Goal: Task Accomplishment & Management: Manage account settings

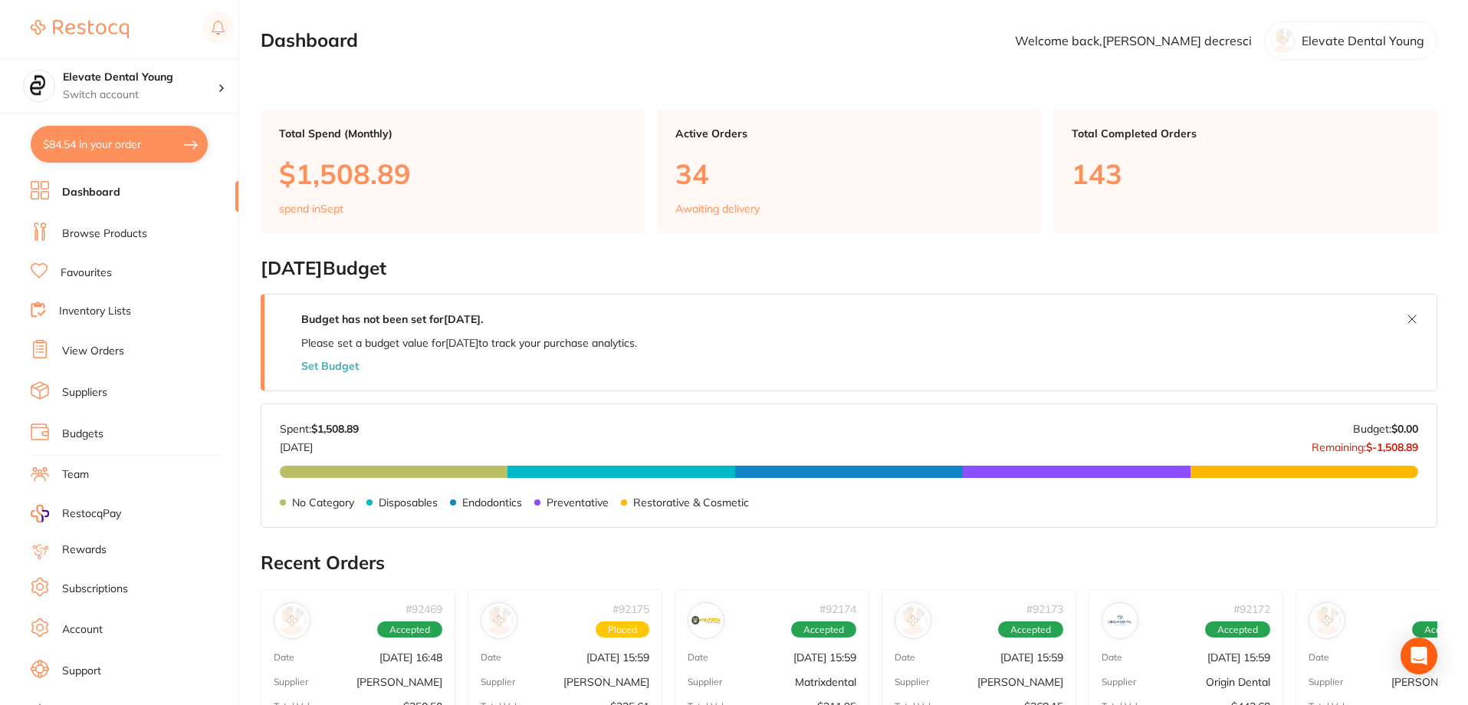
click at [172, 150] on button "$84.54 in your order" at bounding box center [119, 144] width 177 height 37
checkbox input "true"
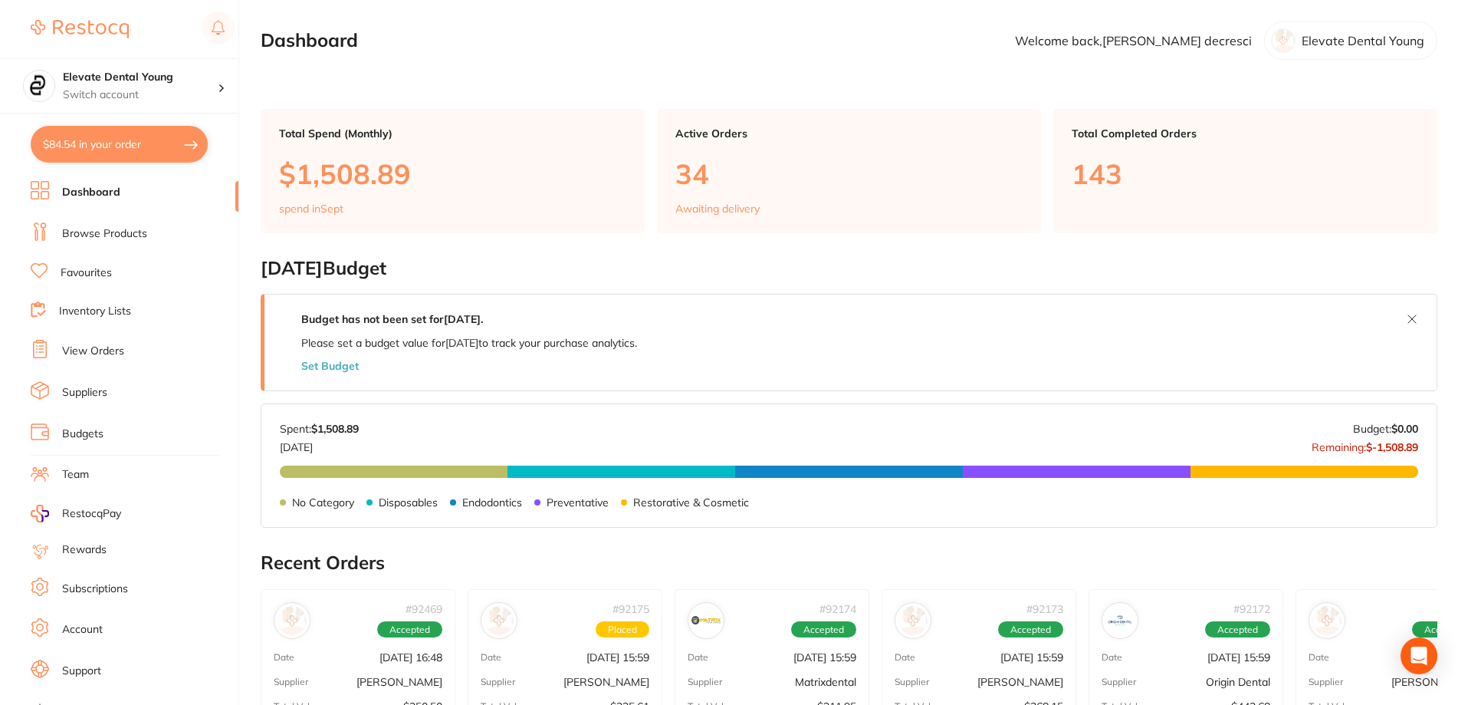
checkbox input "true"
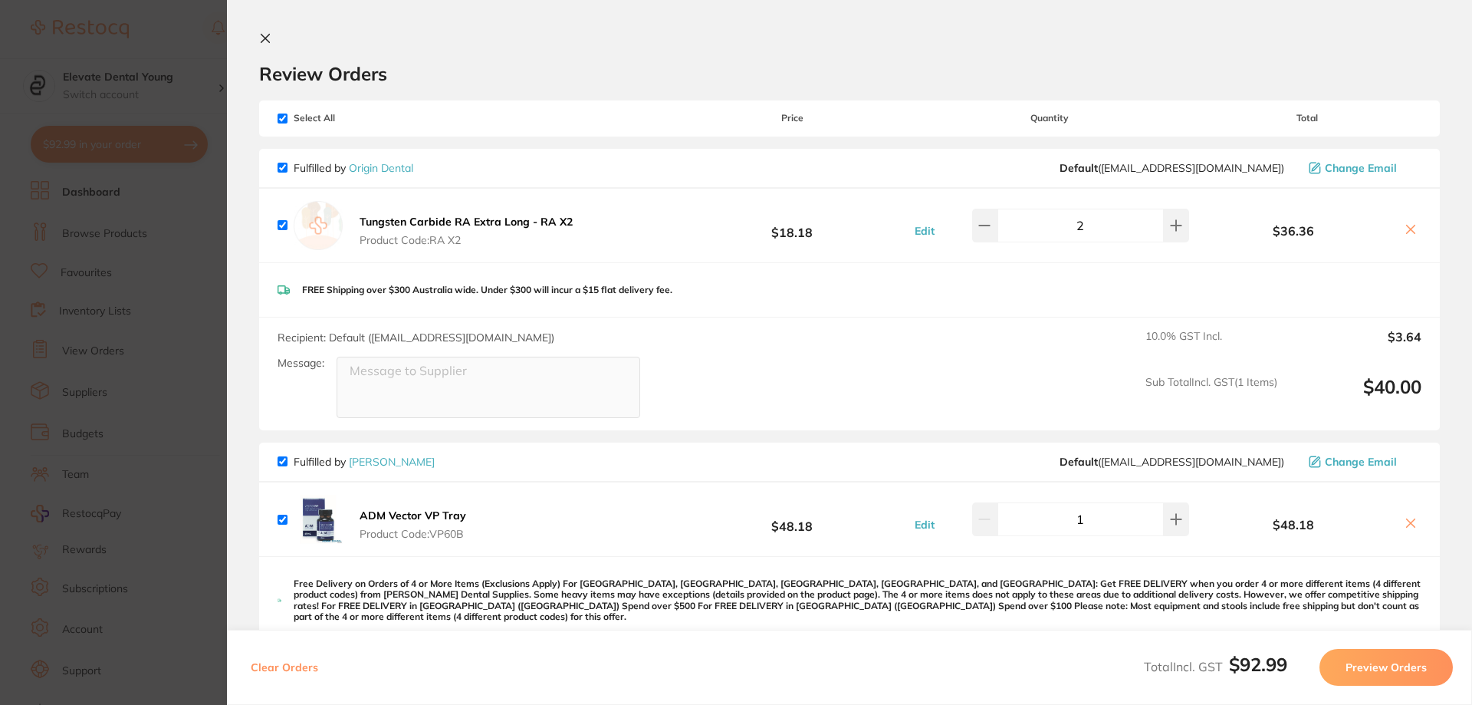
click at [140, 35] on section "Update RRP Set your pre negotiated price for this item. Item Agreed RRP (excl. …" at bounding box center [736, 352] width 1472 height 705
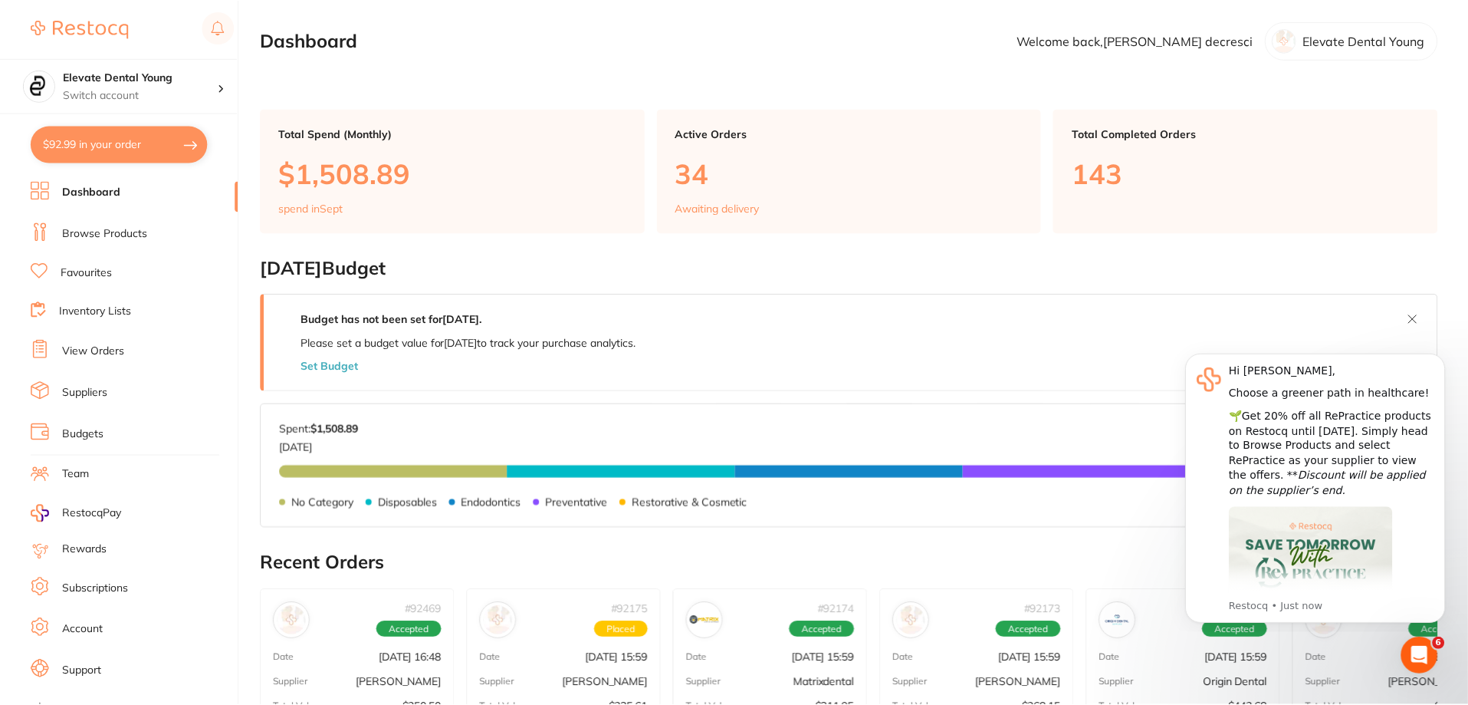
scroll to position [1, 0]
click at [111, 238] on link "Browse Products" at bounding box center [104, 233] width 85 height 15
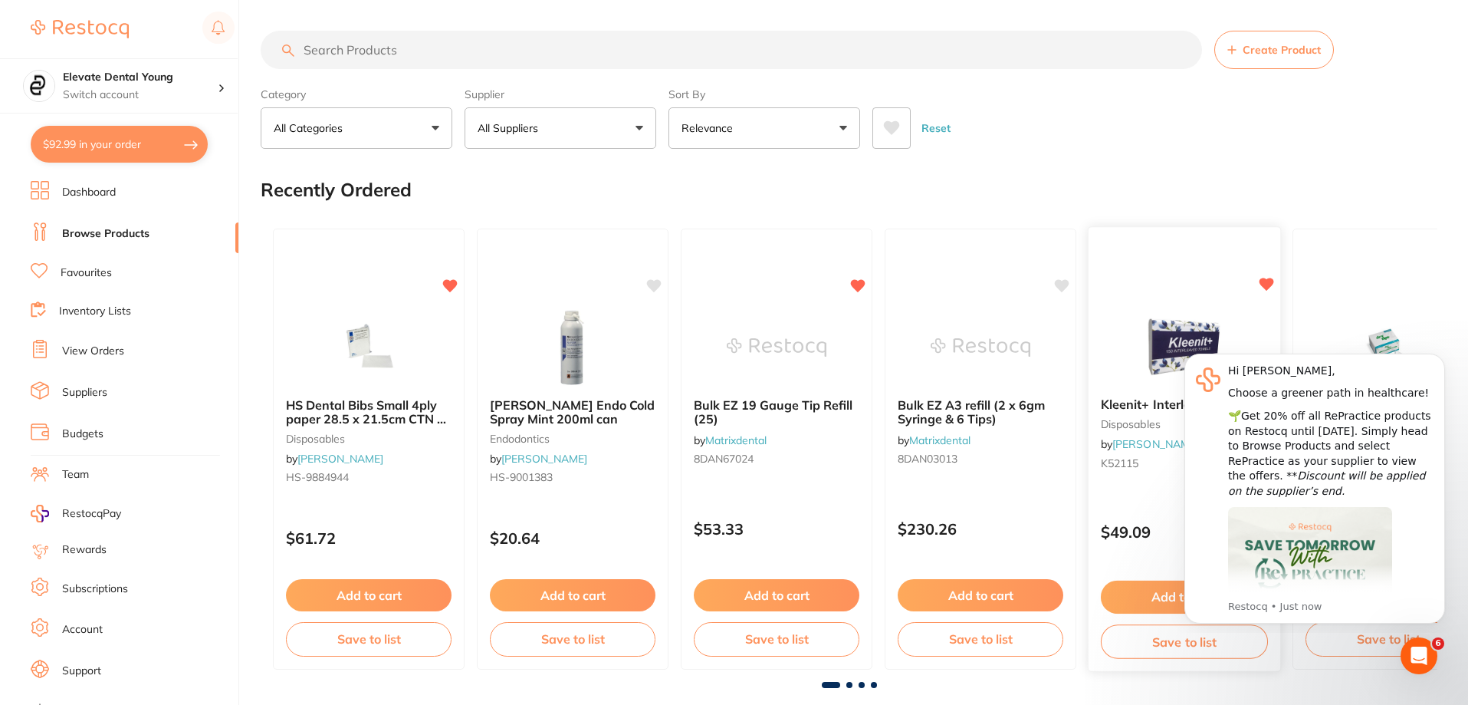
click at [735, 600] on button "Add to cart" at bounding box center [1184, 596] width 167 height 33
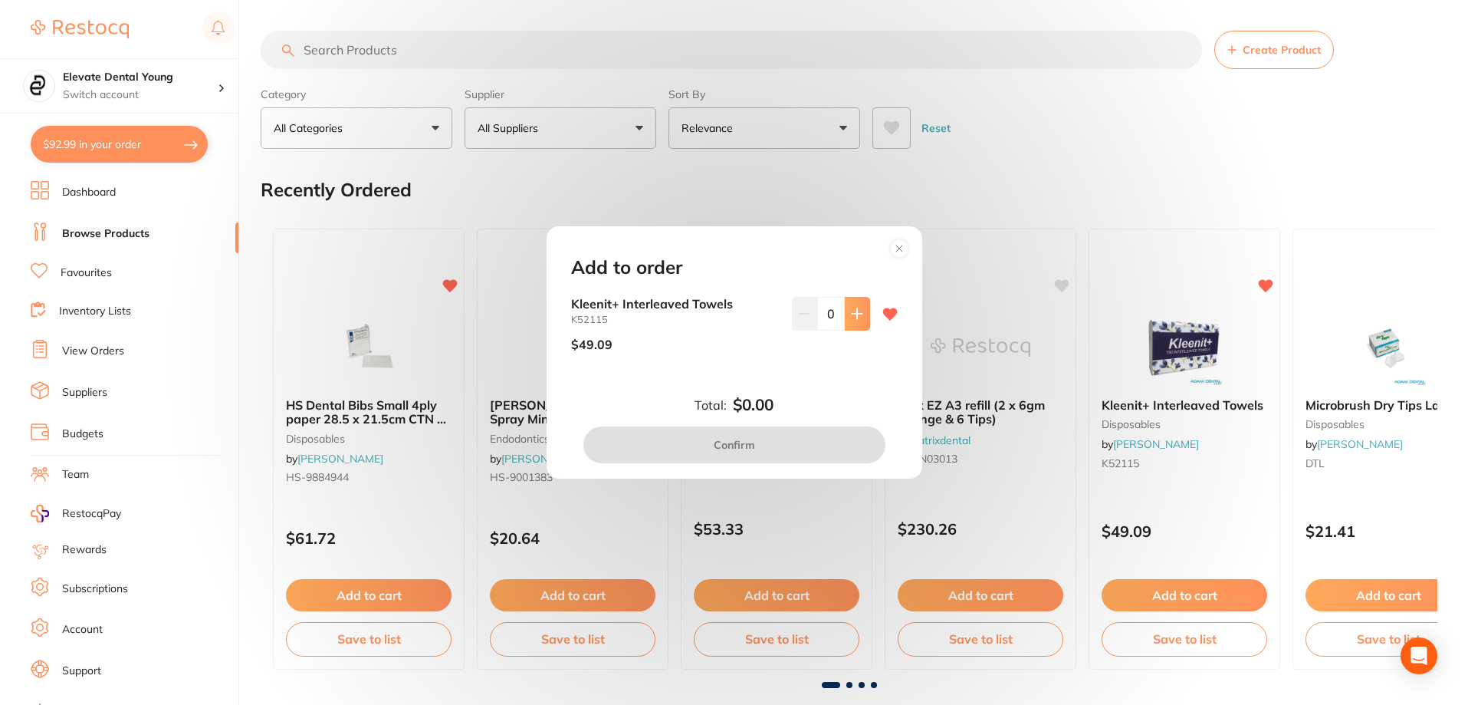
click at [735, 326] on button at bounding box center [857, 314] width 25 height 34
type input "1"
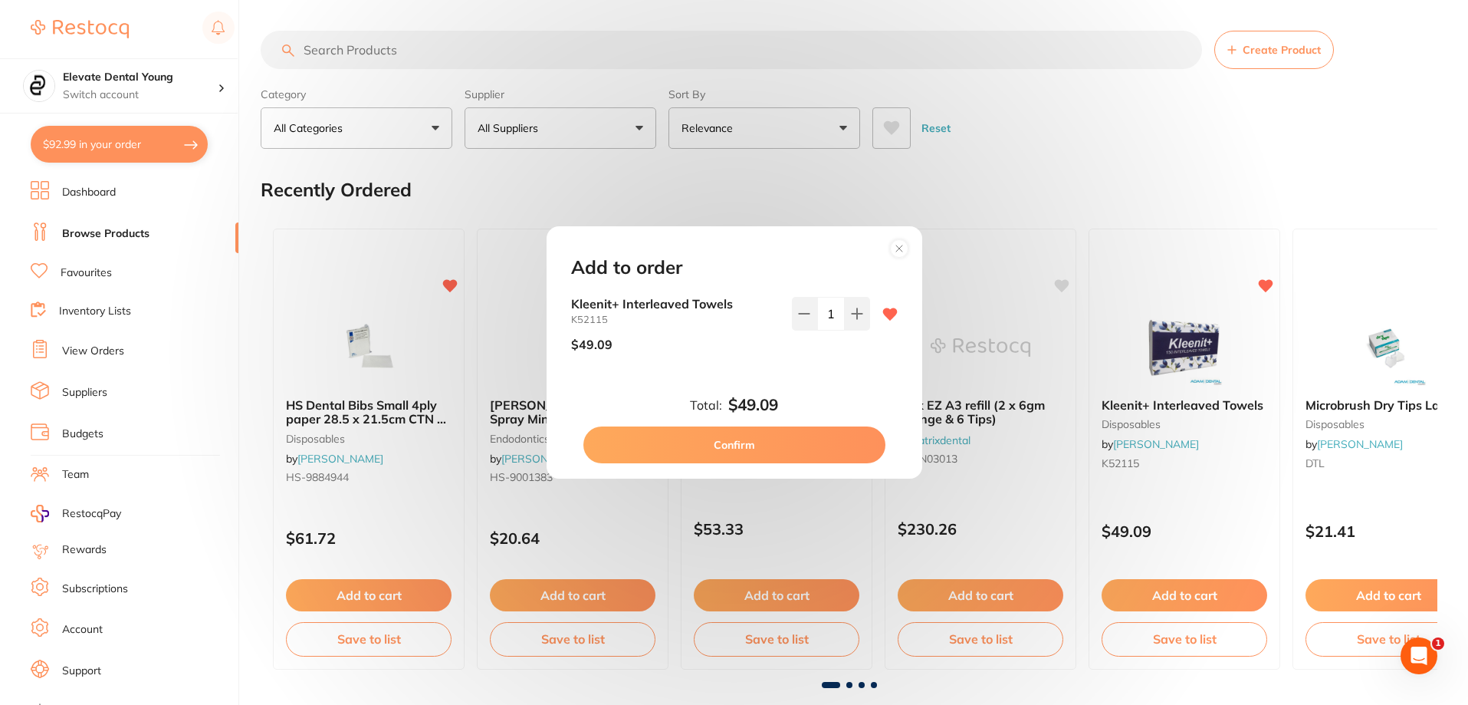
click at [735, 456] on button "Confirm" at bounding box center [734, 444] width 302 height 37
checkbox input "false"
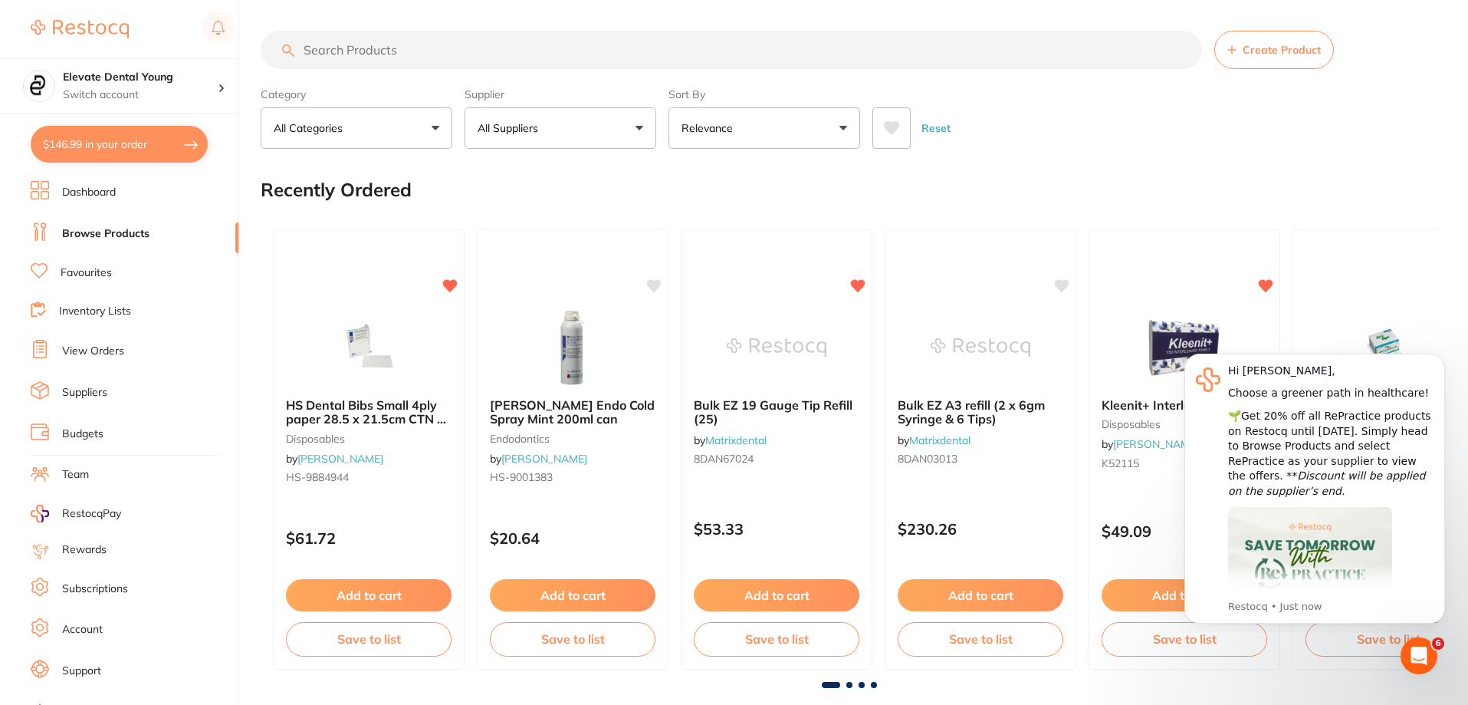
click at [735, 365] on button "Dismiss notification" at bounding box center [1441, 358] width 20 height 20
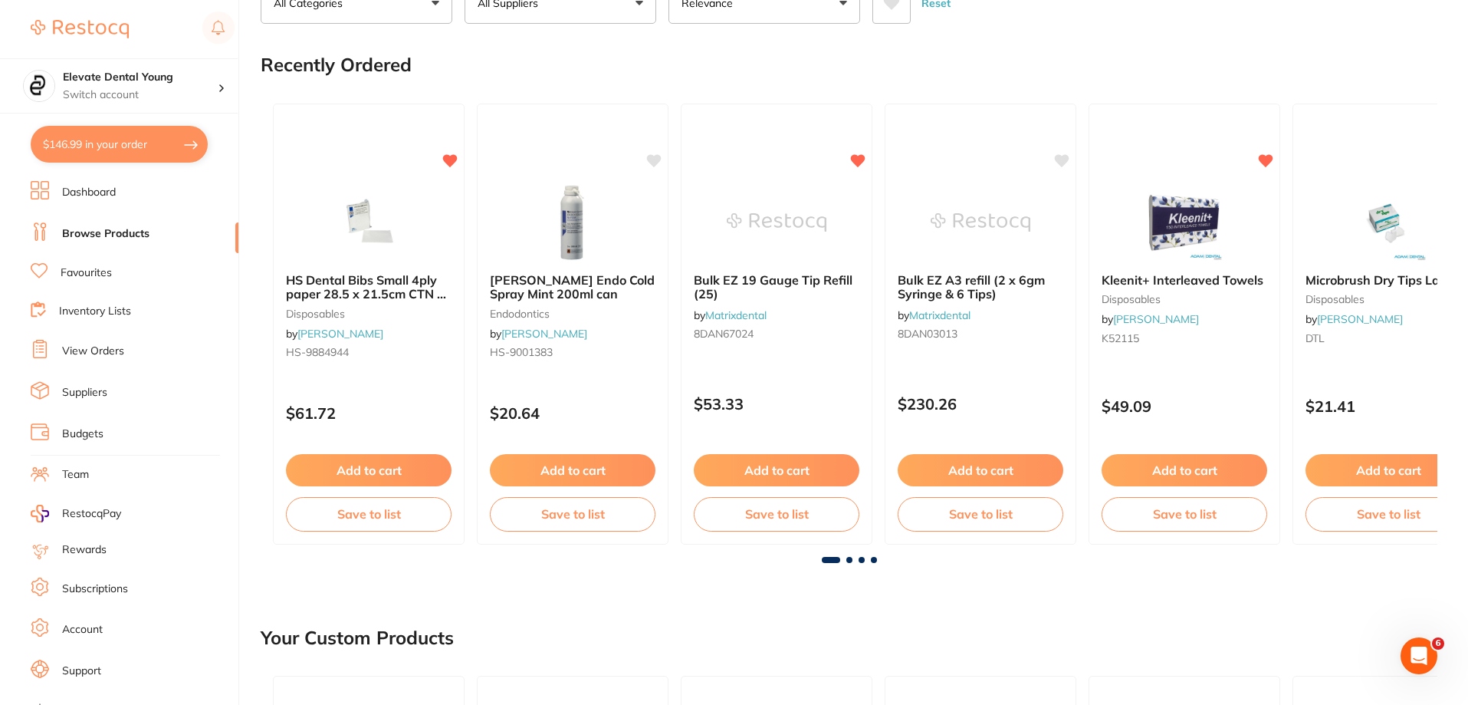
scroll to position [153, 0]
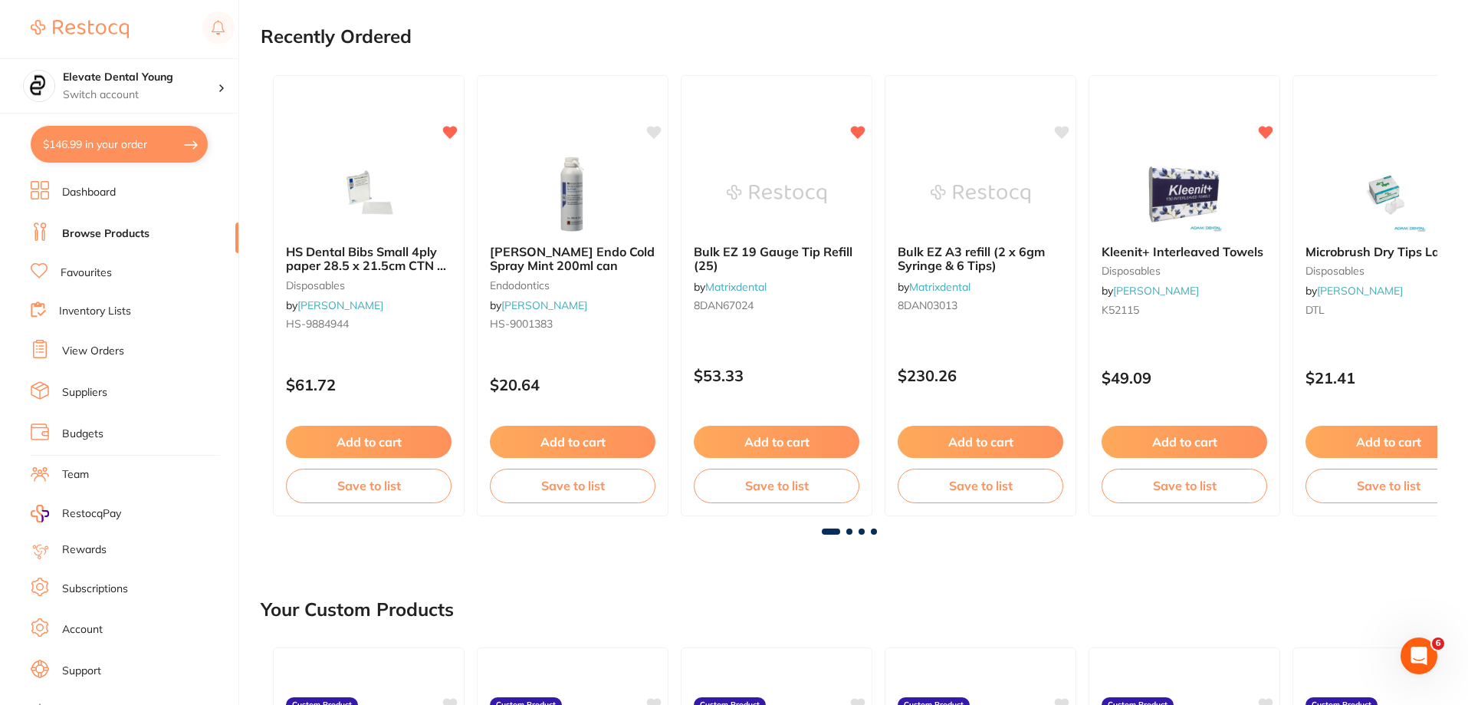
click at [735, 532] on span at bounding box center [849, 531] width 6 height 6
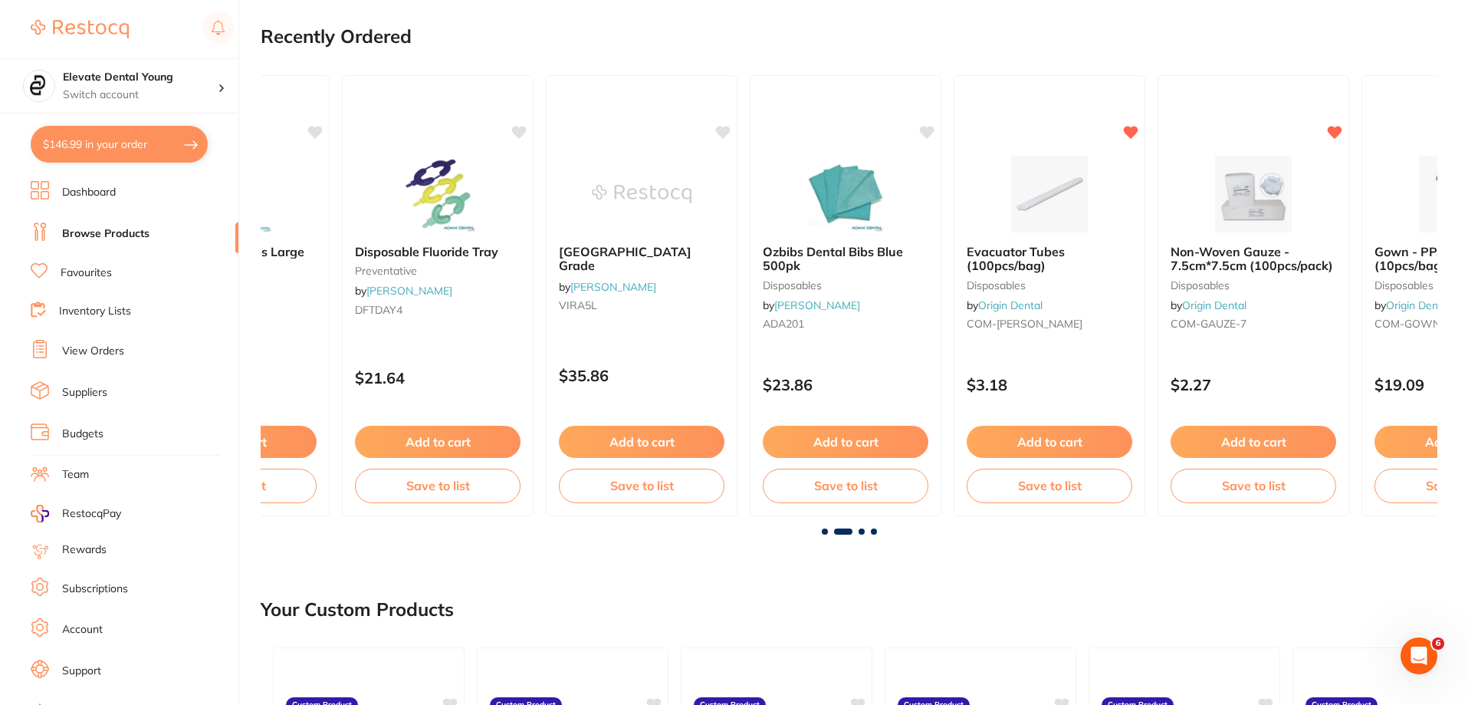
scroll to position [0, 1177]
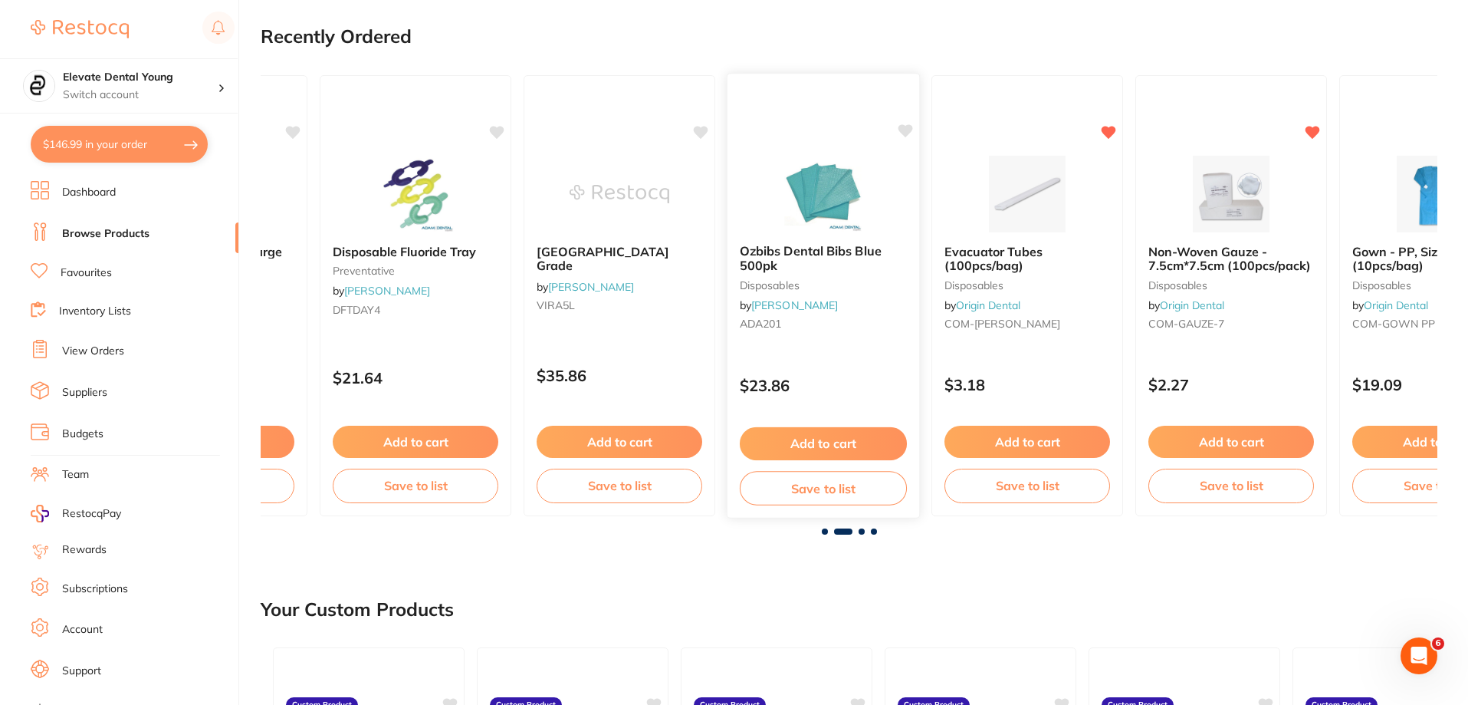
click at [735, 440] on button "Add to cart" at bounding box center [823, 443] width 167 height 33
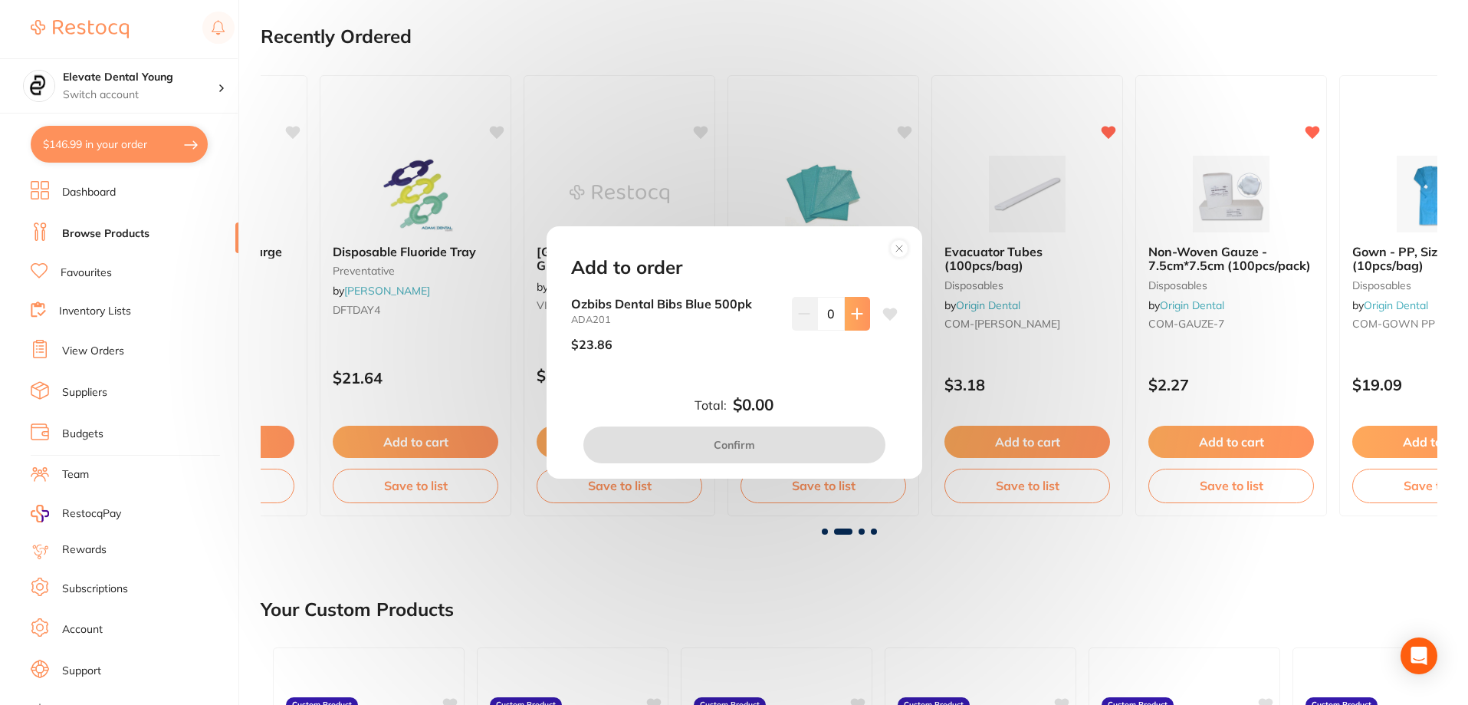
click at [735, 320] on button at bounding box center [857, 314] width 25 height 34
type input "1"
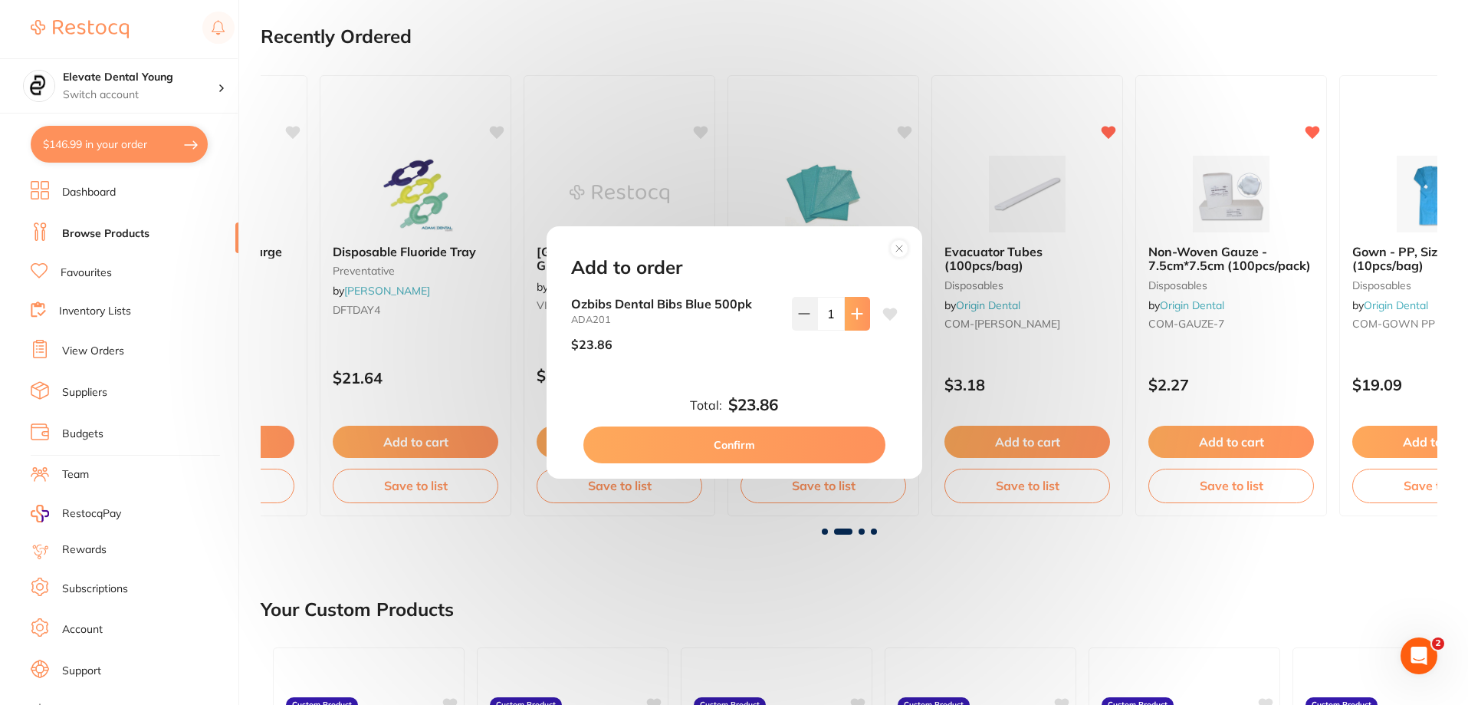
scroll to position [0, 0]
click at [735, 446] on button "Confirm" at bounding box center [734, 444] width 302 height 37
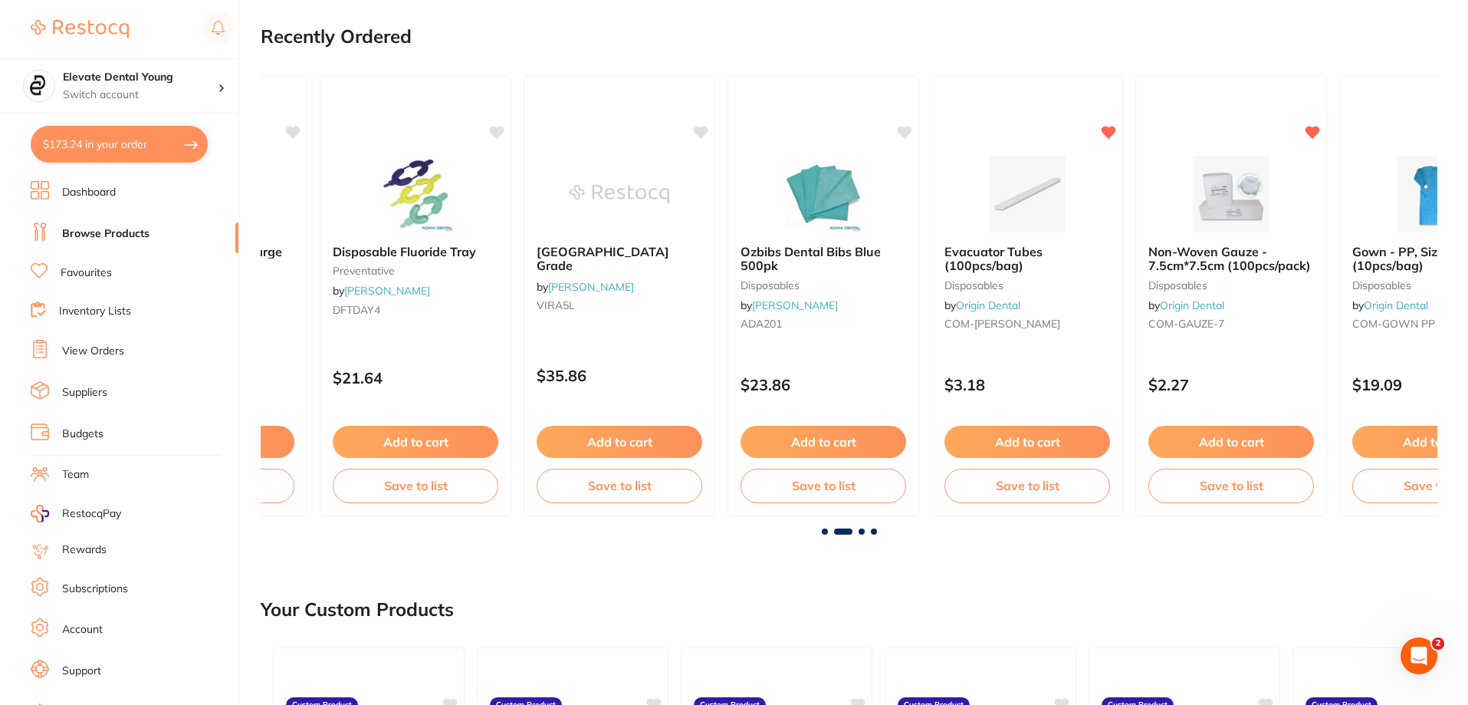
click at [735, 532] on span at bounding box center [862, 531] width 6 height 6
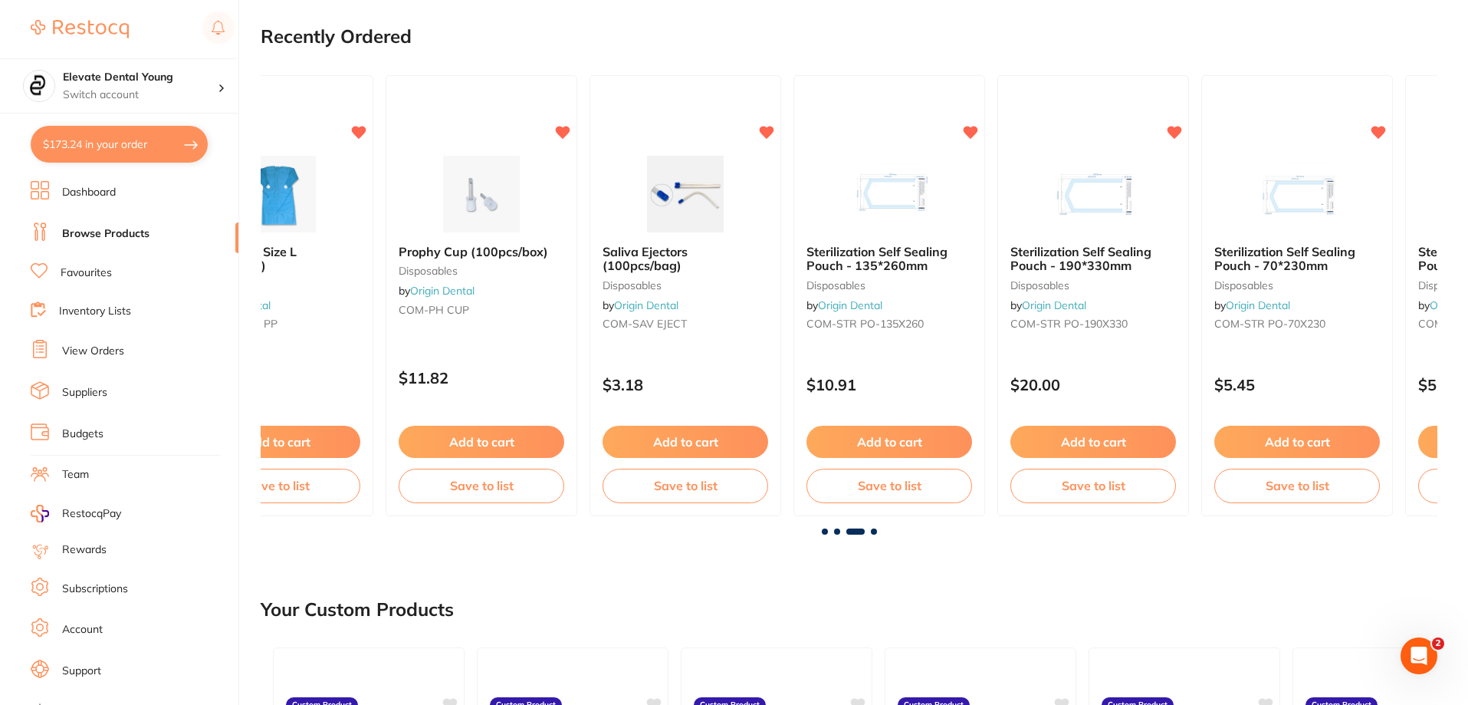
scroll to position [0, 2354]
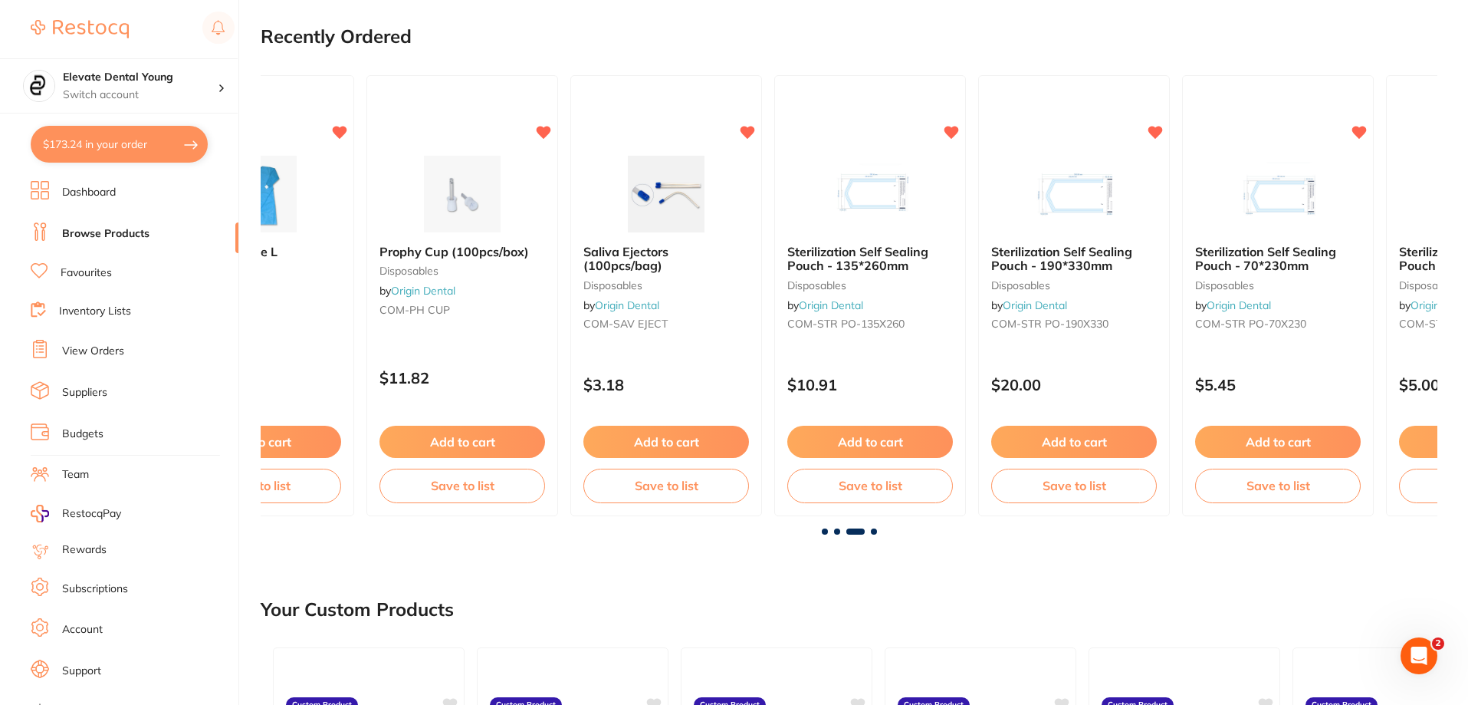
click at [735, 531] on span at bounding box center [874, 531] width 6 height 6
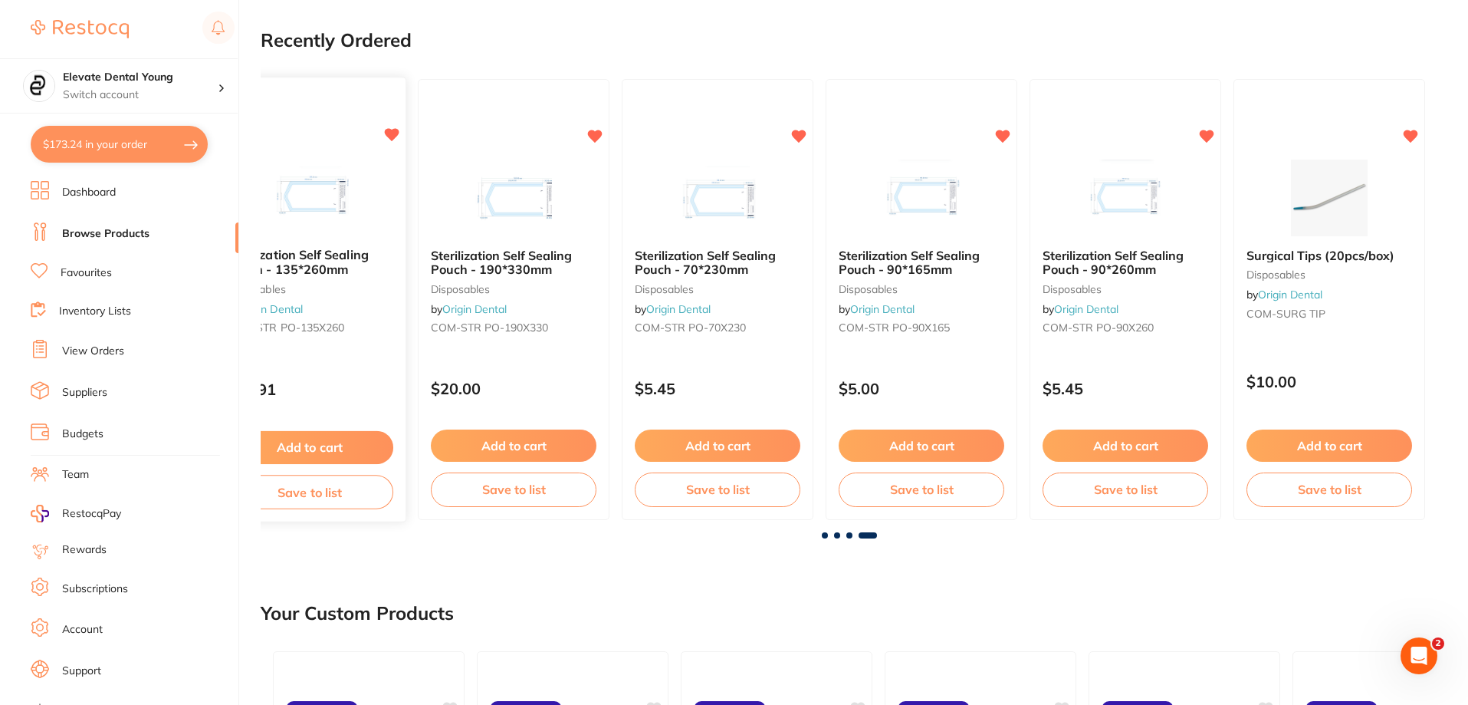
scroll to position [0, 0]
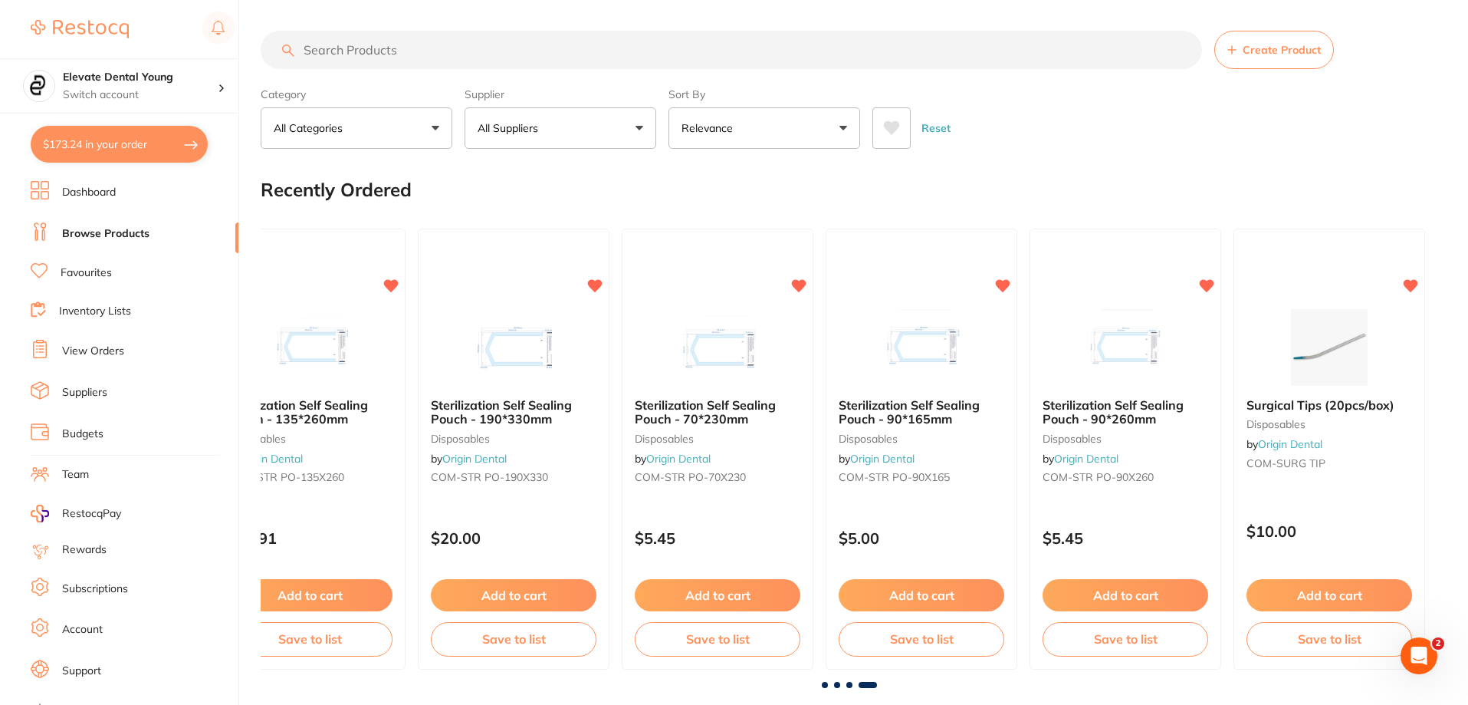
click at [420, 48] on input "search" at bounding box center [732, 50] width 942 height 38
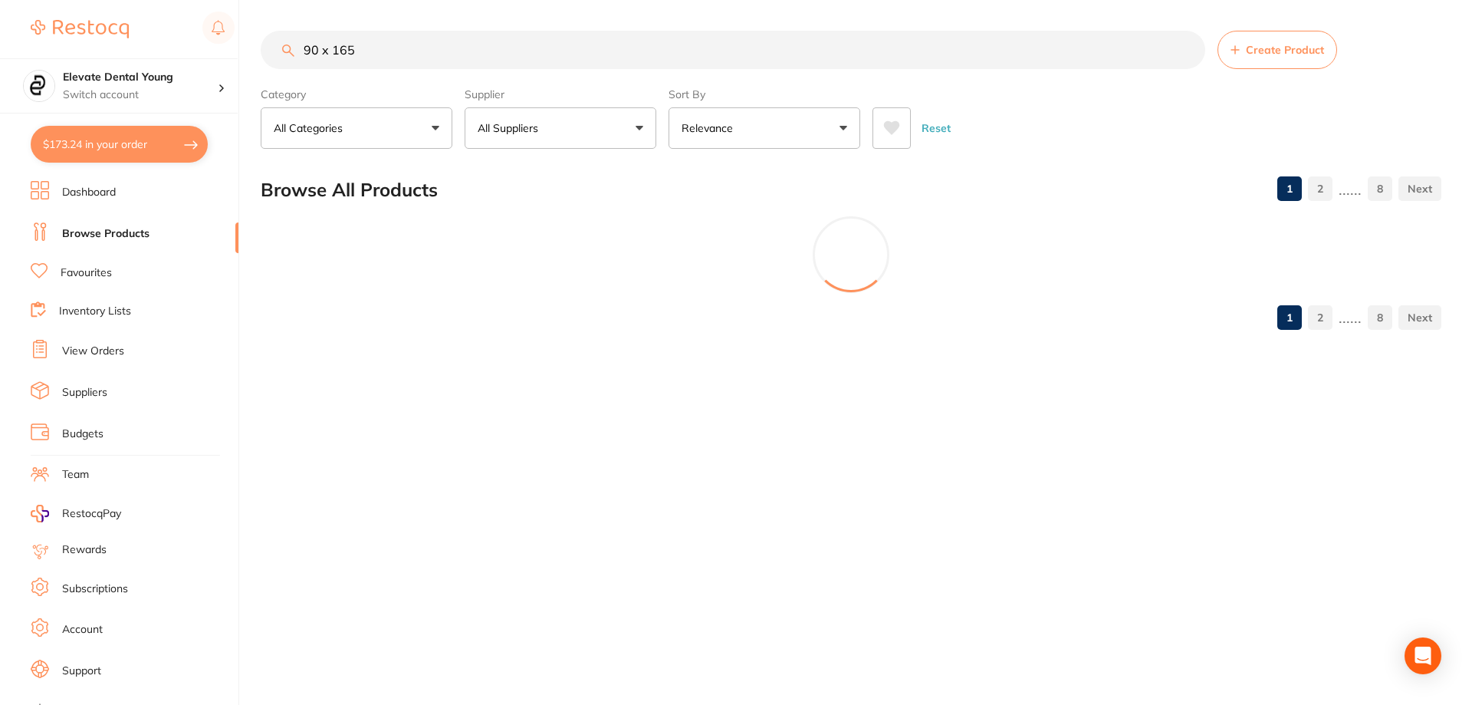
type input "90 x 165"
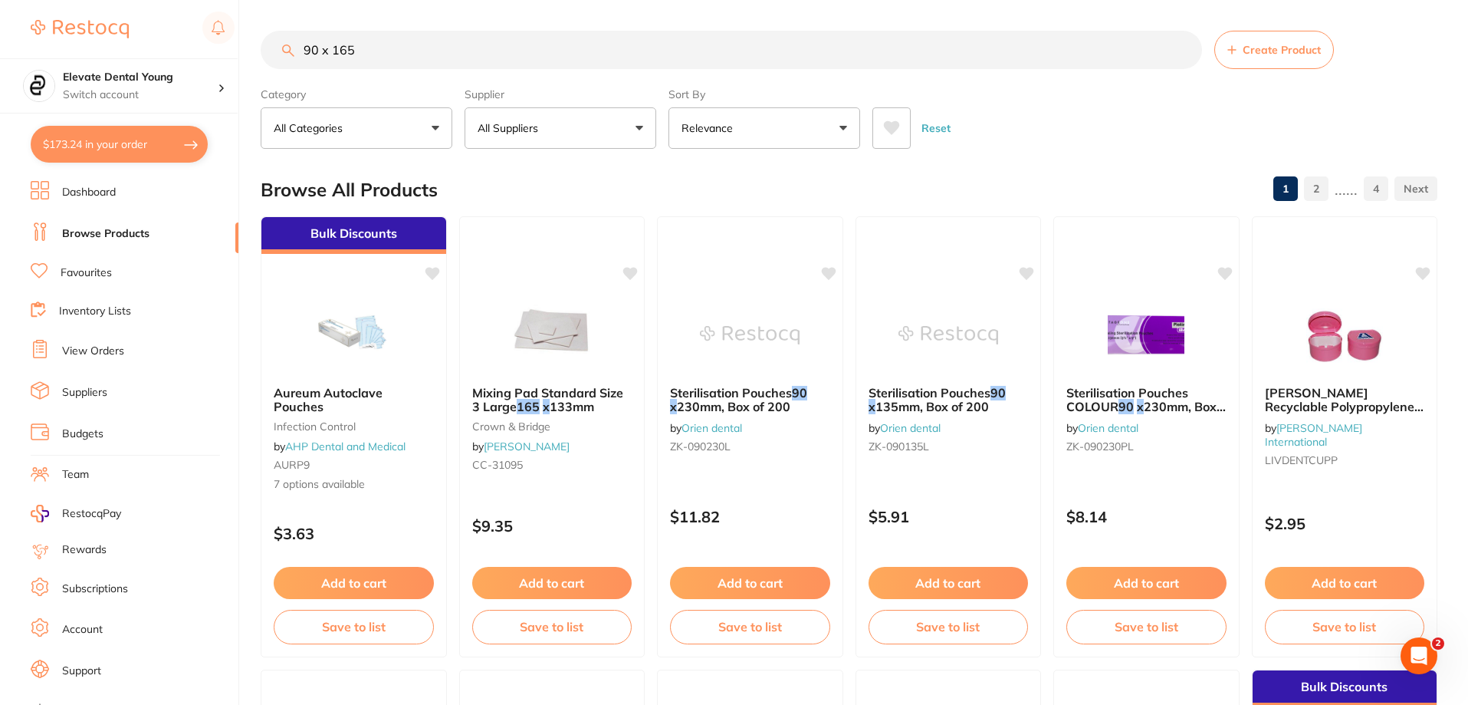
click at [608, 130] on button "All Suppliers" at bounding box center [561, 127] width 192 height 41
type input "origin"
click at [577, 260] on p "Origin Dental" at bounding box center [558, 261] width 76 height 14
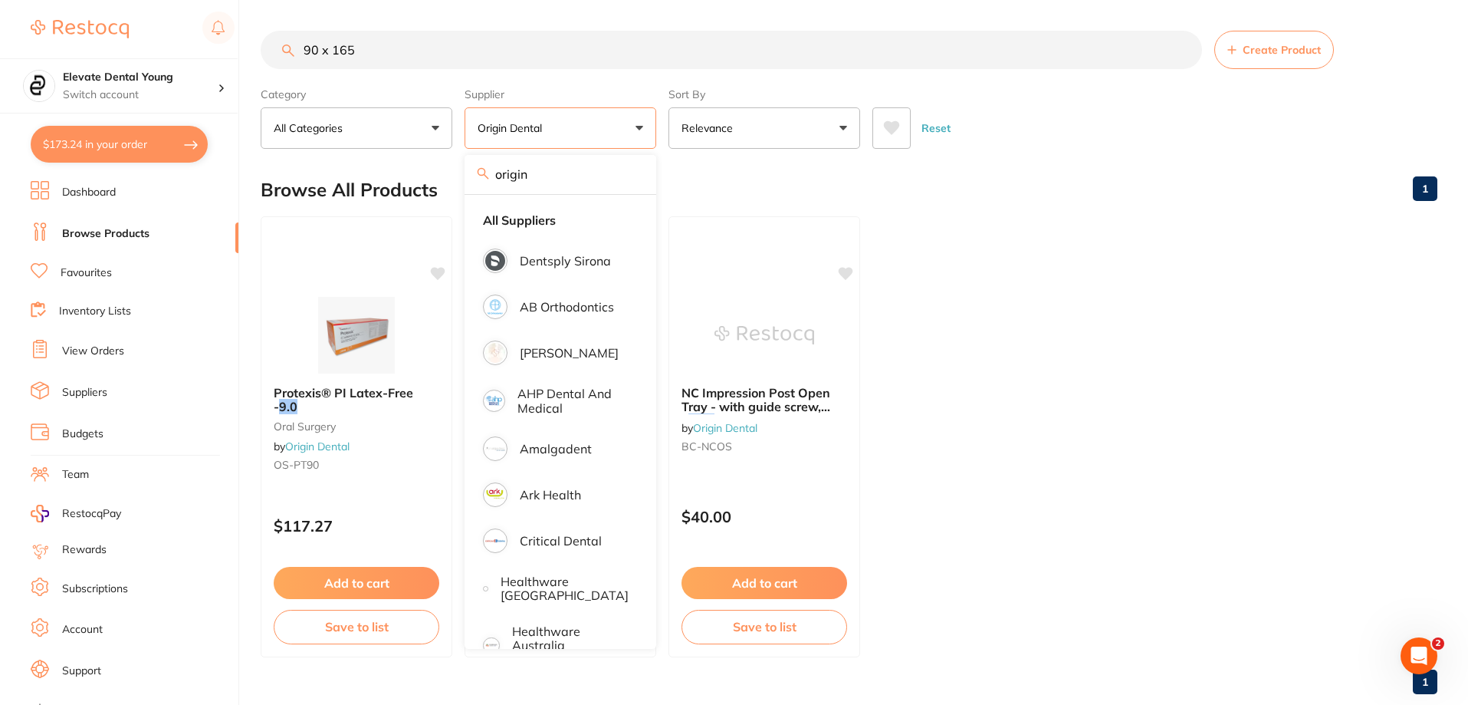
click at [735, 182] on div "Browse All Products 1" at bounding box center [849, 189] width 1177 height 51
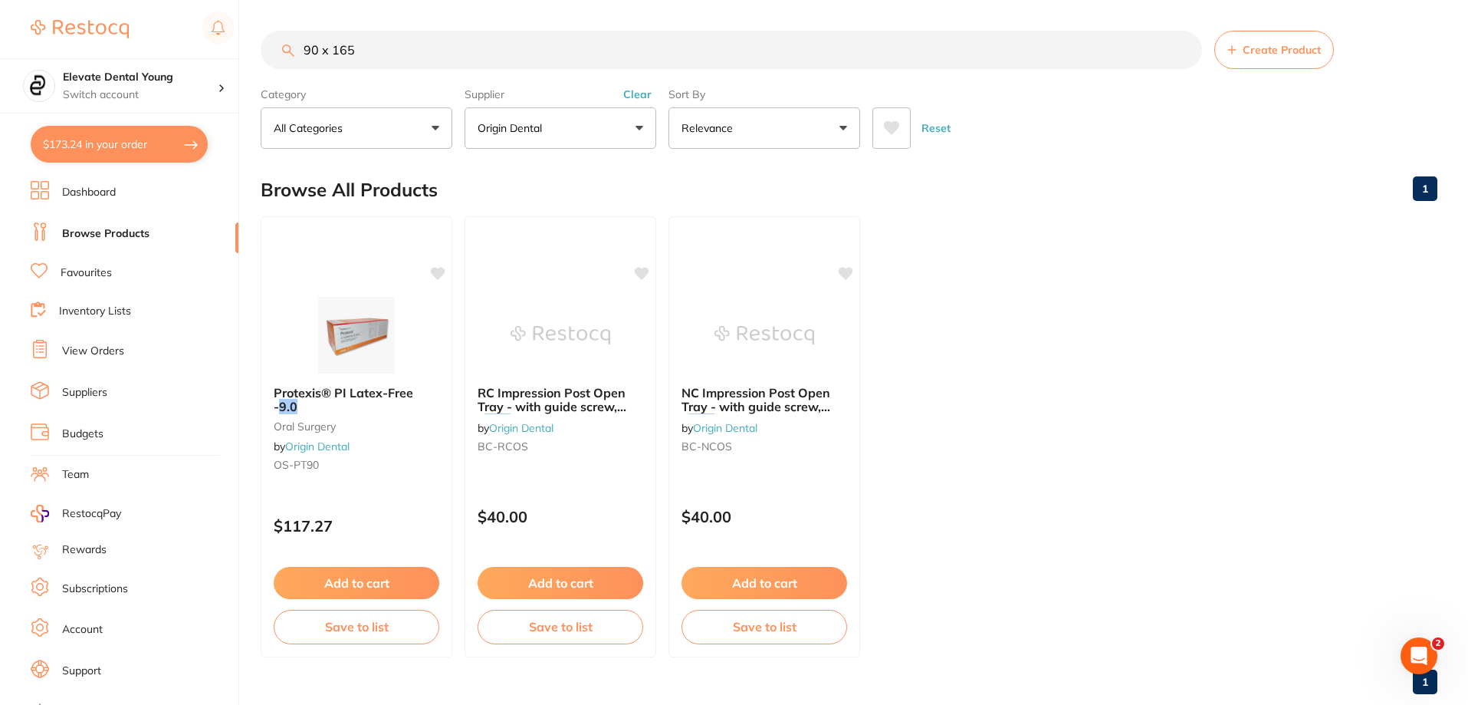
click at [320, 48] on input "90 x 165" at bounding box center [732, 50] width 942 height 38
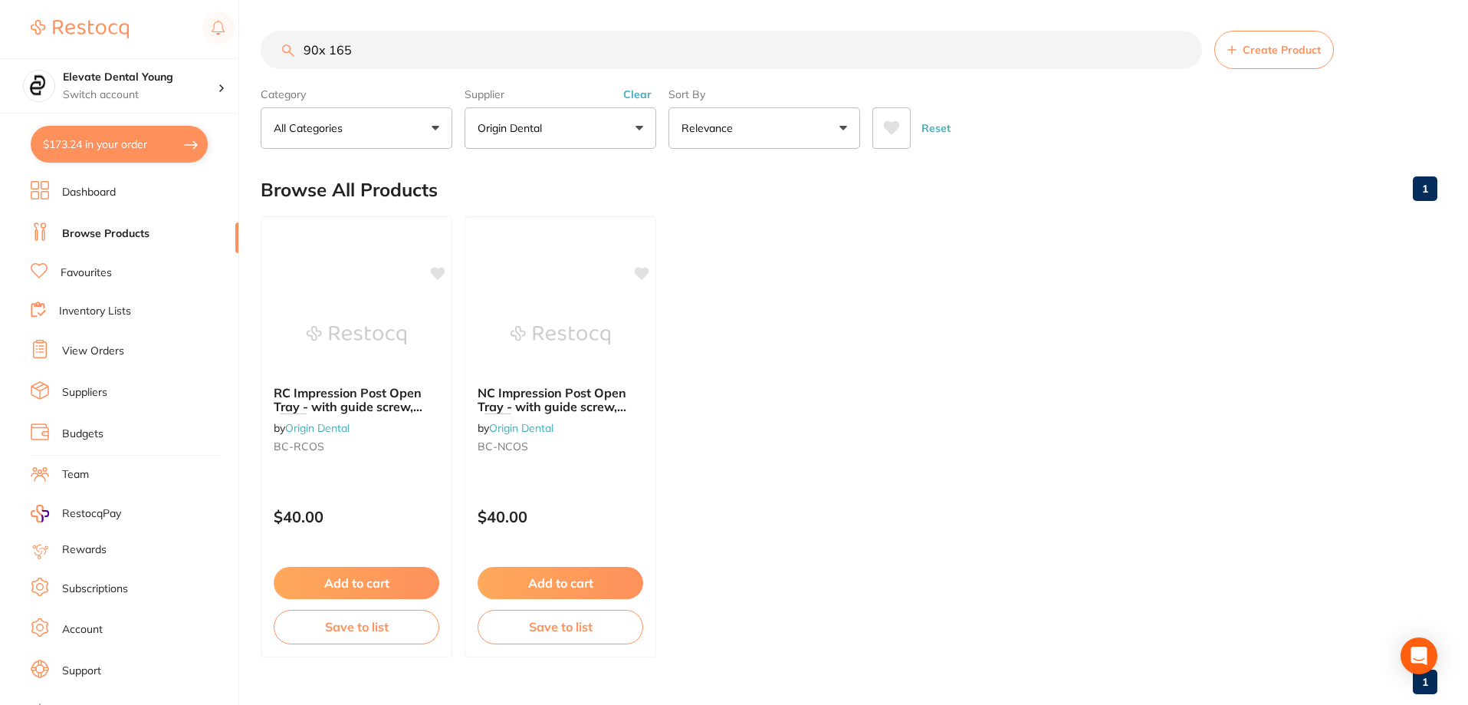
click at [329, 47] on input "90x 165" at bounding box center [732, 50] width 942 height 38
type input "90x 165"
drag, startPoint x: 378, startPoint y: 44, endPoint x: 0, endPoint y: 15, distance: 379.1
click at [93, 68] on div "$173.24 Elevate Dental Young Switch account Elevate Dental Young Hilltops Denti…" at bounding box center [734, 352] width 1468 height 705
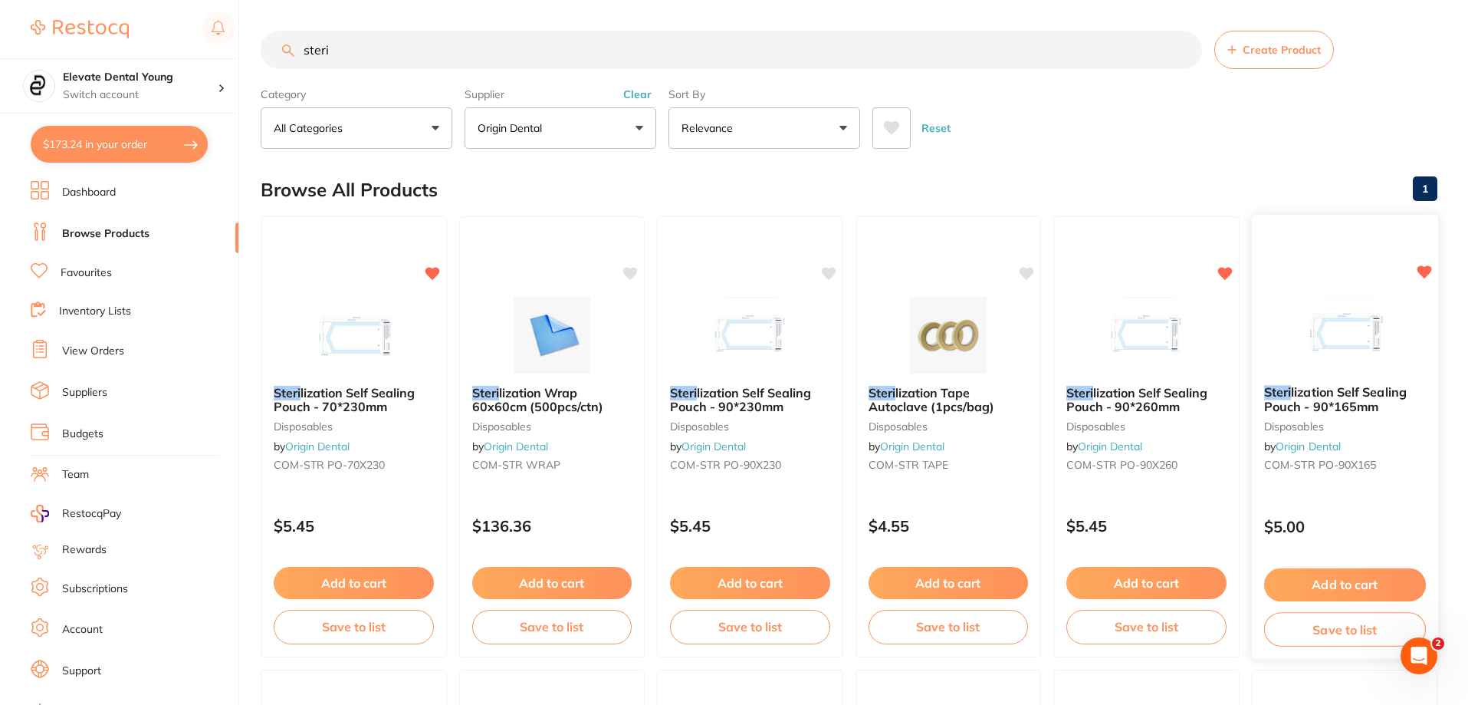
type input "steri"
click at [735, 582] on button "Add to cart" at bounding box center [1345, 584] width 162 height 33
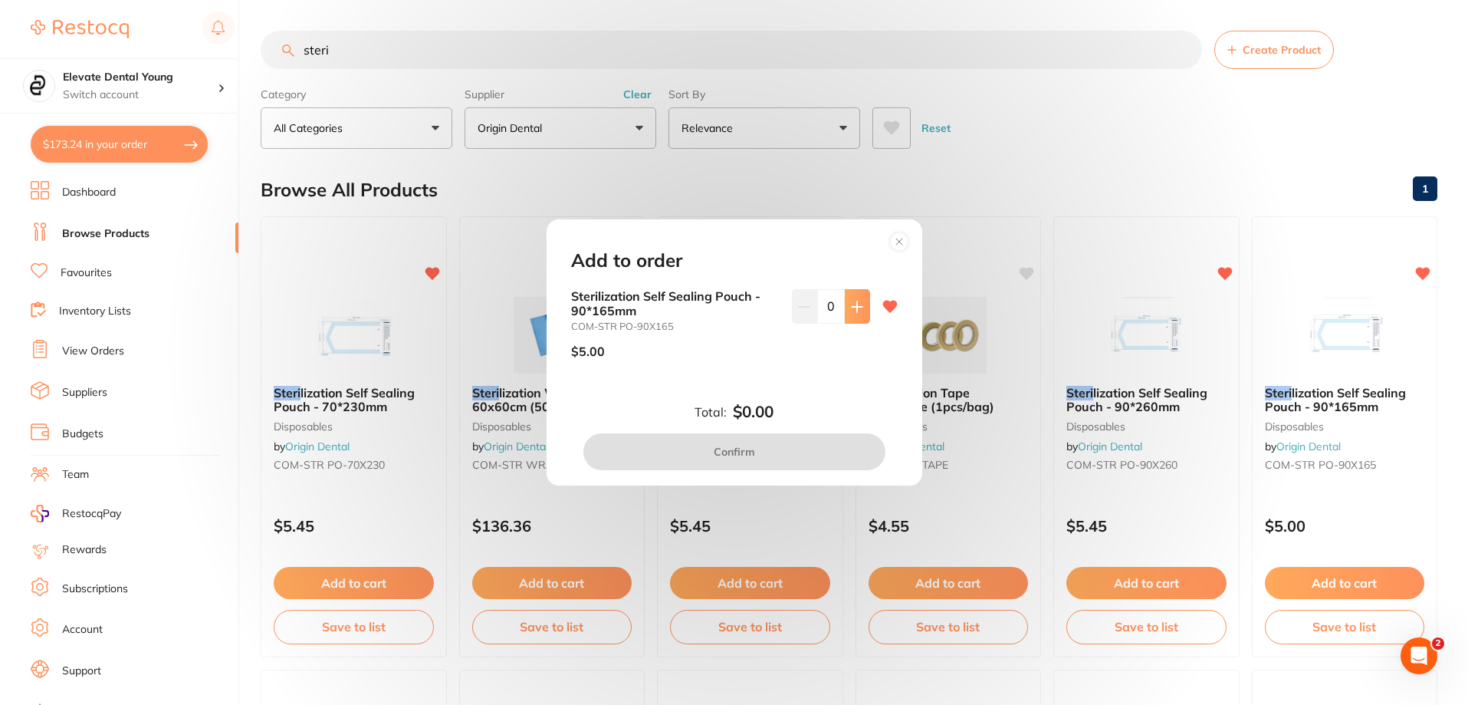
click at [735, 310] on icon at bounding box center [857, 307] width 12 height 12
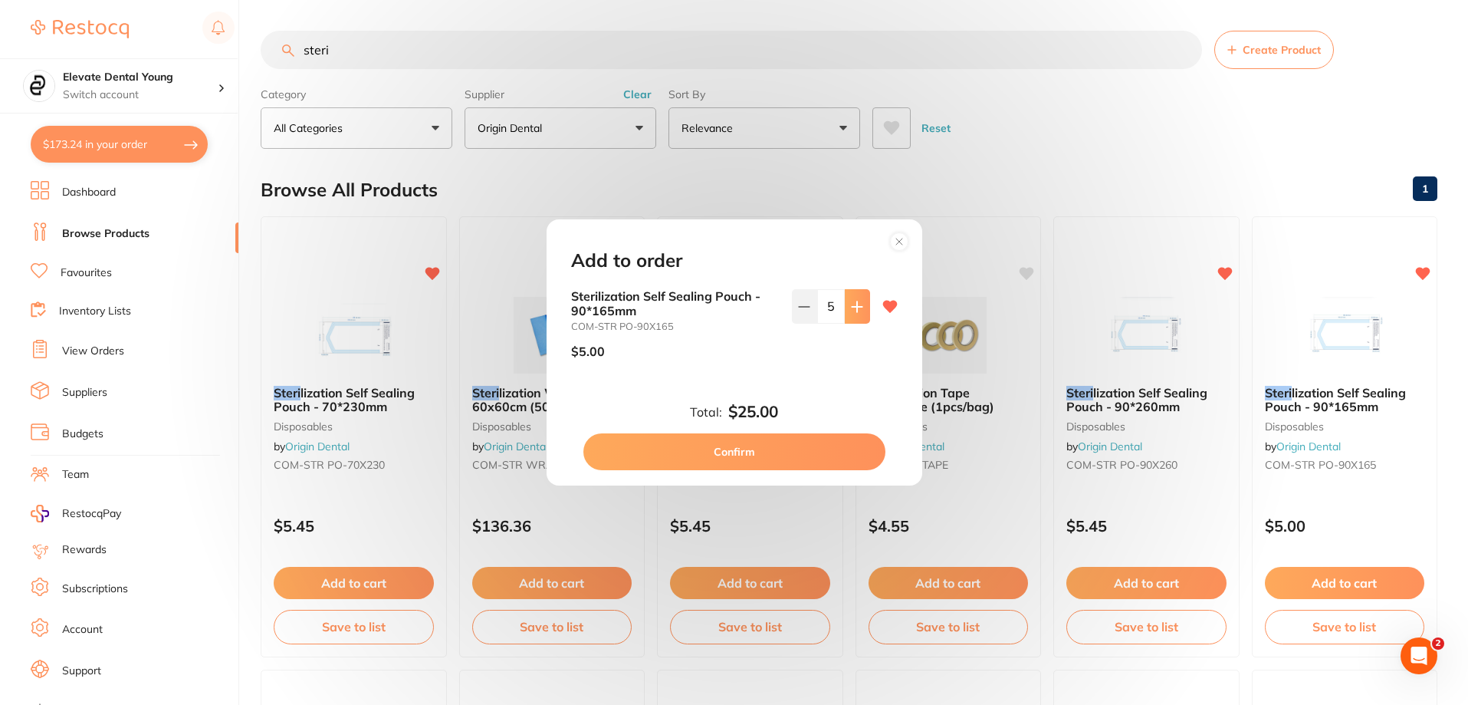
click at [735, 310] on icon at bounding box center [857, 307] width 12 height 12
type input "6"
click at [735, 453] on button "Confirm" at bounding box center [734, 451] width 302 height 37
checkbox input "false"
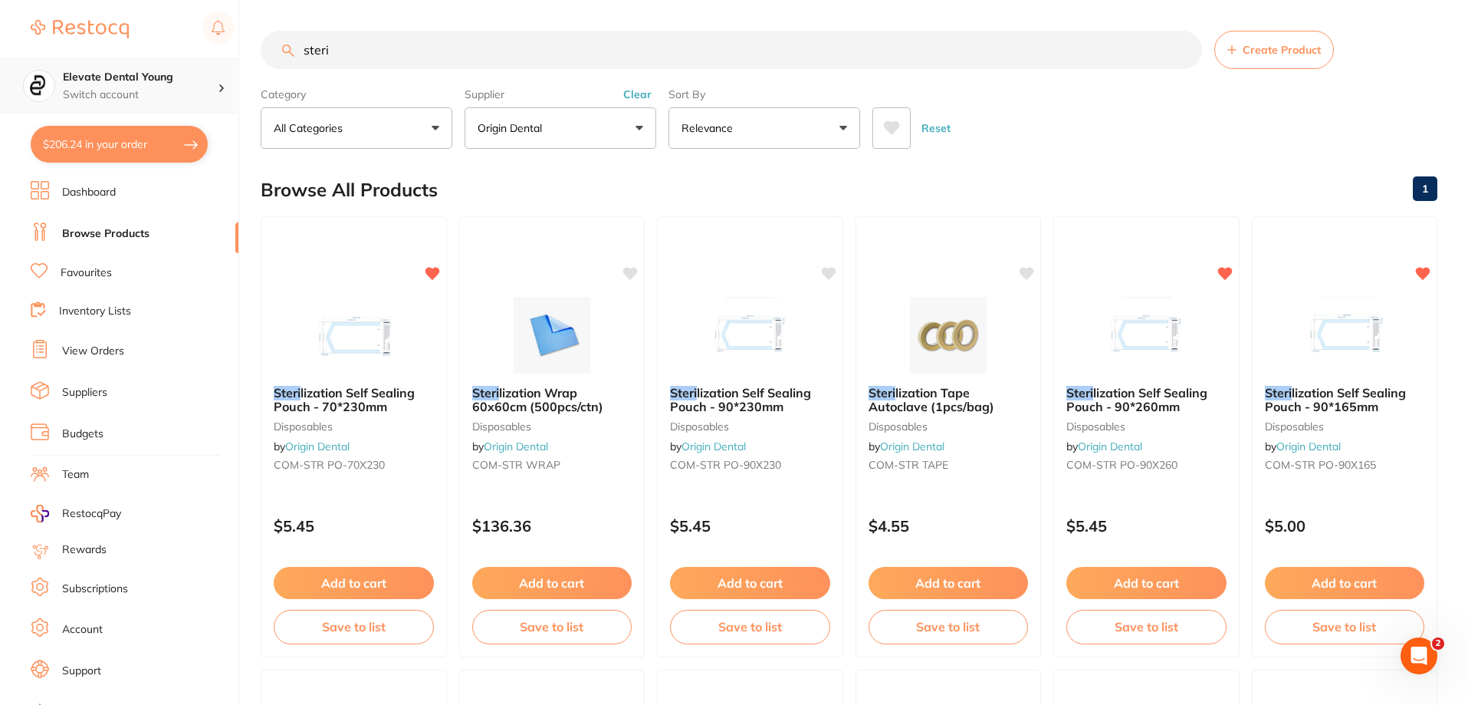
scroll to position [1, 0]
drag, startPoint x: 458, startPoint y: 51, endPoint x: 66, endPoint y: 60, distance: 391.9
click at [90, 74] on div "$206.24 Elevate Dental Young Switch account Elevate Dental Young Hilltops Denti…" at bounding box center [734, 352] width 1468 height 705
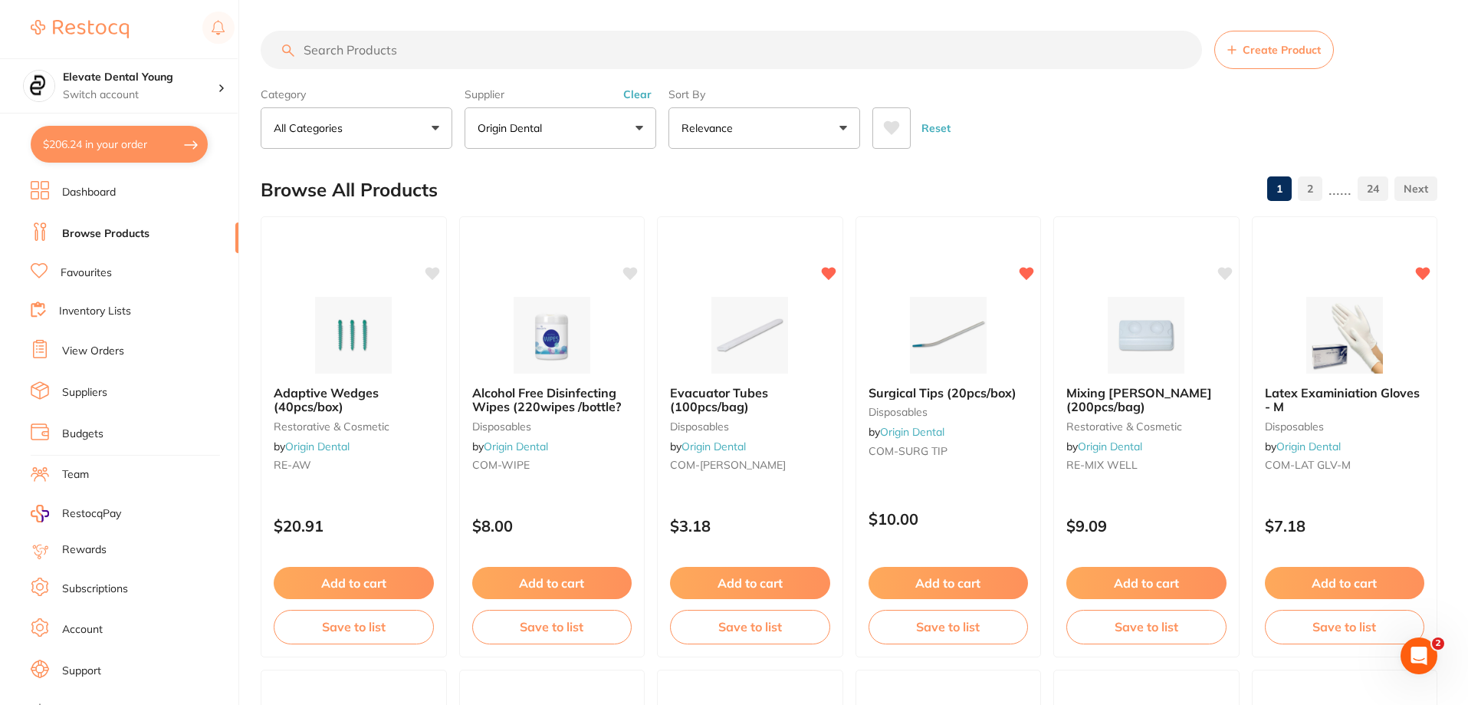
scroll to position [0, 0]
click at [91, 276] on link "Favourites" at bounding box center [86, 272] width 51 height 15
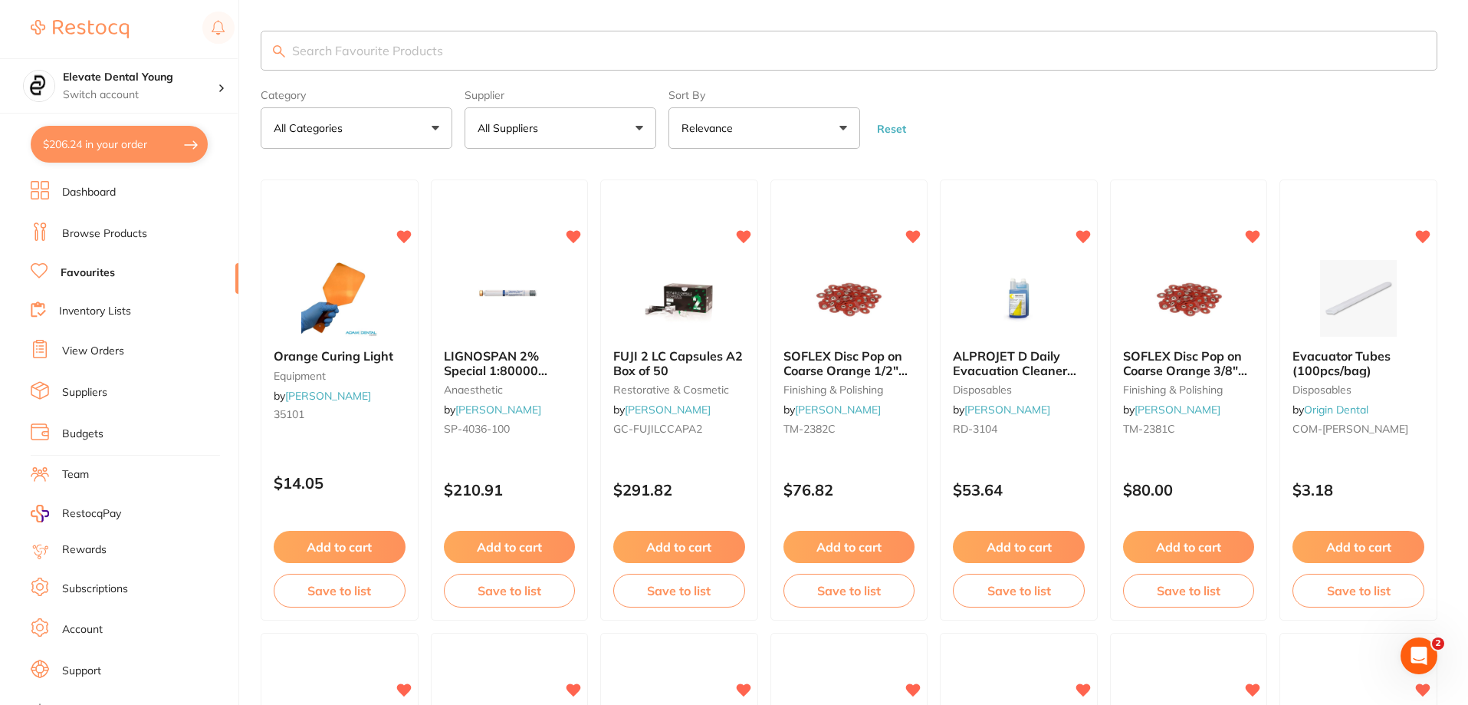
click at [423, 44] on input "search" at bounding box center [849, 51] width 1177 height 40
click at [90, 225] on li "Browse Products" at bounding box center [135, 233] width 208 height 23
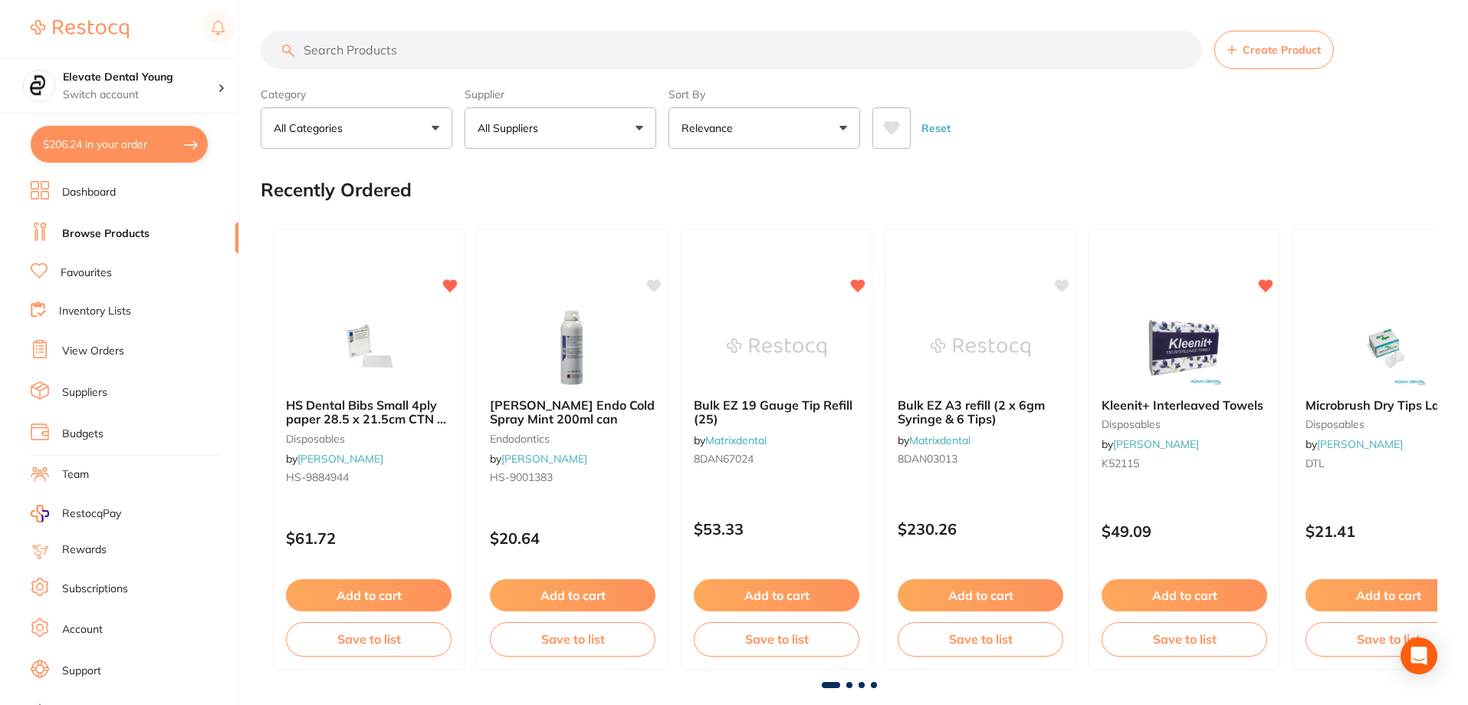
click at [394, 56] on input "search" at bounding box center [732, 50] width 942 height 38
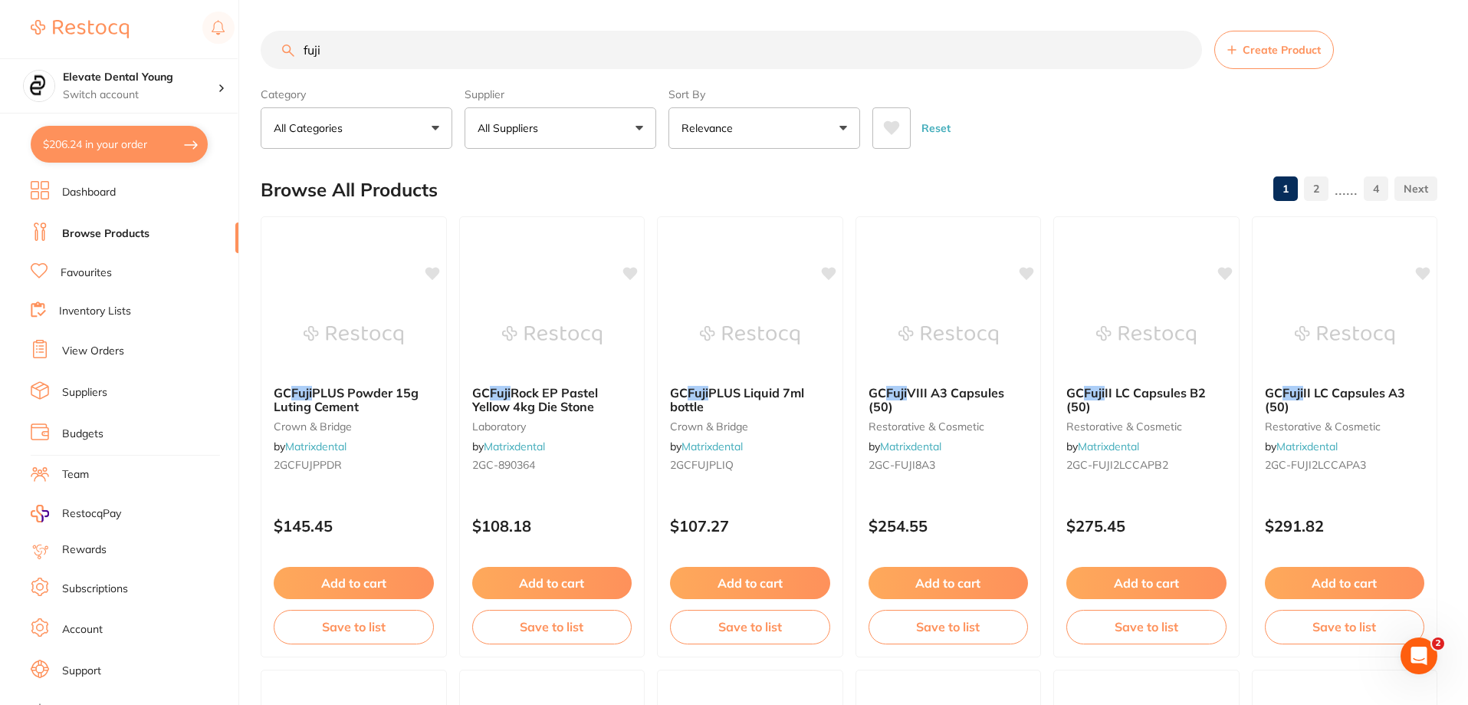
type input "fuji"
click at [623, 131] on button "All Suppliers" at bounding box center [561, 127] width 192 height 41
click at [547, 266] on p "Origin Dental" at bounding box center [558, 261] width 76 height 14
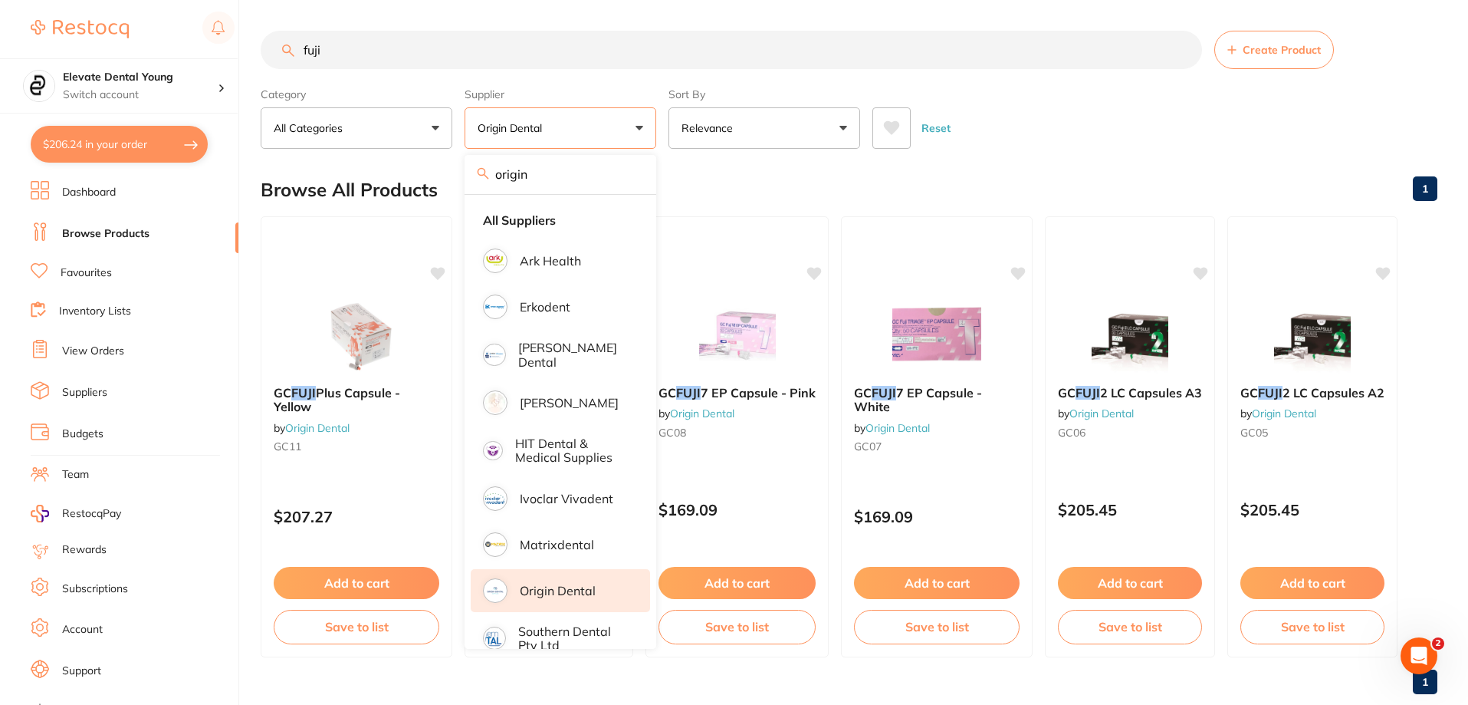
click at [545, 174] on input "origin" at bounding box center [561, 174] width 192 height 38
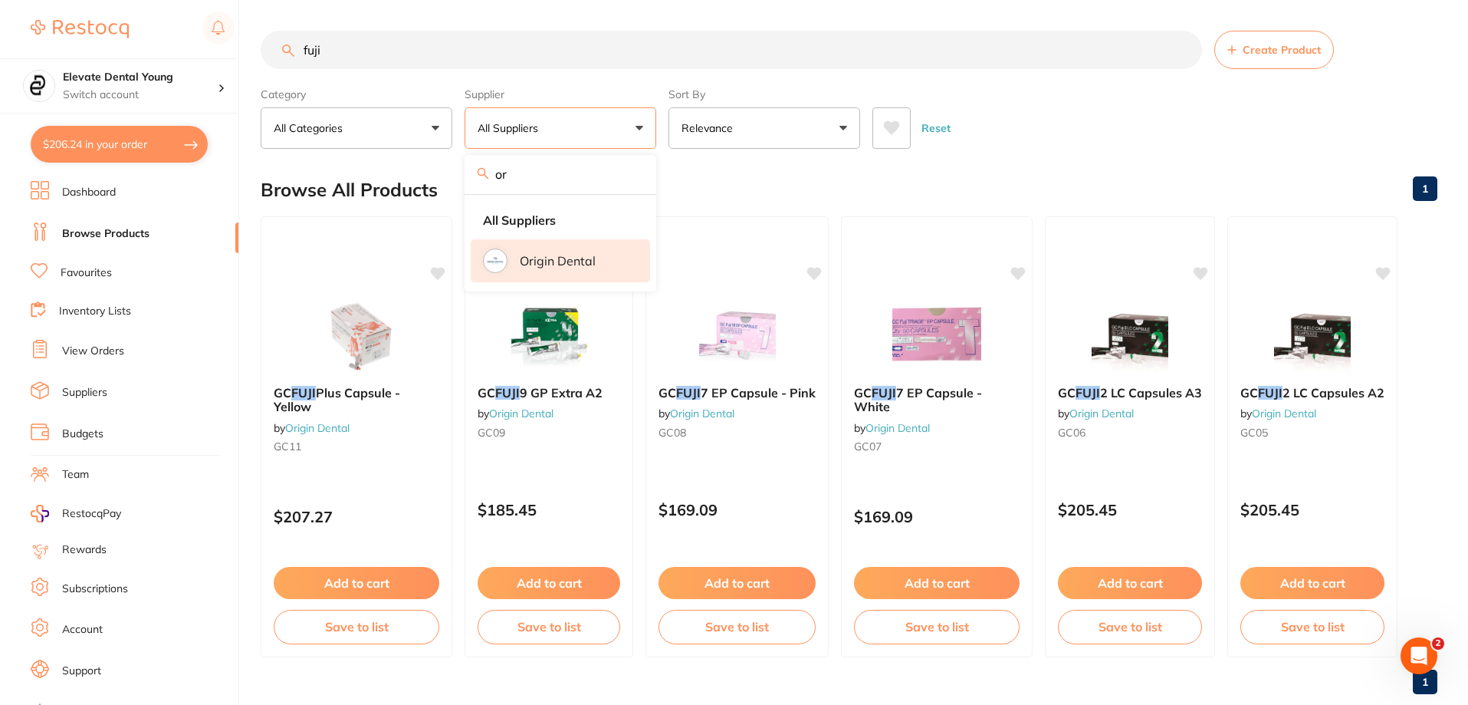
type input "o"
click at [570, 189] on input "adam" at bounding box center [561, 174] width 192 height 38
type input "a"
type input "henr"
click at [574, 277] on li "[PERSON_NAME]" at bounding box center [560, 260] width 179 height 43
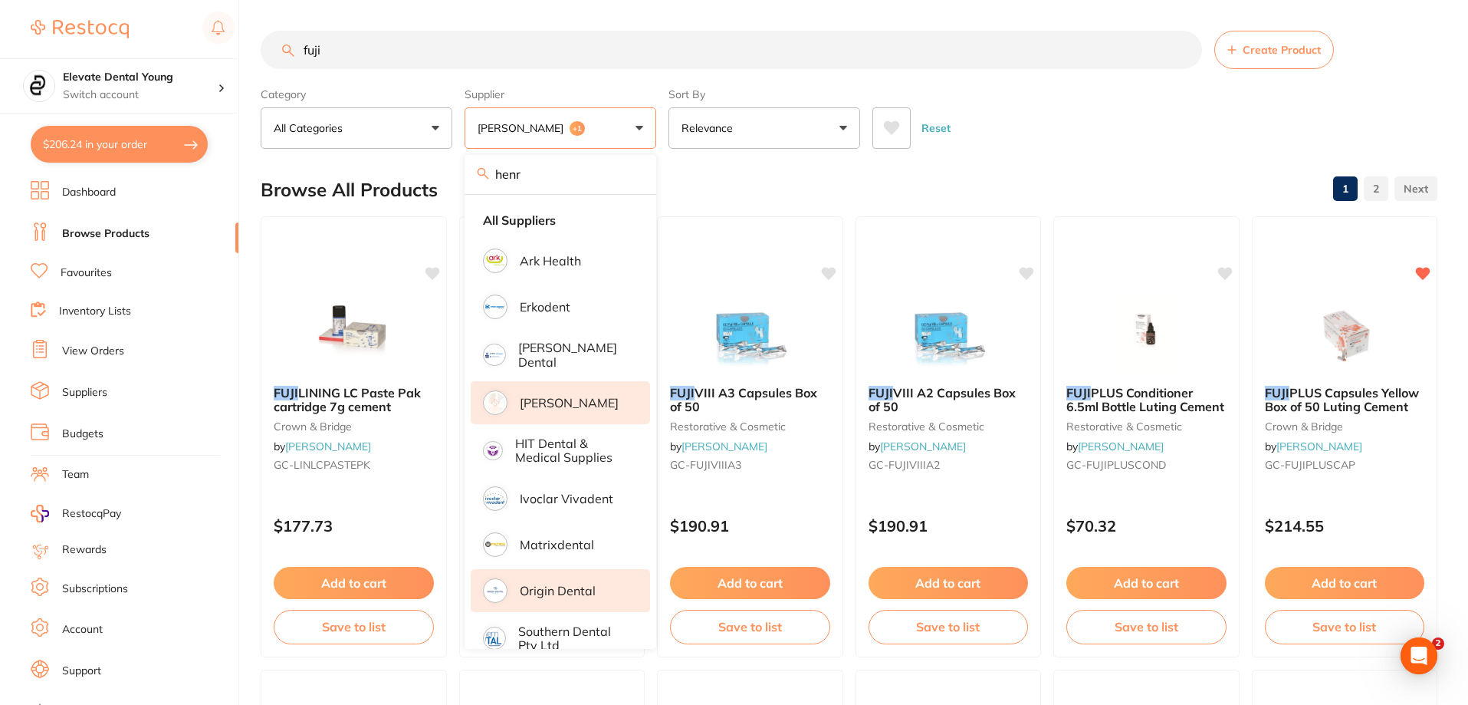
click at [735, 131] on div "Reset" at bounding box center [1149, 122] width 553 height 54
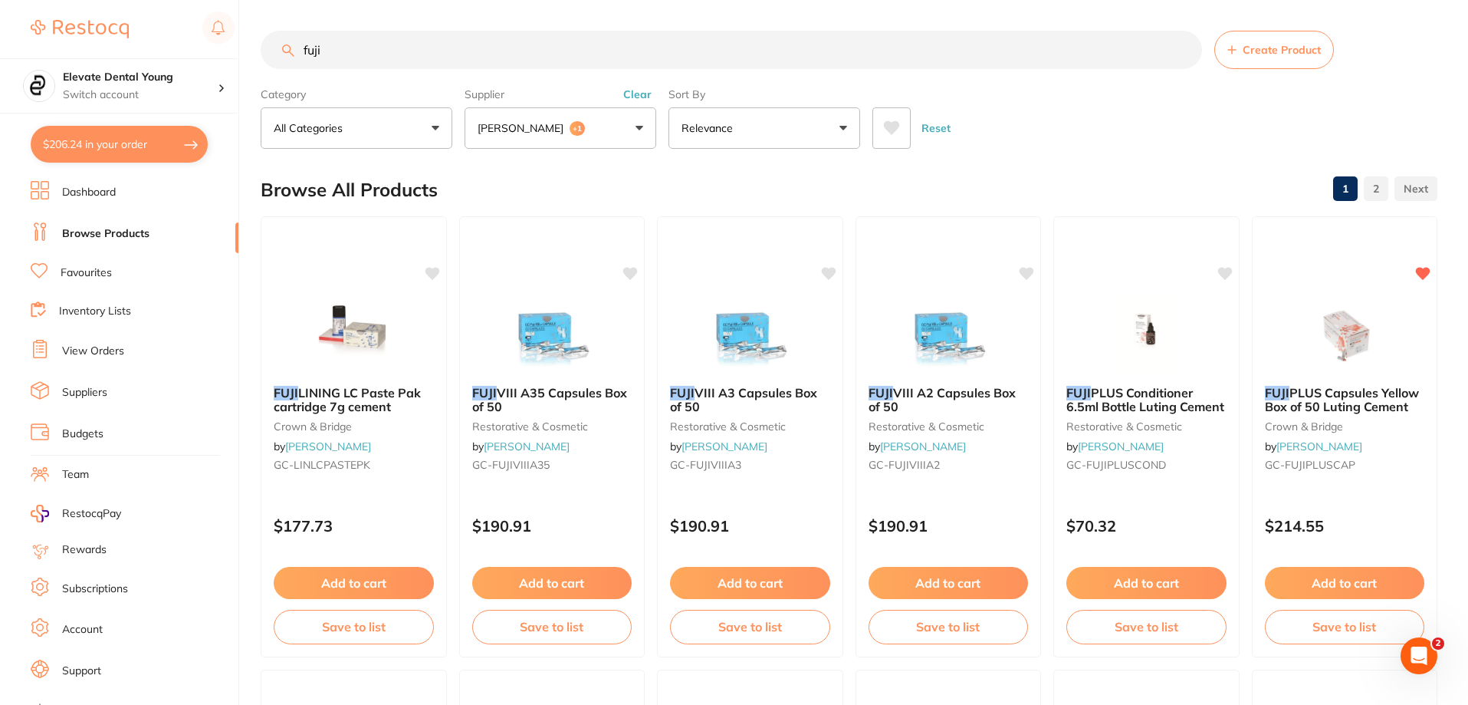
click at [420, 45] on input "fuji" at bounding box center [732, 50] width 942 height 38
type input "fuji 2"
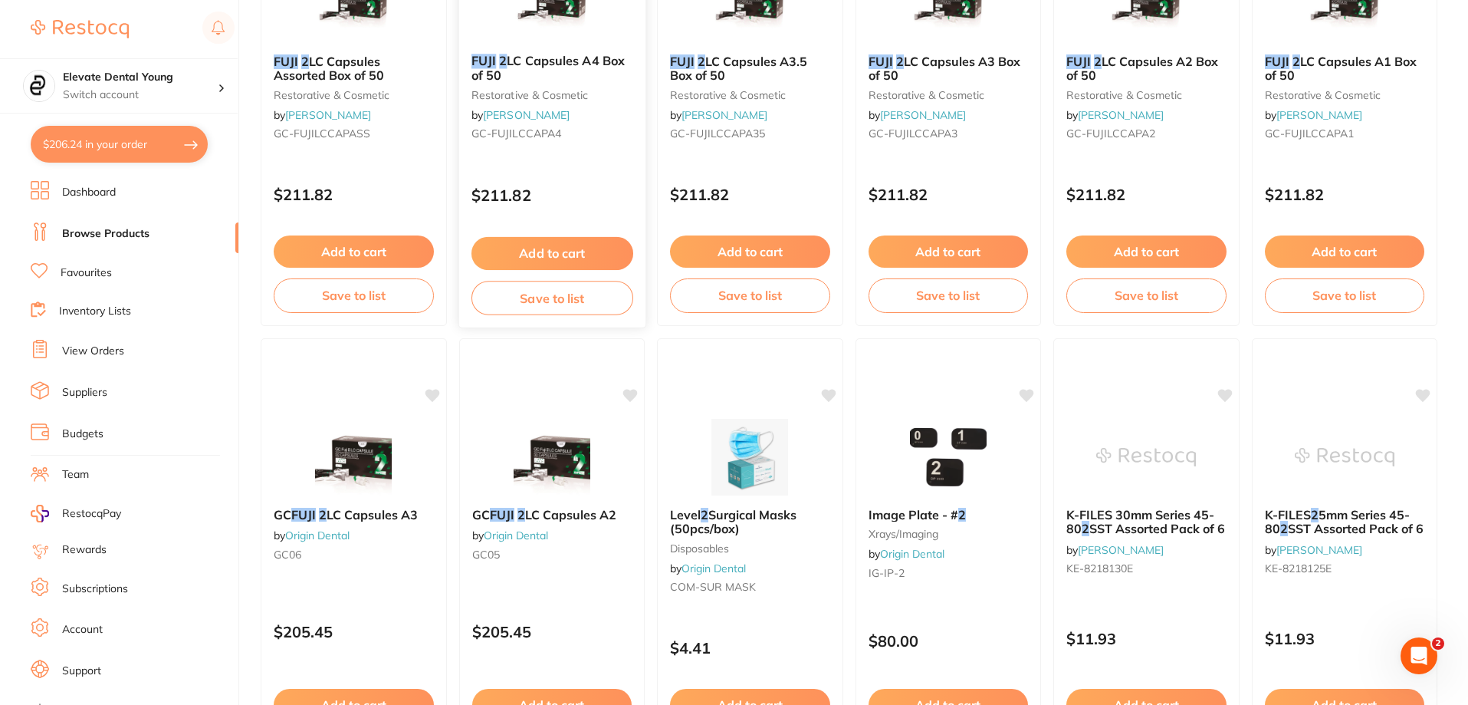
scroll to position [920, 0]
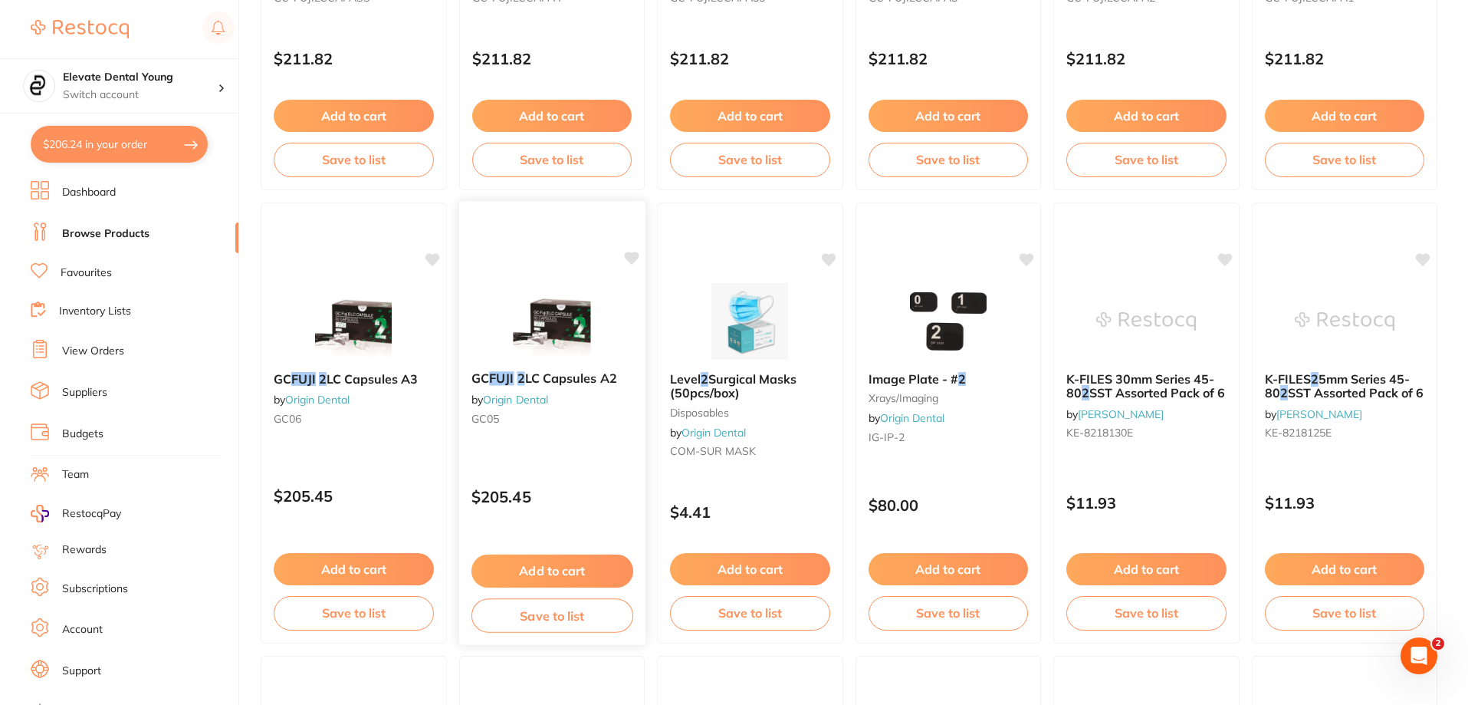
click at [636, 260] on icon at bounding box center [631, 257] width 15 height 13
click at [560, 574] on button "Add to cart" at bounding box center [552, 570] width 162 height 33
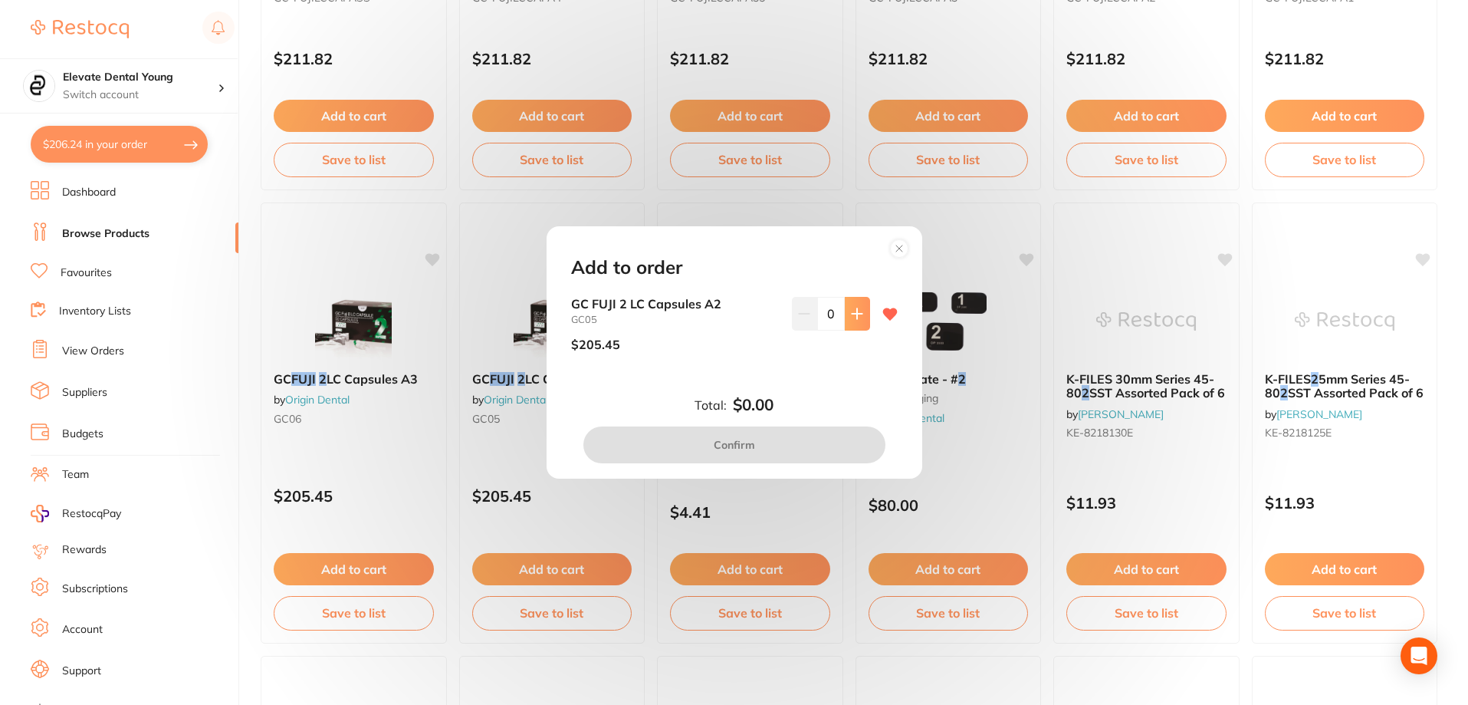
click at [735, 326] on button at bounding box center [857, 314] width 25 height 34
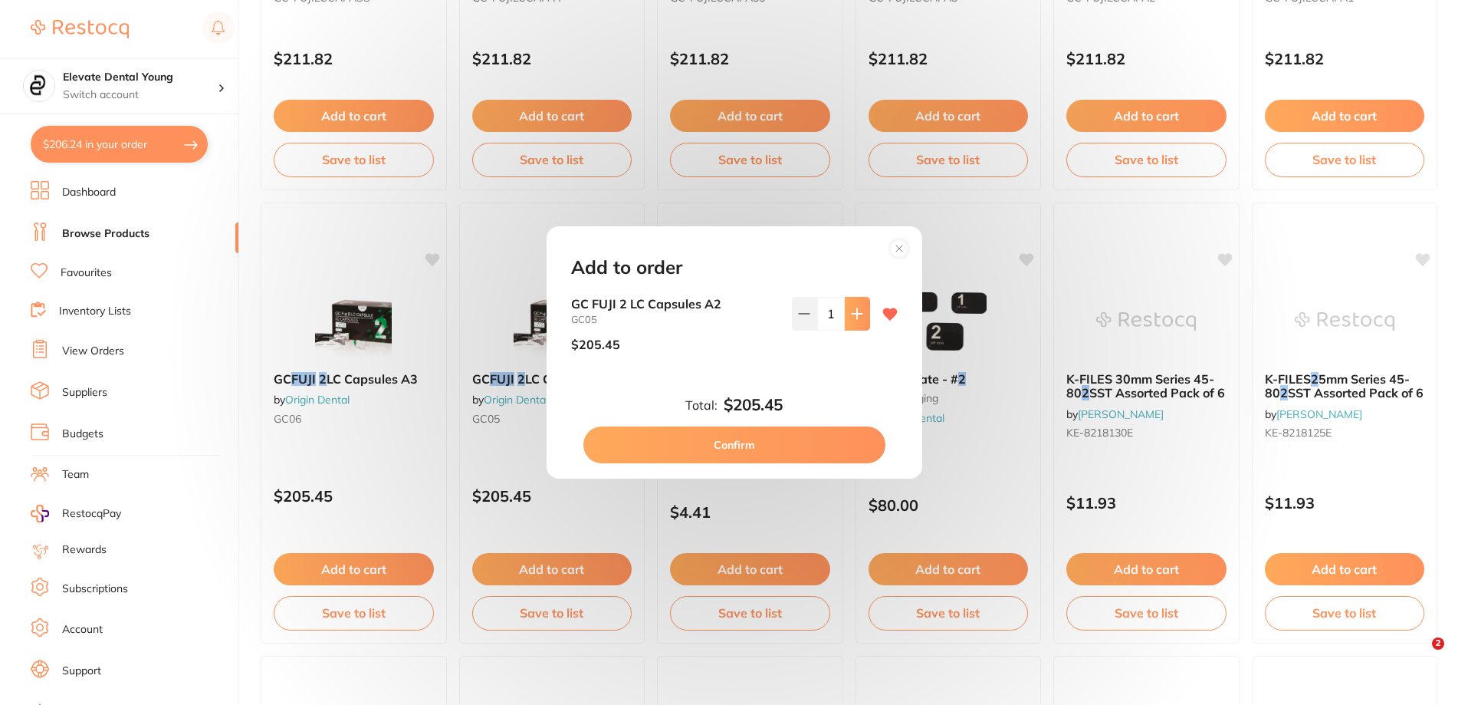
type input "1"
click at [735, 442] on button "Confirm" at bounding box center [734, 444] width 302 height 37
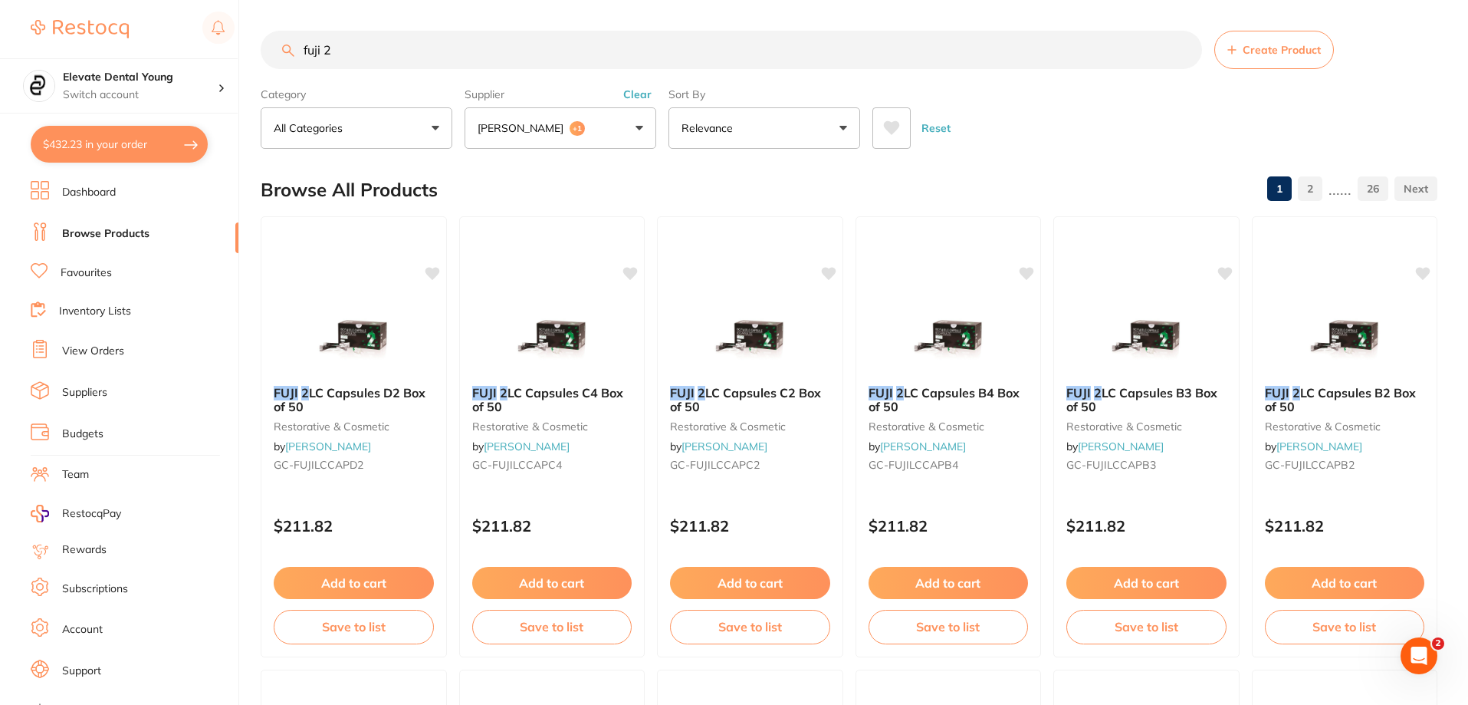
click at [383, 51] on input "fuji 2" at bounding box center [732, 50] width 942 height 38
type input "fuji 7 pink"
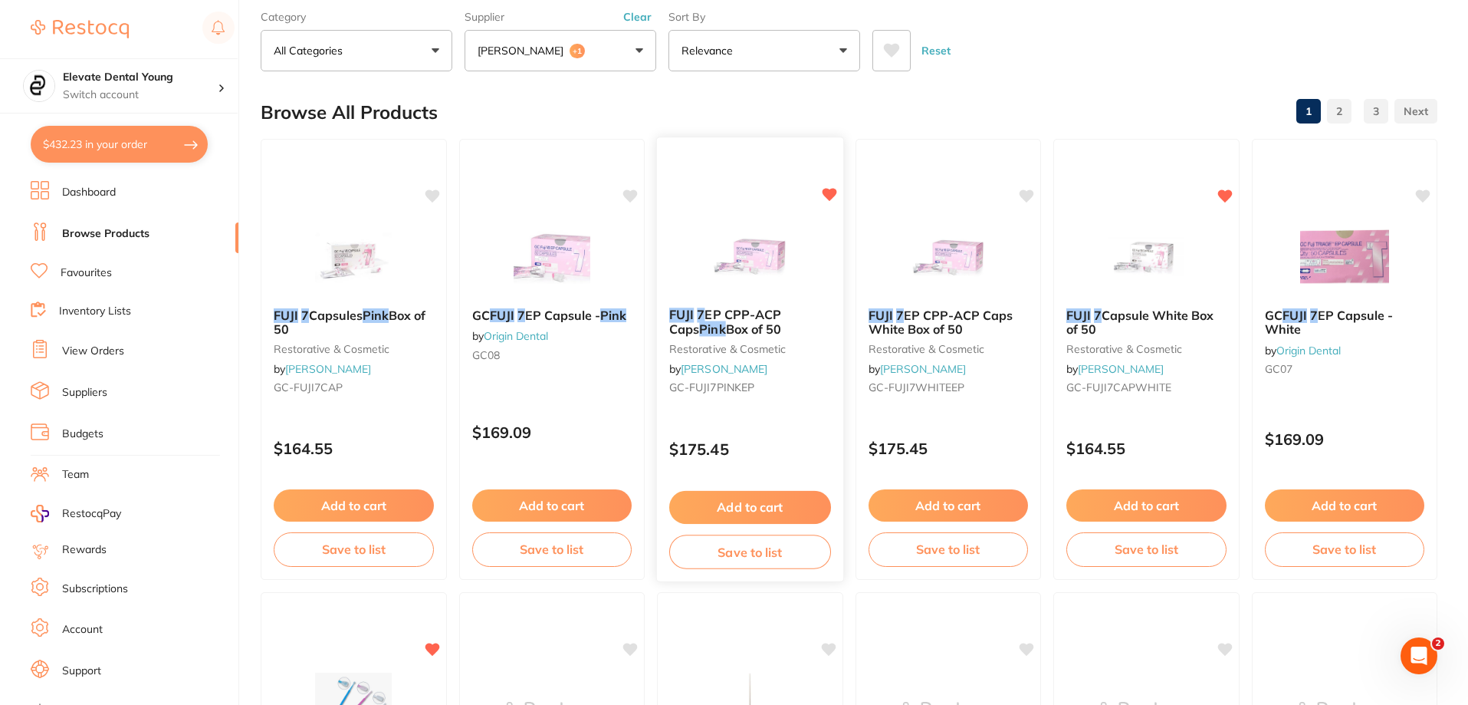
scroll to position [77, 0]
click at [735, 253] on img at bounding box center [750, 257] width 100 height 77
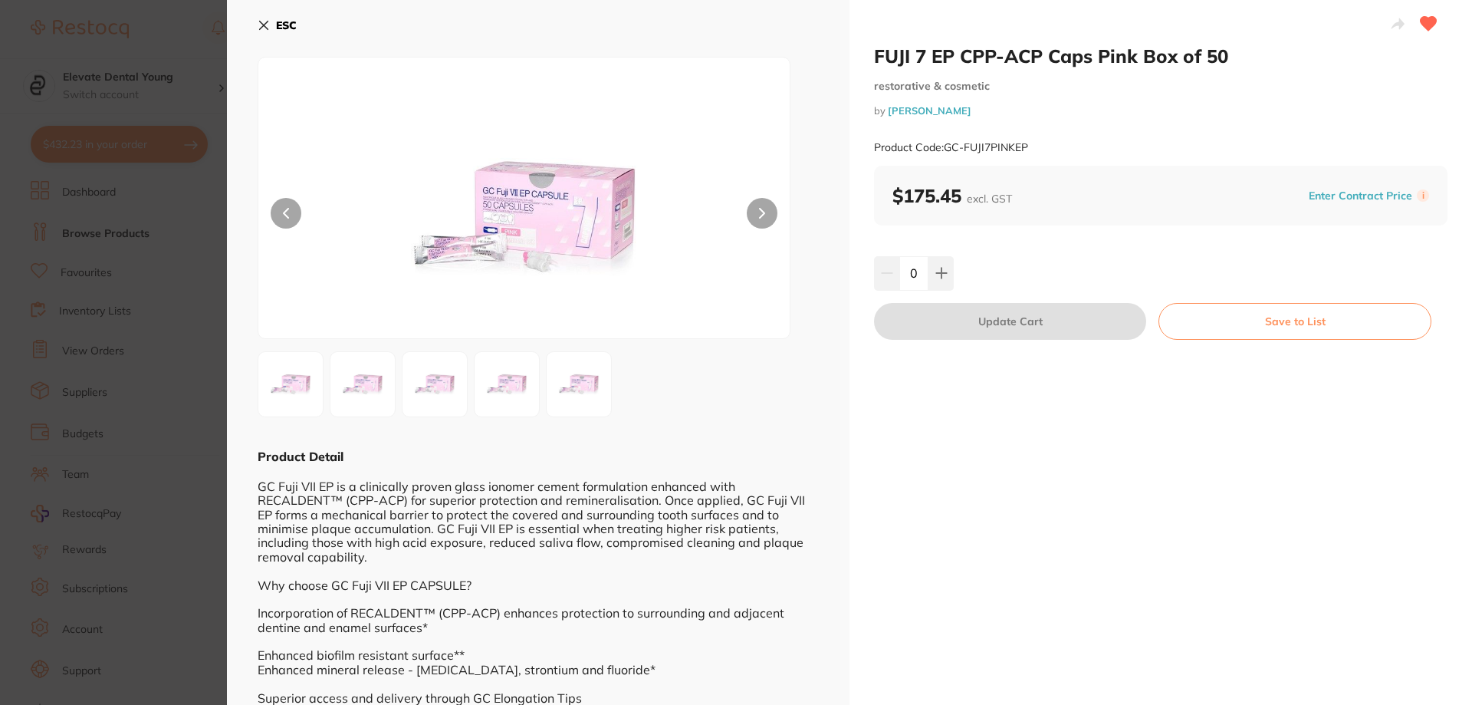
click at [166, 33] on section "FUJI 7 EP CPP-ACP Caps Pink Box of 50 restorative & cosmetic by Henry Schein Ha…" at bounding box center [736, 352] width 1472 height 705
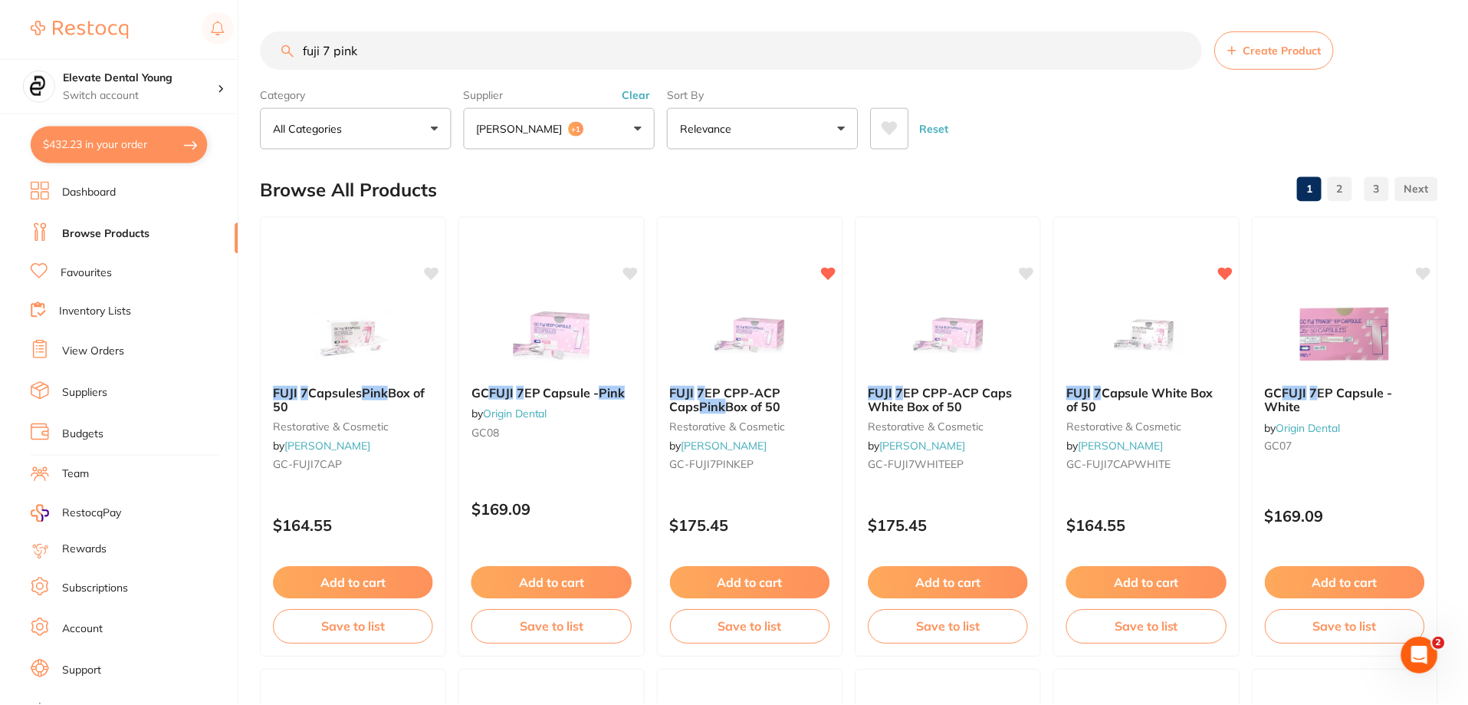
scroll to position [77, 0]
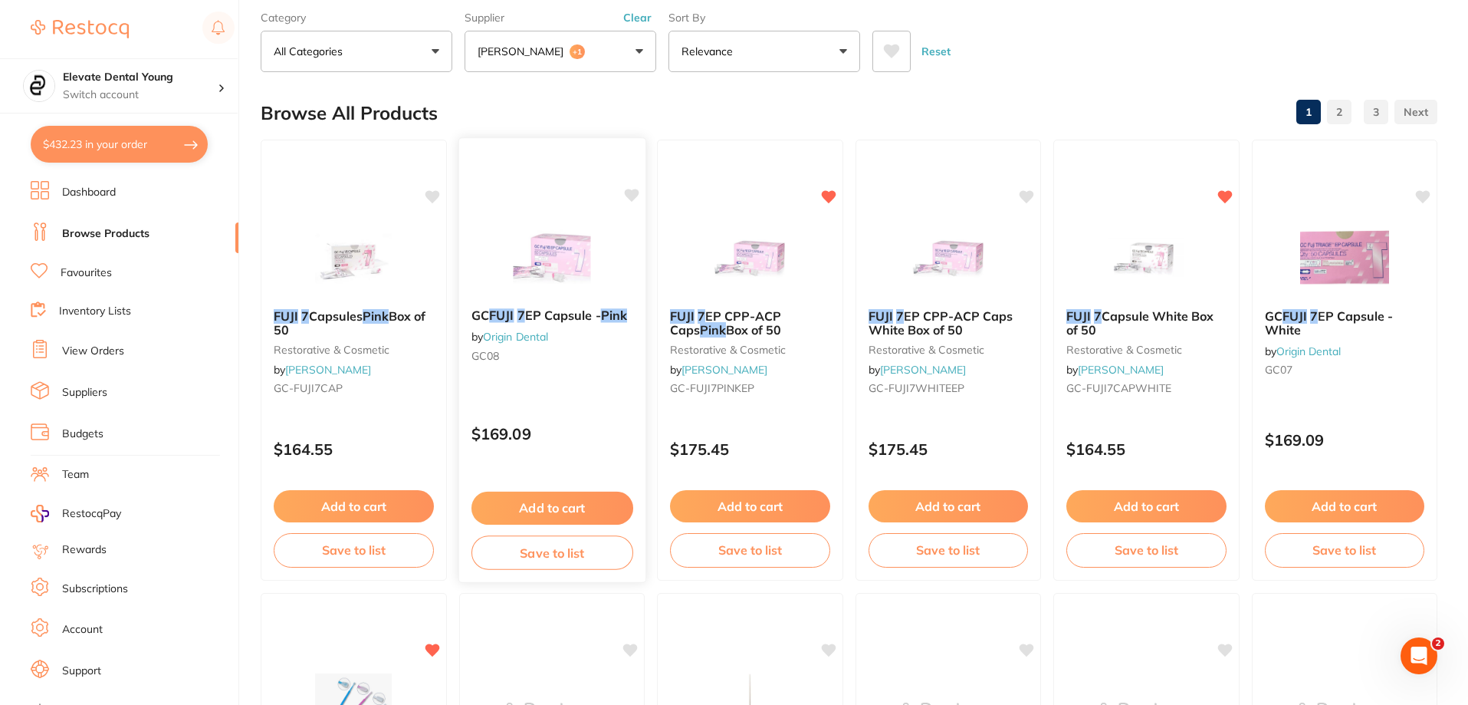
click at [572, 504] on button "Add to cart" at bounding box center [552, 507] width 162 height 33
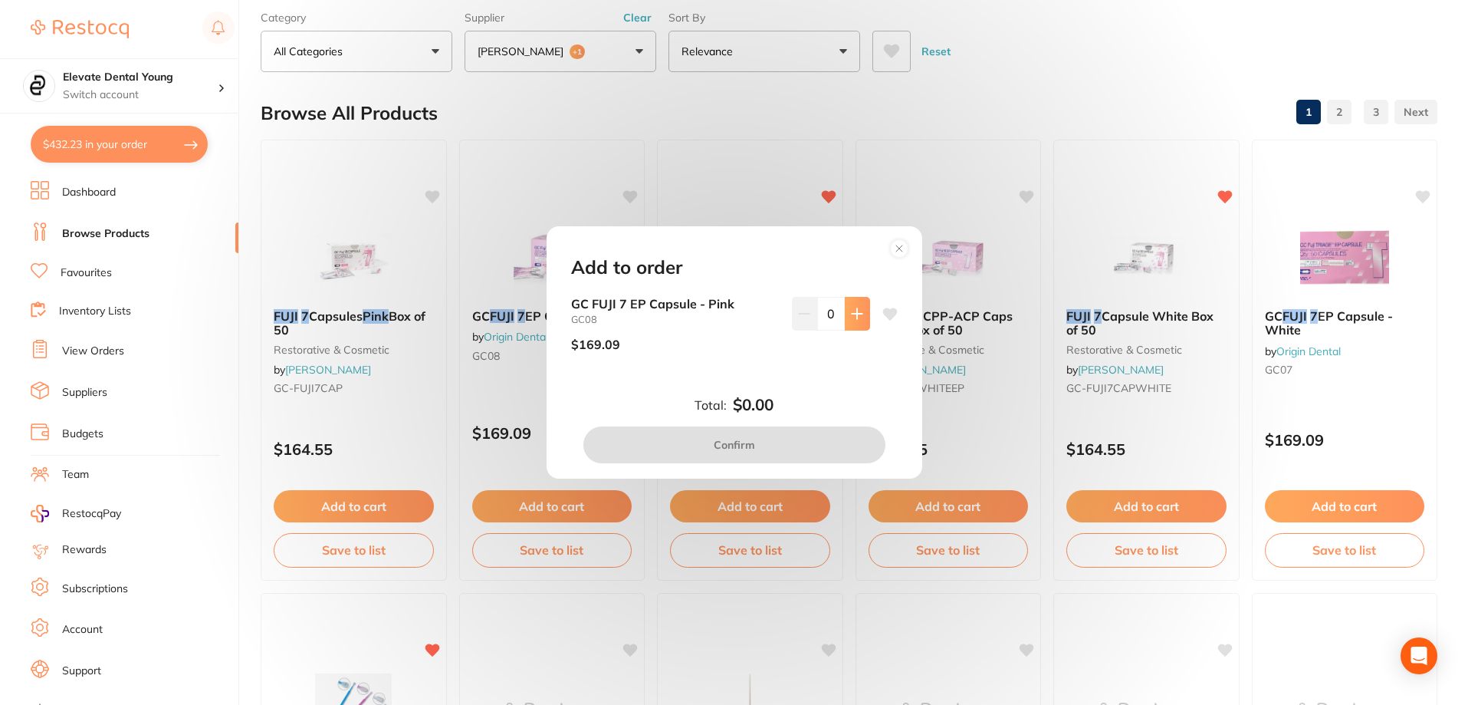
click at [735, 311] on button at bounding box center [857, 314] width 25 height 34
type input "1"
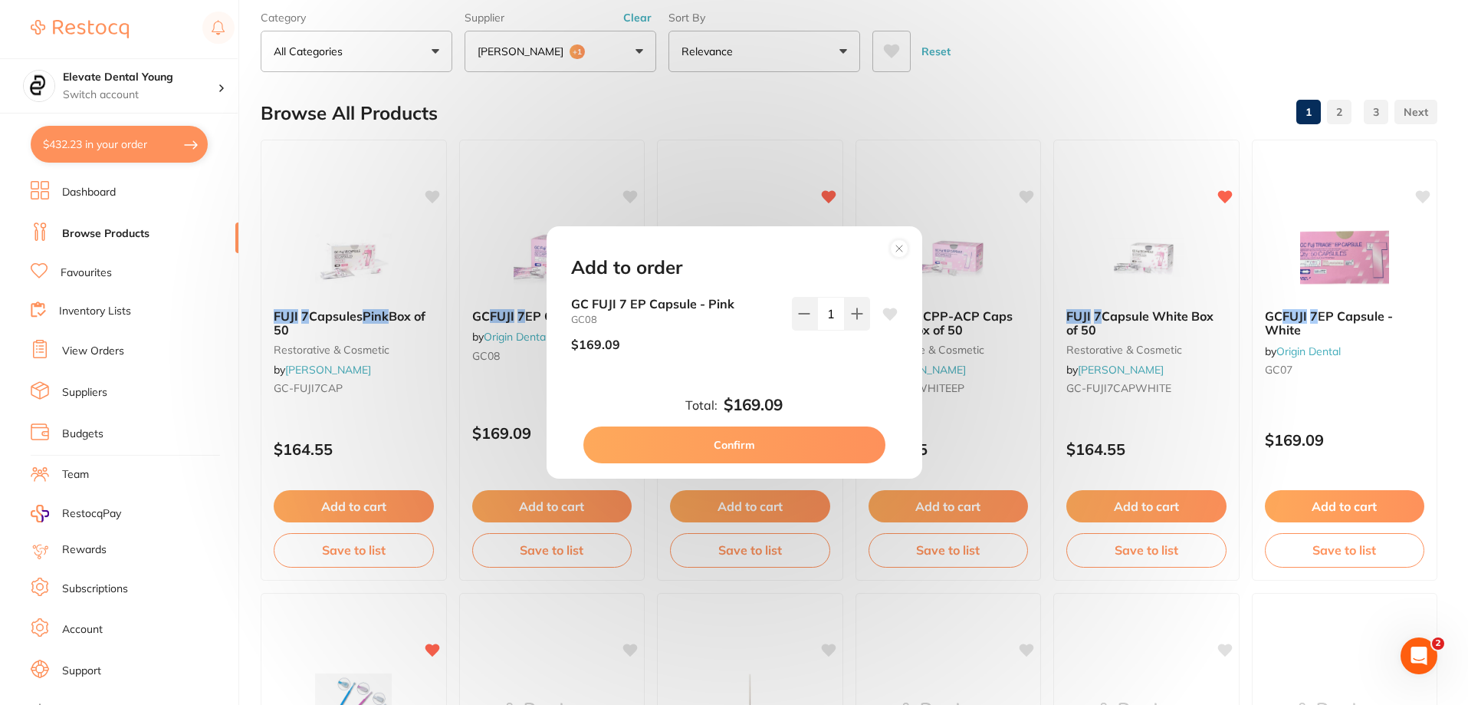
scroll to position [0, 0]
click at [735, 453] on button "Confirm" at bounding box center [734, 444] width 302 height 37
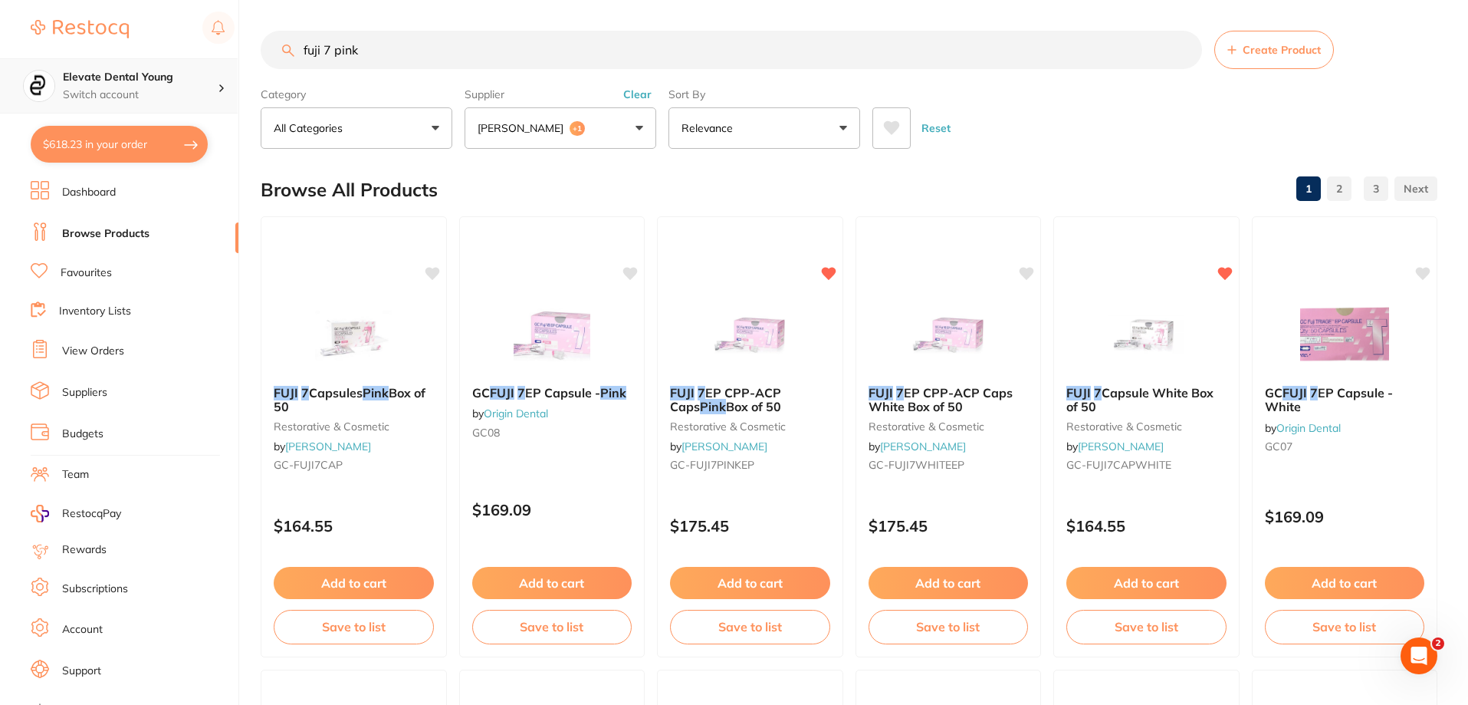
scroll to position [1, 0]
drag, startPoint x: 401, startPoint y: 48, endPoint x: 103, endPoint y: 66, distance: 298.8
click at [103, 66] on div "$618.23 Elevate Dental Young Switch account Elevate Dental Young Hilltops Denti…" at bounding box center [734, 352] width 1468 height 705
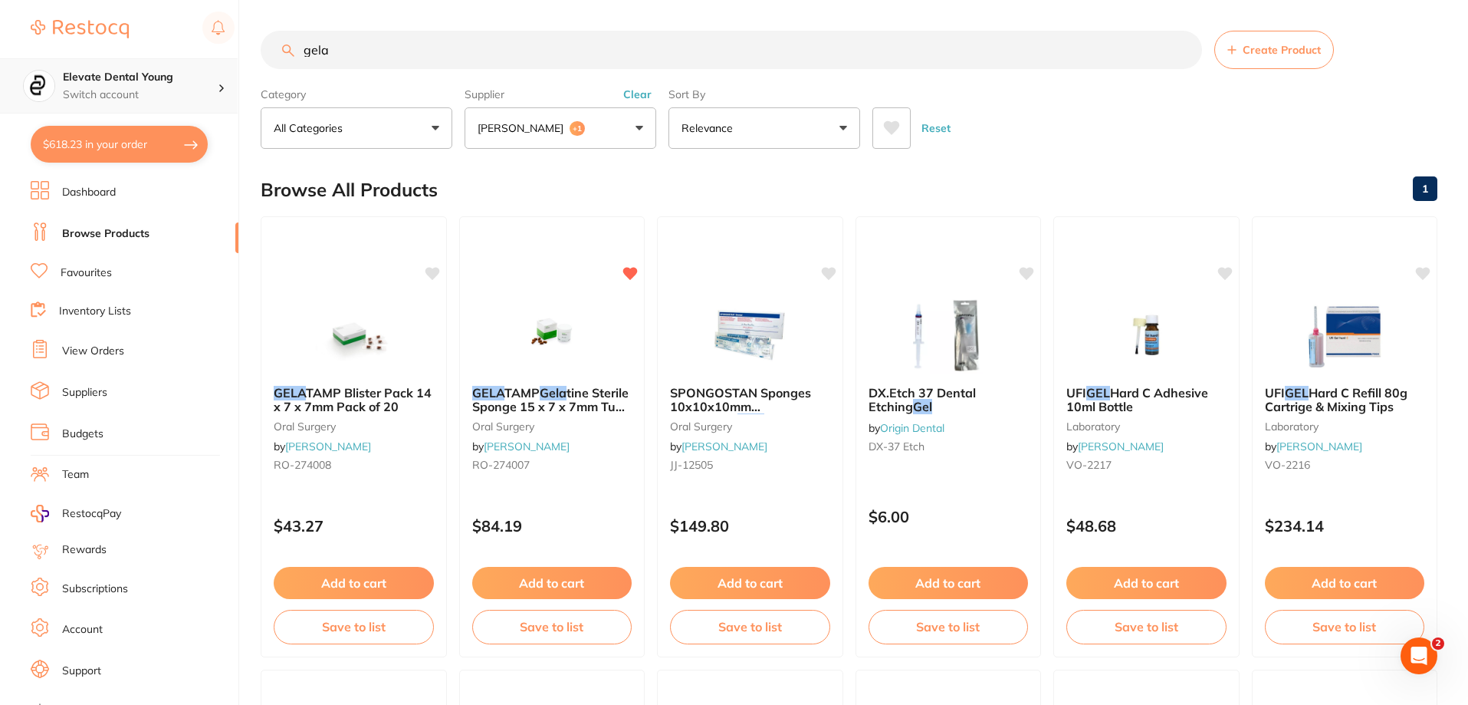
scroll to position [0, 0]
type input "gelatamp"
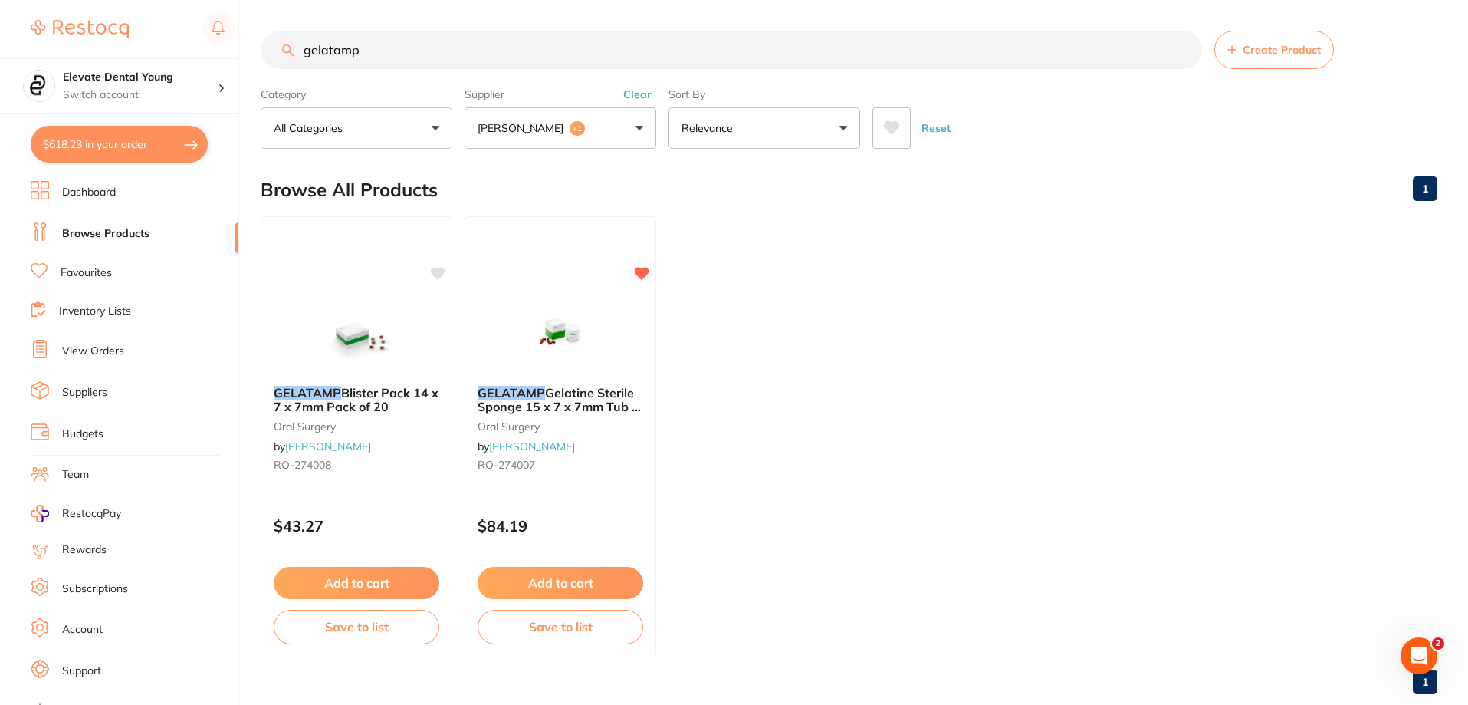
click at [642, 121] on button "Henry Schein Halas +1" at bounding box center [561, 127] width 192 height 41
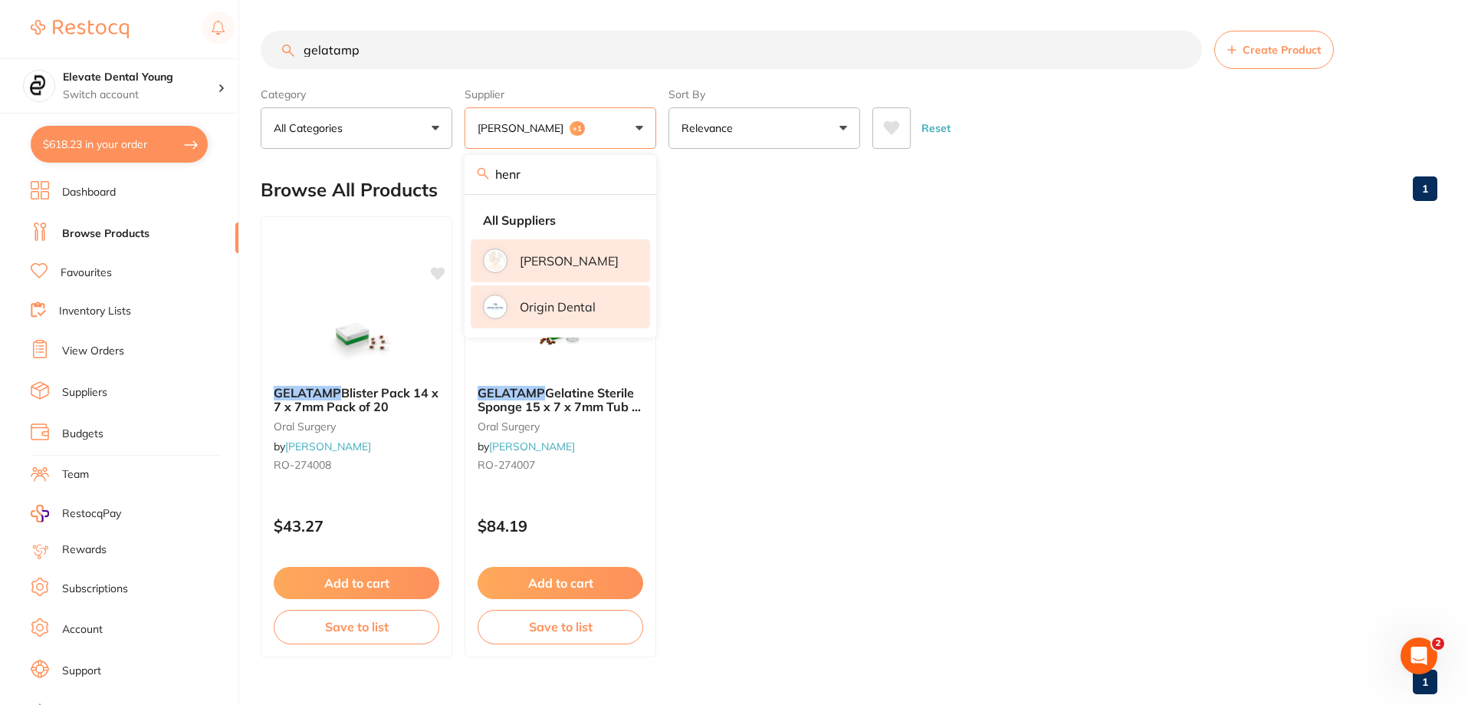
click at [559, 180] on input "henr" at bounding box center [561, 174] width 192 height 38
type input "h"
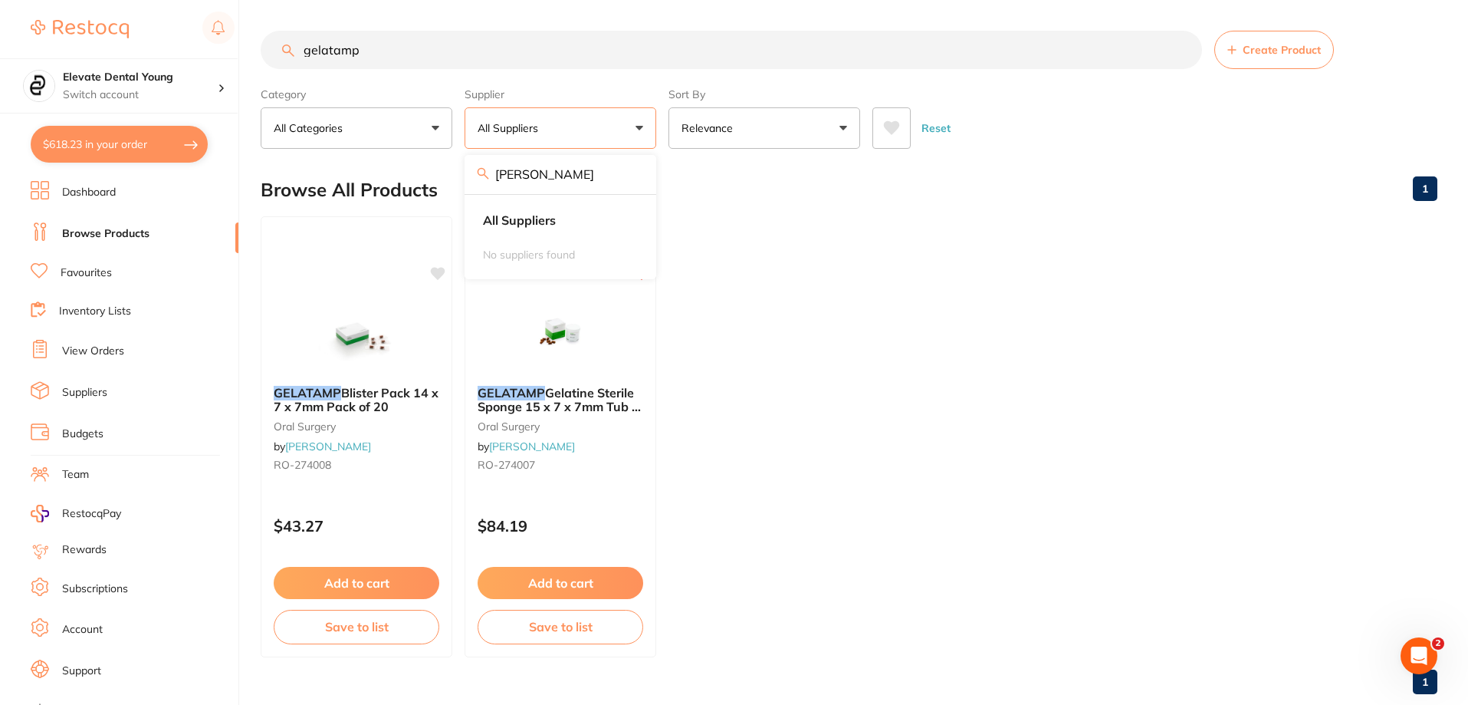
type input "adam"
click at [735, 257] on ul "GELATAMP Blister Pack 14 x 7 x 7mm Pack of 20 oral surgery by Henry Schein Hala…" at bounding box center [849, 436] width 1177 height 441
click at [564, 584] on button "Add to cart" at bounding box center [560, 584] width 167 height 33
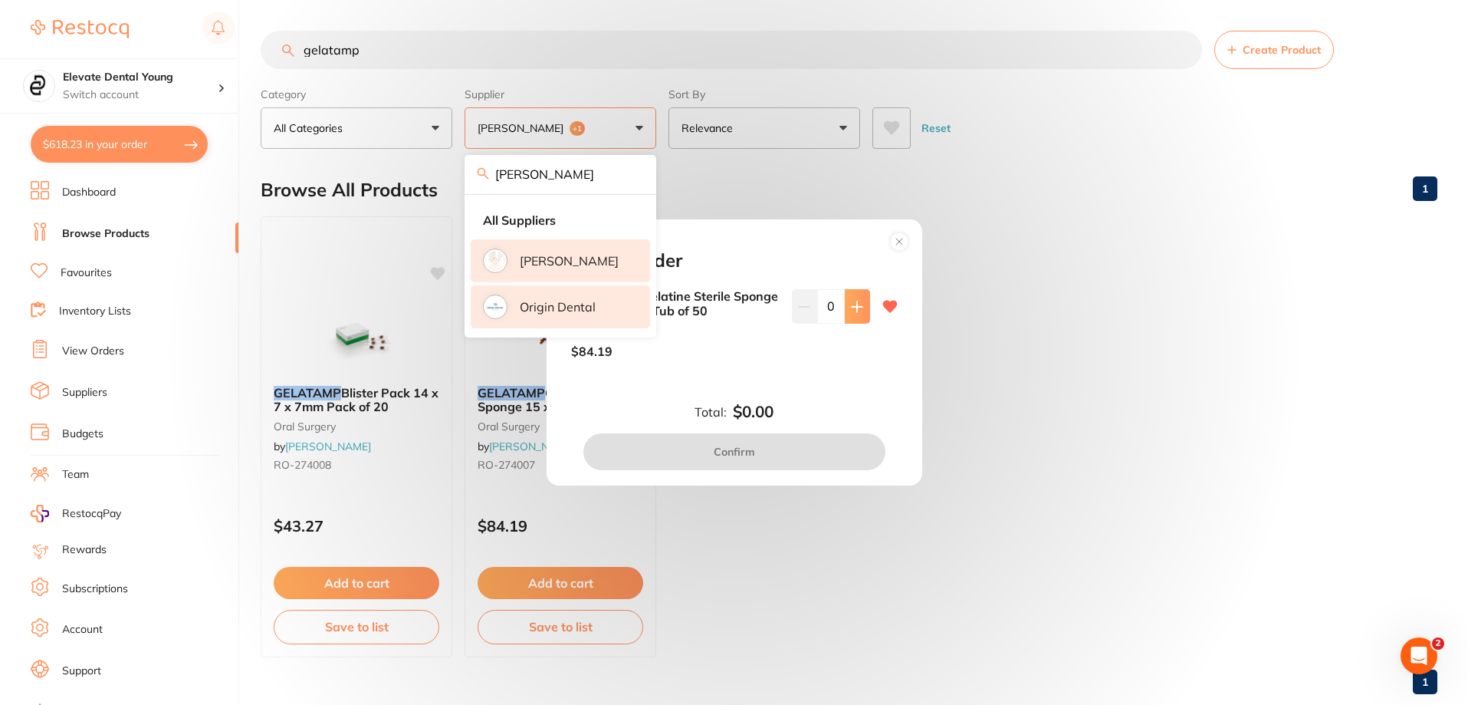
click at [735, 317] on button at bounding box center [857, 306] width 25 height 34
type input "1"
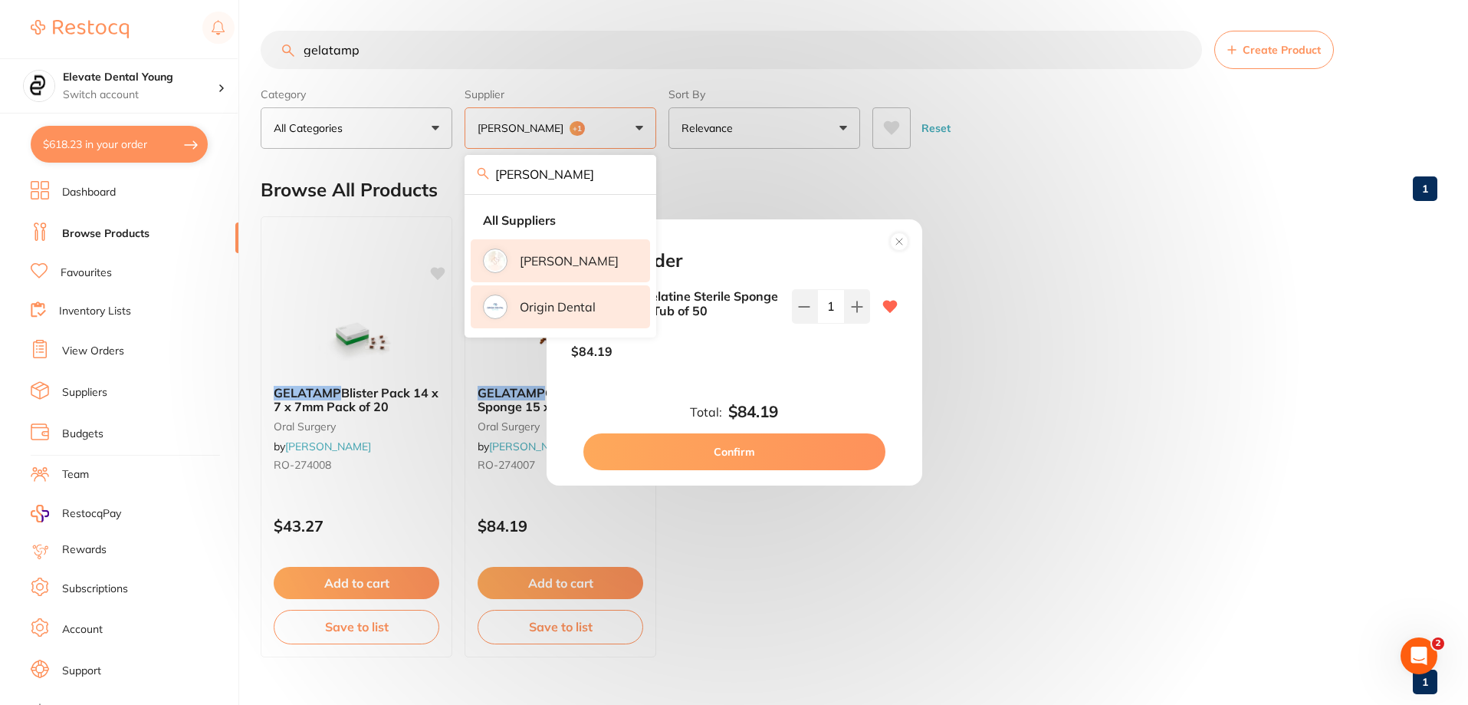
drag, startPoint x: 711, startPoint y: 448, endPoint x: 739, endPoint y: 376, distance: 77.5
click at [728, 403] on div "Total: $84.19 Confirm" at bounding box center [734, 436] width 363 height 67
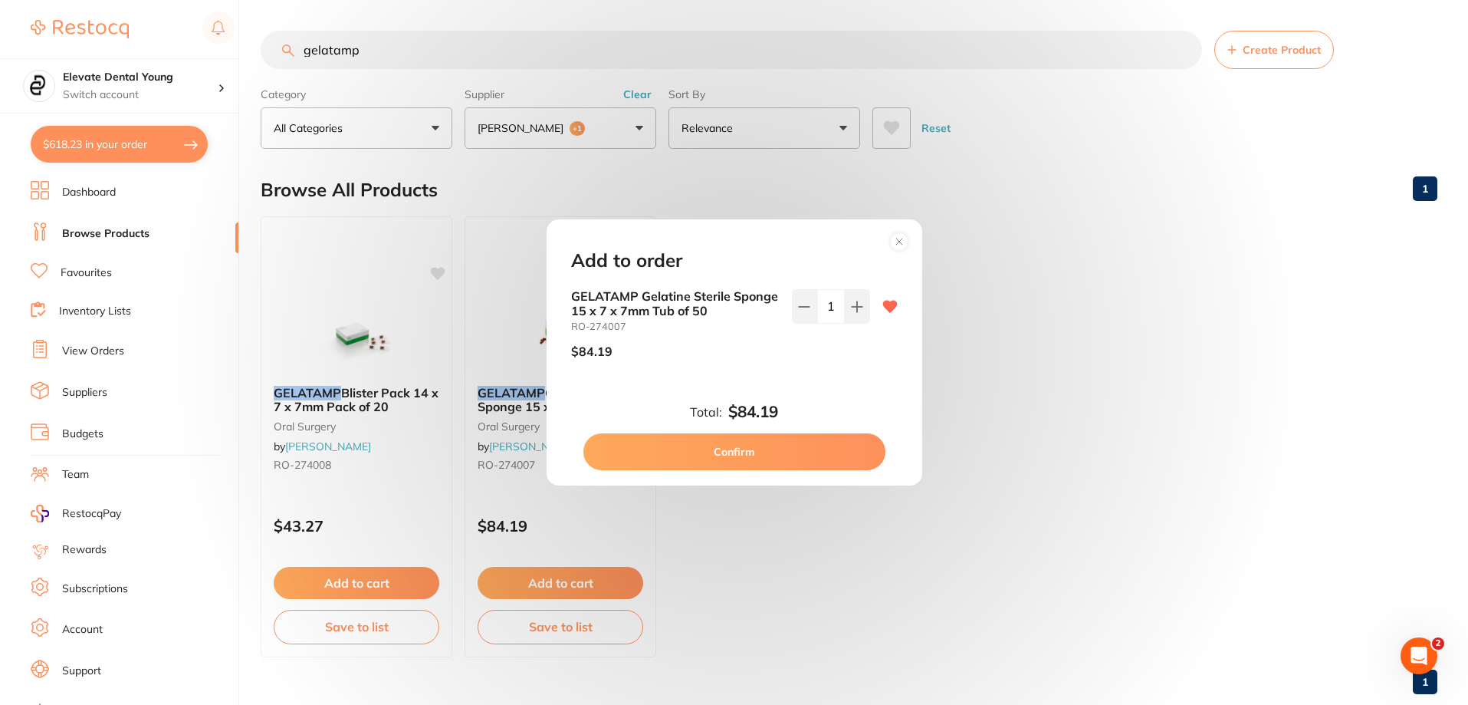
click at [735, 462] on button "Confirm" at bounding box center [734, 451] width 302 height 37
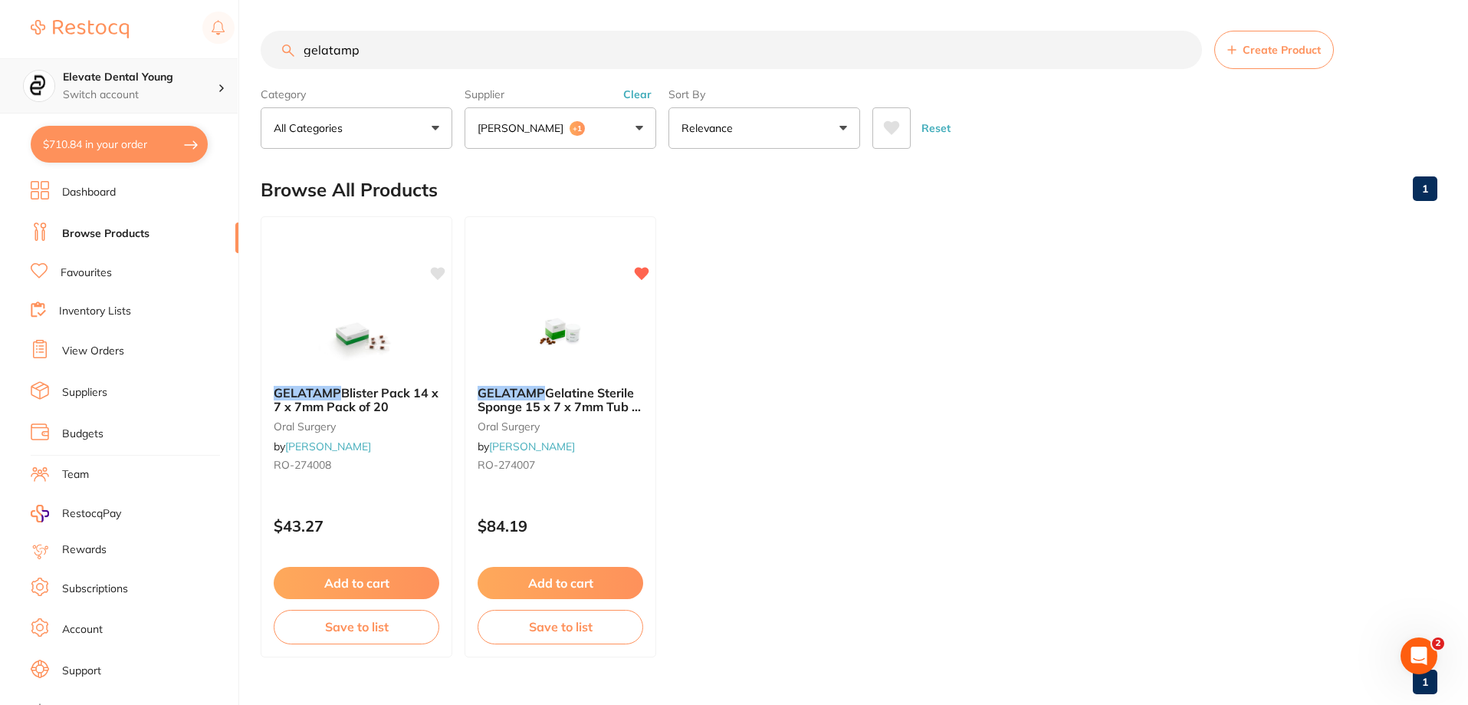
drag, startPoint x: 428, startPoint y: 43, endPoint x: 103, endPoint y: 78, distance: 327.0
click at [103, 78] on div "$710.84 Elevate Dental Young Switch account Elevate Dental Young Hilltops Denti…" at bounding box center [734, 352] width 1468 height 705
type input "denture boxes"
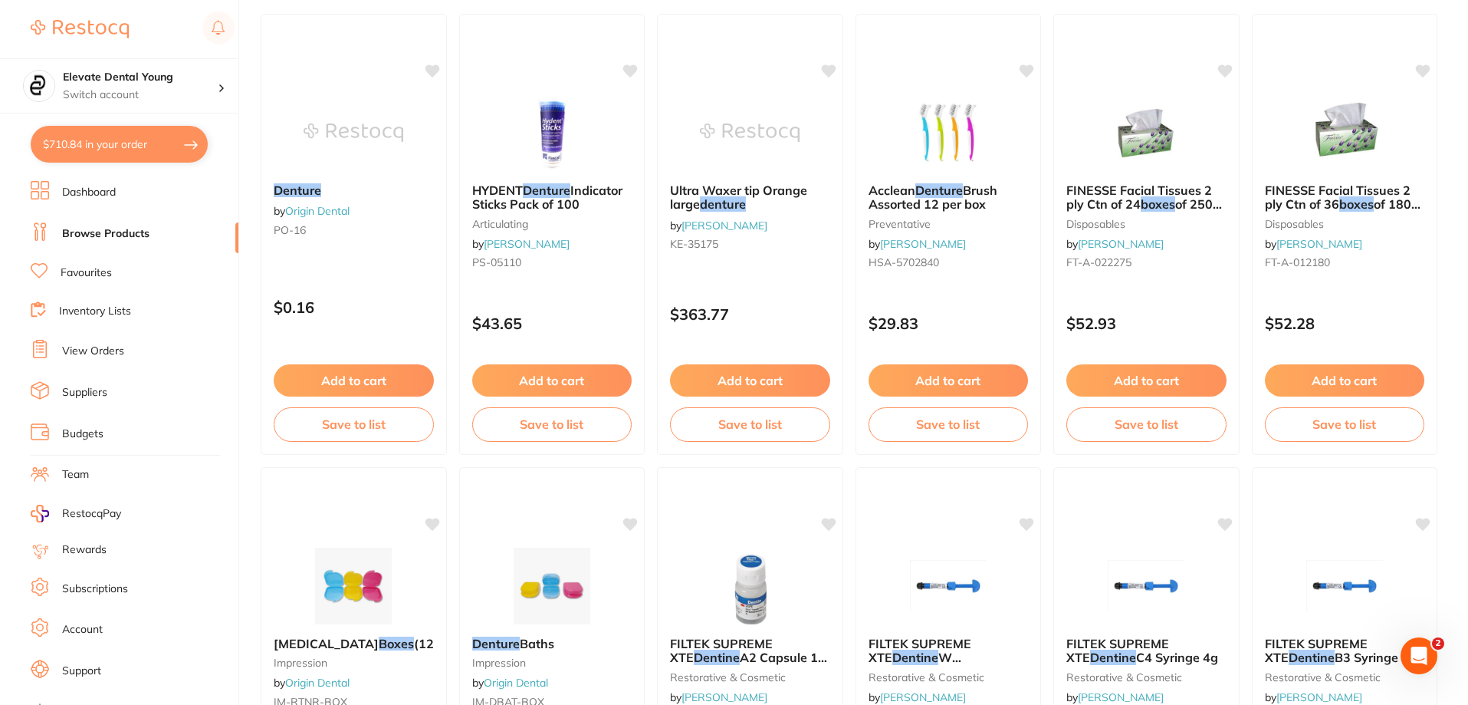
scroll to position [383, 0]
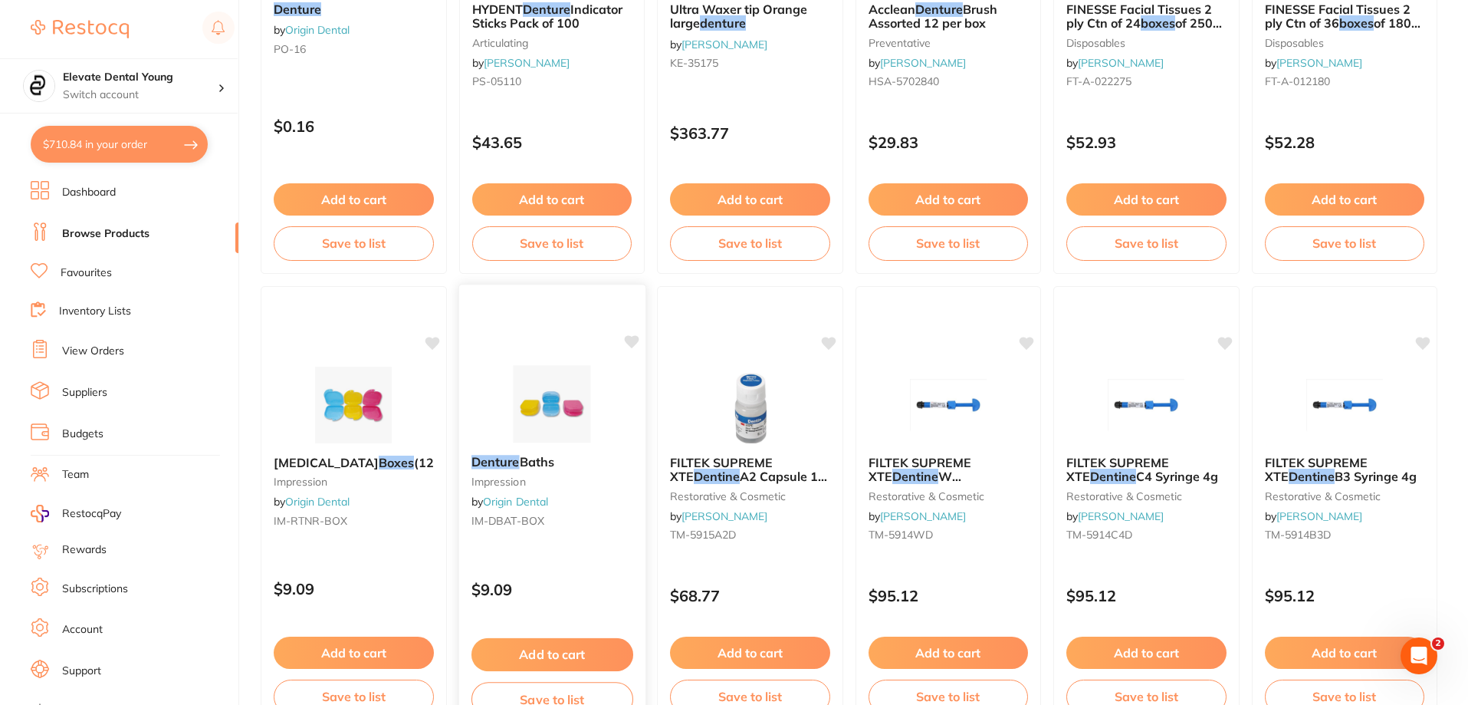
click at [635, 341] on icon at bounding box center [631, 341] width 15 height 13
click at [544, 645] on button "Add to cart" at bounding box center [552, 652] width 160 height 32
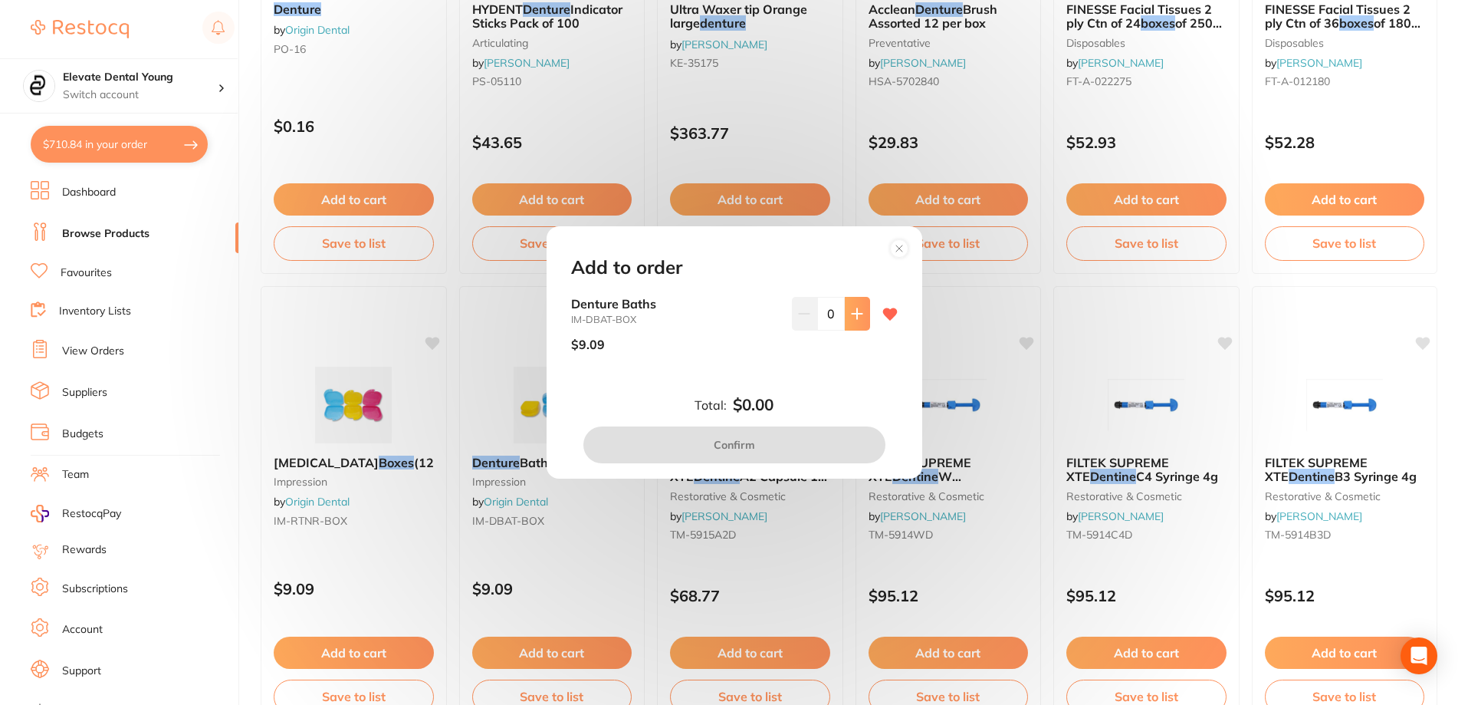
click at [735, 318] on button at bounding box center [857, 314] width 25 height 34
type input "1"
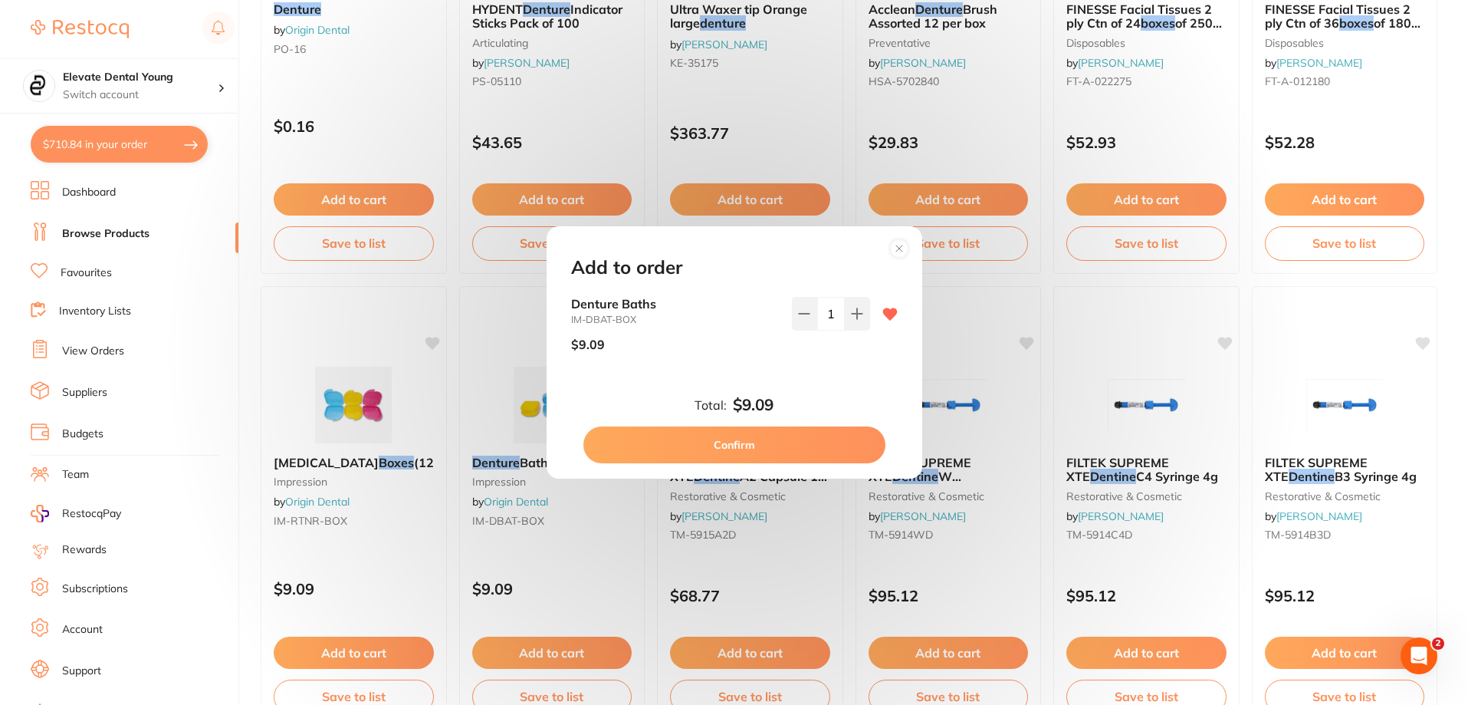
scroll to position [0, 0]
click at [695, 442] on button "Confirm" at bounding box center [734, 444] width 302 height 37
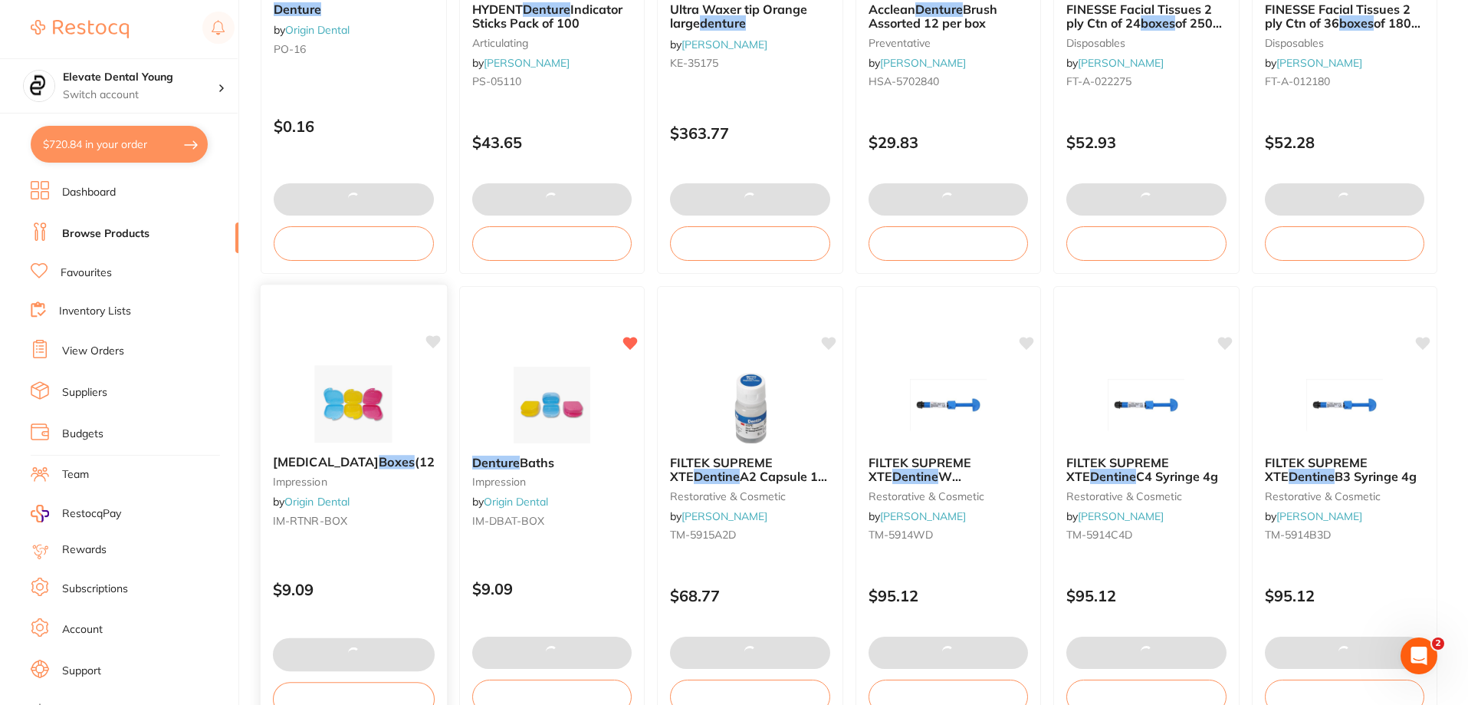
click at [436, 343] on icon at bounding box center [433, 341] width 15 height 13
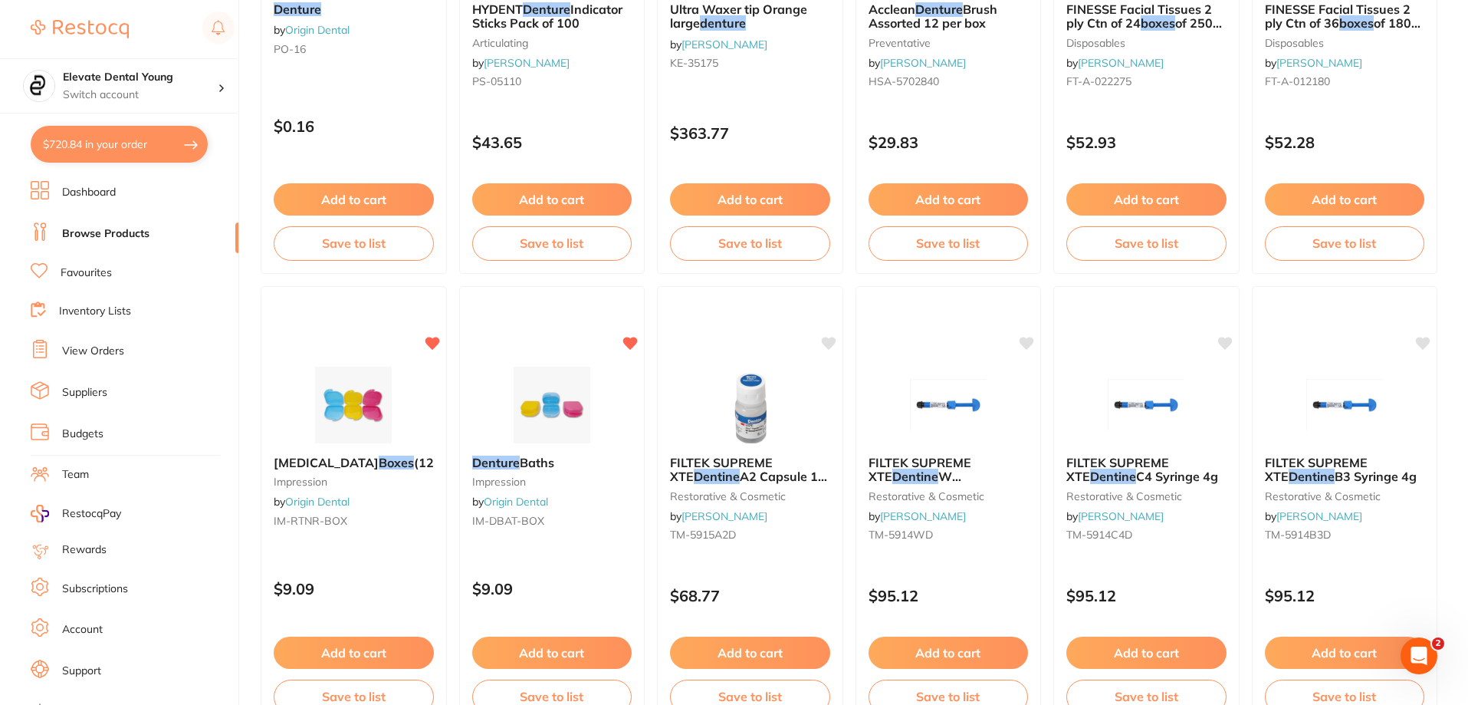
click at [373, 646] on button "Add to cart" at bounding box center [354, 652] width 160 height 32
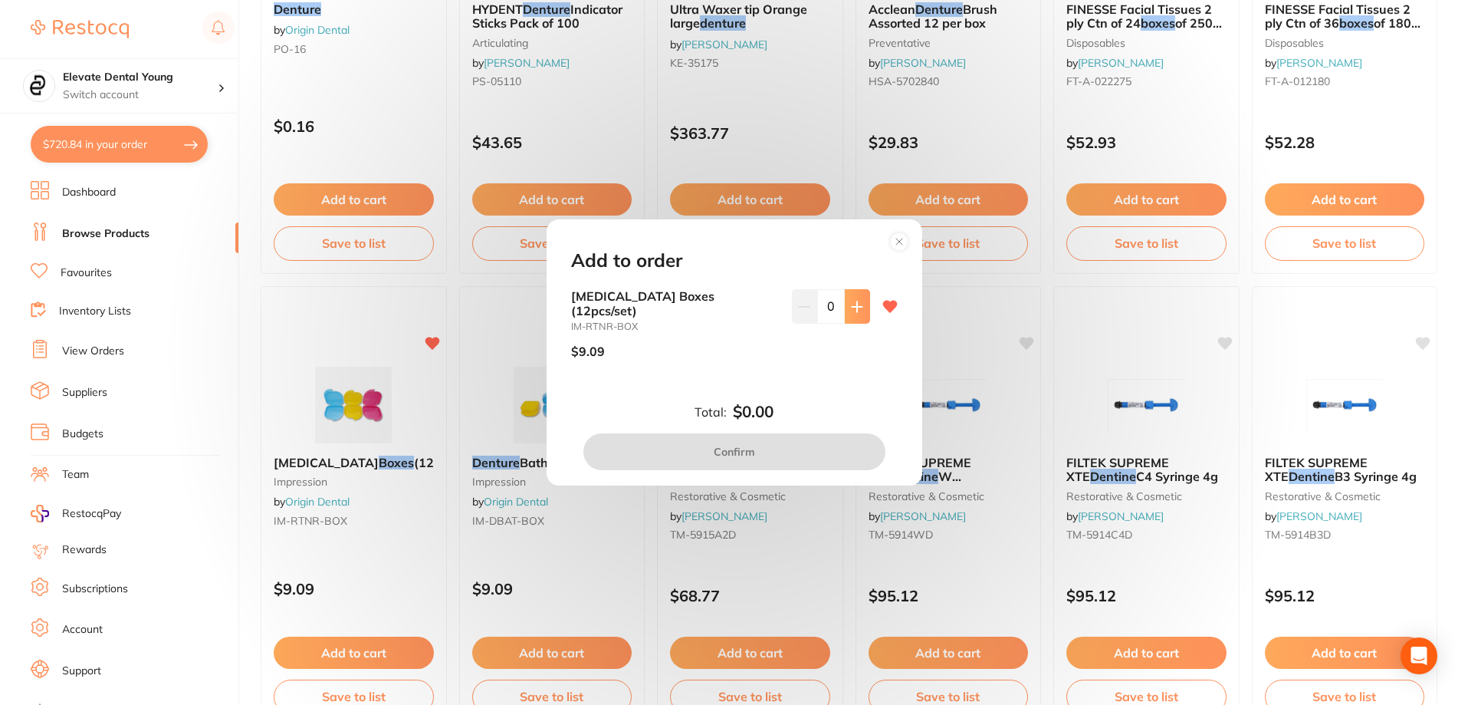
click at [735, 314] on button at bounding box center [857, 306] width 25 height 34
type input "1"
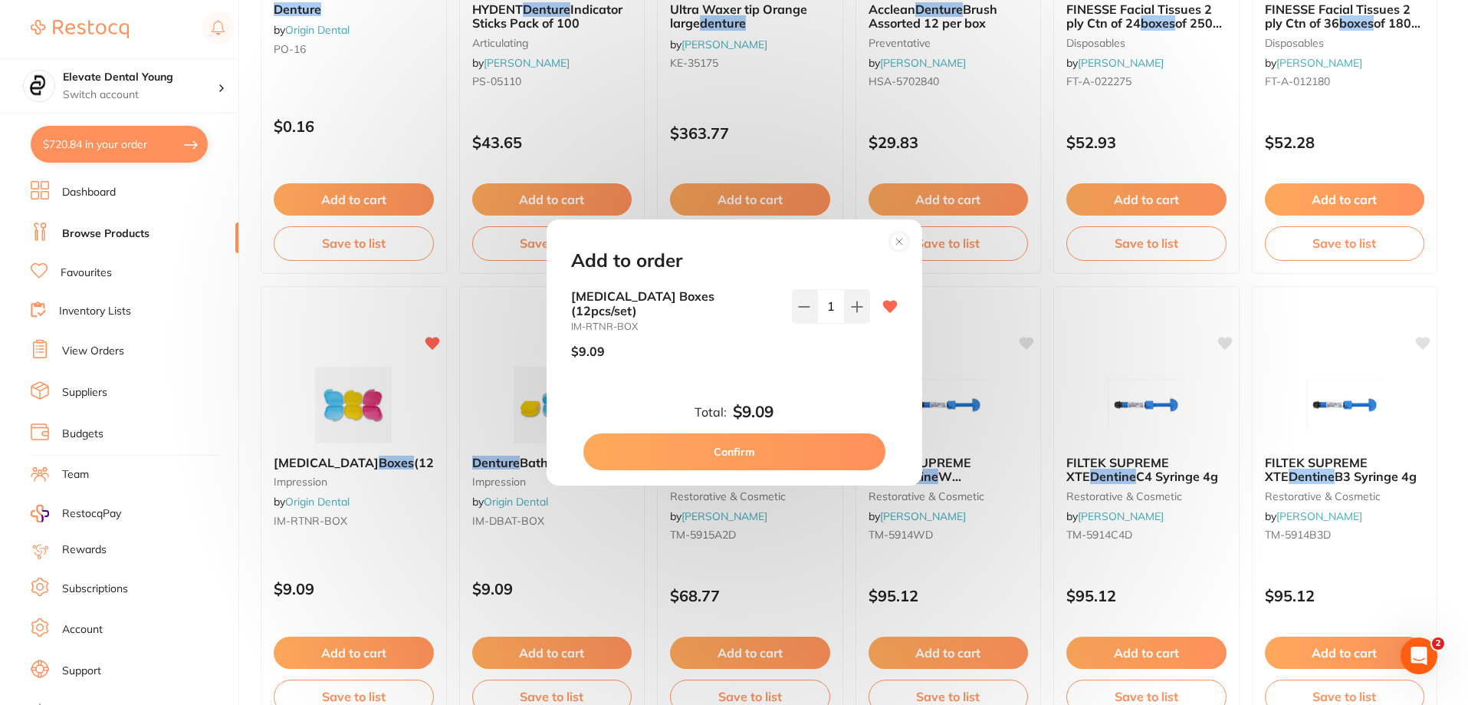
click at [735, 446] on button "Confirm" at bounding box center [734, 451] width 302 height 37
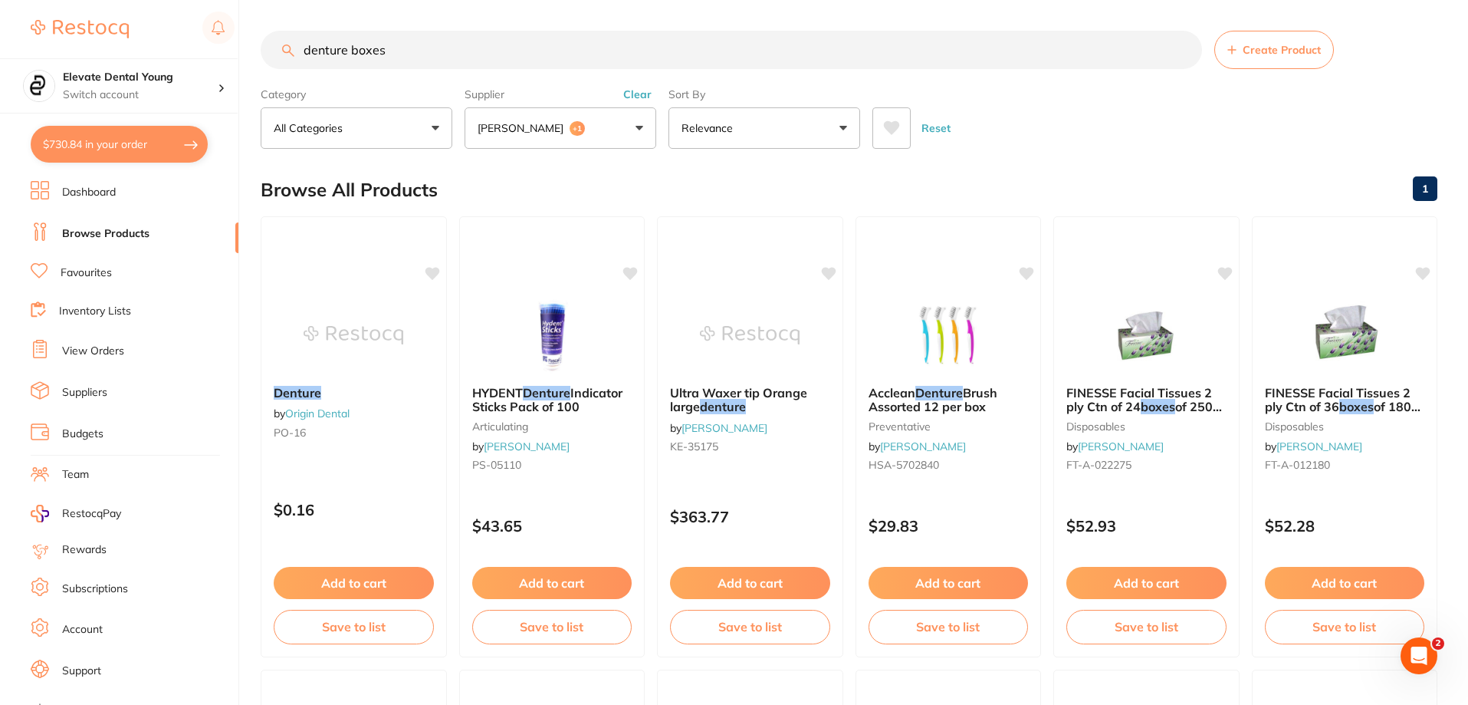
drag, startPoint x: 455, startPoint y: 44, endPoint x: 0, endPoint y: 41, distance: 454.7
click at [0, 41] on div "$730.84 Elevate Dental Young Switch account Elevate Dental Young Hilltops Denti…" at bounding box center [734, 352] width 1468 height 705
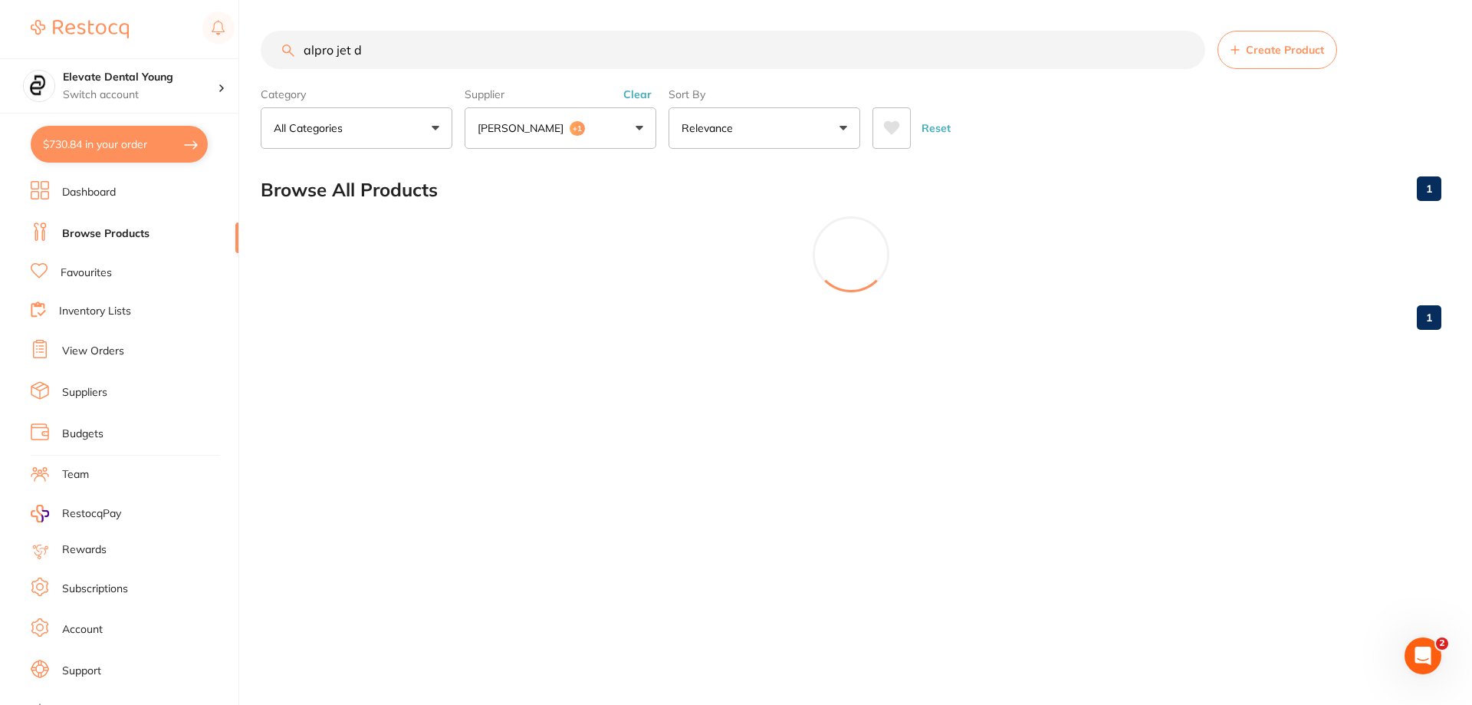
type input "alpro jet d"
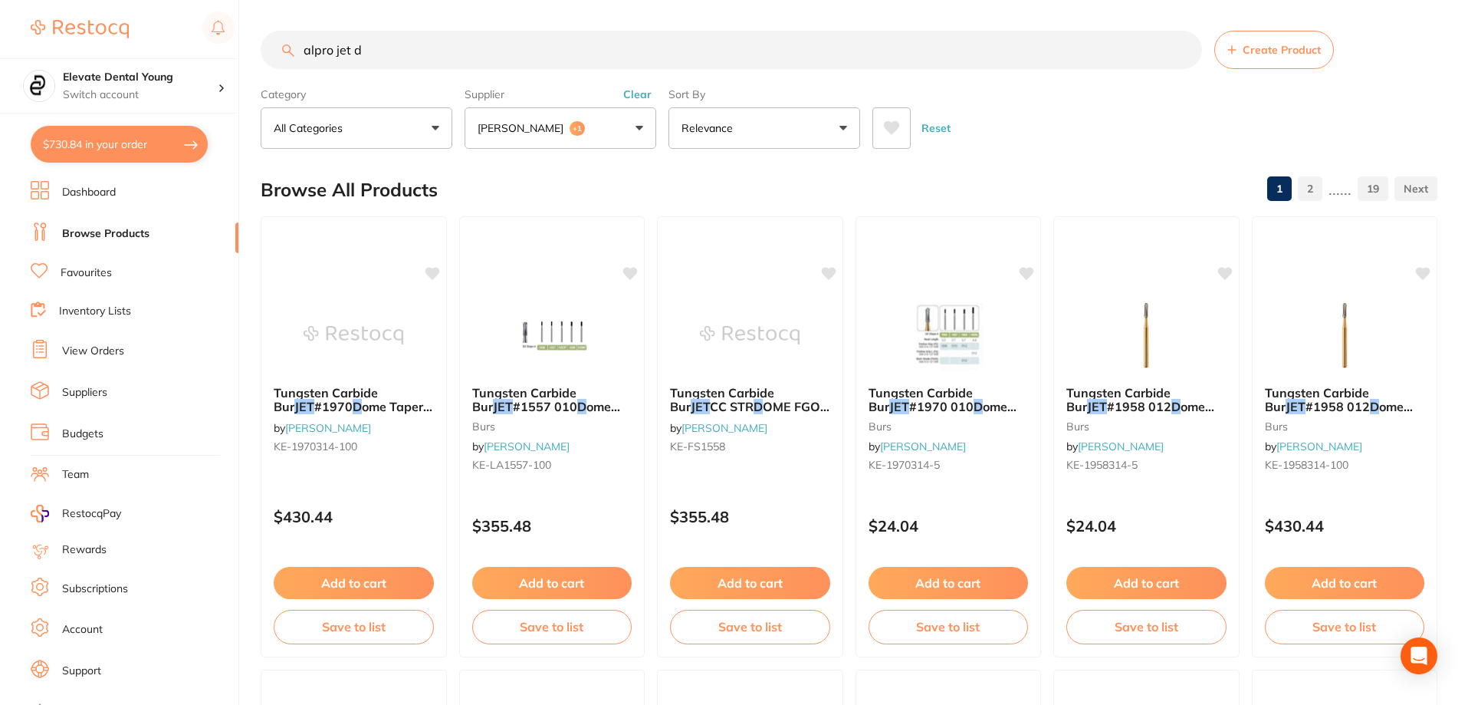
click at [625, 123] on button "Henry Schein Halas +1" at bounding box center [561, 127] width 192 height 41
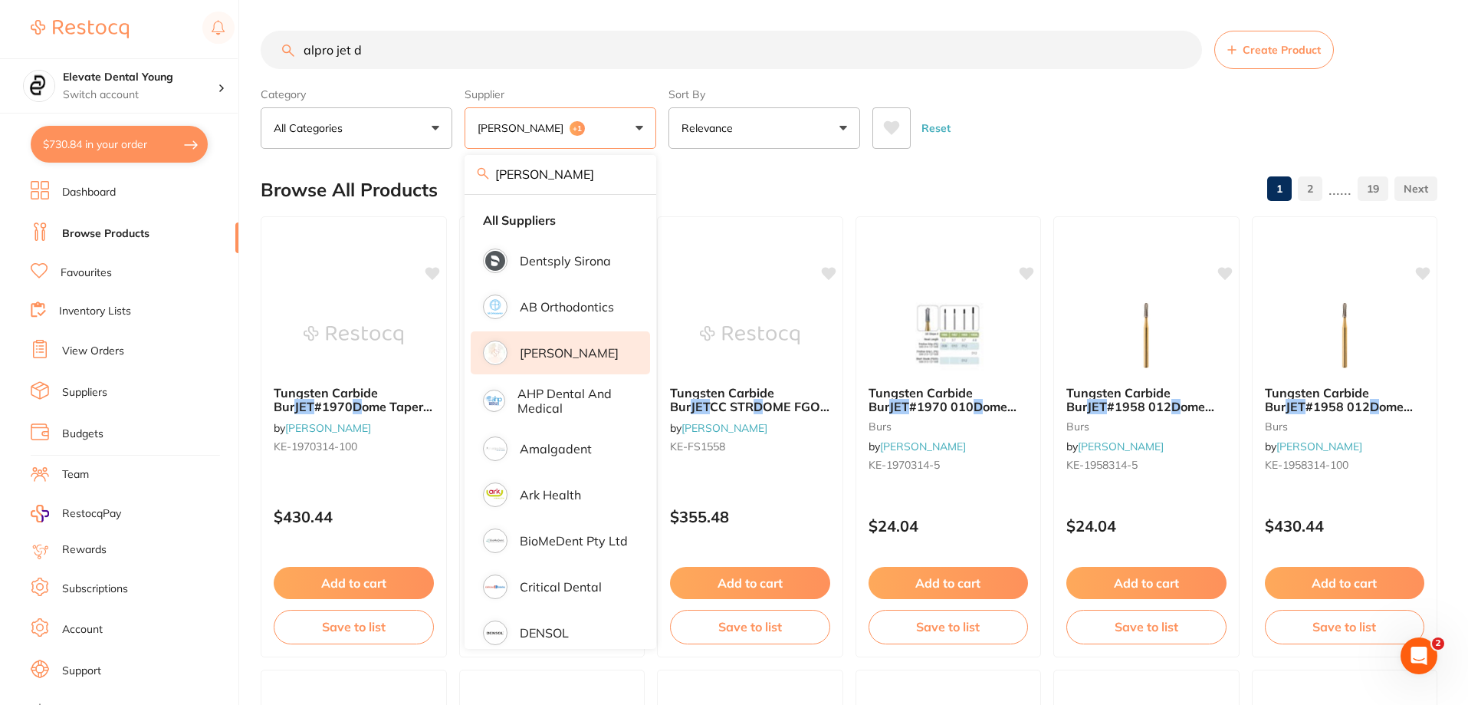
click at [547, 352] on p "[PERSON_NAME]" at bounding box center [569, 353] width 99 height 14
click at [589, 136] on button "Adam Dental +2" at bounding box center [561, 127] width 192 height 41
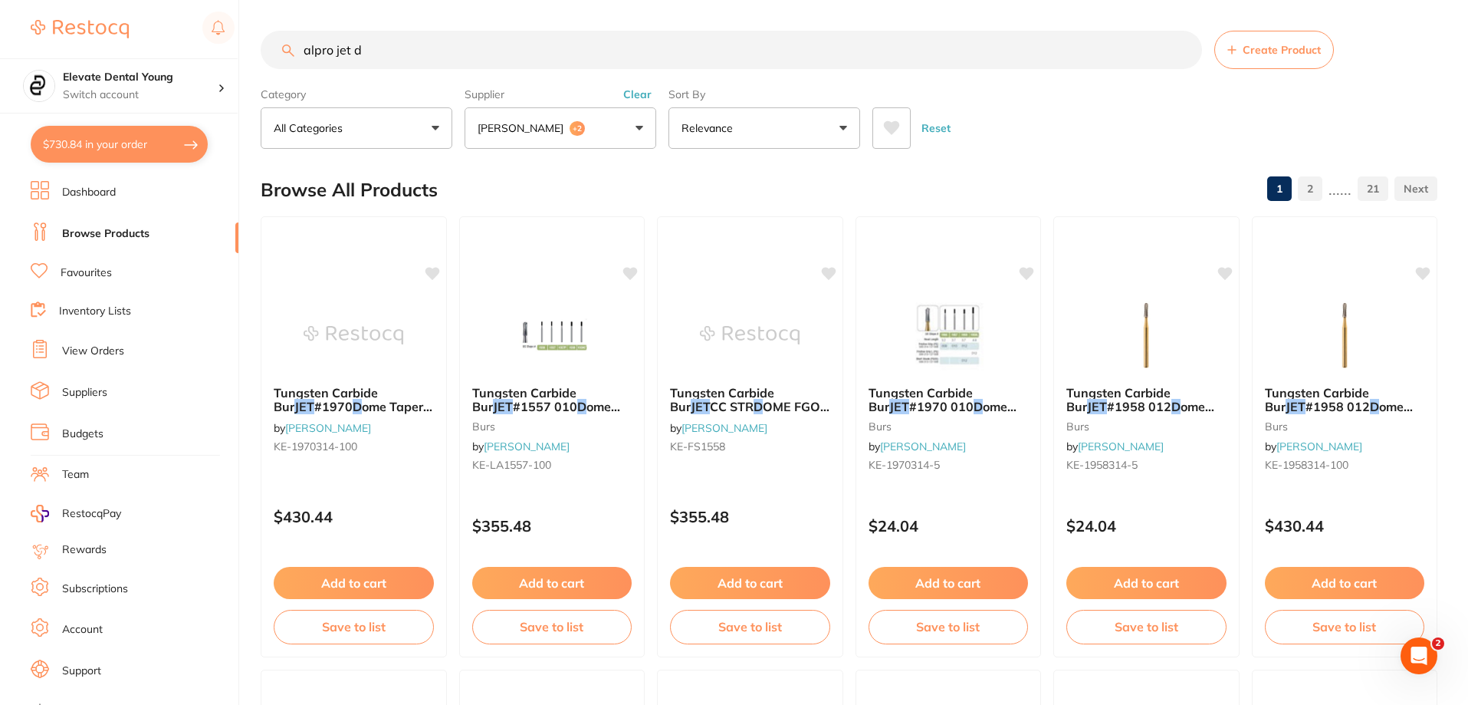
click at [635, 130] on button "Adam Dental +2" at bounding box center [561, 127] width 192 height 41
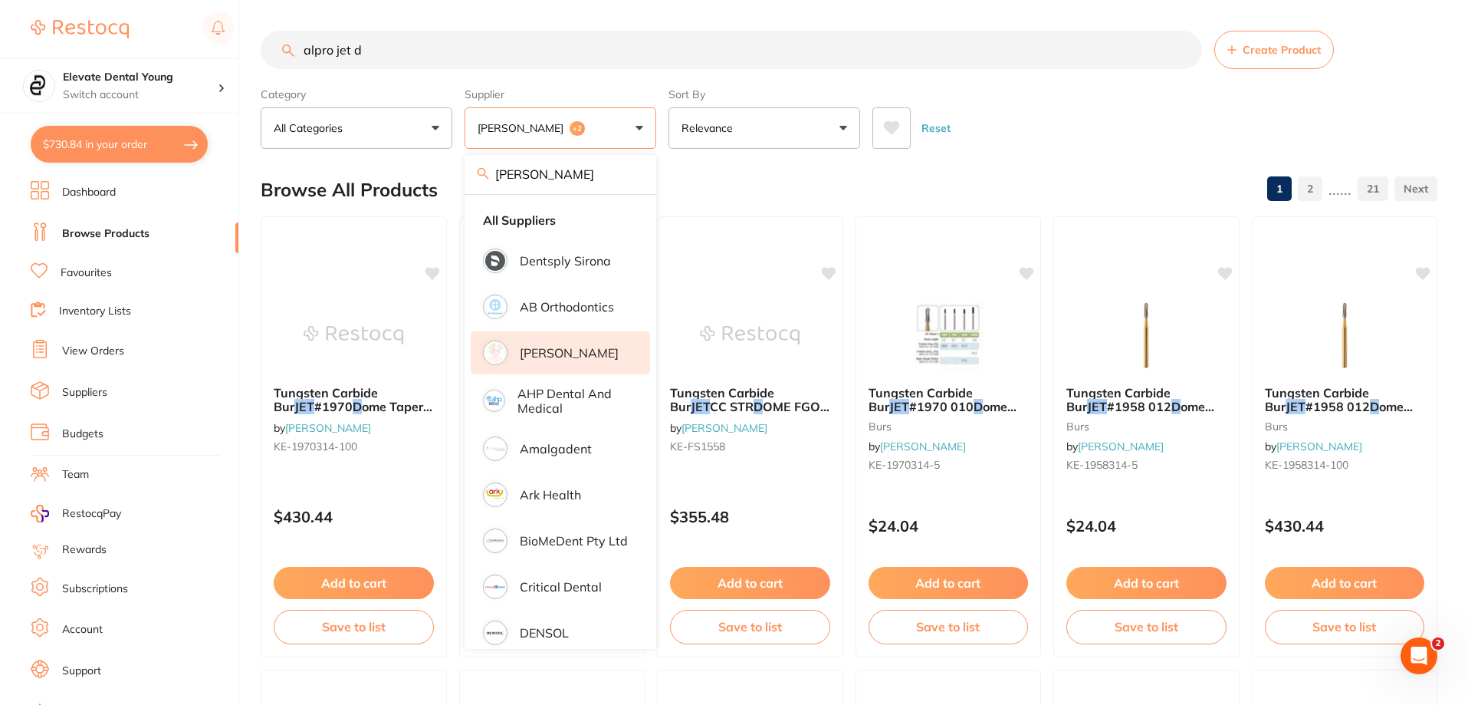
click at [570, 129] on span "+2" at bounding box center [577, 128] width 15 height 15
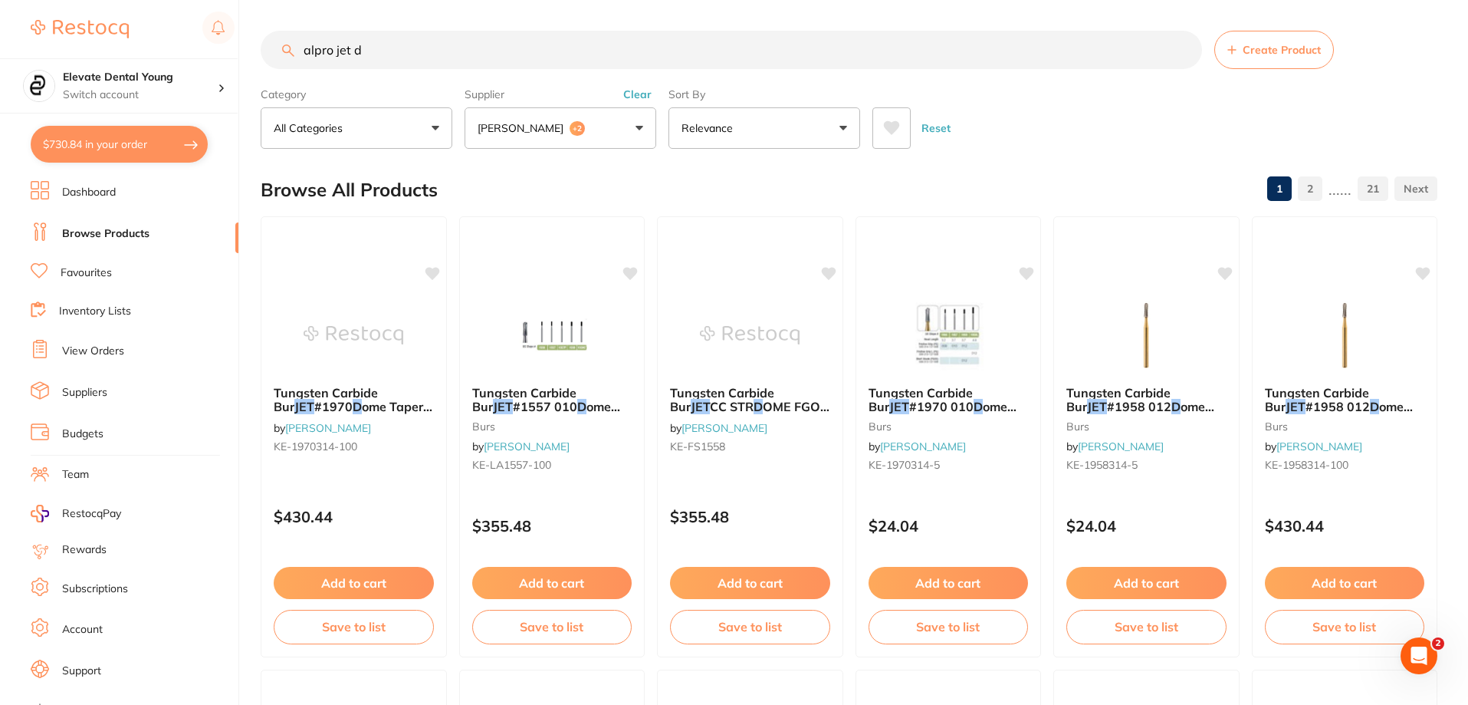
click at [570, 129] on span "+2" at bounding box center [577, 128] width 15 height 15
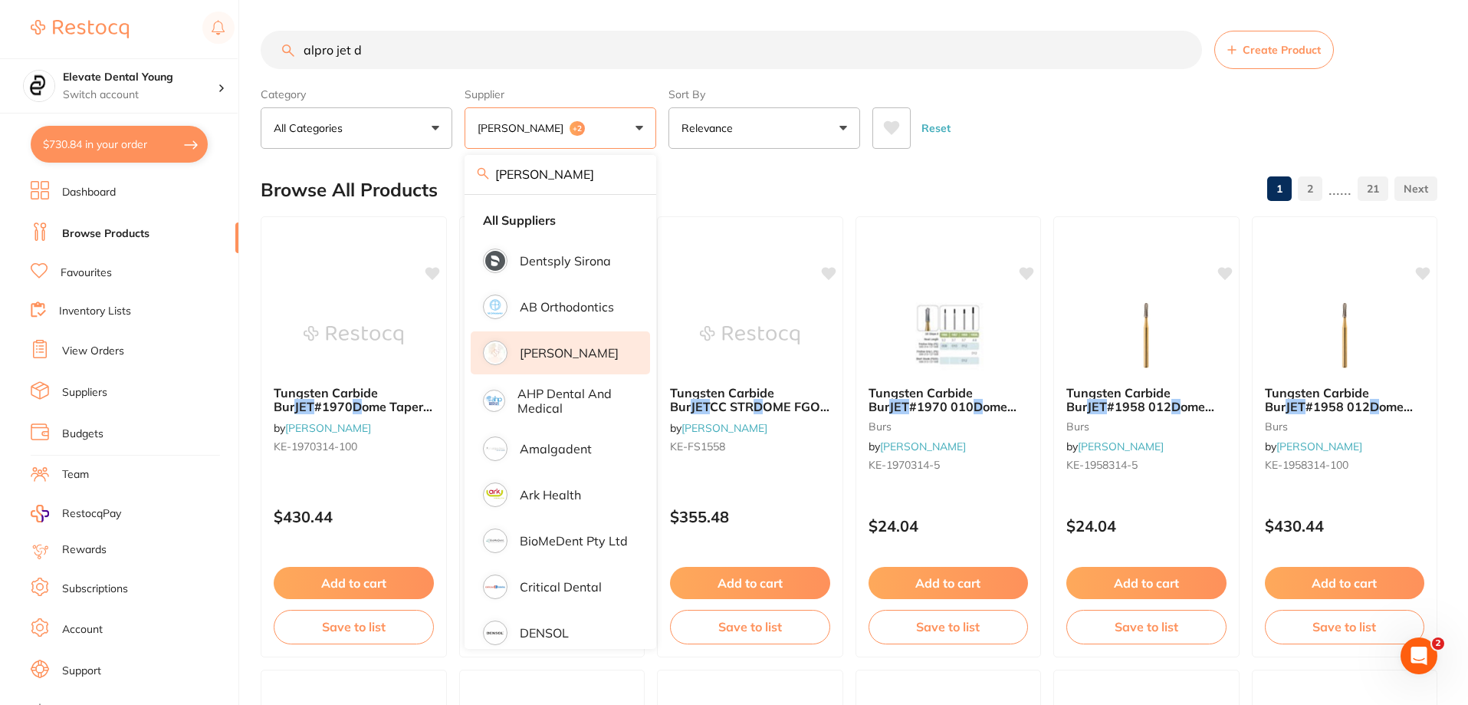
click at [735, 187] on div "Browse All Products 1 2 ...... 21" at bounding box center [849, 189] width 1177 height 51
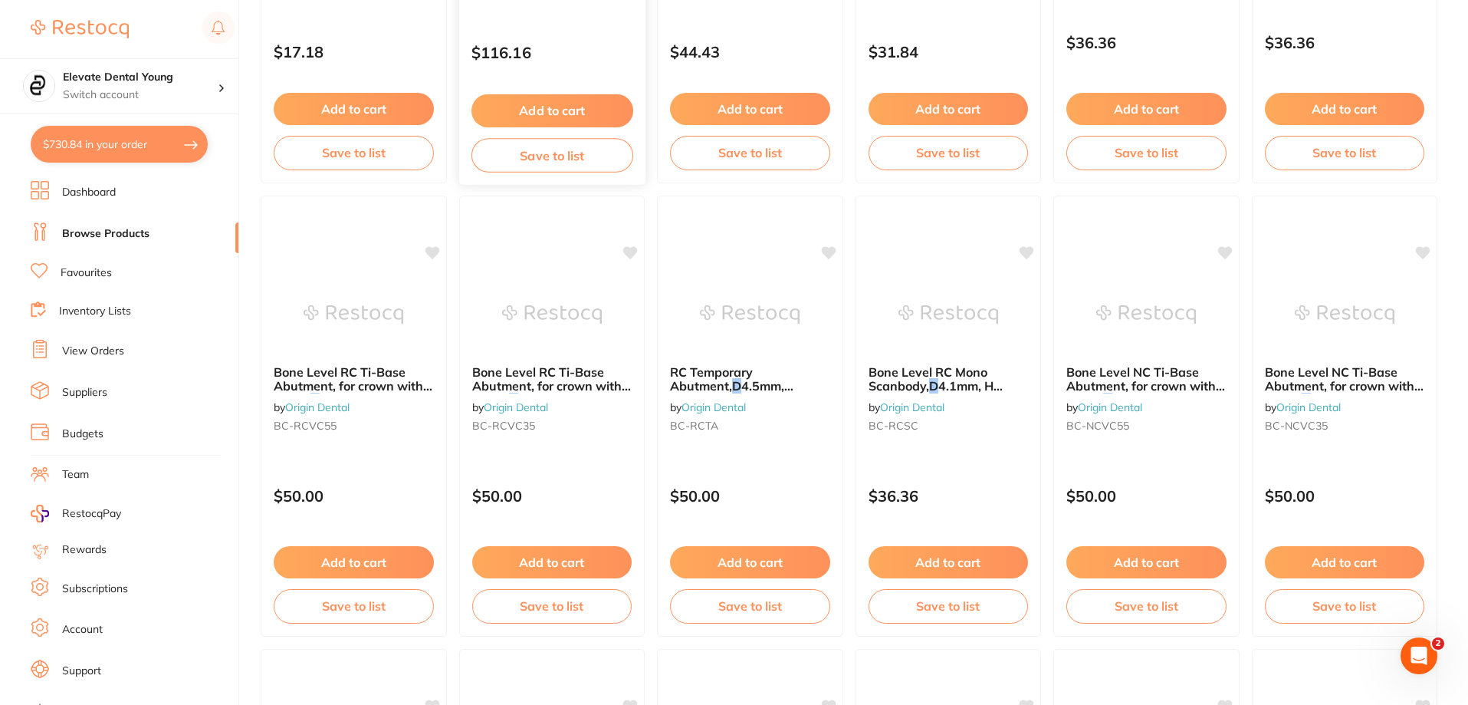
scroll to position [1073, 0]
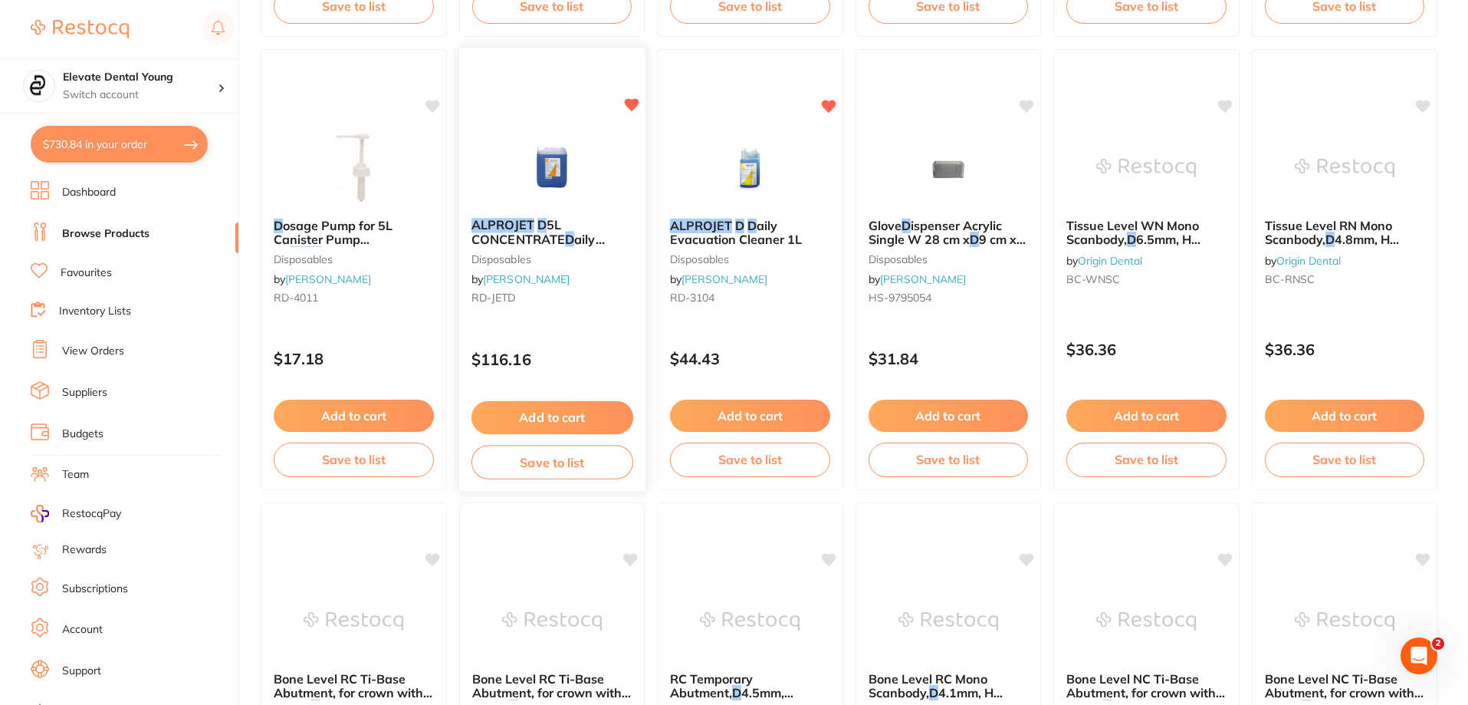
click at [555, 405] on button "Add to cart" at bounding box center [552, 417] width 162 height 33
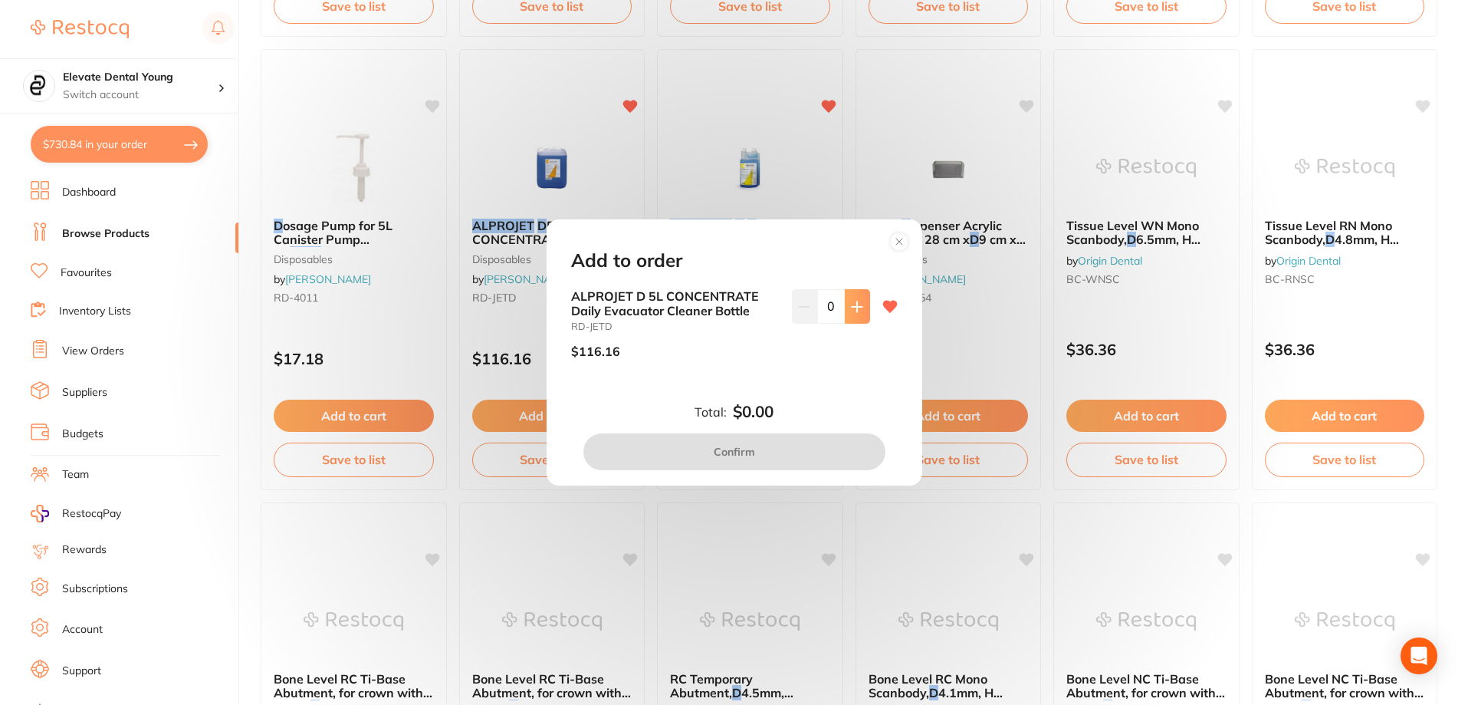
click at [735, 306] on icon at bounding box center [857, 306] width 10 height 10
type input "1"
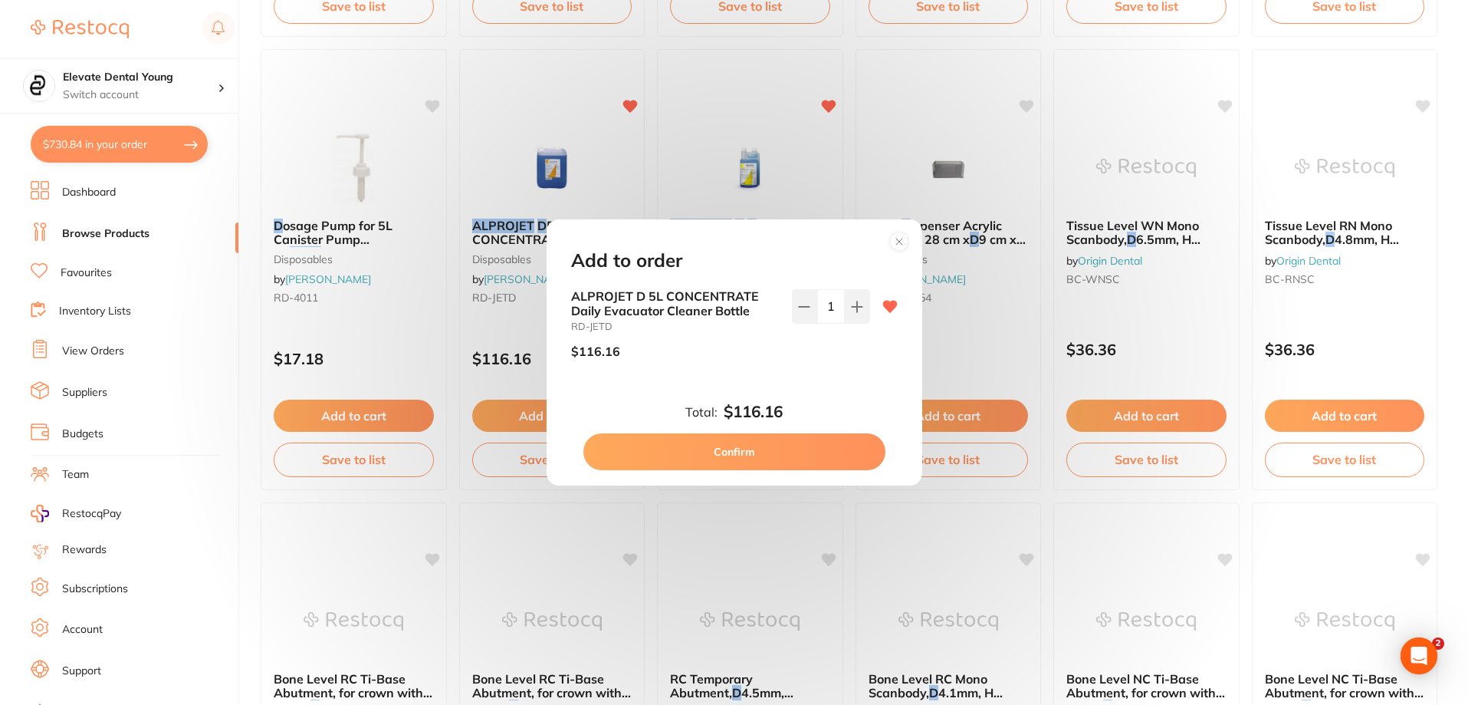
scroll to position [0, 0]
click at [735, 457] on button "Confirm" at bounding box center [734, 451] width 302 height 37
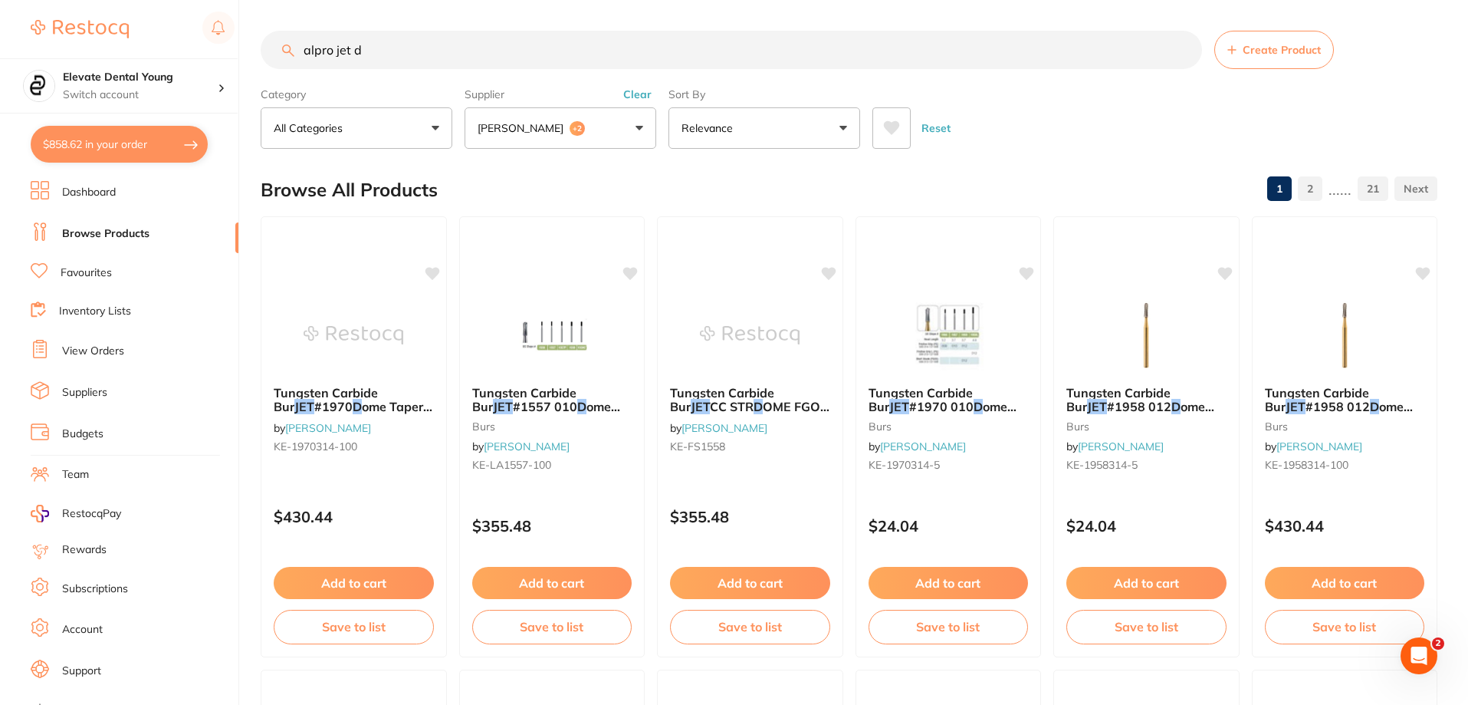
drag, startPoint x: 423, startPoint y: 43, endPoint x: 0, endPoint y: 45, distance: 423.2
click at [0, 43] on div "$858.62 Elevate Dental Young Switch account Elevate Dental Young Hilltops Denti…" at bounding box center [734, 352] width 1468 height 705
type input "septanest"
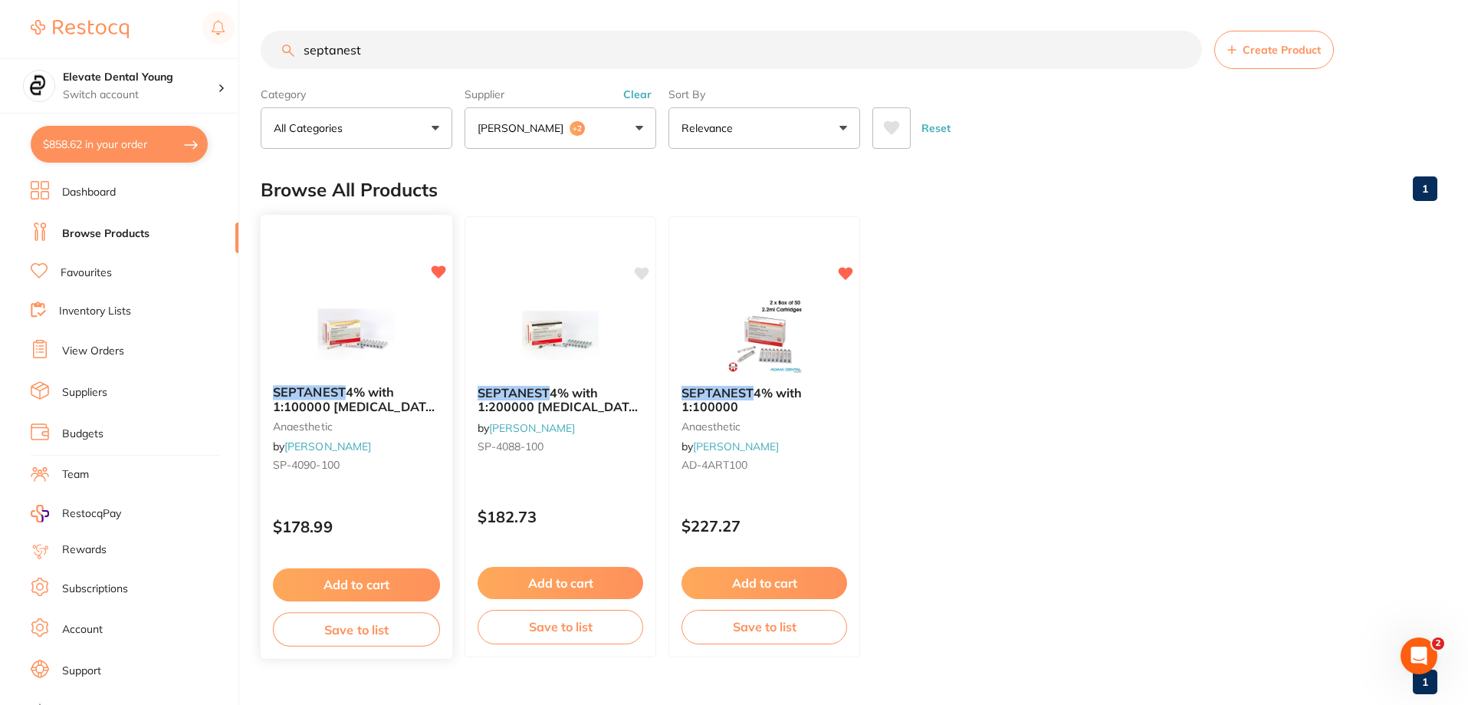
click at [364, 603] on div "Add to cart Save to list" at bounding box center [357, 607] width 192 height 103
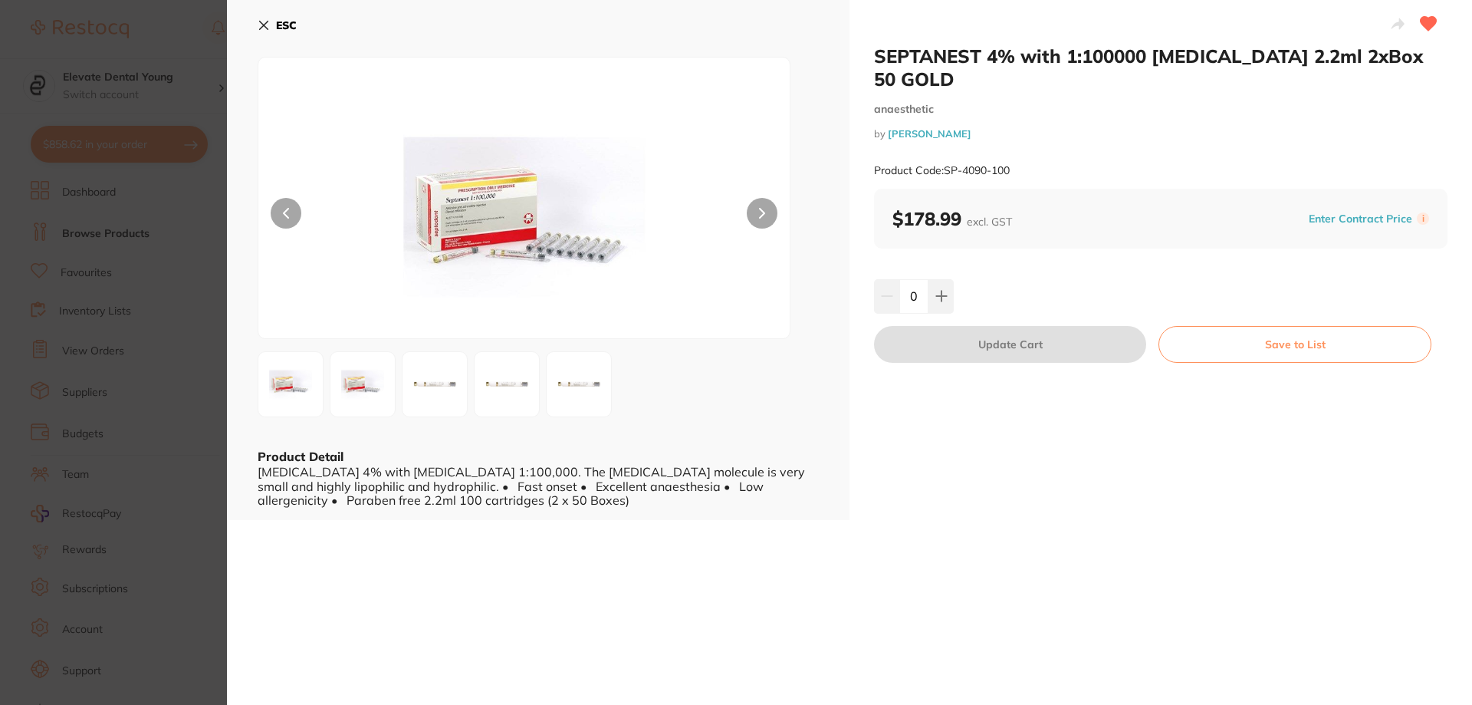
click at [735, 279] on input "0" at bounding box center [913, 296] width 29 height 34
click at [735, 290] on icon at bounding box center [941, 296] width 12 height 12
type input "2"
drag, startPoint x: 940, startPoint y: 323, endPoint x: 892, endPoint y: 248, distance: 88.3
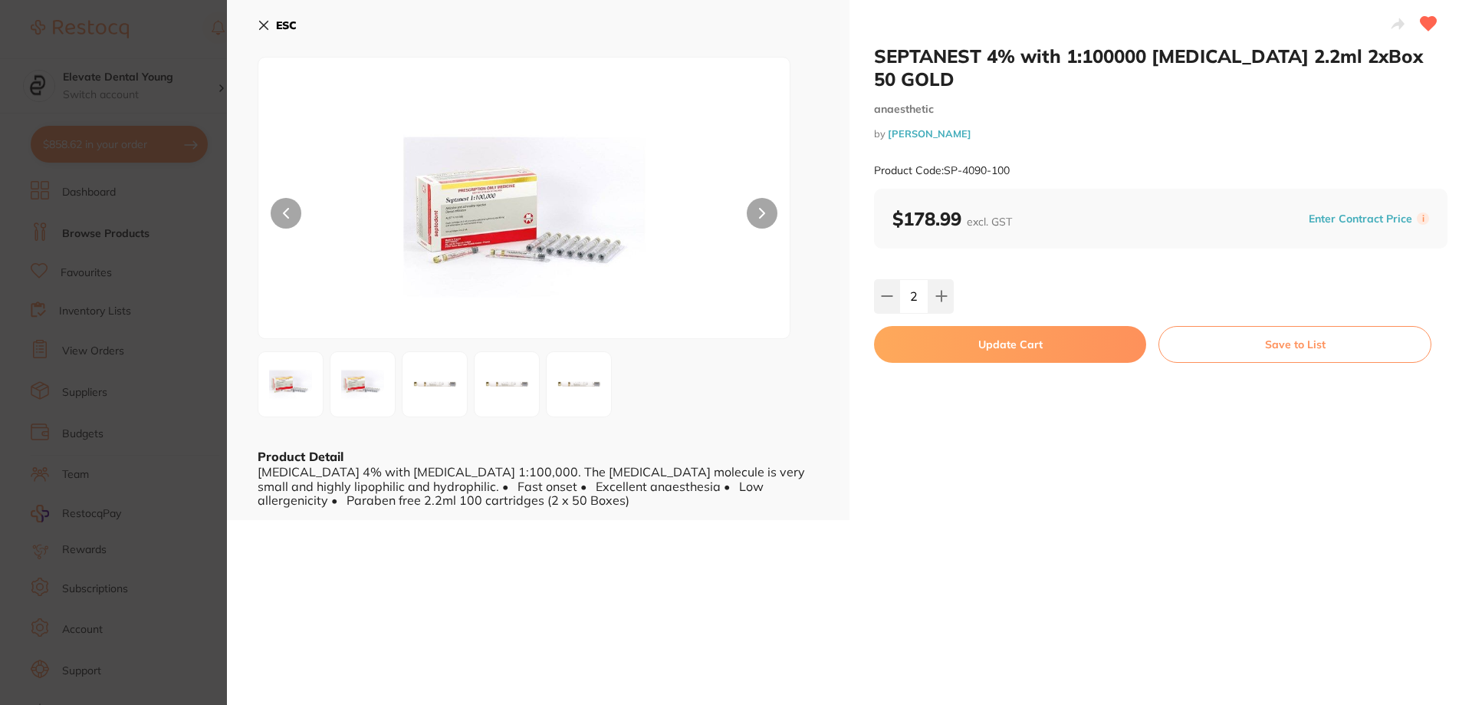
click at [735, 326] on button "Update Cart" at bounding box center [1010, 344] width 272 height 37
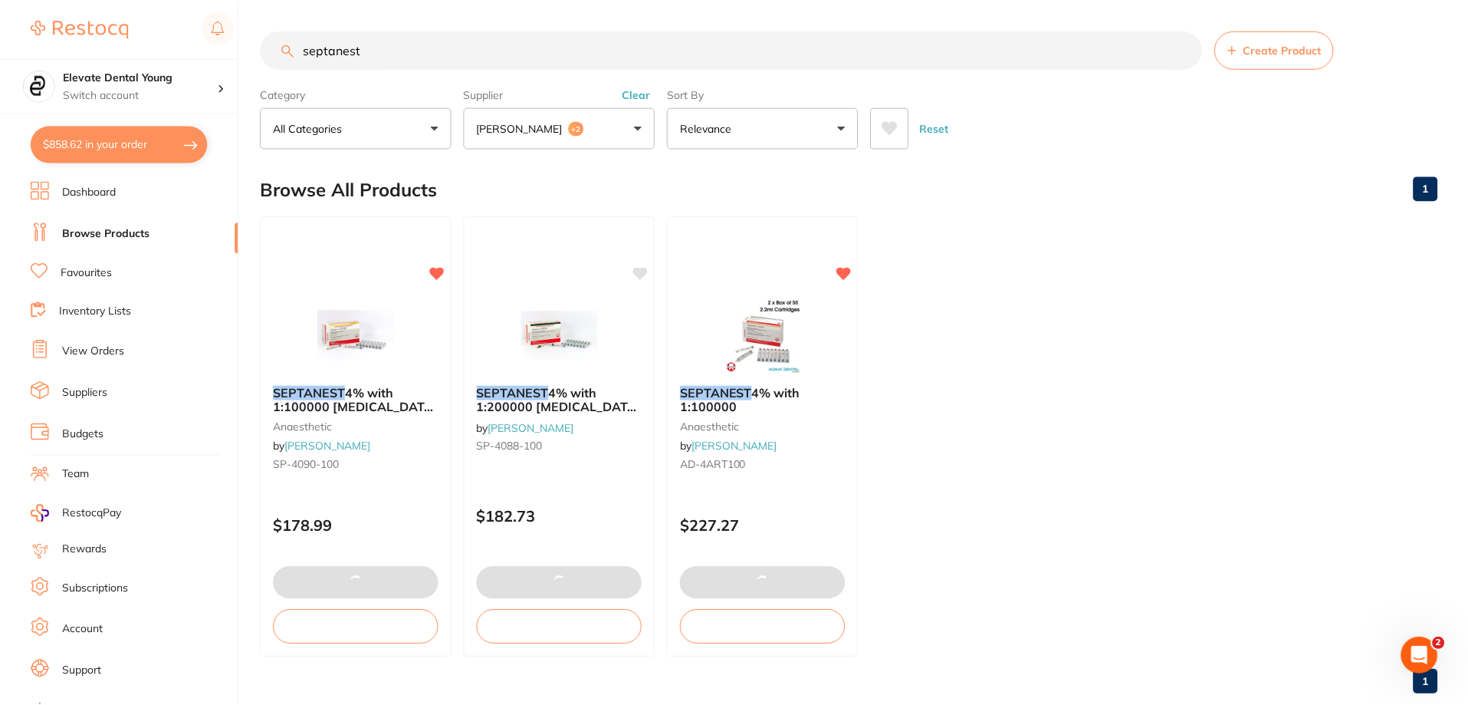
scroll to position [1, 0]
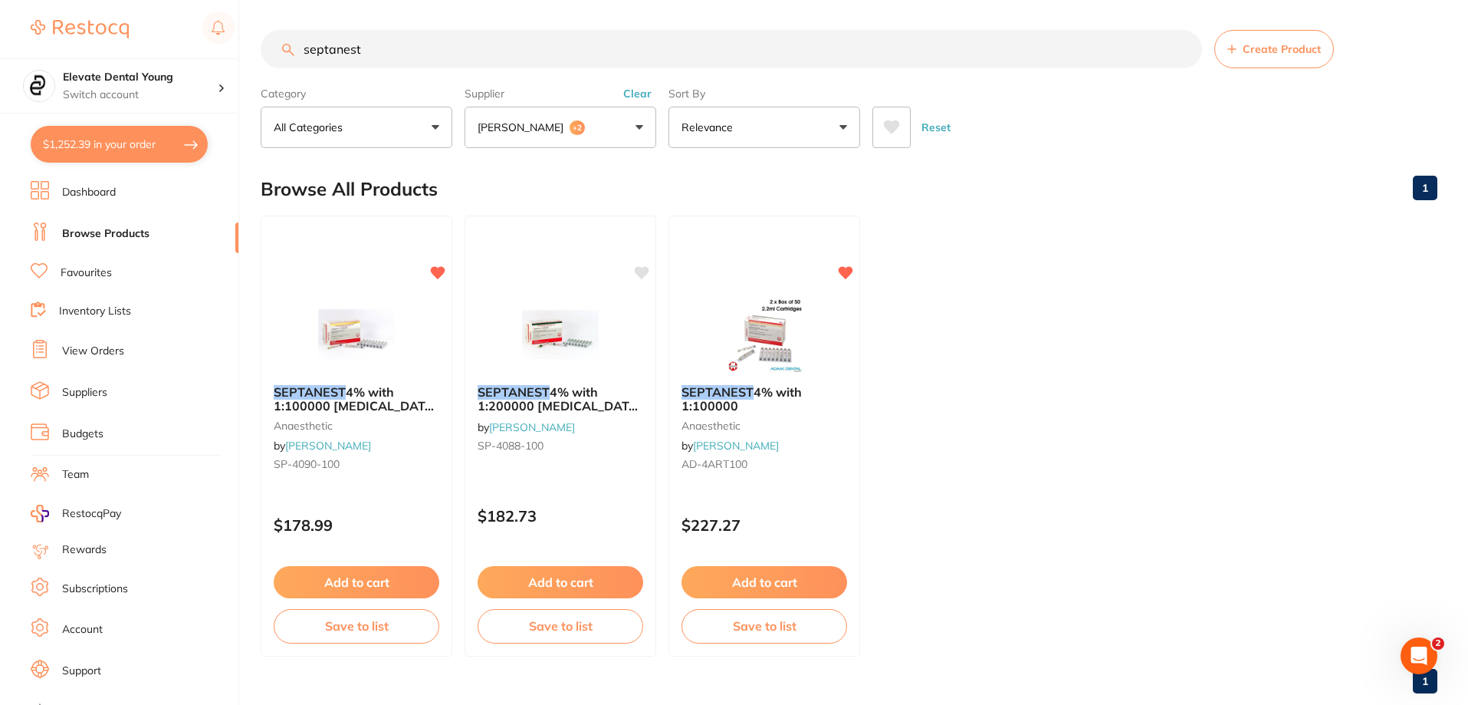
drag, startPoint x: 427, startPoint y: 44, endPoint x: 271, endPoint y: 60, distance: 157.2
click at [289, 70] on section "septanest Create Product Category All Categories All Categories anaesthetic Cle…" at bounding box center [849, 89] width 1177 height 118
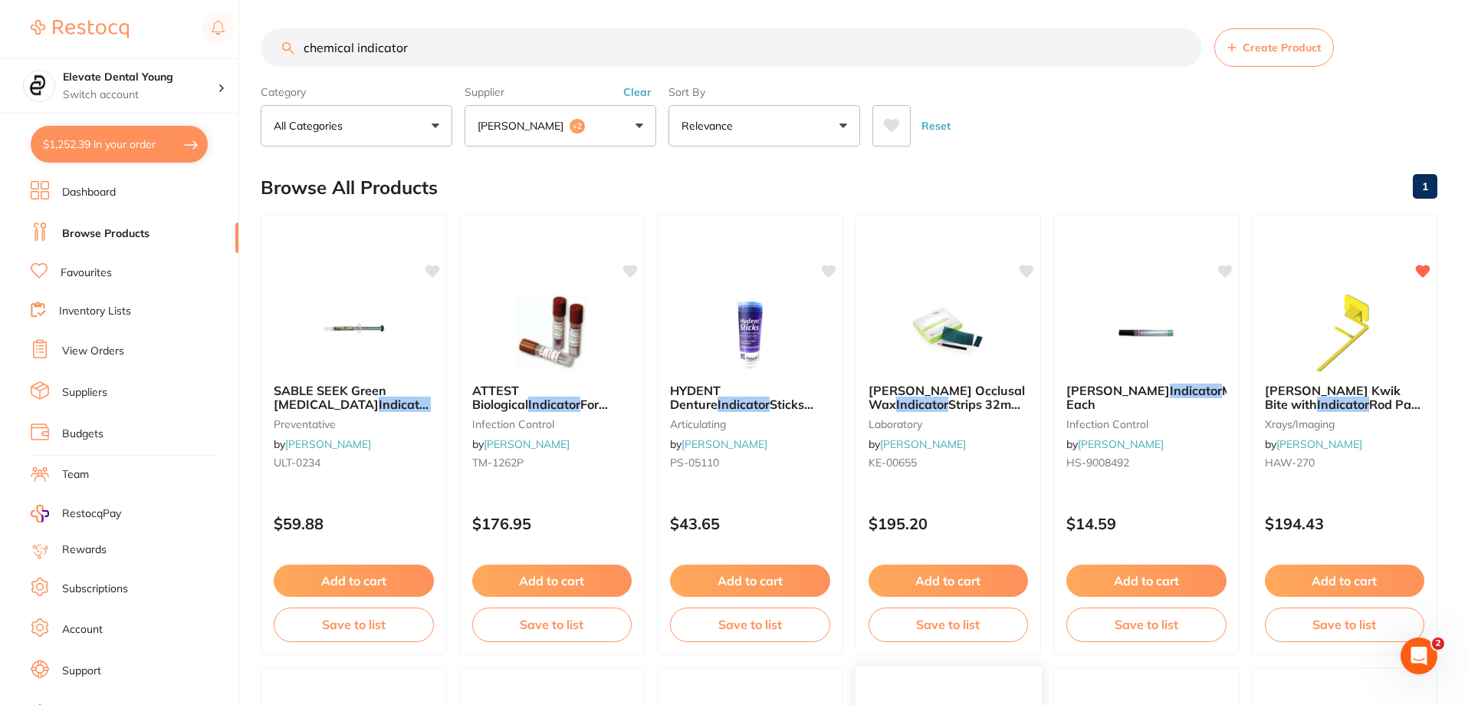
scroll to position [0, 0]
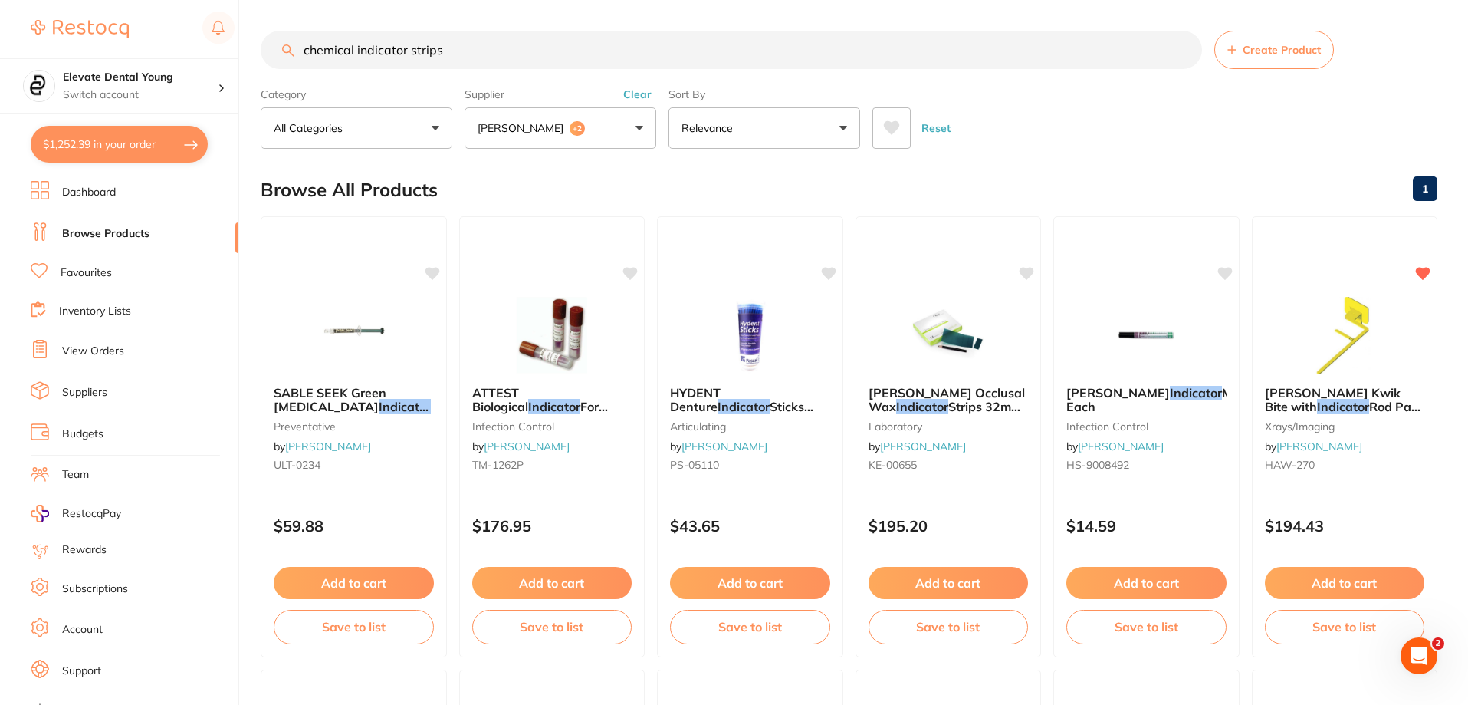
type input "chemical indicator strips"
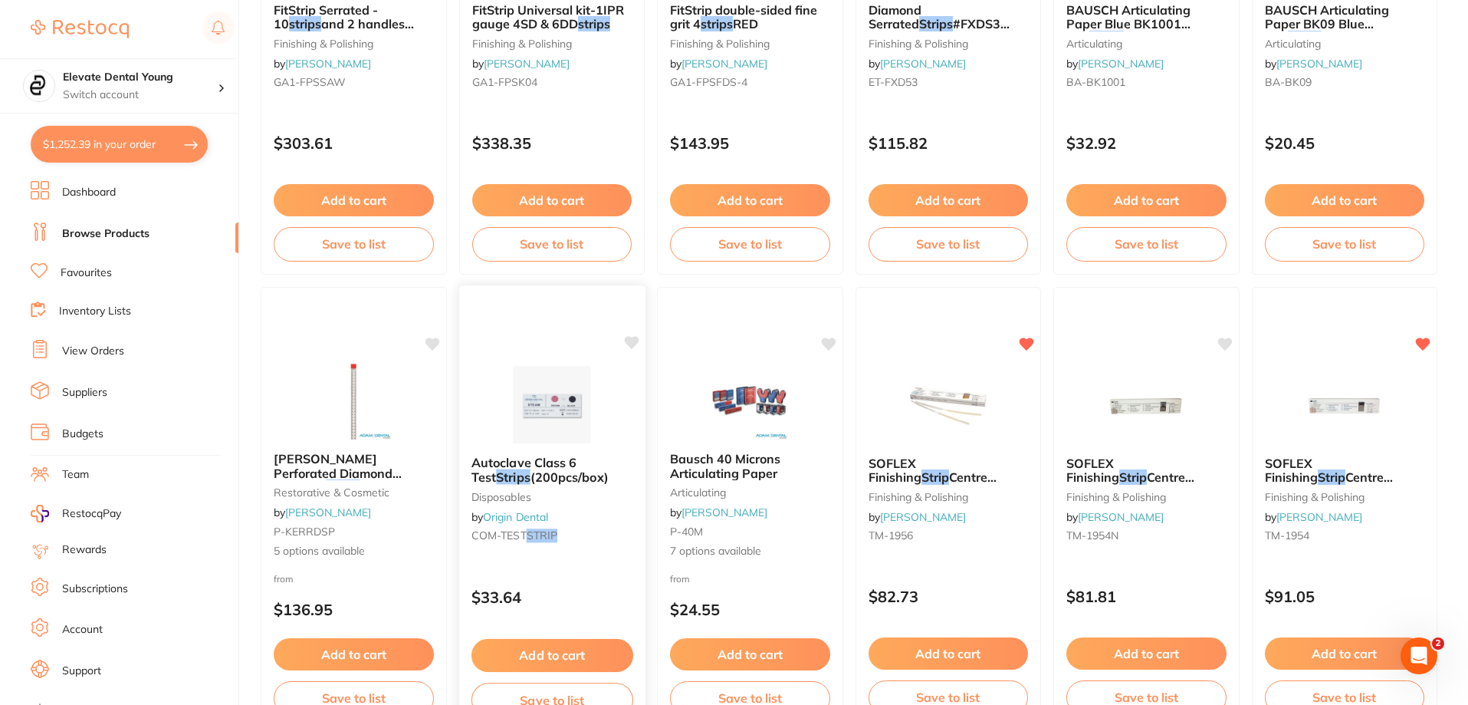
scroll to position [1917, 0]
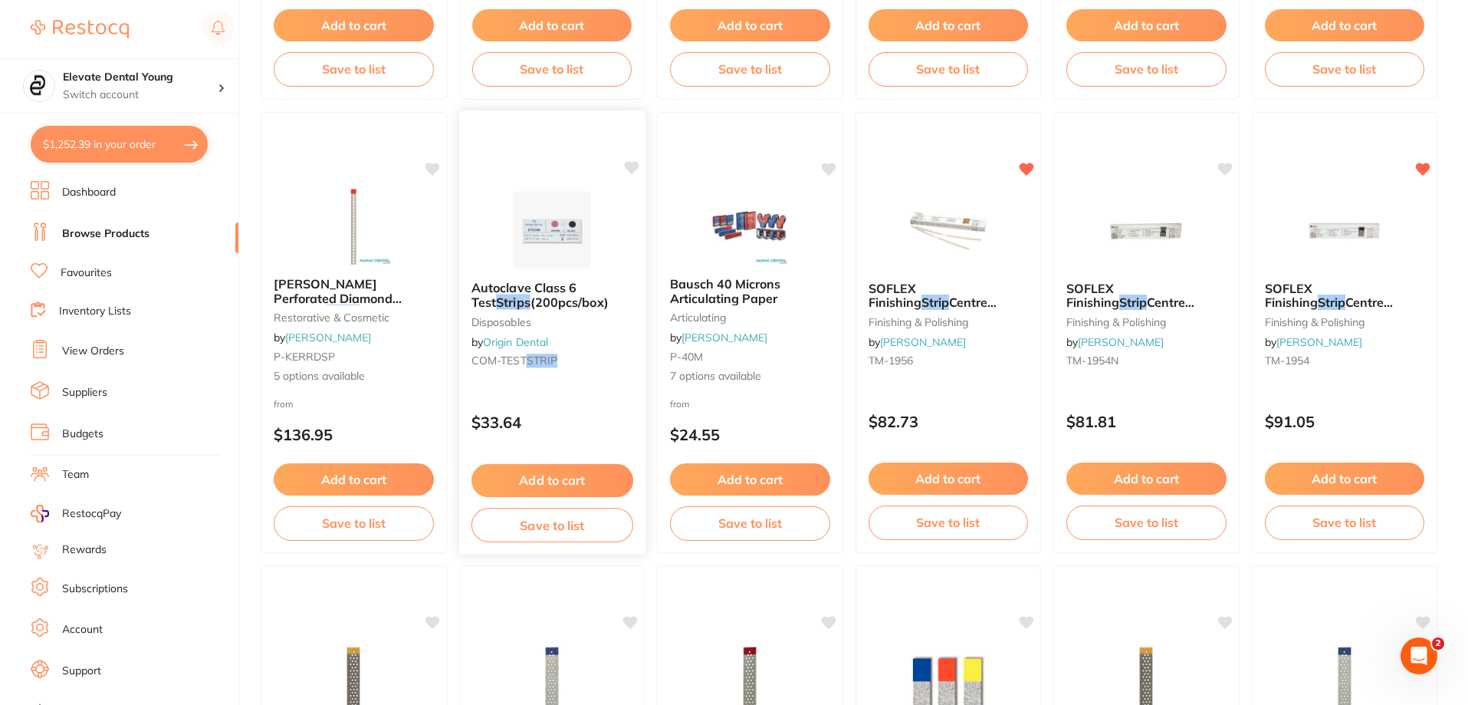
click at [628, 165] on icon at bounding box center [631, 167] width 15 height 13
click at [585, 479] on button "Add to cart" at bounding box center [552, 480] width 162 height 33
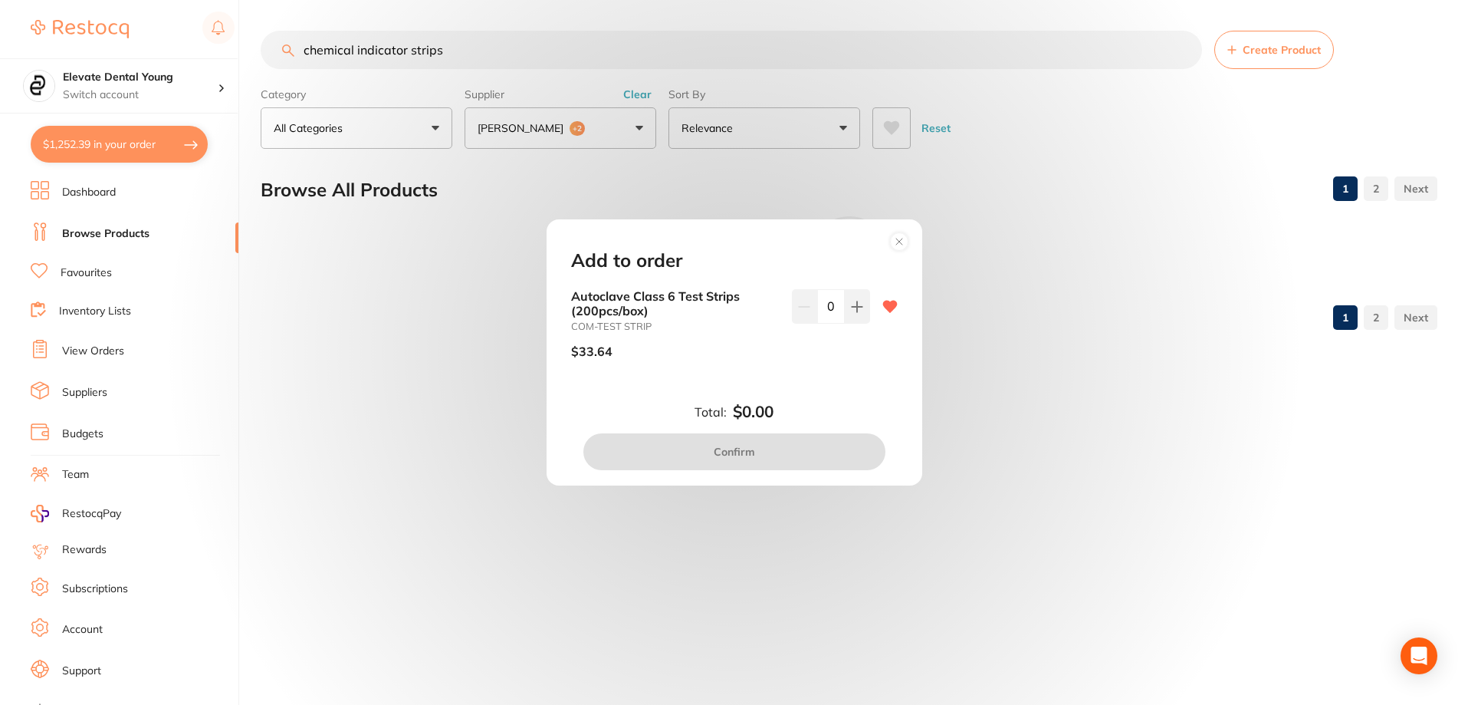
scroll to position [0, 0]
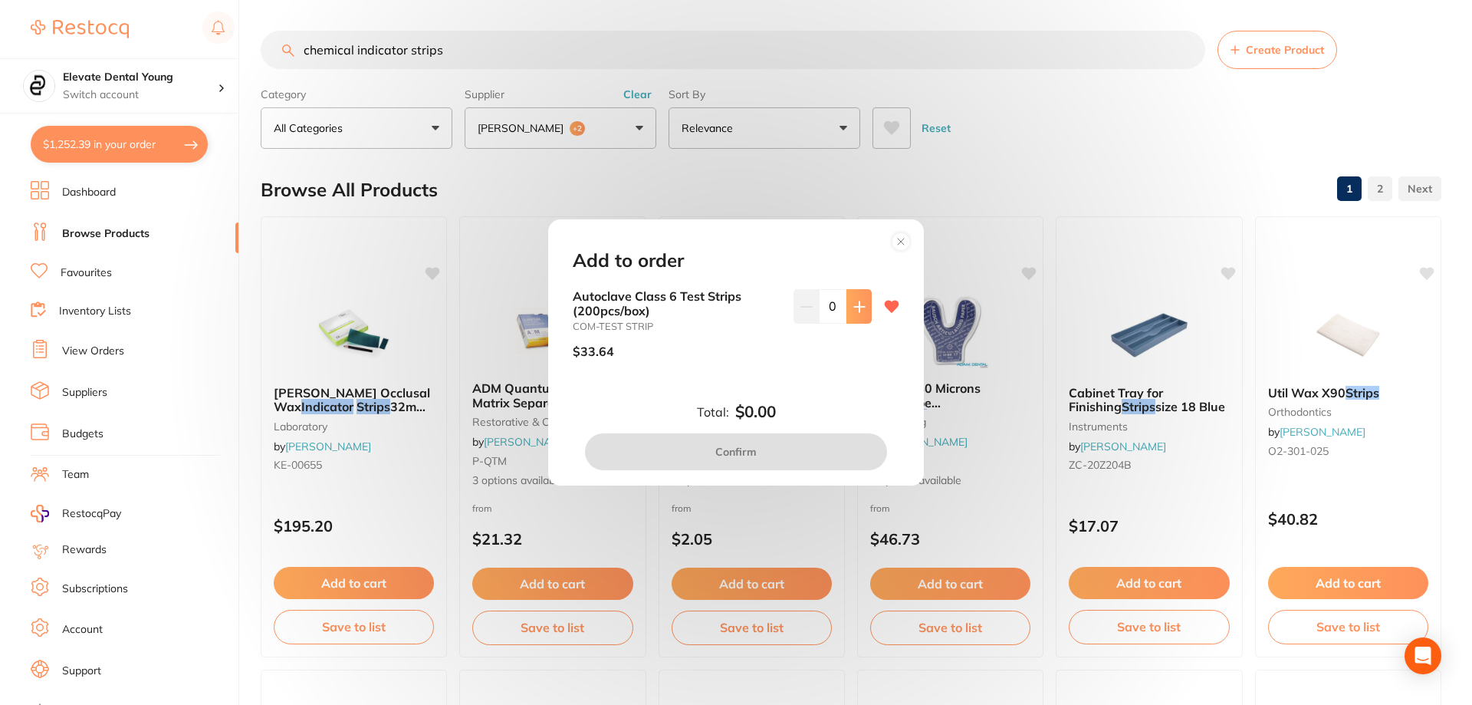
click at [735, 301] on icon at bounding box center [859, 307] width 12 height 12
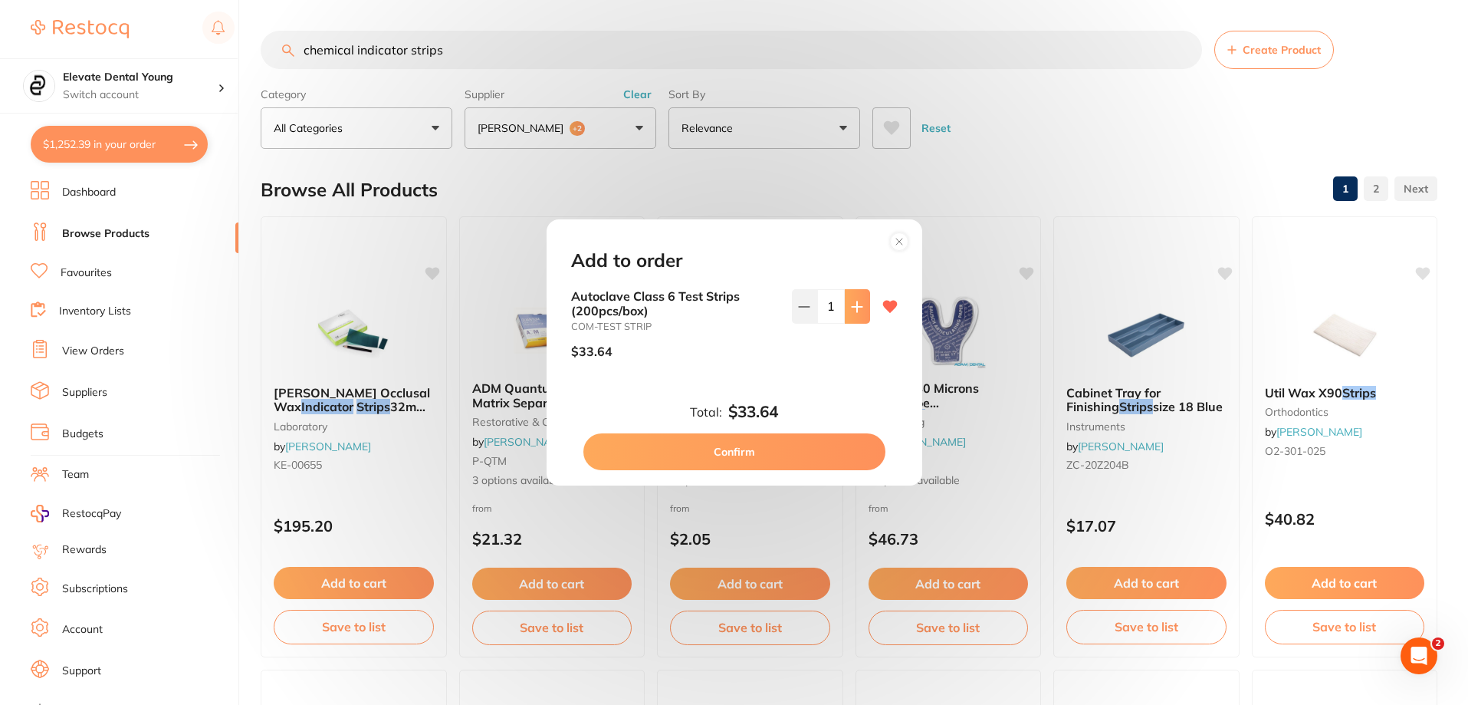
click at [735, 301] on icon at bounding box center [857, 307] width 12 height 12
click at [735, 306] on button at bounding box center [857, 306] width 25 height 34
type input "4"
drag, startPoint x: 744, startPoint y: 449, endPoint x: 708, endPoint y: 390, distance: 68.9
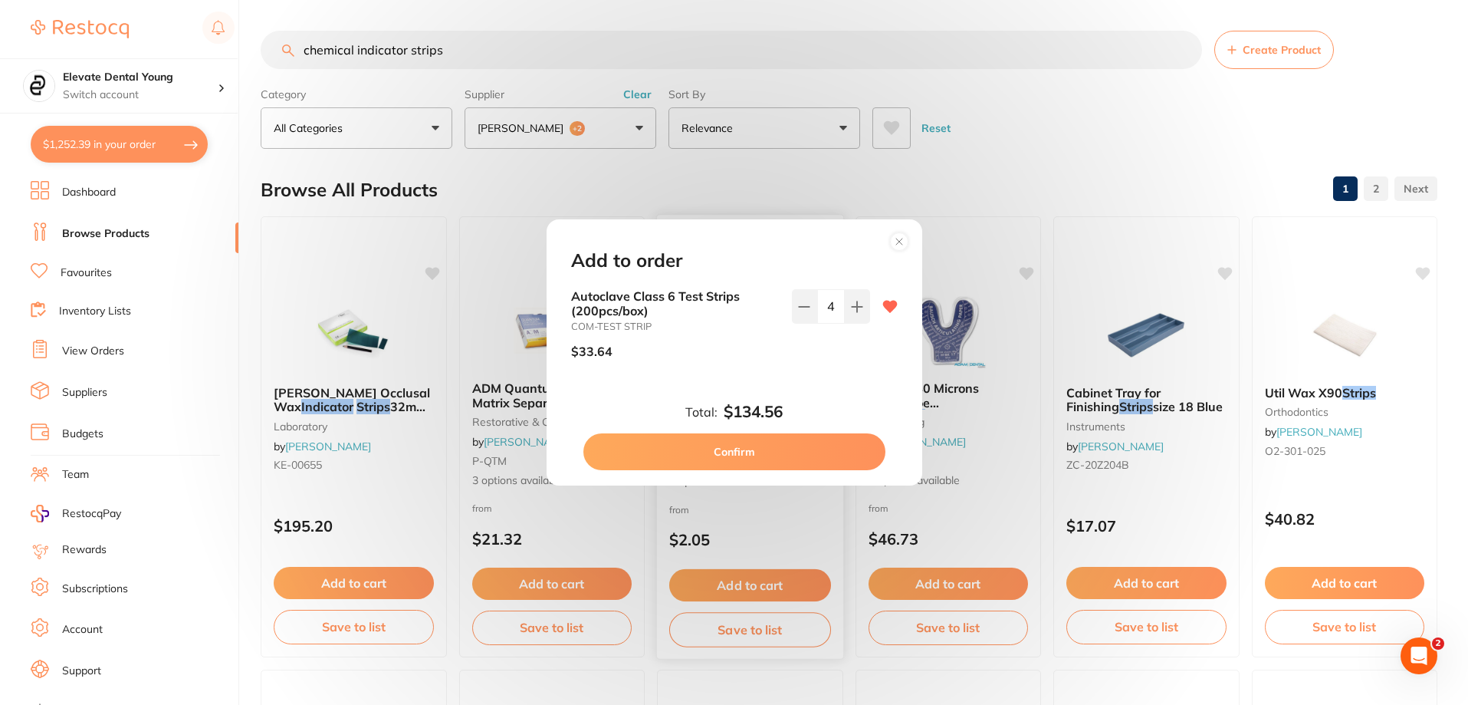
click at [735, 448] on button "Confirm" at bounding box center [734, 451] width 302 height 37
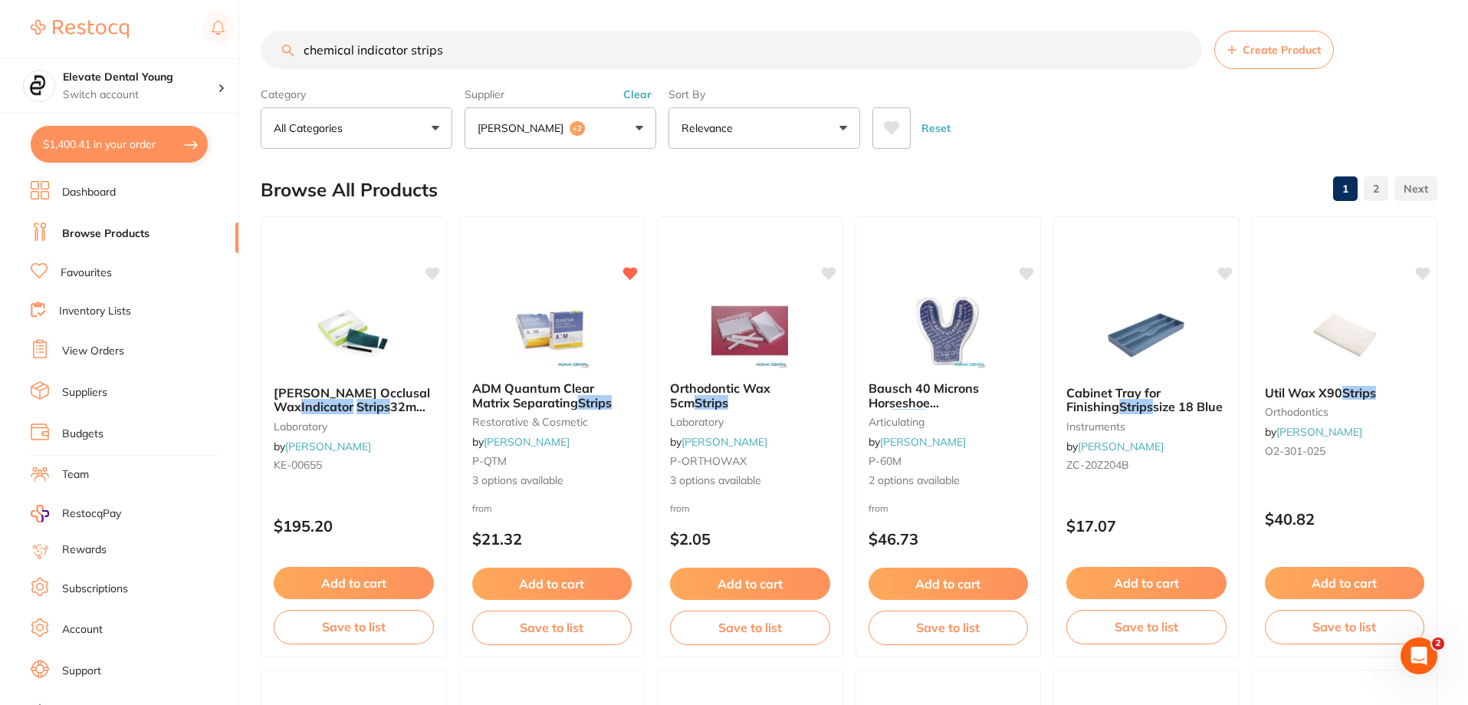
drag, startPoint x: 485, startPoint y: 51, endPoint x: 0, endPoint y: 41, distance: 485.4
click at [0, 42] on div "$1,400.41 Elevate Dental Young Switch account Elevate Dental Young Hilltops Den…" at bounding box center [734, 352] width 1468 height 705
type input "prophy cup"
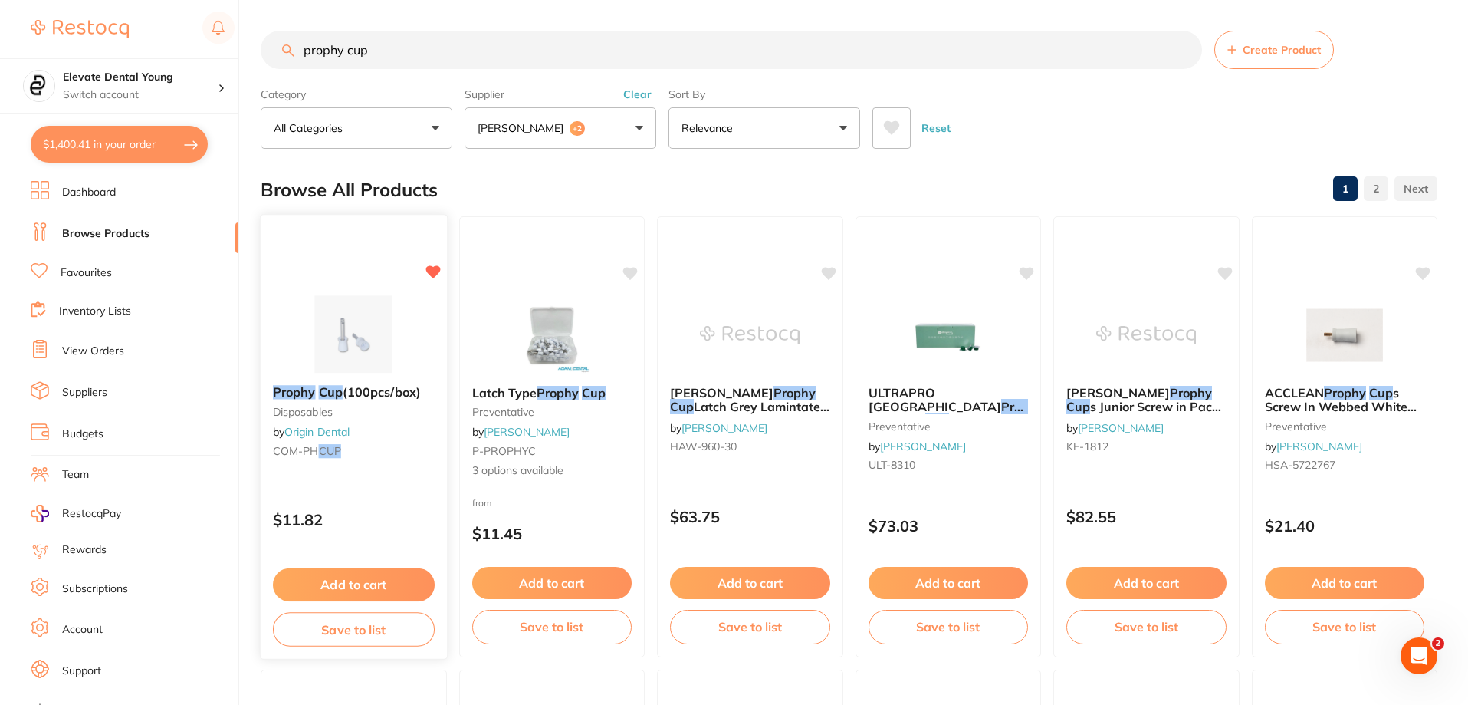
click at [376, 577] on button "Add to cart" at bounding box center [354, 584] width 162 height 33
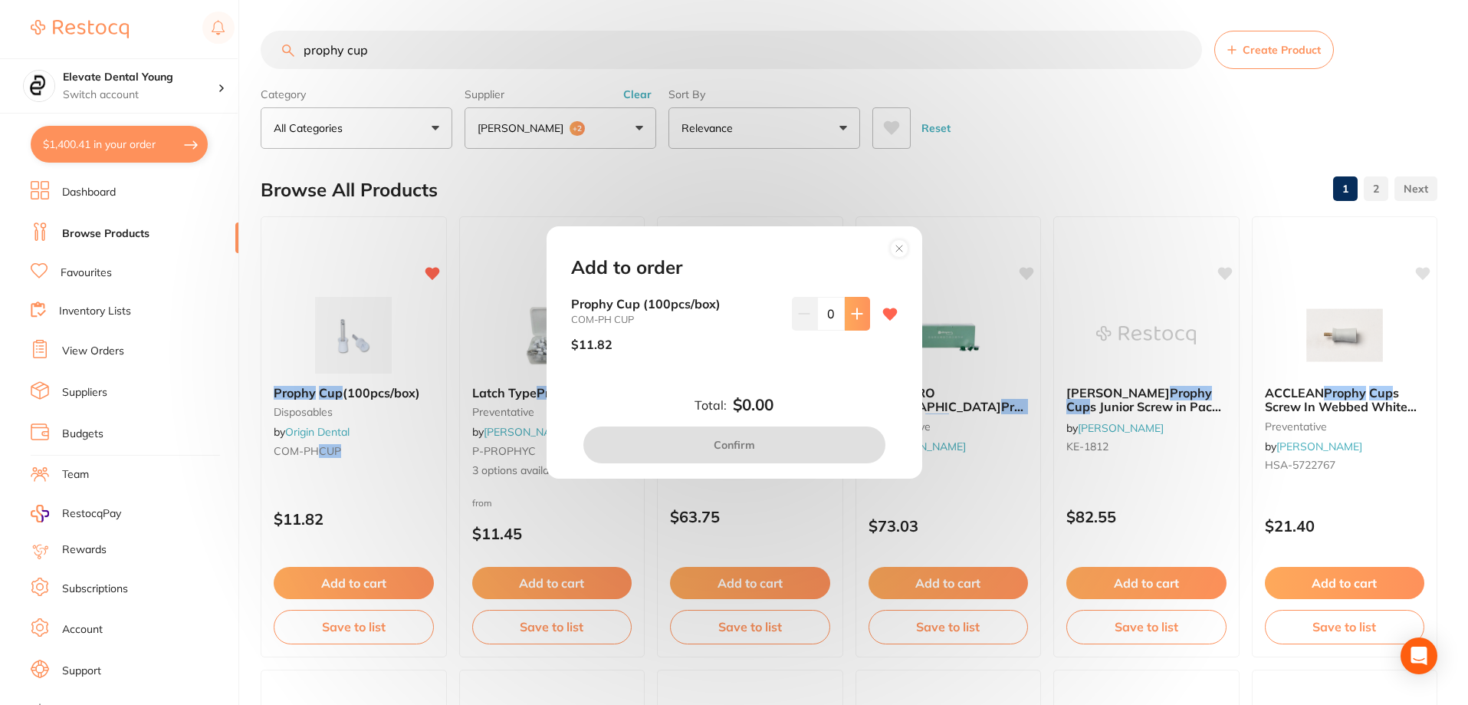
click at [735, 320] on button at bounding box center [857, 314] width 25 height 34
type input "1"
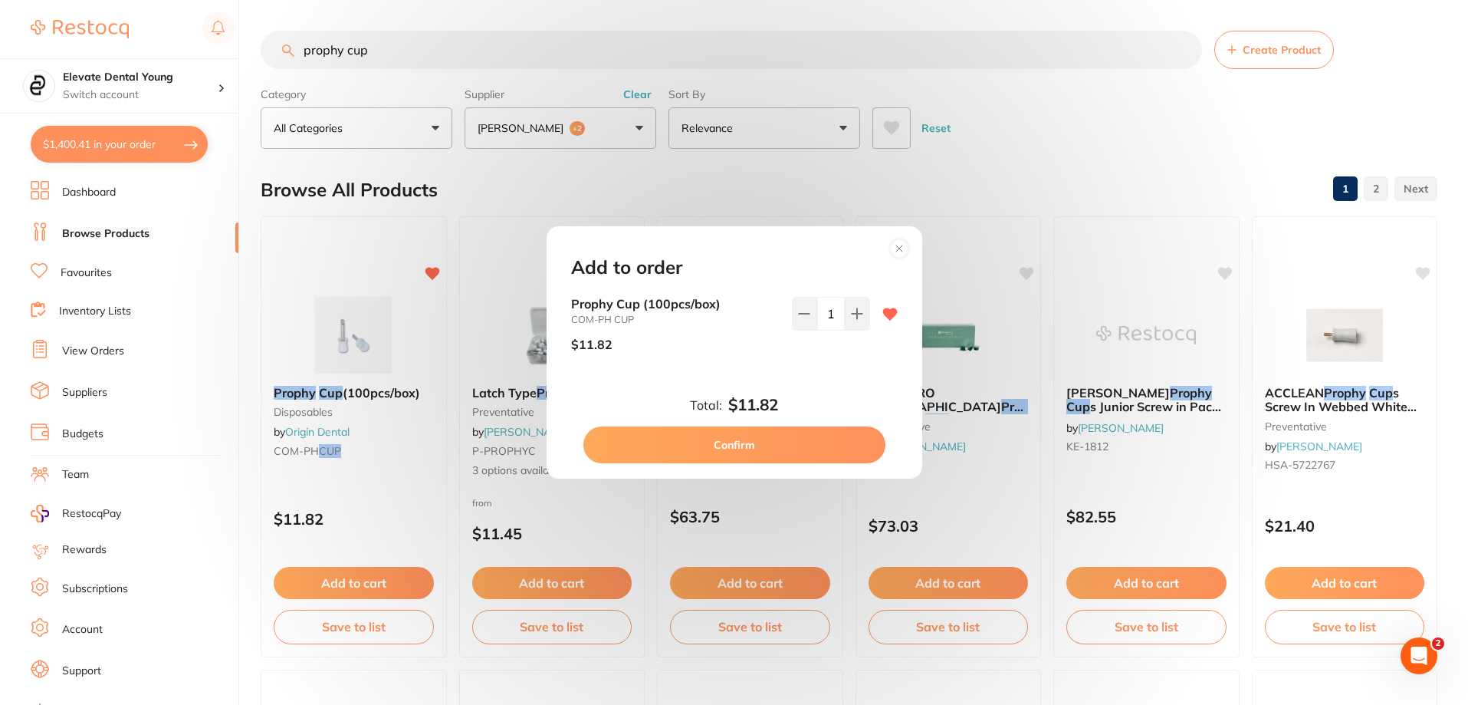
click at [735, 422] on div "Total: $11.82 Confirm" at bounding box center [734, 429] width 363 height 67
click at [735, 455] on button "Confirm" at bounding box center [734, 444] width 302 height 37
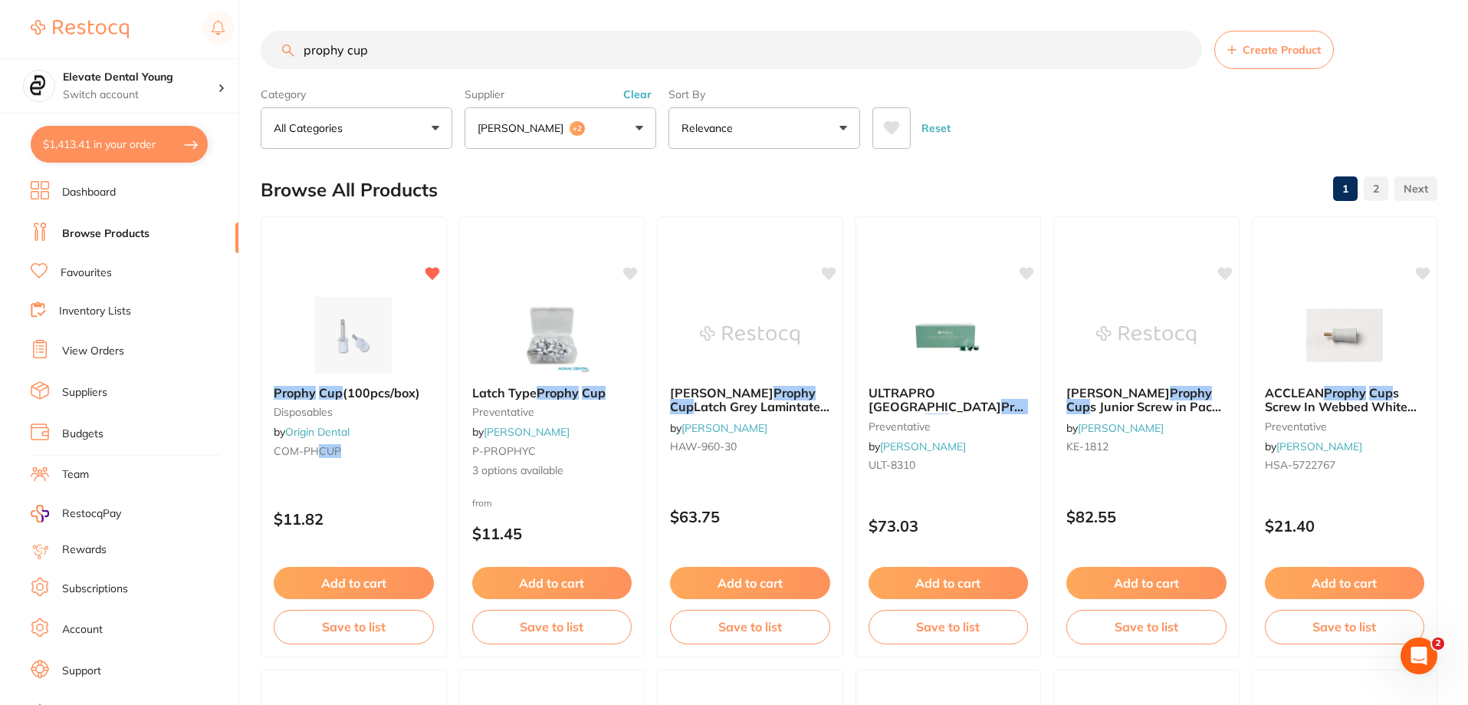
drag, startPoint x: 432, startPoint y: 56, endPoint x: 0, endPoint y: 4, distance: 435.6
click at [0, 18] on div "$1,413.41 Elevate Dental Young Switch account Elevate Dental Young Hilltops Den…" at bounding box center [734, 352] width 1468 height 705
type input "germaph"
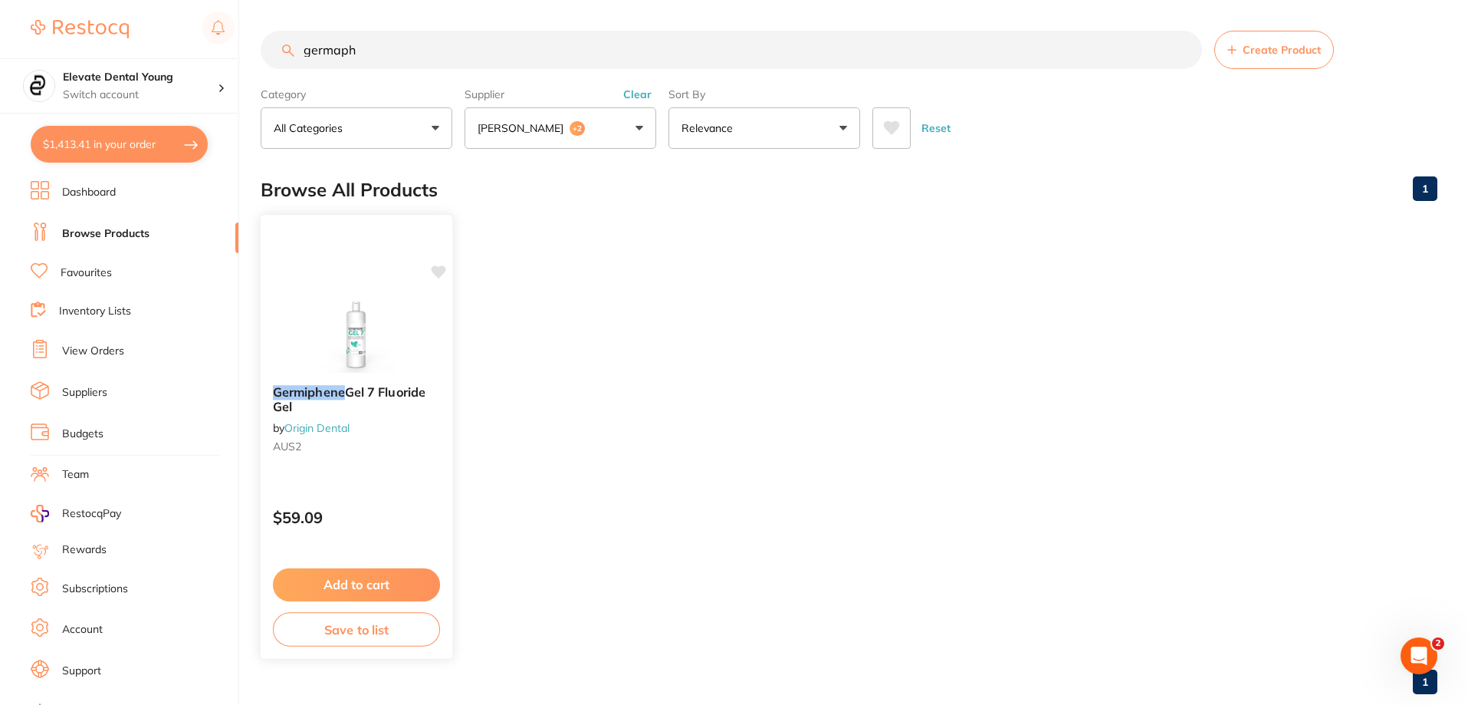
click at [440, 270] on icon at bounding box center [439, 271] width 15 height 13
click at [377, 579] on button "Add to cart" at bounding box center [357, 583] width 166 height 32
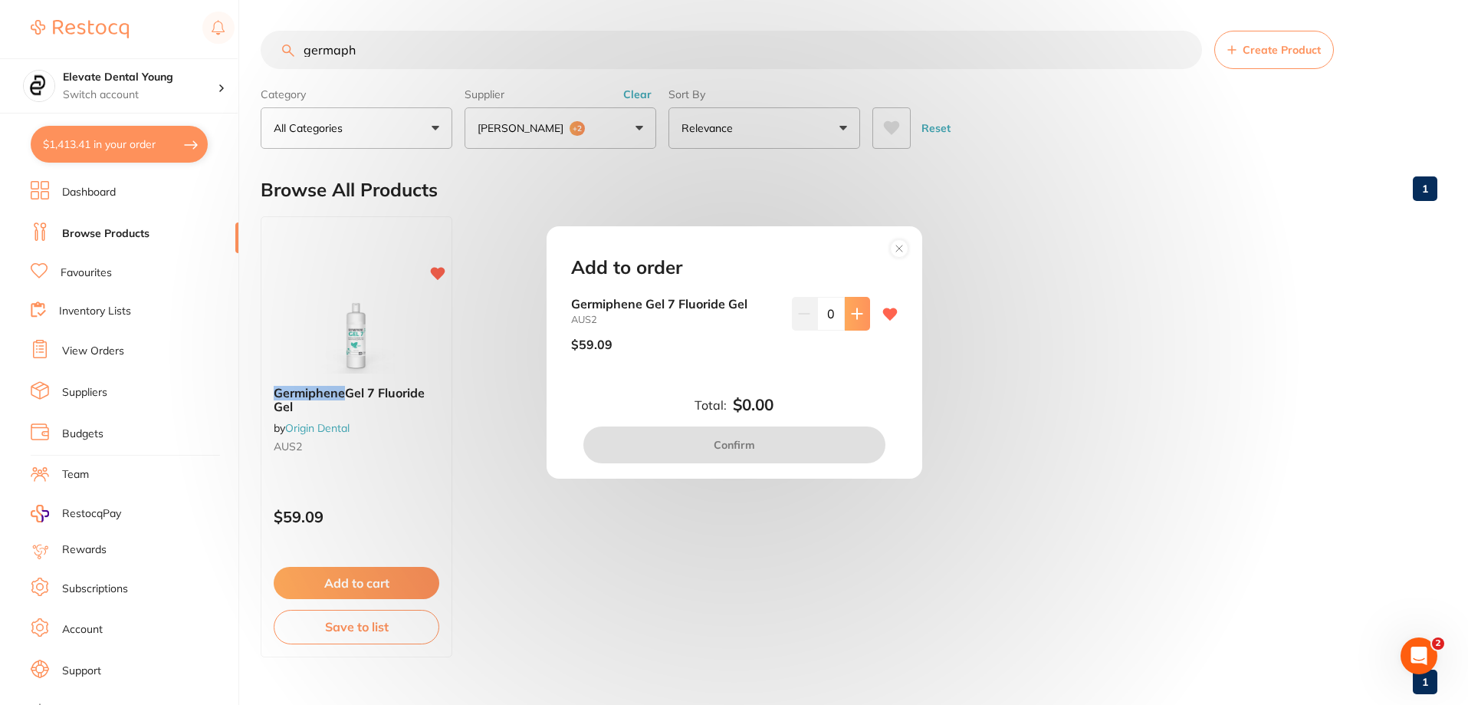
click at [735, 324] on button at bounding box center [857, 314] width 25 height 34
click at [735, 326] on button at bounding box center [857, 314] width 25 height 34
type input "2"
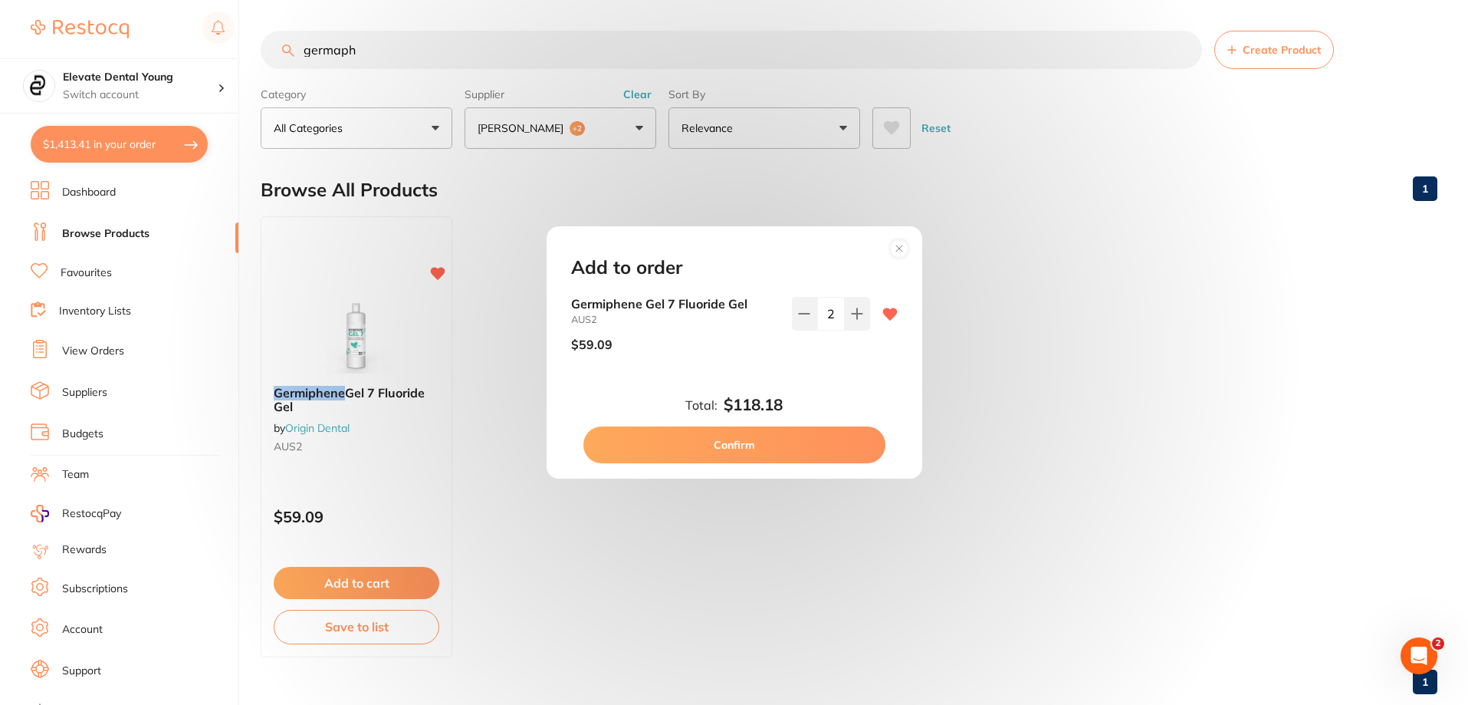
click at [735, 443] on button "Confirm" at bounding box center [734, 444] width 302 height 37
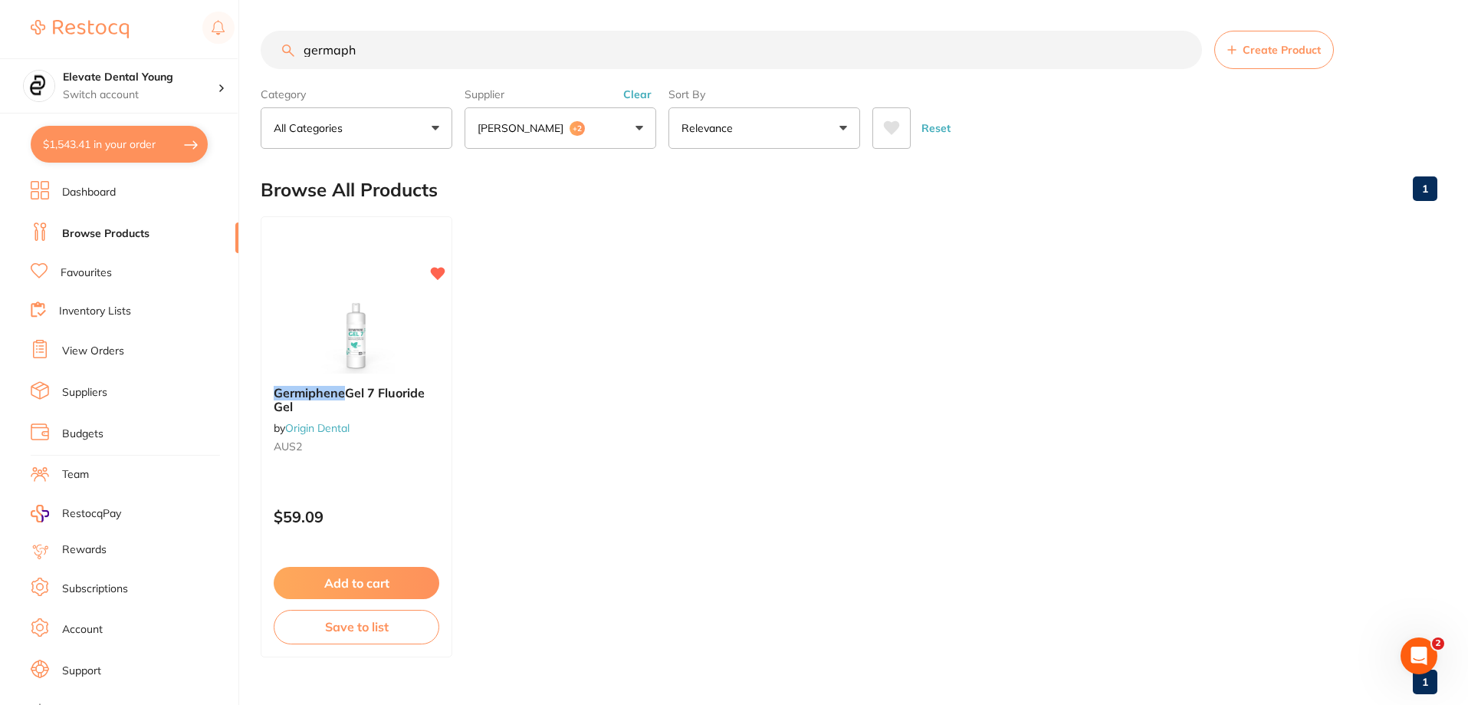
drag, startPoint x: 406, startPoint y: 60, endPoint x: 90, endPoint y: 53, distance: 316.0
click at [130, 38] on div "$1,543.41 Elevate Dental Young Switch account Elevate Dental Young Hilltops Den…" at bounding box center [734, 352] width 1468 height 705
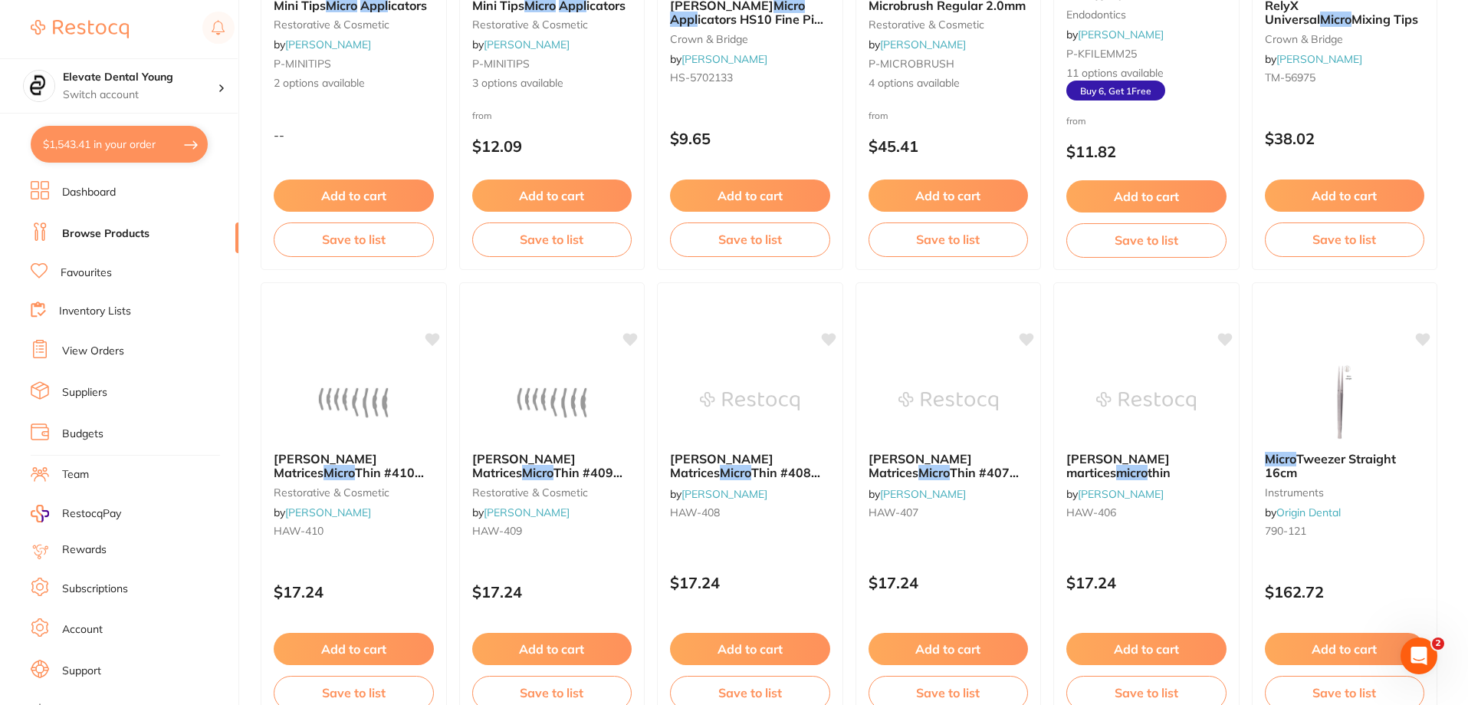
scroll to position [843, 0]
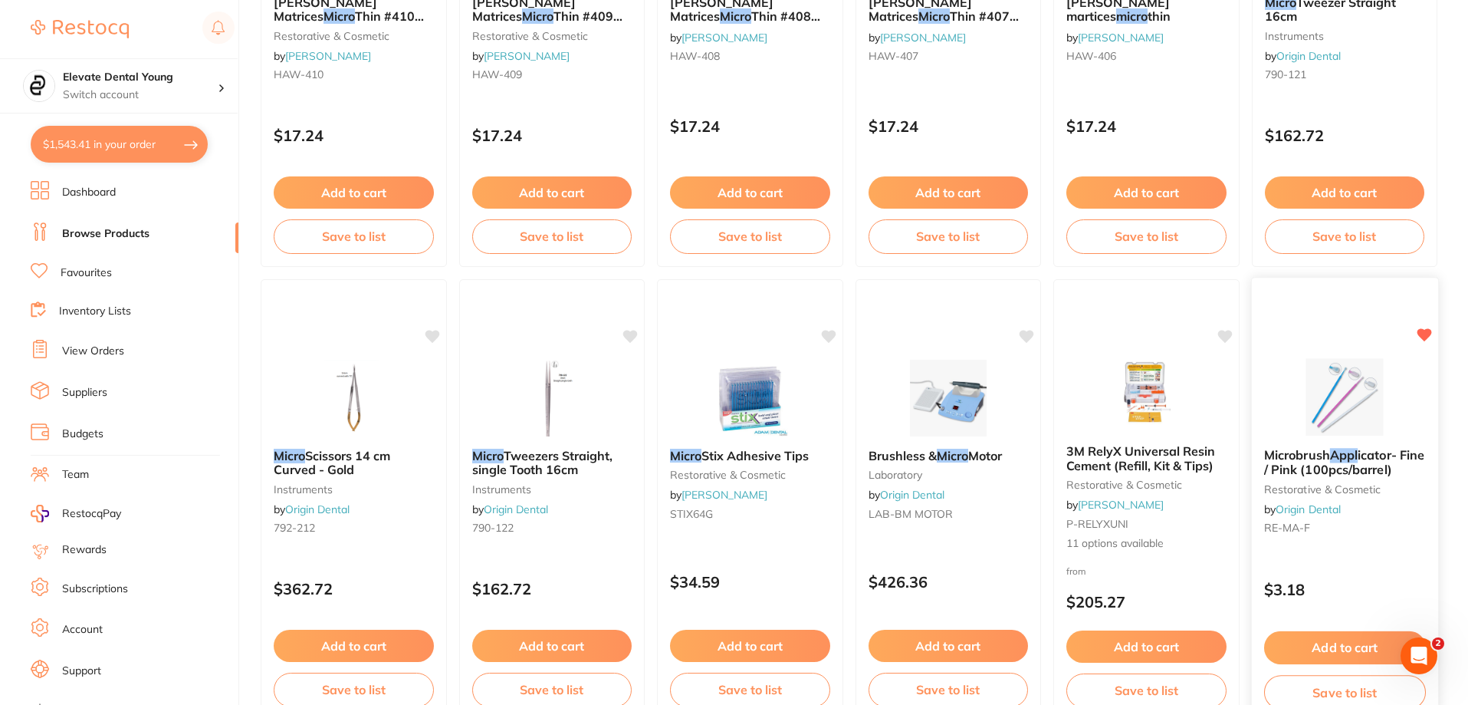
type input "micro appl"
click at [735, 338] on div "Microbrush Appl icator- Fine / Pink (100pcs/barrel) restorative & cosmetic by O…" at bounding box center [1345, 499] width 188 height 445
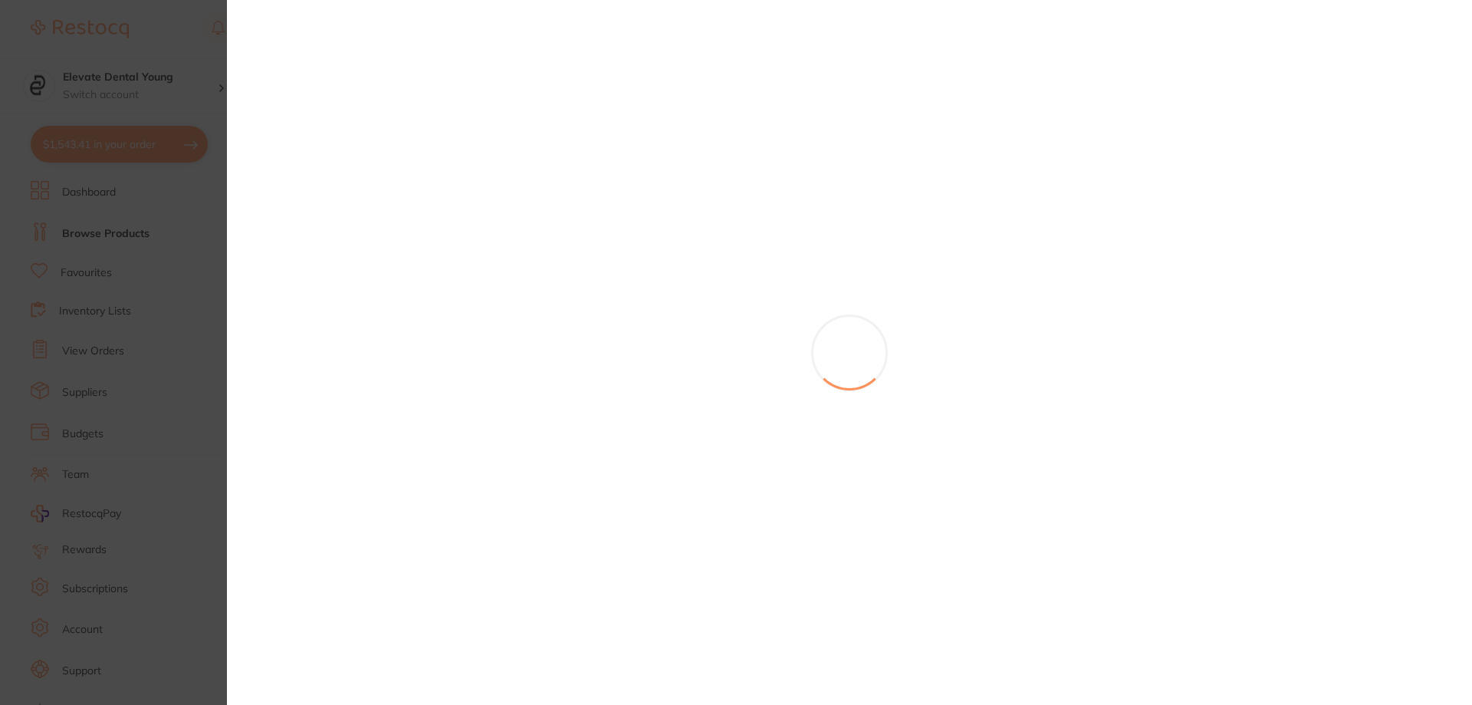
click at [735, 396] on div at bounding box center [849, 352] width 1245 height 705
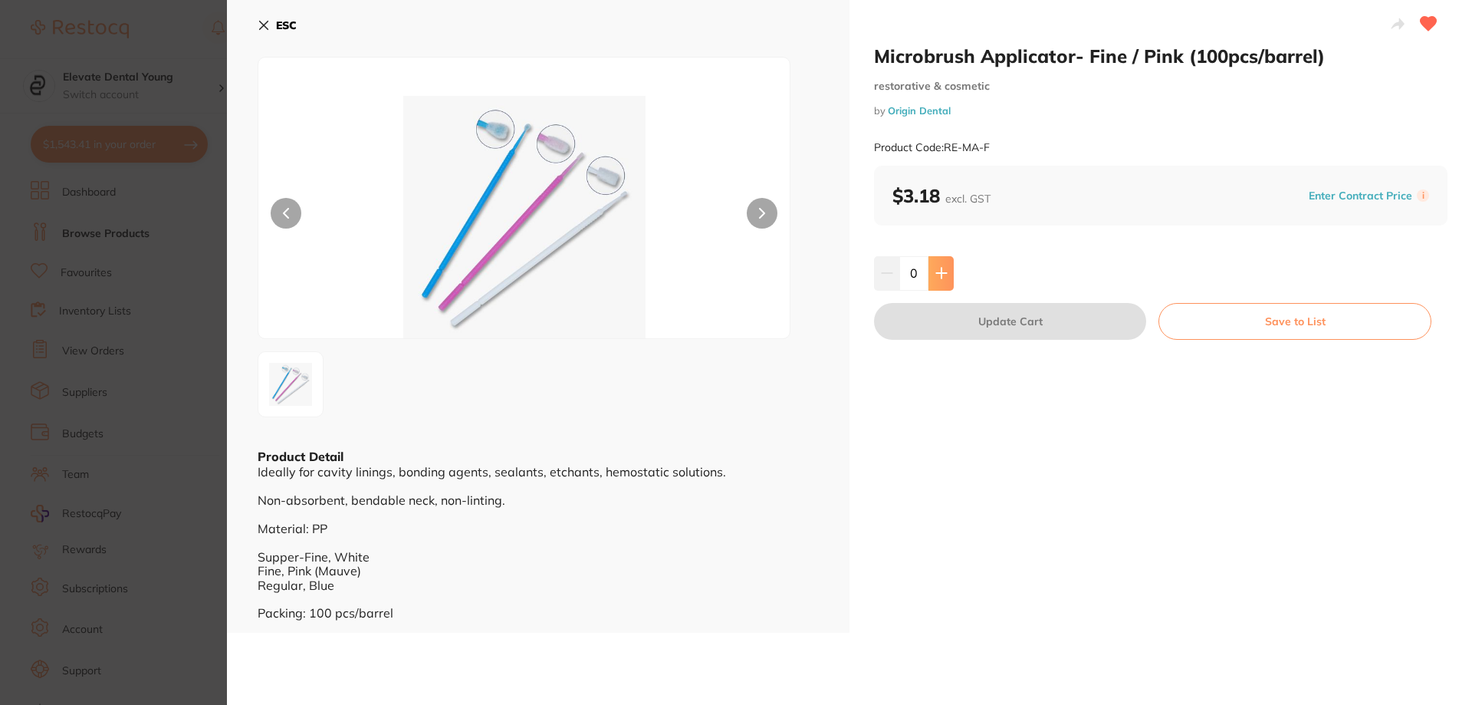
click at [735, 278] on icon at bounding box center [941, 273] width 12 height 12
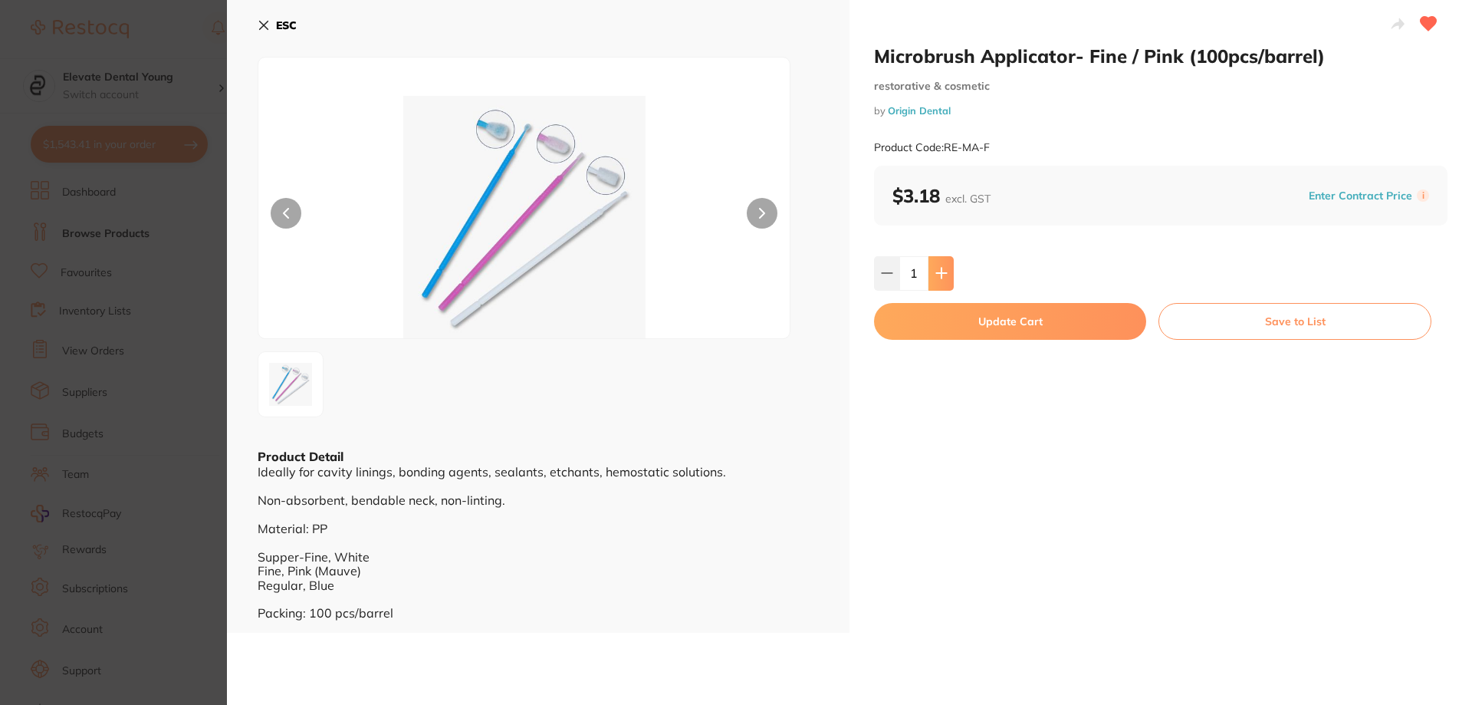
click at [735, 278] on icon at bounding box center [941, 273] width 12 height 12
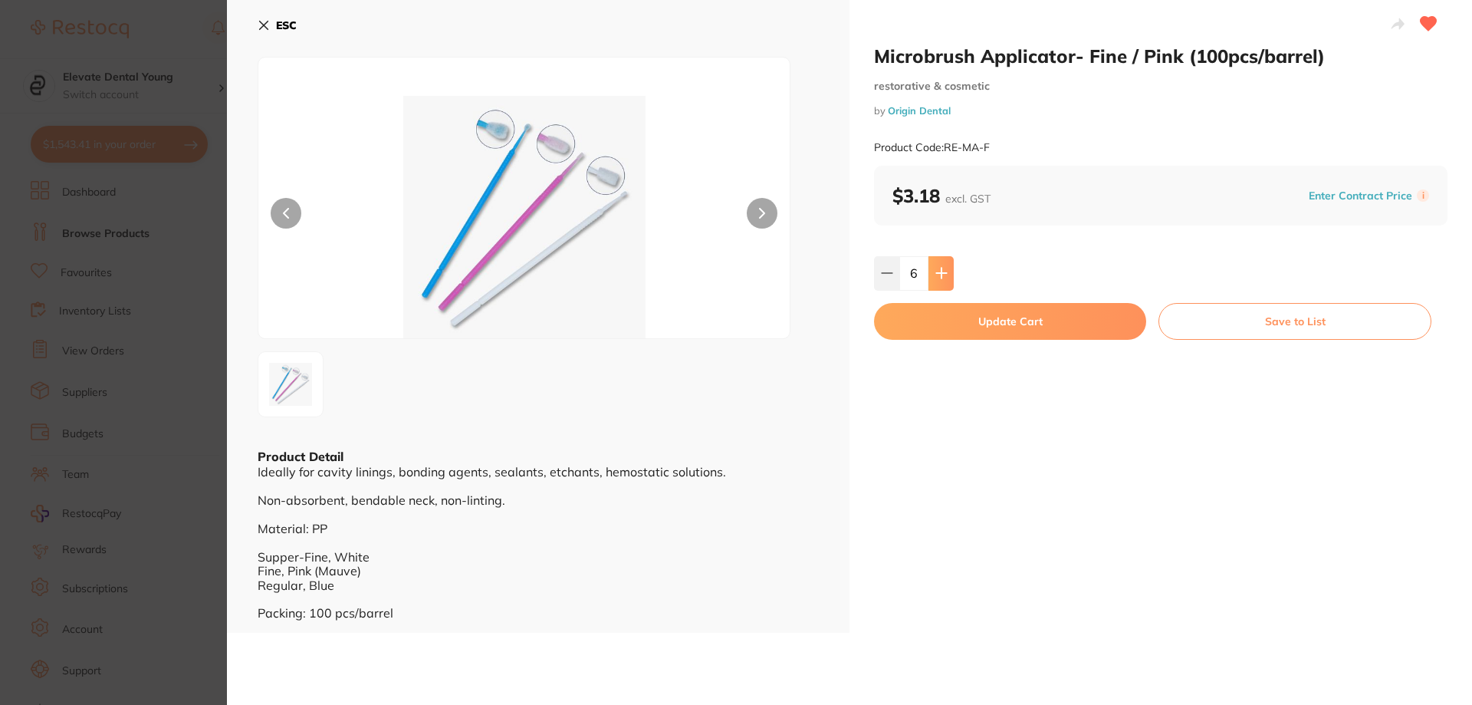
click at [735, 278] on icon at bounding box center [941, 273] width 12 height 12
click at [735, 266] on button at bounding box center [940, 273] width 25 height 34
type input "8"
drag, startPoint x: 969, startPoint y: 330, endPoint x: 938, endPoint y: 257, distance: 79.7
click at [735, 320] on button "Update Cart" at bounding box center [1010, 321] width 272 height 37
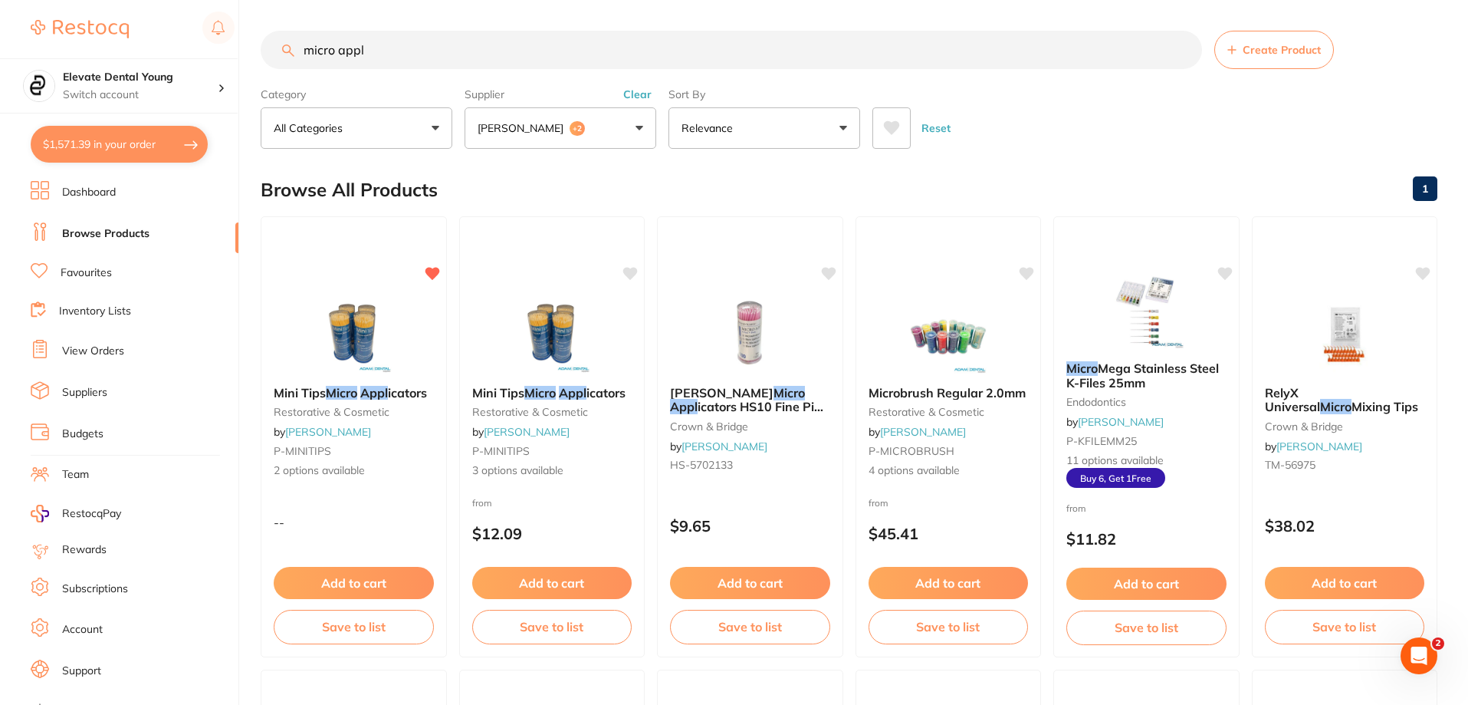
drag, startPoint x: 388, startPoint y: 45, endPoint x: 152, endPoint y: 31, distance: 236.6
click at [166, 33] on div "$1,571.39 Elevate Dental Young Switch account Elevate Dental Young Hilltops Den…" at bounding box center [734, 352] width 1468 height 705
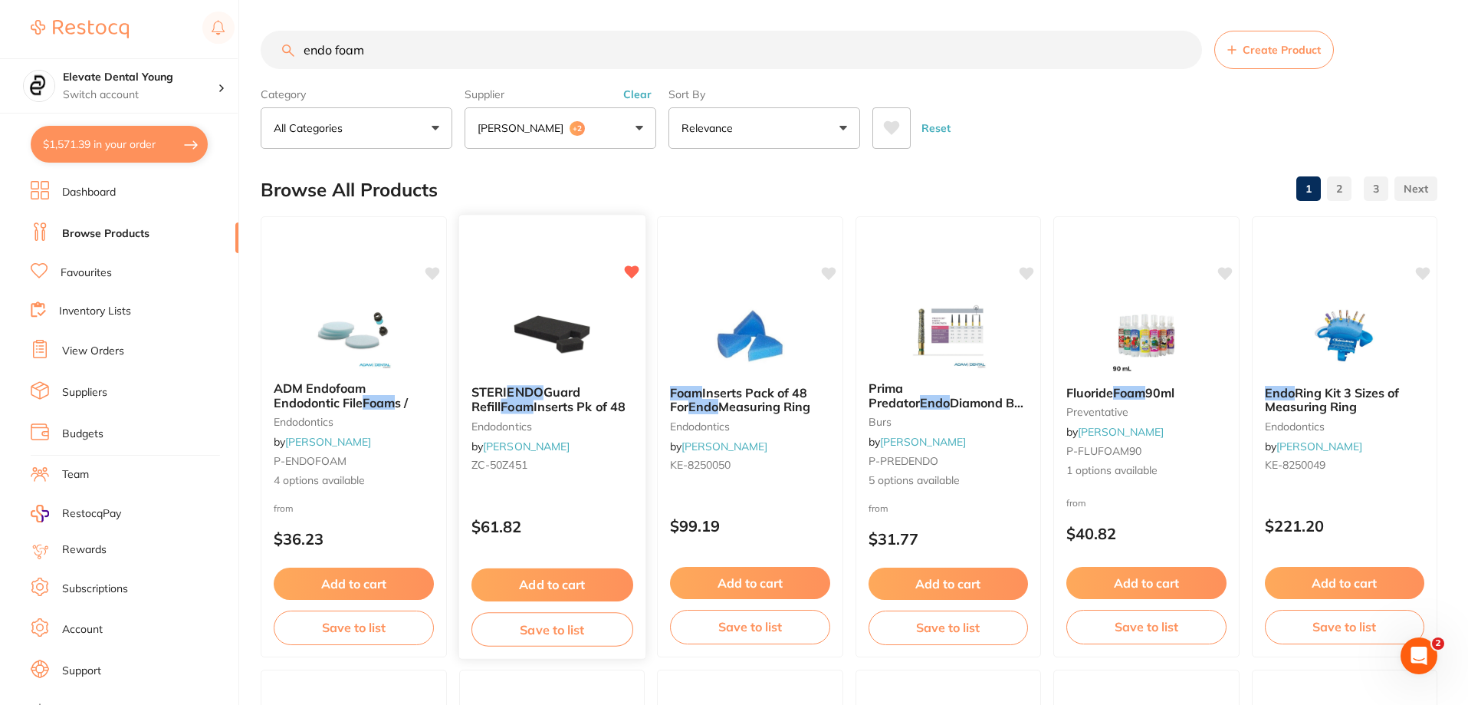
type input "endo foam"
click at [564, 588] on button "Add to cart" at bounding box center [552, 584] width 162 height 33
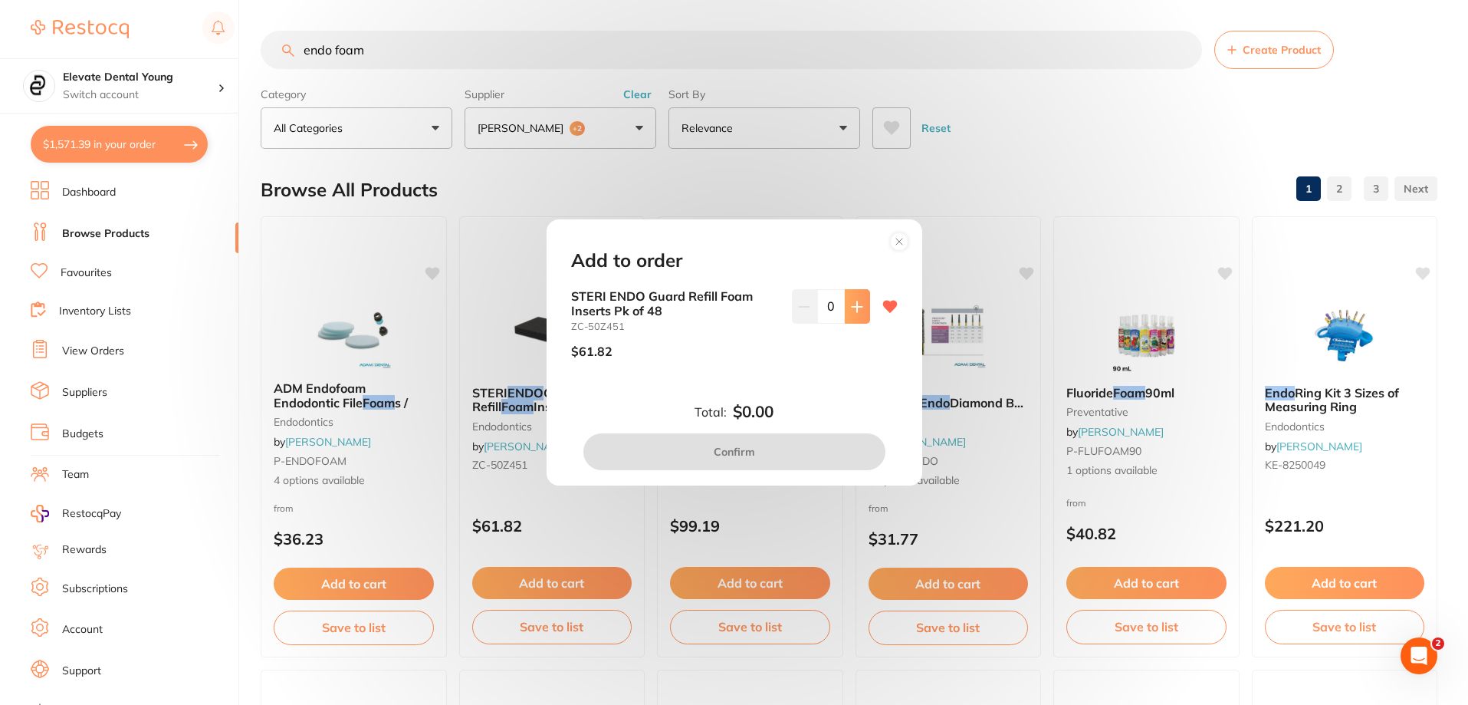
click at [735, 314] on button at bounding box center [857, 306] width 25 height 34
click at [735, 313] on button at bounding box center [857, 306] width 25 height 34
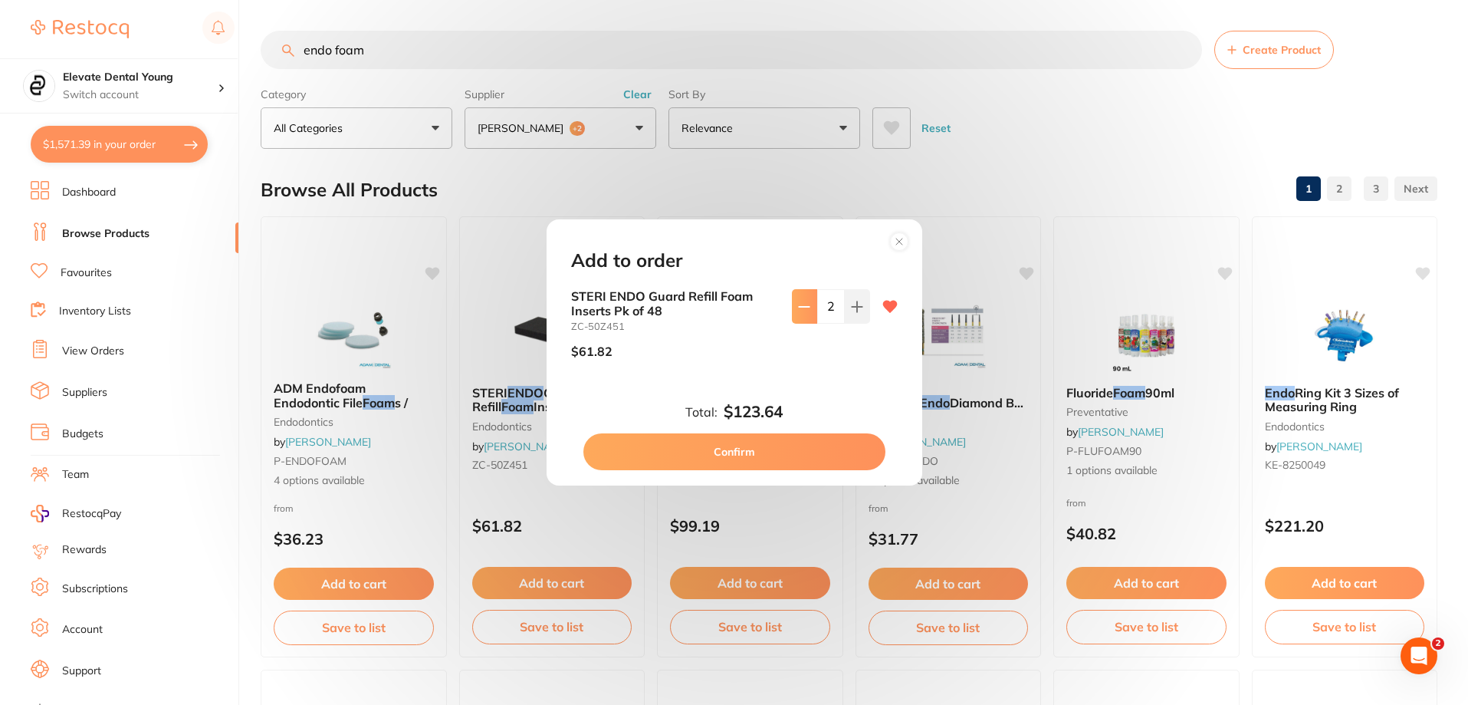
click at [735, 319] on button at bounding box center [804, 306] width 25 height 34
type input "1"
click at [735, 433] on button "Confirm" at bounding box center [734, 451] width 302 height 37
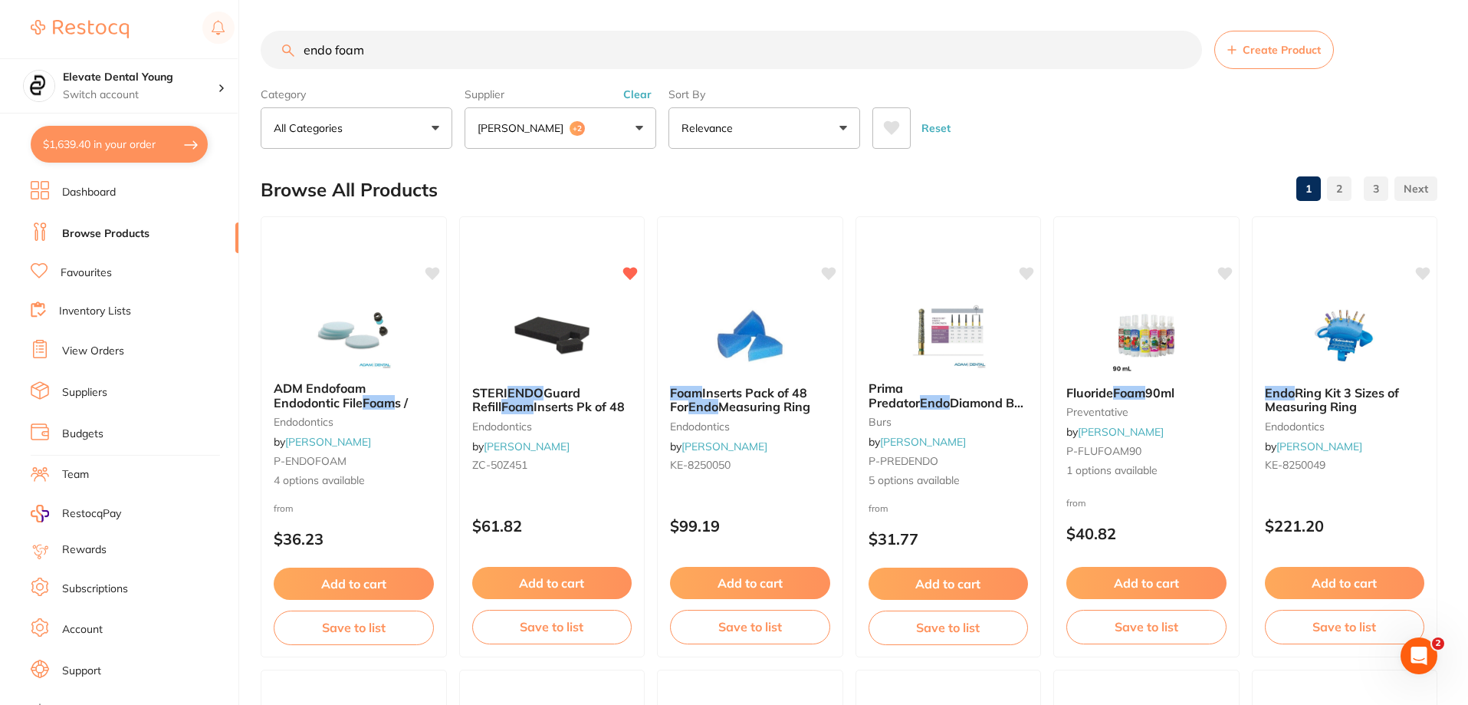
drag, startPoint x: 394, startPoint y: 47, endPoint x: 193, endPoint y: 34, distance: 201.3
click at [193, 34] on div "$1,639.40 Elevate Dental Young Switch account Elevate Dental Young Hilltops Den…" at bounding box center [734, 352] width 1468 height 705
type input "xs gloves"
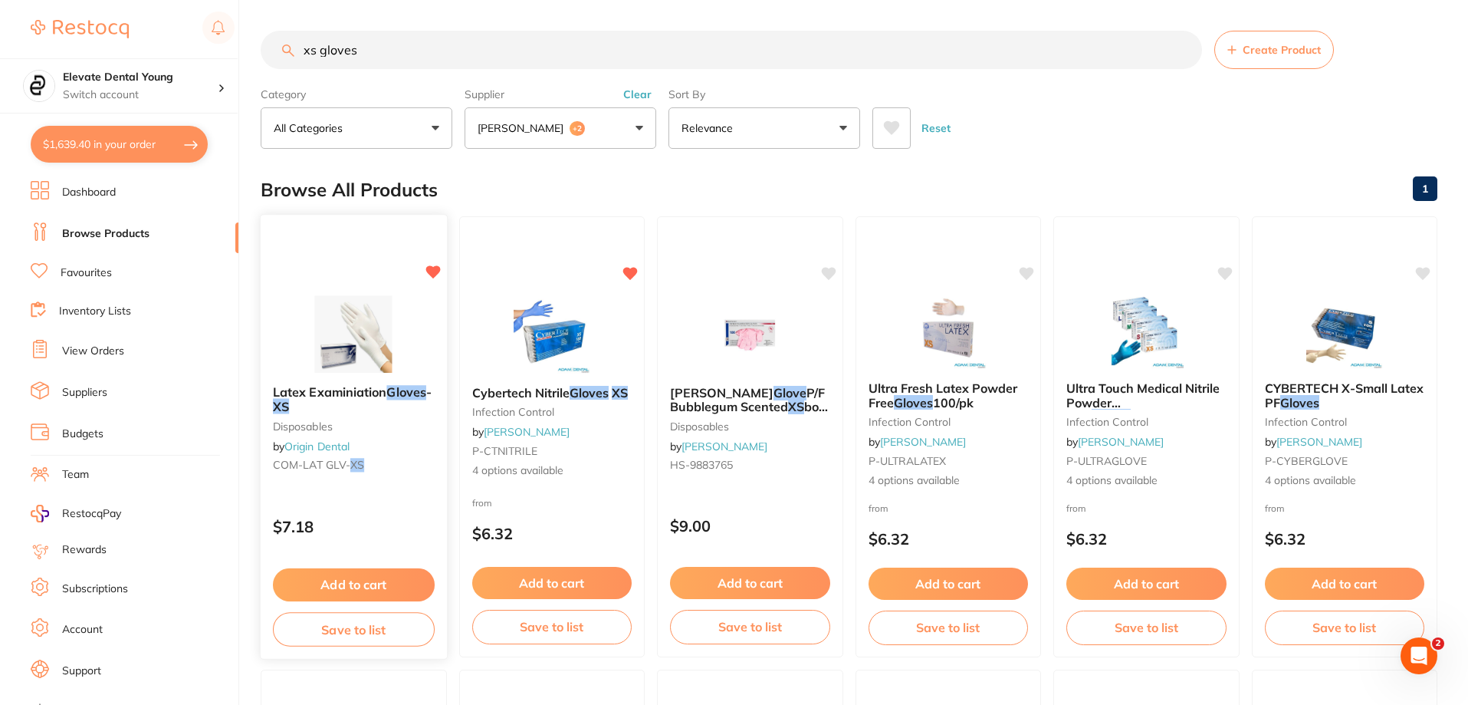
click at [372, 583] on button "Add to cart" at bounding box center [354, 584] width 162 height 33
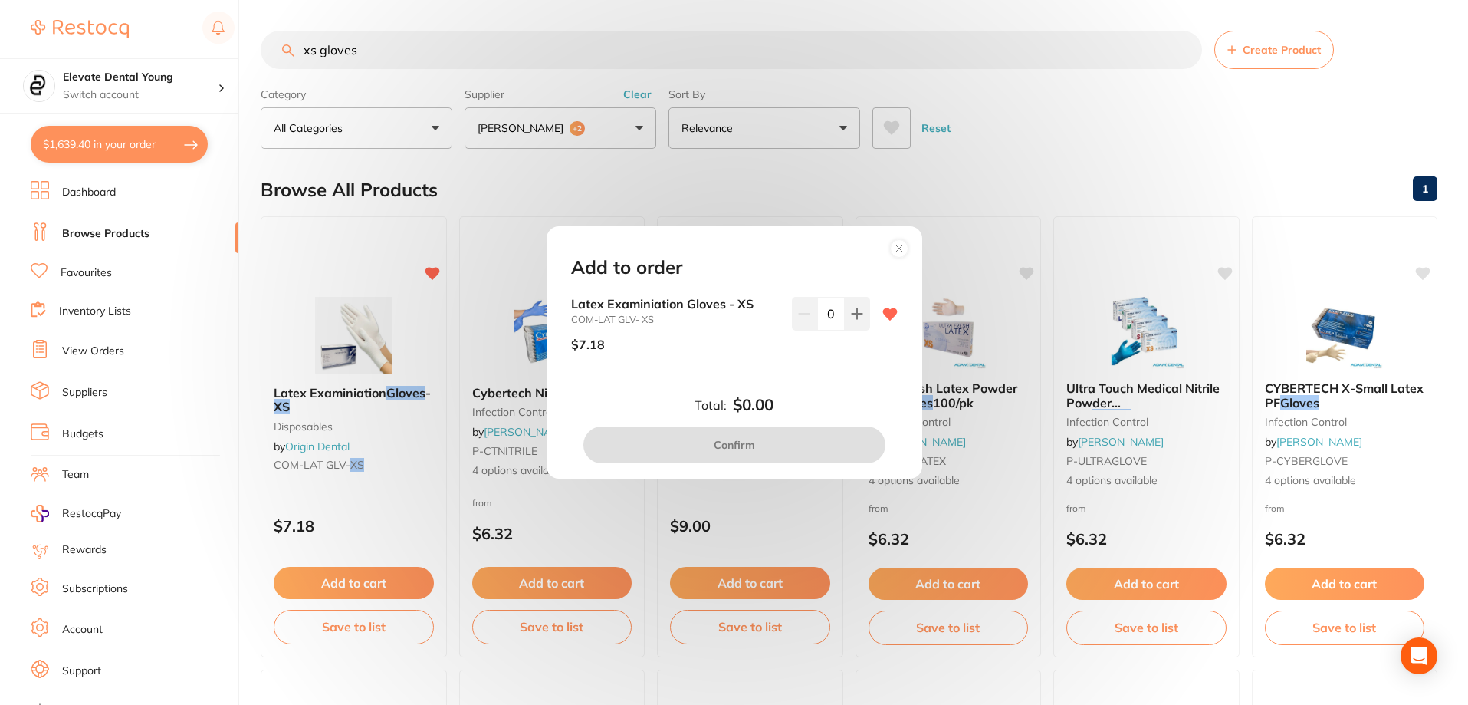
click at [735, 316] on input "0" at bounding box center [831, 314] width 28 height 34
type input "40"
click at [735, 412] on div "Total: $0.00 Confirm" at bounding box center [734, 429] width 363 height 67
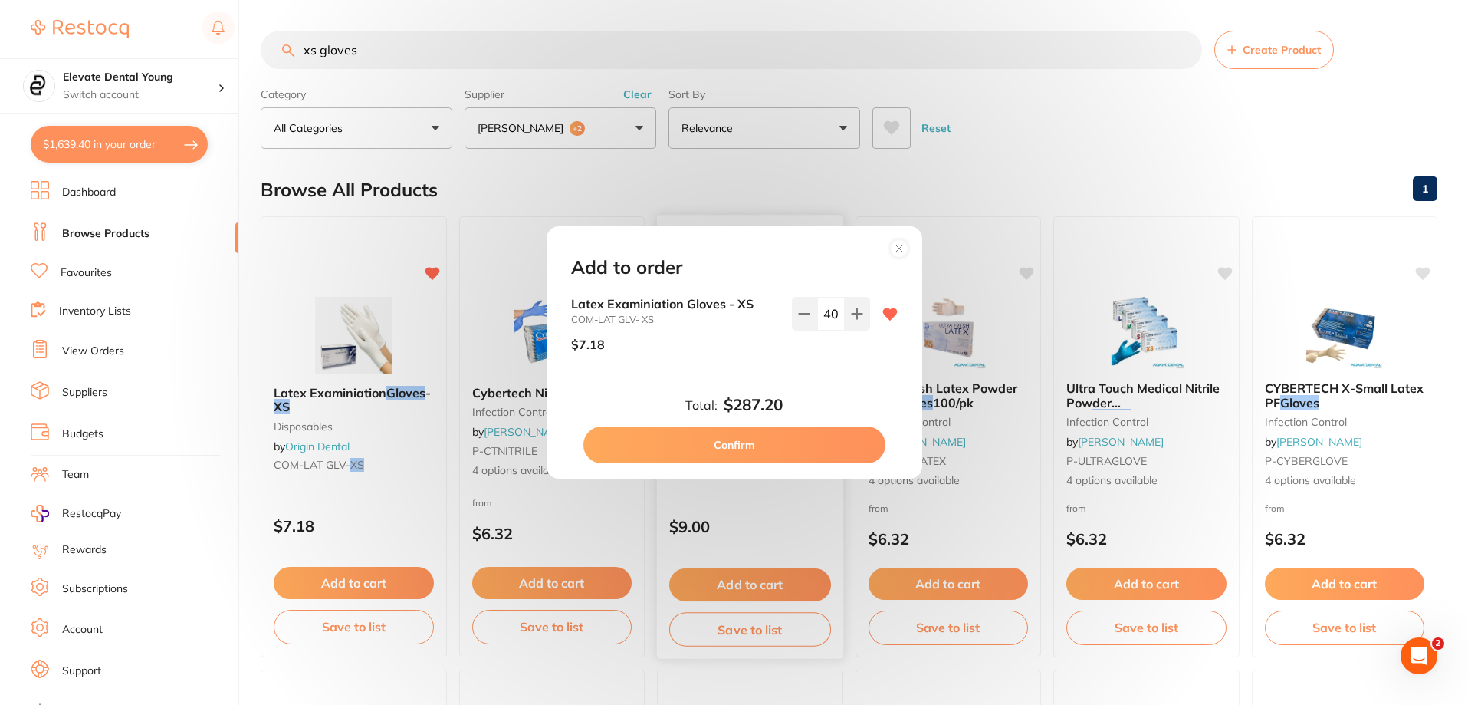
click at [733, 446] on button "Confirm" at bounding box center [734, 444] width 302 height 37
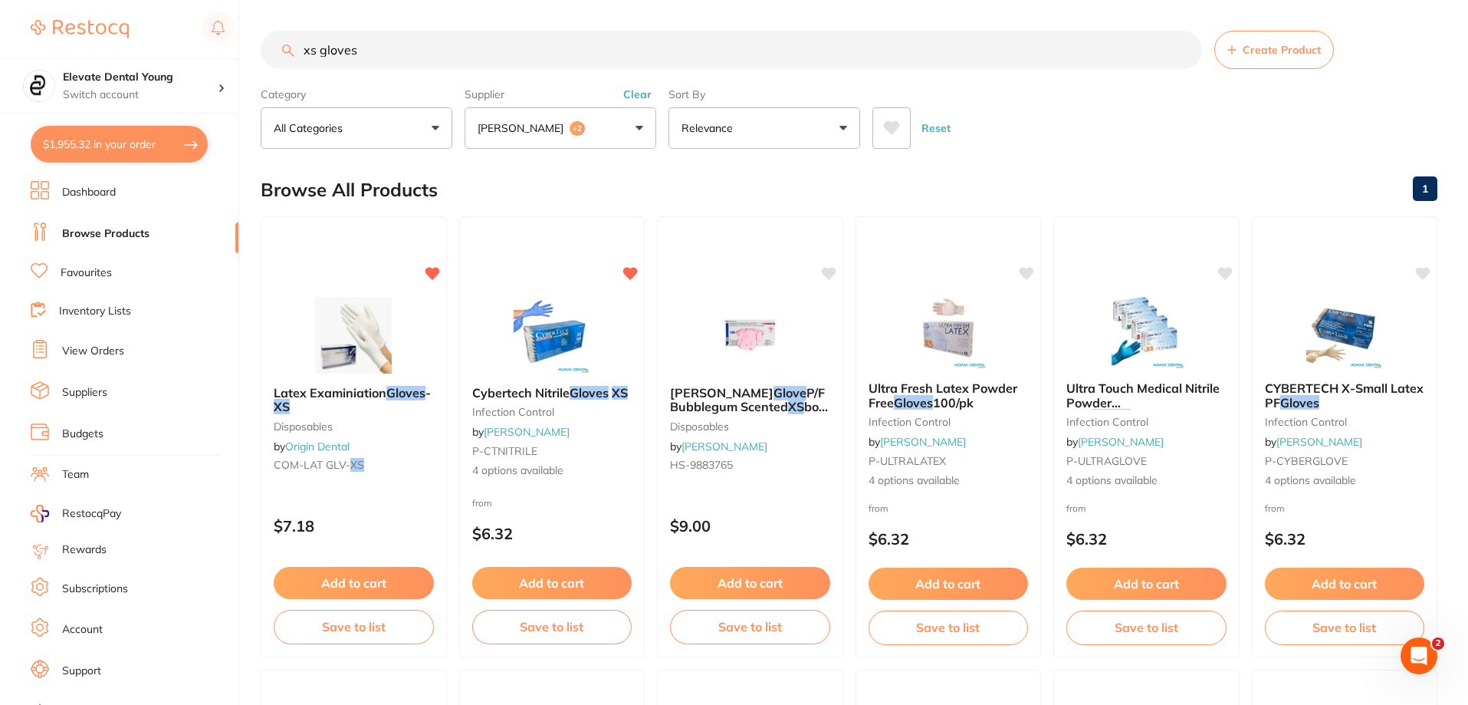
drag, startPoint x: 385, startPoint y: 59, endPoint x: 320, endPoint y: 44, distance: 66.2
click at [323, 45] on input "xs gloves" at bounding box center [732, 50] width 942 height 38
type input "x"
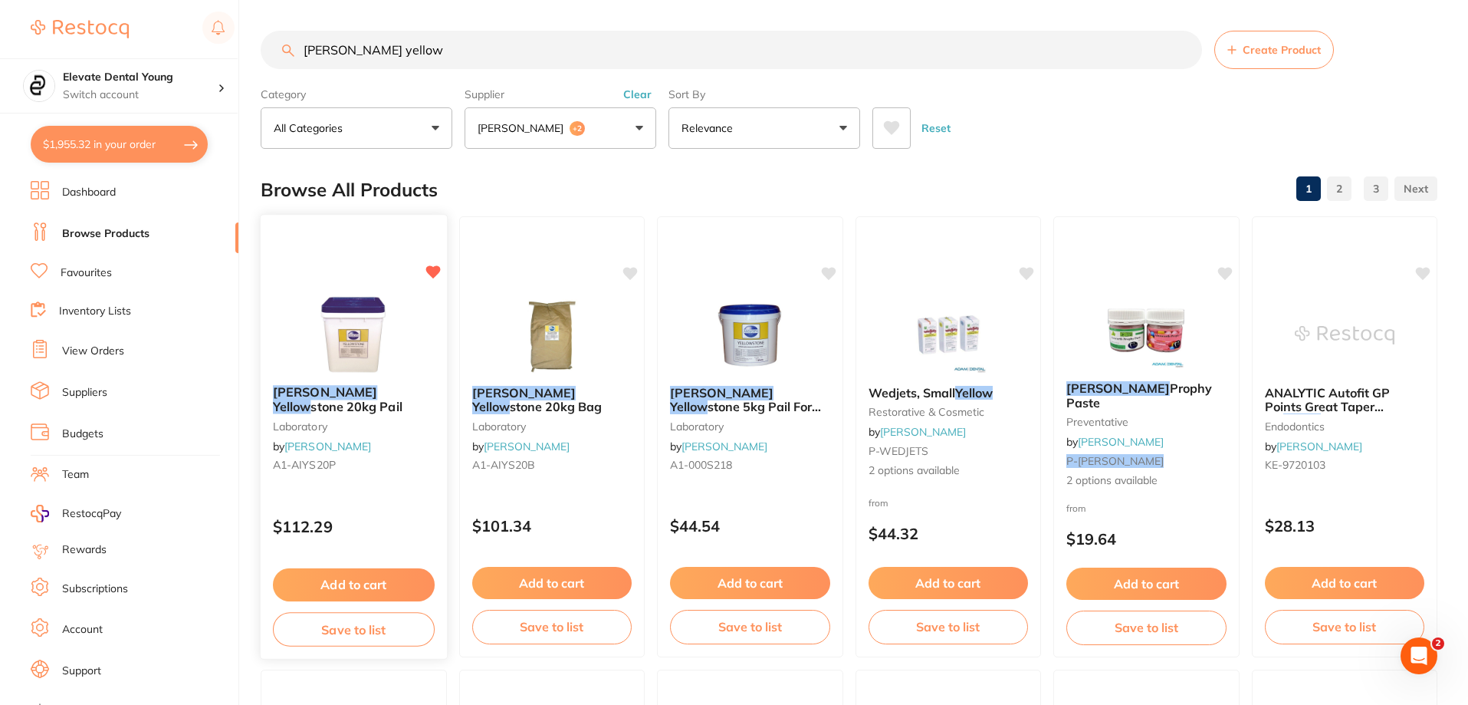
type input "ainsworth yellow"
click at [340, 585] on button "Add to cart" at bounding box center [354, 584] width 162 height 33
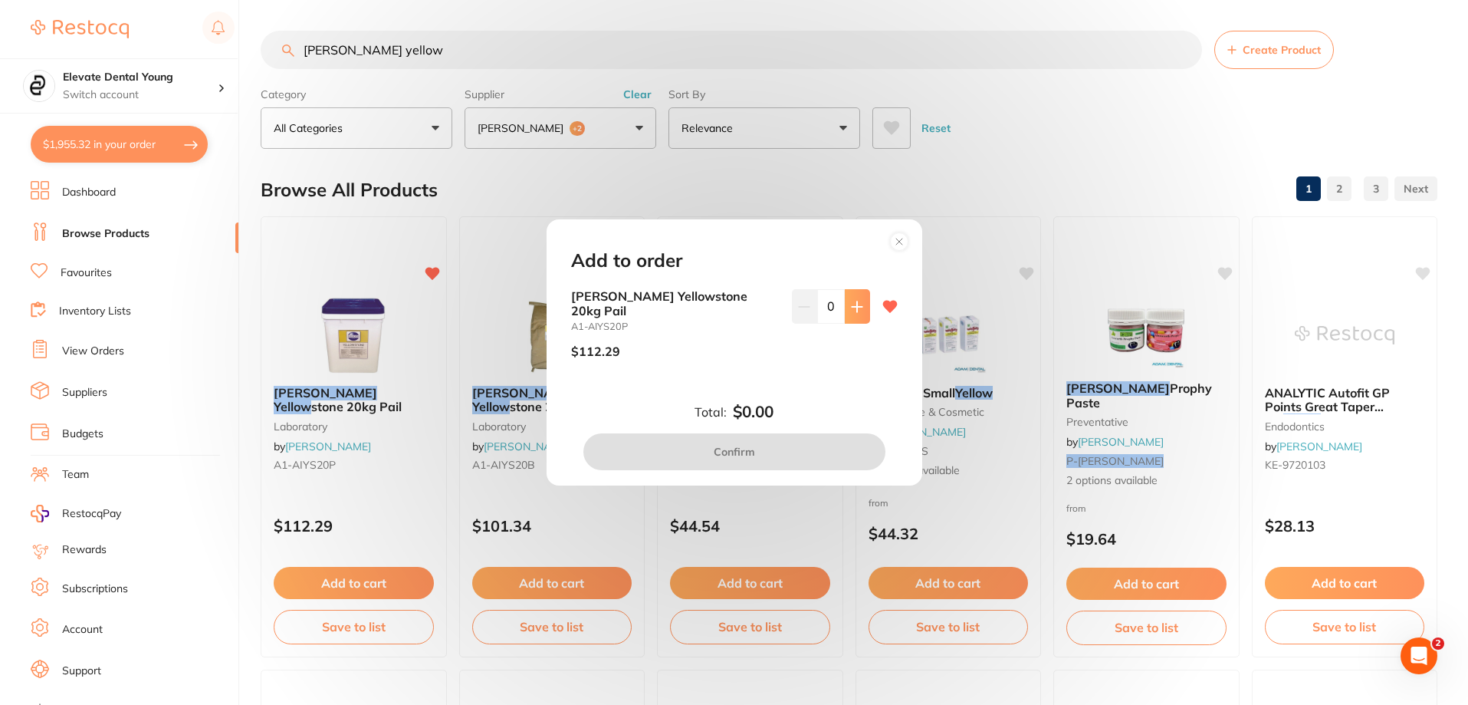
click at [735, 304] on icon at bounding box center [857, 307] width 12 height 12
type input "1"
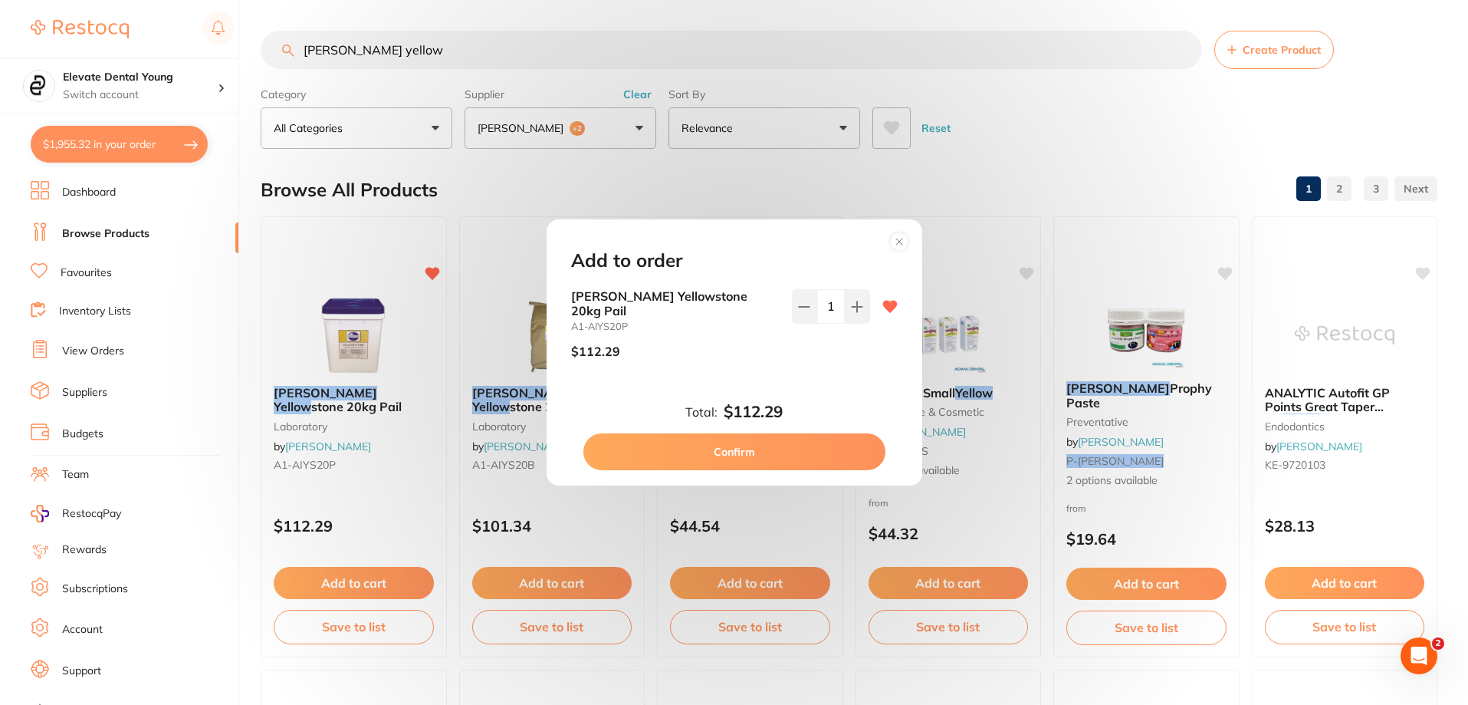
click at [735, 458] on button "Confirm" at bounding box center [734, 451] width 302 height 37
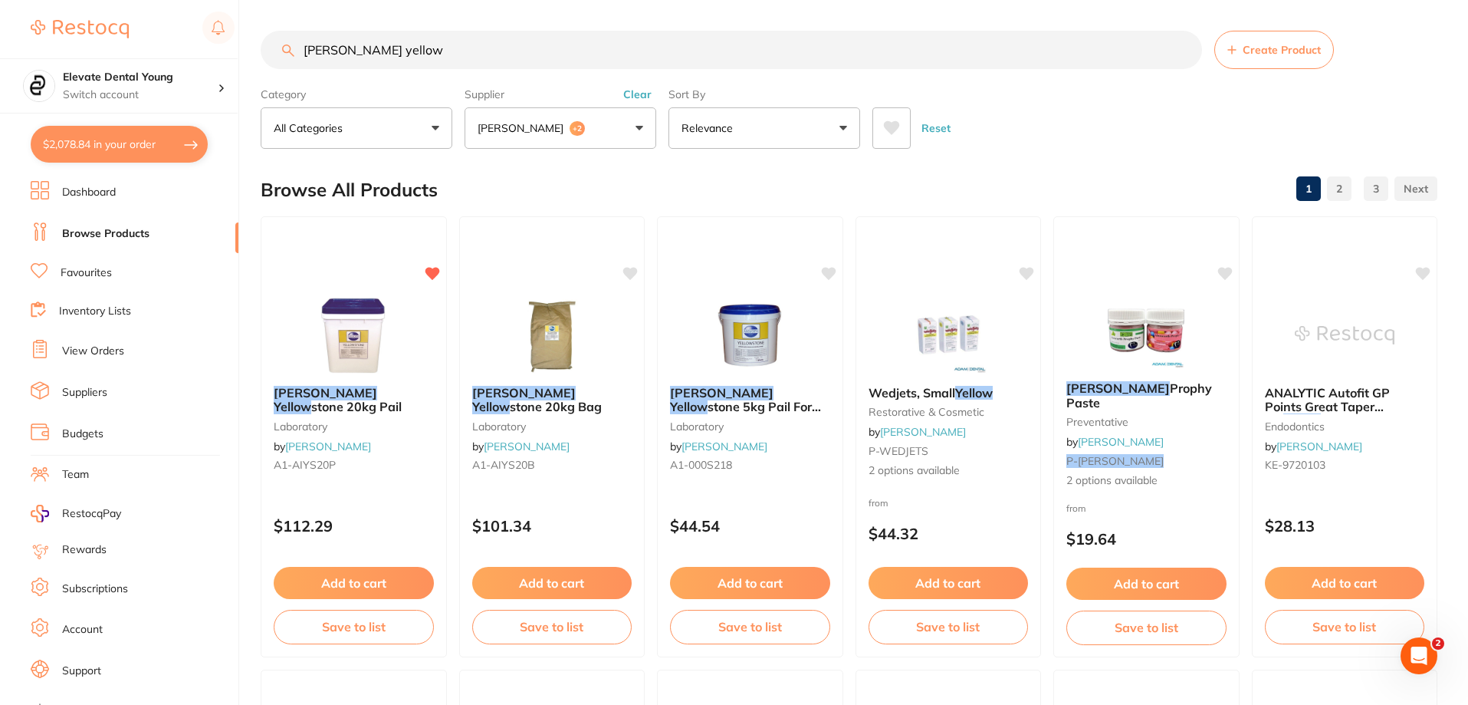
drag, startPoint x: 428, startPoint y: 52, endPoint x: 2, endPoint y: -21, distance: 432.6
click at [2, 0] on html "$2,078.84 Elevate Dental Young Switch account Elevate Dental Young Hilltops Den…" at bounding box center [734, 352] width 1468 height 705
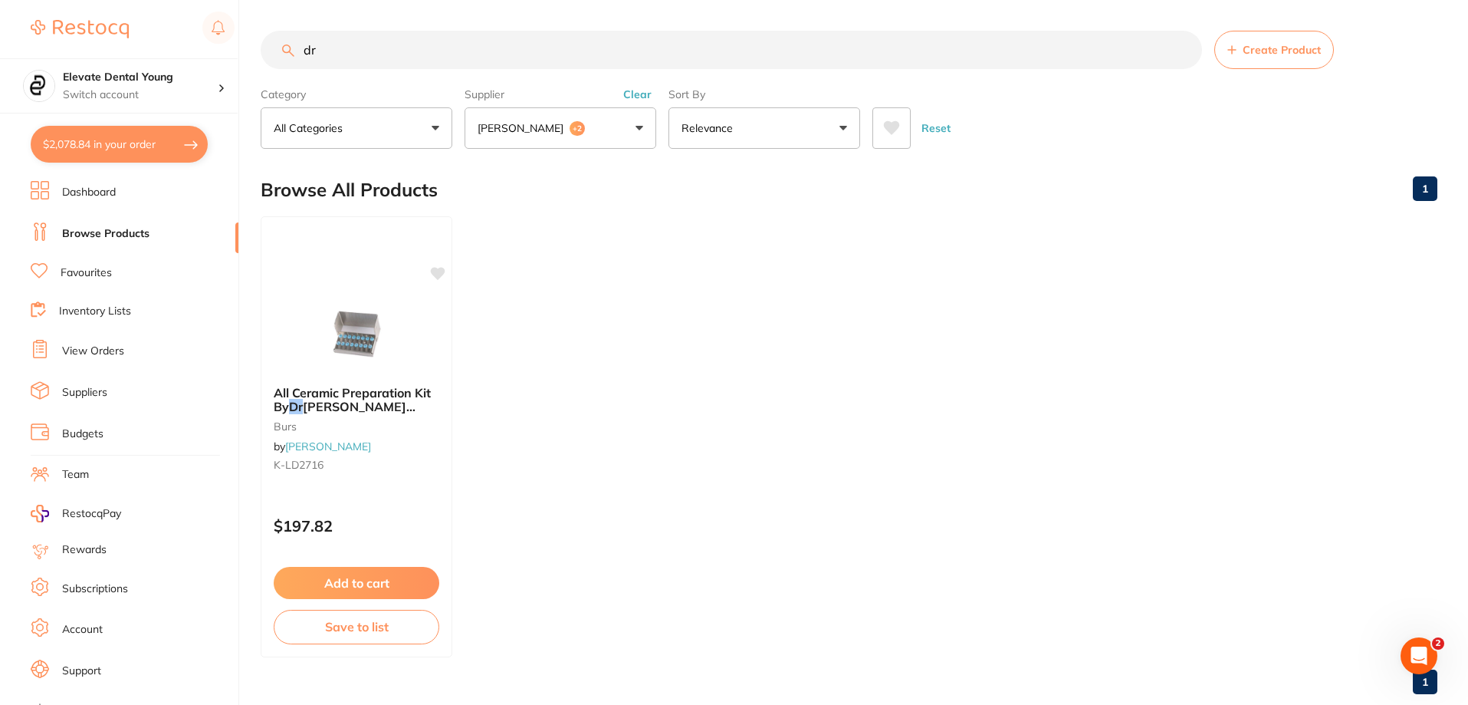
type input "d"
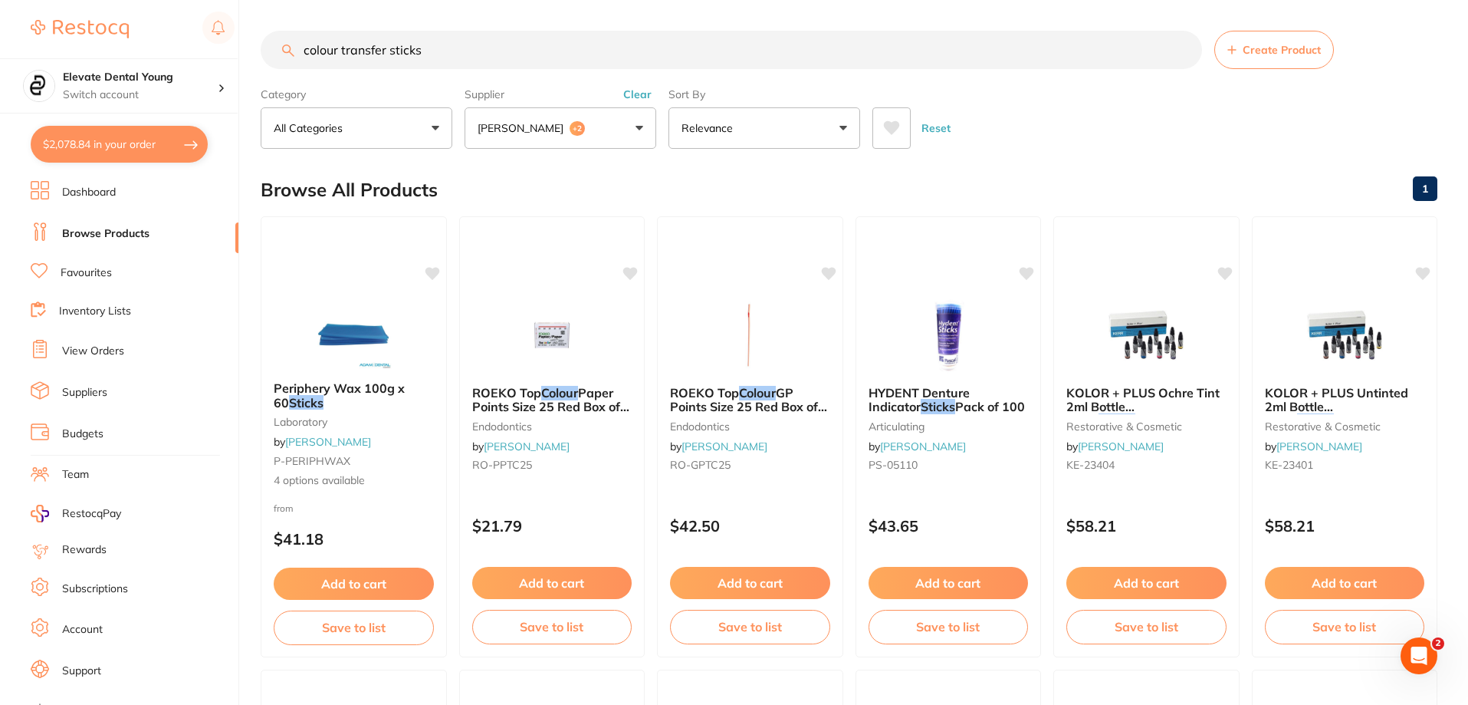
drag, startPoint x: 443, startPoint y: 48, endPoint x: 84, endPoint y: -26, distance: 366.4
click at [84, 0] on html "$2,078.84 Elevate Dental Young Switch account Elevate Dental Young Hilltops Den…" at bounding box center [734, 352] width 1468 height 705
type input "colour transfer sticks"
click at [642, 97] on button "Clear" at bounding box center [638, 94] width 38 height 14
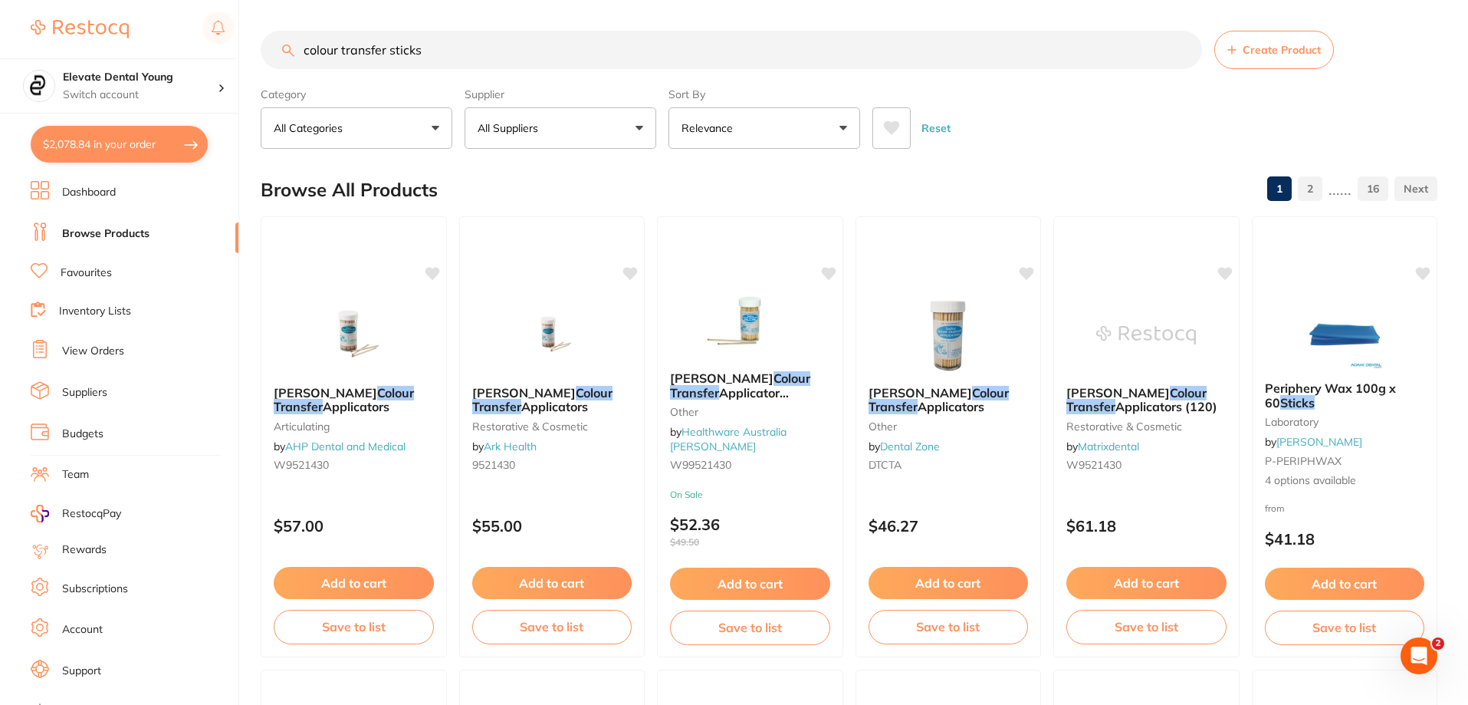
click at [500, 55] on input "colour transfer sticks" at bounding box center [732, 50] width 942 height 38
click at [735, 268] on icon at bounding box center [1225, 271] width 15 height 13
click at [735, 584] on button "Add to cart" at bounding box center [1147, 584] width 162 height 33
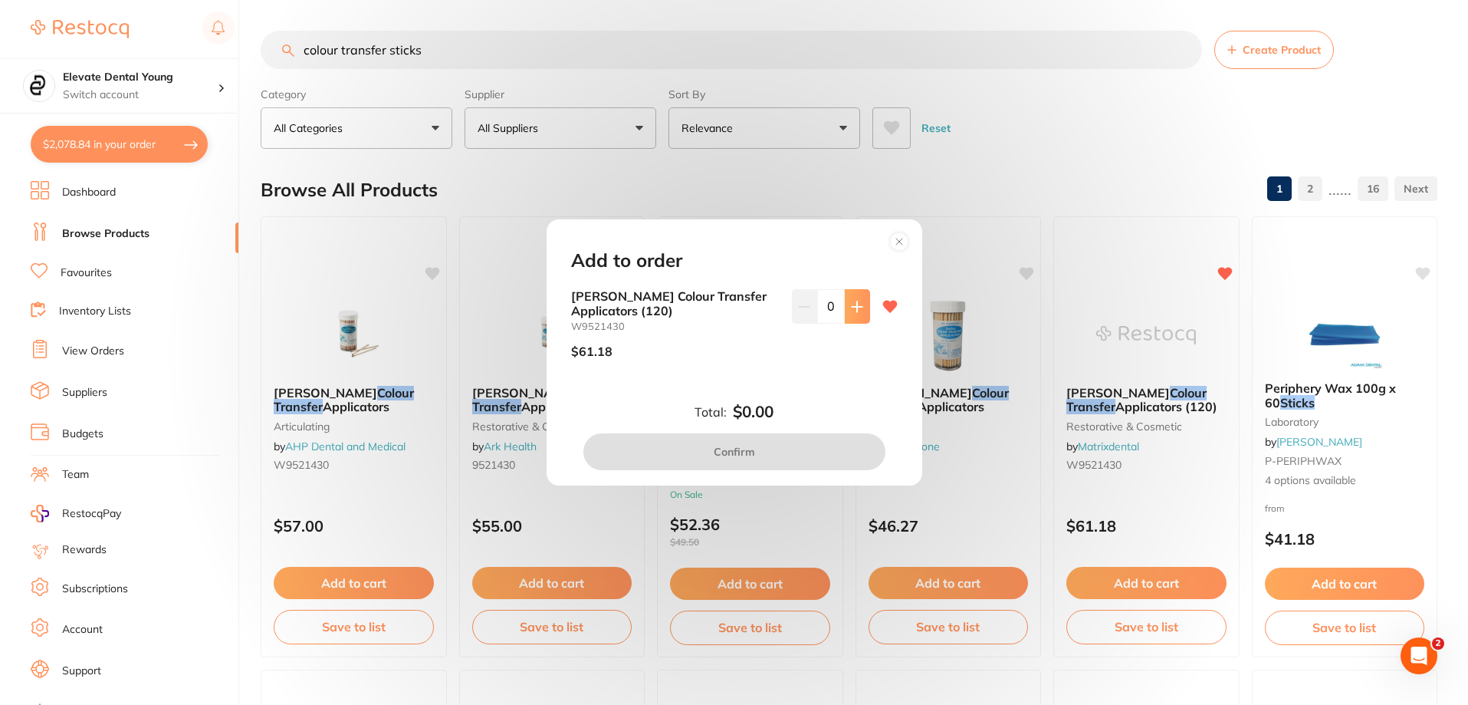
click at [735, 307] on icon at bounding box center [857, 307] width 12 height 12
type input "1"
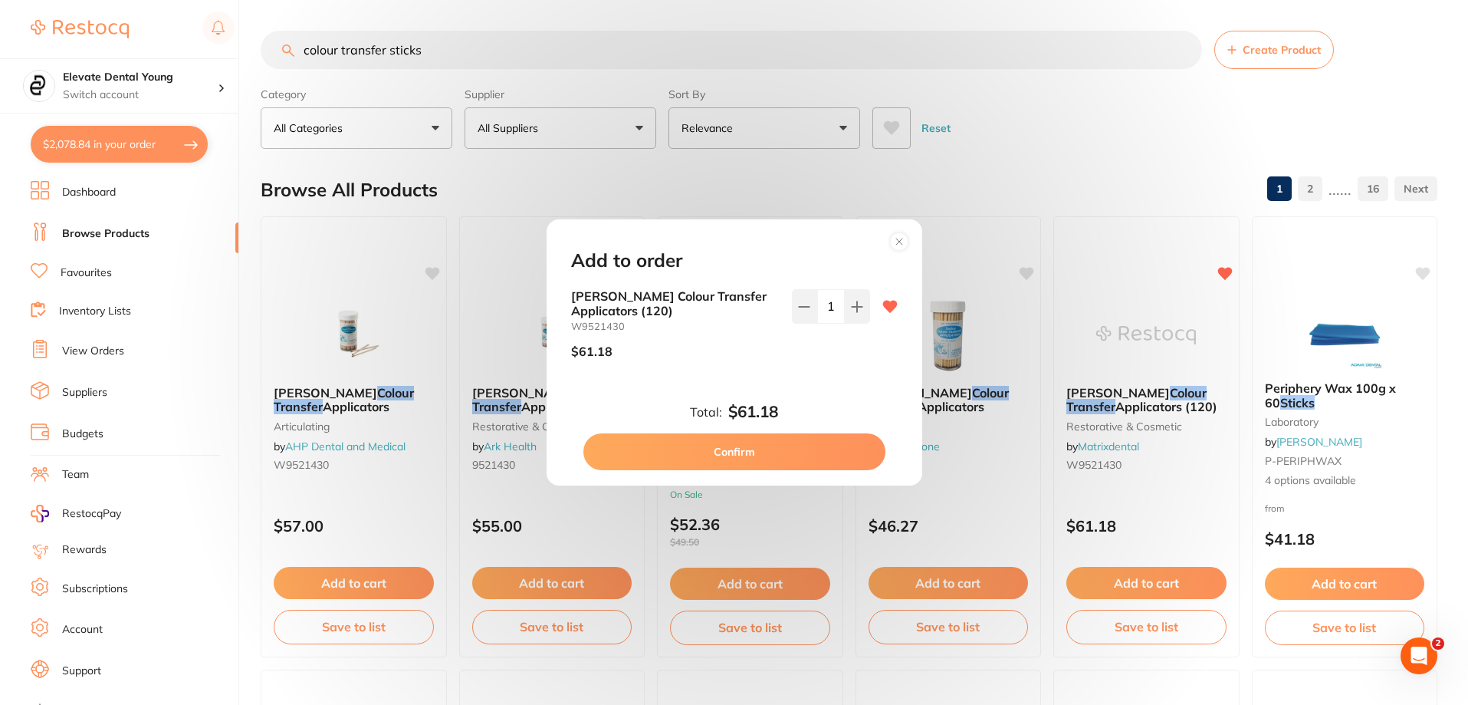
click at [735, 445] on button "Confirm" at bounding box center [734, 451] width 302 height 37
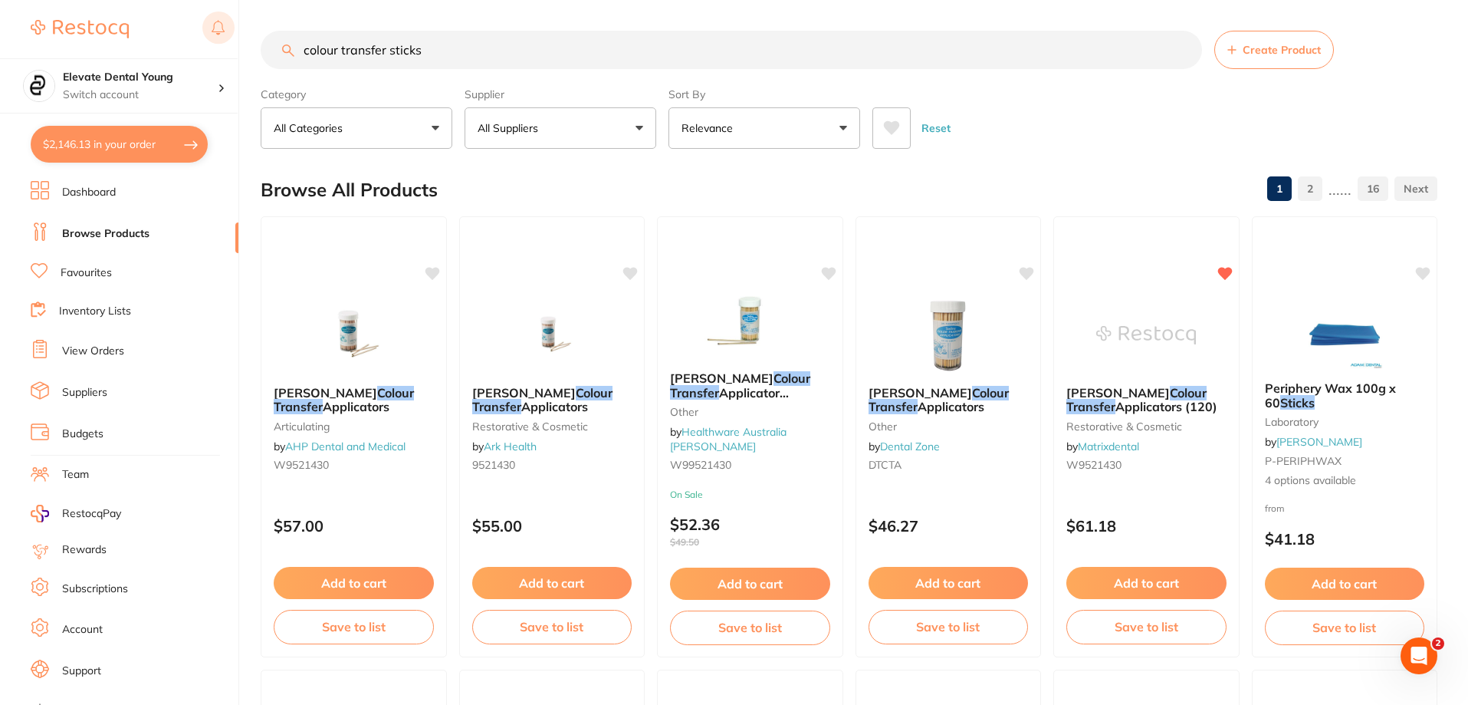
drag, startPoint x: 481, startPoint y: 40, endPoint x: 232, endPoint y: 34, distance: 249.3
click at [232, 34] on div "$2,146.13 Elevate Dental Young Switch account Elevate Dental Young Hilltops Den…" at bounding box center [734, 352] width 1468 height 705
type input "odontopaste"
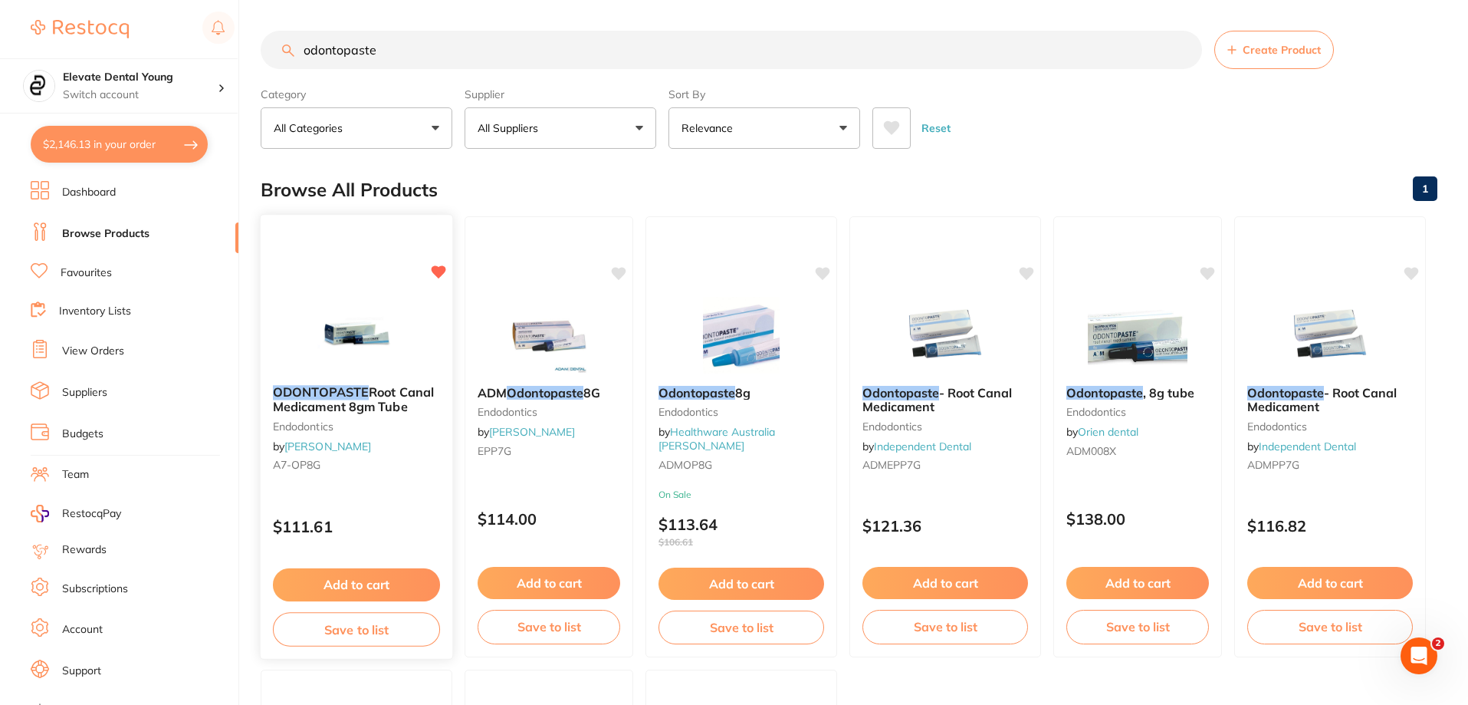
click at [327, 588] on button "Add to cart" at bounding box center [356, 584] width 167 height 33
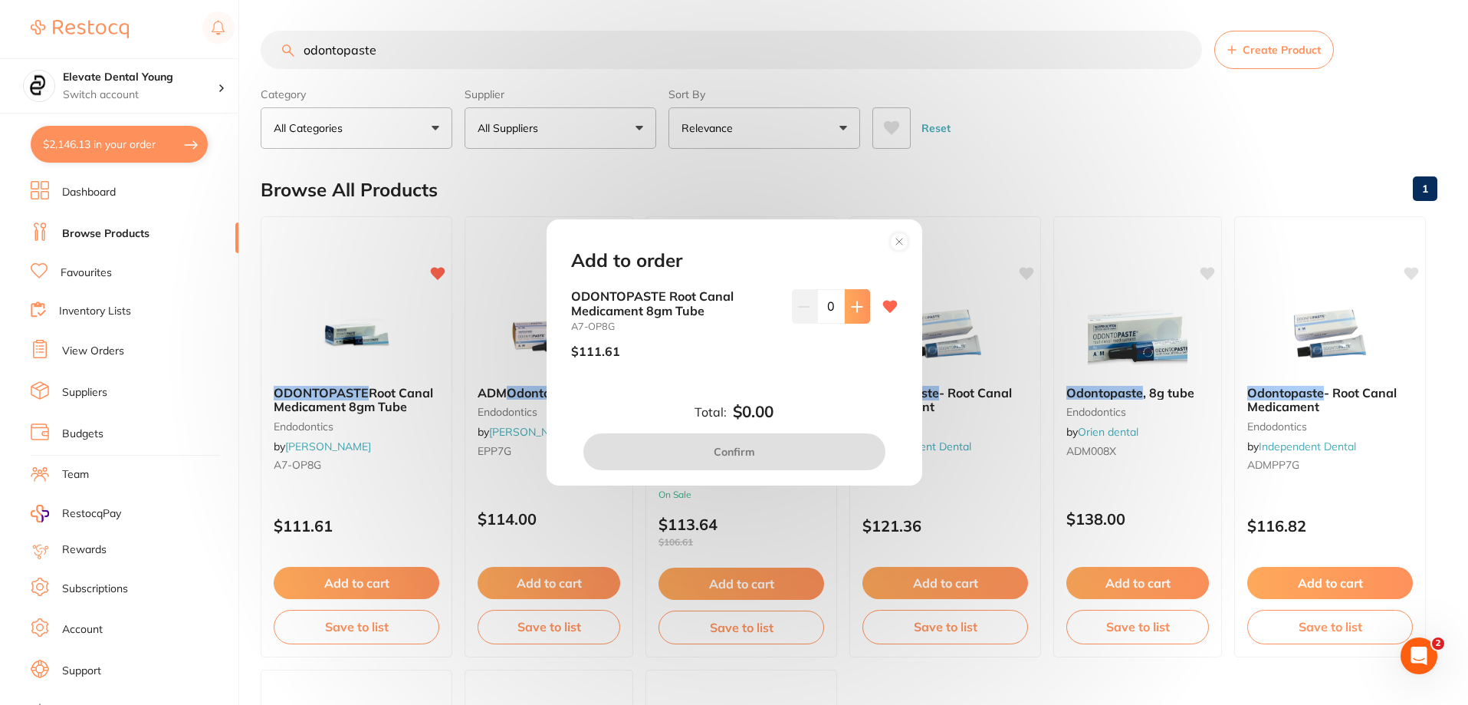
click at [735, 303] on icon at bounding box center [857, 306] width 10 height 10
type input "1"
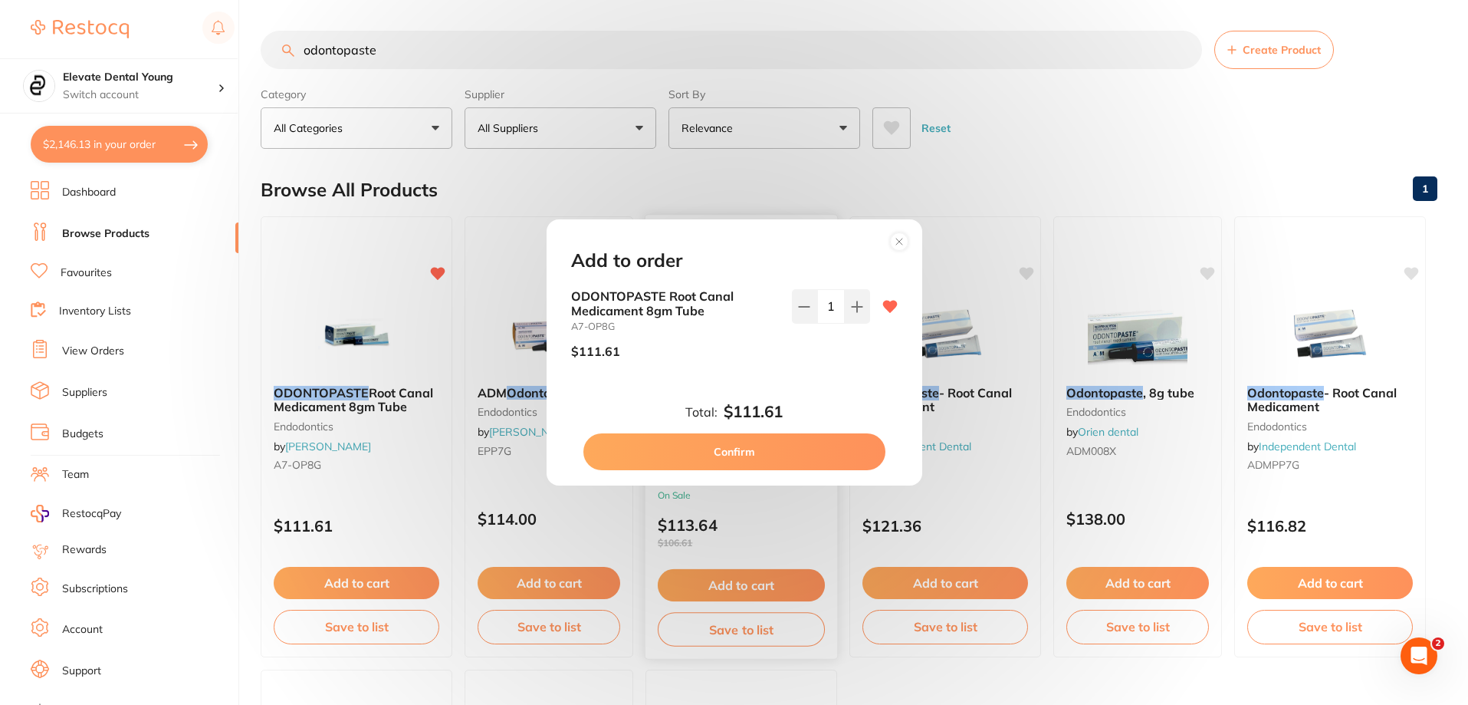
click at [735, 453] on button "Confirm" at bounding box center [734, 451] width 302 height 37
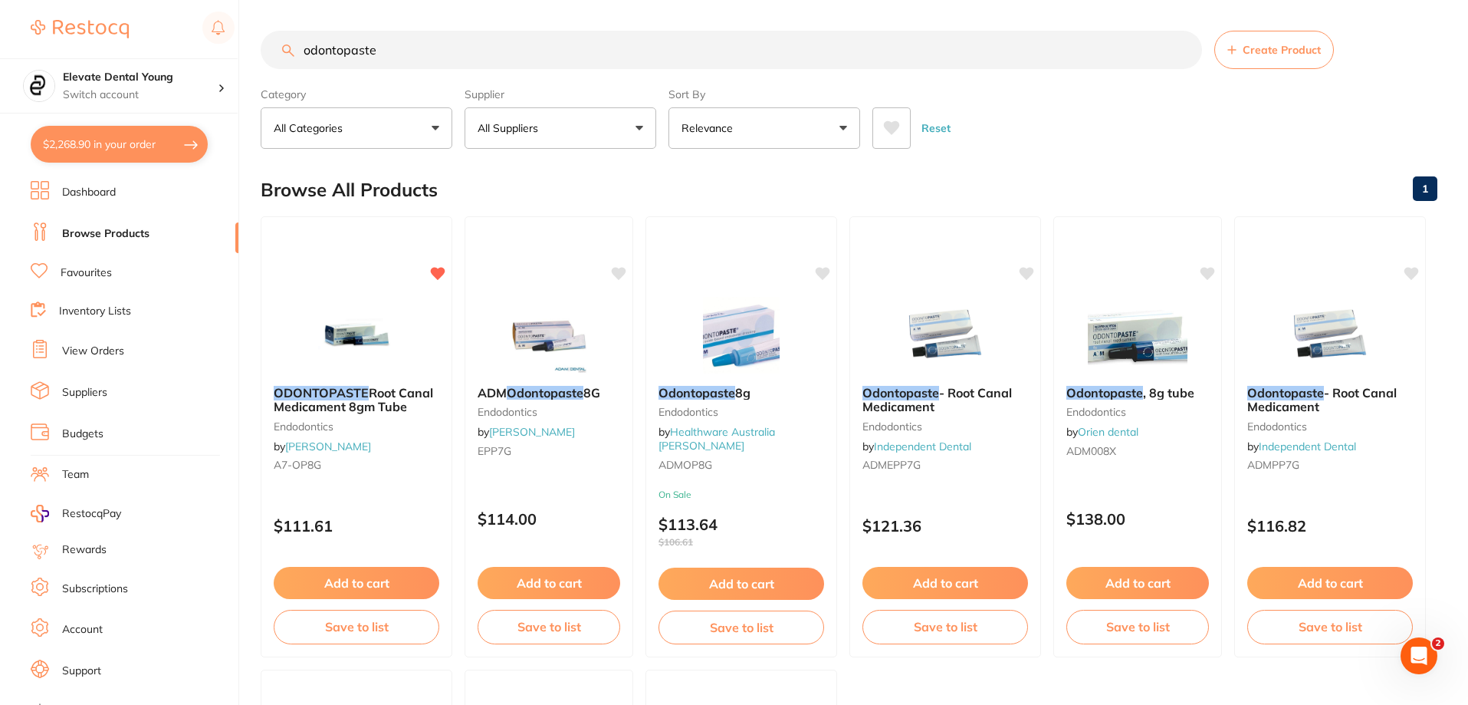
click at [91, 343] on li "View Orders" at bounding box center [135, 351] width 208 height 23
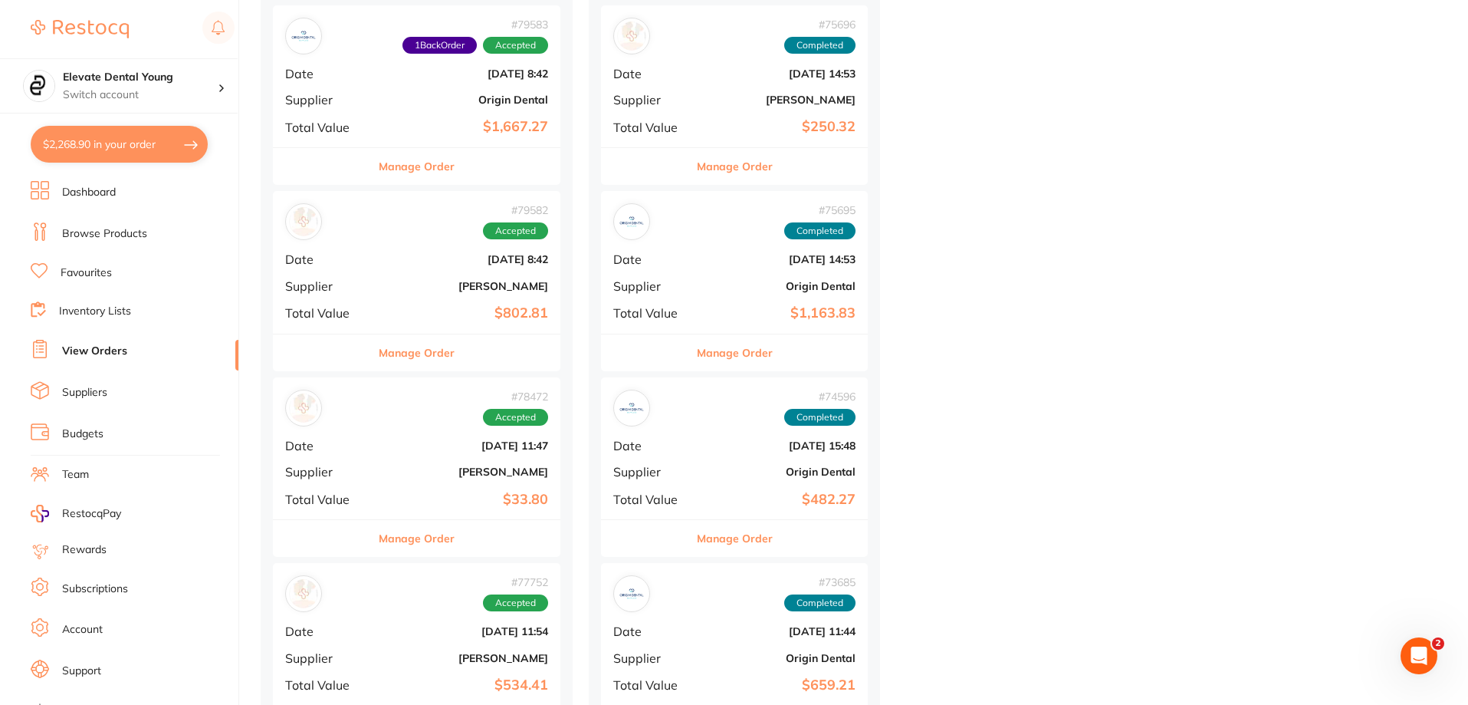
scroll to position [3604, 0]
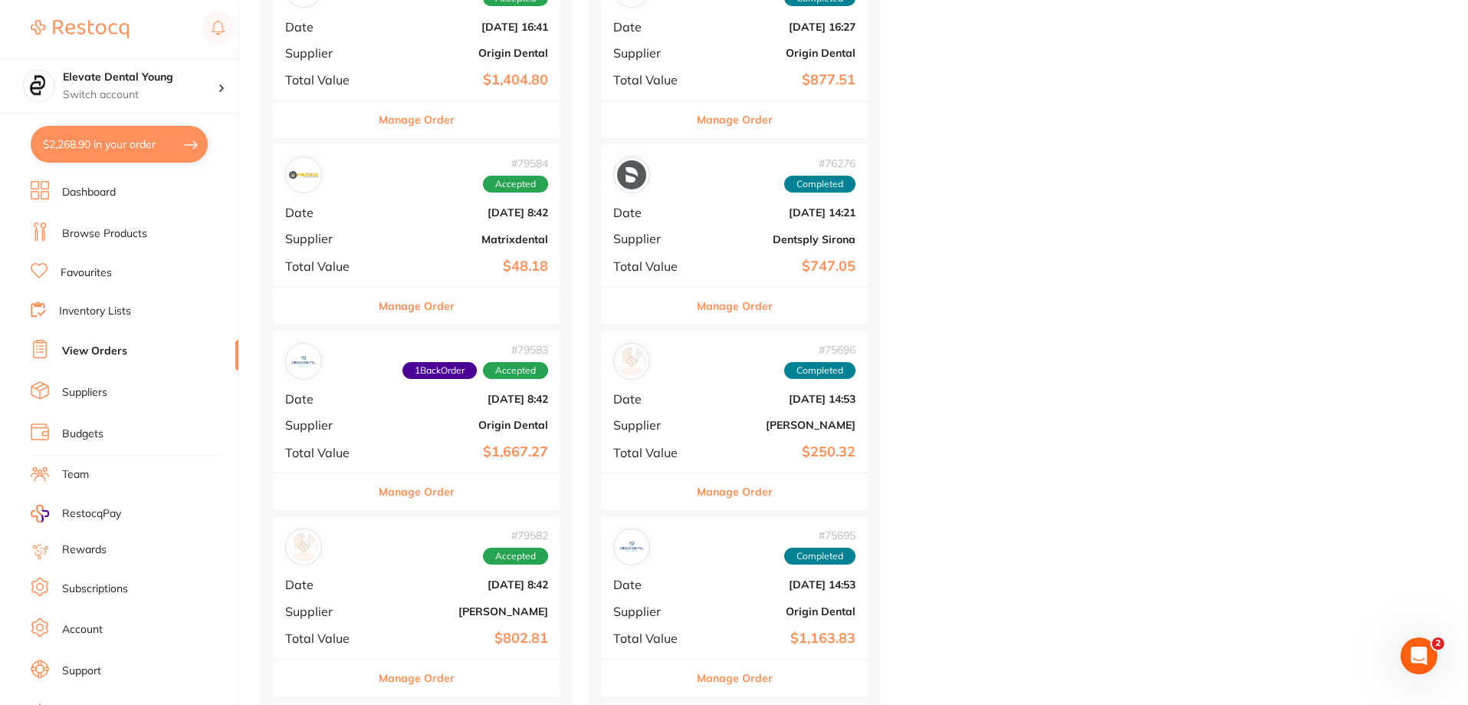
click at [95, 350] on link "View Orders" at bounding box center [94, 350] width 65 height 15
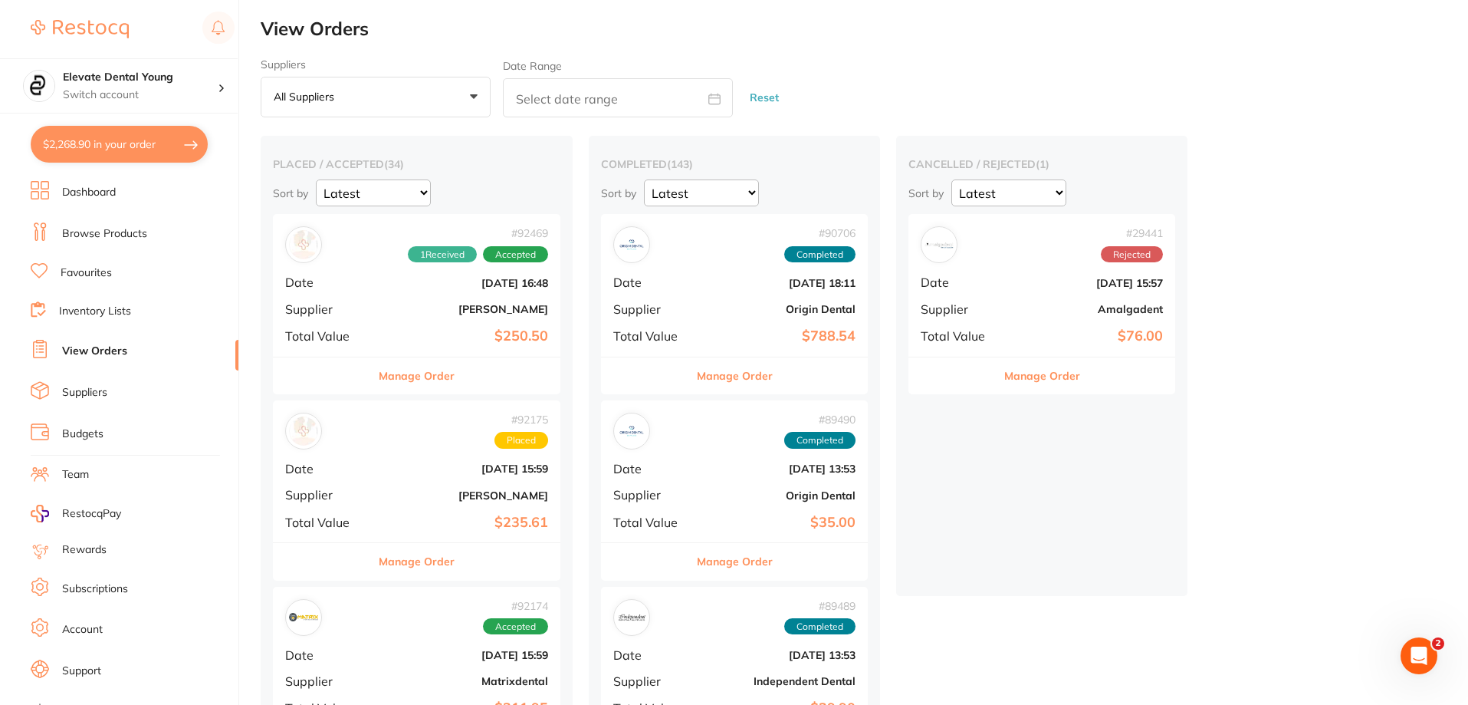
click at [169, 135] on button "$2,268.90 in your order" at bounding box center [119, 144] width 177 height 37
checkbox input "true"
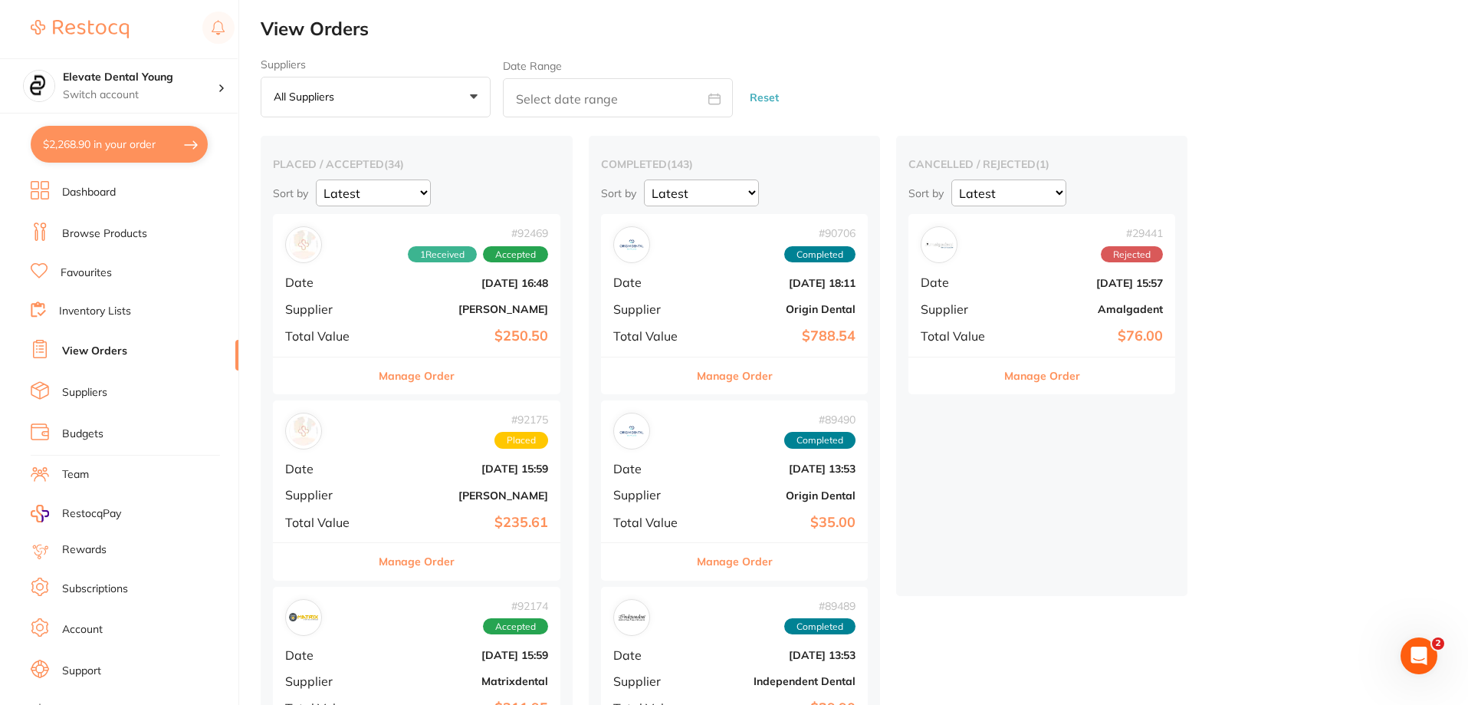
checkbox input "true"
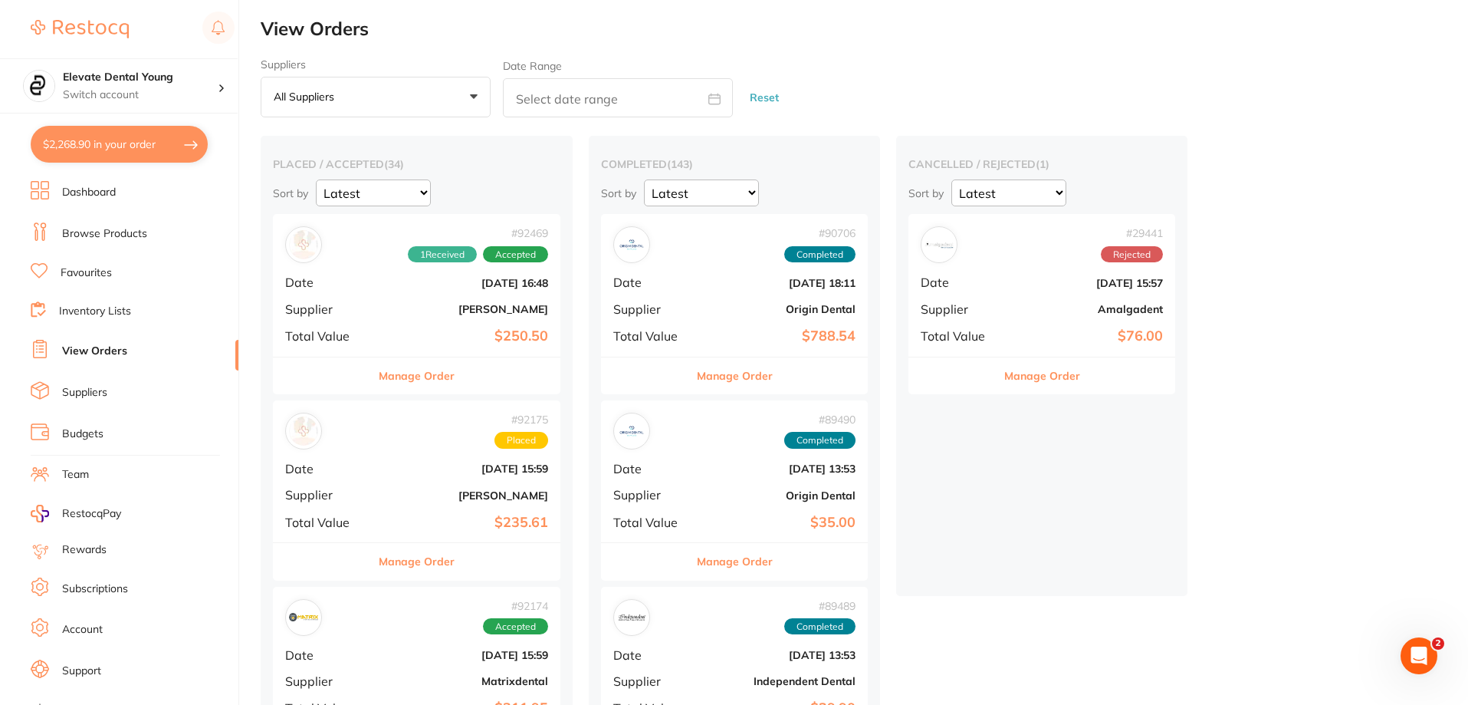
checkbox input "true"
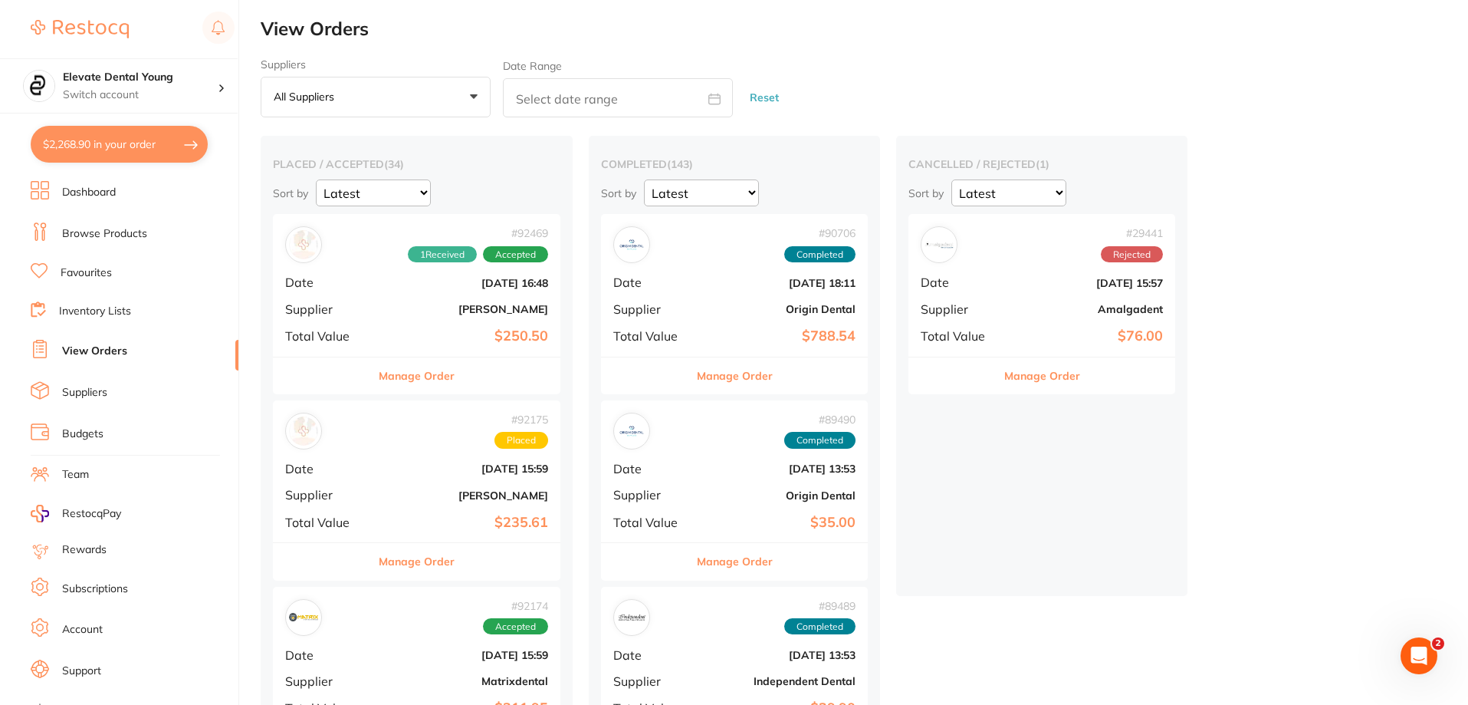
checkbox input "true"
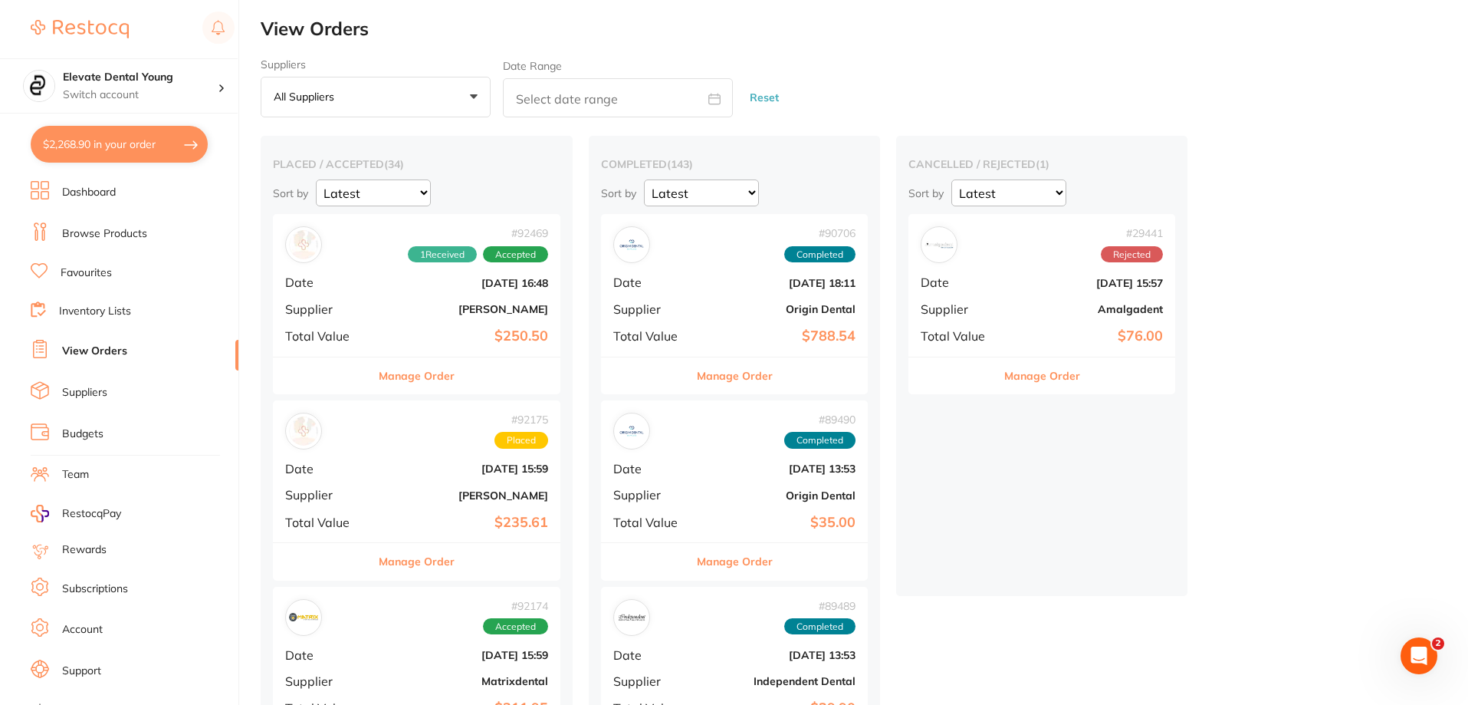
checkbox input "true"
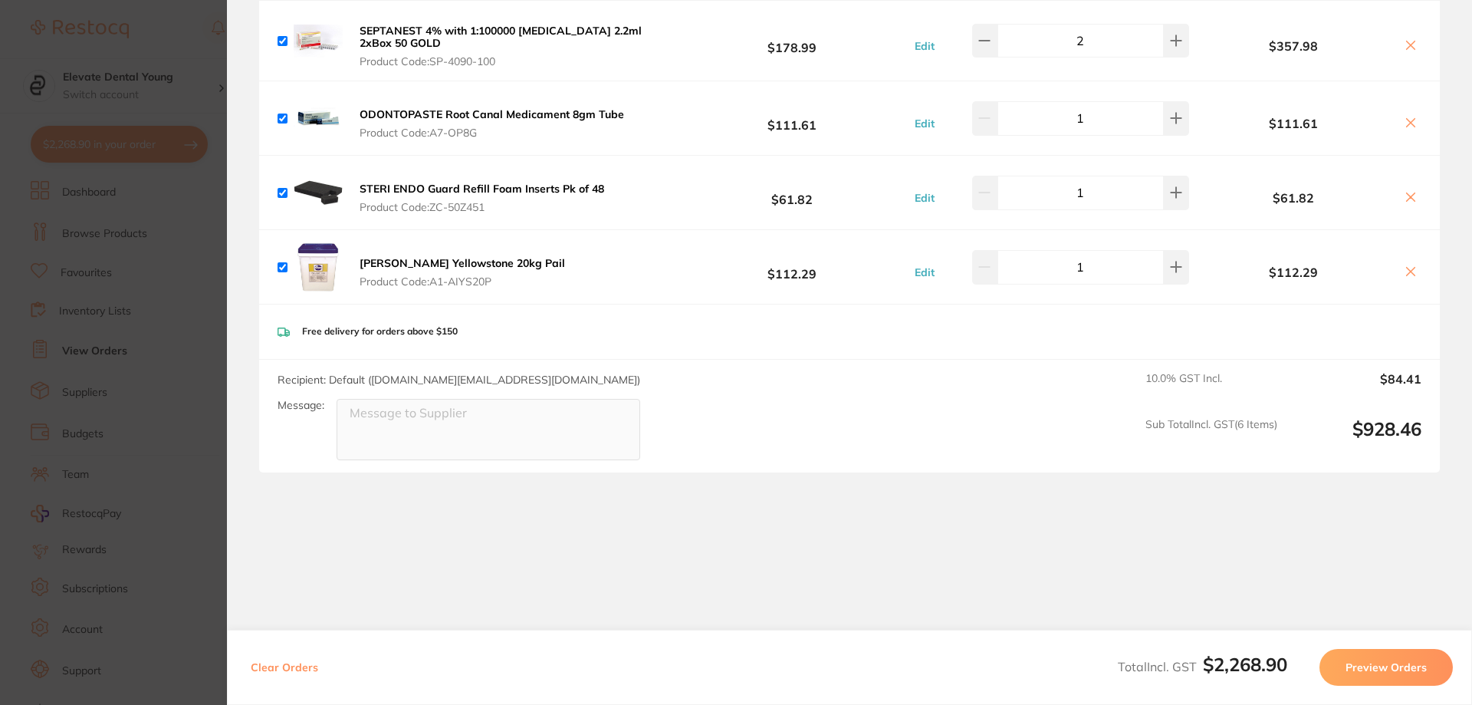
scroll to position [1690, 0]
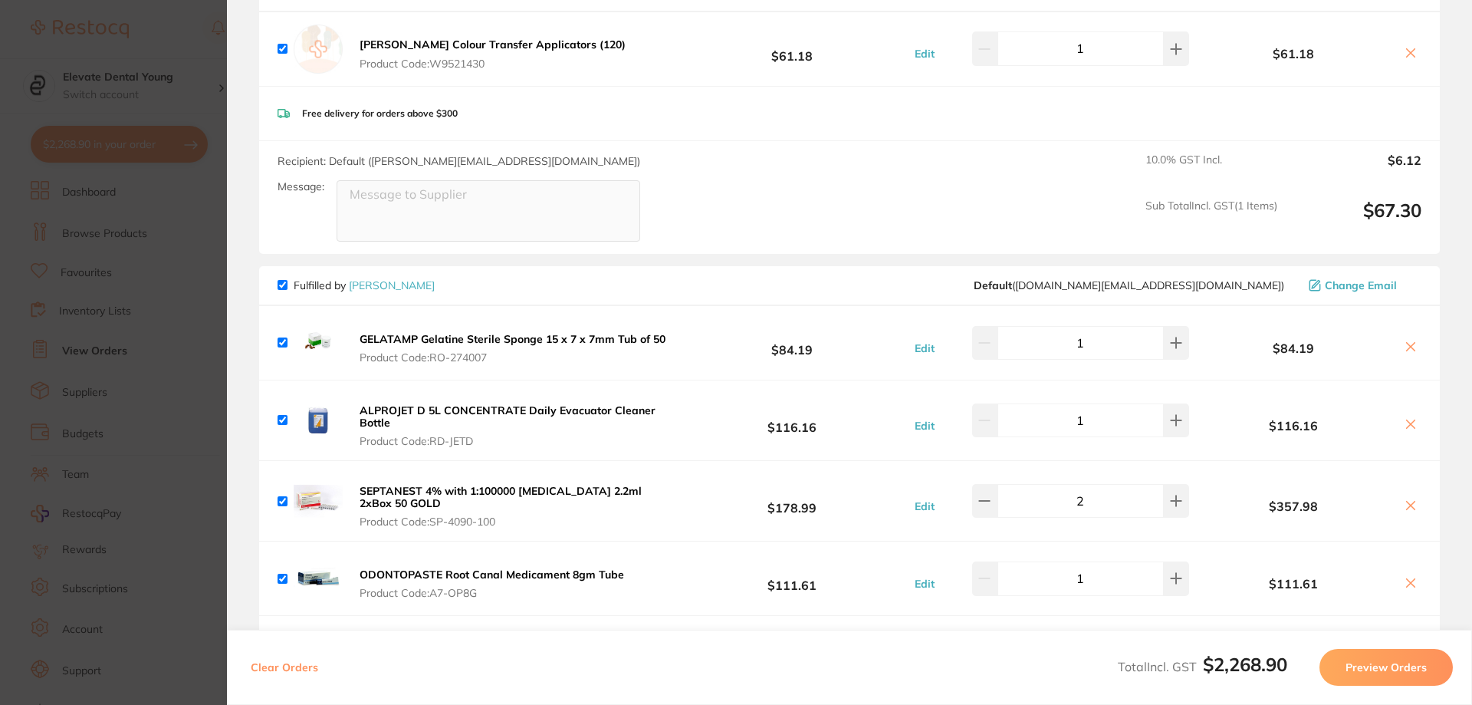
click at [149, 29] on section "Update RRP Set your pre negotiated price for this item. Item Agreed RRP (excl. …" at bounding box center [736, 352] width 1472 height 705
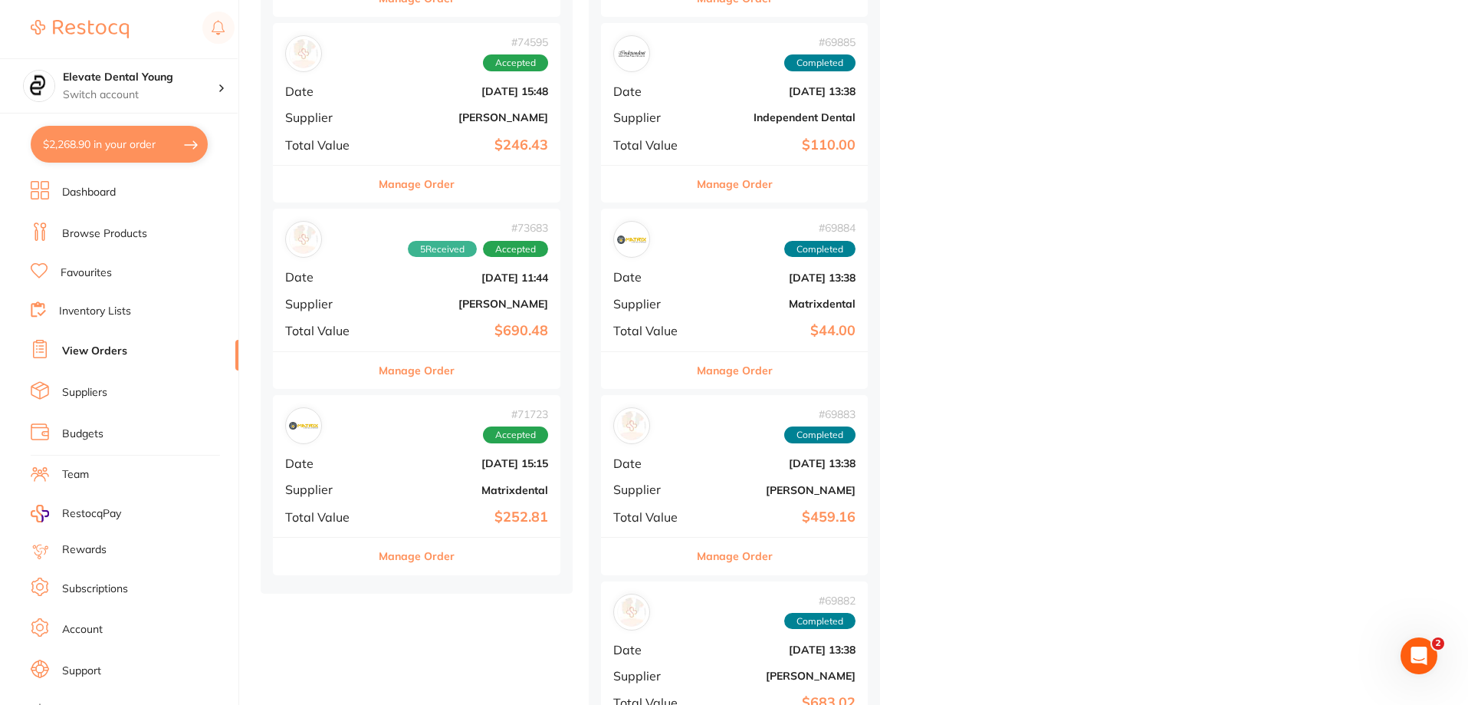
scroll to position [5904, 0]
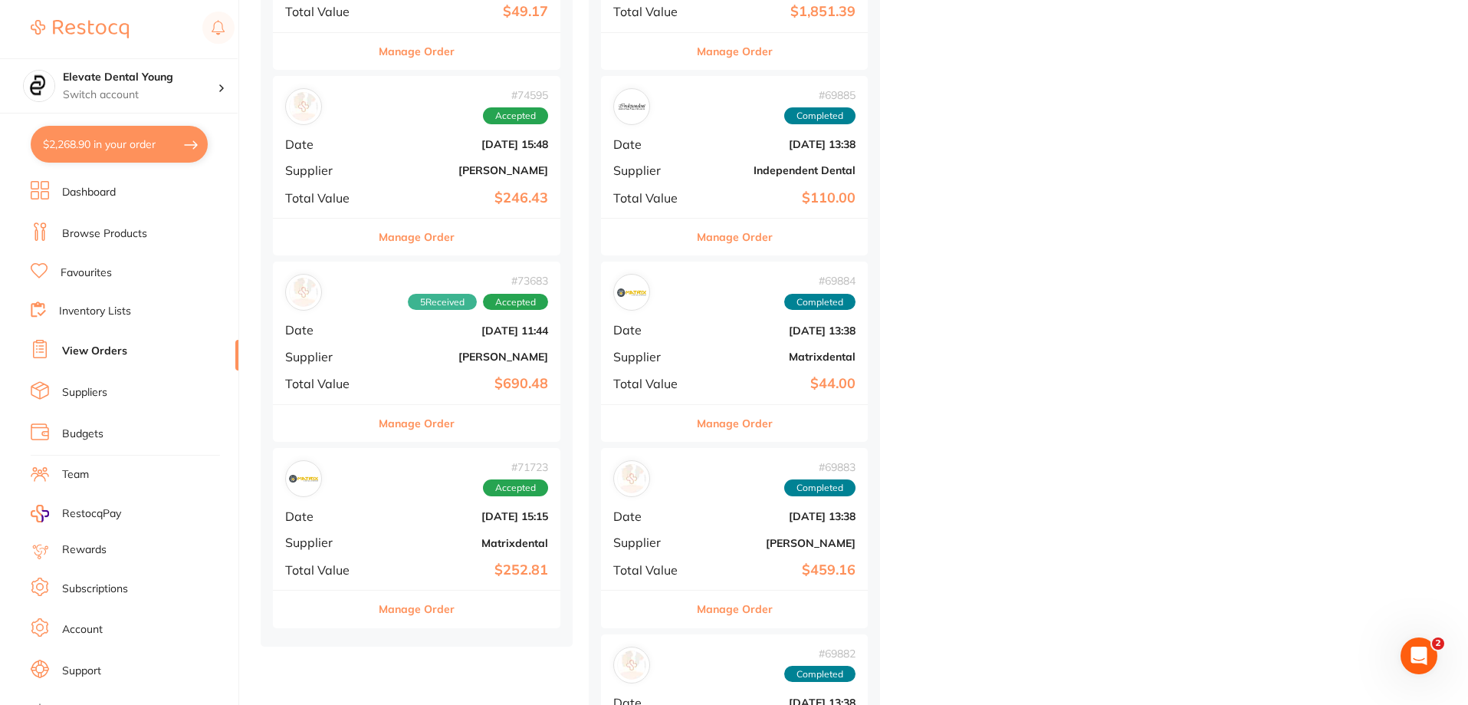
click at [413, 516] on b "[DATE] 15:15" at bounding box center [464, 516] width 167 height 12
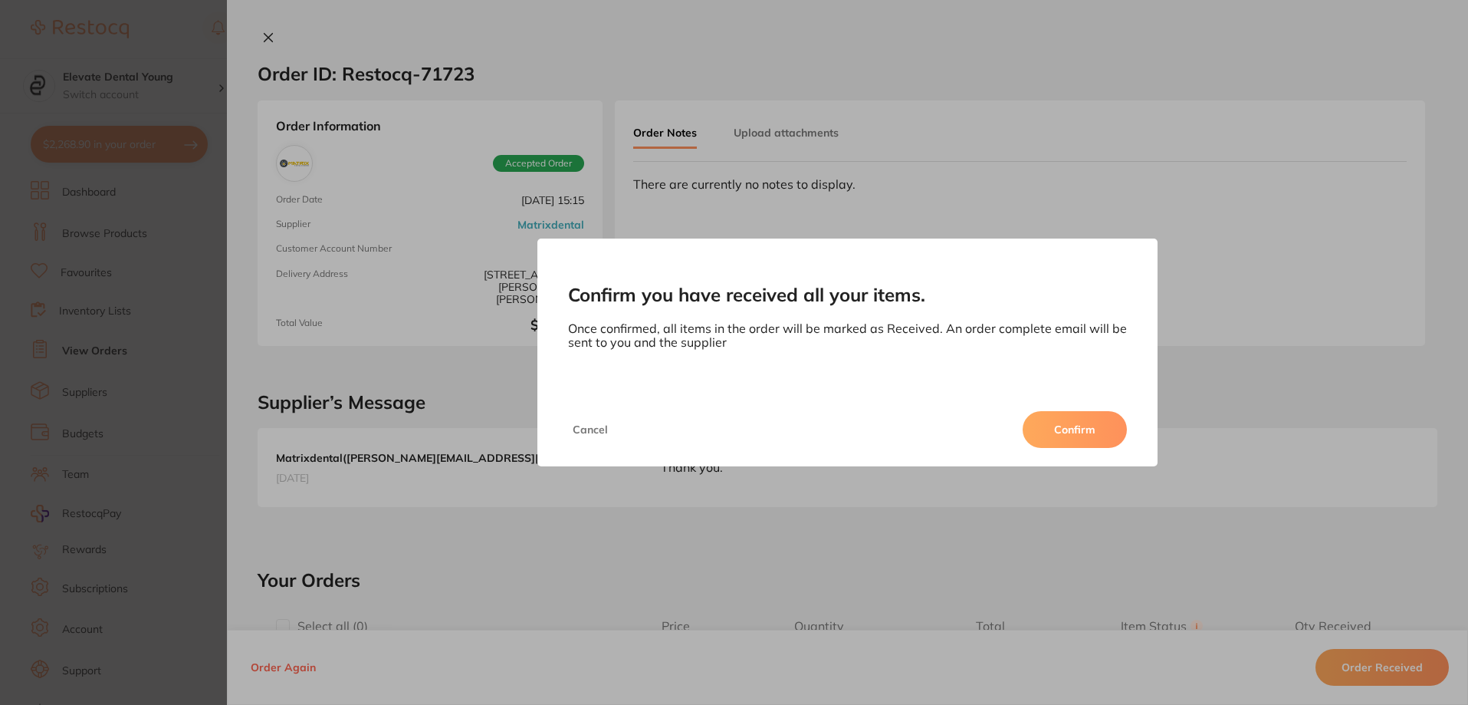
scroll to position [1690, 0]
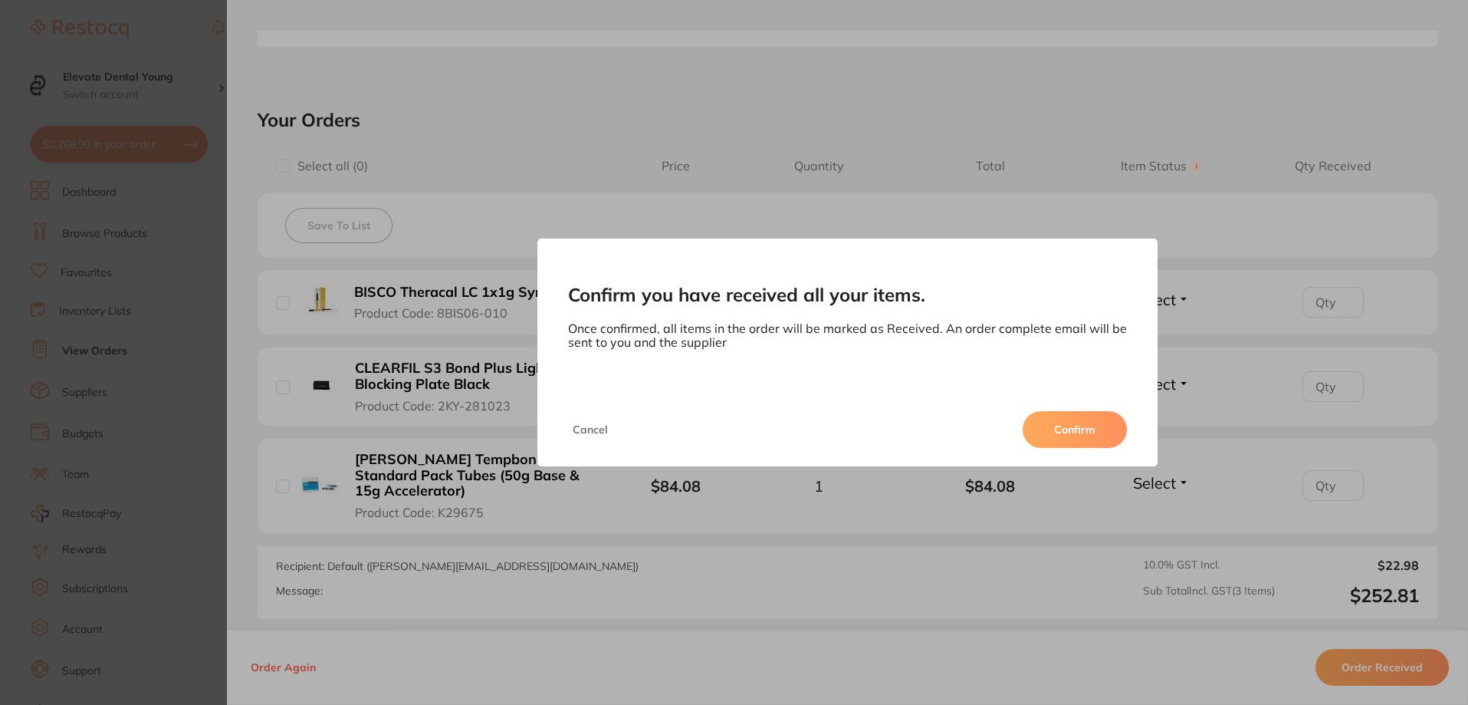
click at [1060, 424] on button "Confirm" at bounding box center [1075, 429] width 104 height 37
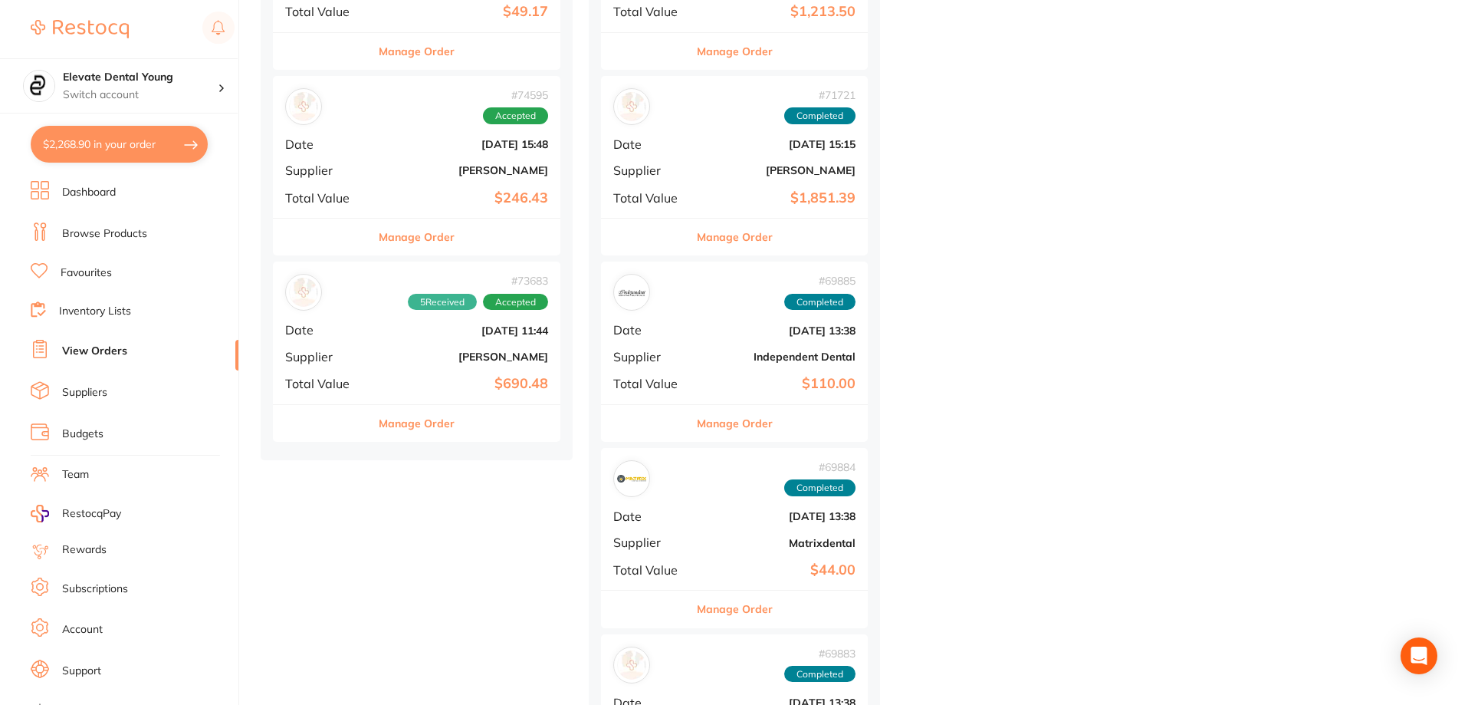
click at [435, 351] on b "[PERSON_NAME]" at bounding box center [464, 356] width 167 height 12
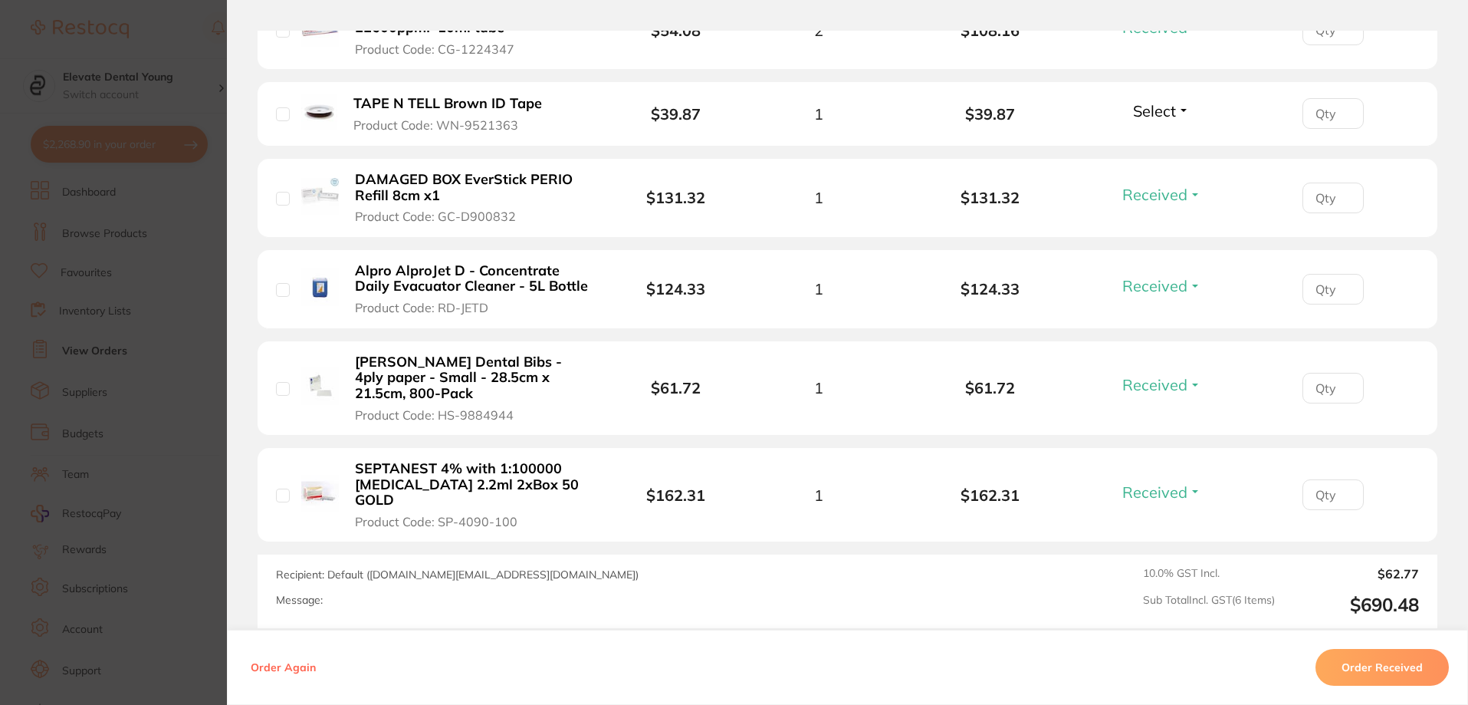
scroll to position [683, 0]
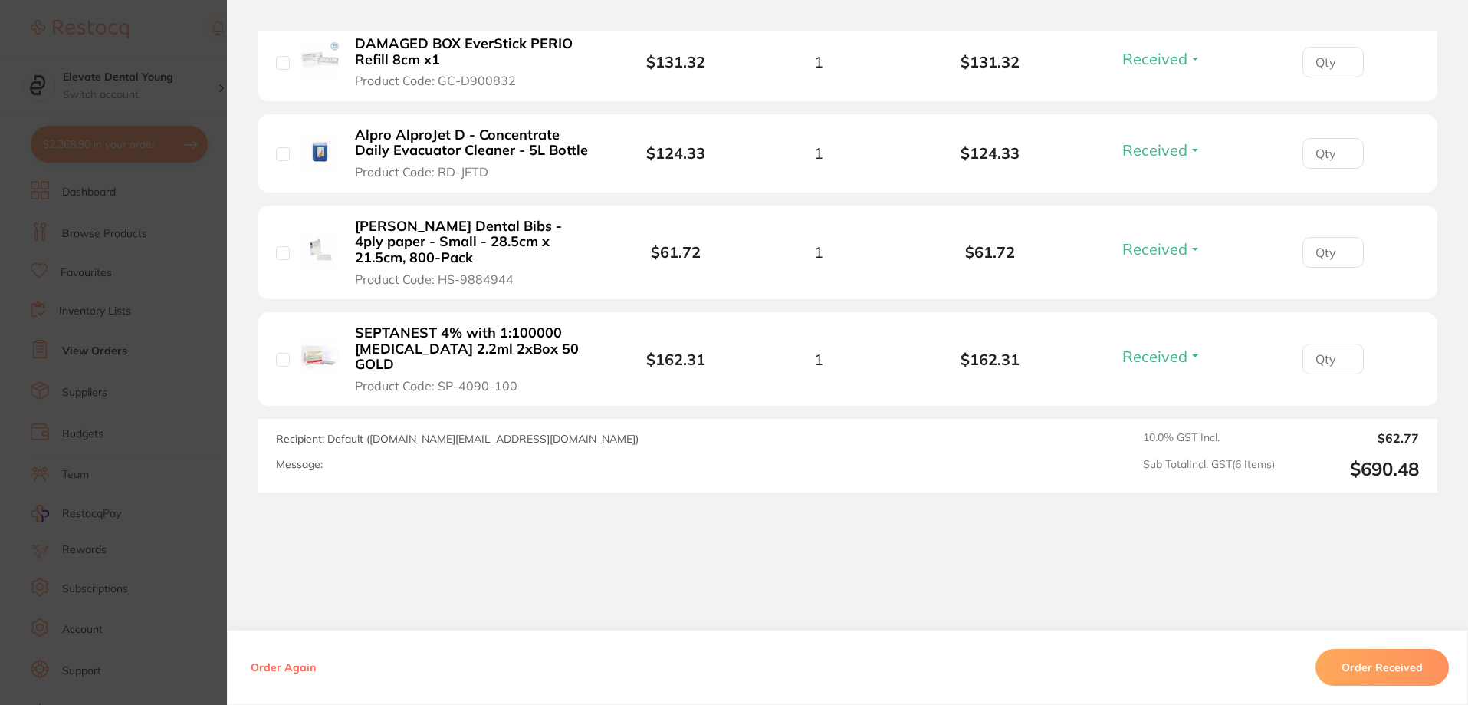
click at [1402, 664] on button "Order Received" at bounding box center [1382, 667] width 133 height 37
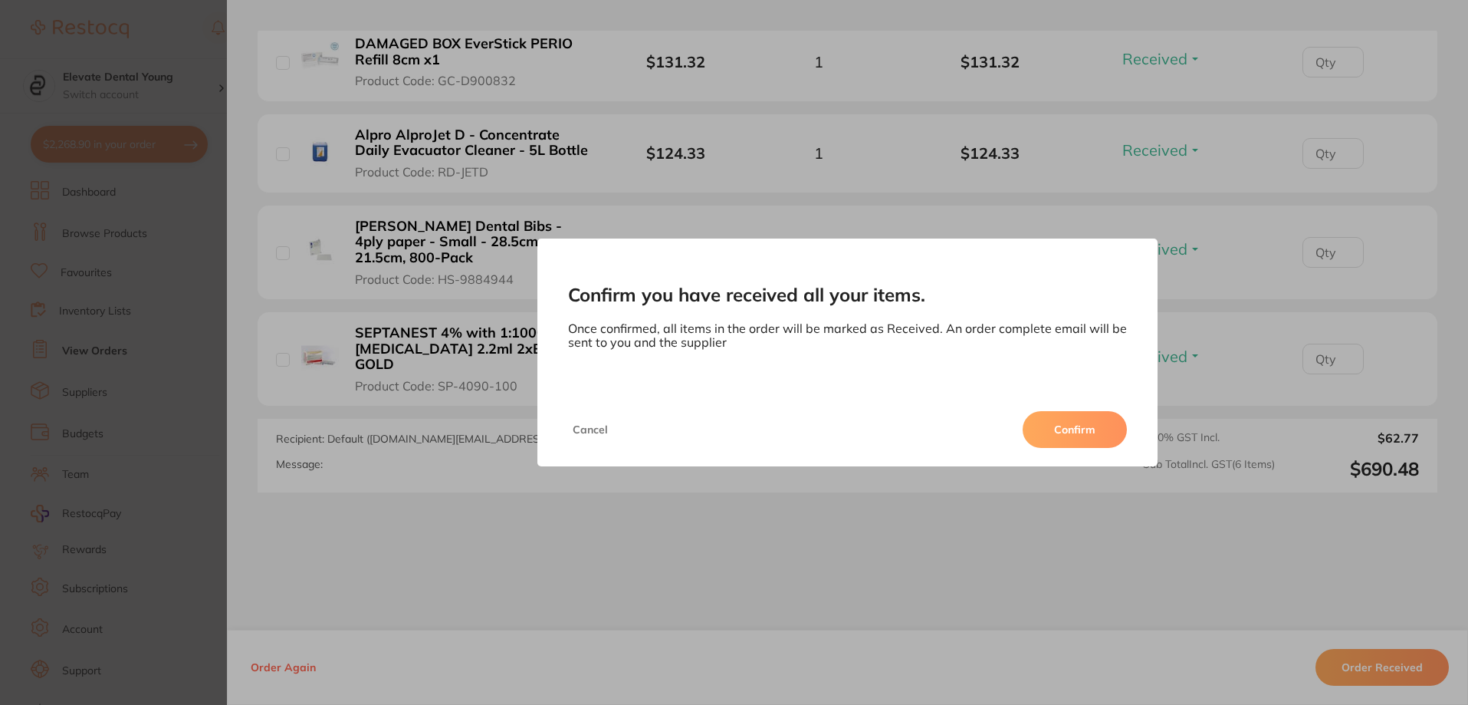
click at [1083, 436] on button "Confirm" at bounding box center [1075, 429] width 104 height 37
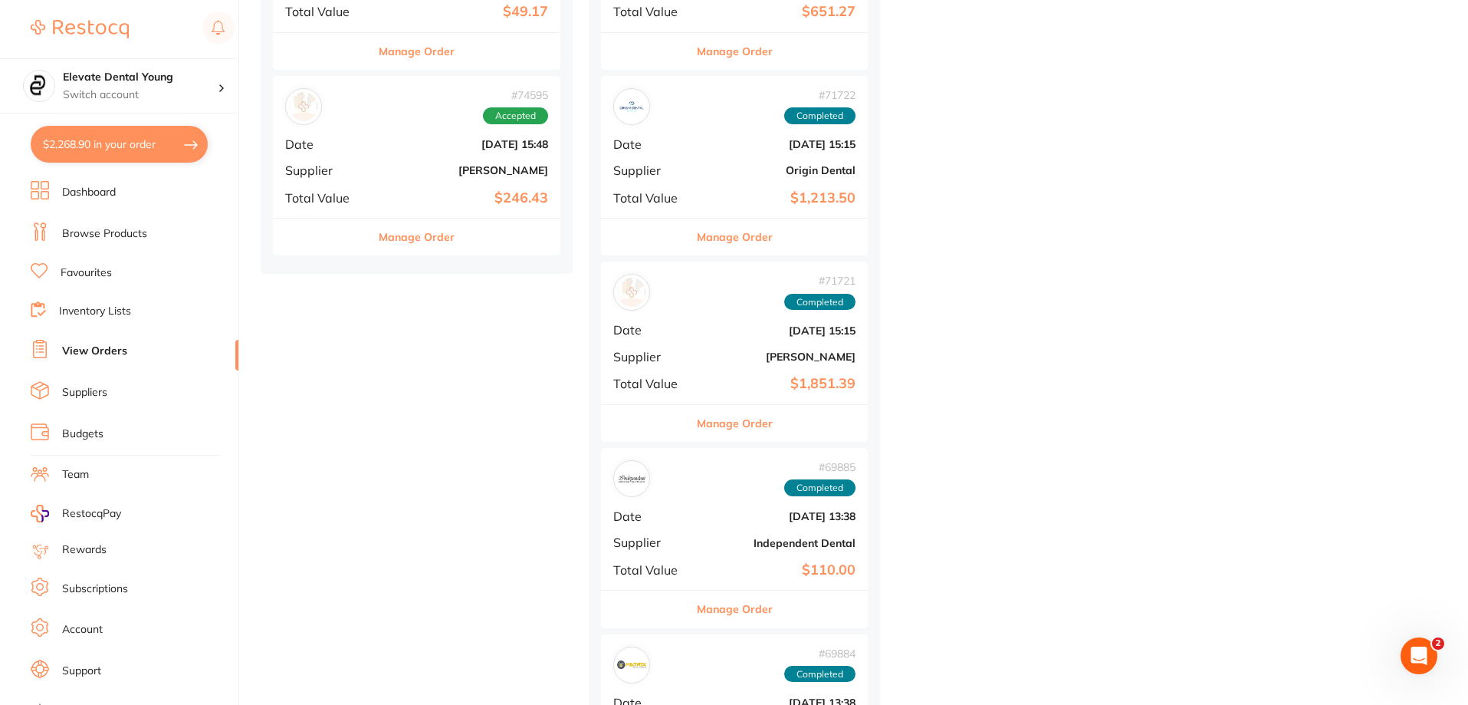
click at [441, 166] on b "[PERSON_NAME]" at bounding box center [464, 170] width 167 height 12
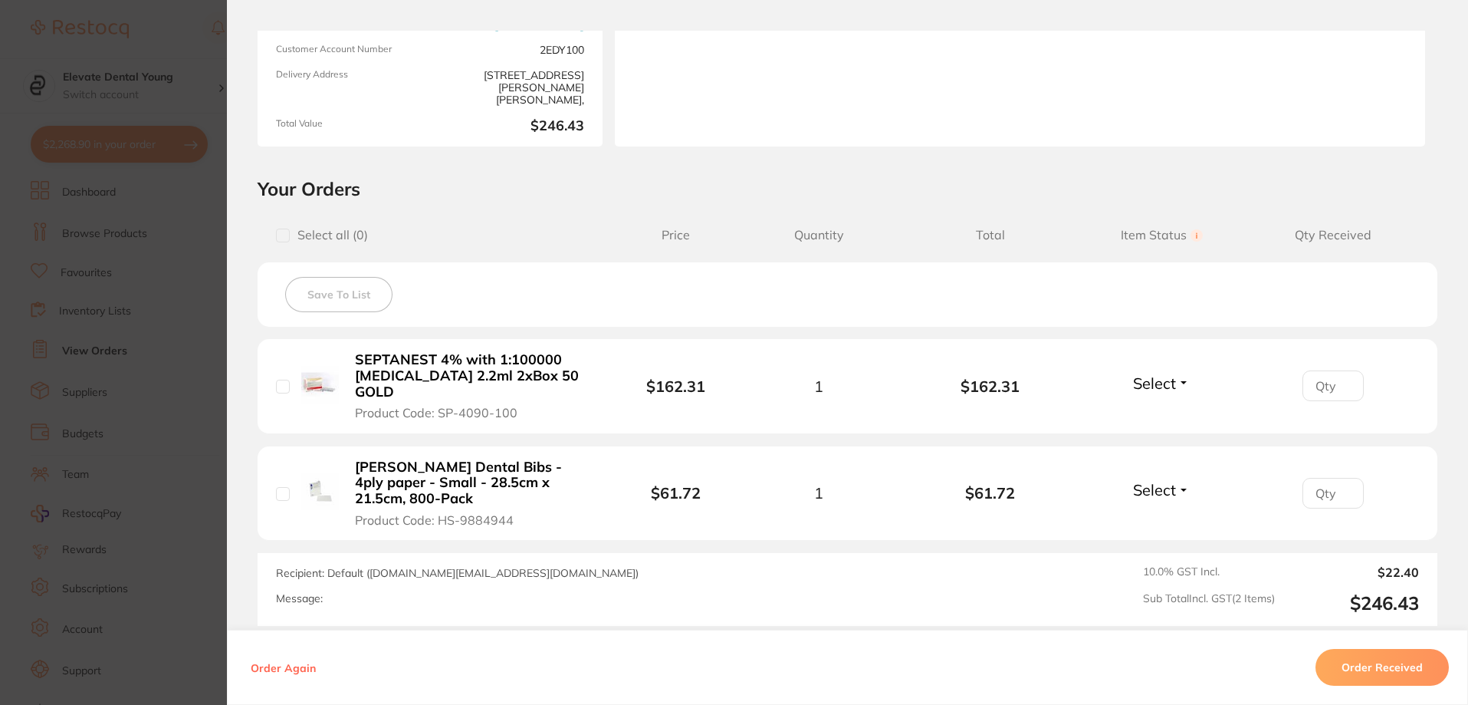
scroll to position [334, 0]
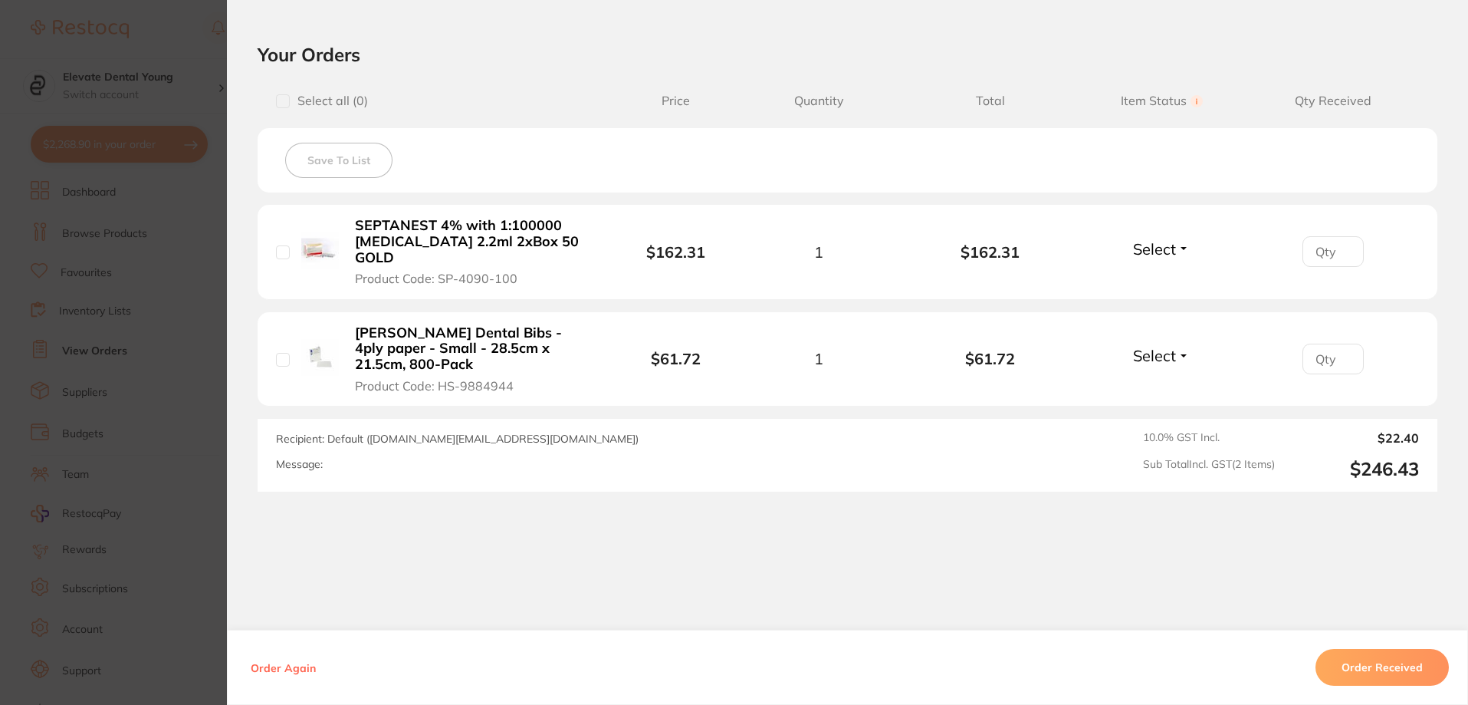
click at [1383, 661] on button "Order Received" at bounding box center [1382, 667] width 133 height 37
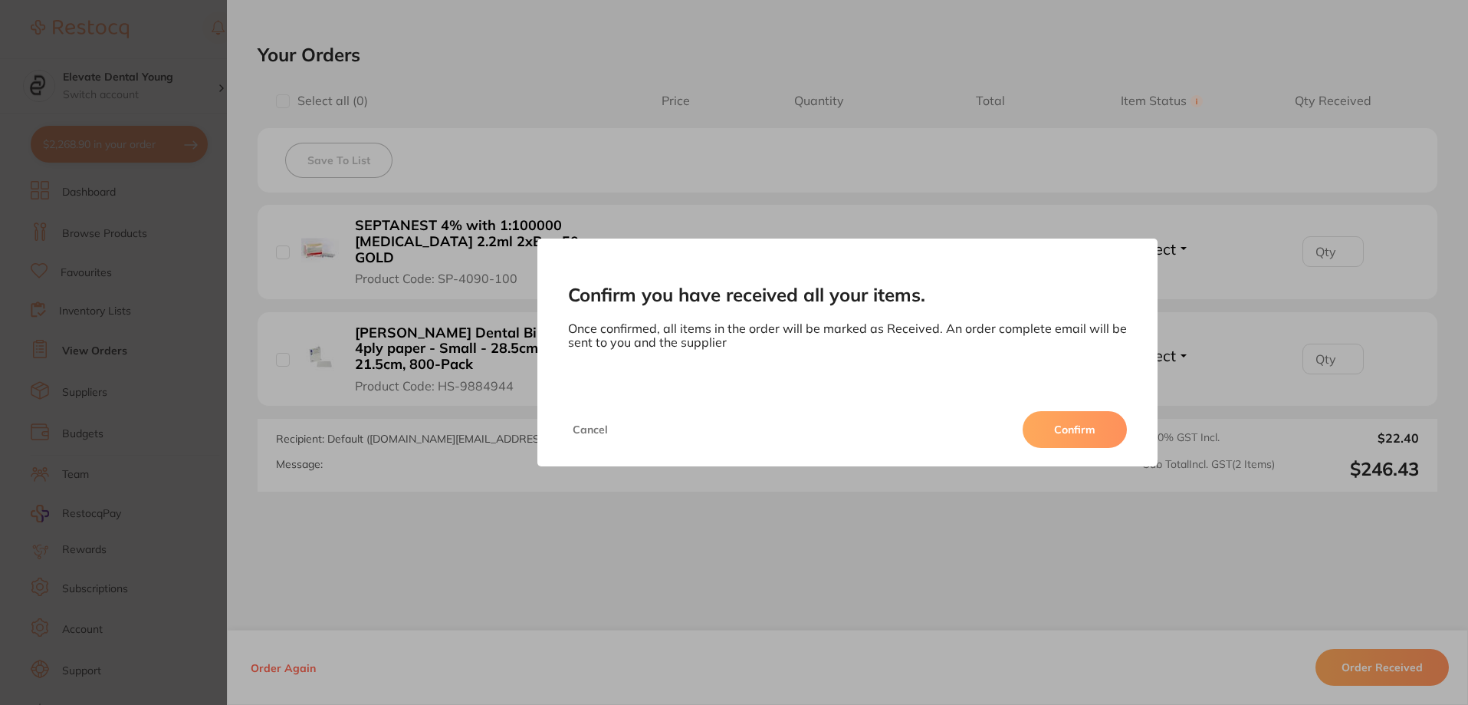
click at [1113, 432] on button "Confirm" at bounding box center [1075, 429] width 104 height 37
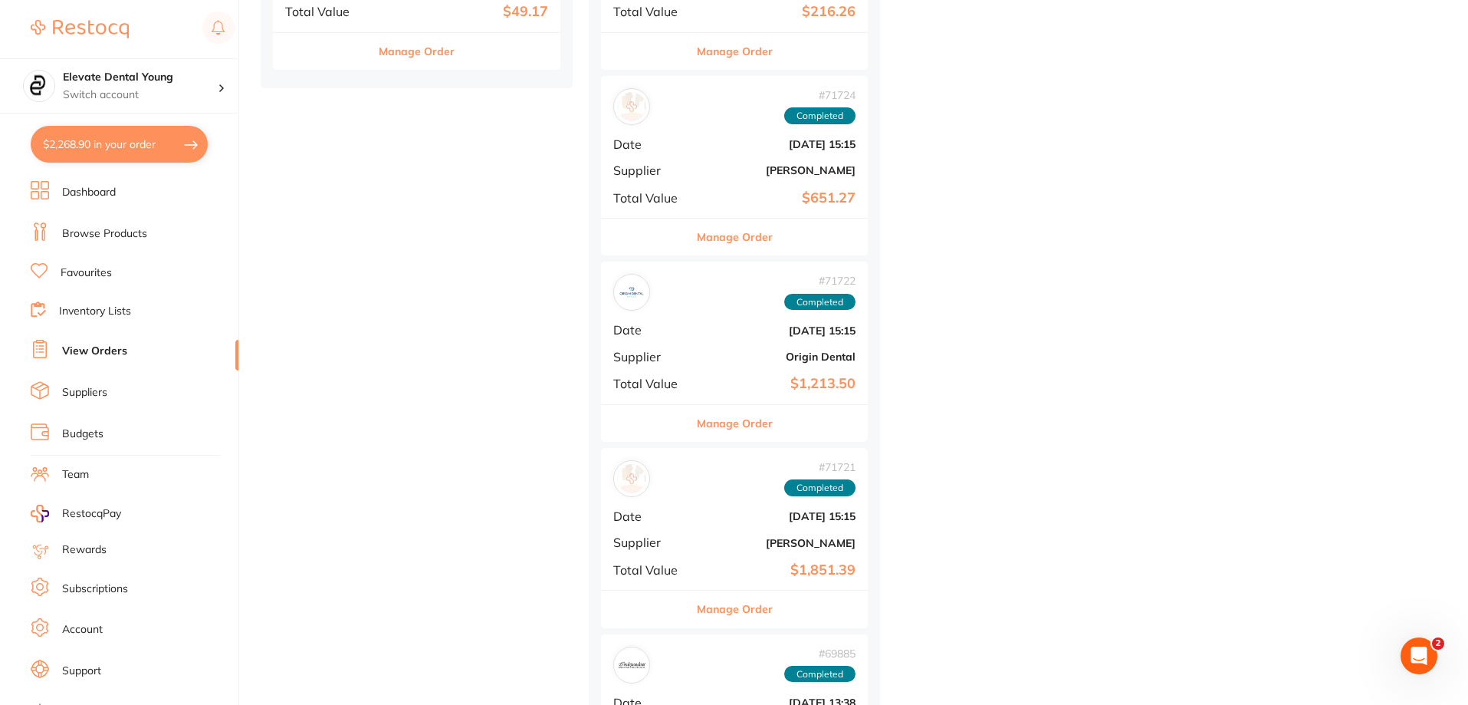
scroll to position [5597, 0]
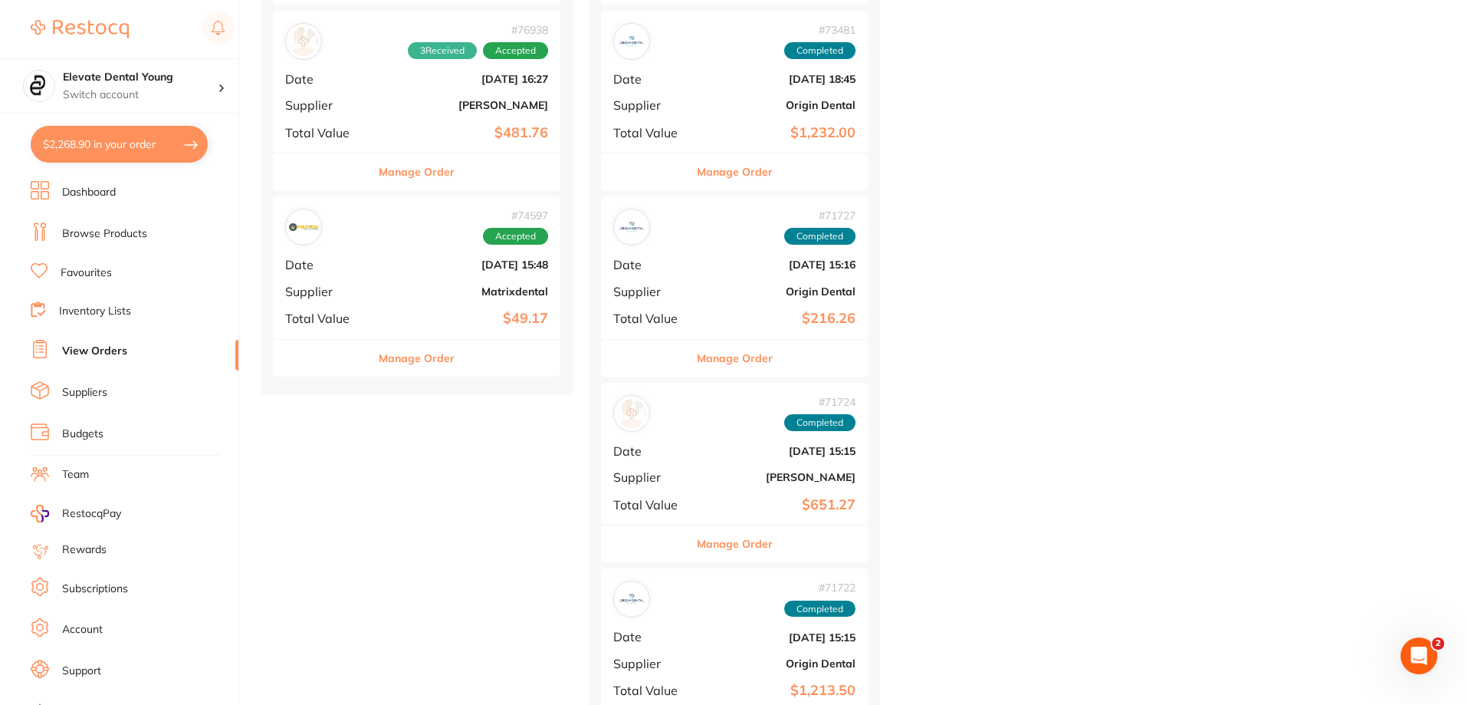
click at [461, 291] on b "Matrixdental" at bounding box center [464, 291] width 167 height 12
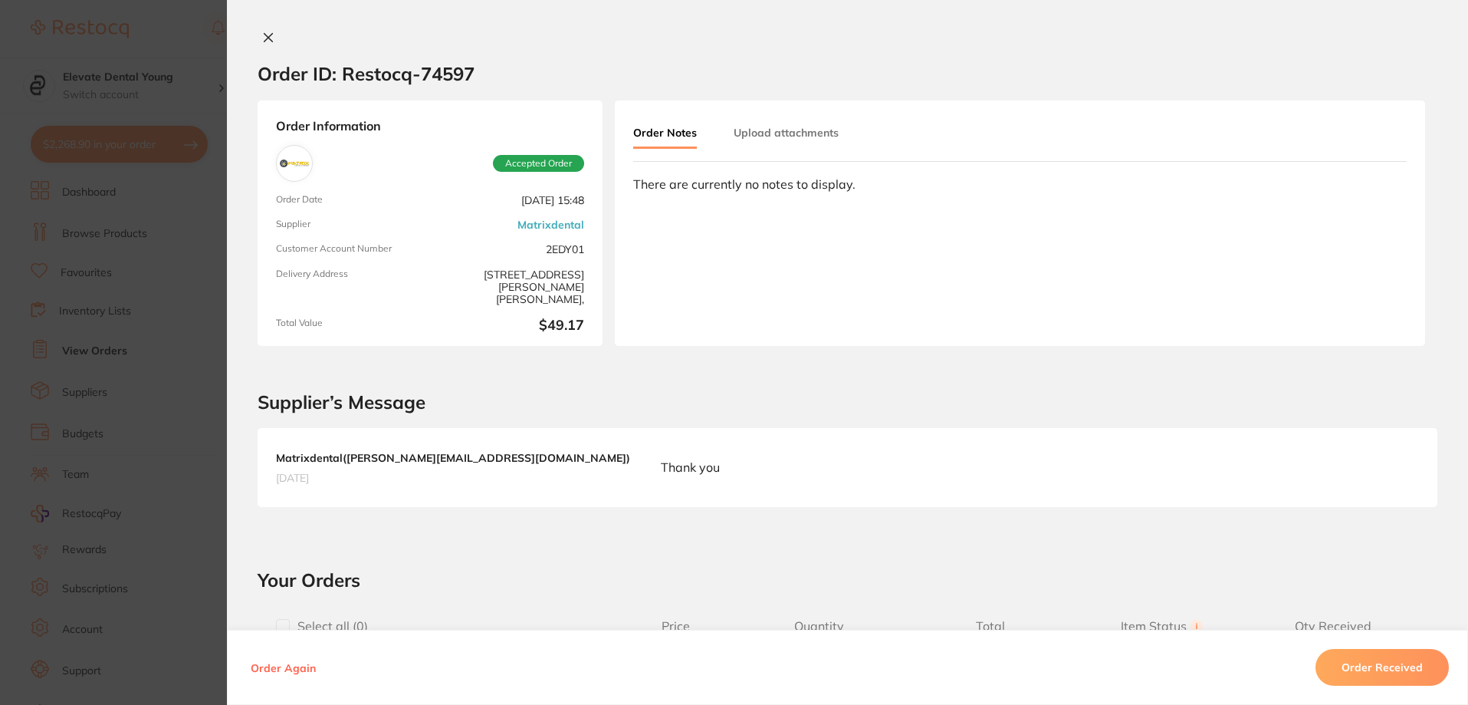
click at [1409, 668] on button "Order Received" at bounding box center [1382, 667] width 133 height 37
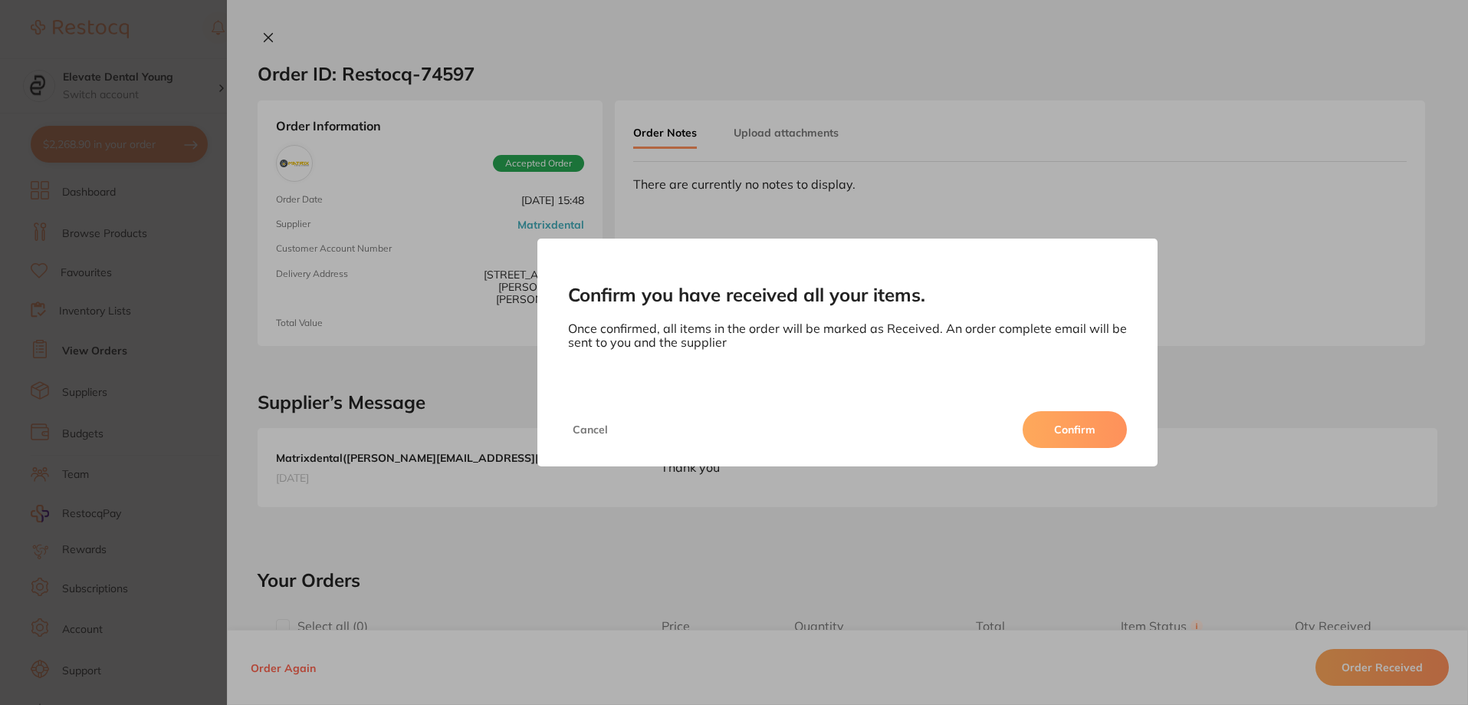
click at [1056, 426] on button "Confirm" at bounding box center [1075, 429] width 104 height 37
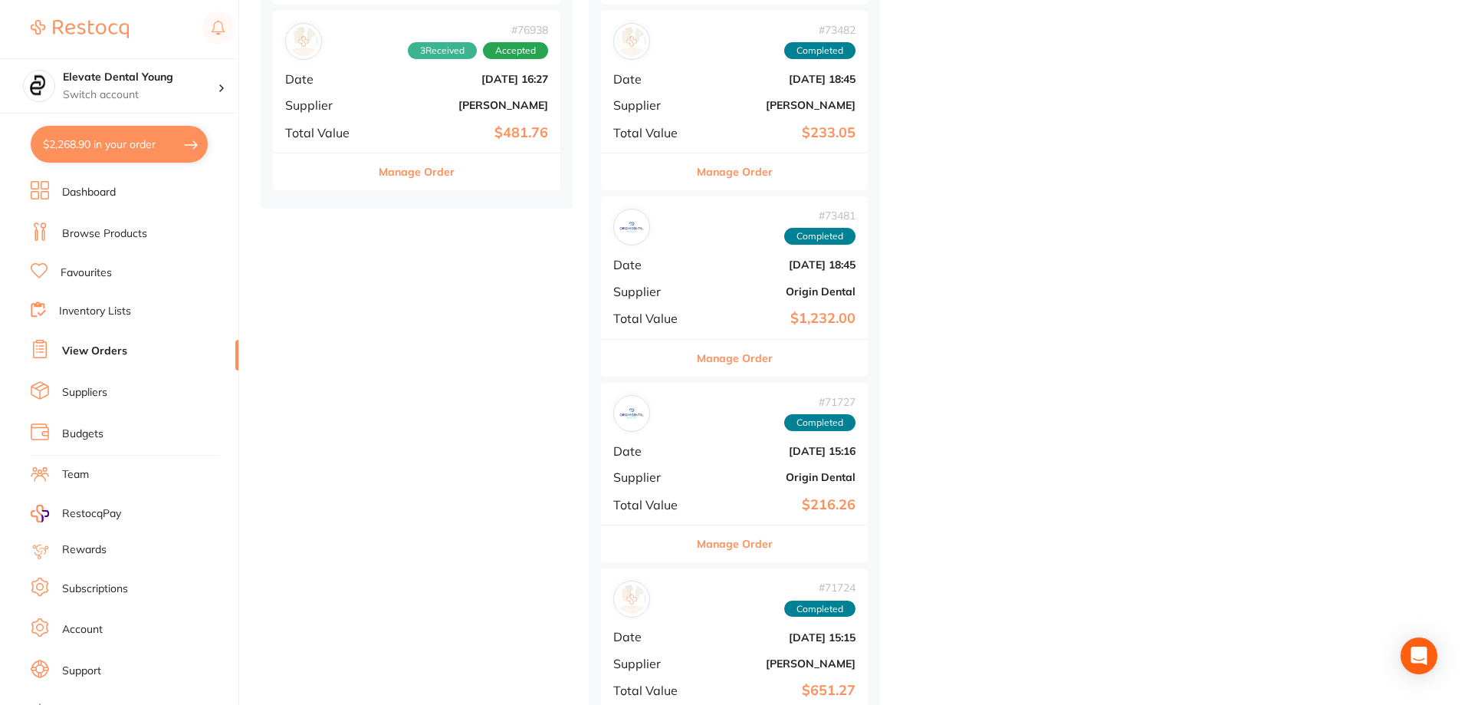
click at [445, 100] on b "[PERSON_NAME]" at bounding box center [464, 105] width 167 height 12
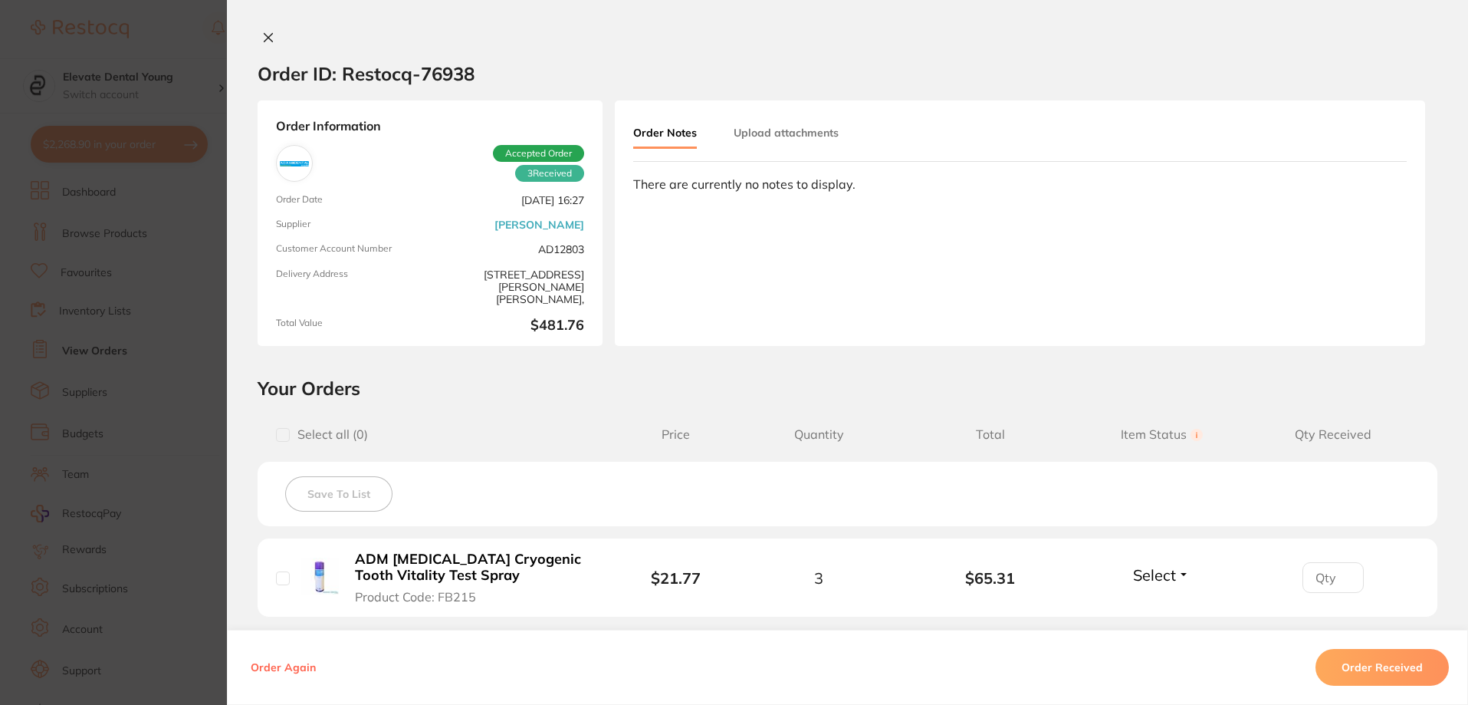
scroll to position [460, 0]
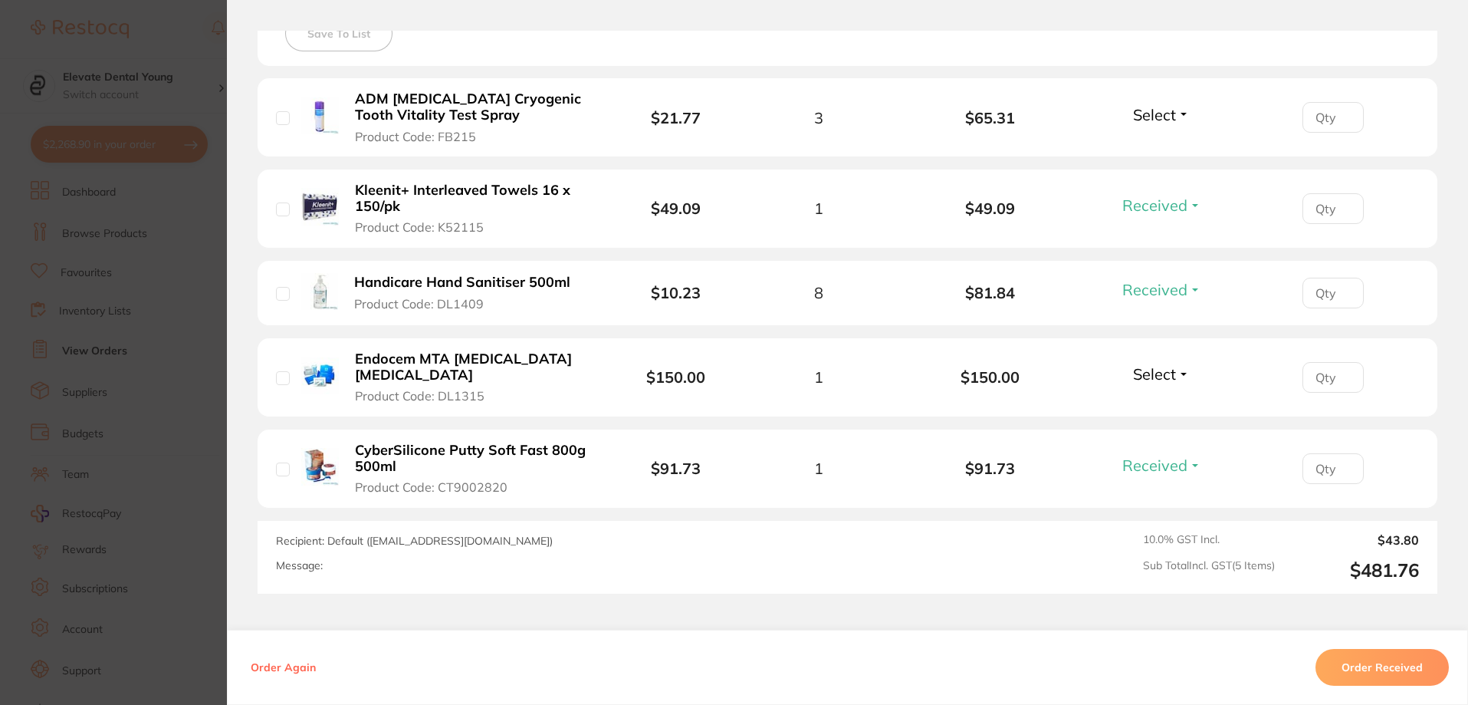
click at [1357, 669] on button "Order Received" at bounding box center [1382, 667] width 133 height 37
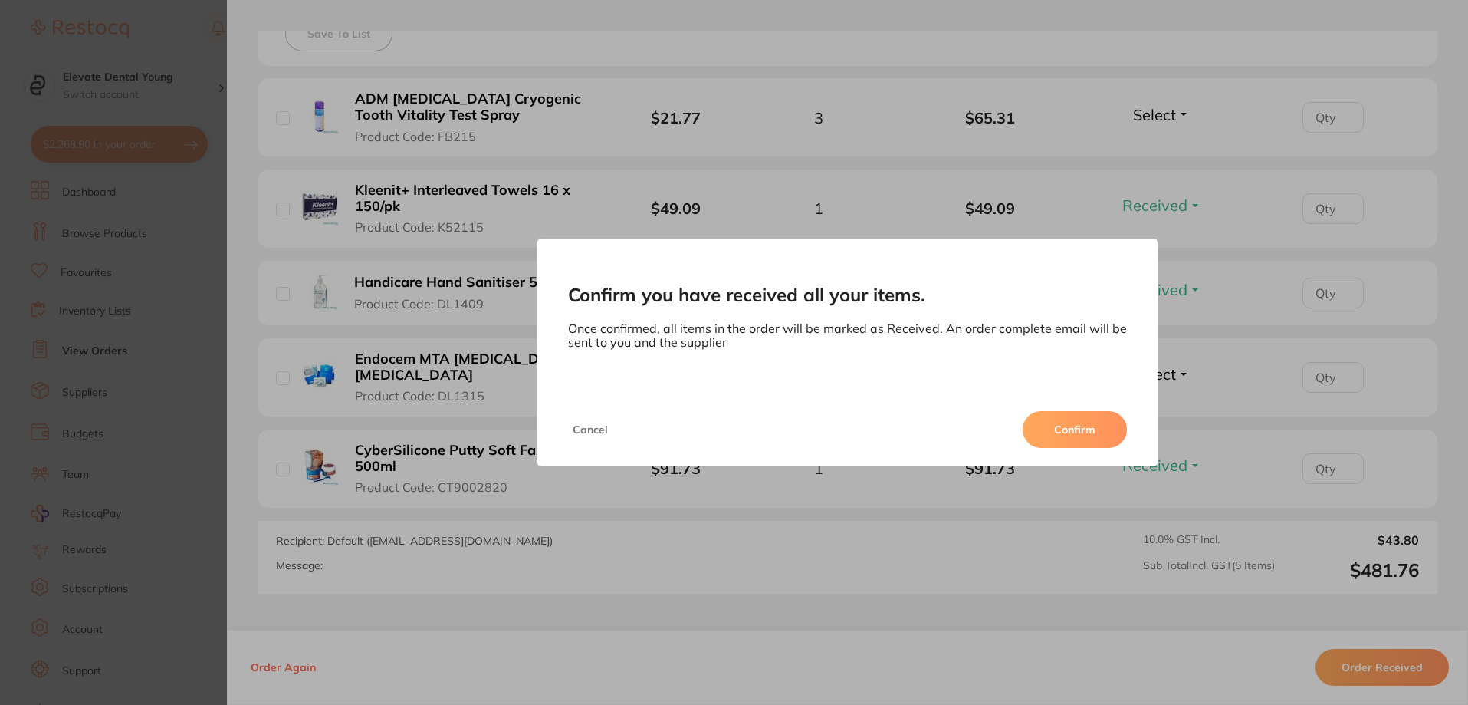
click at [1073, 429] on button "Confirm" at bounding box center [1075, 429] width 104 height 37
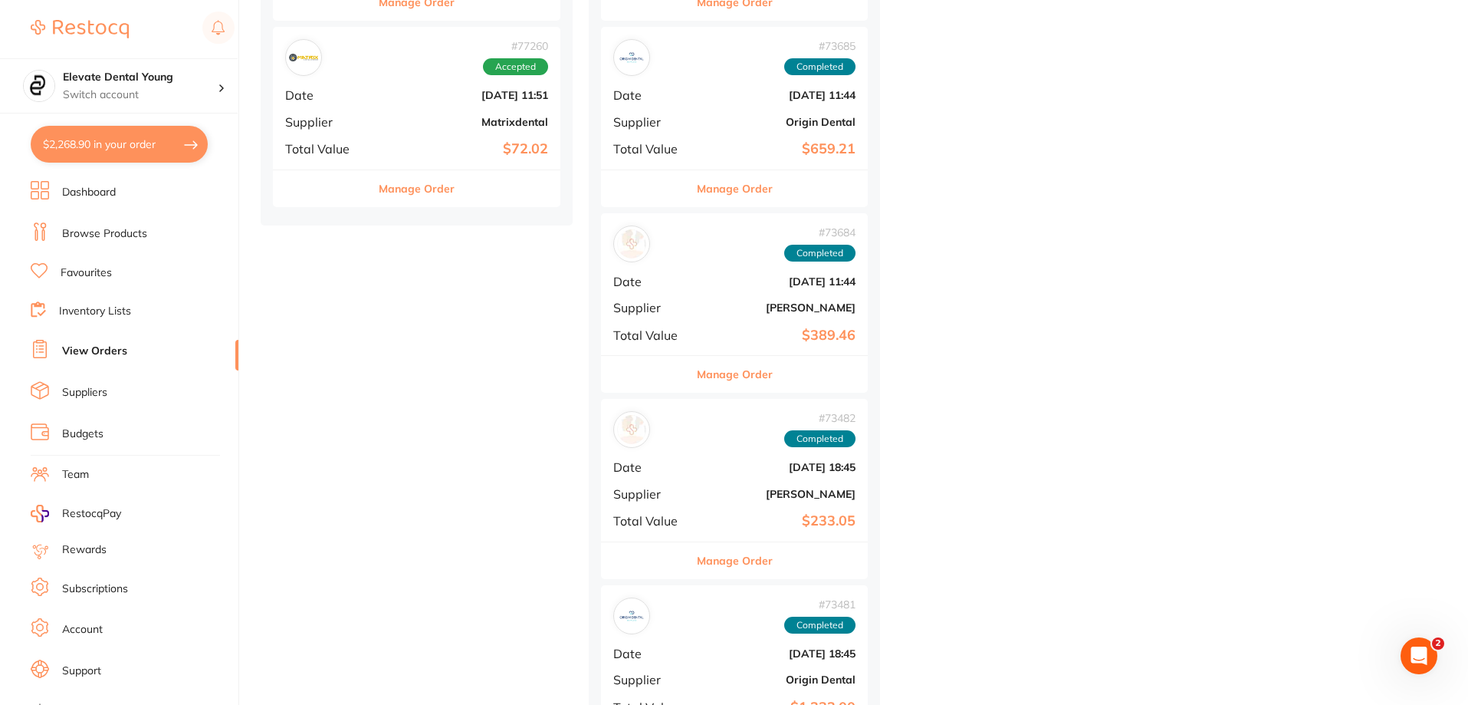
scroll to position [5290, 0]
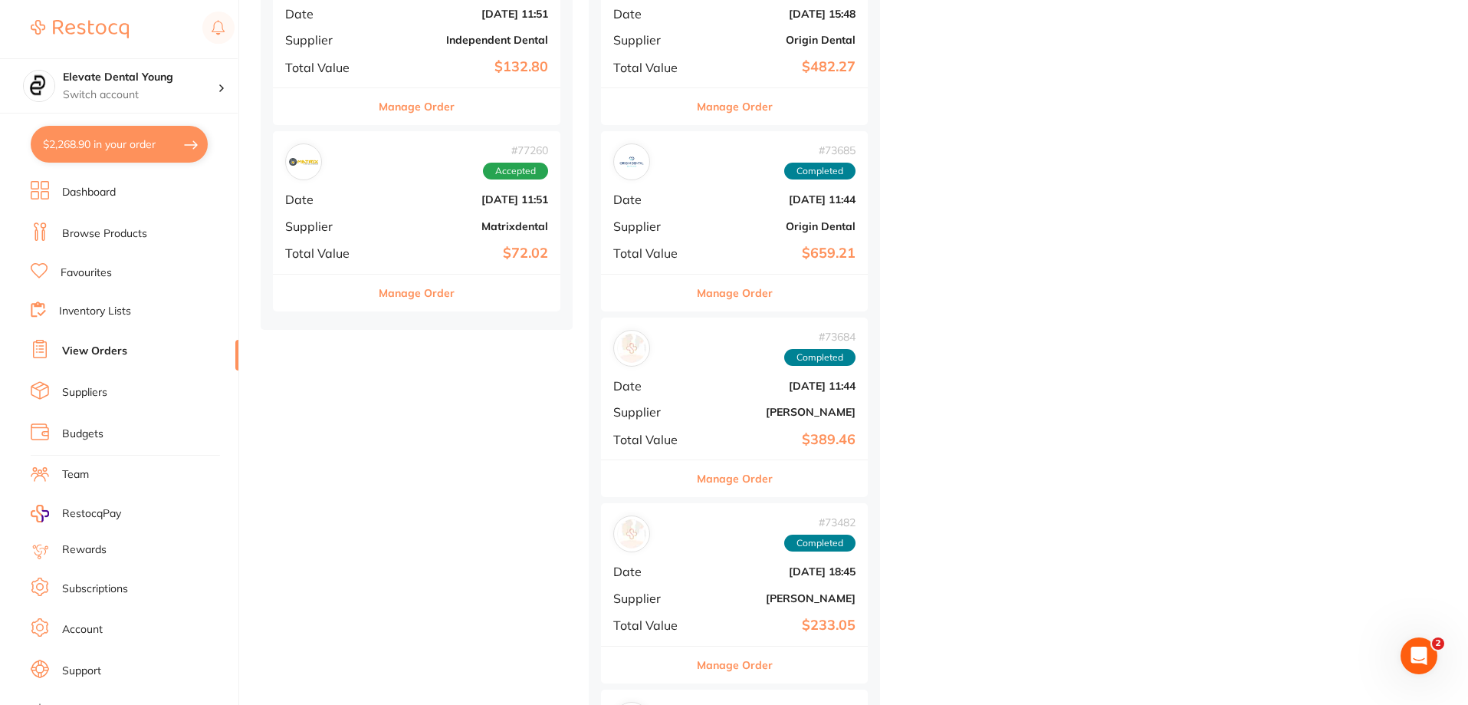
click at [406, 173] on div "# 77260 Accepted" at bounding box center [416, 161] width 263 height 37
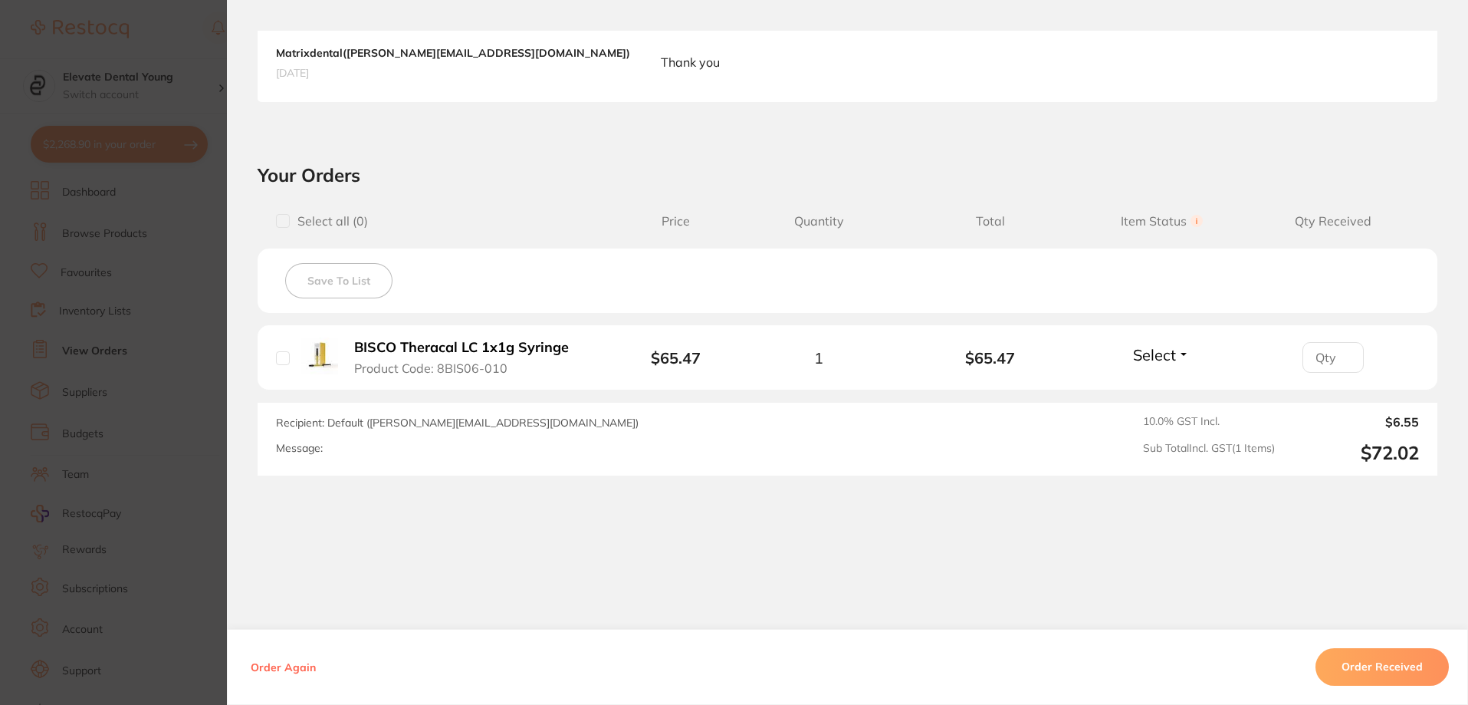
click at [1373, 667] on button "Order Received" at bounding box center [1382, 666] width 133 height 37
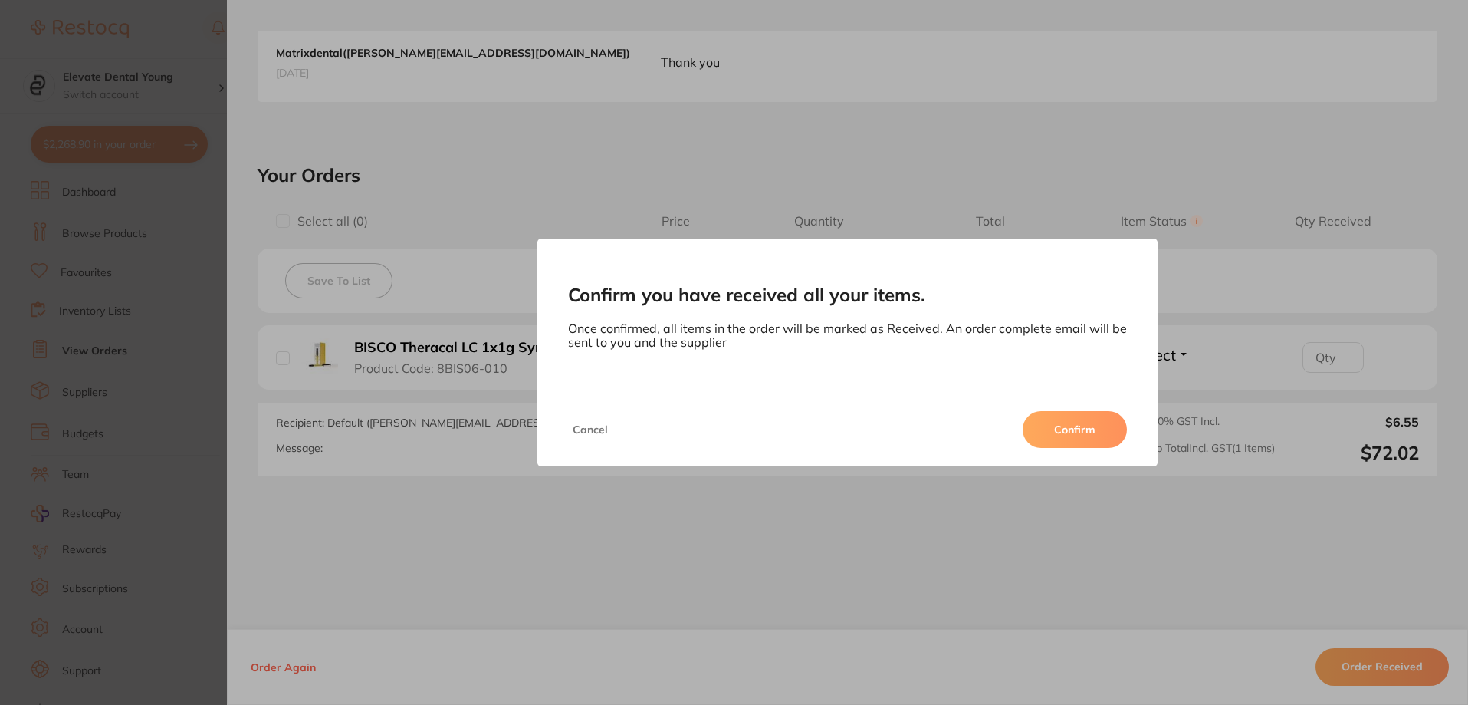
click at [1049, 429] on button "Confirm" at bounding box center [1075, 429] width 104 height 37
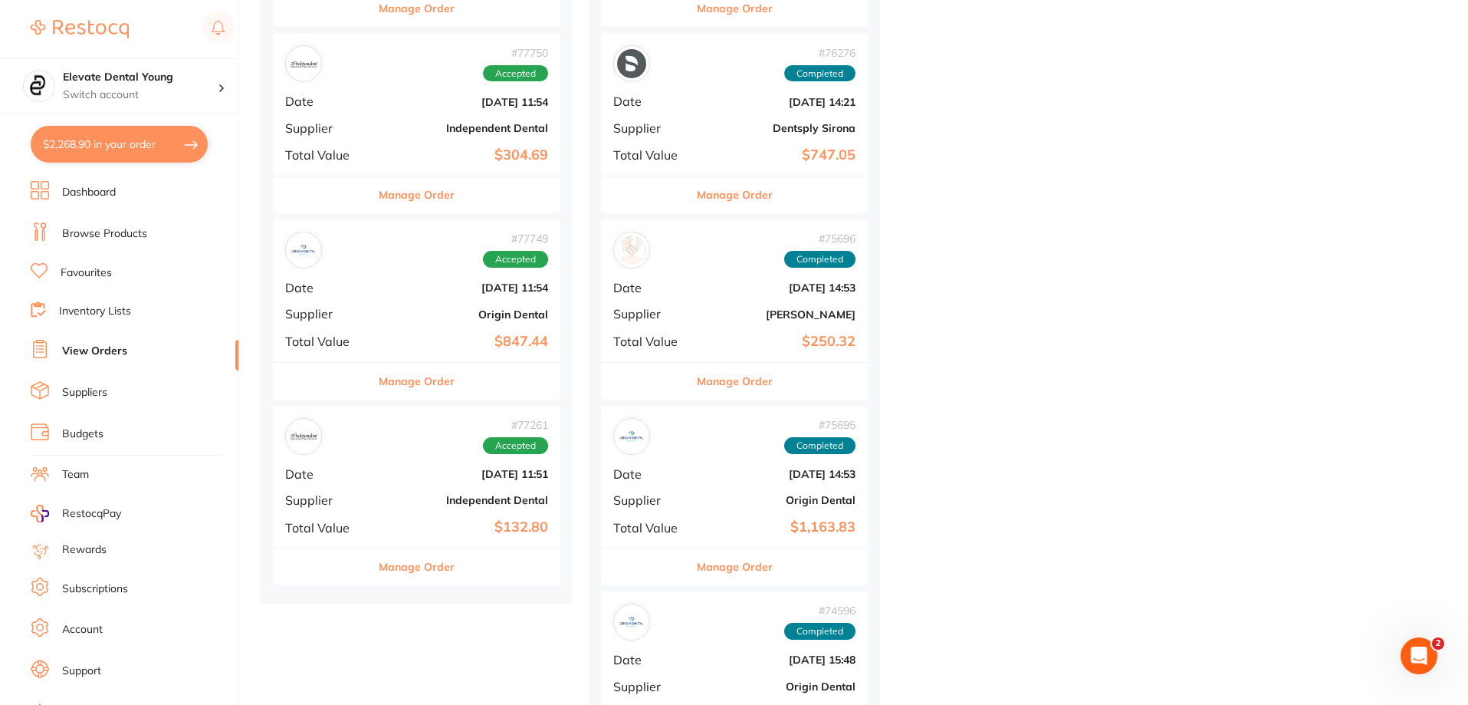
click at [466, 491] on div "# 77261 Accepted Date [DATE] 11:51 Supplier Independent Dental Total Value $132…" at bounding box center [417, 477] width 288 height 142
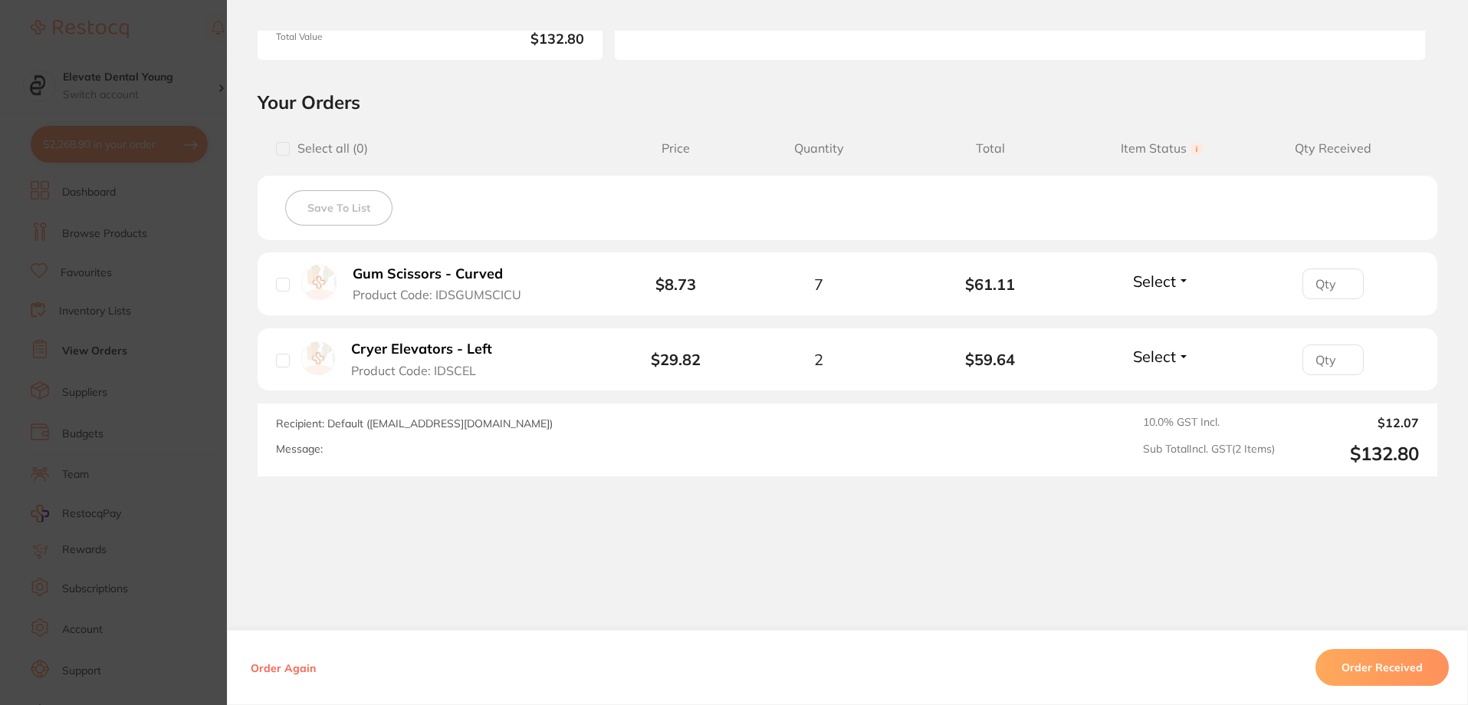
click at [1362, 666] on button "Order Received" at bounding box center [1382, 667] width 133 height 37
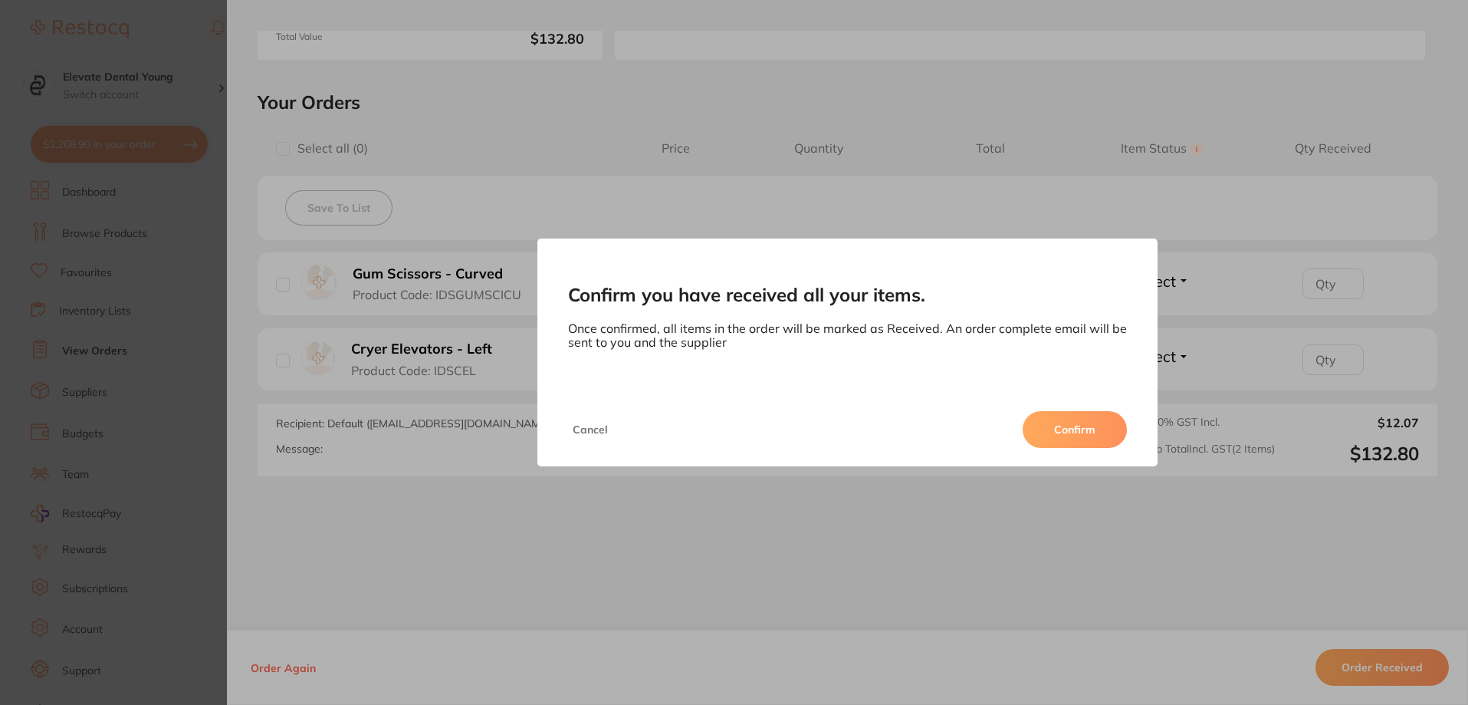
click at [1053, 429] on button "Confirm" at bounding box center [1075, 429] width 104 height 37
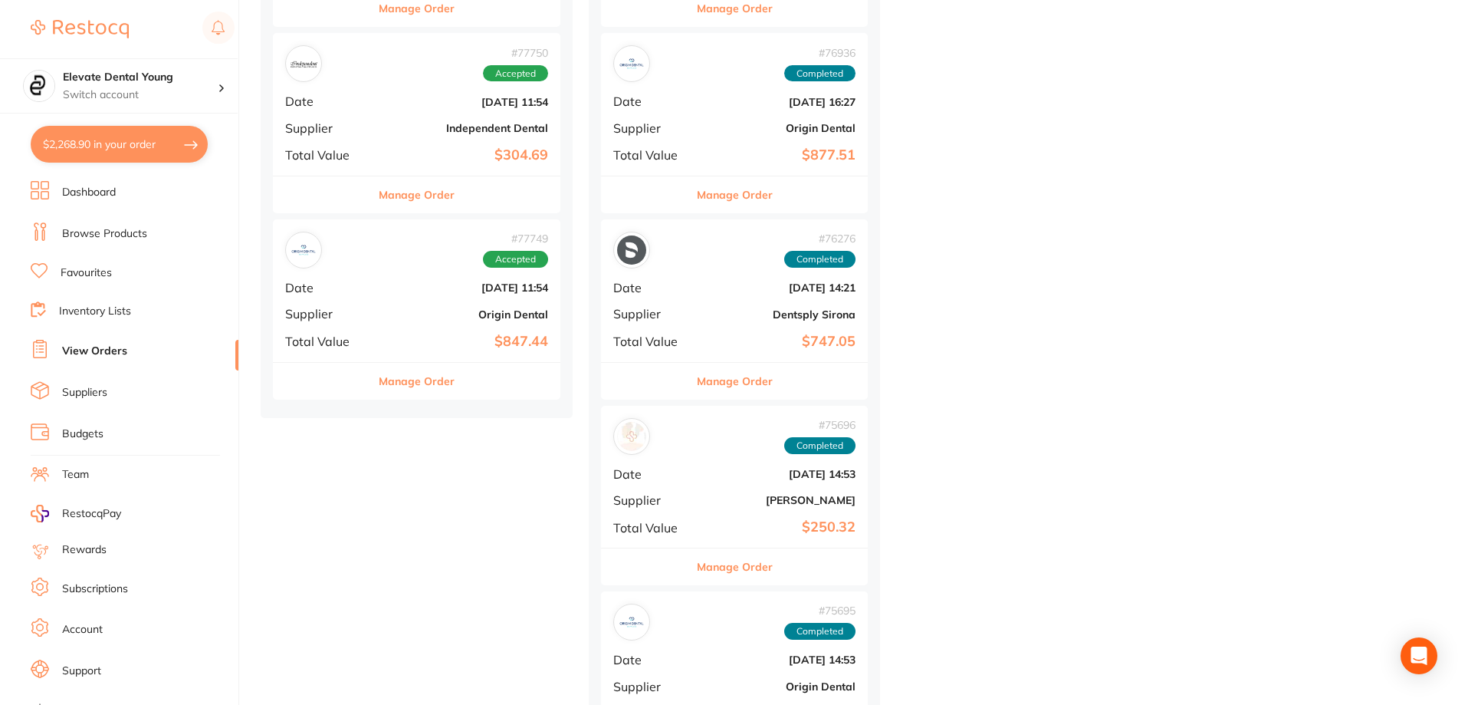
click at [508, 279] on div "# 77749 Accepted Date [DATE] 11:54 Supplier Origin Dental Total Value $847.44" at bounding box center [417, 290] width 288 height 142
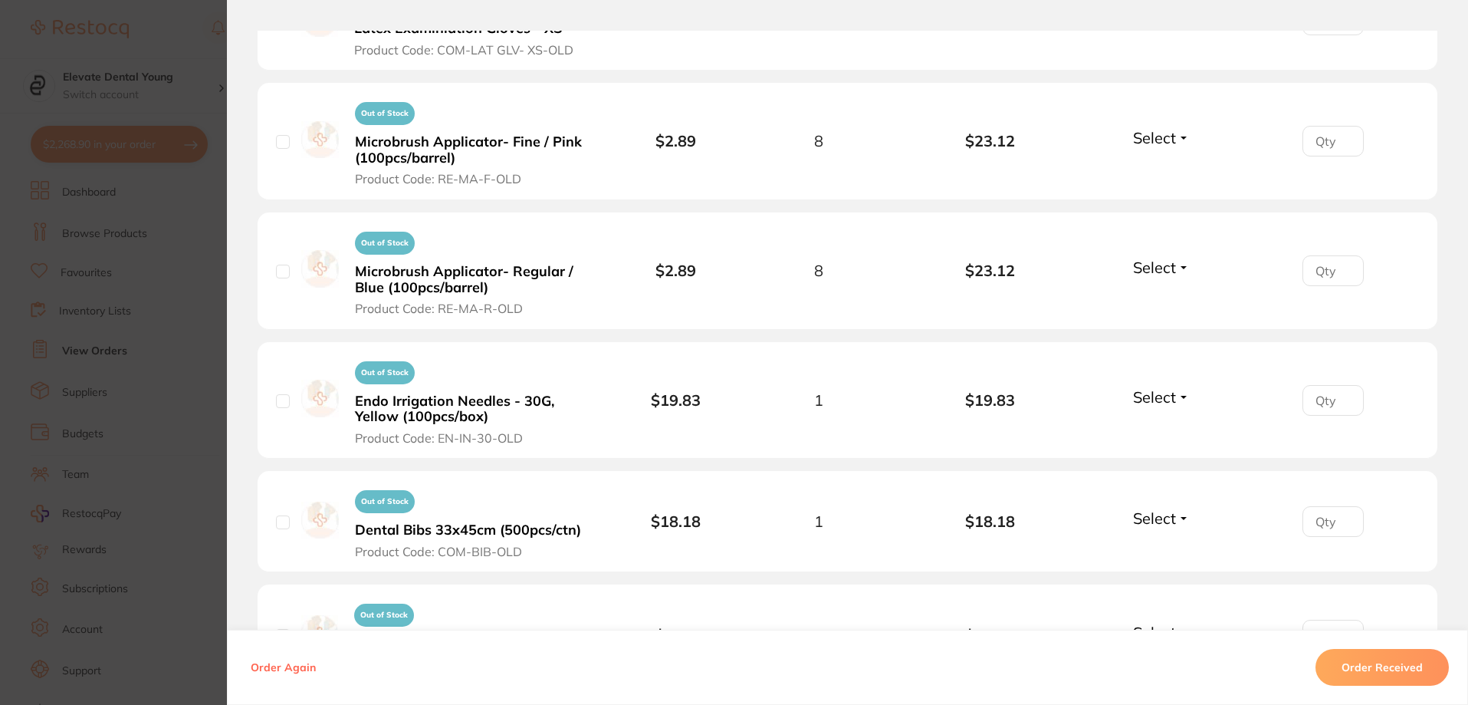
scroll to position [1533, 0]
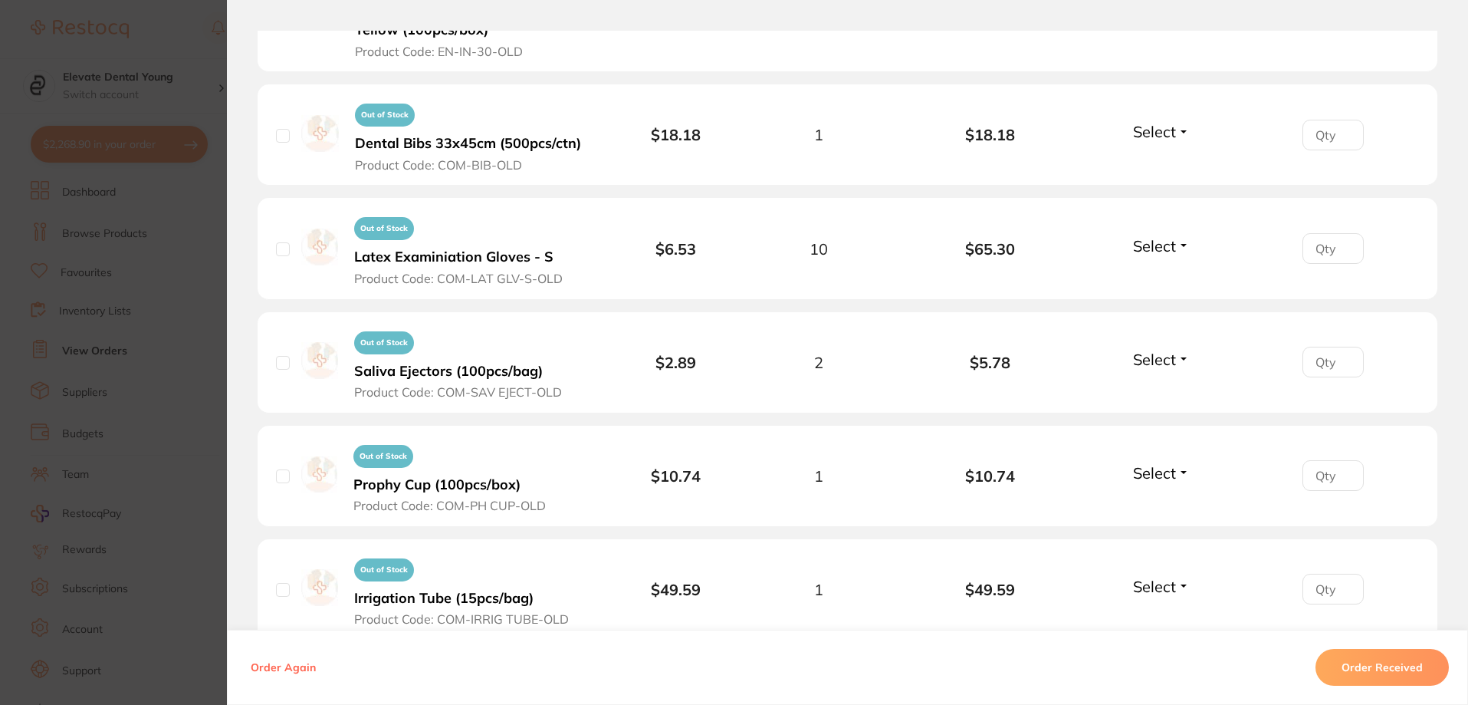
click at [1390, 665] on button "Order Received" at bounding box center [1382, 667] width 133 height 37
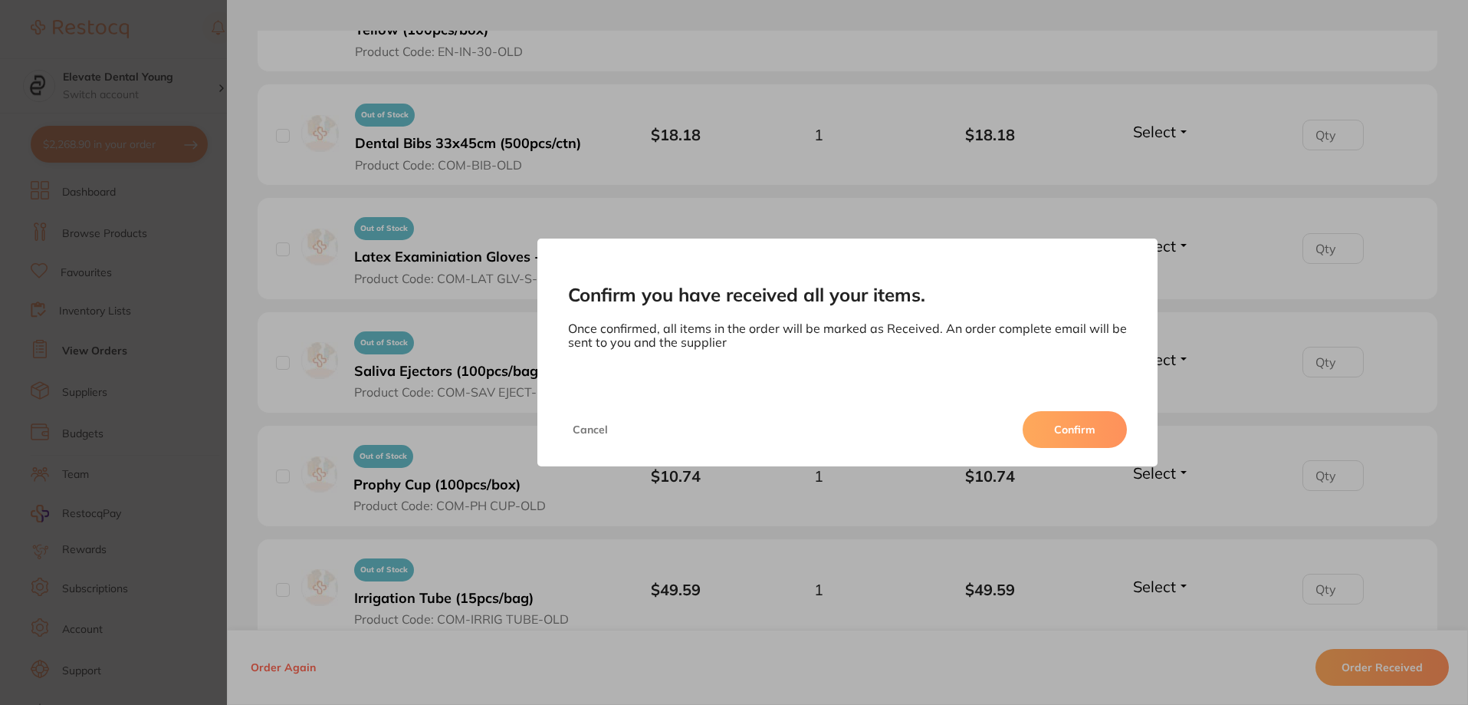
click at [1089, 457] on div "Cancel Confirm" at bounding box center [847, 430] width 621 height 74
click at [1093, 452] on div "Cancel Confirm" at bounding box center [847, 430] width 621 height 74
click at [1085, 437] on button "Confirm" at bounding box center [1075, 429] width 104 height 37
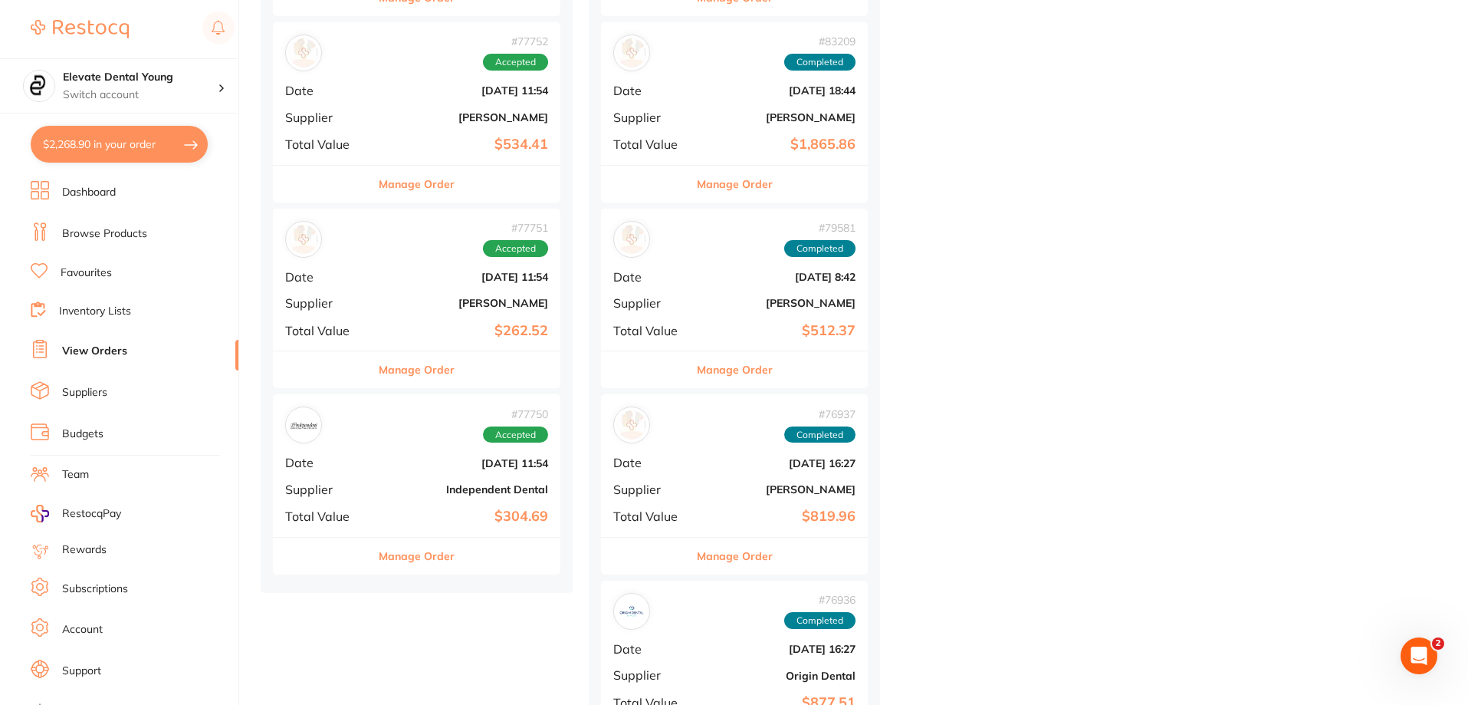
scroll to position [4447, 0]
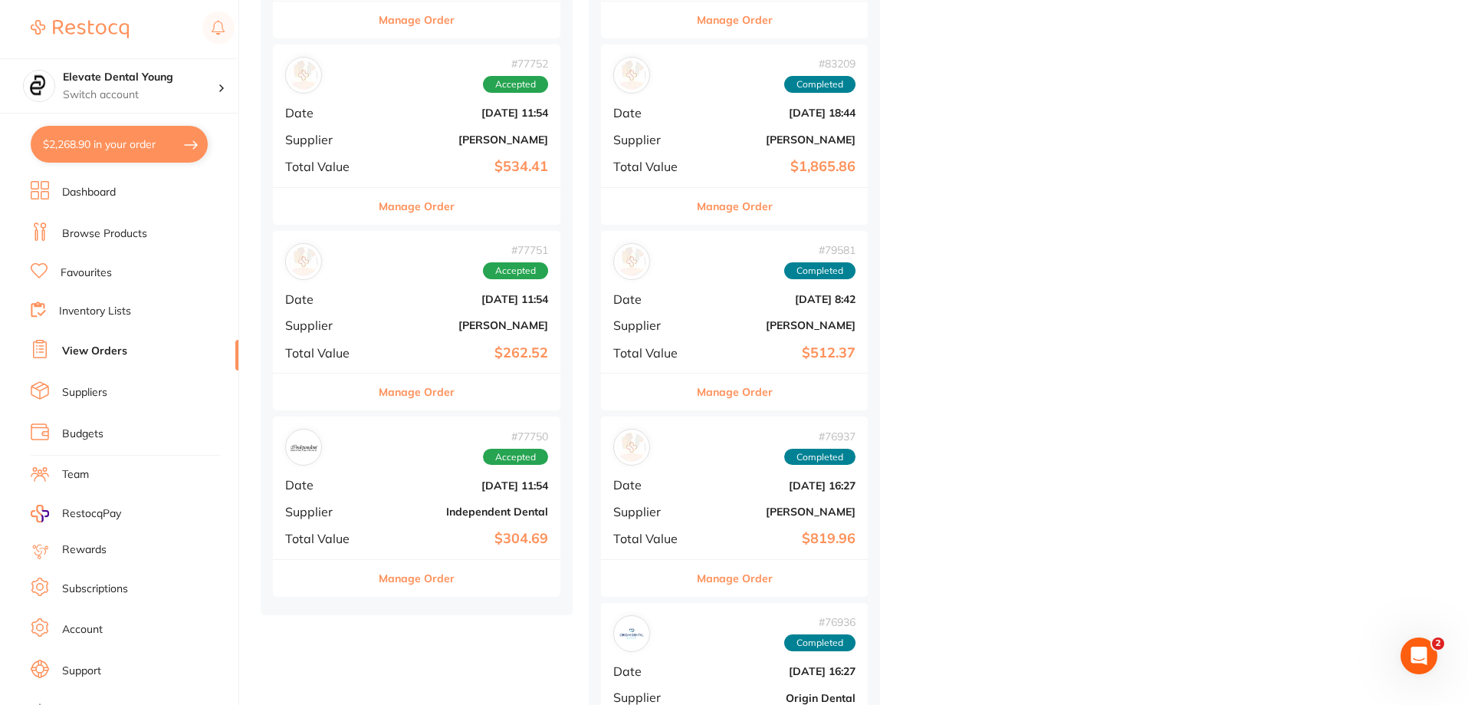
click at [451, 464] on div "# 77750 Accepted" at bounding box center [416, 447] width 263 height 37
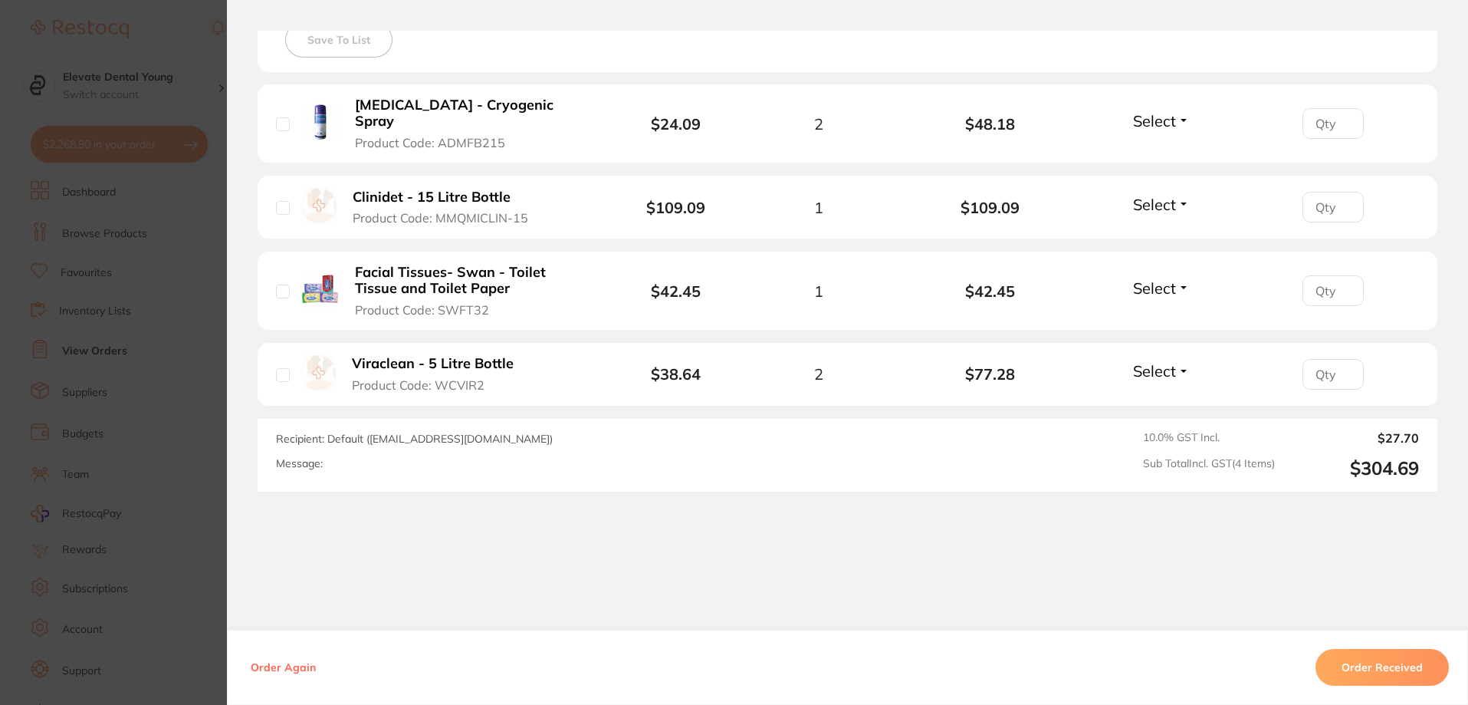
click at [1385, 666] on button "Order Received" at bounding box center [1382, 667] width 133 height 37
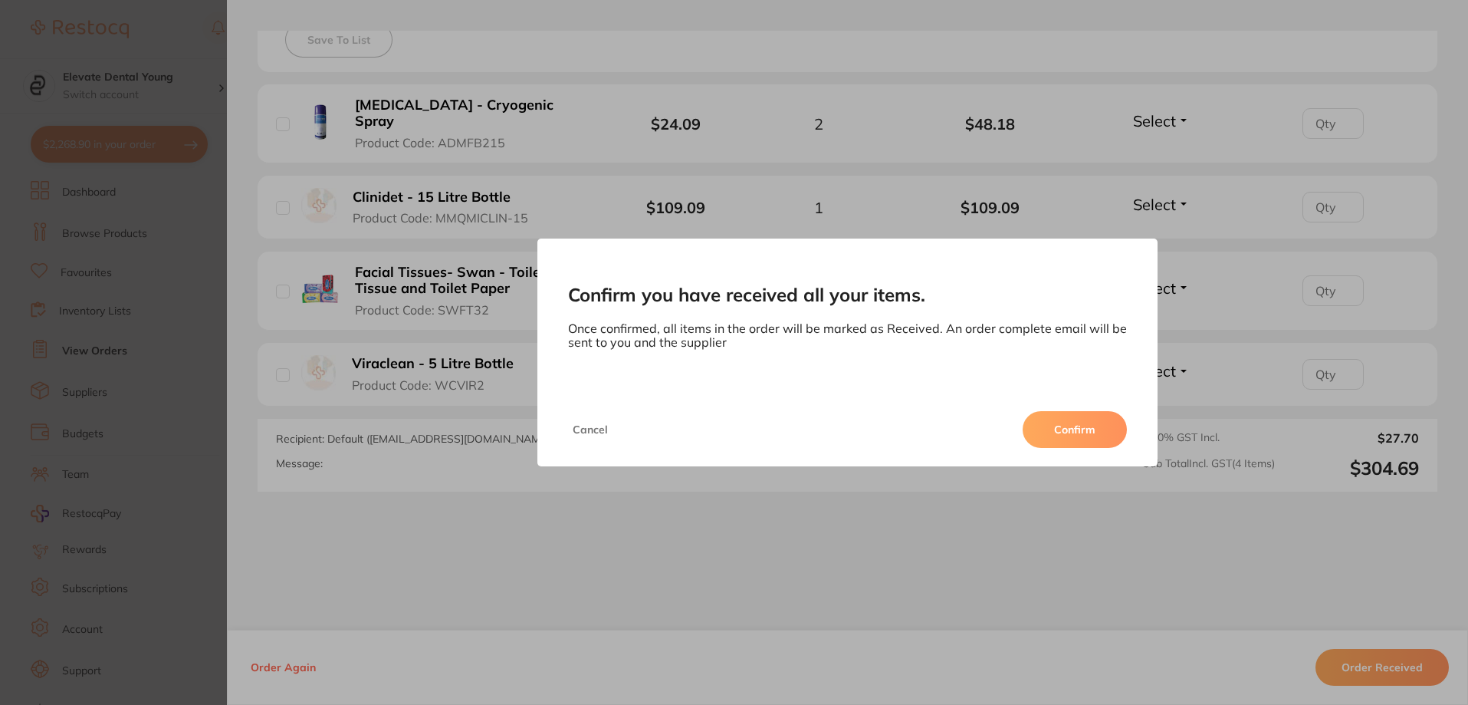
click at [1078, 432] on button "Confirm" at bounding box center [1075, 429] width 104 height 37
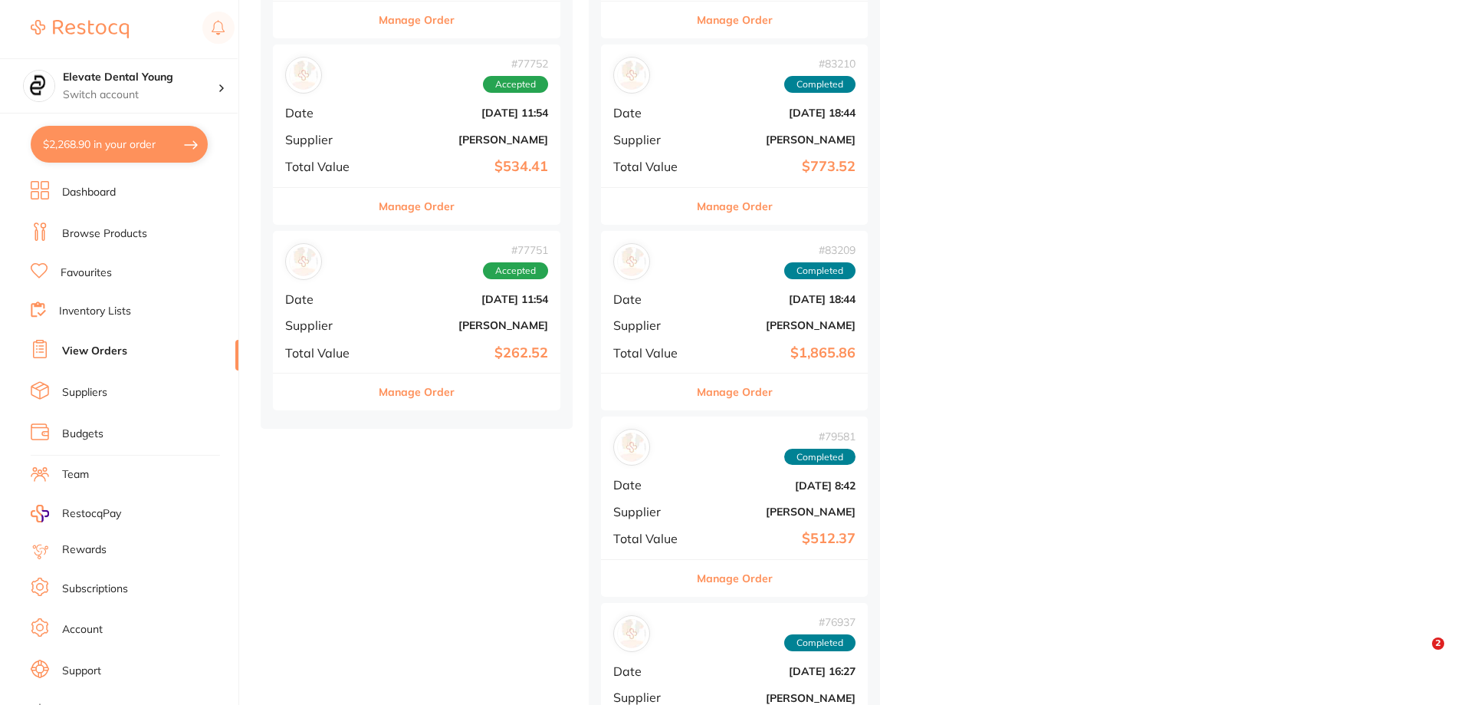
click at [474, 327] on b "[PERSON_NAME]" at bounding box center [464, 325] width 167 height 12
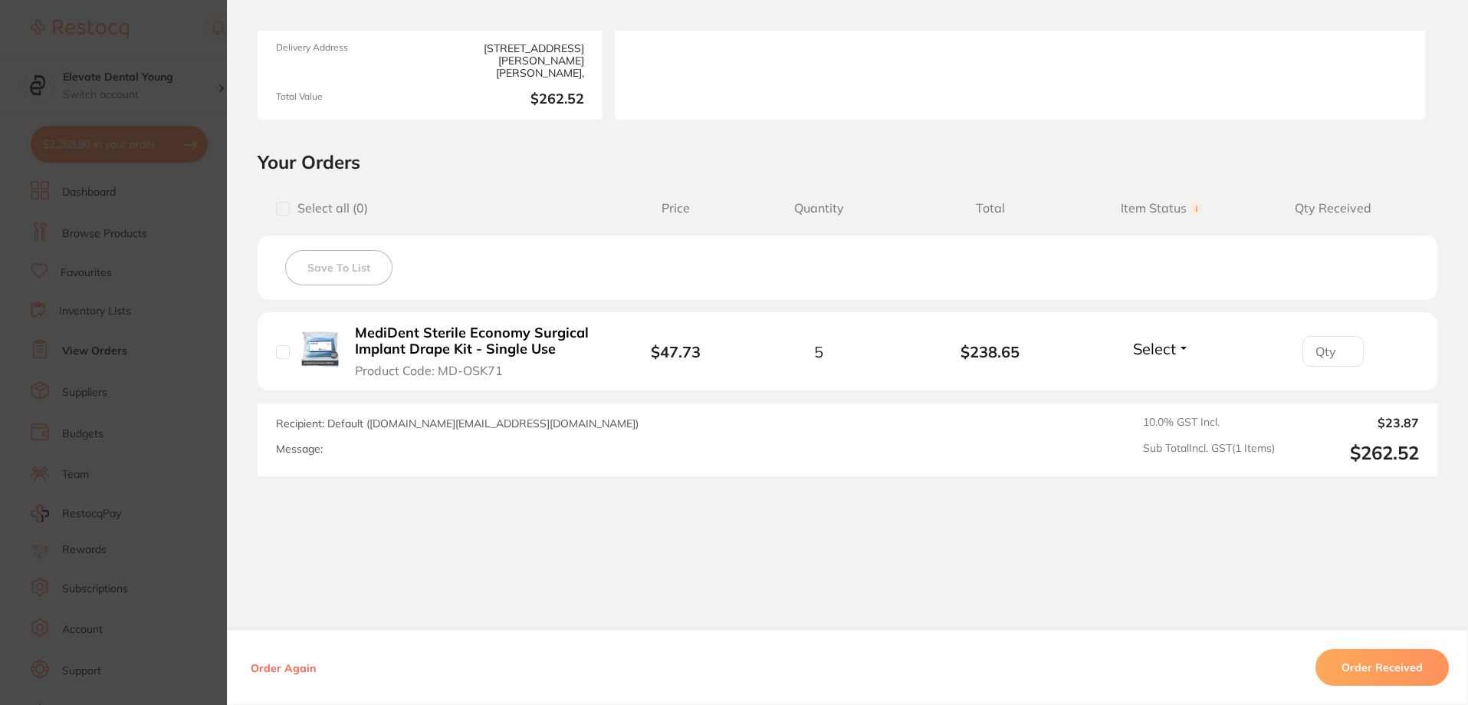
click at [1336, 664] on button "Order Received" at bounding box center [1382, 667] width 133 height 37
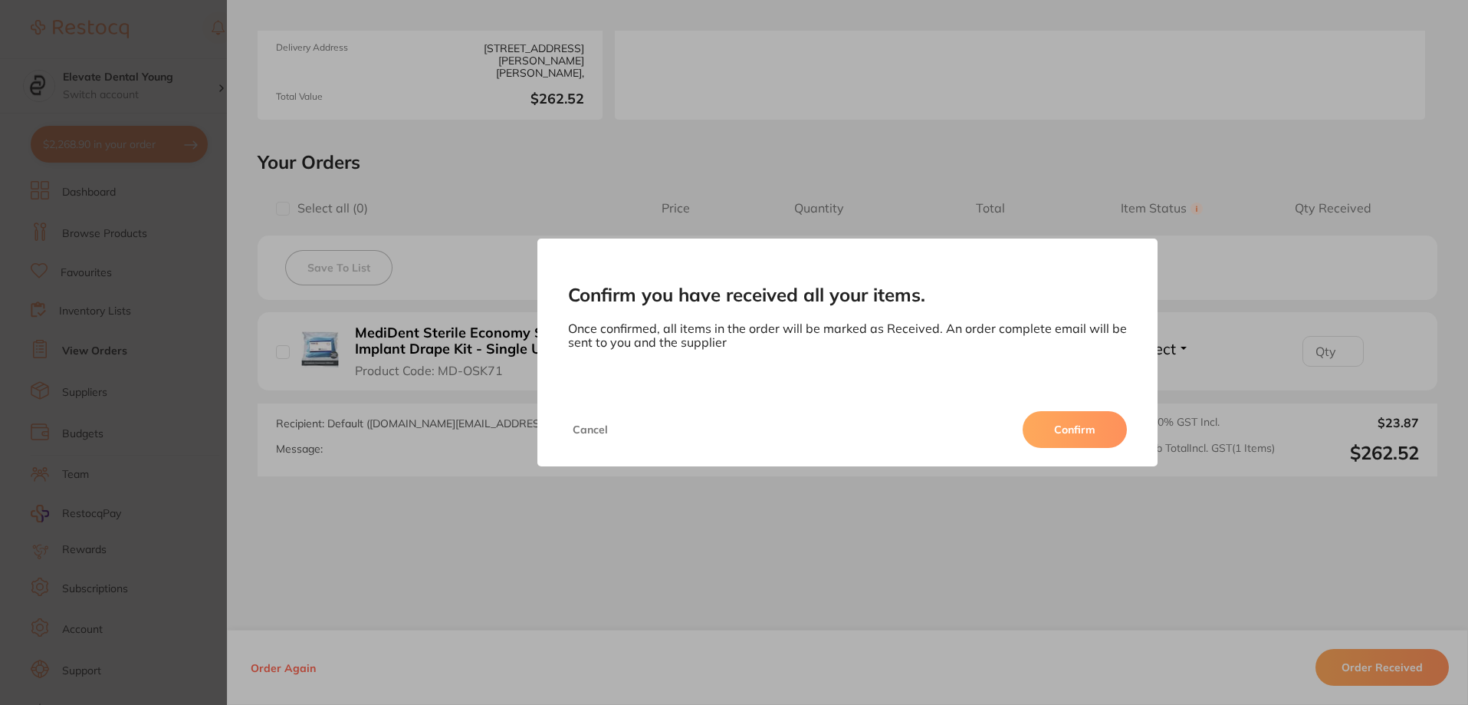
click at [1065, 425] on button "Confirm" at bounding box center [1075, 429] width 104 height 37
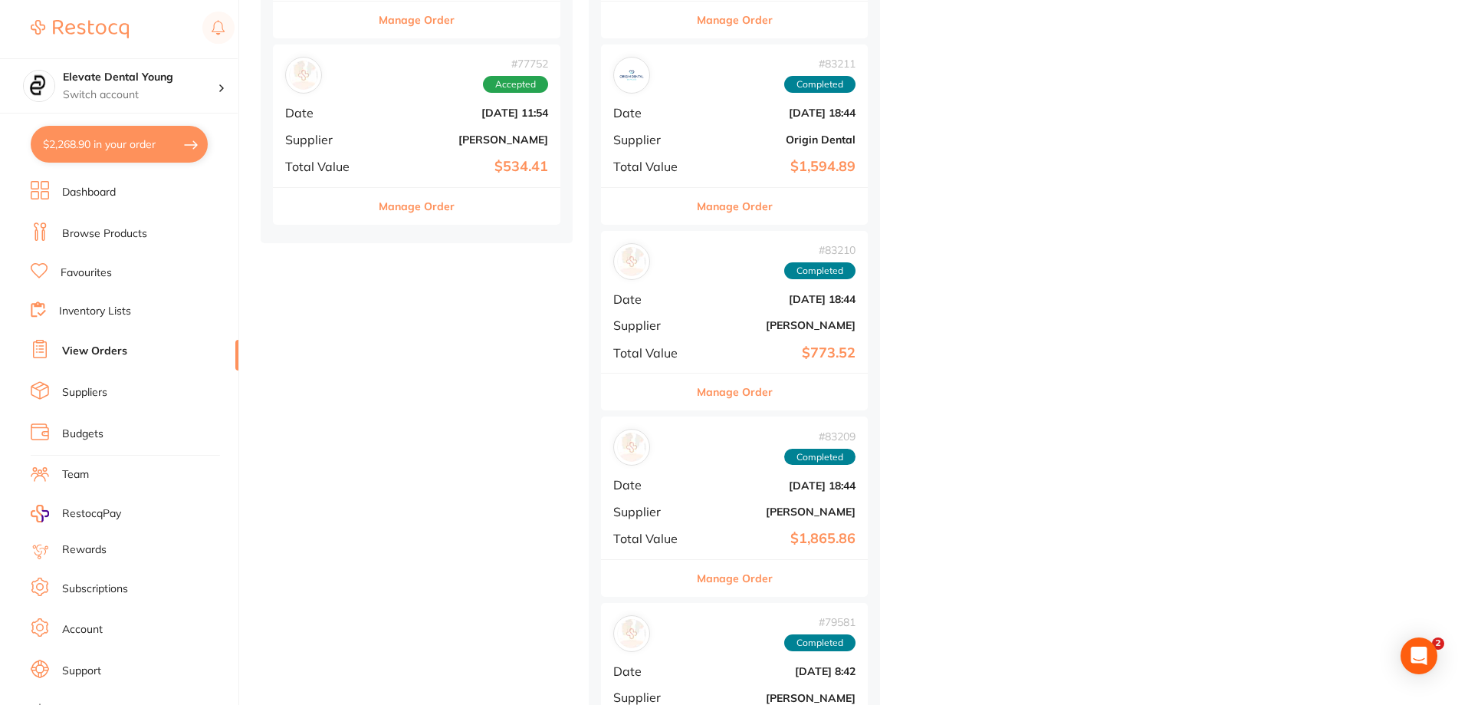
click at [442, 162] on b "$534.41" at bounding box center [464, 167] width 167 height 16
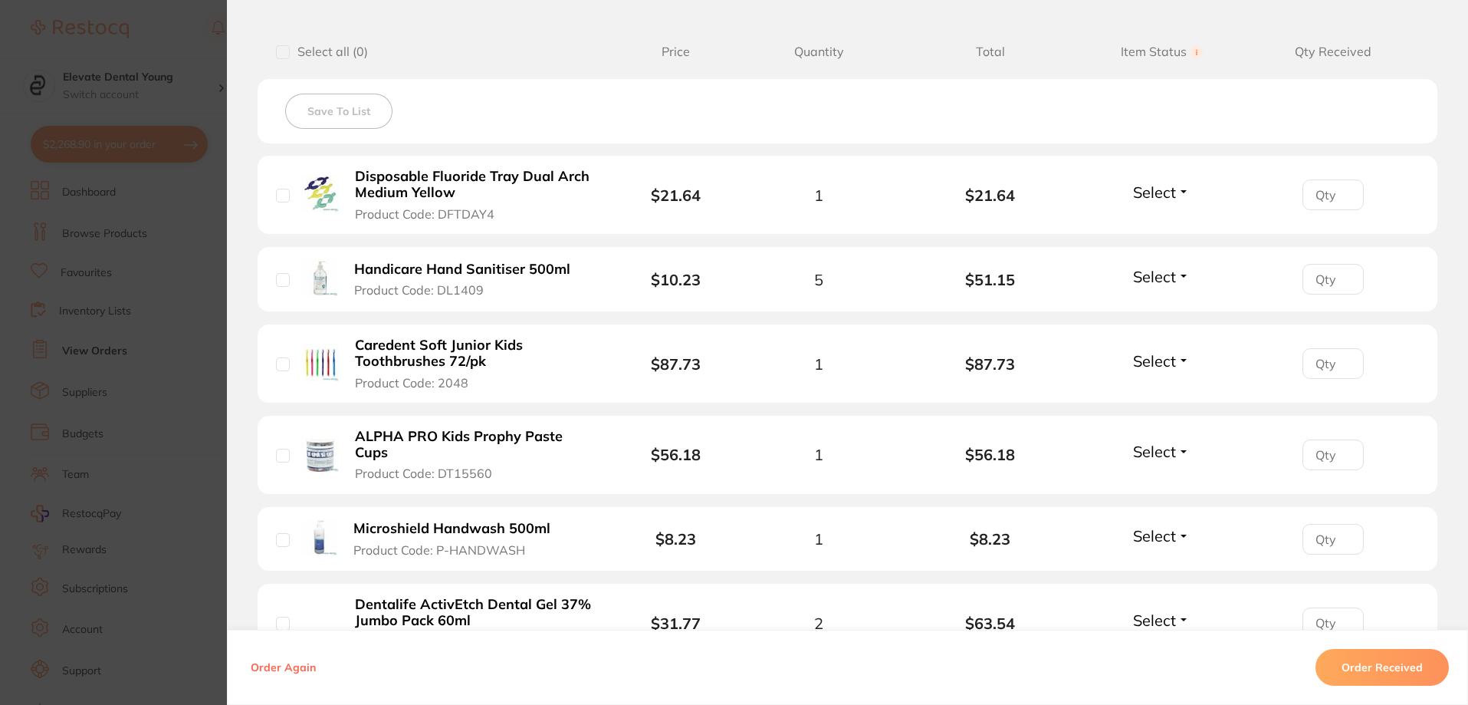
scroll to position [383, 0]
click at [1404, 669] on button "Order Received" at bounding box center [1382, 667] width 133 height 37
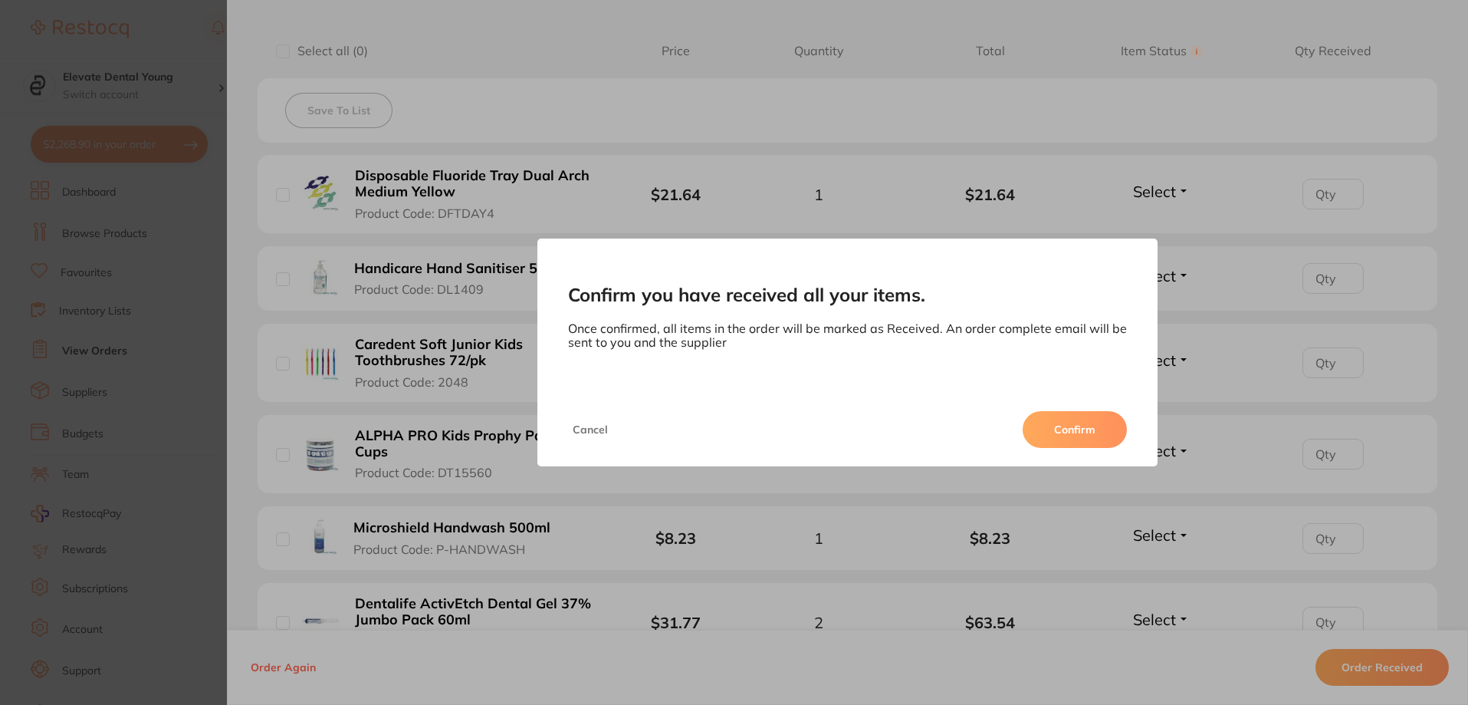
click at [1089, 433] on button "Confirm" at bounding box center [1075, 429] width 104 height 37
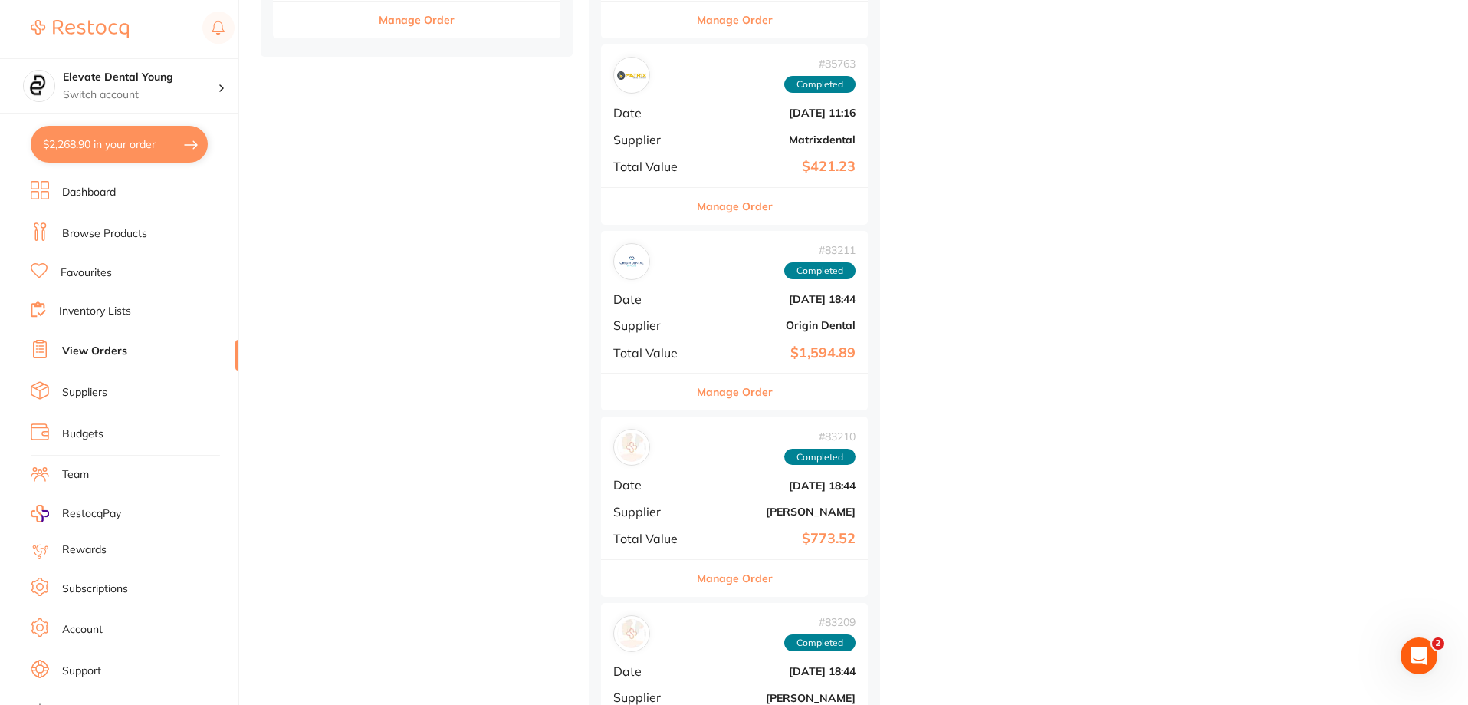
scroll to position [3987, 0]
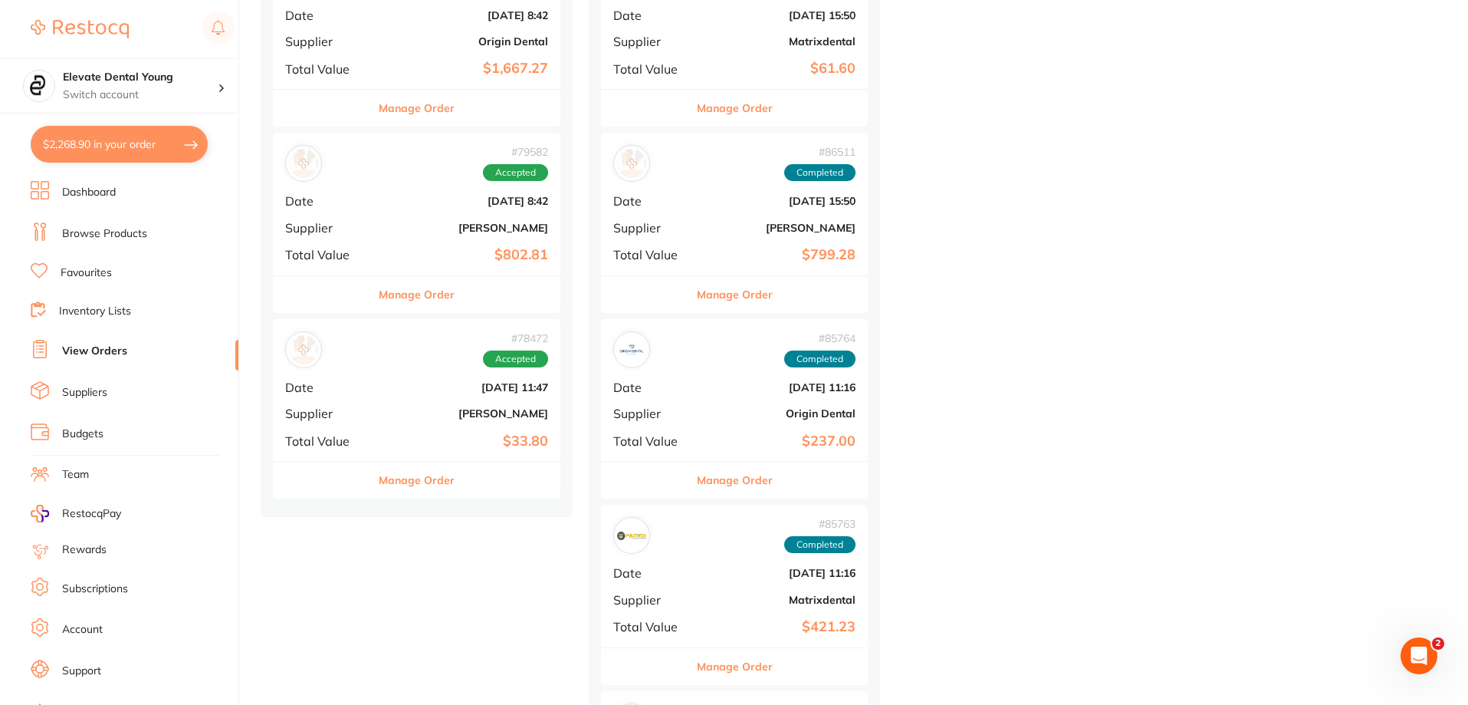
drag, startPoint x: 462, startPoint y: 409, endPoint x: 589, endPoint y: 446, distance: 132.5
click at [459, 411] on b "[PERSON_NAME]" at bounding box center [464, 413] width 167 height 12
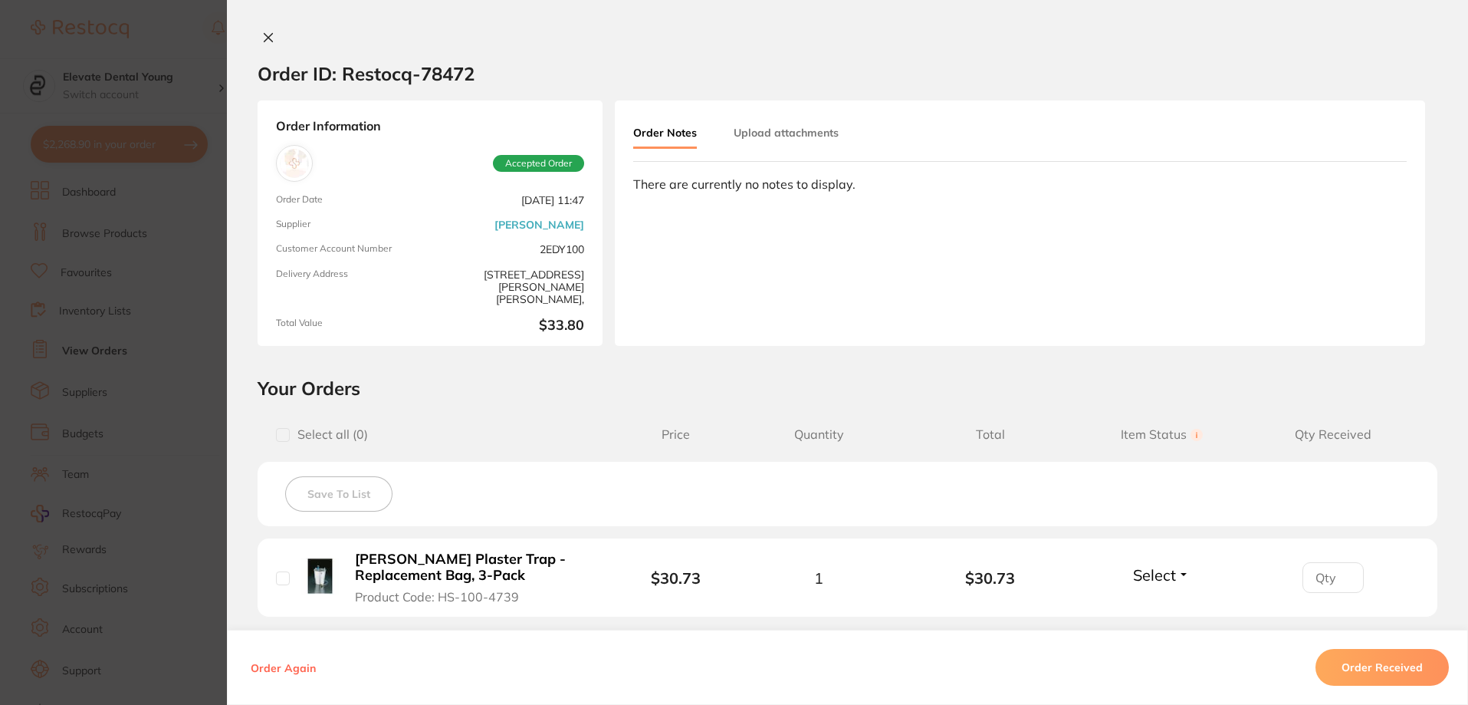
click at [1385, 666] on button "Order Received" at bounding box center [1382, 667] width 133 height 37
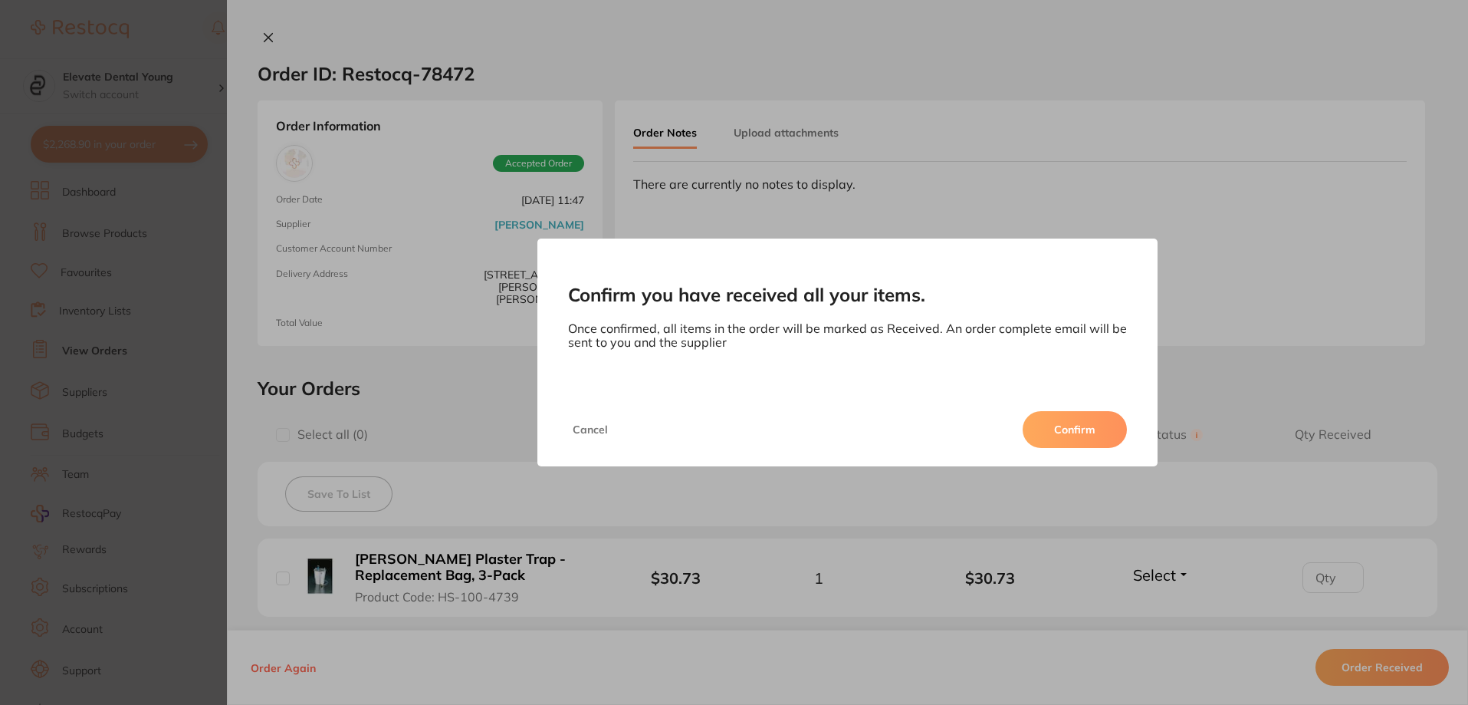
drag, startPoint x: 1060, startPoint y: 433, endPoint x: 600, endPoint y: 370, distance: 463.6
click at [1059, 433] on button "Confirm" at bounding box center [1075, 429] width 104 height 37
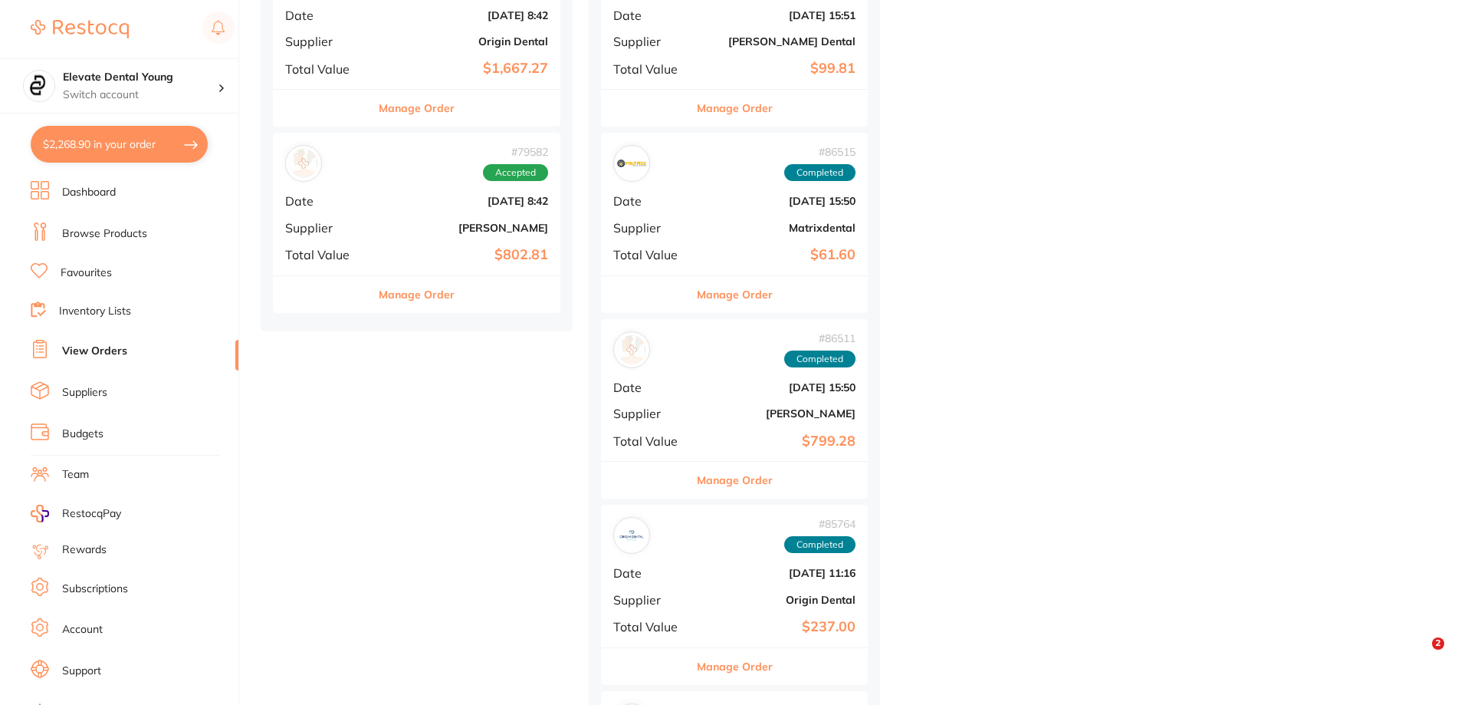
click at [439, 232] on b "[PERSON_NAME]" at bounding box center [464, 228] width 167 height 12
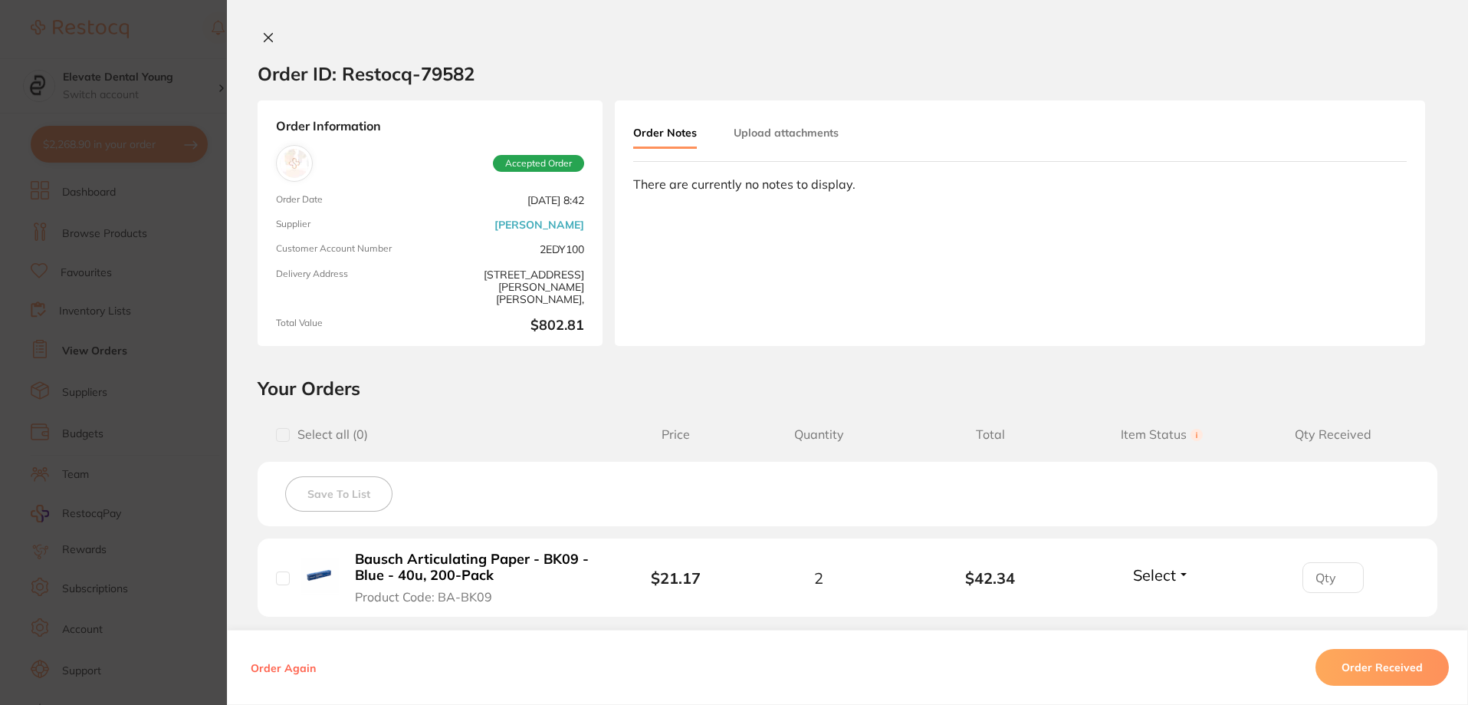
click at [1369, 670] on button "Order Received" at bounding box center [1382, 667] width 133 height 37
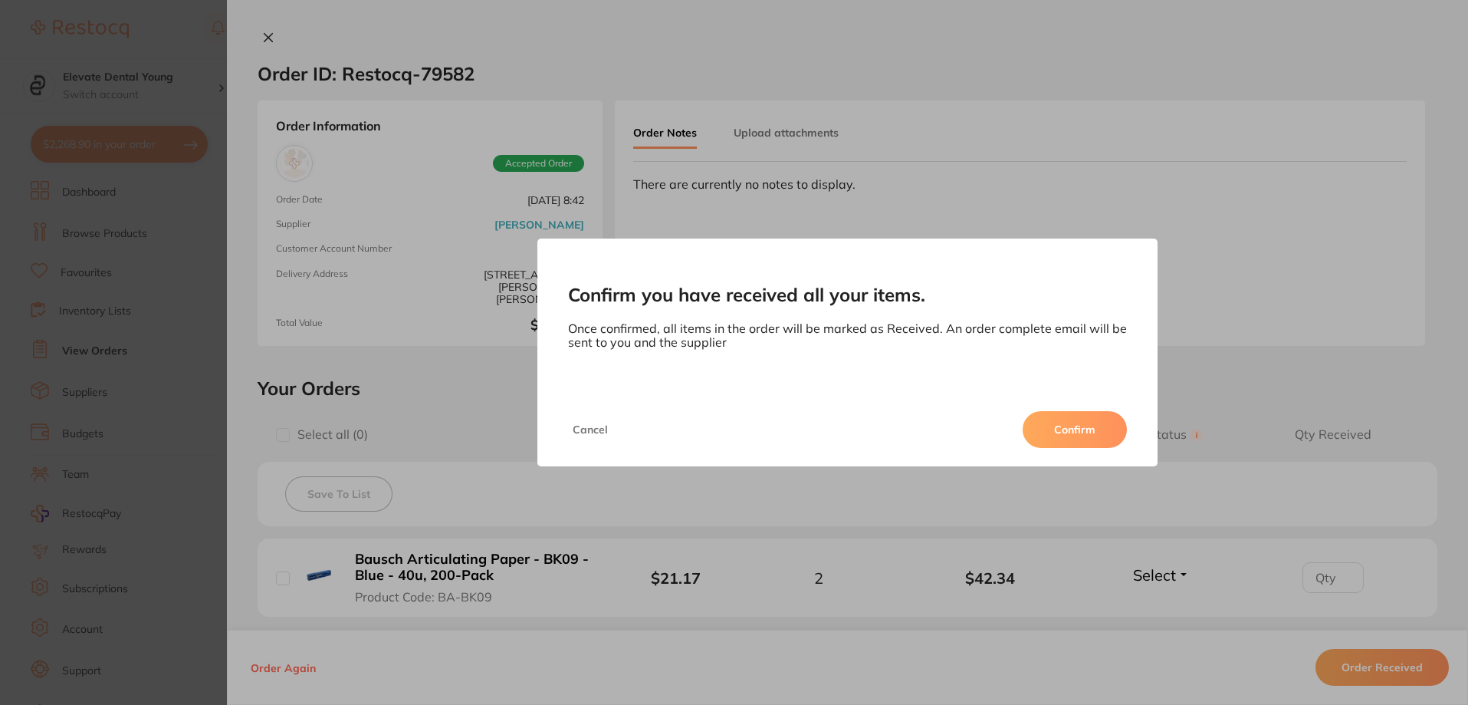
click at [1084, 446] on button "Confirm" at bounding box center [1075, 429] width 104 height 37
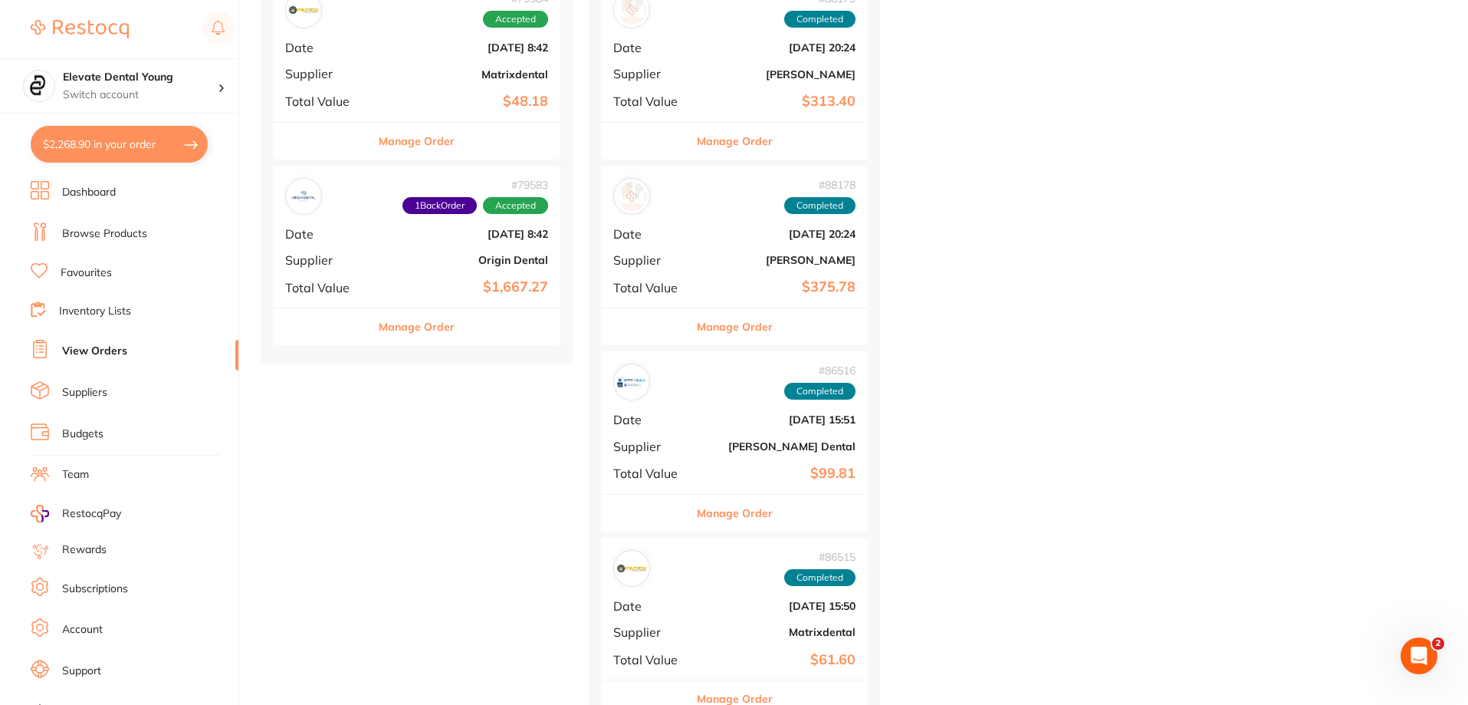
scroll to position [3680, 0]
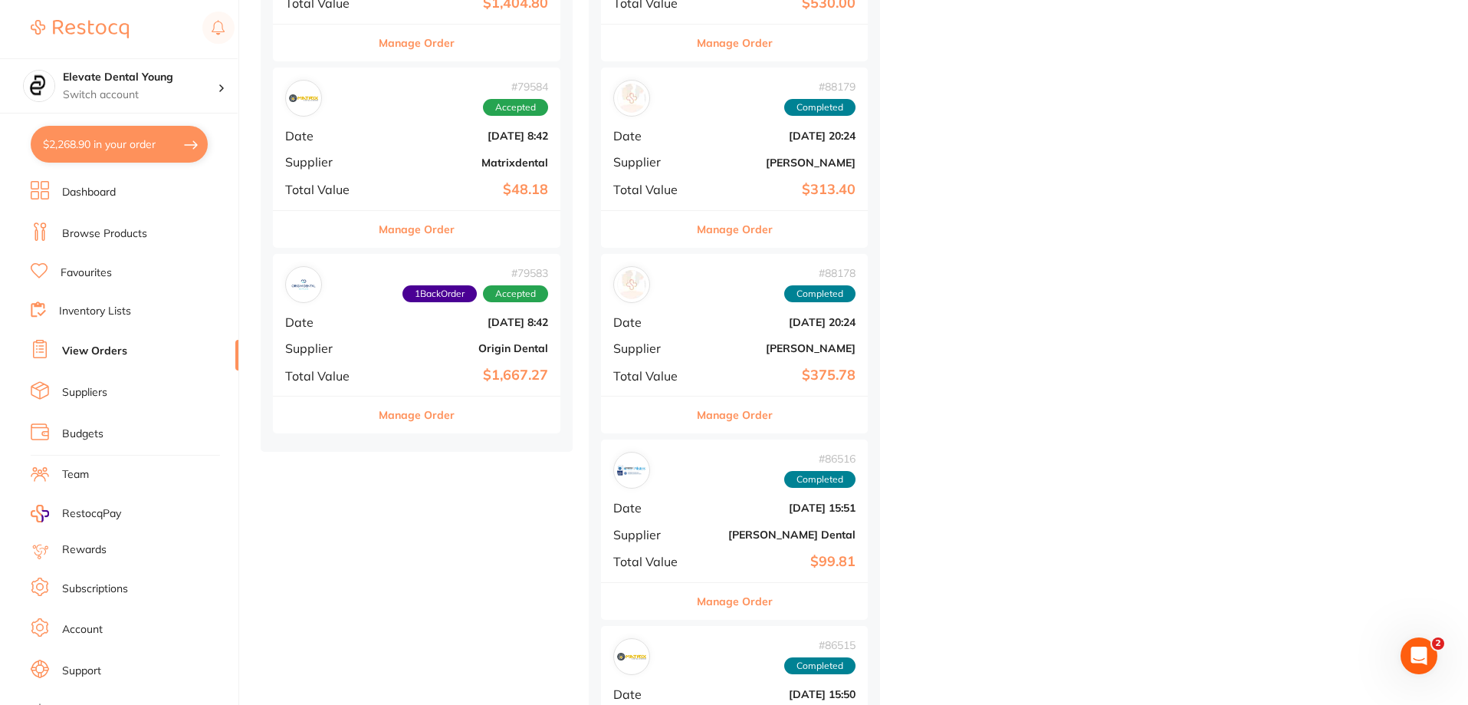
click at [445, 338] on div "# 79583 1 Back Order Accepted Date [DATE] 8:42 Supplier Origin Dental Total Val…" at bounding box center [417, 325] width 288 height 142
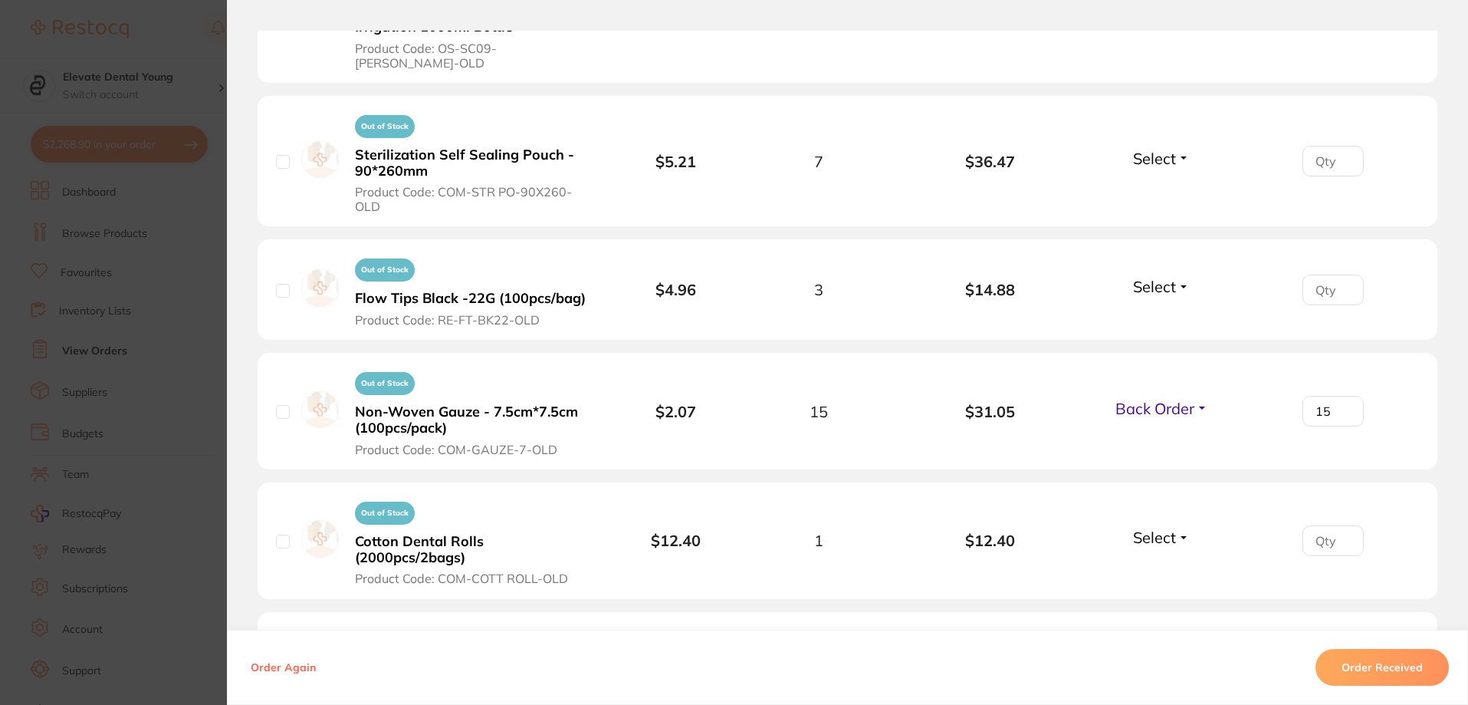
click at [1389, 667] on button "Order Received" at bounding box center [1382, 667] width 133 height 37
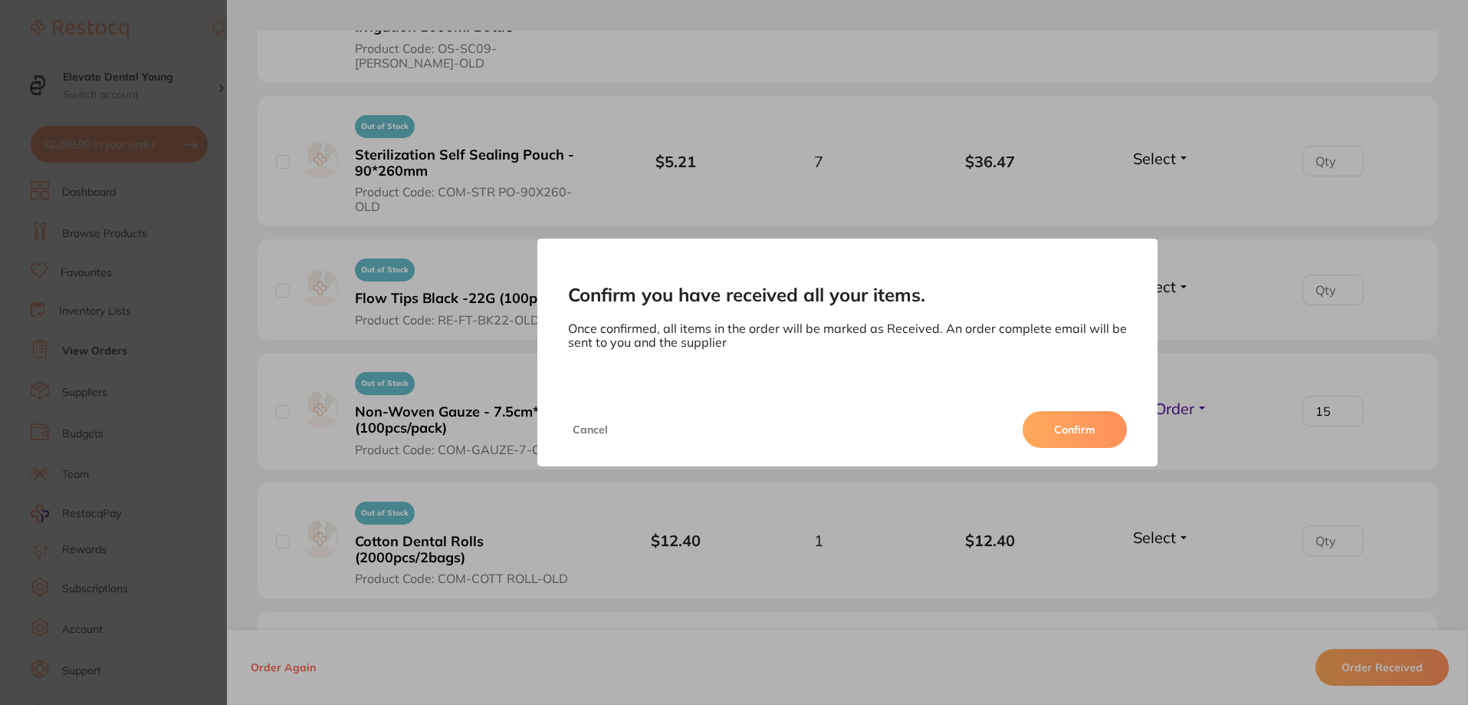
click at [1099, 437] on button "Confirm" at bounding box center [1075, 429] width 104 height 37
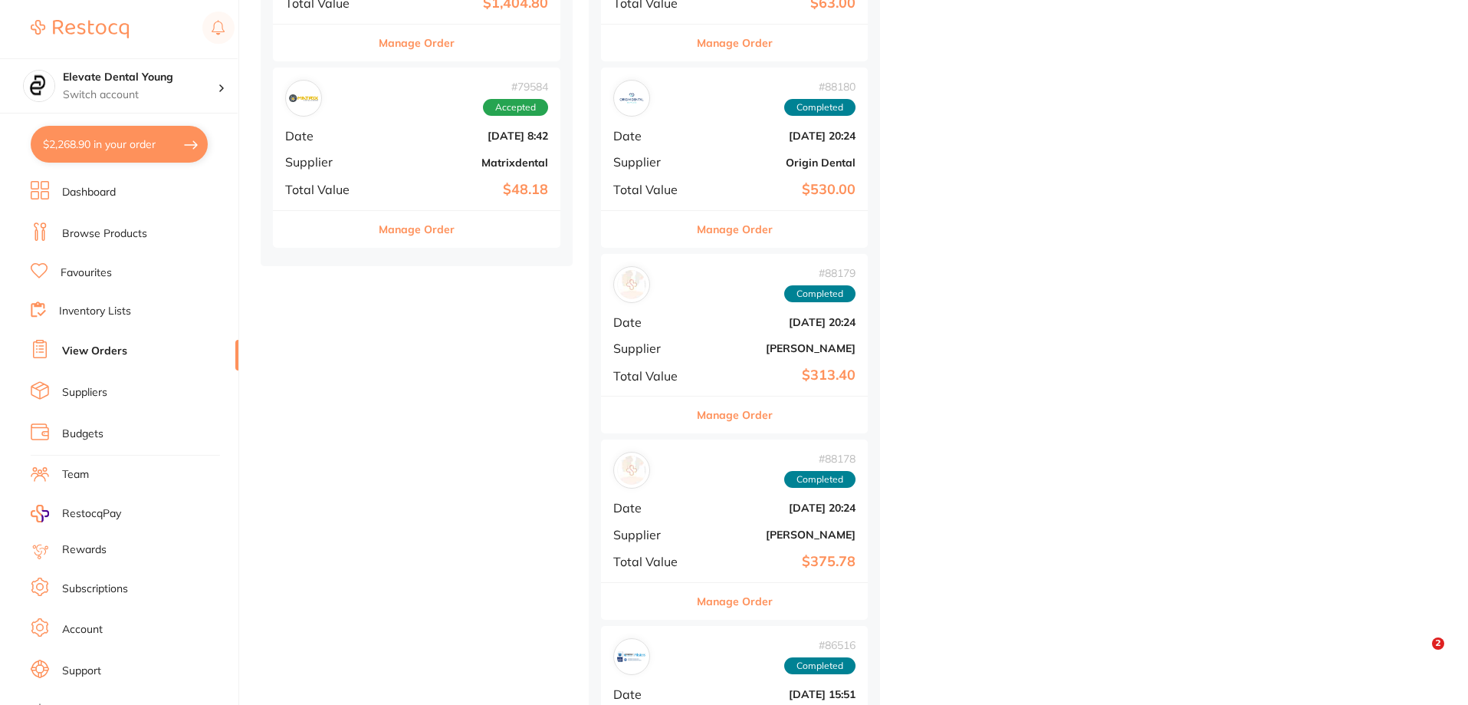
click at [448, 158] on b "Matrixdental" at bounding box center [464, 162] width 167 height 12
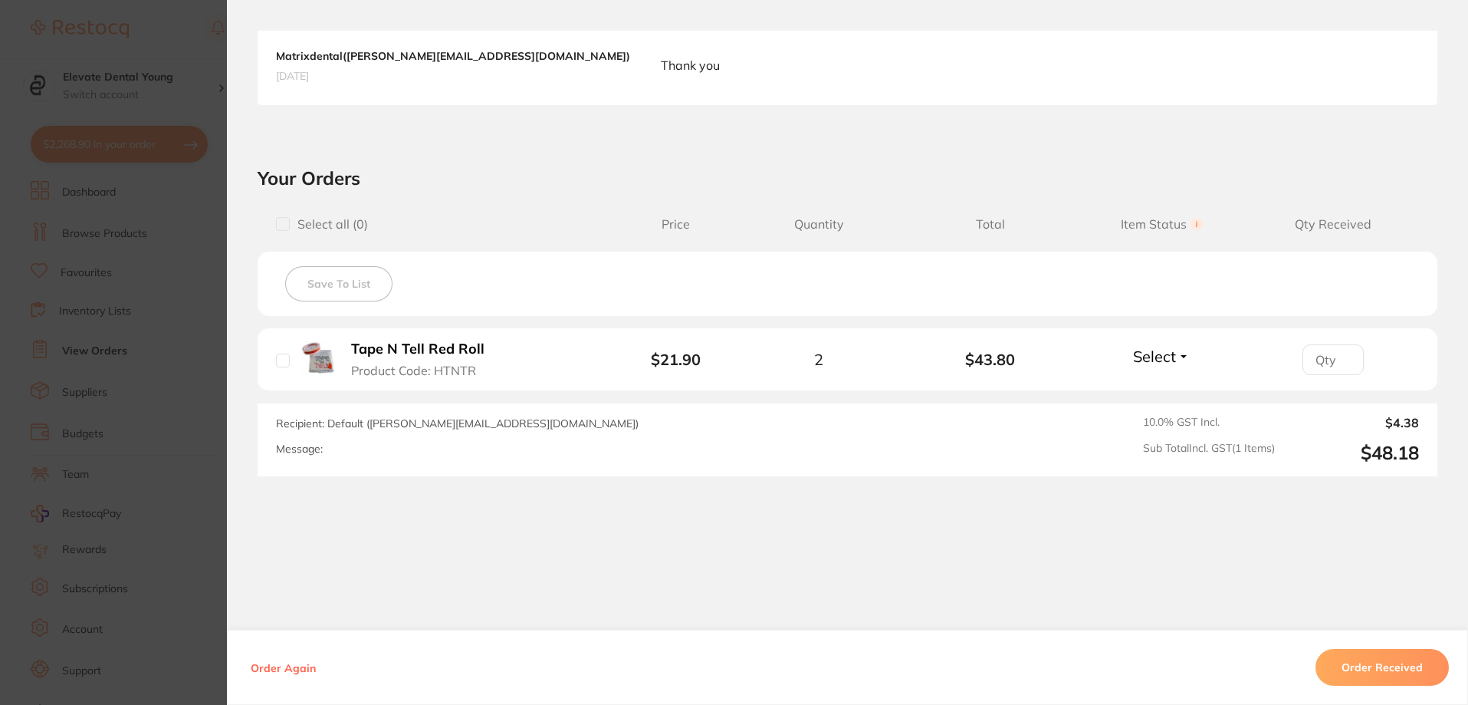
click at [1406, 676] on button "Order Received" at bounding box center [1382, 667] width 133 height 37
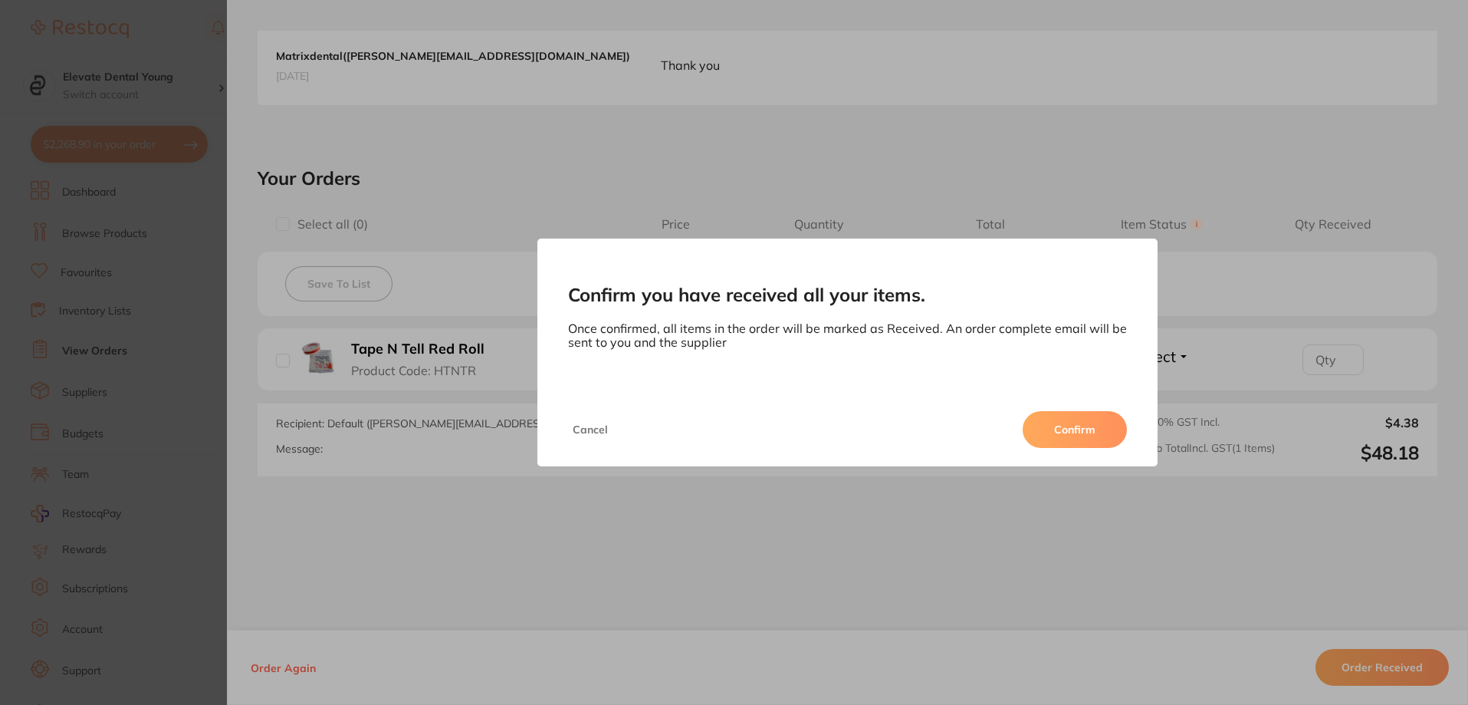
click at [1102, 433] on button "Confirm" at bounding box center [1075, 429] width 104 height 37
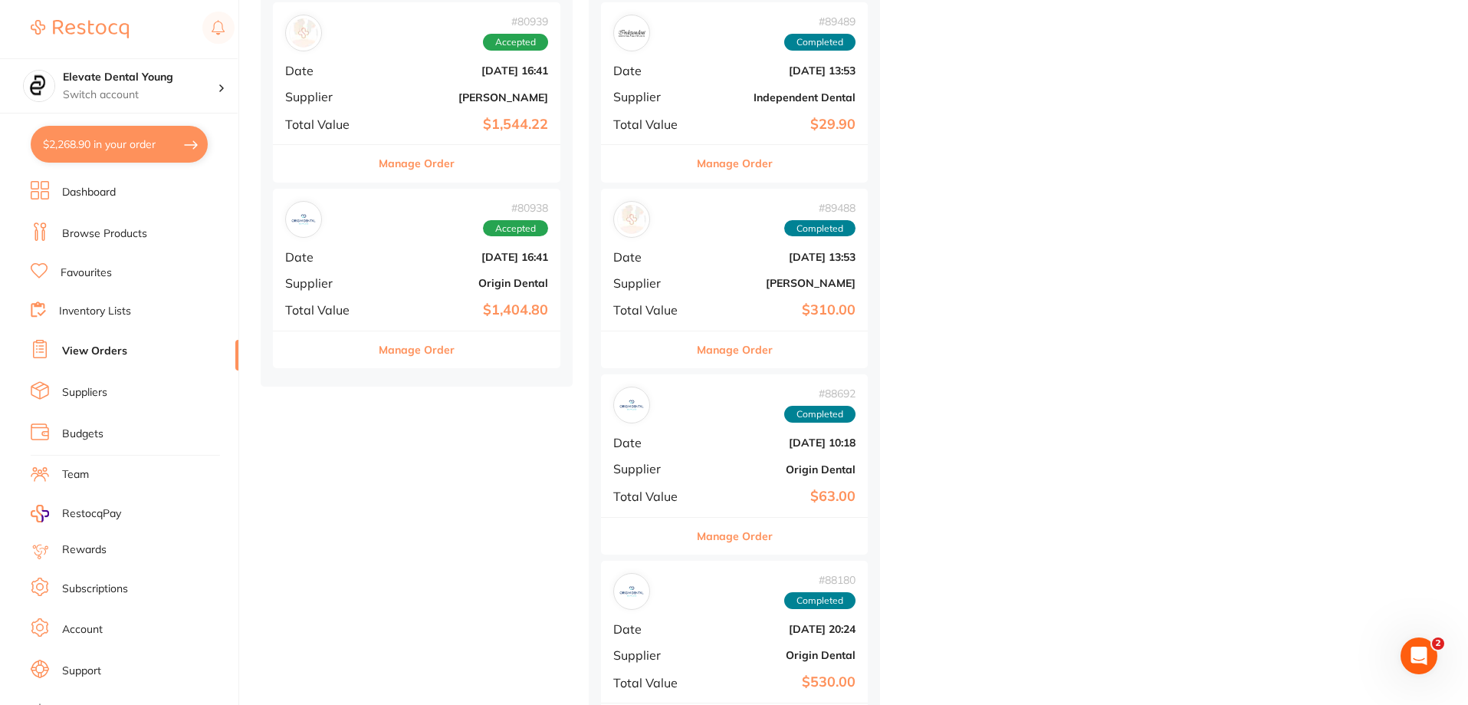
click at [445, 292] on div "# 80938 Accepted Date [DATE] 16:41 Supplier Origin Dental Total Value $1,404.80" at bounding box center [417, 260] width 288 height 142
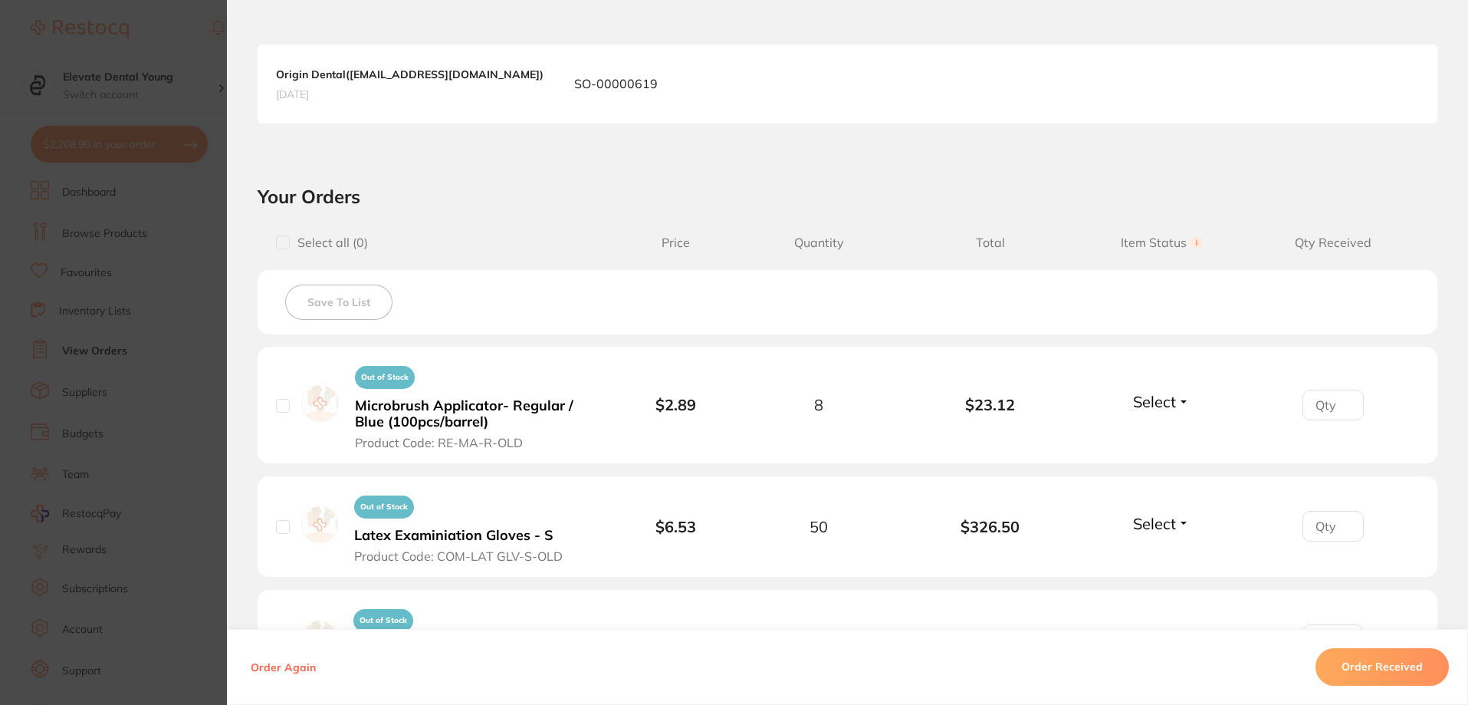
click at [1371, 670] on button "Order Received" at bounding box center [1382, 667] width 133 height 37
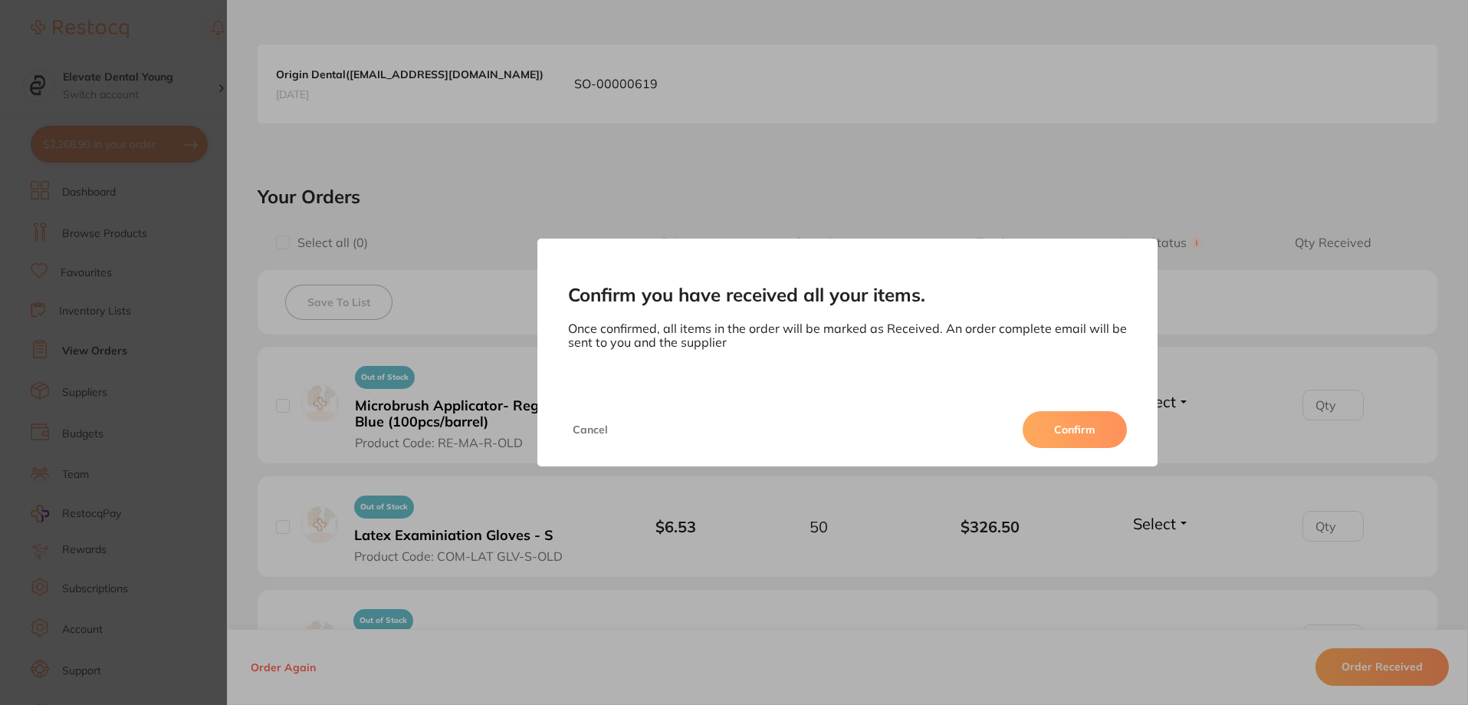
click at [1088, 417] on button "Confirm" at bounding box center [1075, 429] width 104 height 37
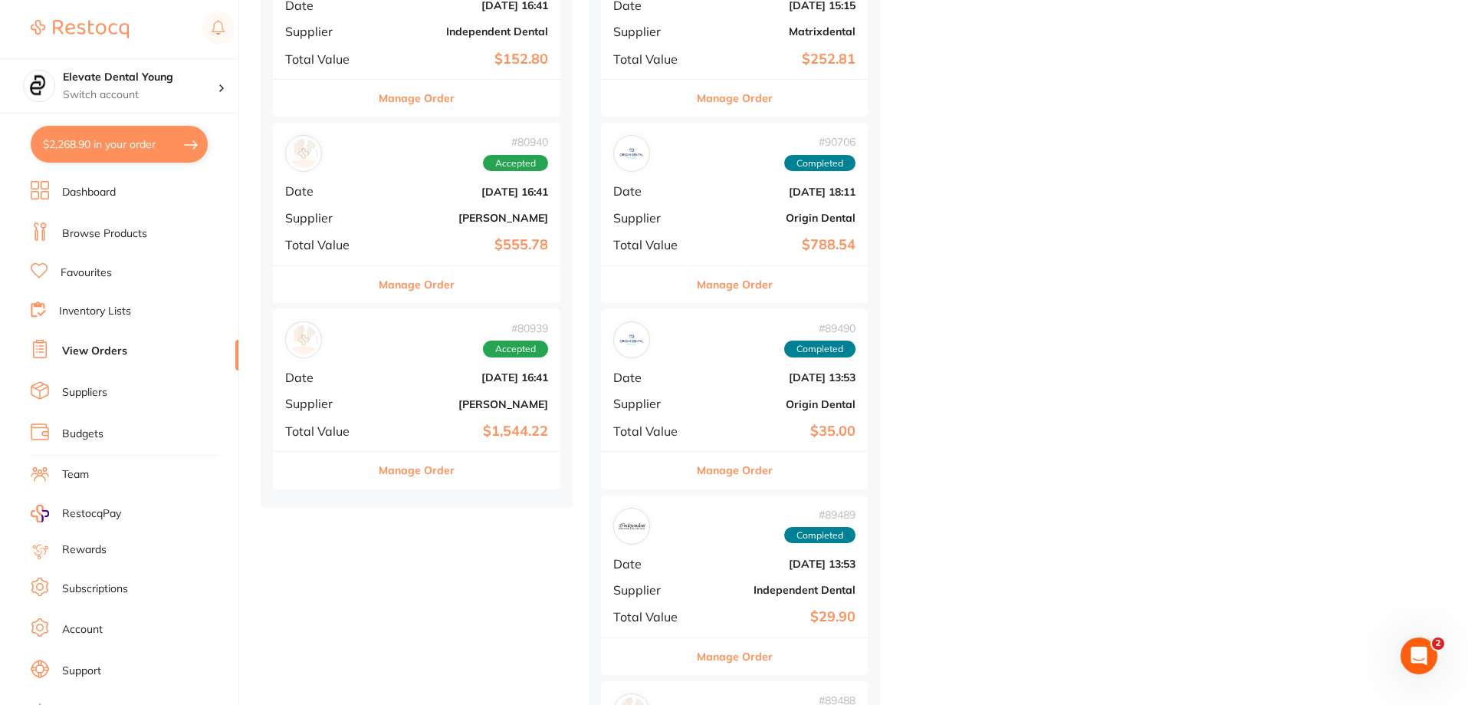
click at [466, 406] on b "[PERSON_NAME]" at bounding box center [464, 404] width 167 height 12
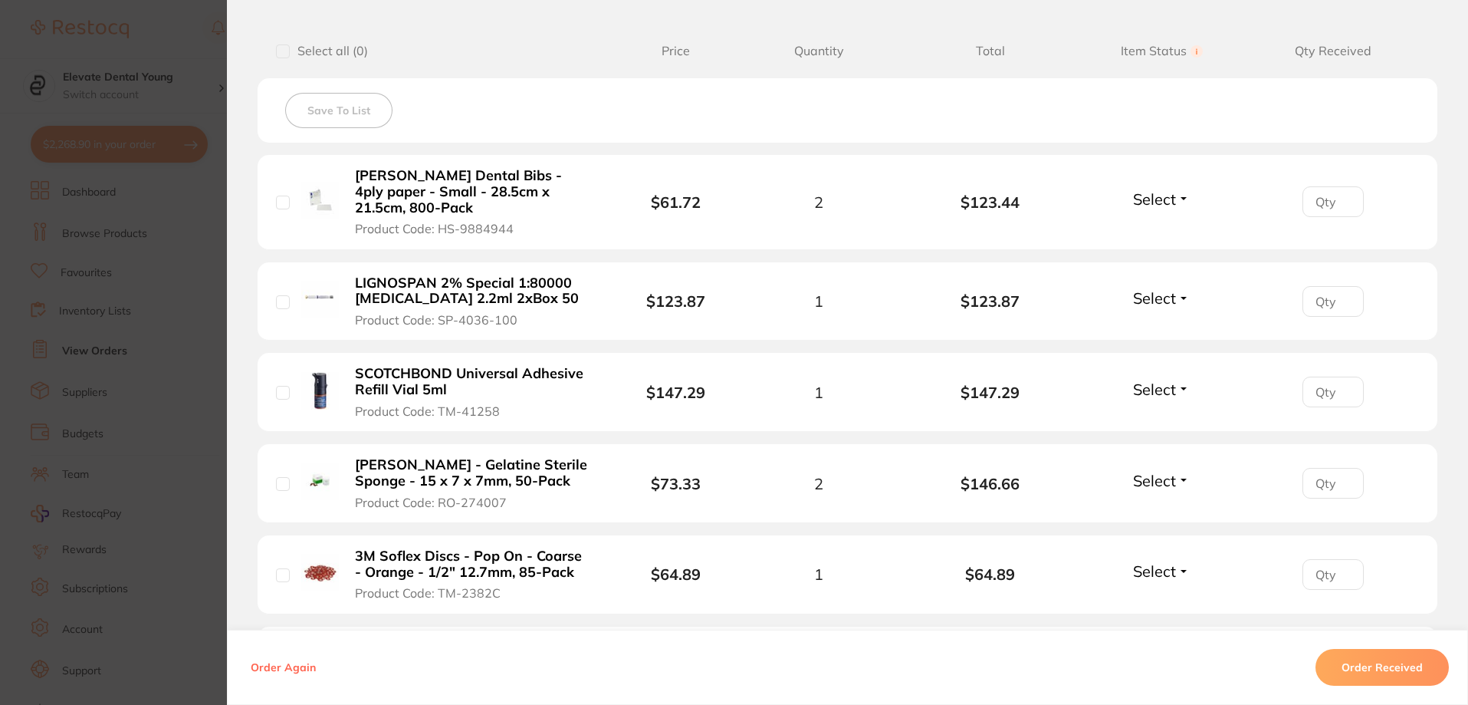
click at [1385, 654] on button "Order Received" at bounding box center [1382, 667] width 133 height 37
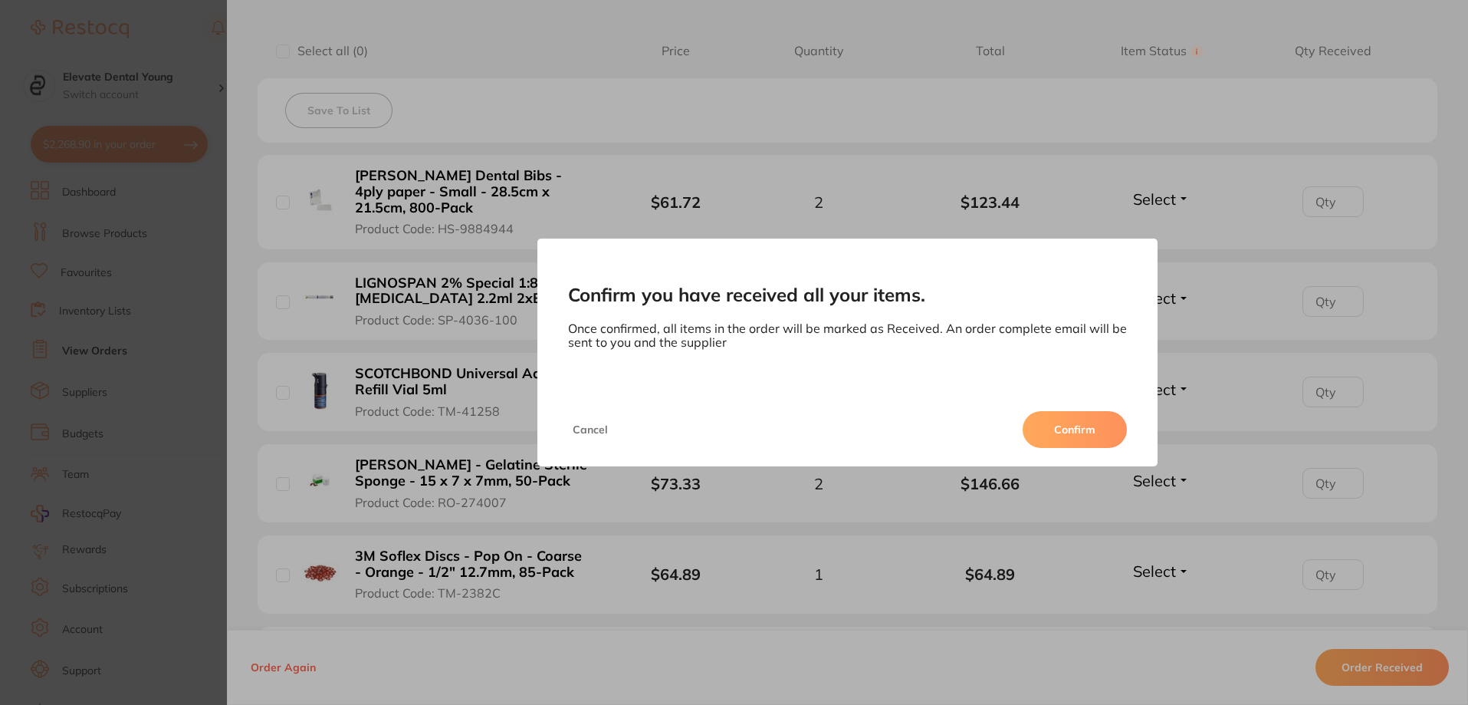
click at [1059, 429] on button "Confirm" at bounding box center [1075, 429] width 104 height 37
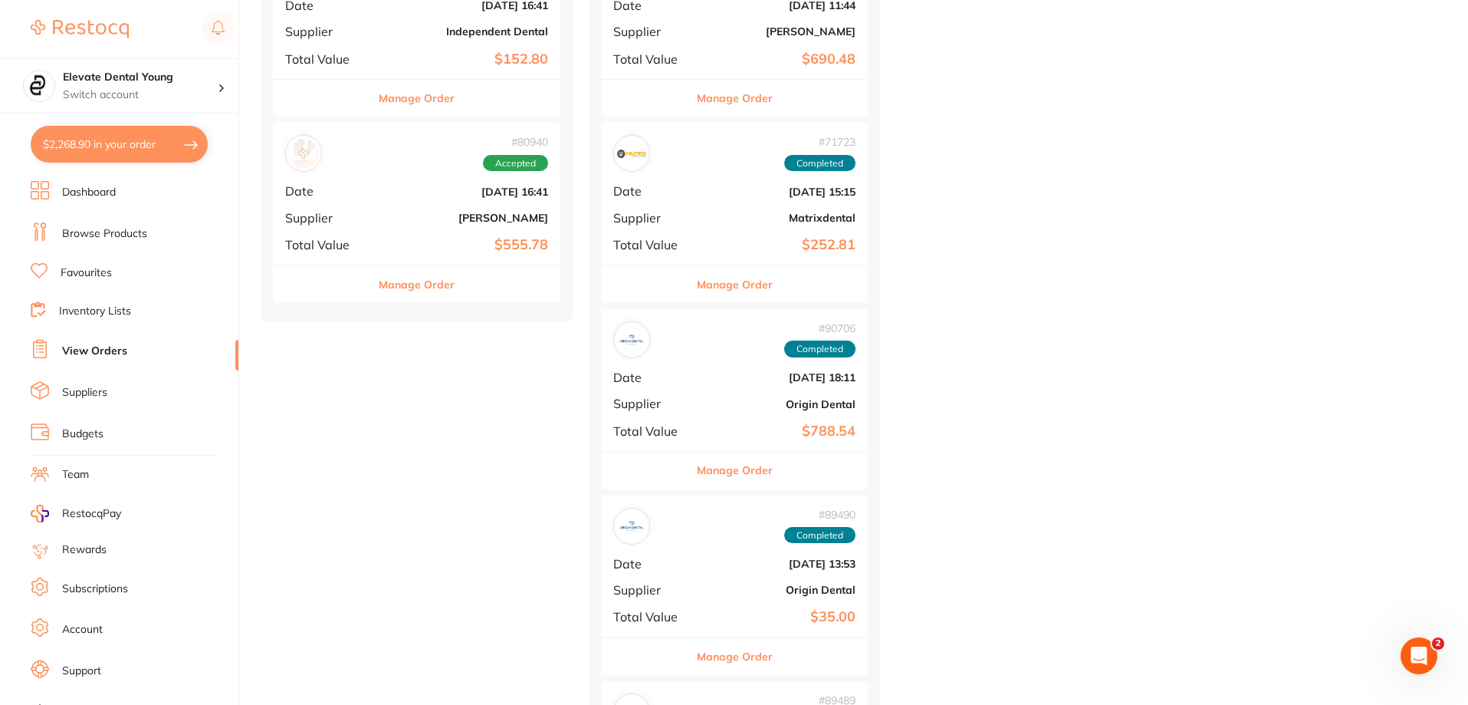
click at [493, 220] on b "[PERSON_NAME]" at bounding box center [464, 218] width 167 height 12
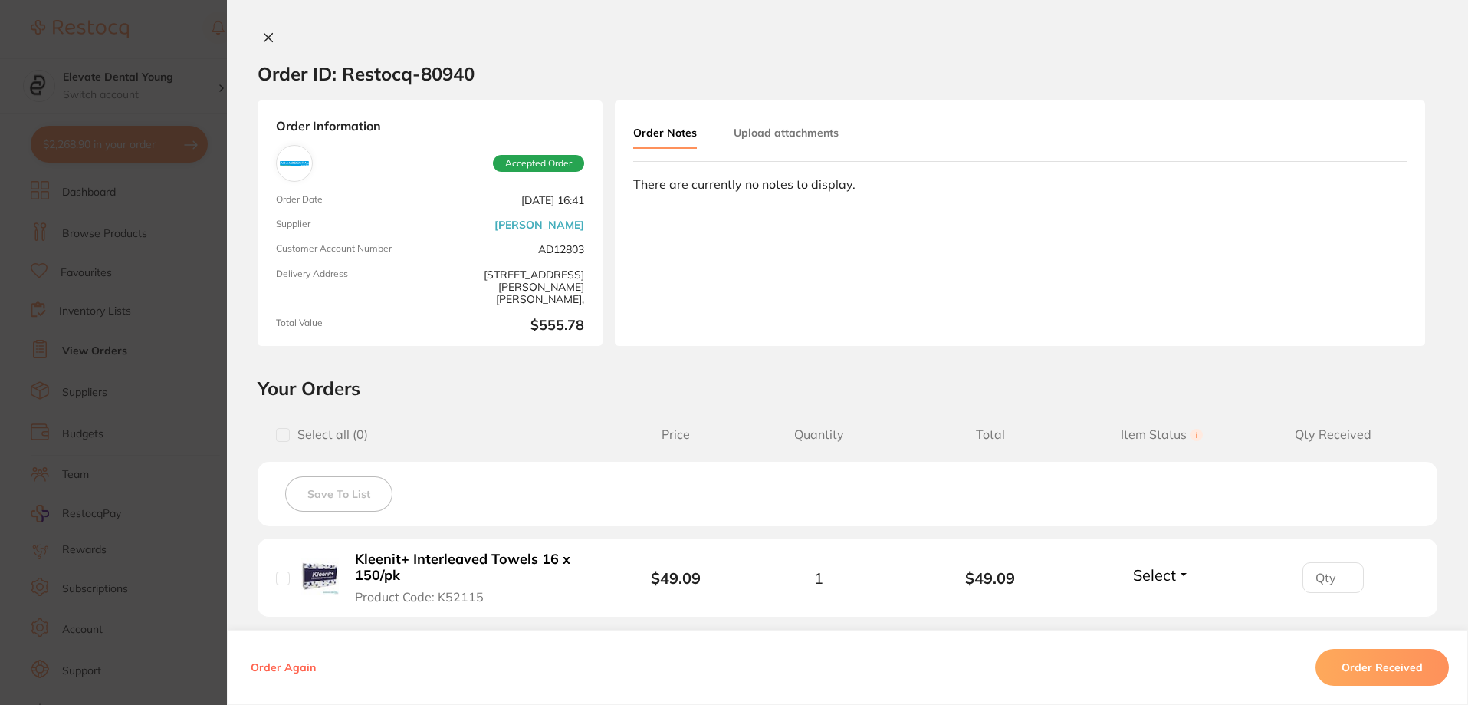
click at [1421, 670] on button "Order Received" at bounding box center [1382, 667] width 133 height 37
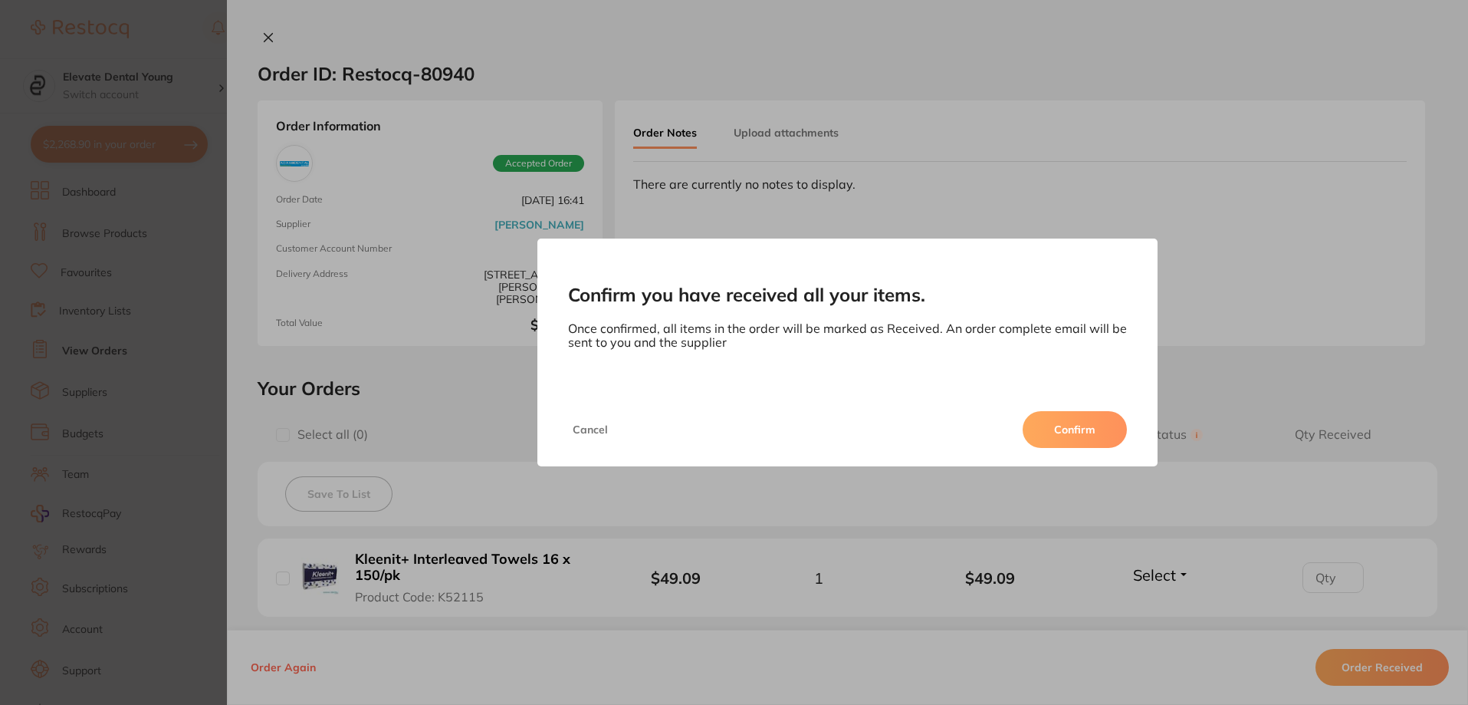
click at [1093, 442] on button "Confirm" at bounding box center [1075, 429] width 104 height 37
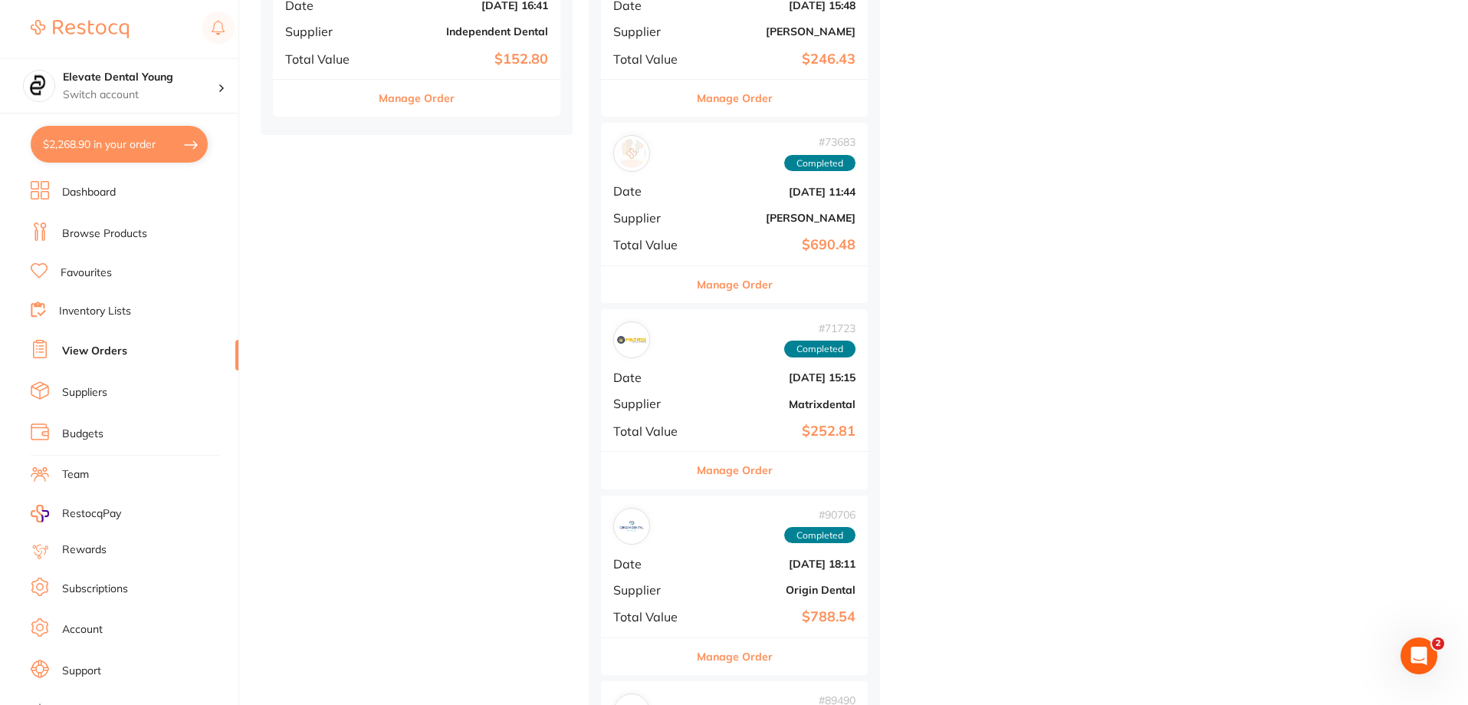
click at [479, 33] on b "Independent Dental" at bounding box center [464, 31] width 167 height 12
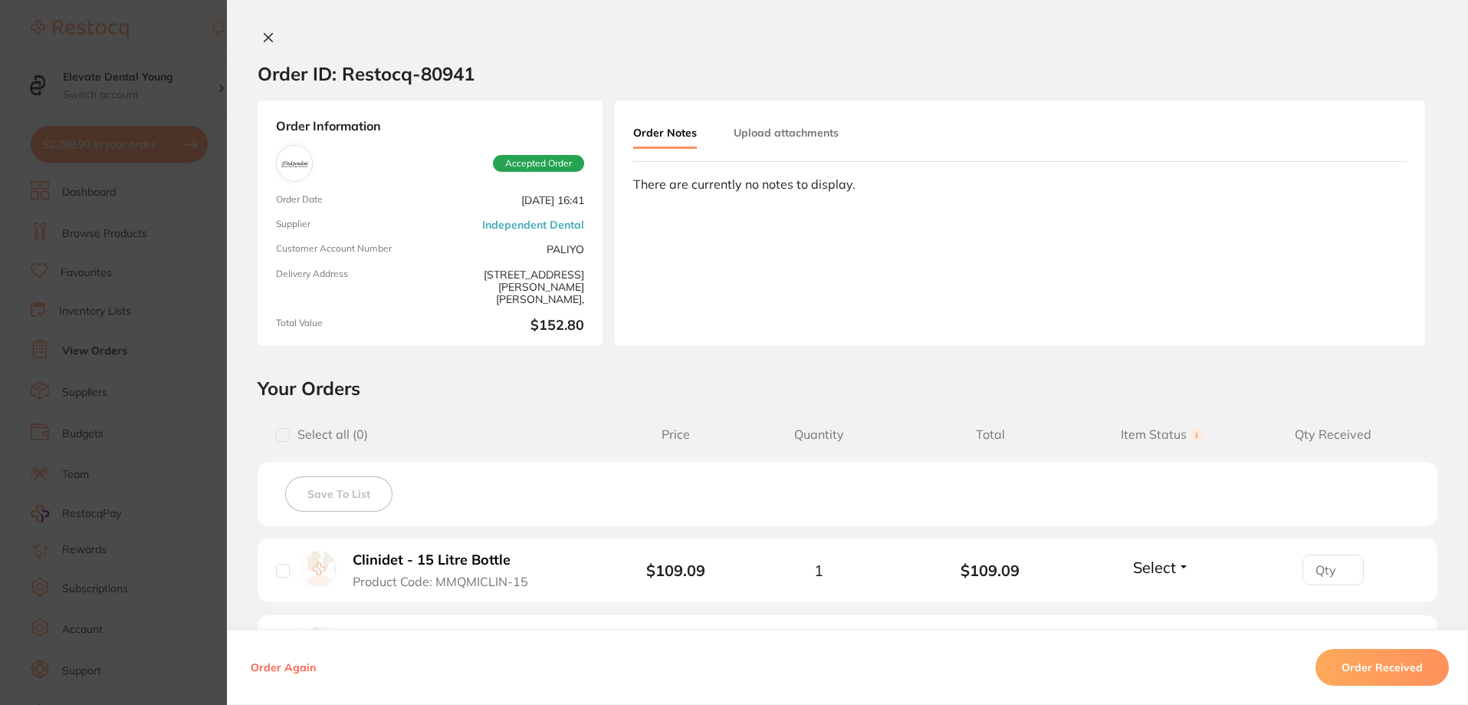
click at [1385, 665] on button "Order Received" at bounding box center [1382, 667] width 133 height 37
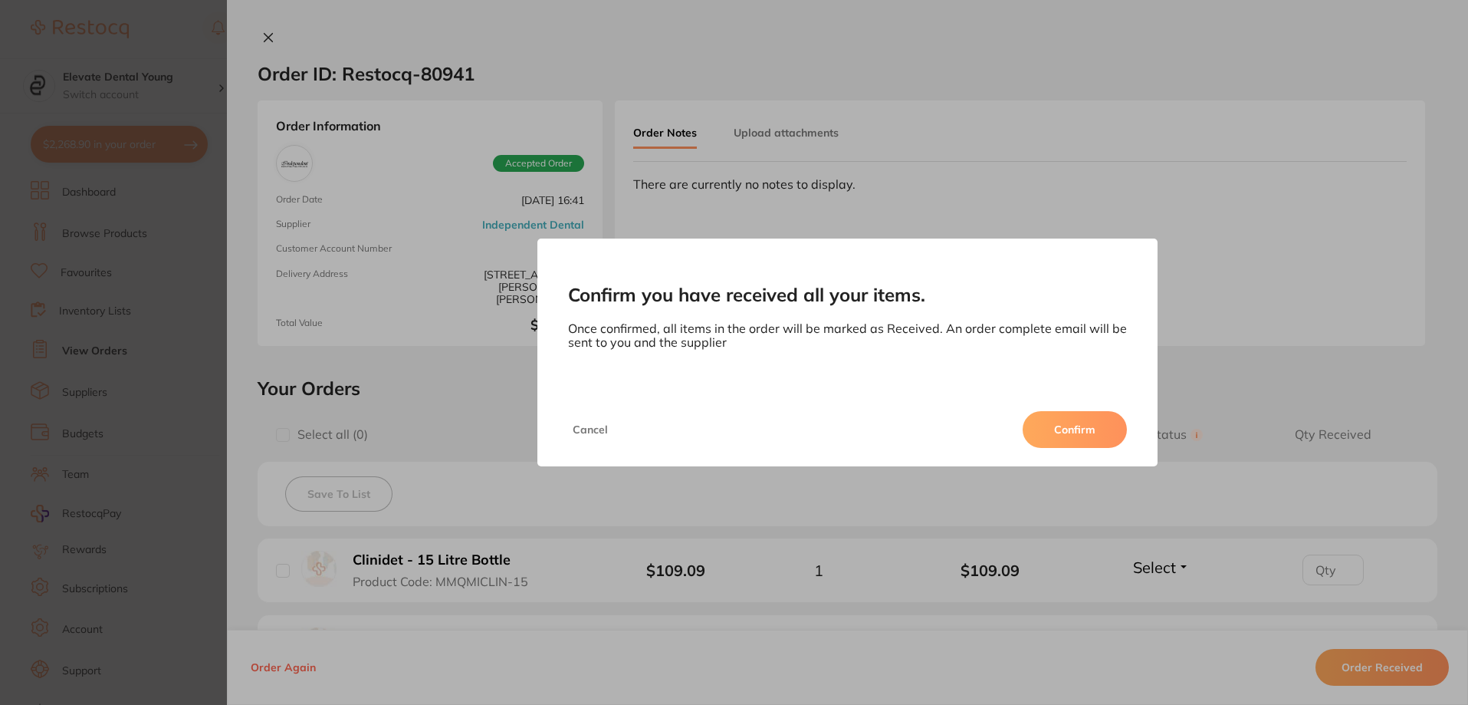
click at [1076, 426] on button "Confirm" at bounding box center [1075, 429] width 104 height 37
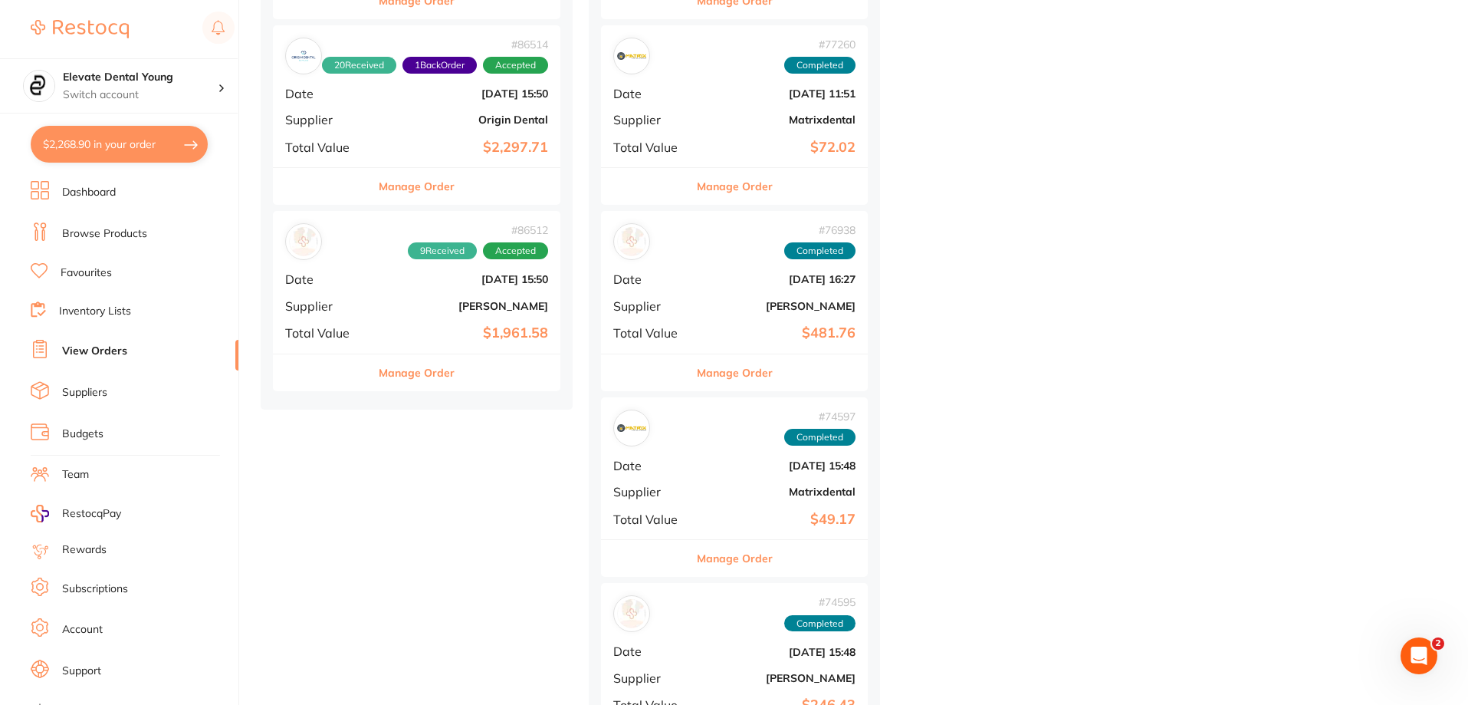
scroll to position [1690, 0]
drag, startPoint x: 486, startPoint y: 314, endPoint x: 806, endPoint y: 504, distance: 371.6
click at [380, 275] on div "# 86512 9 Received Accepted Date Jul 14 2025, 15:50 Supplier Henry Schein Halas…" at bounding box center [417, 282] width 288 height 142
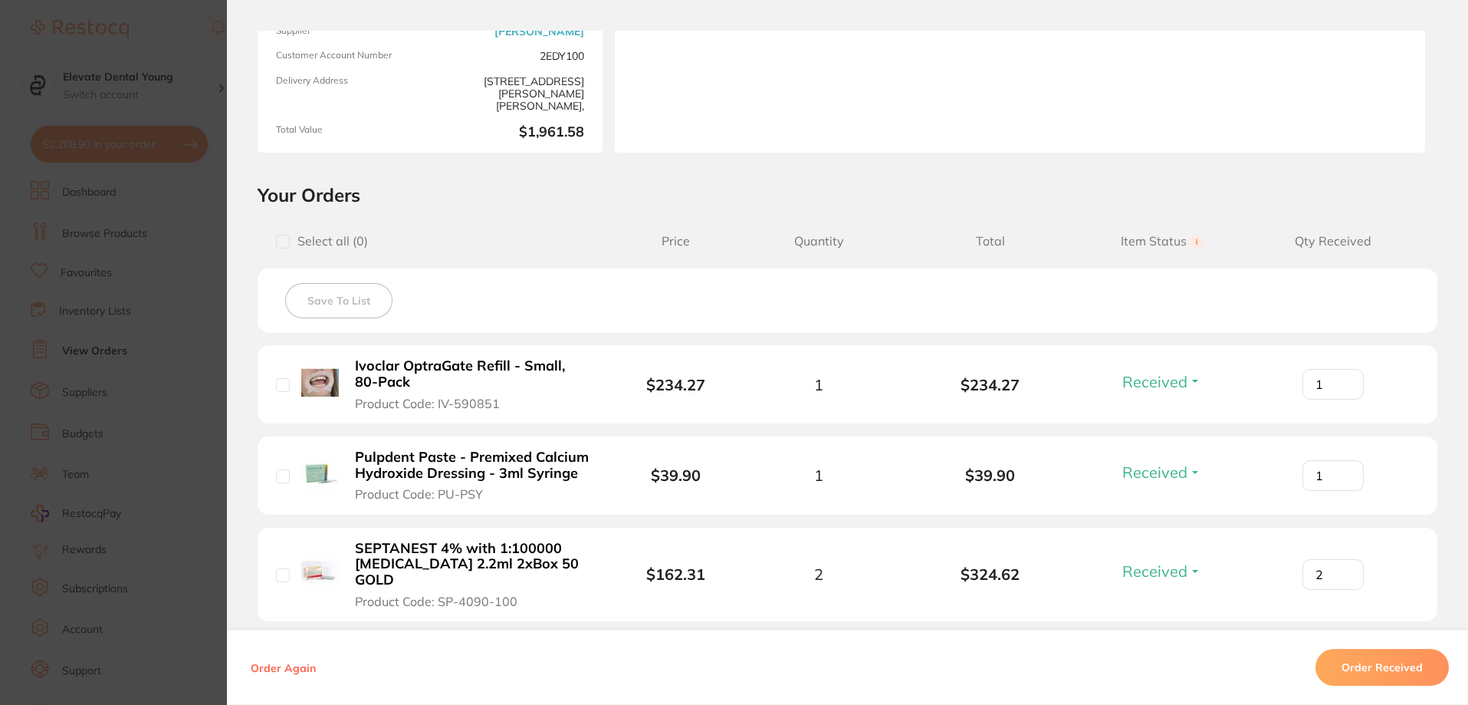
scroll to position [383, 0]
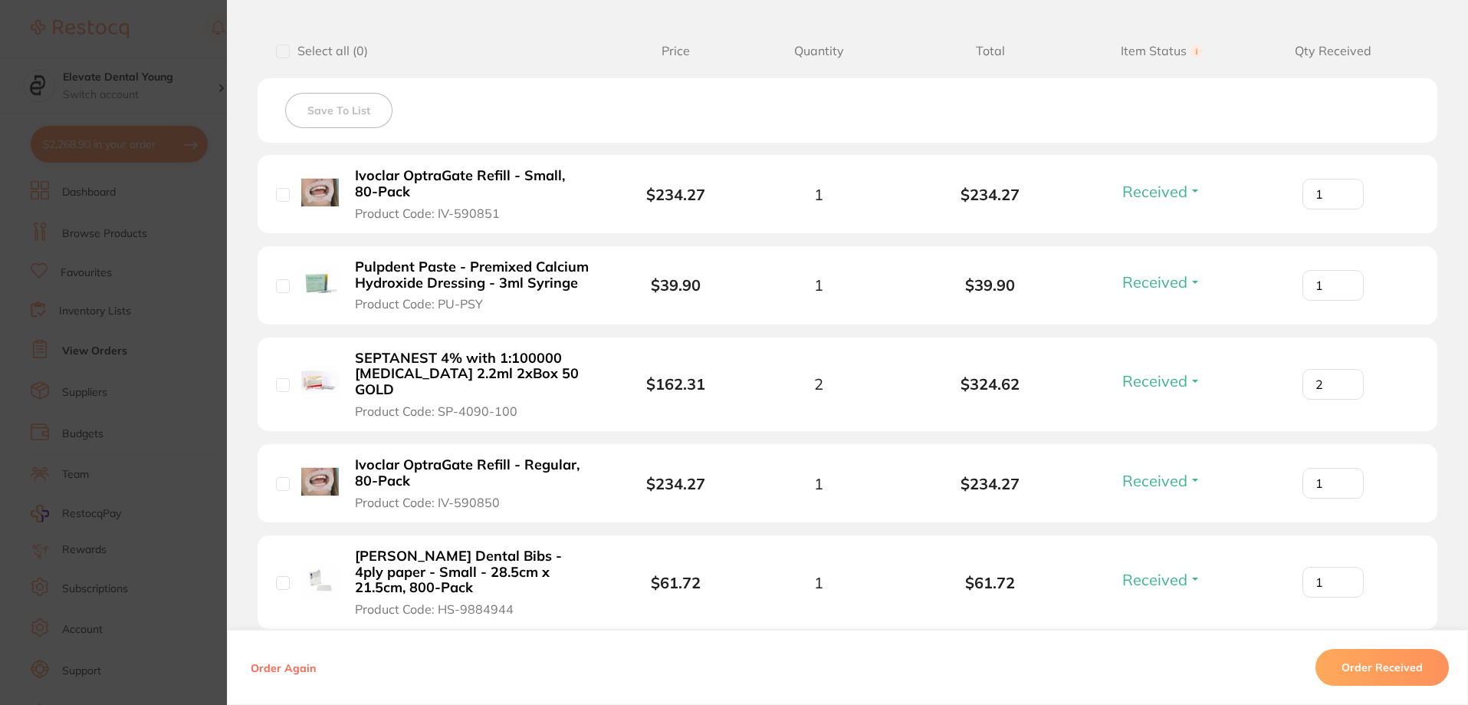
click at [1392, 662] on button "Order Received" at bounding box center [1382, 667] width 133 height 37
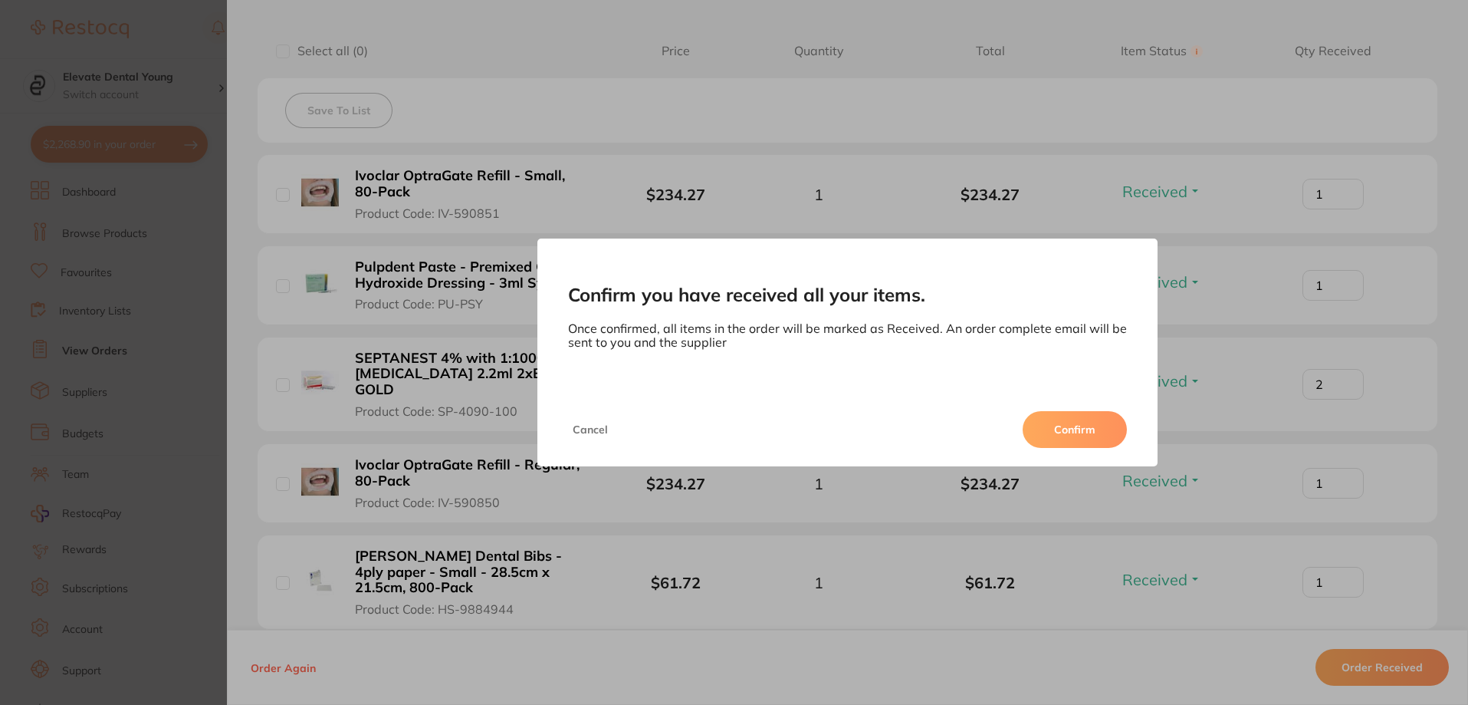
click at [1076, 418] on button "Confirm" at bounding box center [1075, 429] width 104 height 37
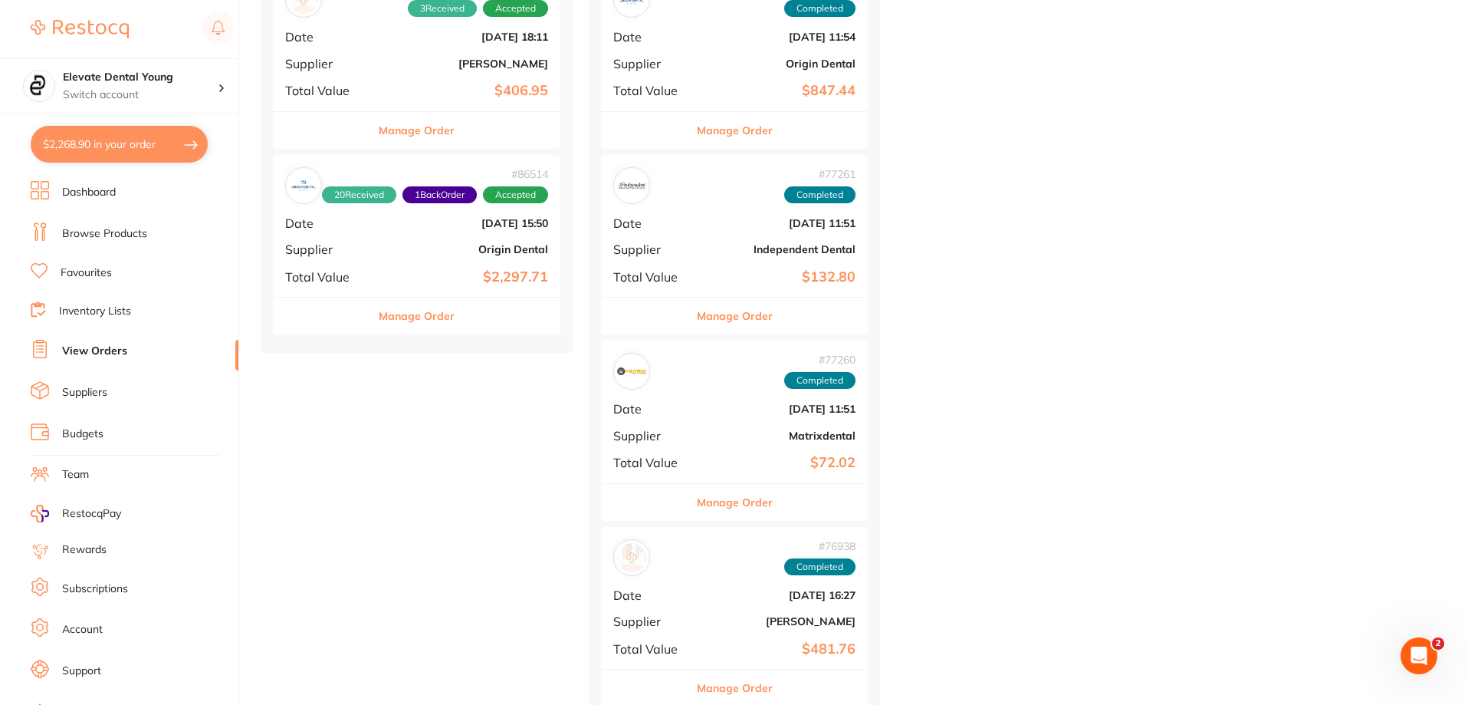
scroll to position [2453, 0]
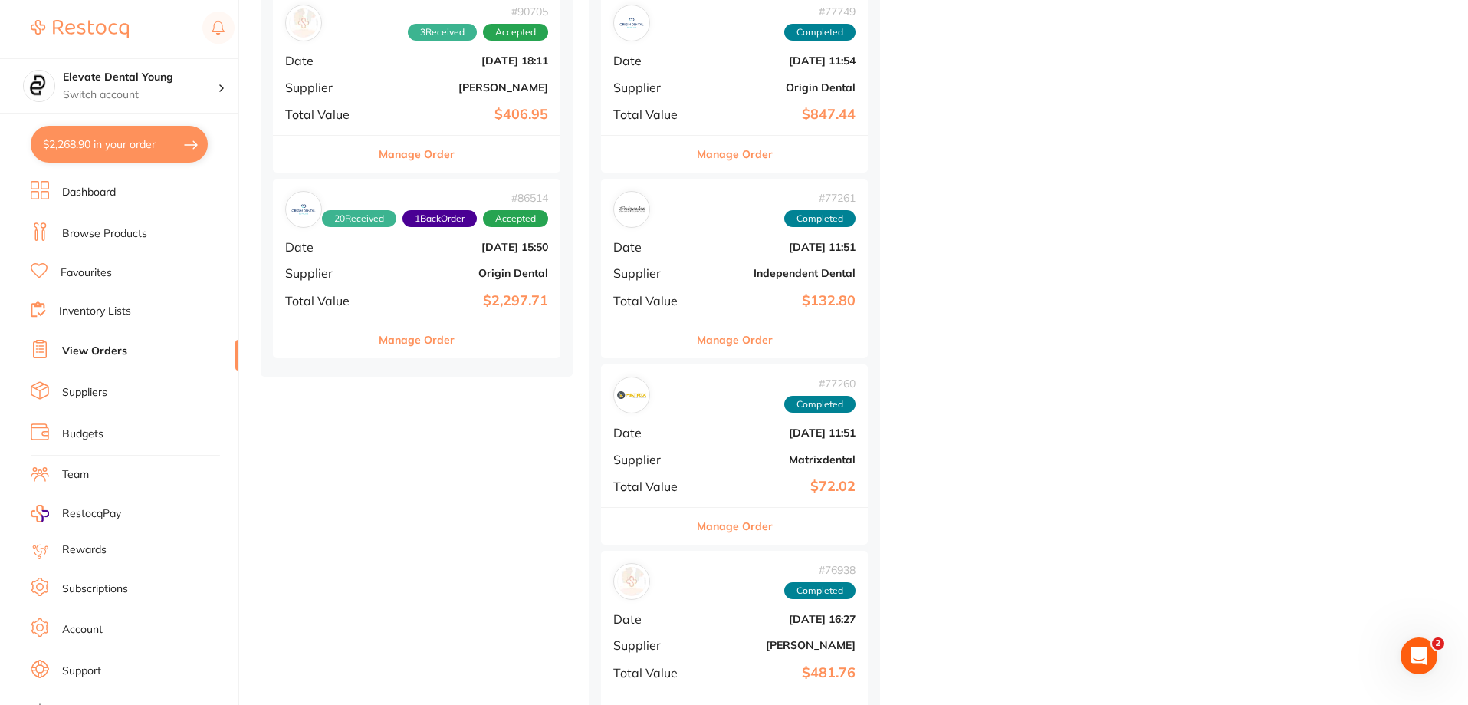
click at [429, 245] on b "[DATE] 15:50" at bounding box center [464, 247] width 167 height 12
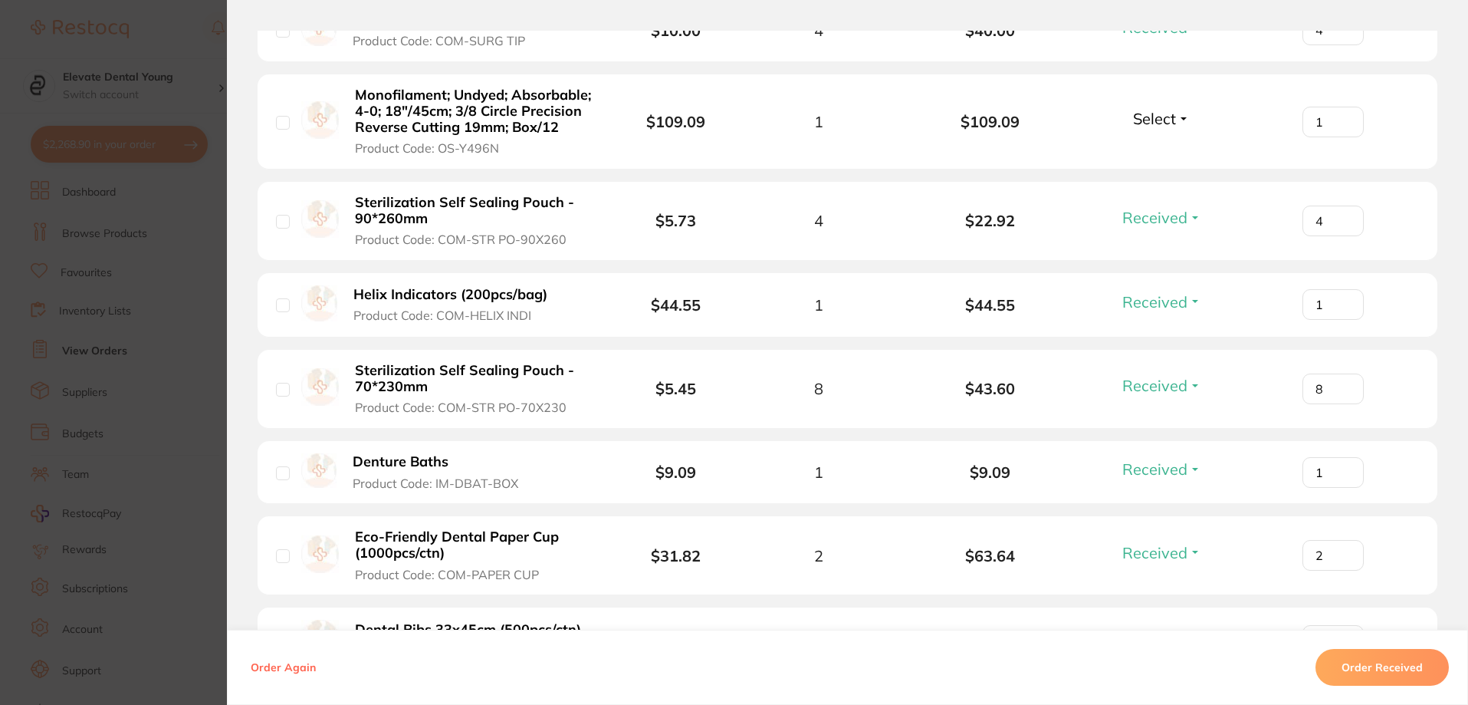
scroll to position [1380, 0]
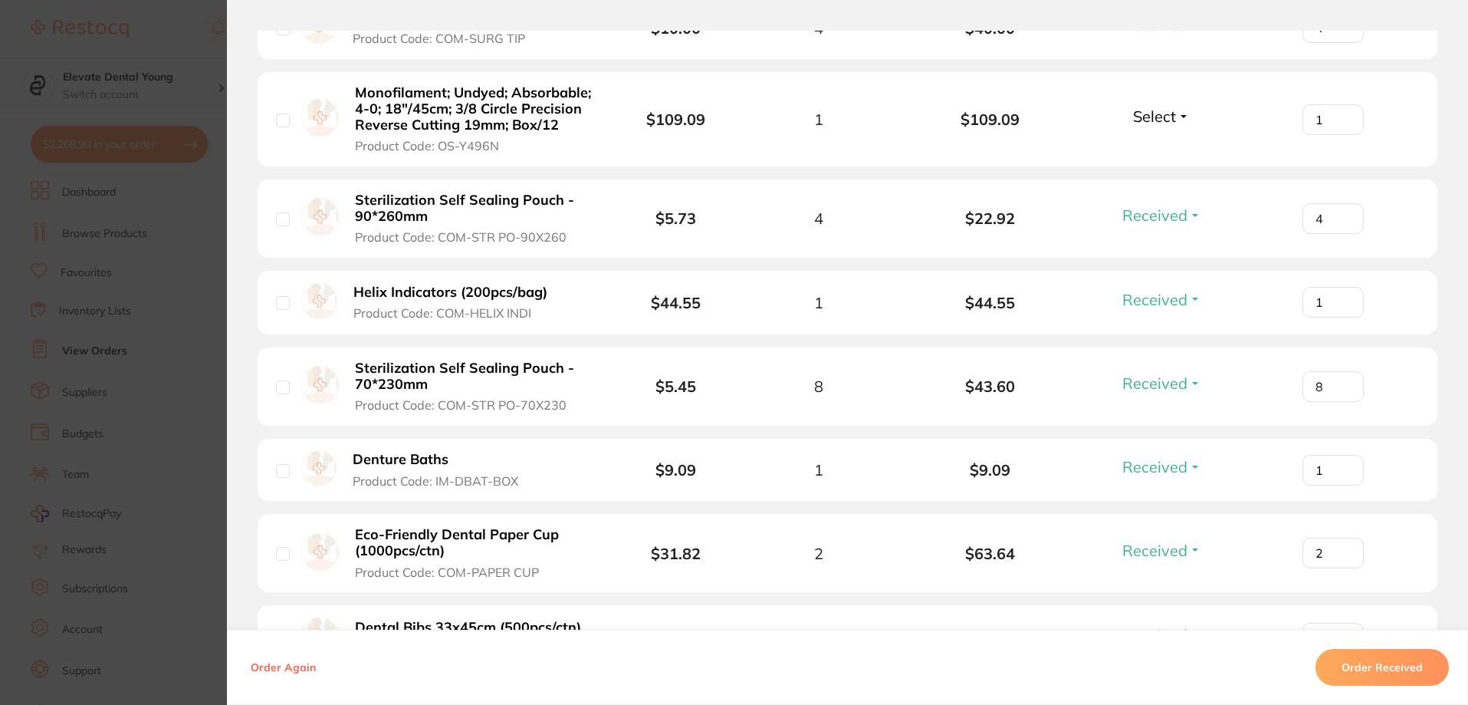
click at [1389, 675] on button "Order Received" at bounding box center [1382, 667] width 133 height 37
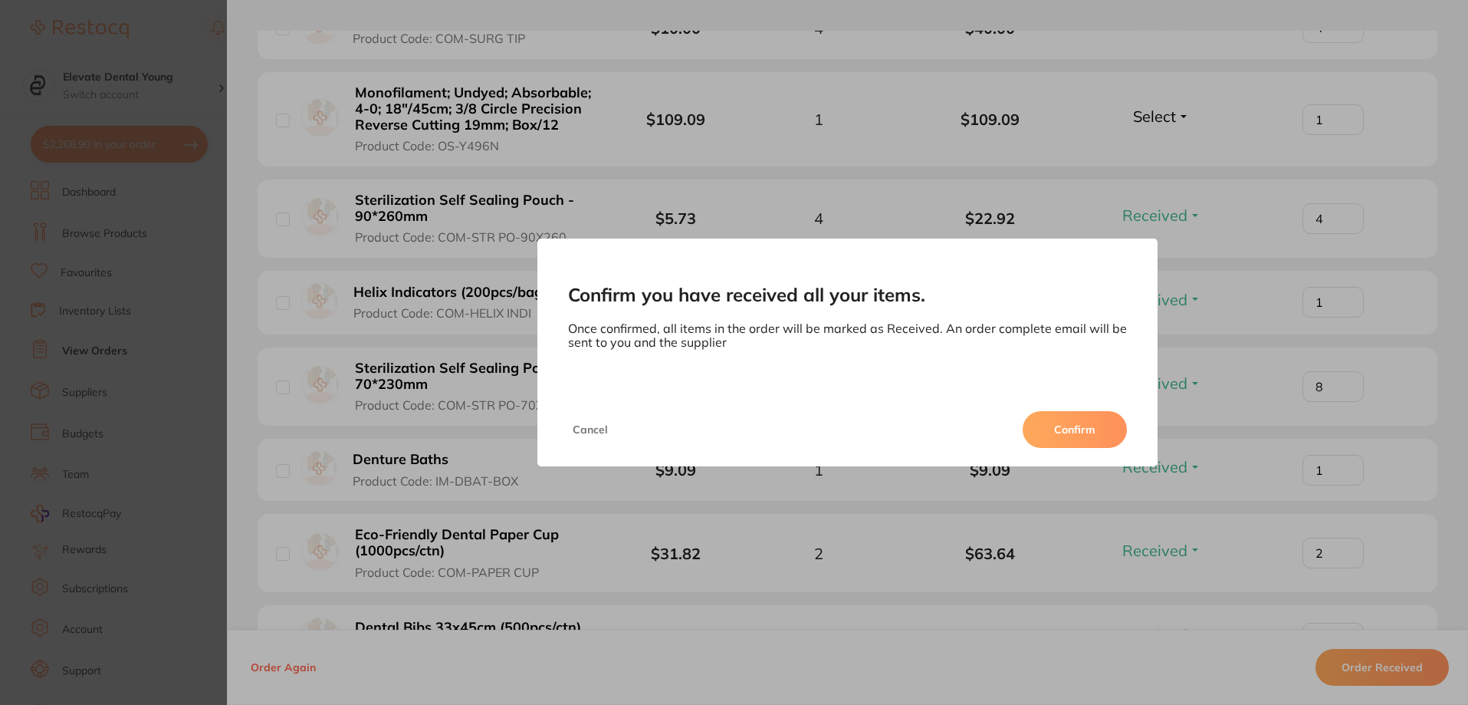
click at [1074, 423] on button "Confirm" at bounding box center [1075, 429] width 104 height 37
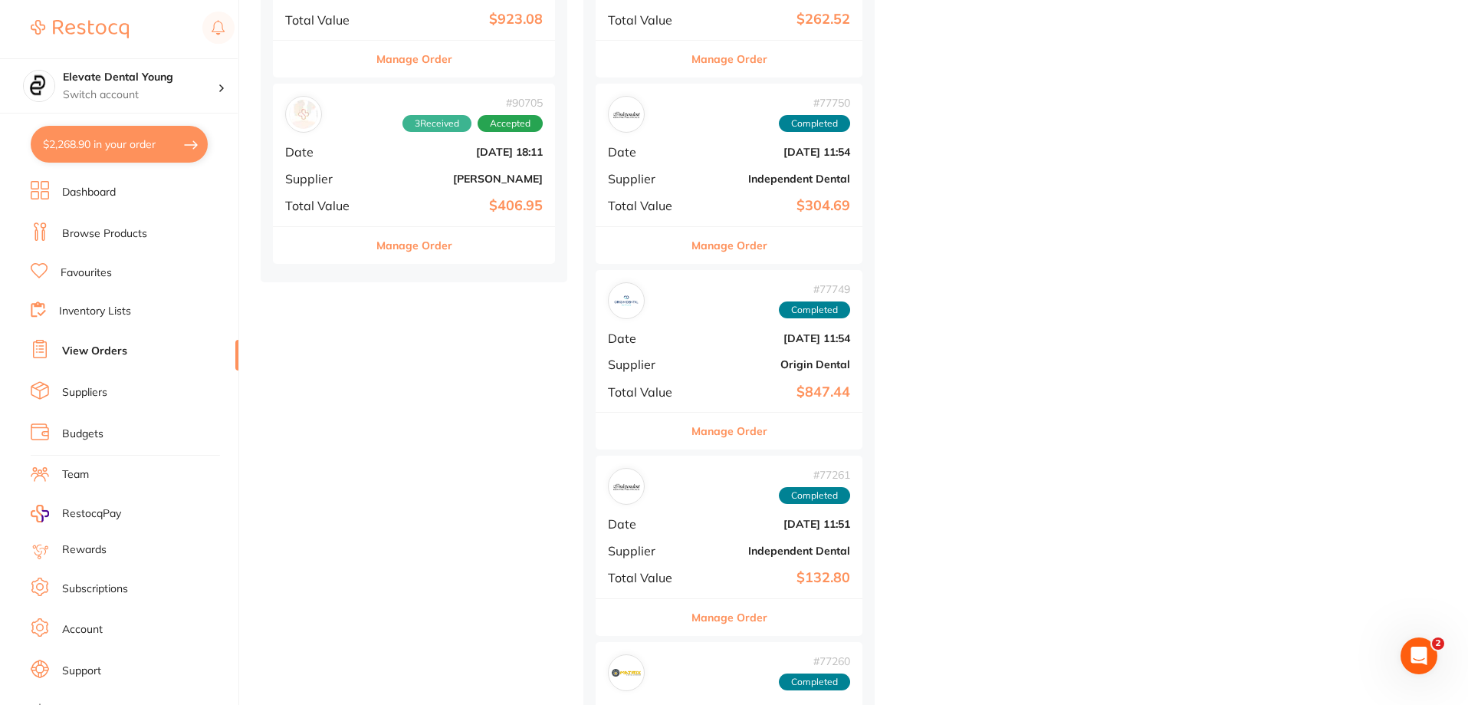
scroll to position [2223, 0]
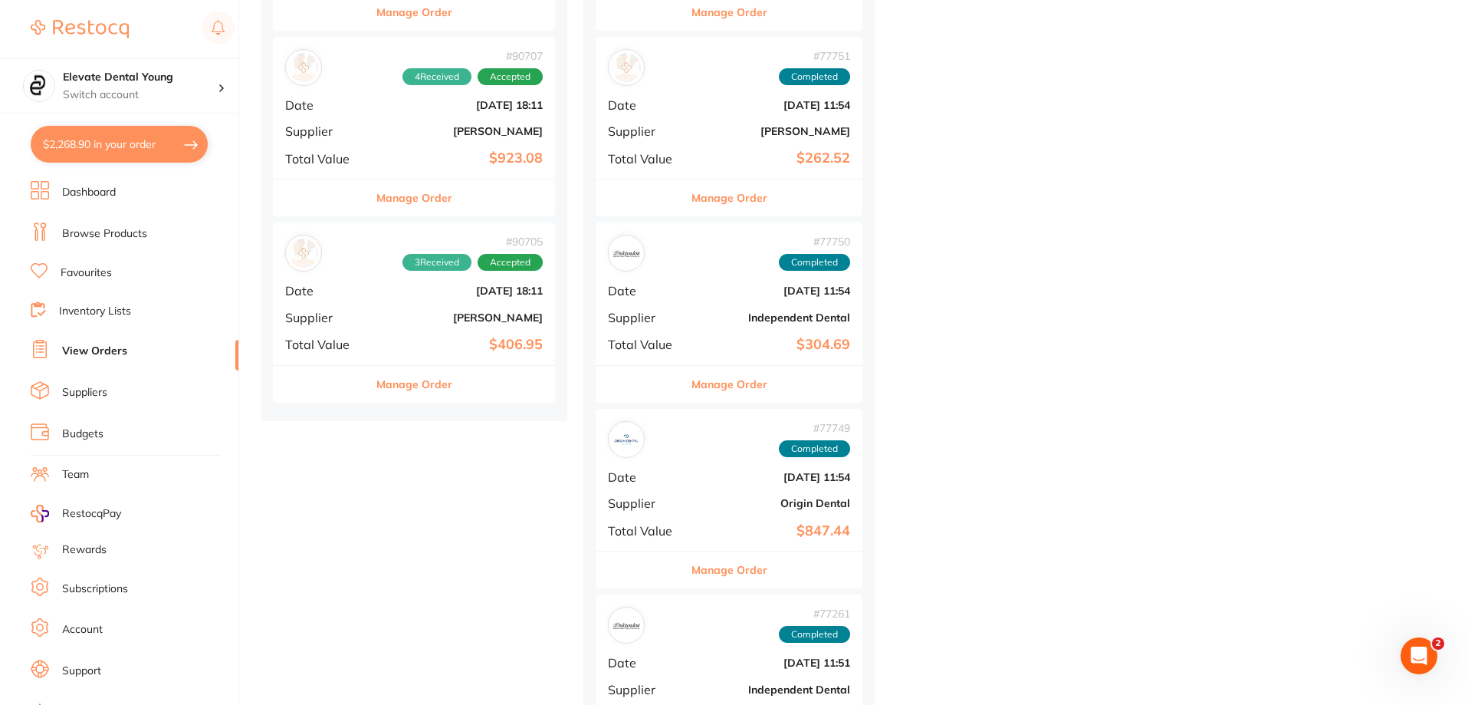
click at [463, 304] on div "# 90705 3 Received Accepted Date Aug 19 2025, 18:11 Supplier Adam Dental Total …" at bounding box center [414, 293] width 282 height 142
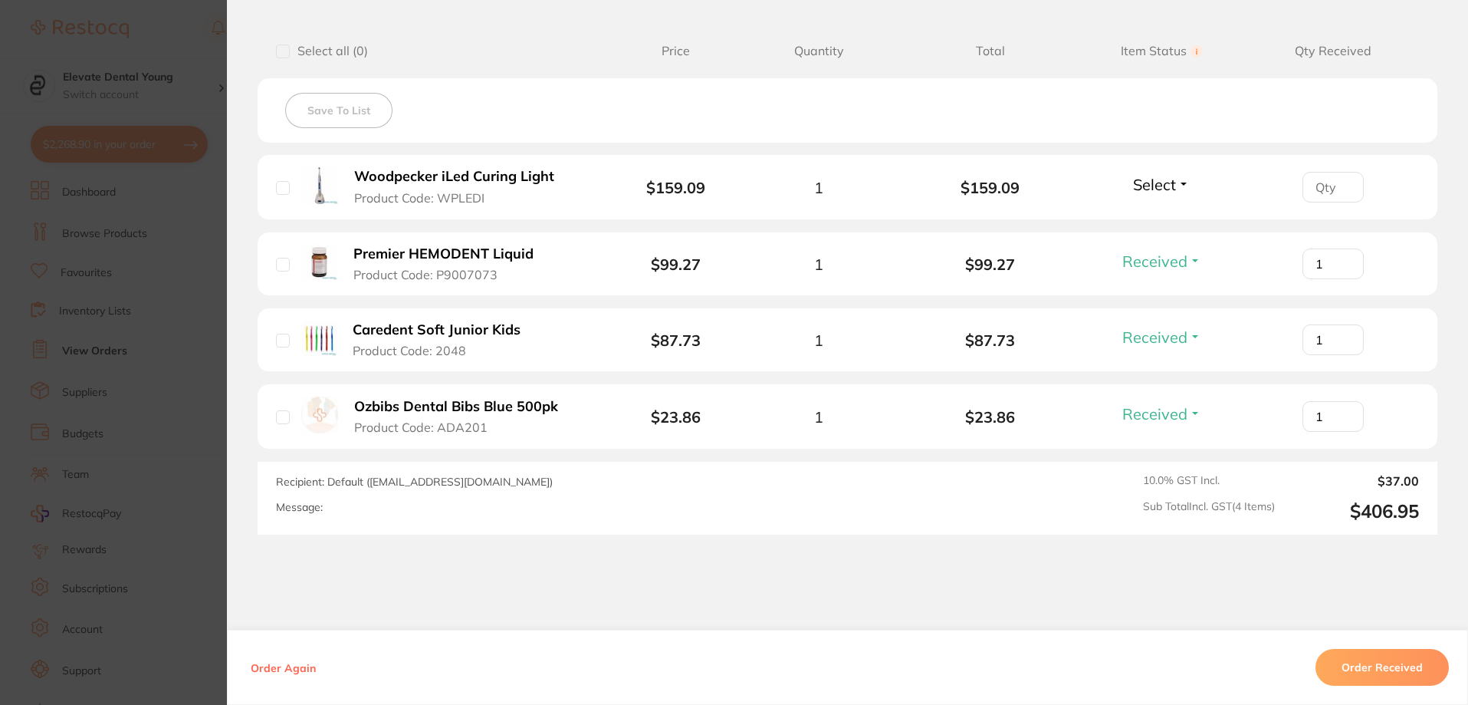
drag, startPoint x: 1380, startPoint y: 660, endPoint x: 1370, endPoint y: 663, distance: 10.4
click at [1376, 662] on button "Order Received" at bounding box center [1382, 667] width 133 height 37
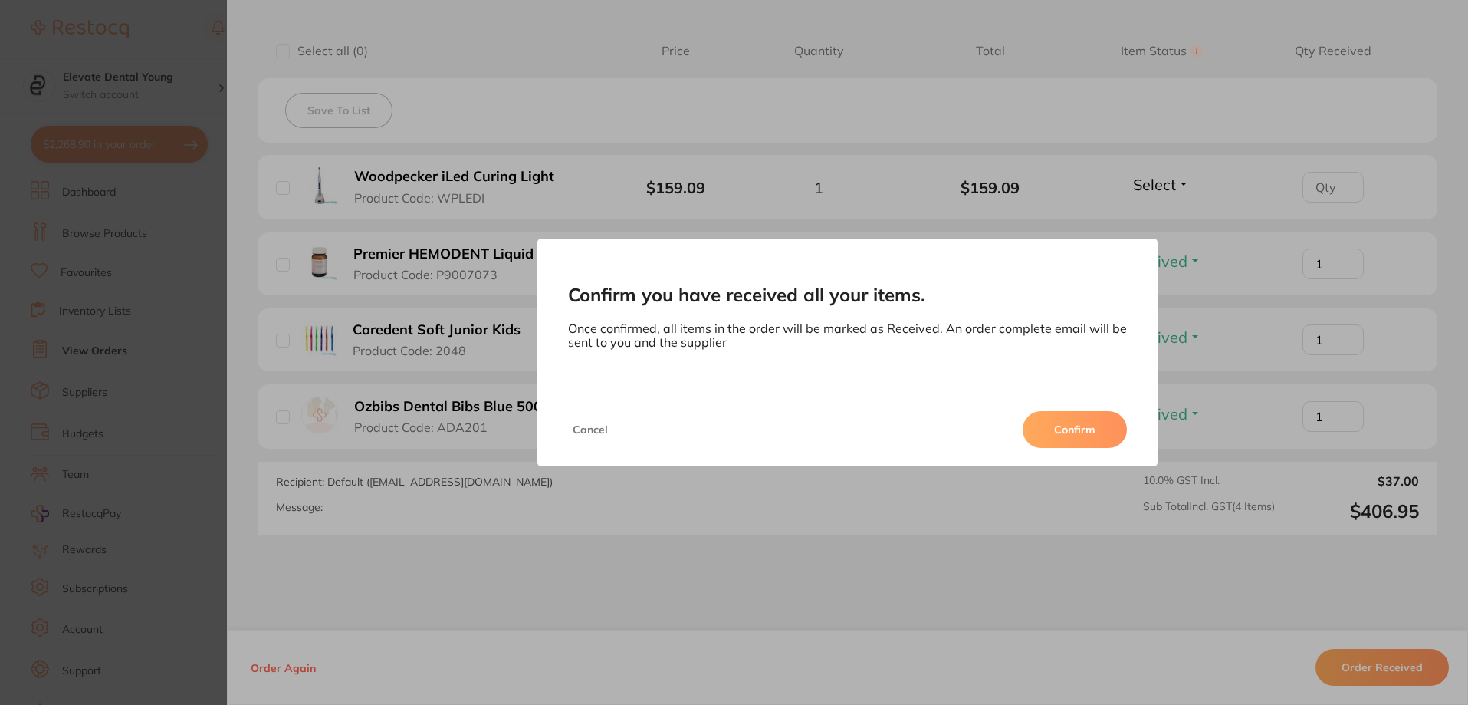
click at [1070, 421] on button "Confirm" at bounding box center [1075, 429] width 104 height 37
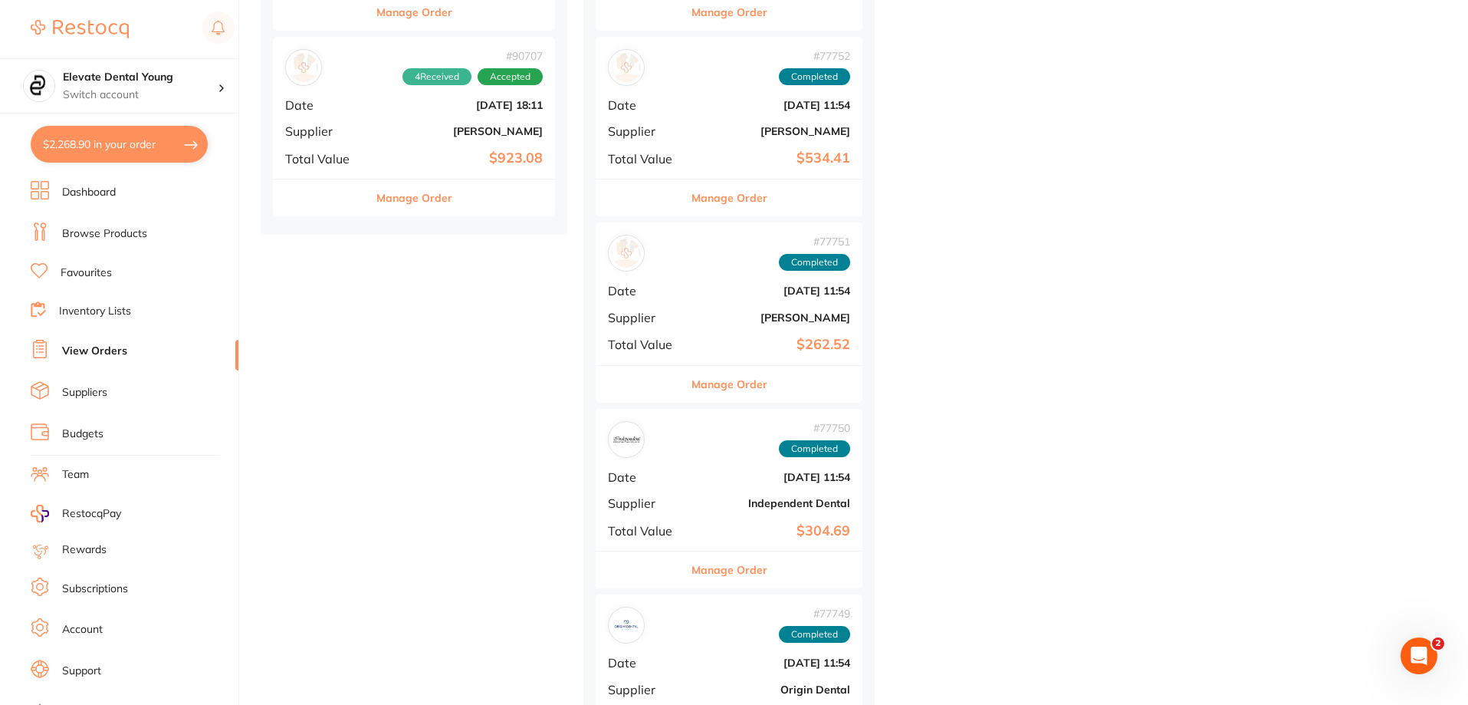
drag, startPoint x: 388, startPoint y: 296, endPoint x: 373, endPoint y: 403, distance: 108.3
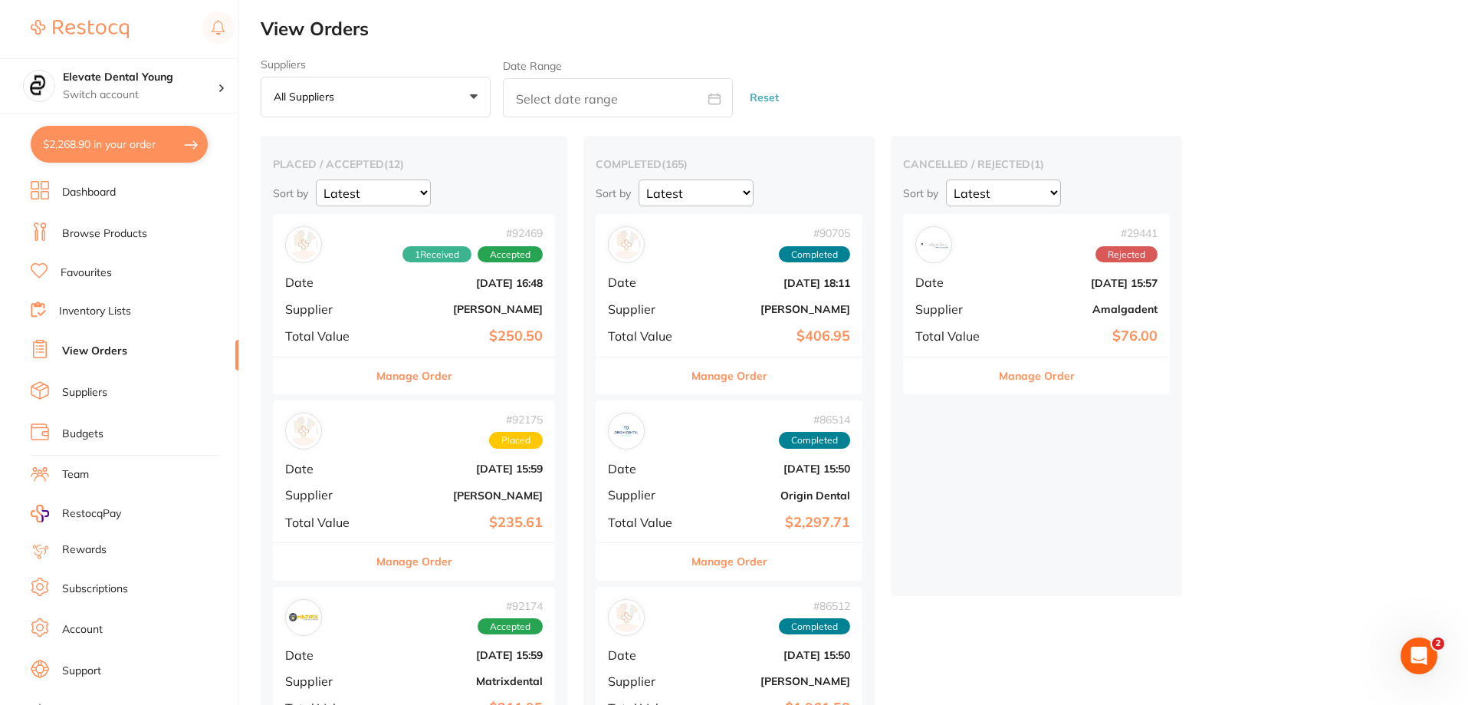
click at [127, 236] on link "Browse Products" at bounding box center [104, 233] width 85 height 15
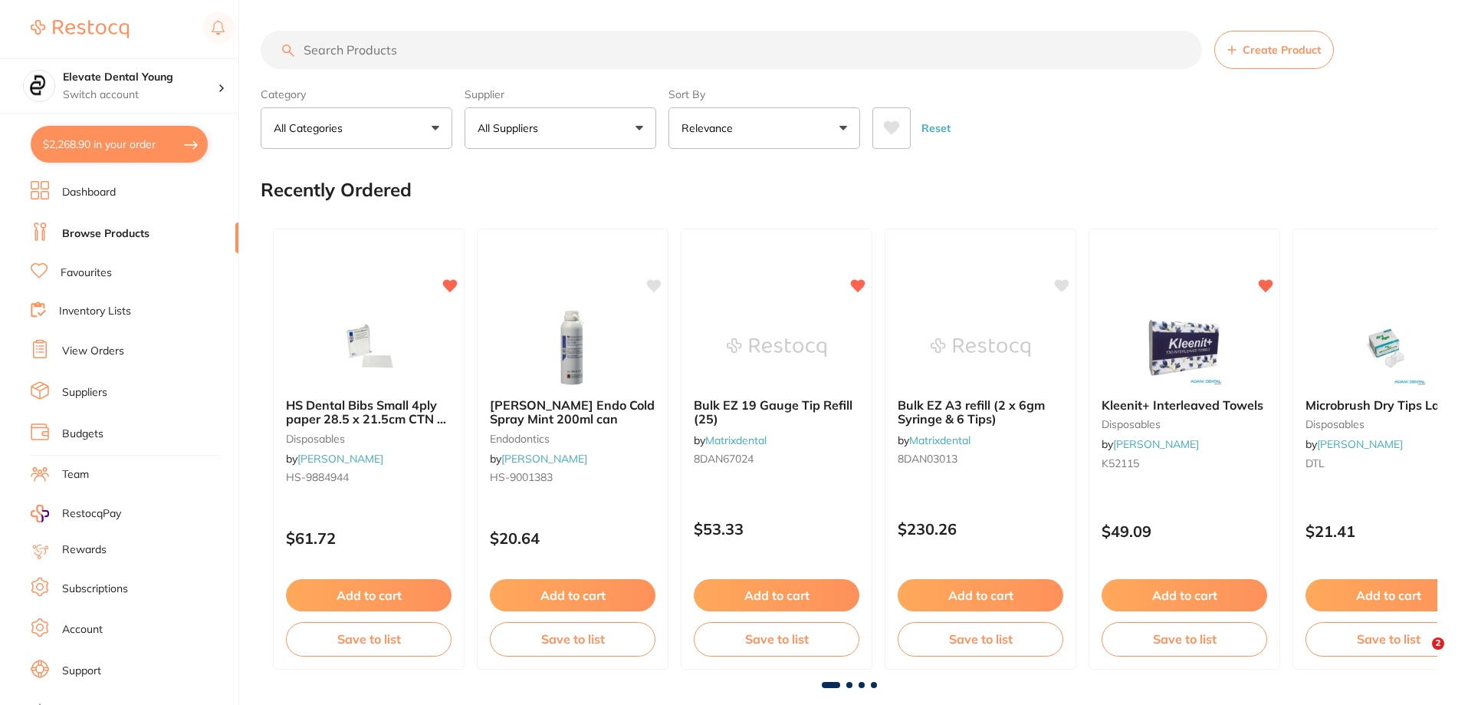
click at [408, 58] on input "search" at bounding box center [732, 50] width 942 height 38
type input "hemodent"
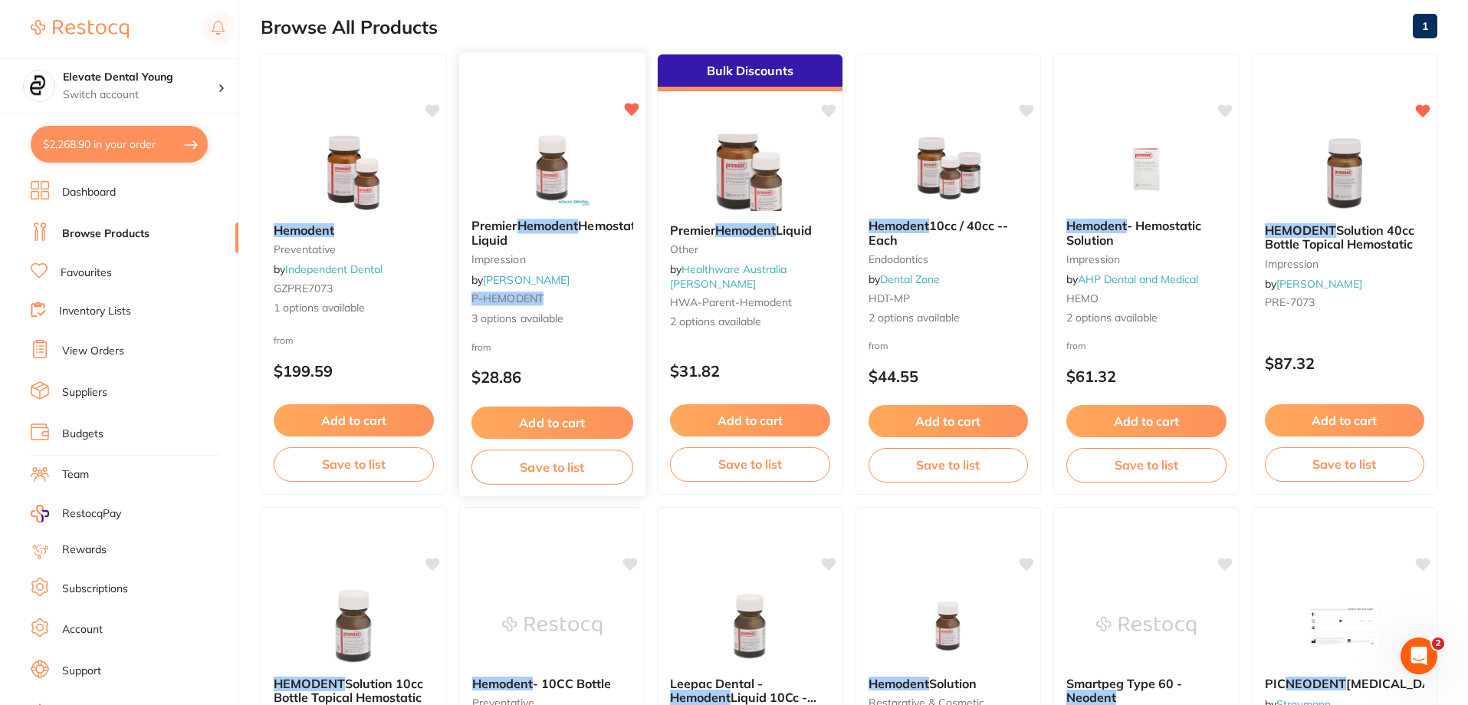
scroll to position [153, 0]
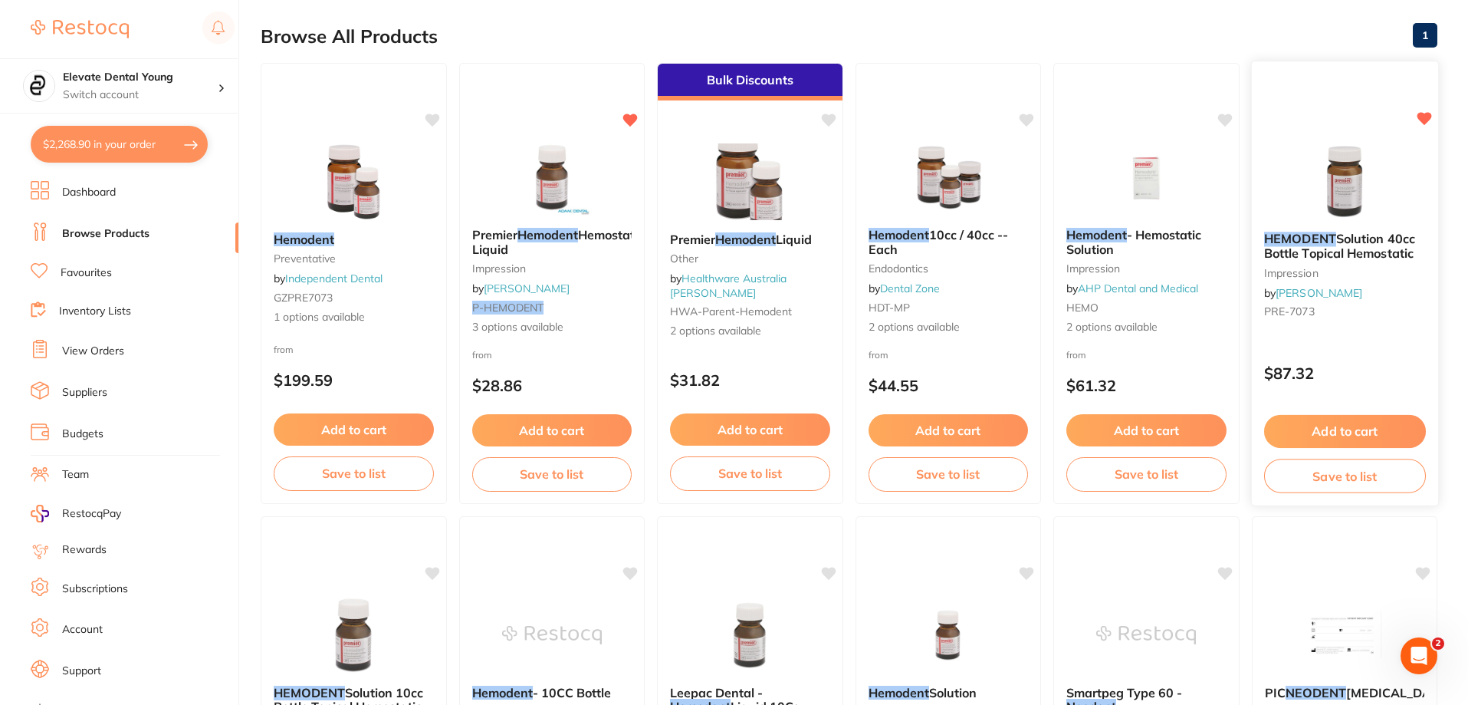
click at [1333, 190] on img at bounding box center [1344, 180] width 100 height 77
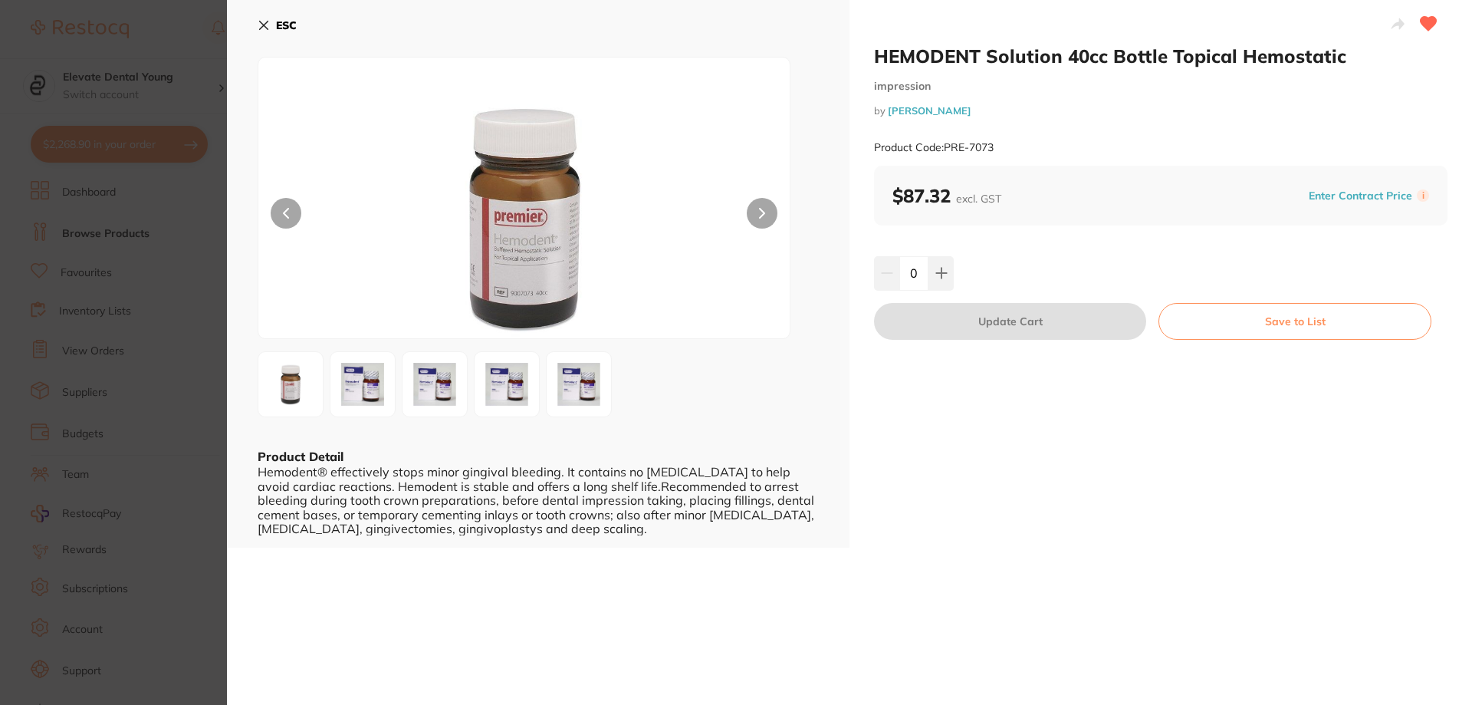
click at [198, 29] on section "HEMODENT Solution 40cc Bottle Topical Hemostatic impression by Henry Schein Hal…" at bounding box center [736, 352] width 1472 height 705
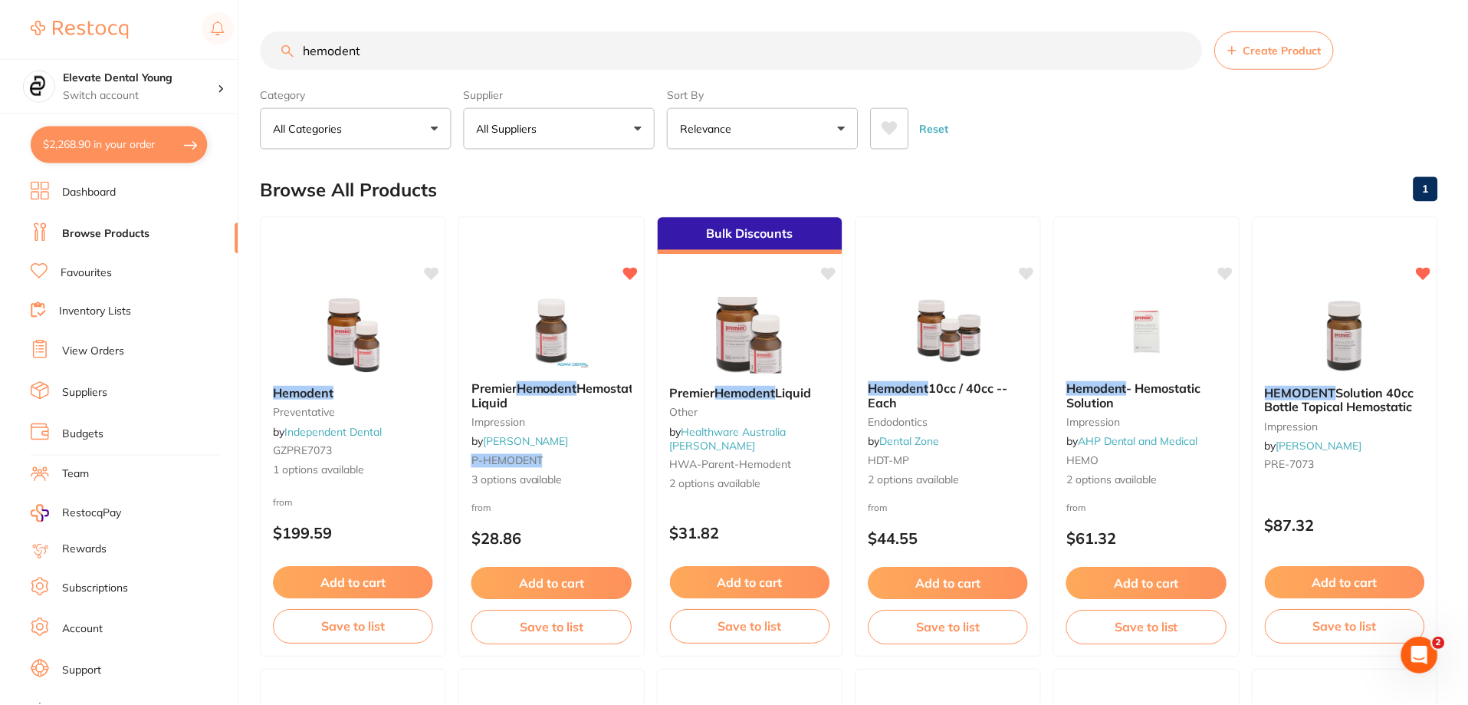
scroll to position [153, 0]
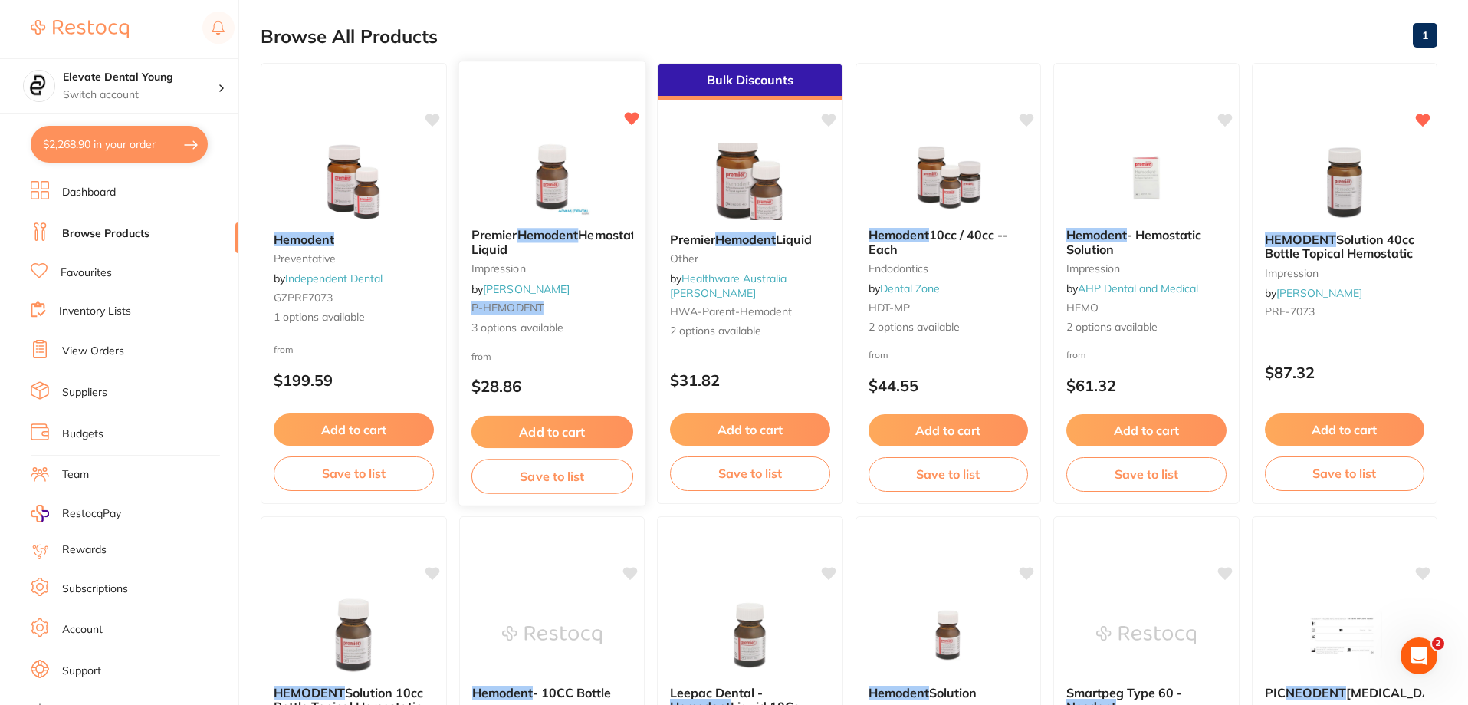
click at [530, 189] on img at bounding box center [551, 176] width 100 height 77
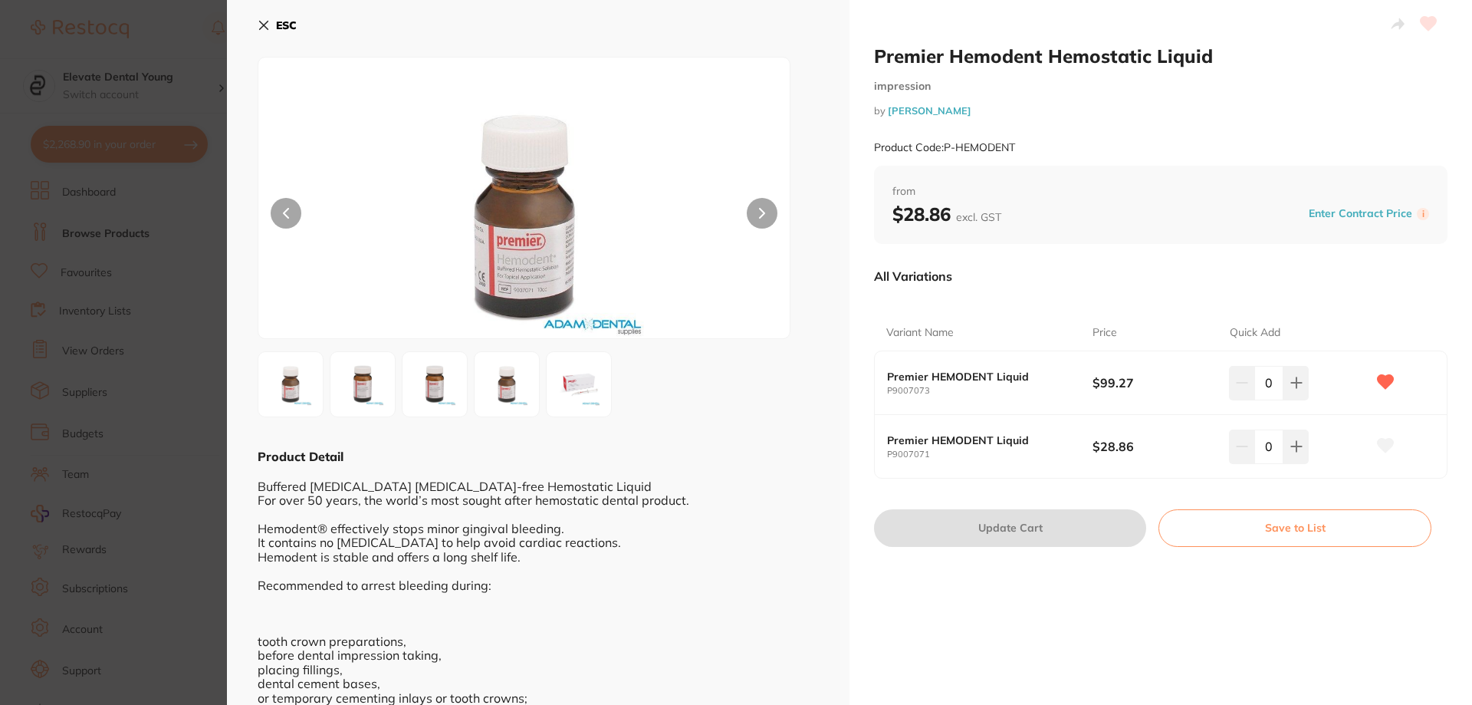
click at [1378, 382] on icon at bounding box center [1386, 382] width 16 height 14
click at [268, 24] on icon at bounding box center [264, 25] width 12 height 12
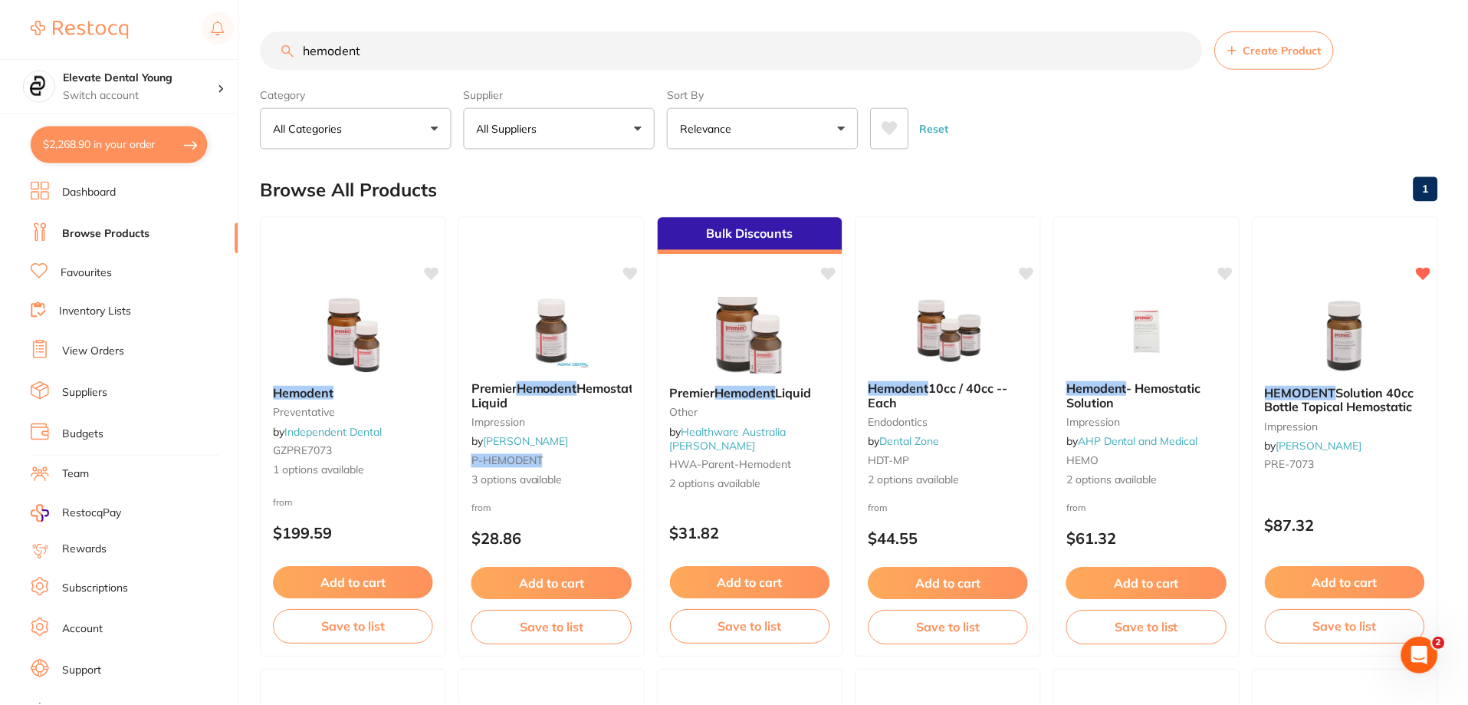
scroll to position [153, 0]
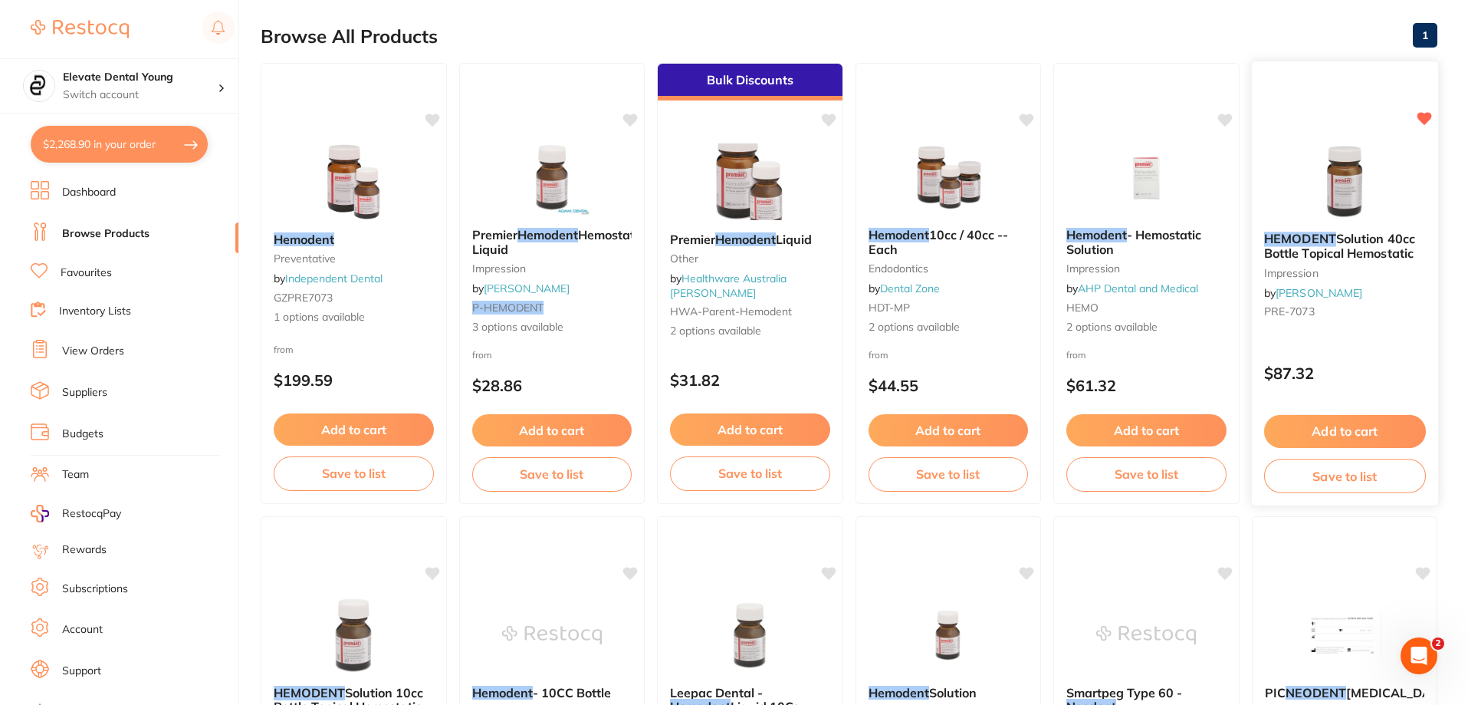
click at [1387, 435] on button "Add to cart" at bounding box center [1345, 431] width 162 height 33
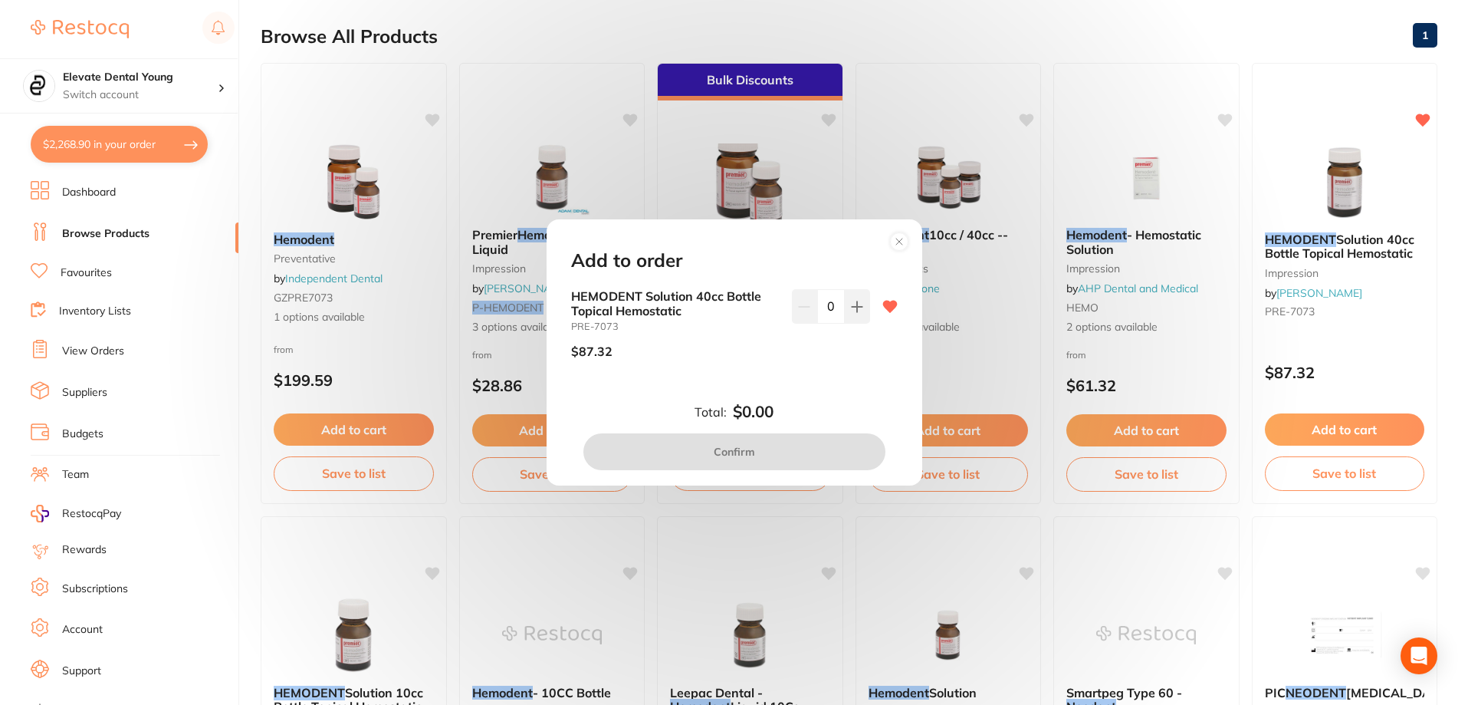
scroll to position [0, 0]
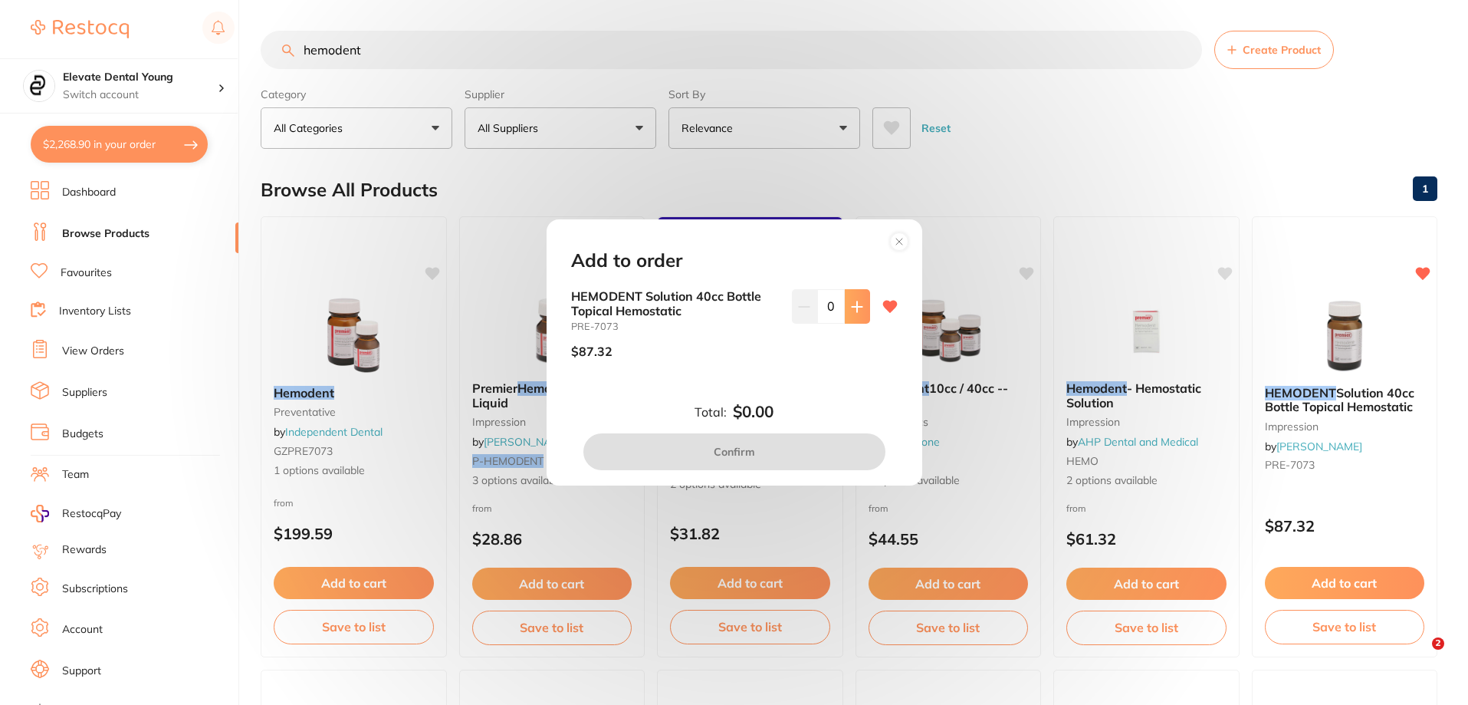
click at [853, 310] on icon at bounding box center [857, 307] width 12 height 12
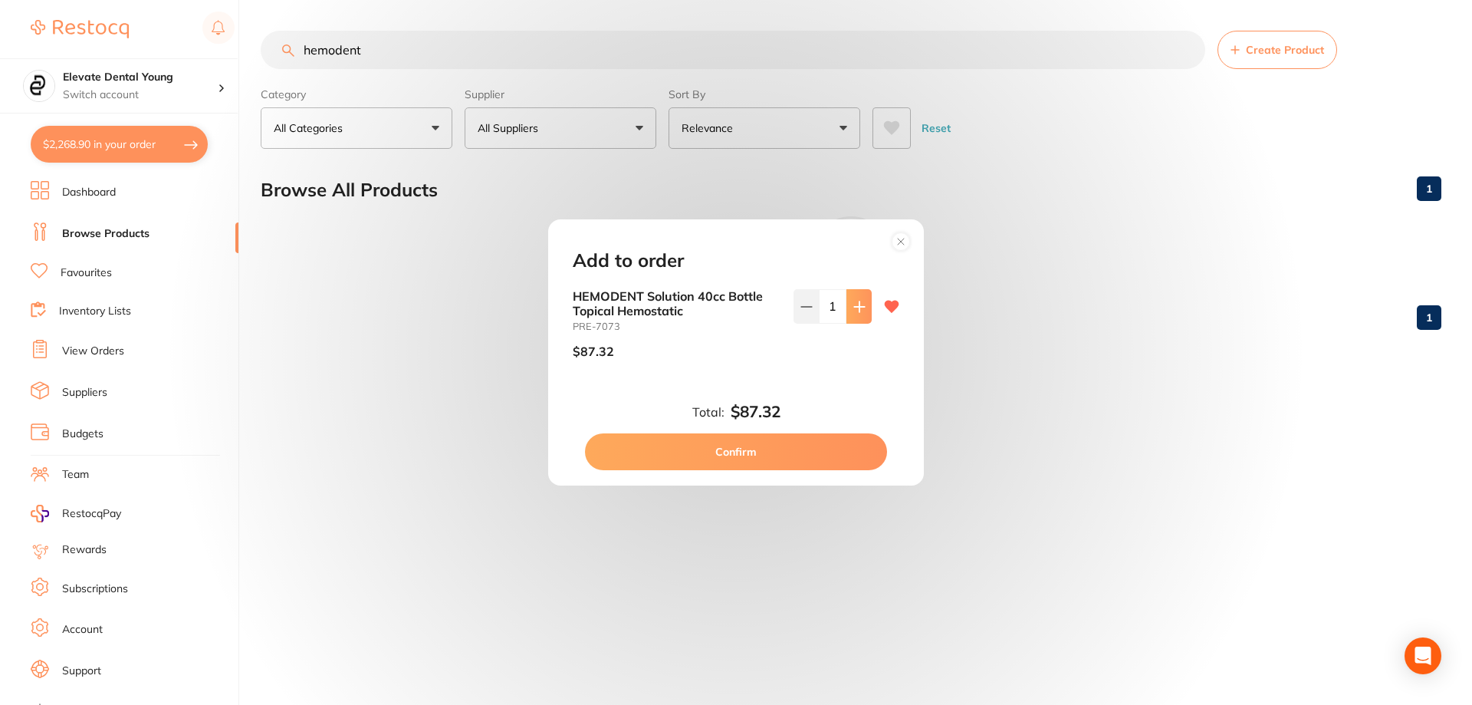
click at [853, 310] on icon at bounding box center [859, 307] width 12 height 12
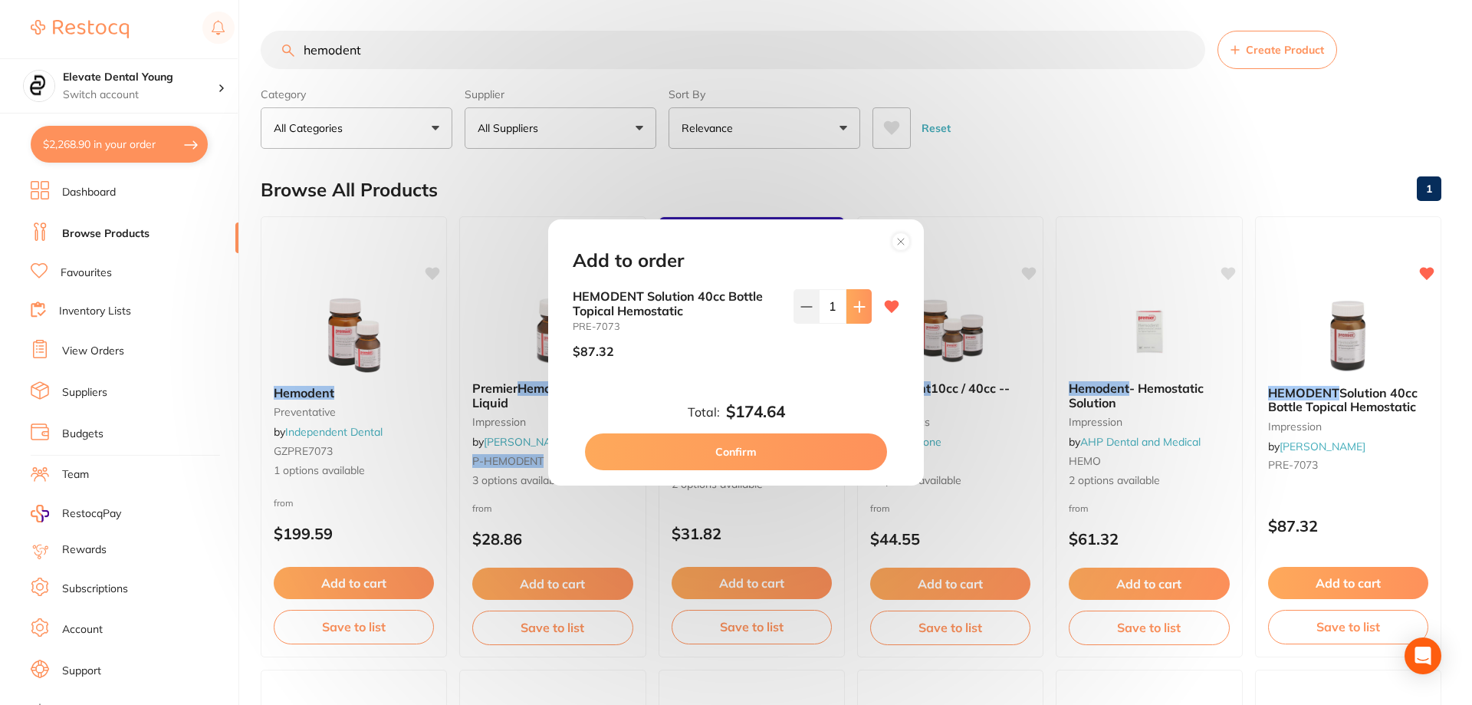
type input "2"
click at [800, 445] on button "Confirm" at bounding box center [734, 451] width 302 height 37
checkbox input "false"
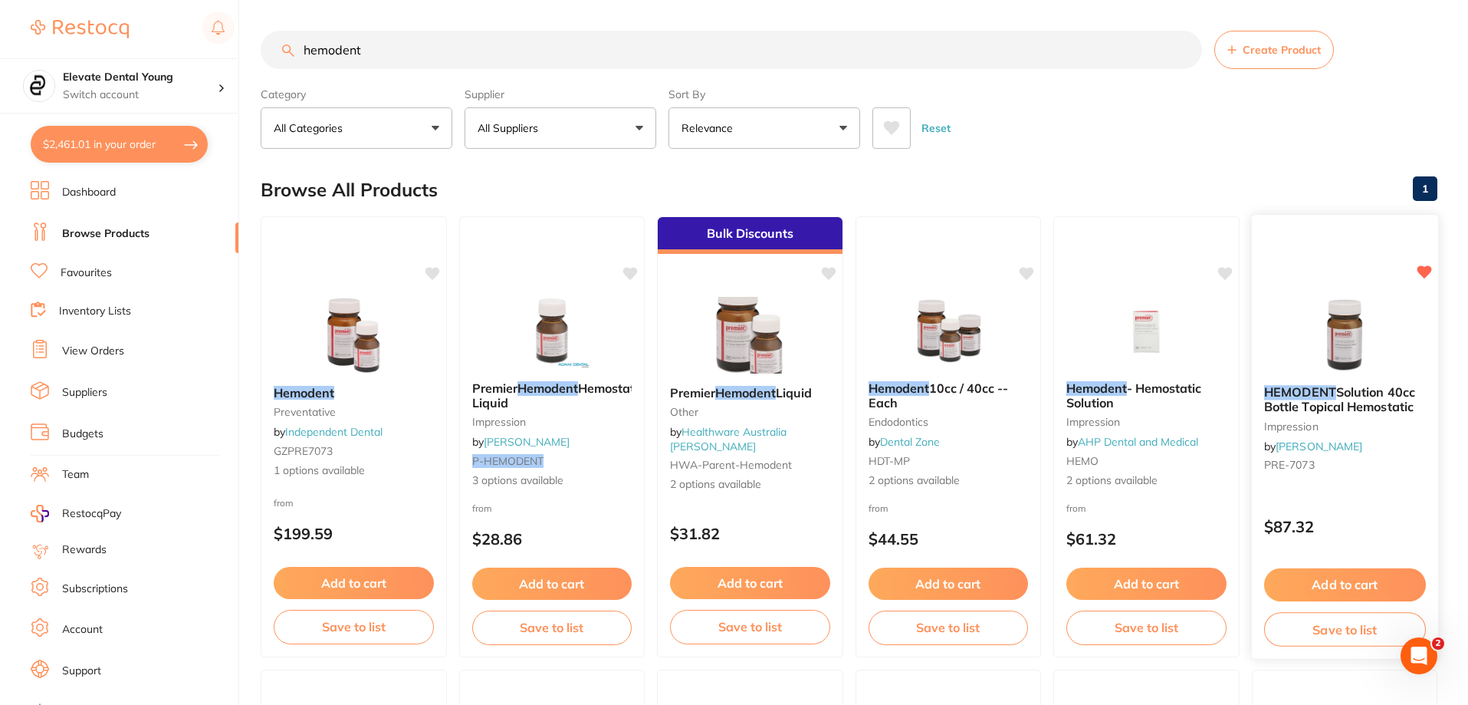
click at [1326, 321] on img at bounding box center [1344, 333] width 100 height 77
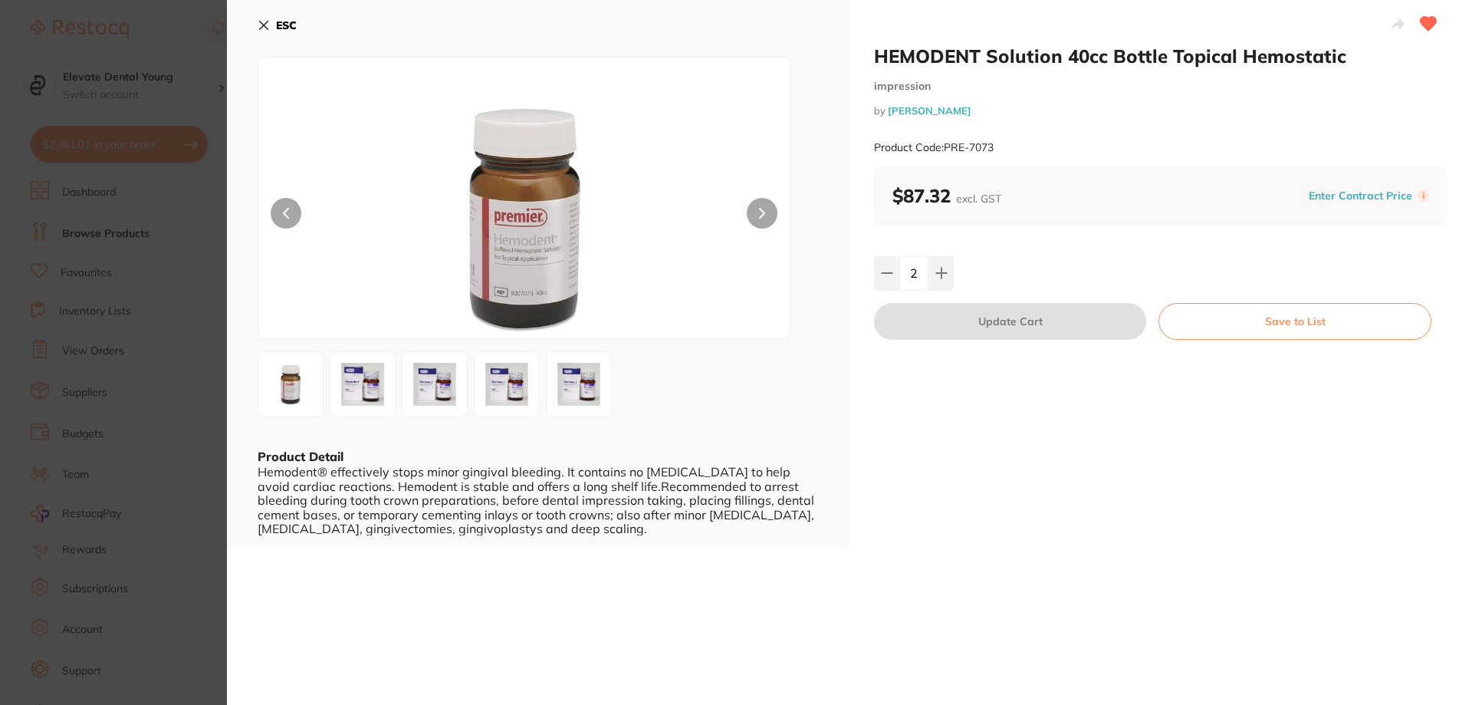
click at [271, 26] on button "ESC" at bounding box center [277, 25] width 39 height 26
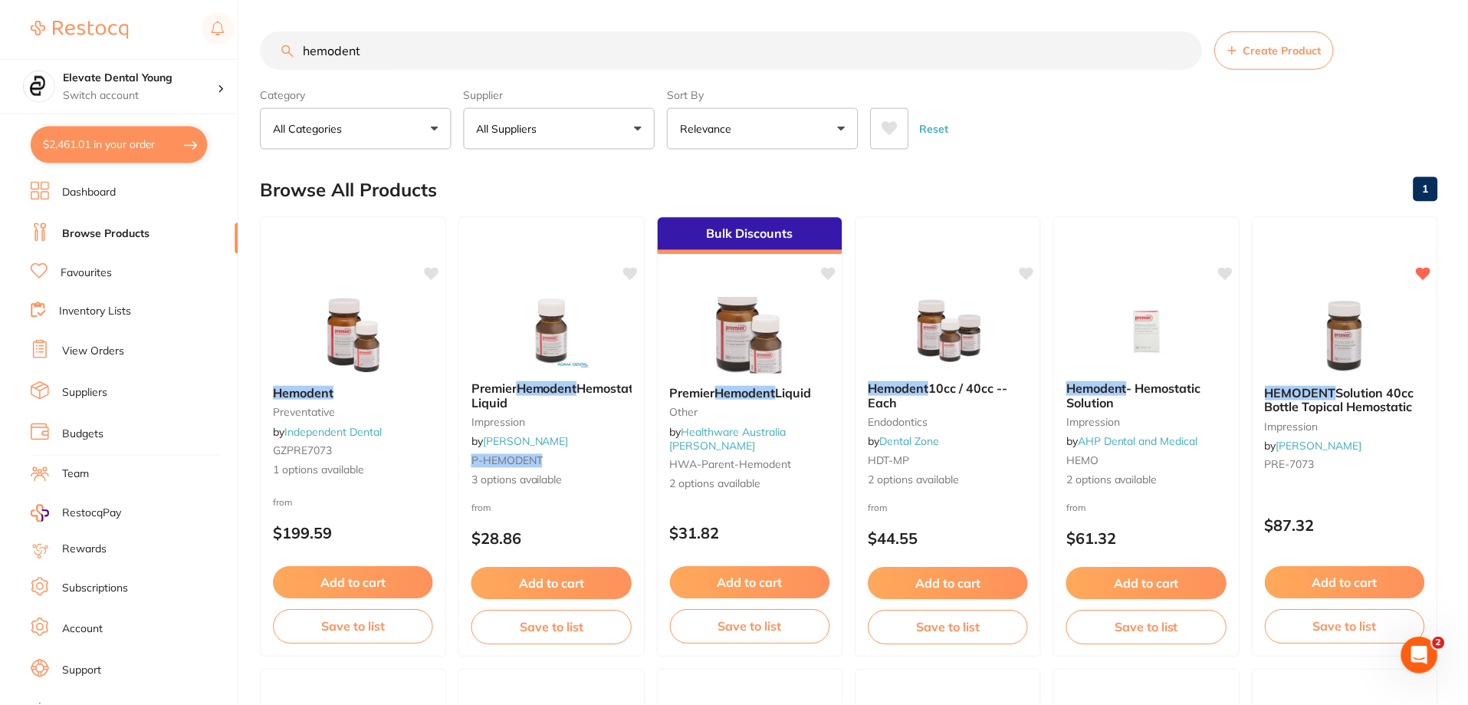
scroll to position [153, 0]
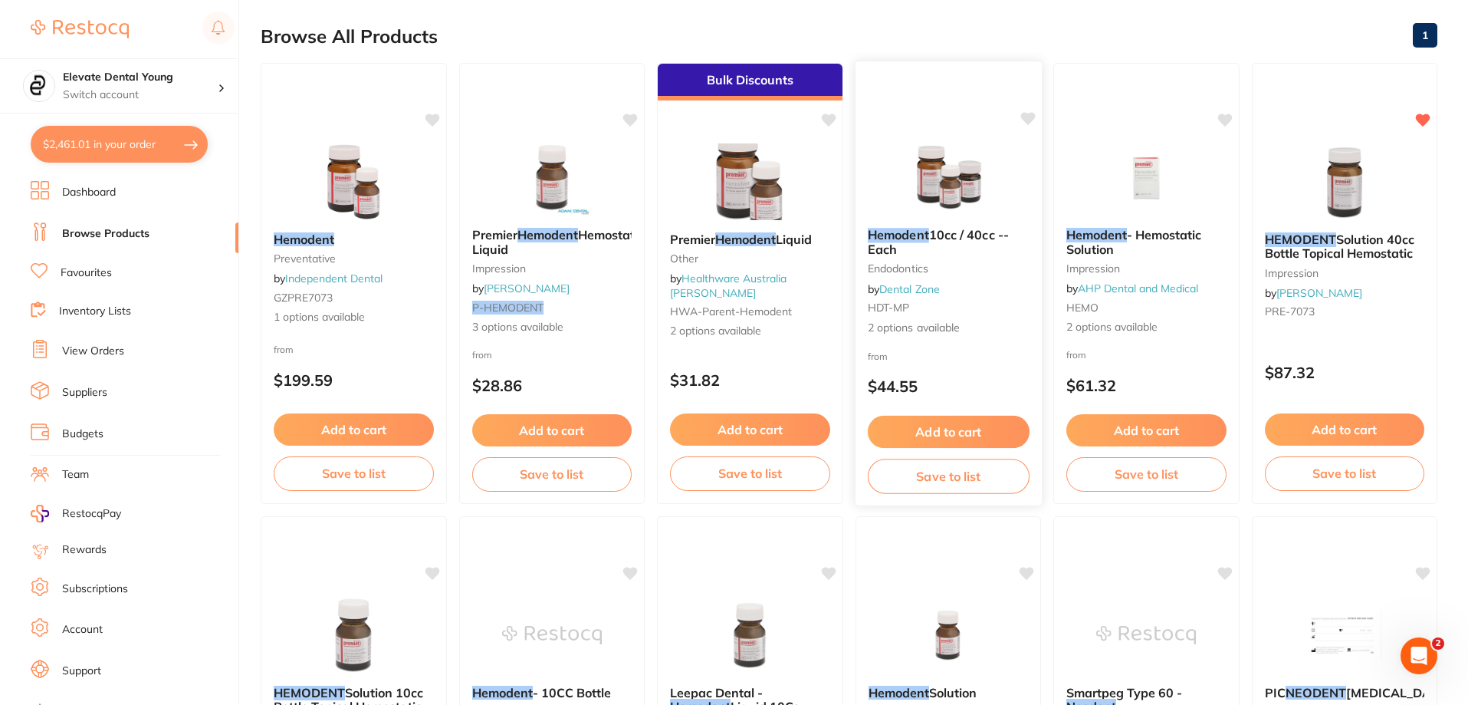
click at [957, 170] on img at bounding box center [948, 176] width 100 height 77
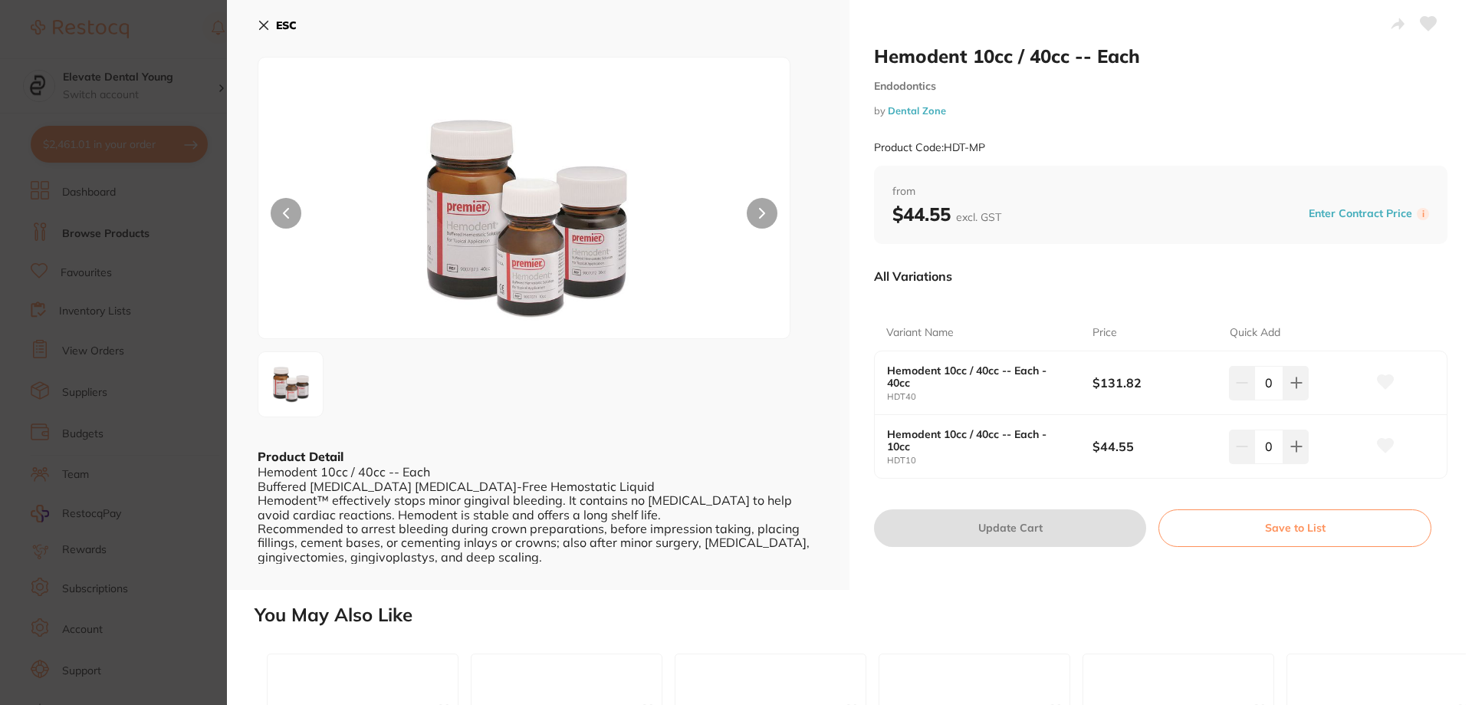
click at [269, 28] on icon at bounding box center [264, 25] width 12 height 12
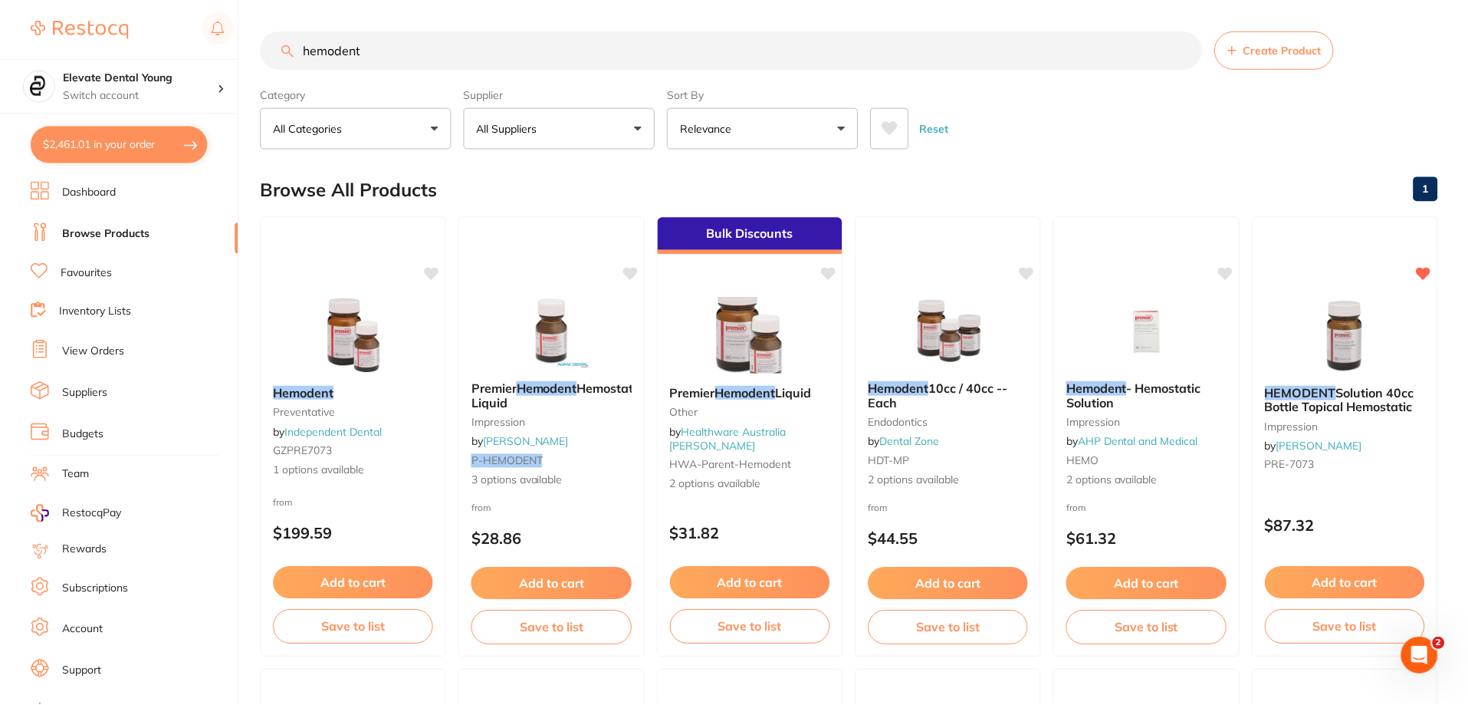
scroll to position [153, 0]
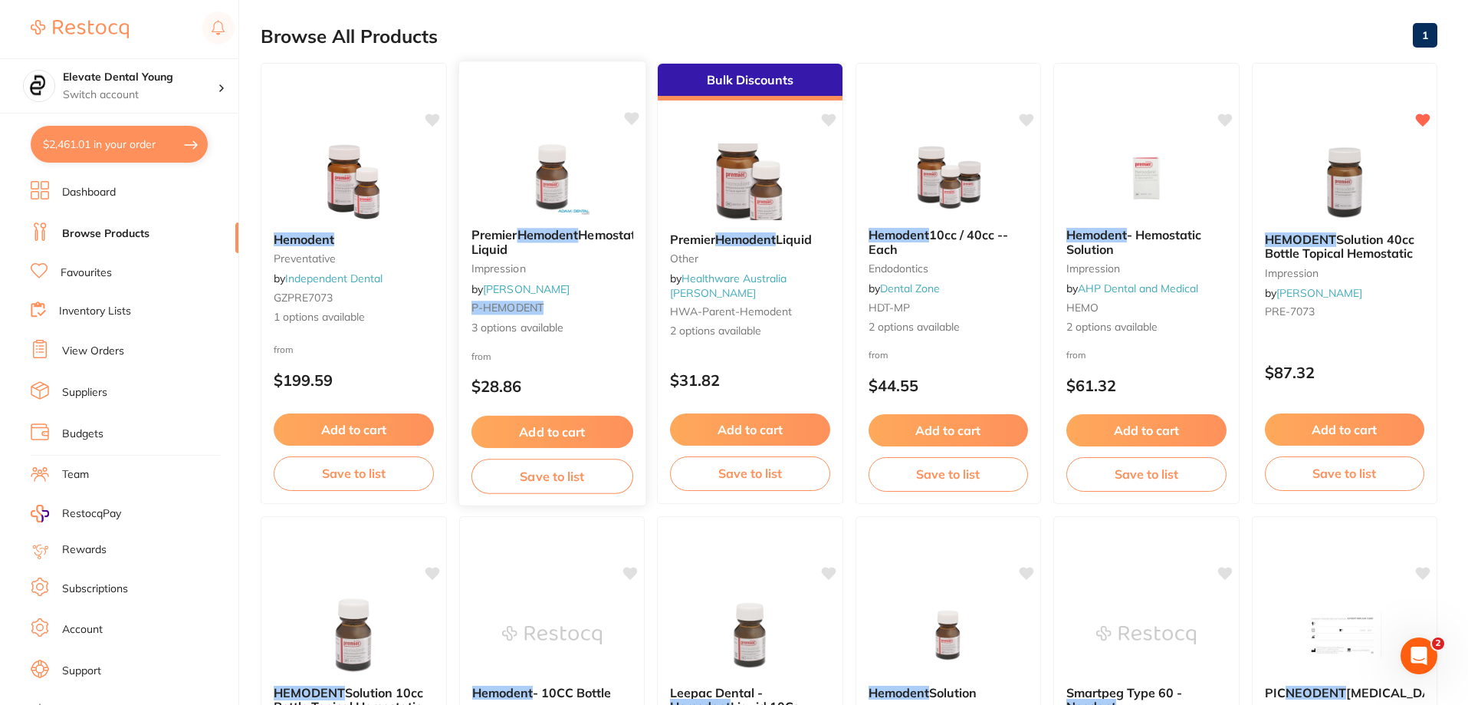
click at [549, 193] on img at bounding box center [551, 176] width 100 height 77
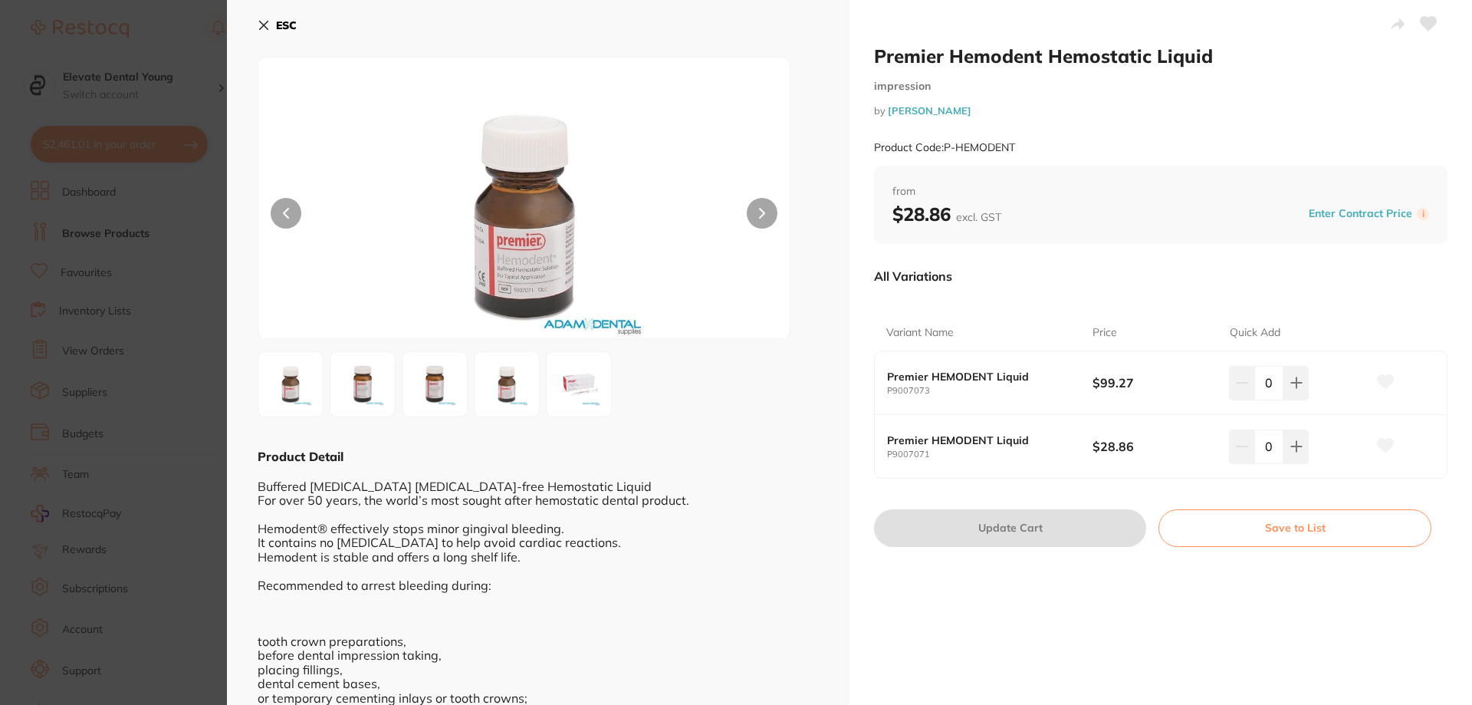
click at [162, 55] on section "Premier Hemodent Hemostatic Liquid impression by Adam Dental Product Code: P-HE…" at bounding box center [736, 352] width 1472 height 705
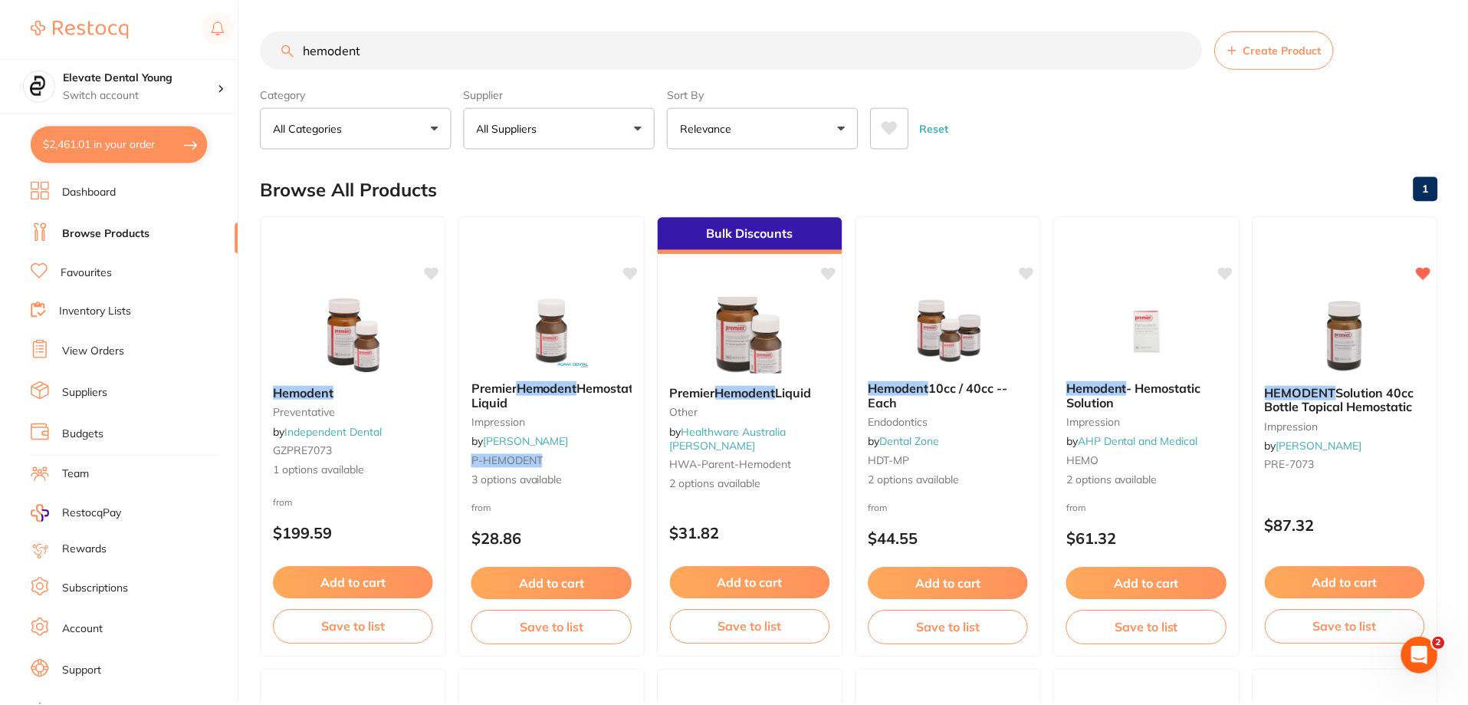
scroll to position [153, 0]
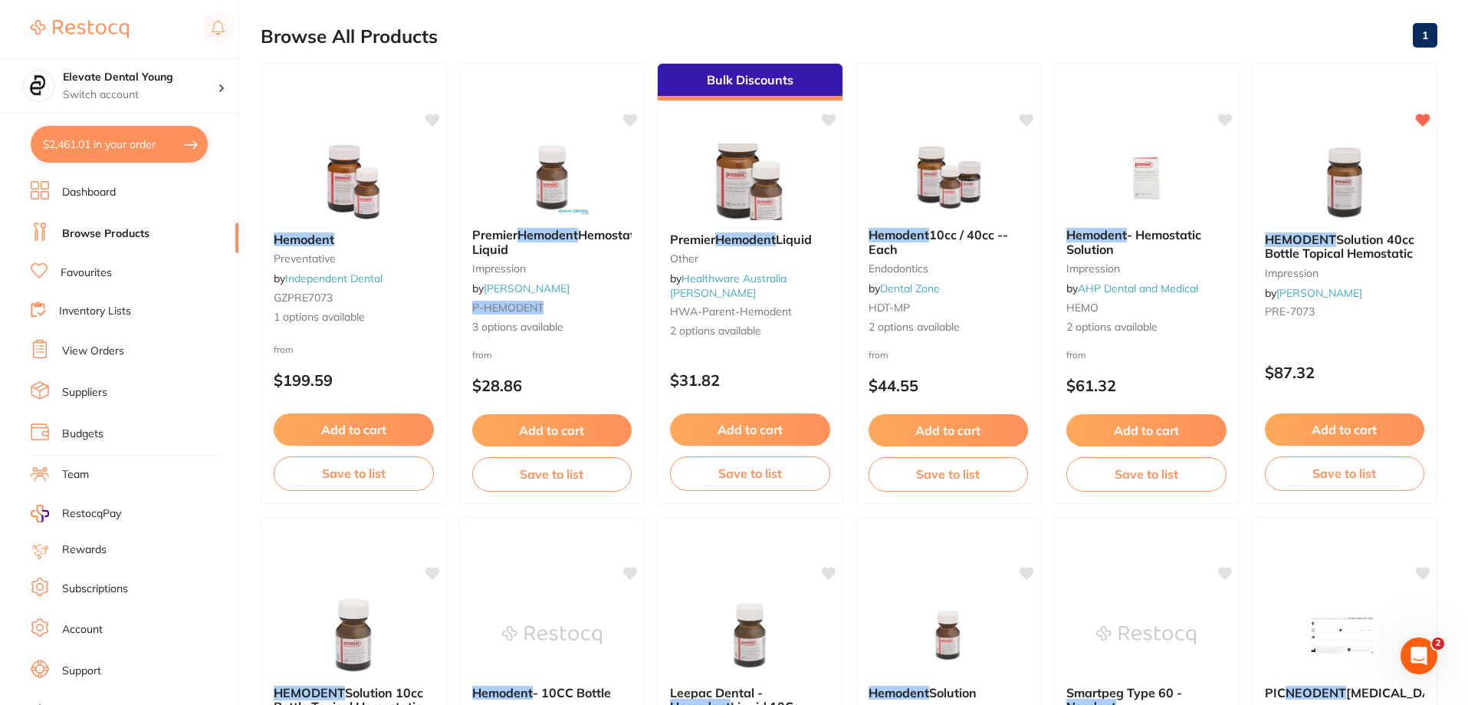
click at [110, 349] on link "View Orders" at bounding box center [93, 350] width 62 height 15
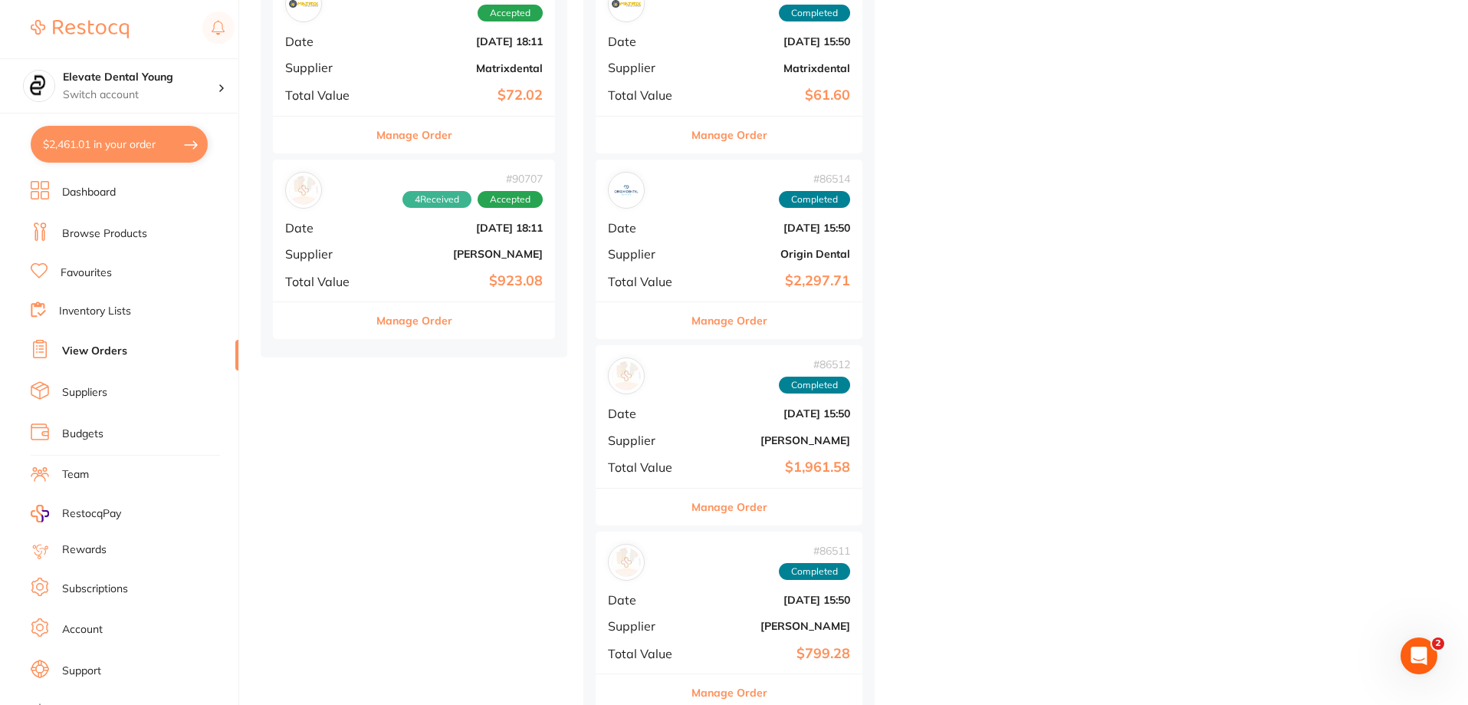
scroll to position [2070, 0]
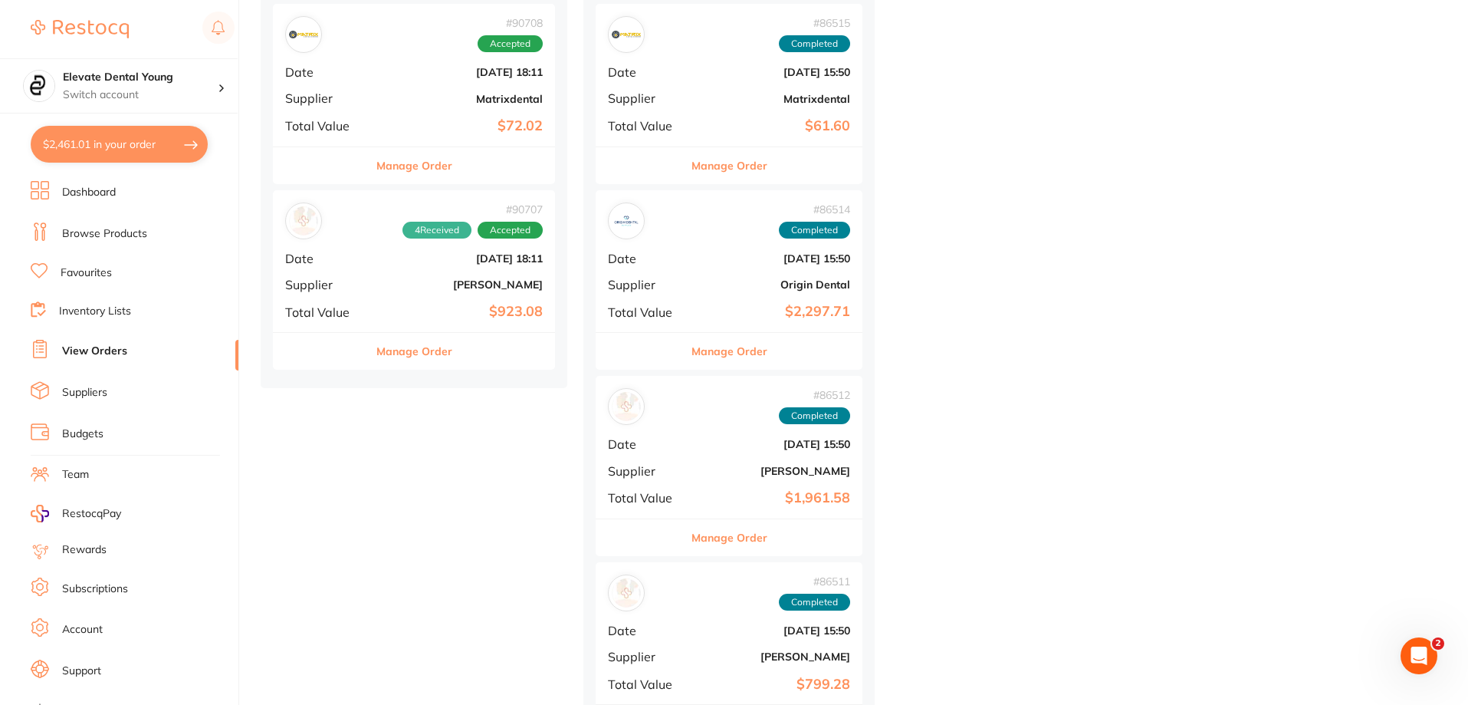
click at [429, 258] on b "[DATE] 18:11" at bounding box center [461, 258] width 163 height 12
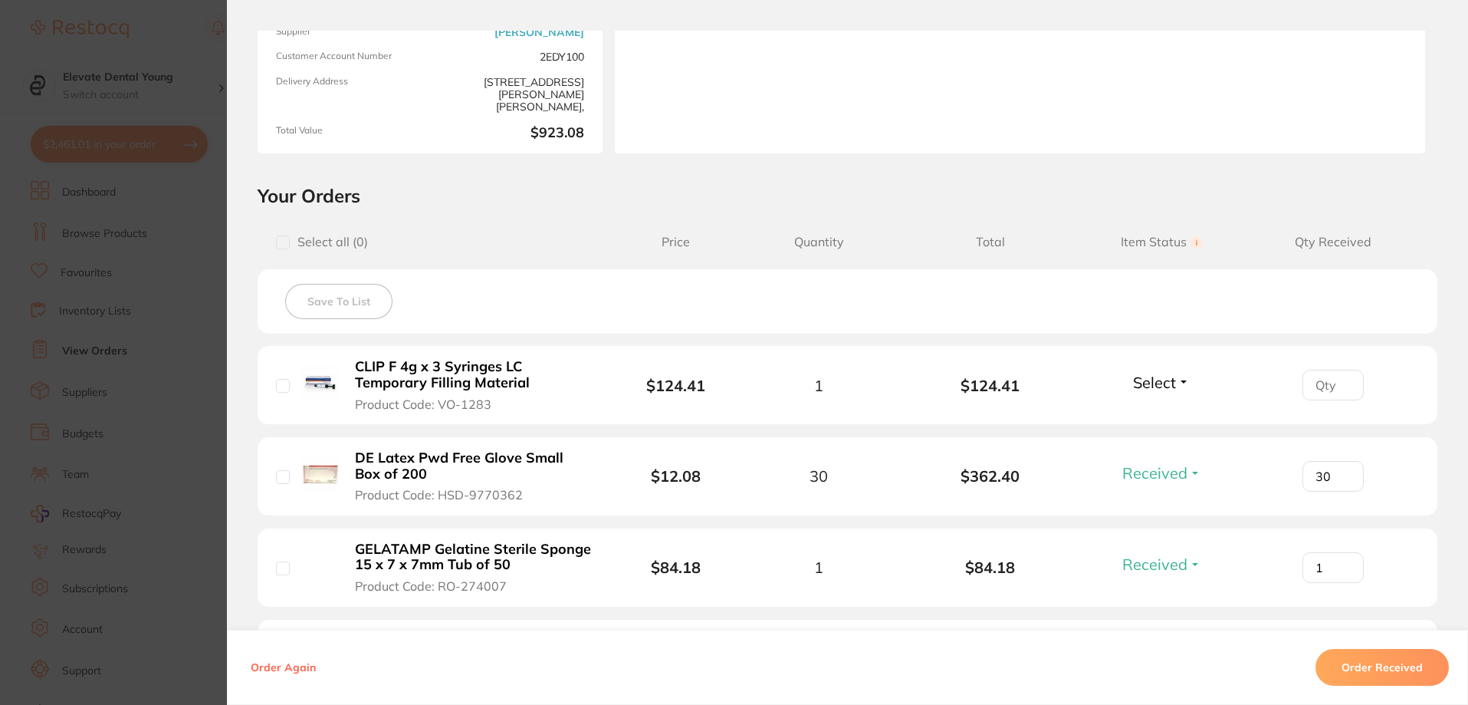
scroll to position [383, 0]
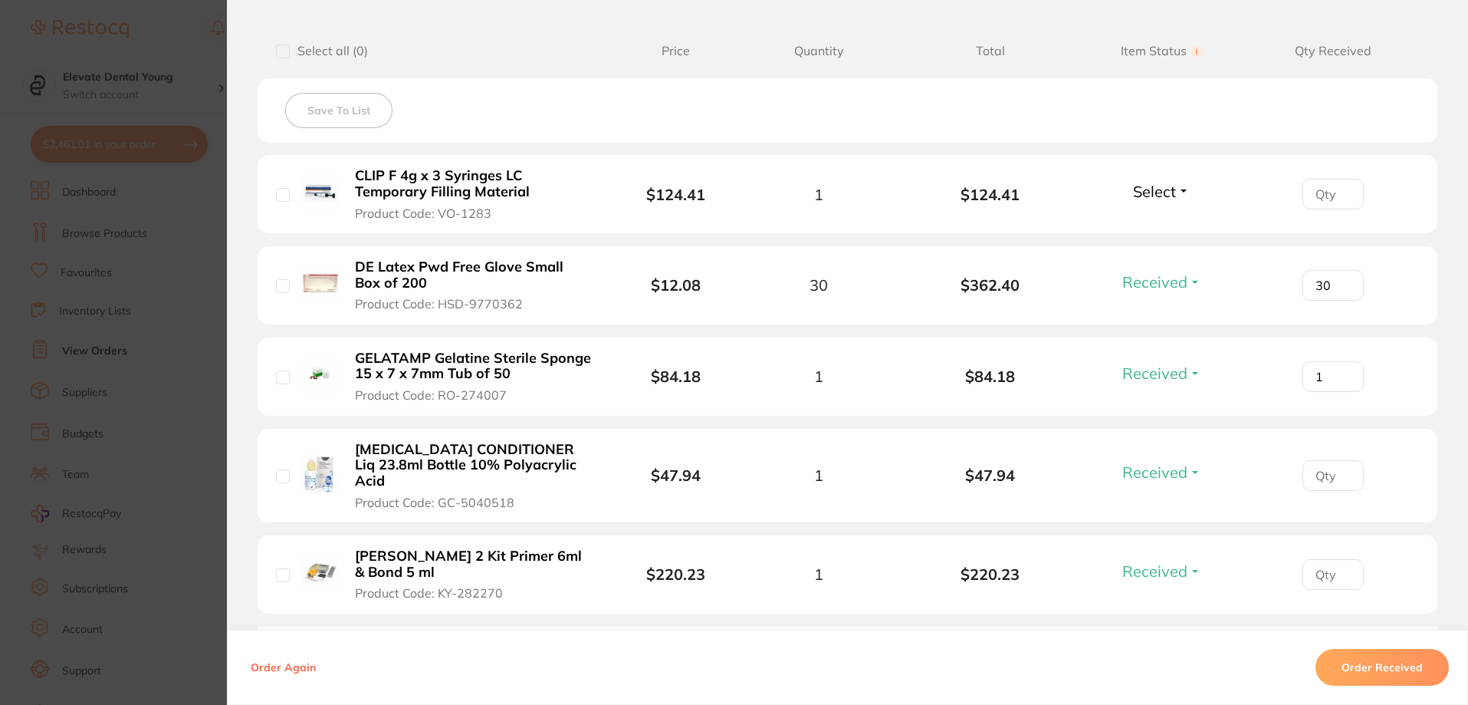
click at [1335, 662] on button "Order Received" at bounding box center [1382, 667] width 133 height 37
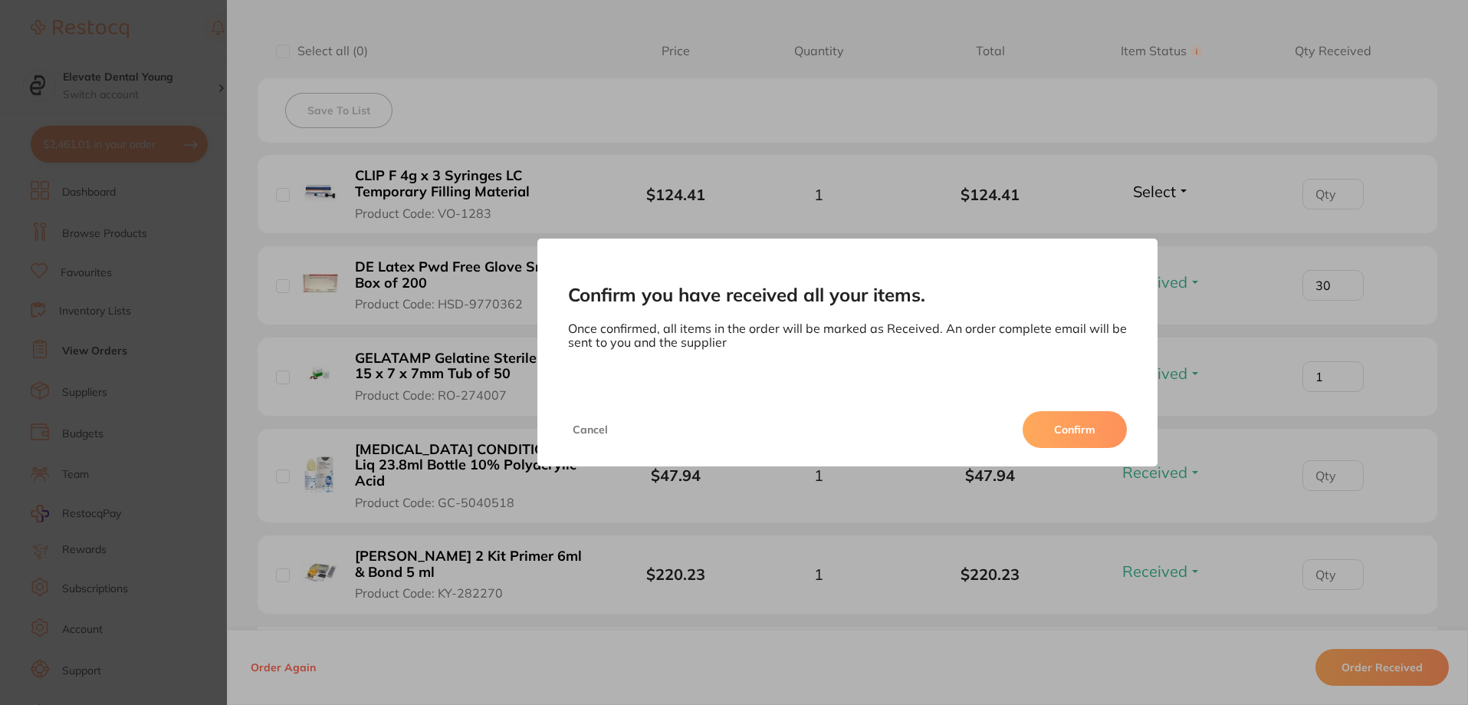
click at [1082, 439] on button "Confirm" at bounding box center [1075, 429] width 104 height 37
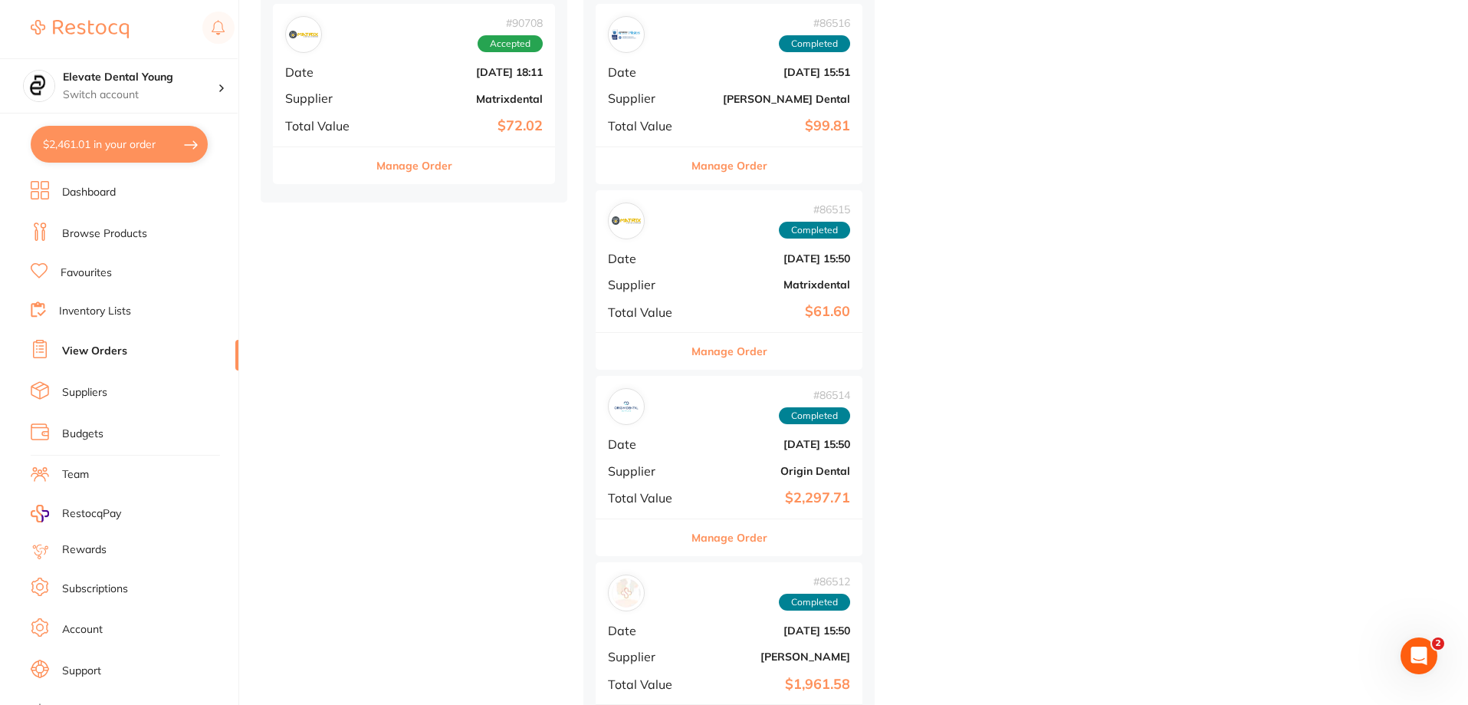
click at [421, 96] on b "Matrixdental" at bounding box center [461, 99] width 163 height 12
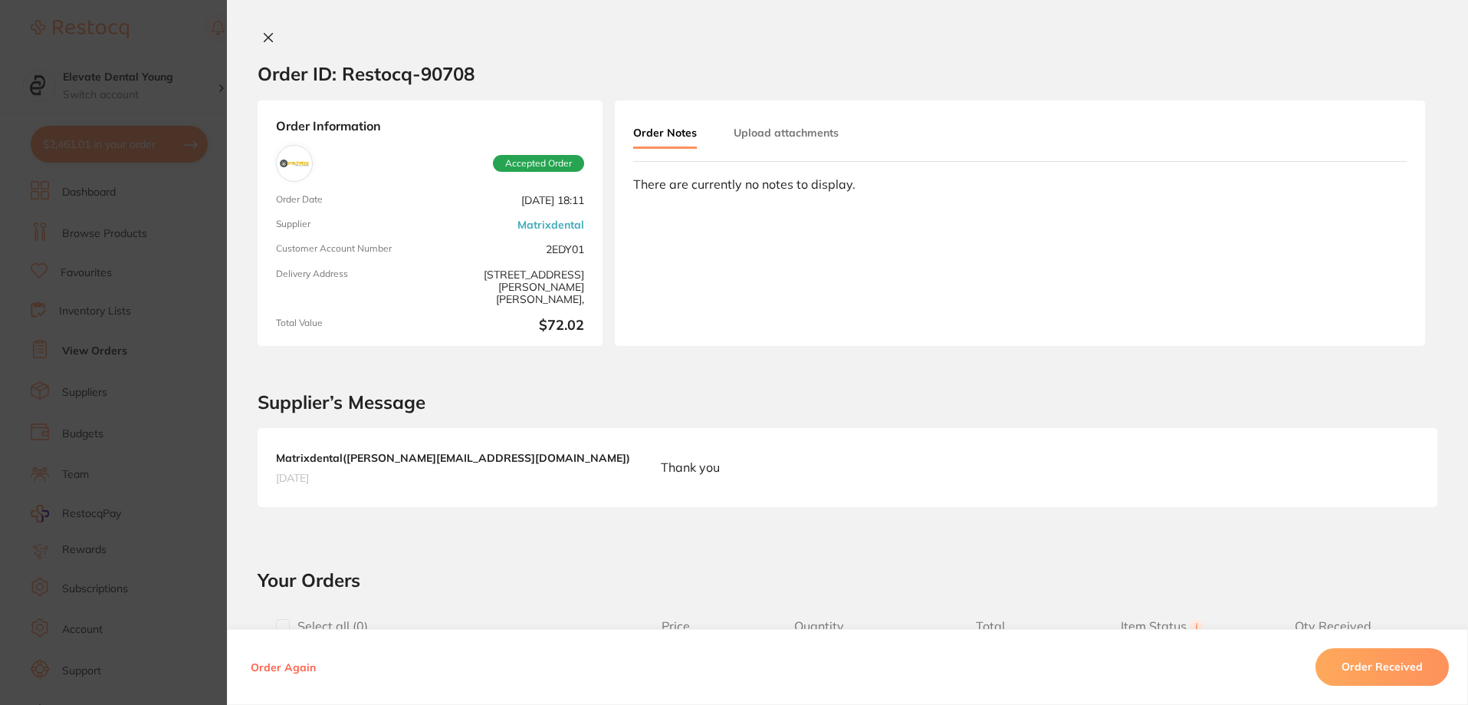
click at [1367, 658] on button "Order Received" at bounding box center [1382, 667] width 133 height 37
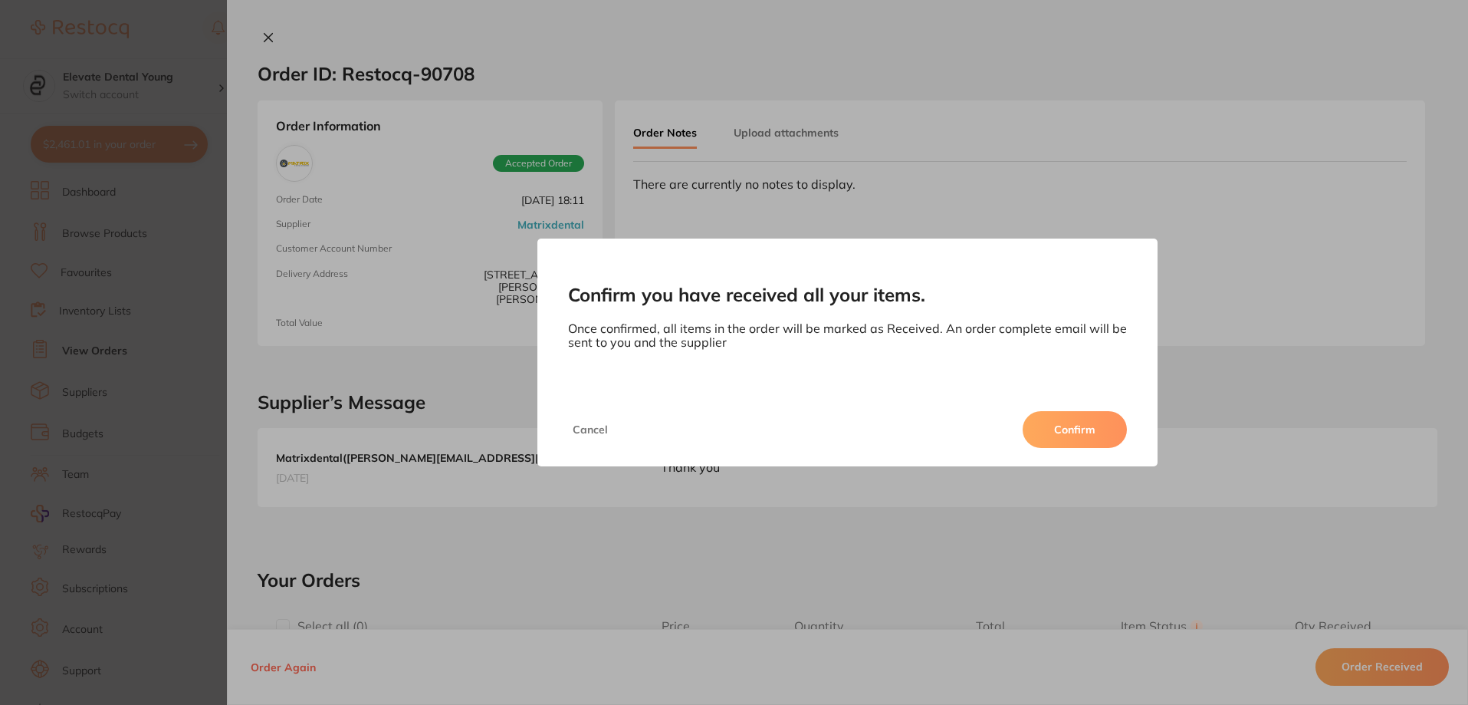
click at [1074, 436] on button "Confirm" at bounding box center [1075, 429] width 104 height 37
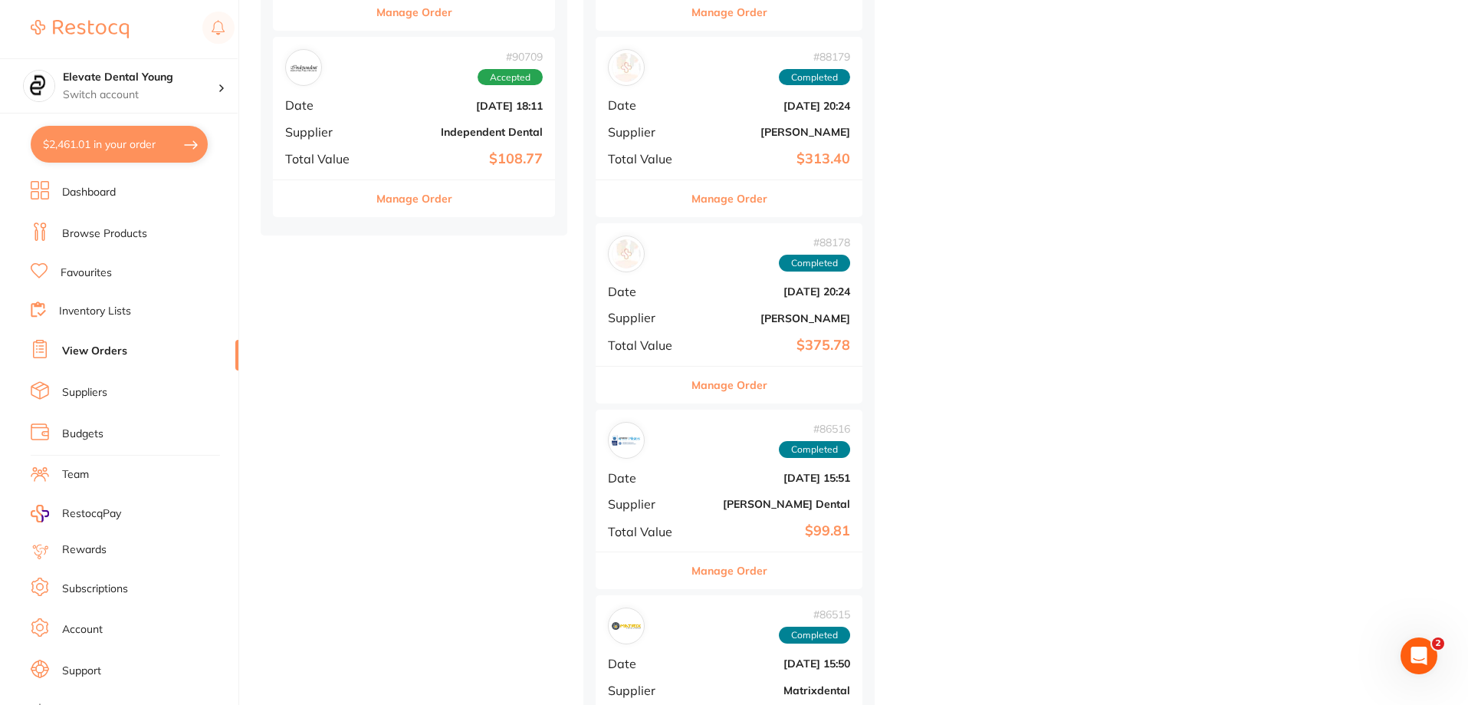
scroll to position [1610, 0]
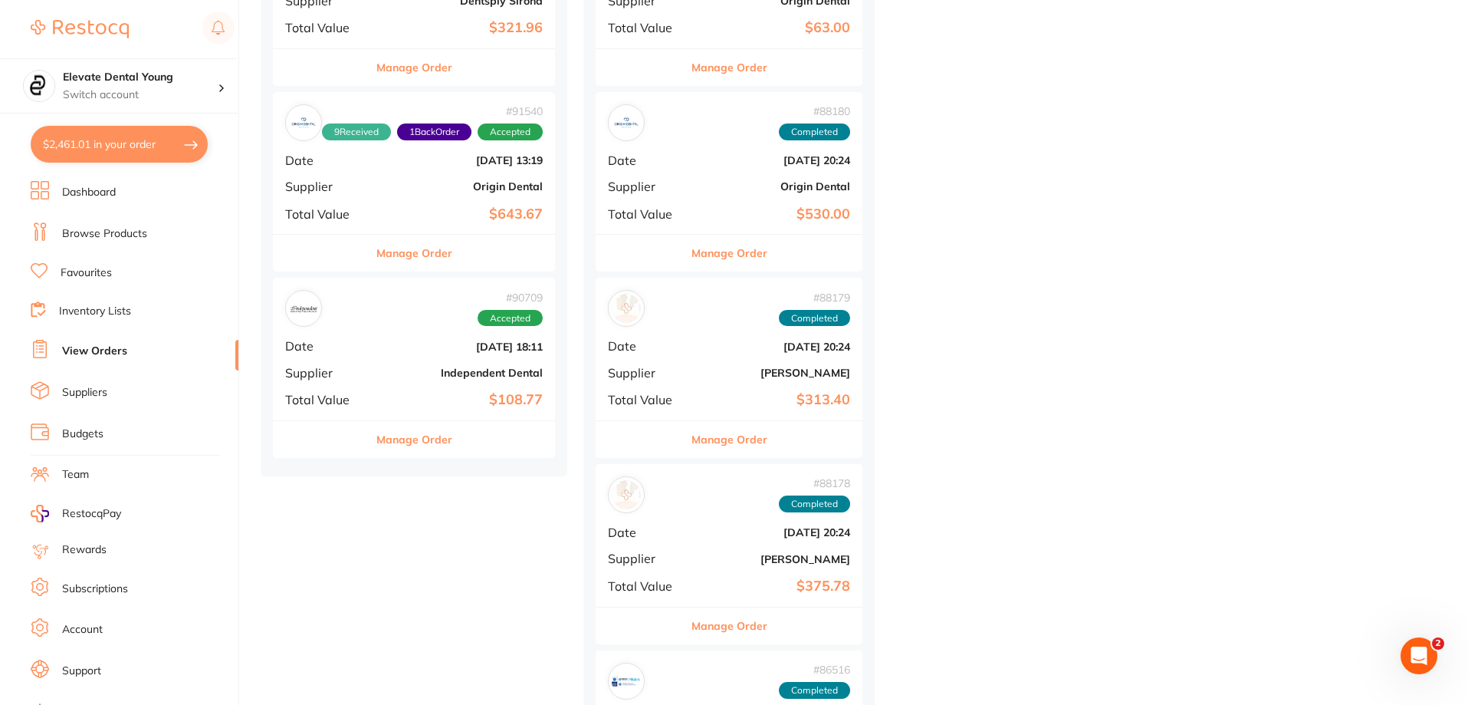
click at [412, 399] on b "$108.77" at bounding box center [461, 400] width 163 height 16
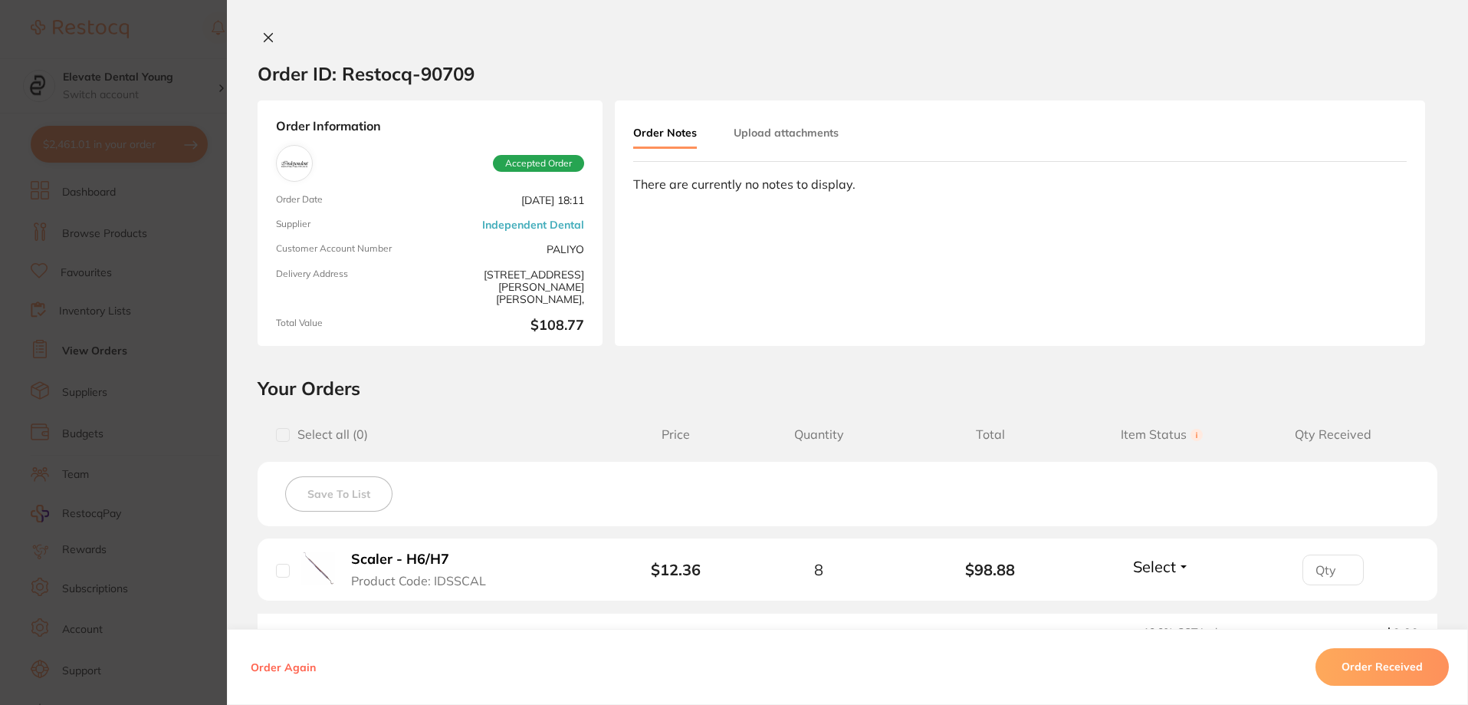
click at [1358, 668] on button "Order Received" at bounding box center [1382, 667] width 133 height 37
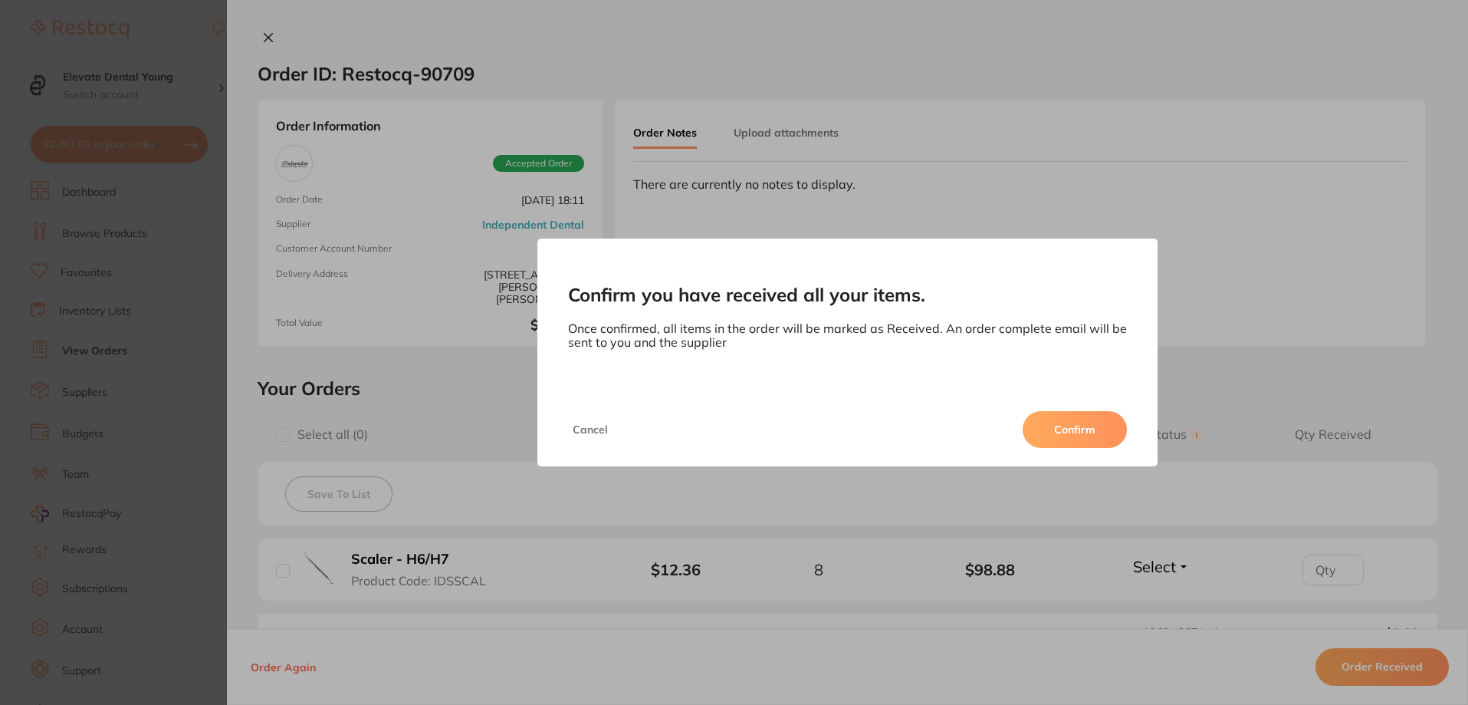
click at [1081, 439] on button "Confirm" at bounding box center [1075, 429] width 104 height 37
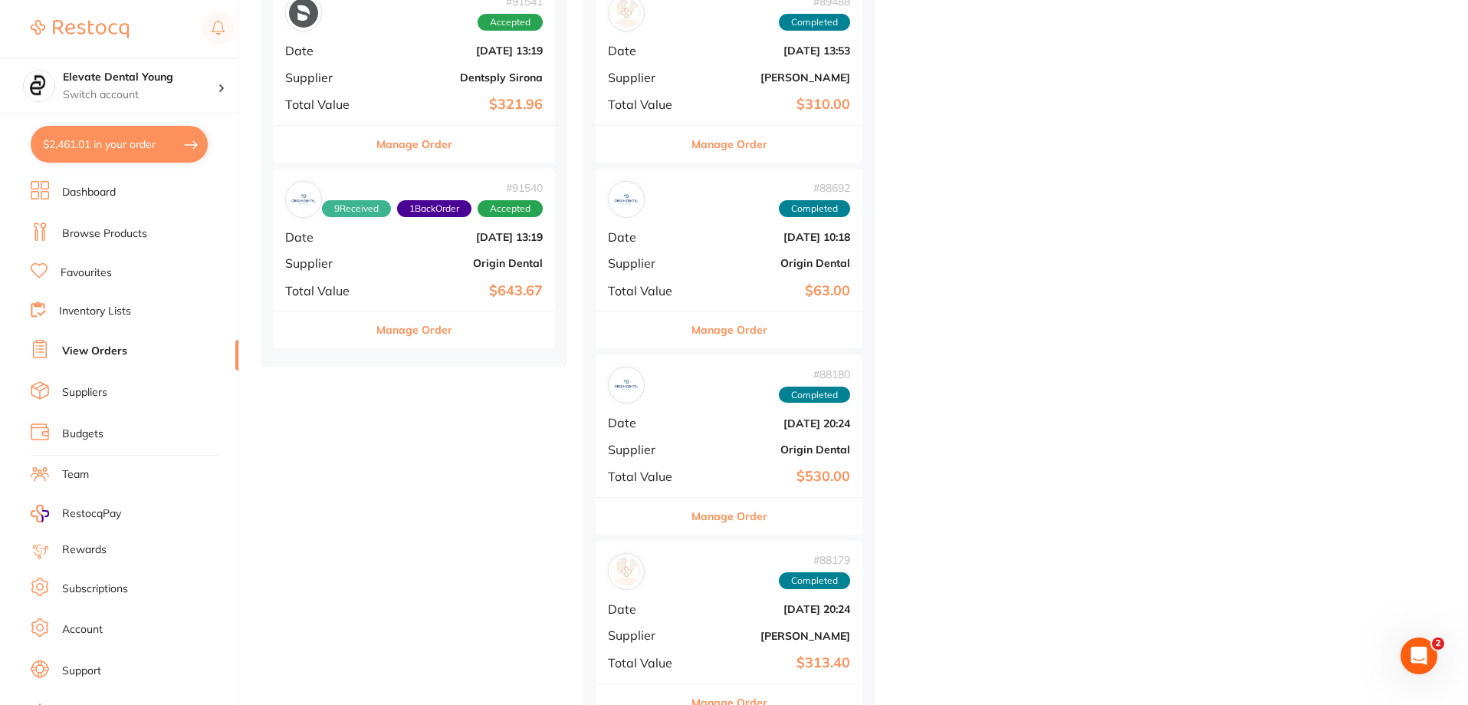
click at [453, 238] on b "[DATE] 13:19" at bounding box center [461, 237] width 163 height 12
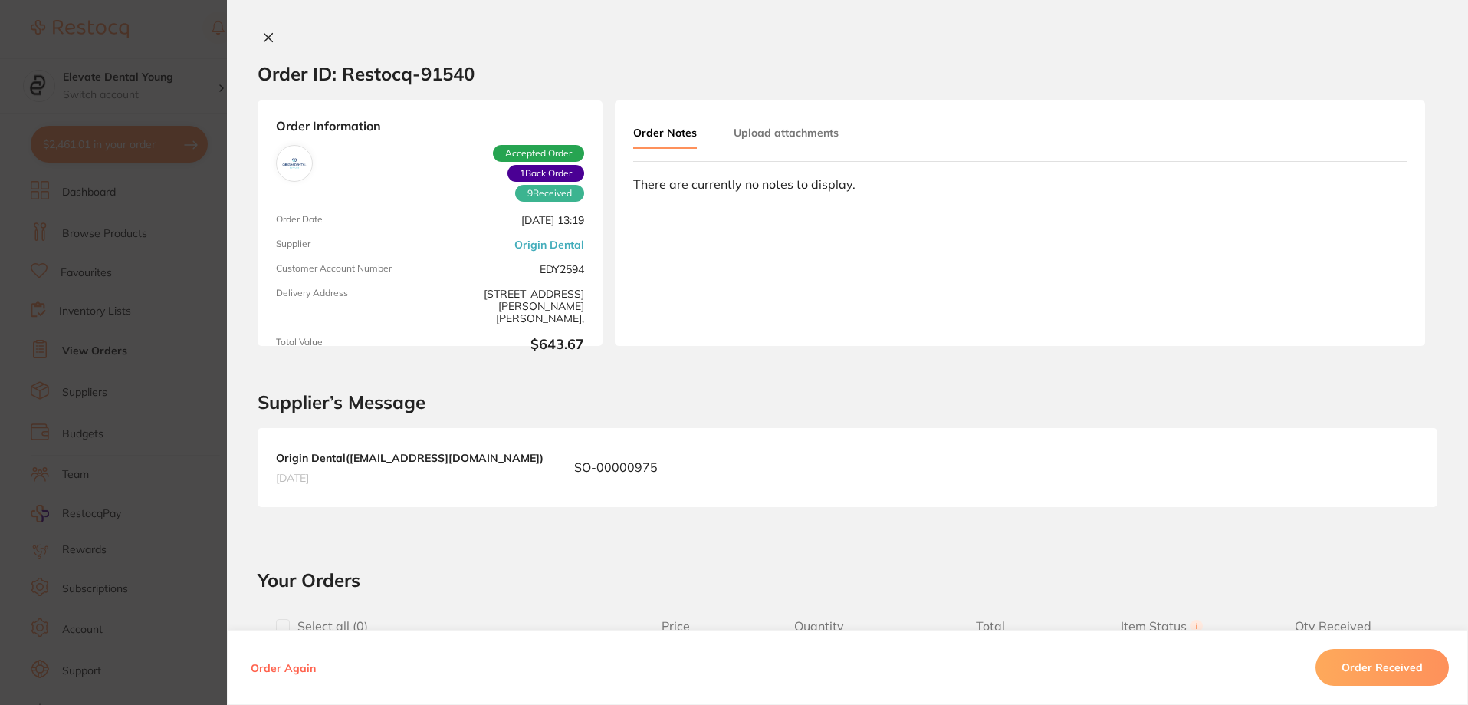
click at [184, 28] on section "Order ID: Restocq- 91540 Order Information 9 Received 1 Back Order Accepted Ord…" at bounding box center [734, 352] width 1468 height 705
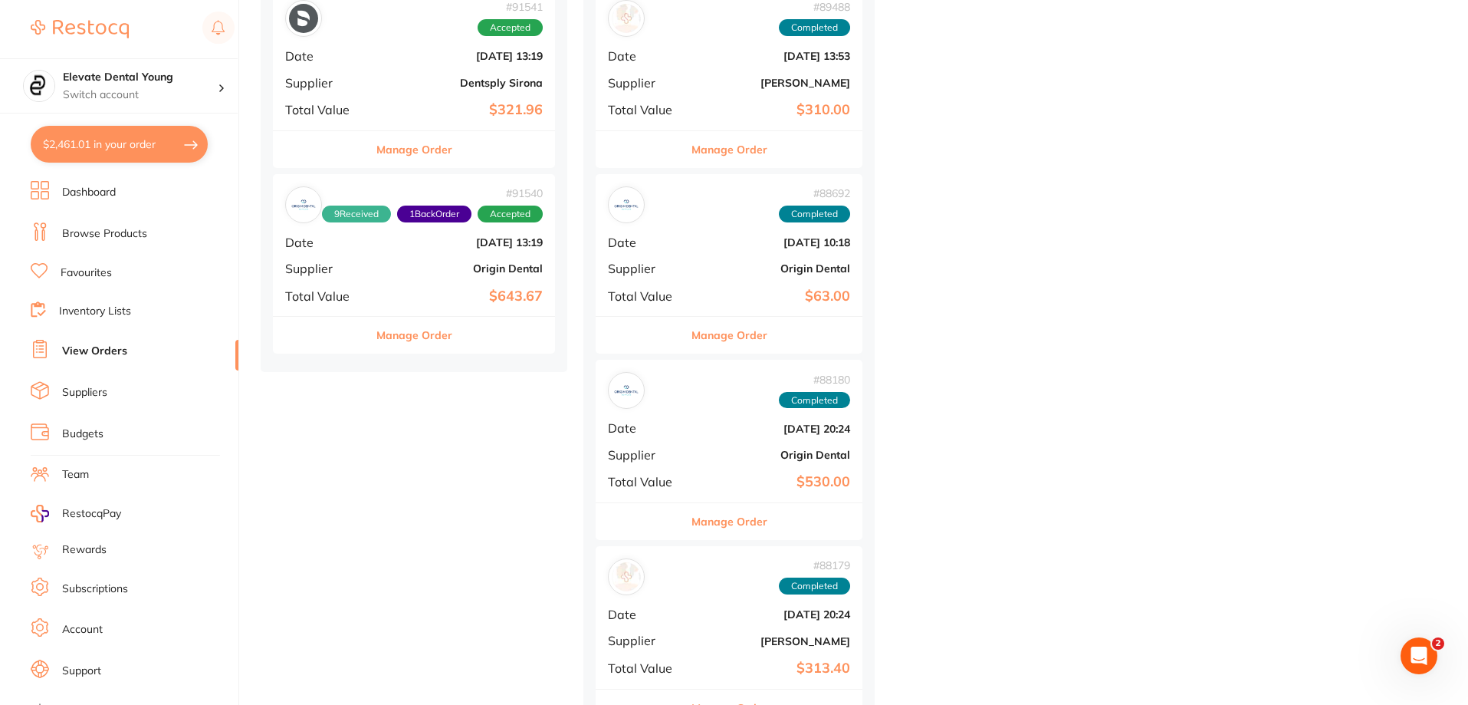
scroll to position [1227, 0]
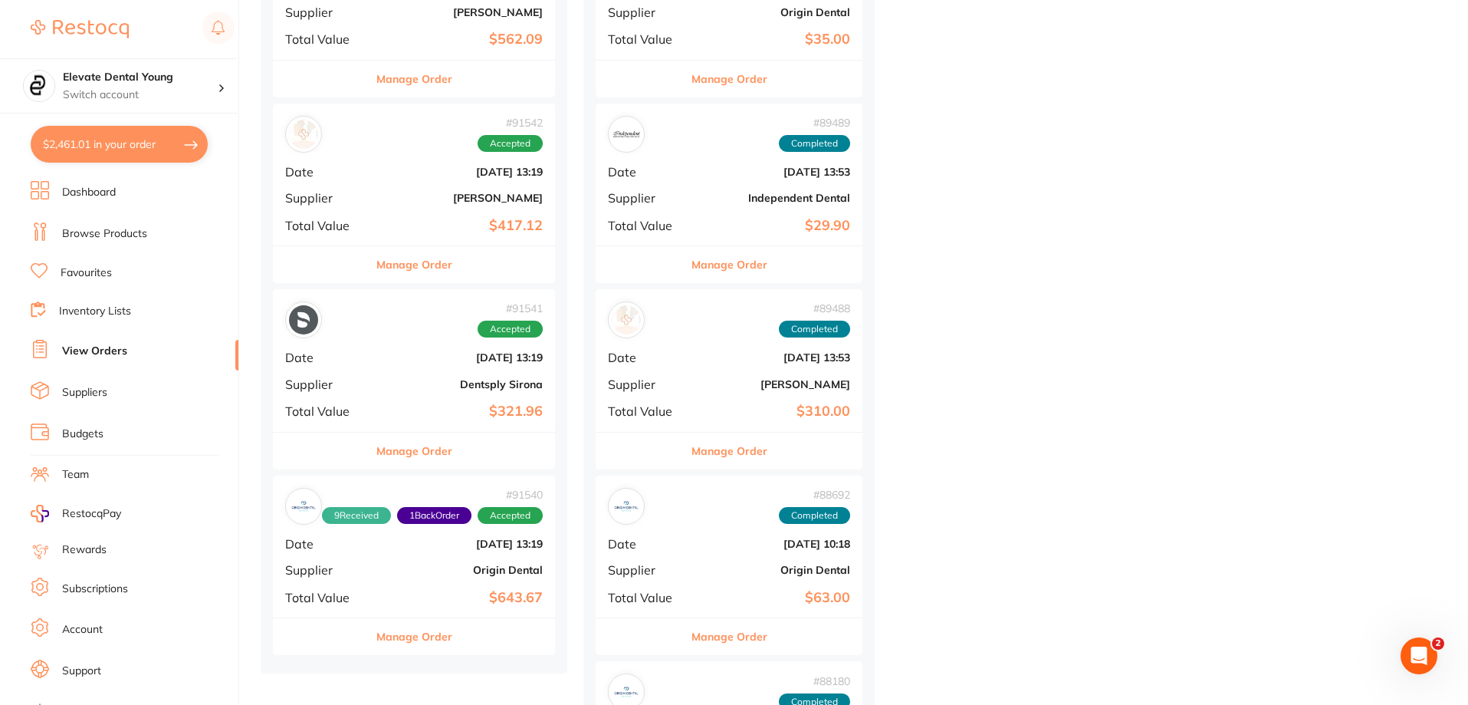
click at [457, 372] on div "# 91541 Accepted Date Aug 27 2025, 13:19 Supplier Dentsply Sirona Total Value $…" at bounding box center [414, 360] width 282 height 142
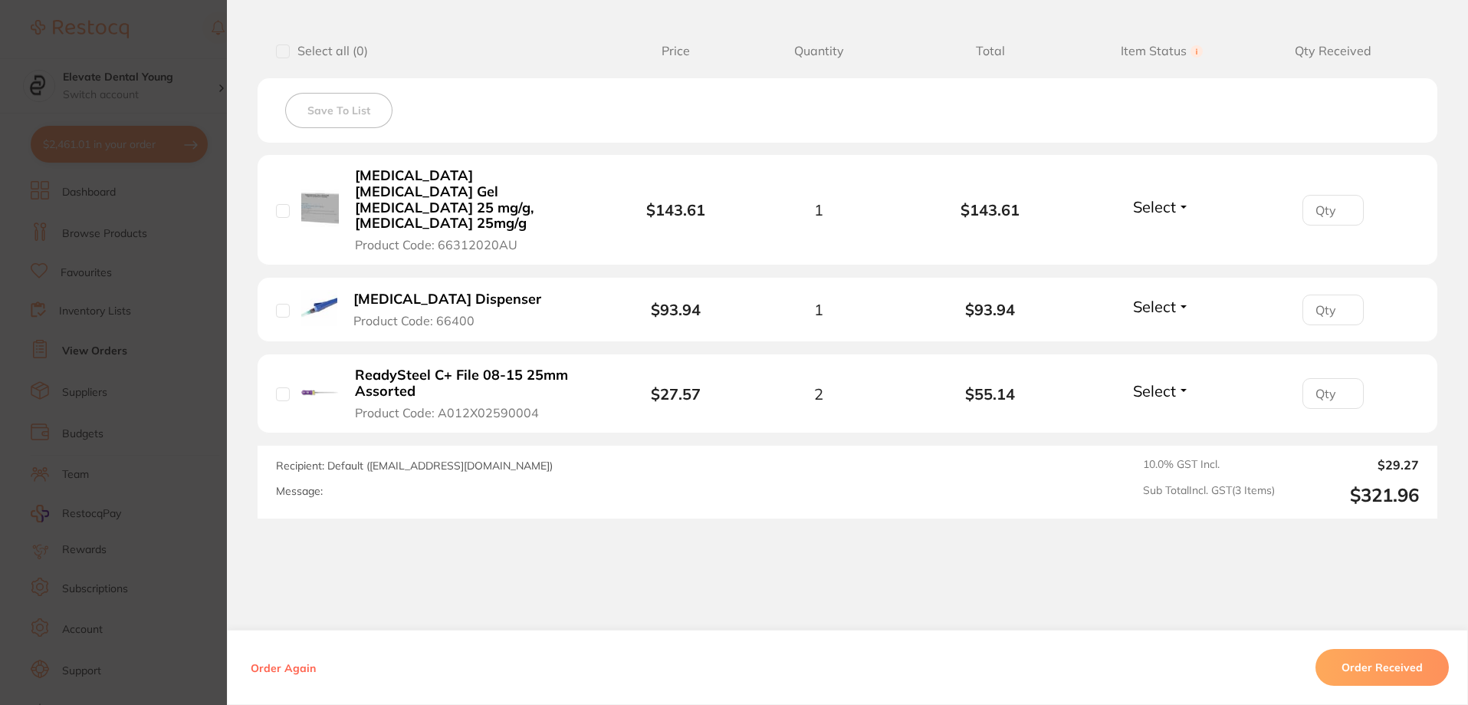
click at [1372, 673] on button "Order Received" at bounding box center [1382, 667] width 133 height 37
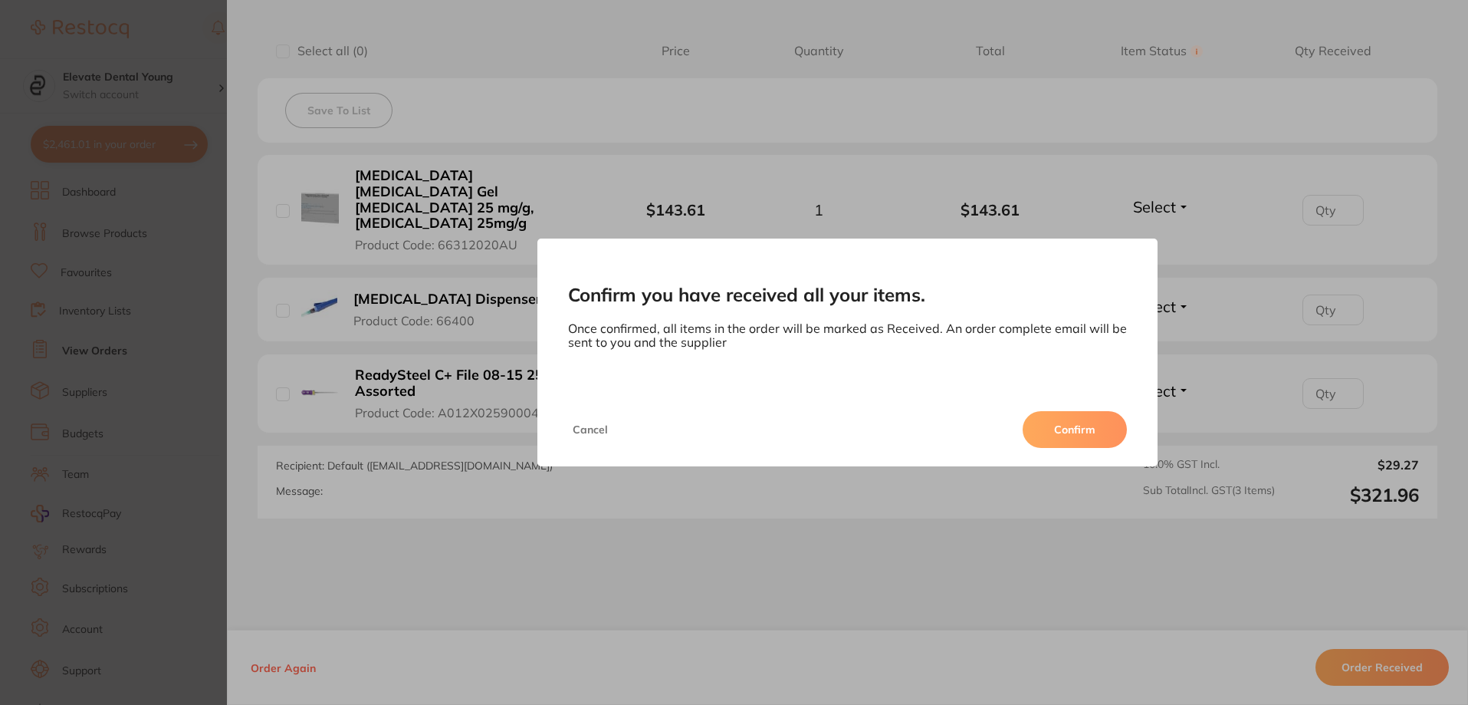
click at [1116, 435] on button "Confirm" at bounding box center [1075, 429] width 104 height 37
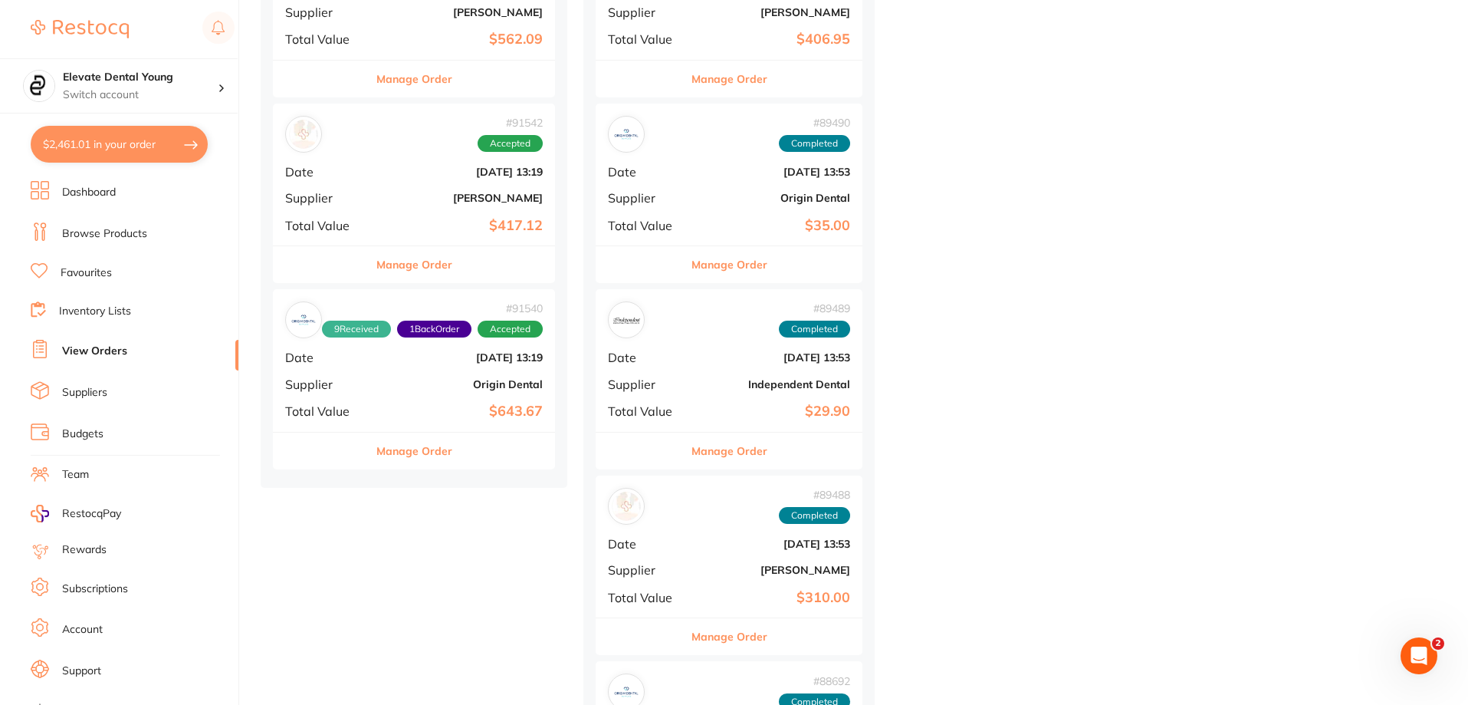
click at [458, 204] on b "[PERSON_NAME]" at bounding box center [461, 198] width 163 height 12
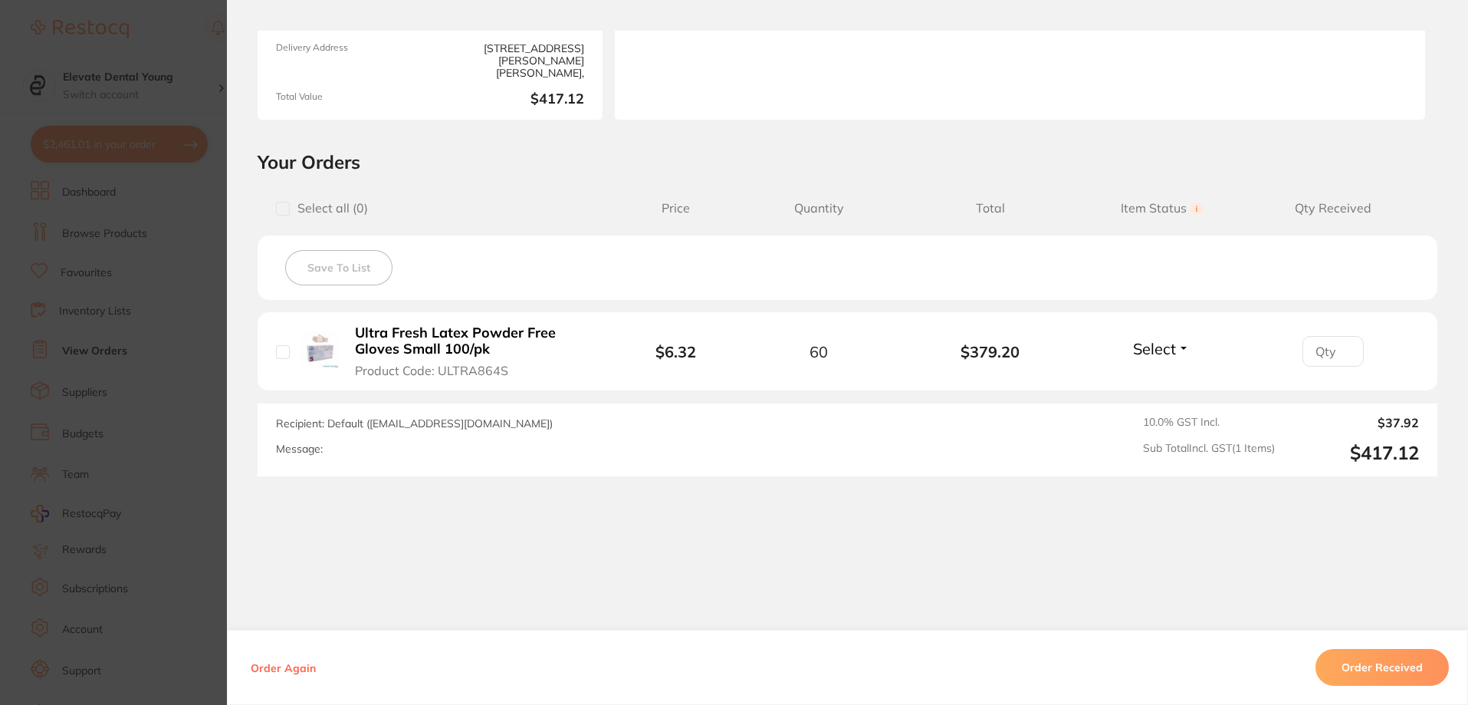
click at [1379, 668] on button "Order Received" at bounding box center [1382, 667] width 133 height 37
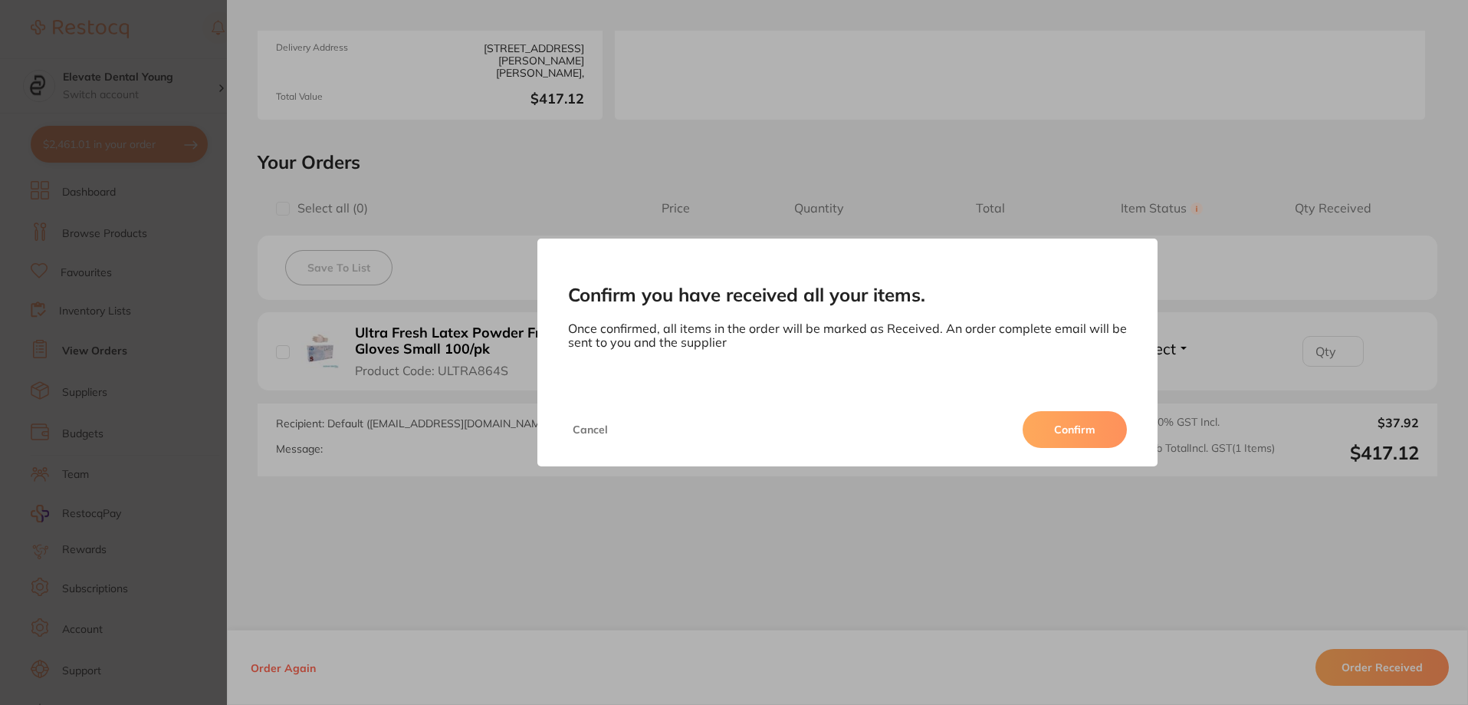
click at [1060, 428] on button "Confirm" at bounding box center [1075, 429] width 104 height 37
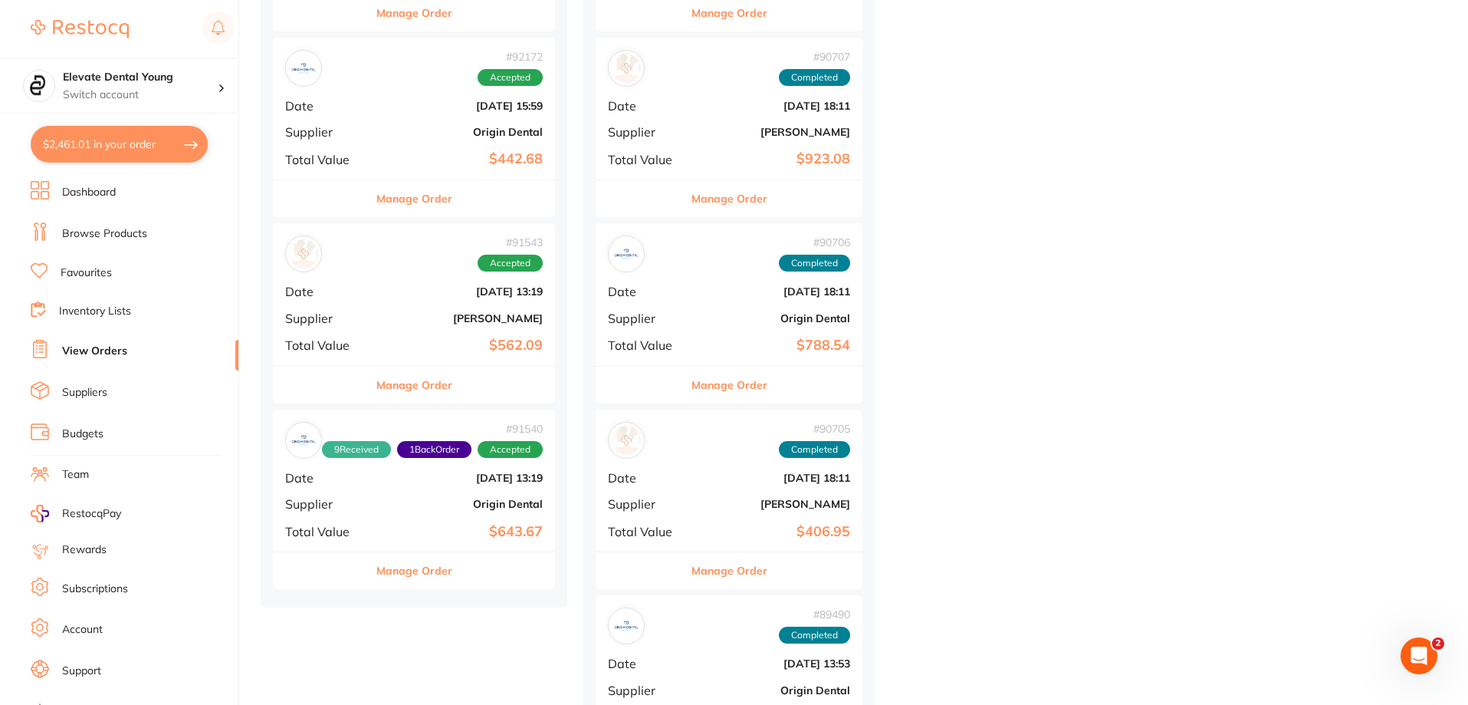
scroll to position [920, 0]
drag, startPoint x: 414, startPoint y: 287, endPoint x: 1053, endPoint y: 426, distance: 654.5
click at [412, 288] on b "[DATE] 13:19" at bounding box center [461, 292] width 163 height 12
